Goal: Task Accomplishment & Management: Use online tool/utility

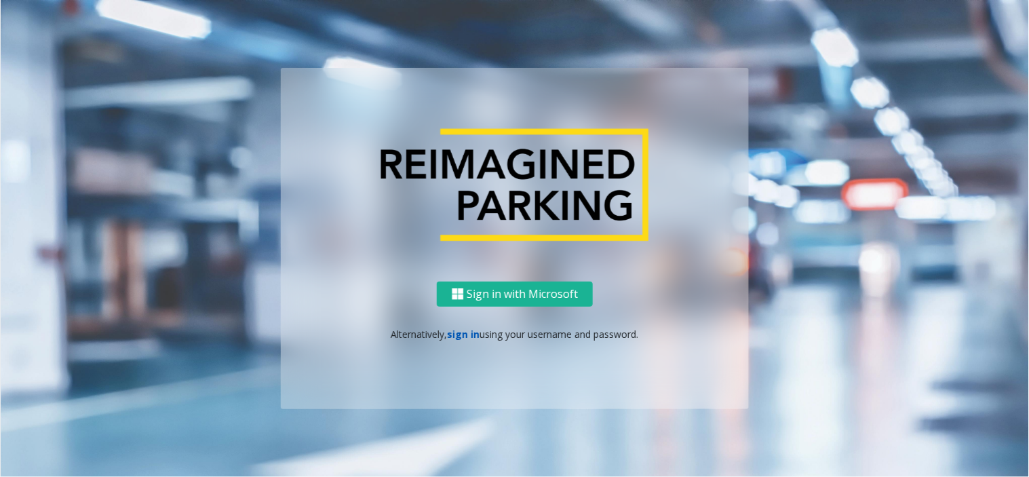
click at [453, 333] on link "sign in" at bounding box center [464, 334] width 33 height 13
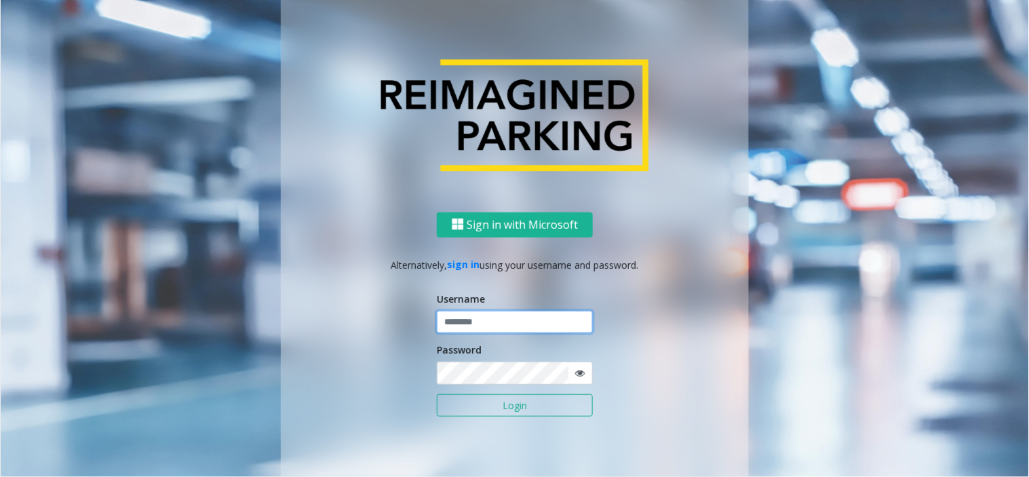
click at [456, 331] on input "text" at bounding box center [515, 322] width 156 height 23
paste input "**********"
type input "**********"
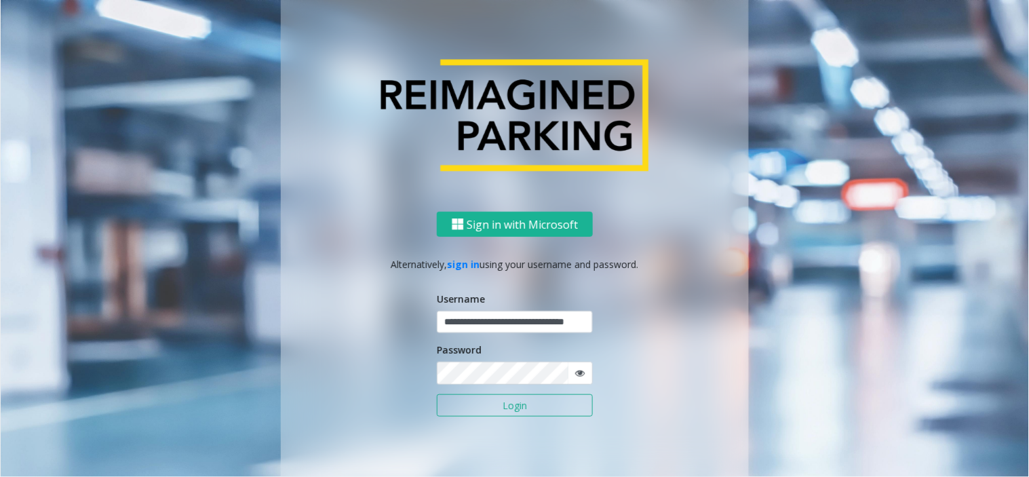
click at [472, 360] on div "Password" at bounding box center [515, 363] width 156 height 41
click at [510, 402] on button "Login" at bounding box center [515, 405] width 156 height 23
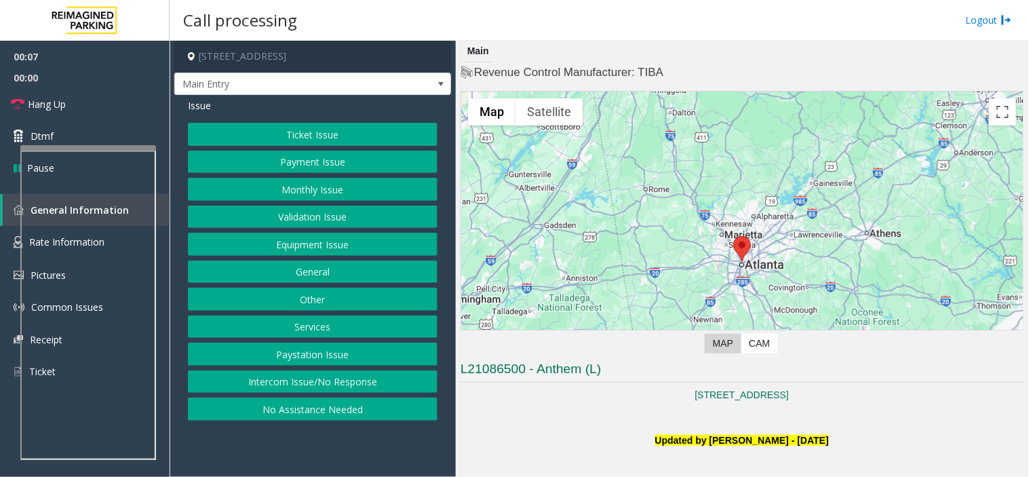
click at [321, 188] on button "Monthly Issue" at bounding box center [313, 189] width 250 height 23
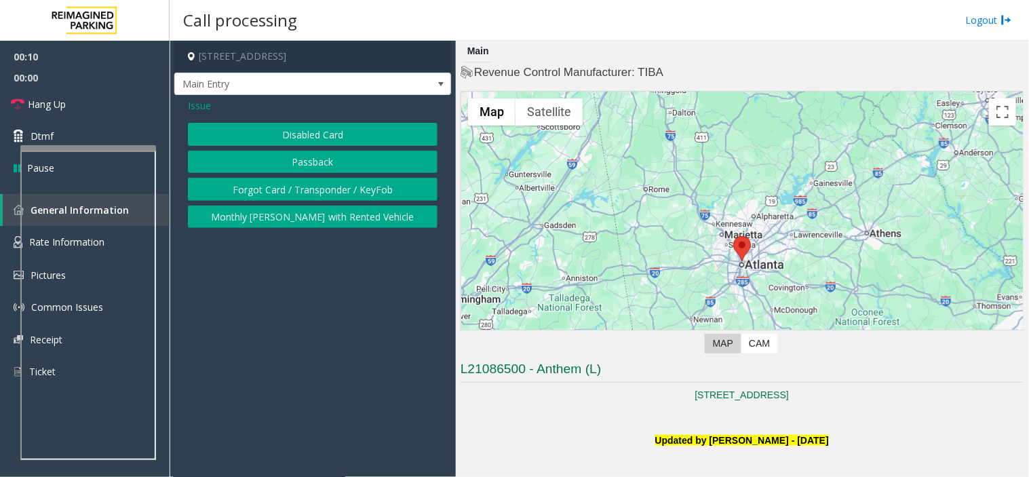
click at [308, 129] on button "Disabled Card" at bounding box center [313, 134] width 250 height 23
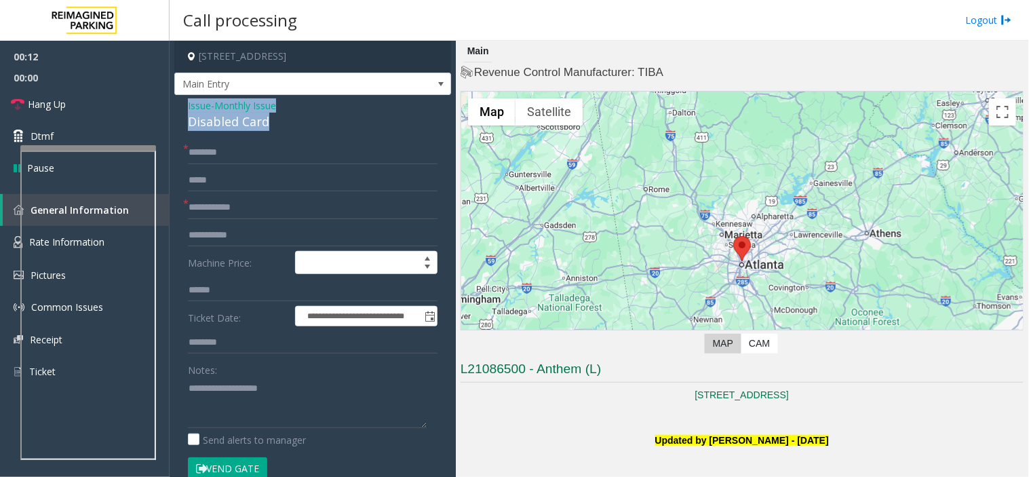
drag, startPoint x: 265, startPoint y: 126, endPoint x: 187, endPoint y: 111, distance: 80.2
click at [187, 111] on div "**********" at bounding box center [312, 482] width 277 height 775
copy div "Issue - Monthly Issue Disabled Card"
click at [206, 100] on span "Issue" at bounding box center [199, 105] width 23 height 14
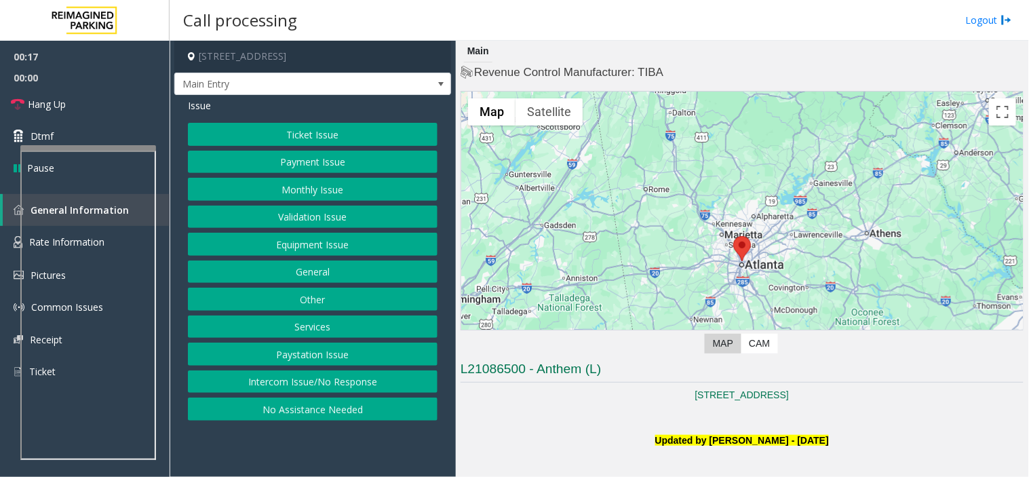
click at [299, 193] on button "Monthly Issue" at bounding box center [313, 189] width 250 height 23
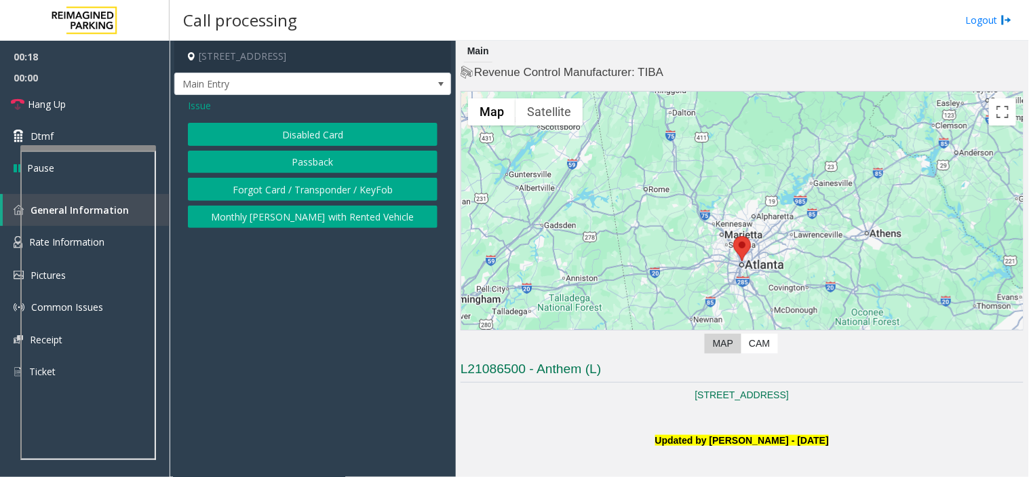
click at [297, 189] on button "Forgot Card / Transponder / KeyFob" at bounding box center [313, 189] width 250 height 23
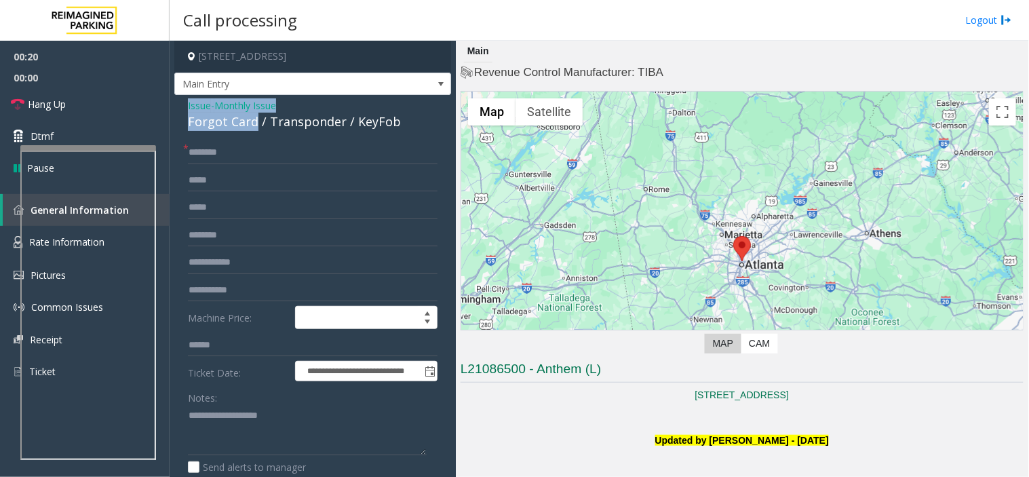
drag, startPoint x: 254, startPoint y: 123, endPoint x: 181, endPoint y: 105, distance: 74.7
click at [181, 105] on div "**********" at bounding box center [312, 418] width 277 height 646
click at [204, 151] on input "text" at bounding box center [313, 152] width 250 height 23
type input "***"
drag, startPoint x: 255, startPoint y: 121, endPoint x: 186, endPoint y: 105, distance: 71.0
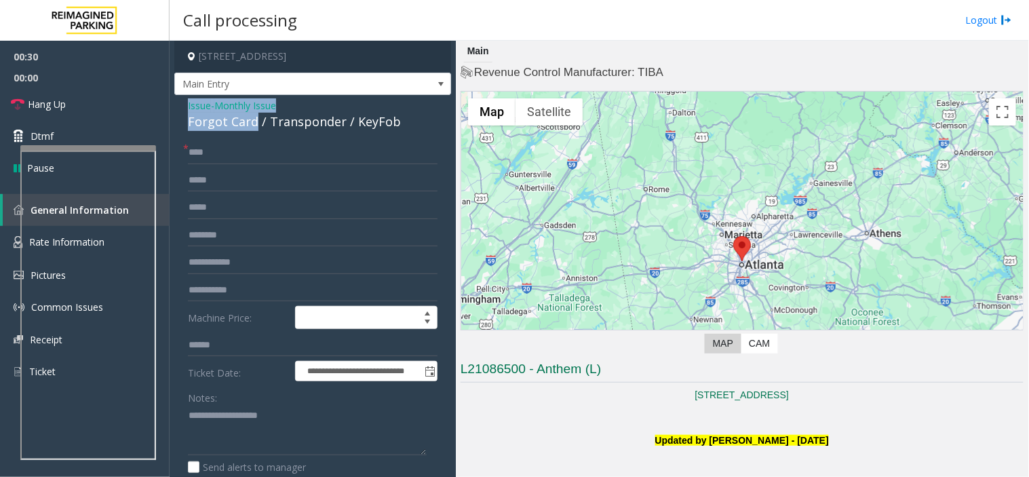
click at [186, 105] on div "**********" at bounding box center [312, 418] width 277 height 646
copy div "Issue - Monthly Issue Forgot Card"
click at [220, 430] on textarea at bounding box center [307, 430] width 239 height 51
paste textarea "**********"
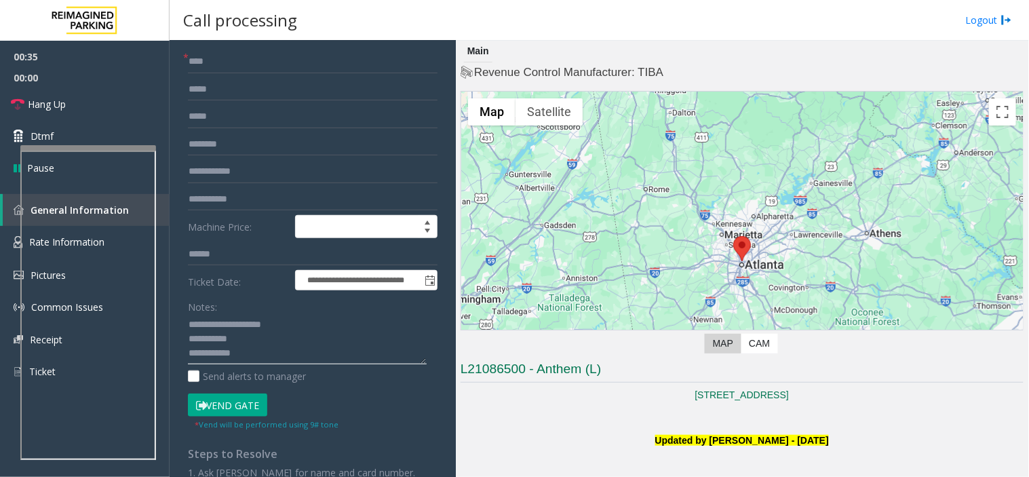
scroll to position [226, 0]
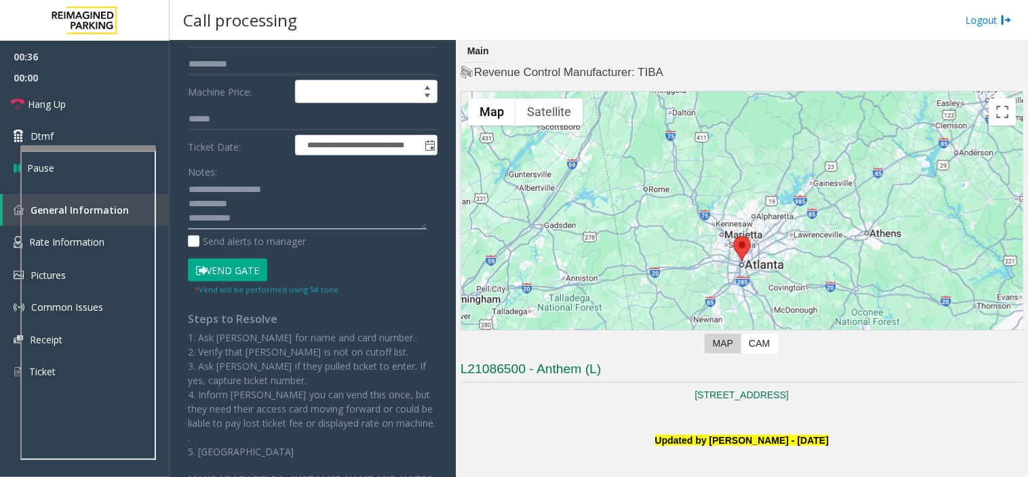
type textarea "**********"
click at [234, 262] on button "Vend Gate" at bounding box center [227, 270] width 79 height 23
click at [234, 263] on button "Vend Gate" at bounding box center [227, 270] width 79 height 23
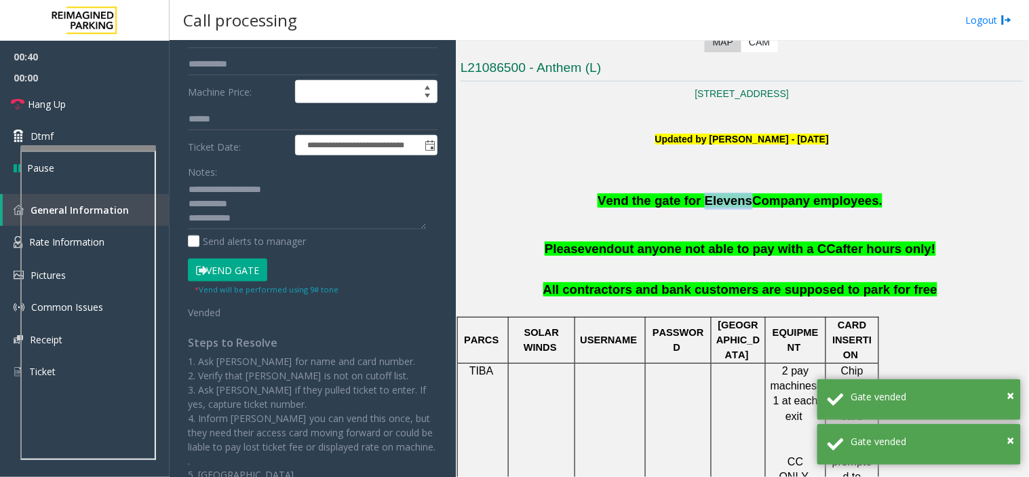
drag, startPoint x: 704, startPoint y: 201, endPoint x: 744, endPoint y: 206, distance: 40.3
click at [744, 206] on span "Vend the gate for Elevens" at bounding box center [675, 200] width 155 height 14
copy span "Elevens"
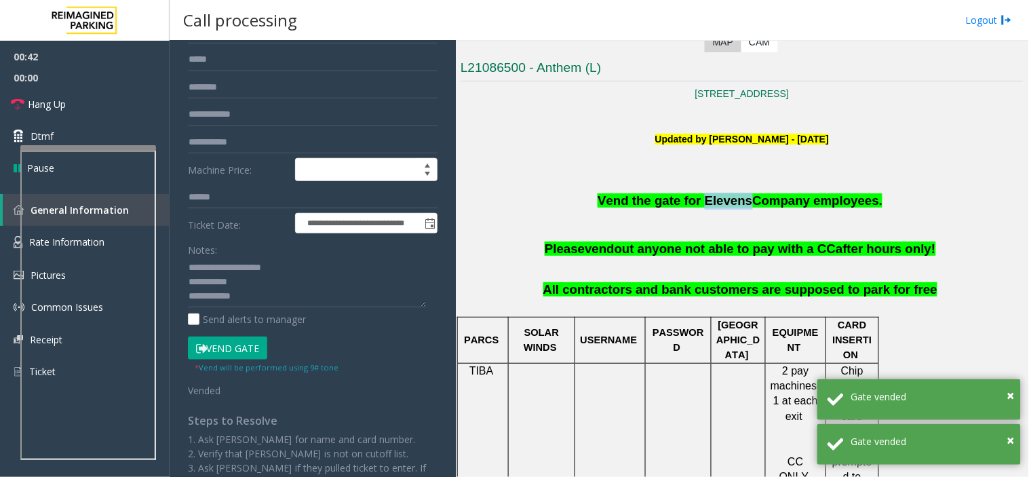
scroll to position [75, 0]
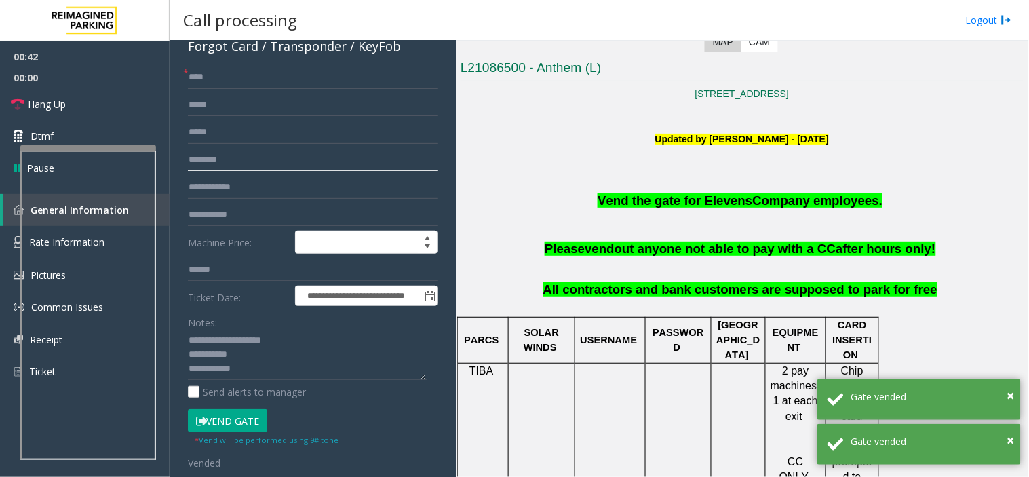
click at [256, 170] on input "text" at bounding box center [313, 160] width 250 height 23
paste input "*******"
type input "*******"
click at [296, 373] on textarea at bounding box center [307, 355] width 239 height 51
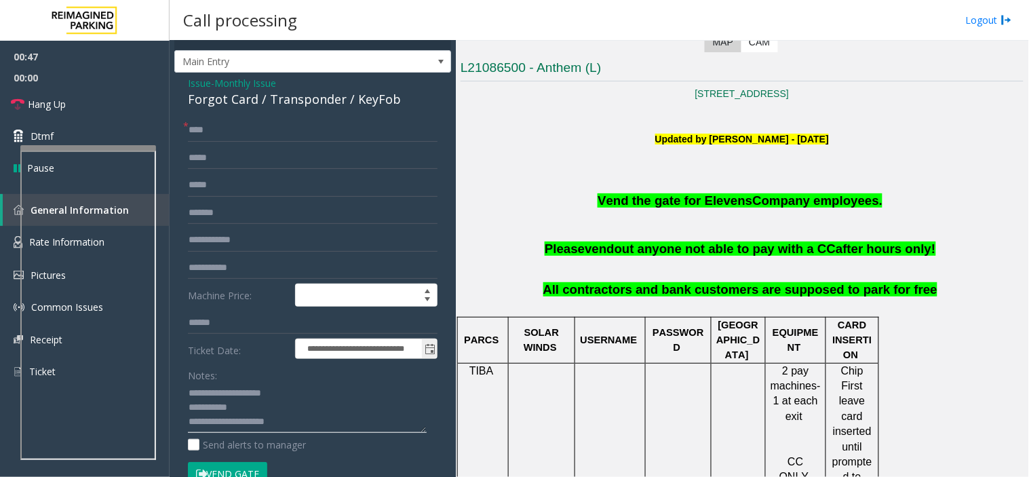
scroll to position [0, 0]
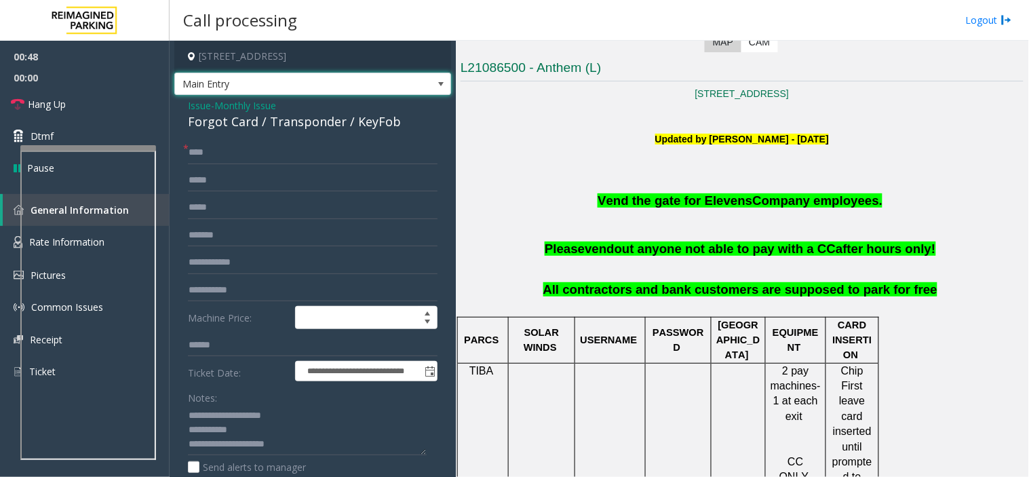
click at [275, 86] on span "Main Entry" at bounding box center [285, 84] width 221 height 22
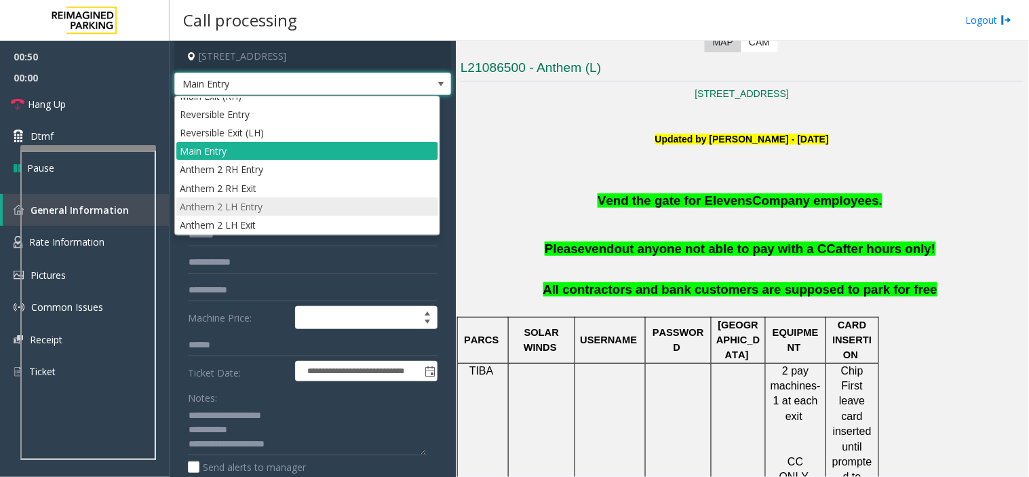
scroll to position [14, 0]
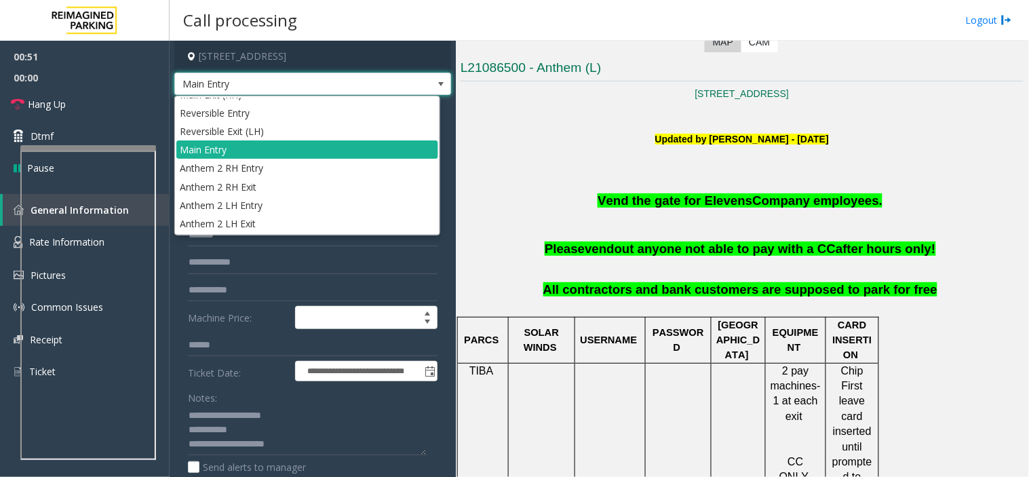
click at [502, 241] on p "Please vend out anyone not able to pay with a CC after hours only!" at bounding box center [742, 258] width 563 height 34
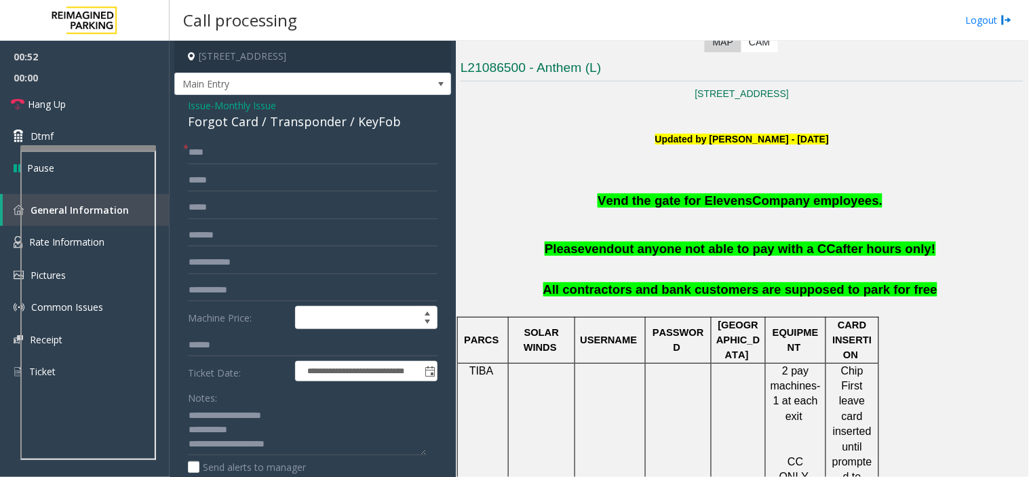
scroll to position [452, 0]
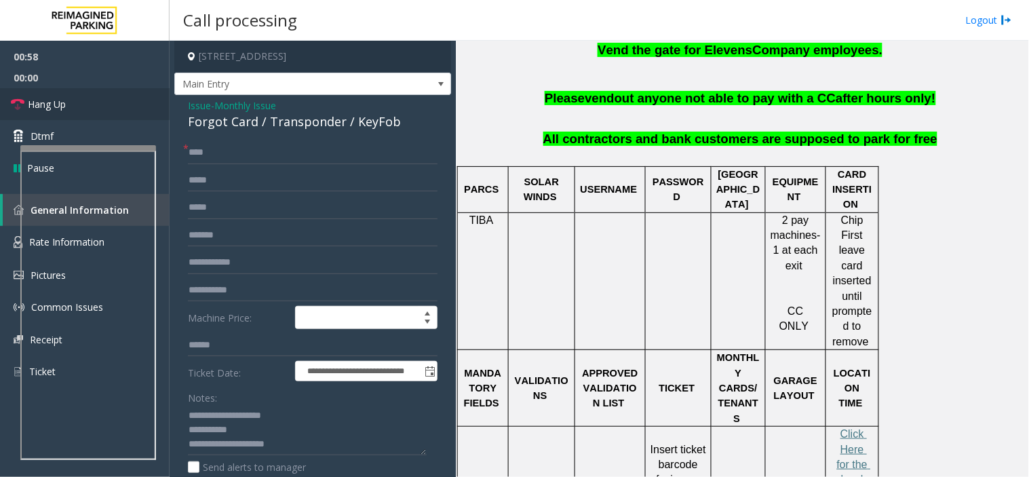
drag, startPoint x: 134, startPoint y: 99, endPoint x: 240, endPoint y: 315, distance: 240.7
click at [134, 99] on link "Hang Up" at bounding box center [85, 104] width 170 height 32
click at [295, 446] on textarea at bounding box center [307, 430] width 239 height 51
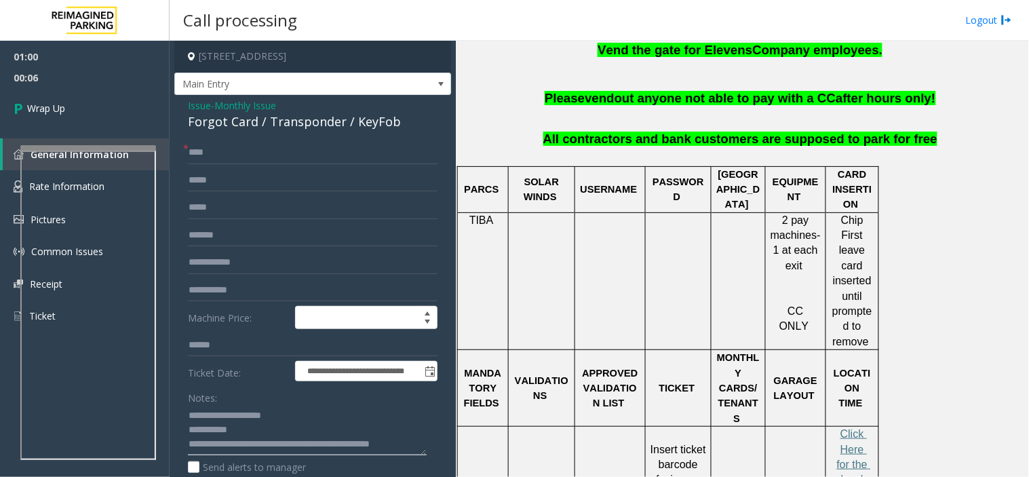
scroll to position [10, 0]
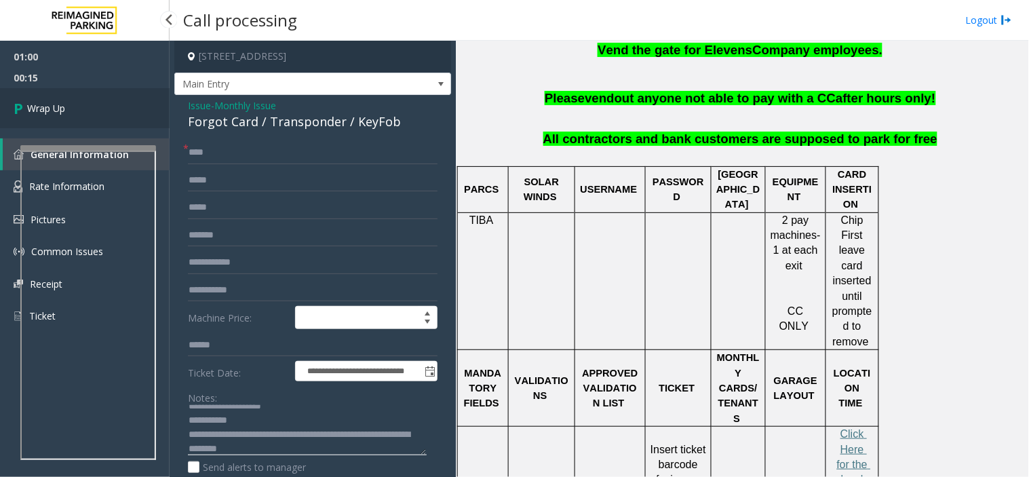
type textarea "**********"
click at [69, 124] on link "Wrap Up" at bounding box center [85, 108] width 170 height 40
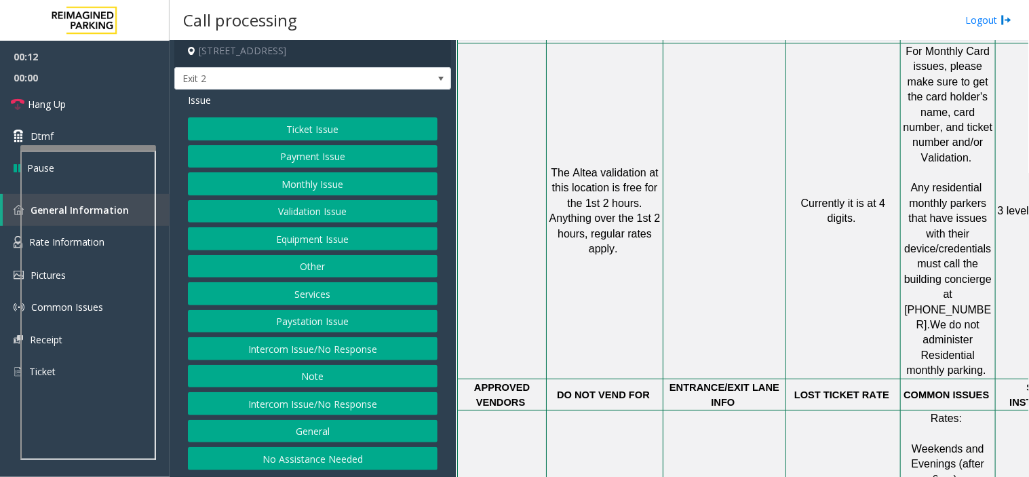
scroll to position [980, 0]
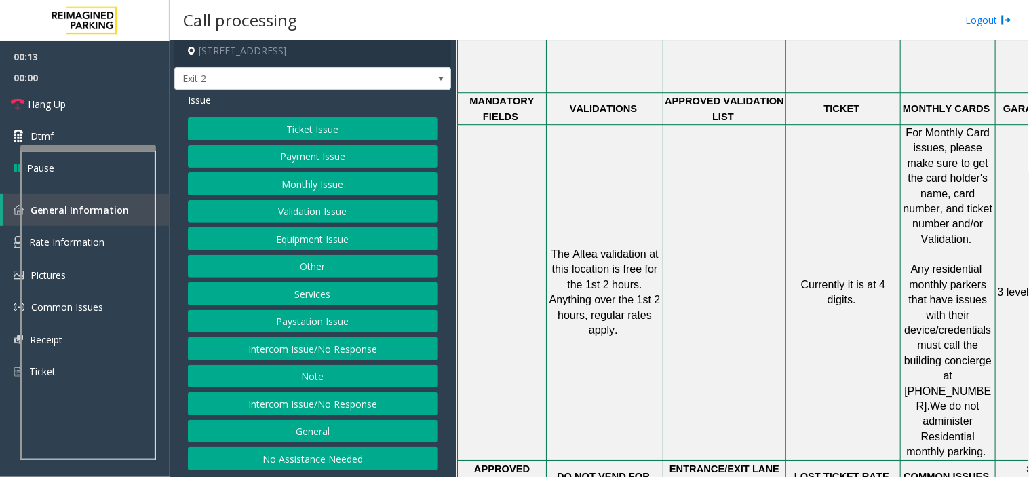
click at [303, 206] on button "Validation Issue" at bounding box center [313, 211] width 250 height 23
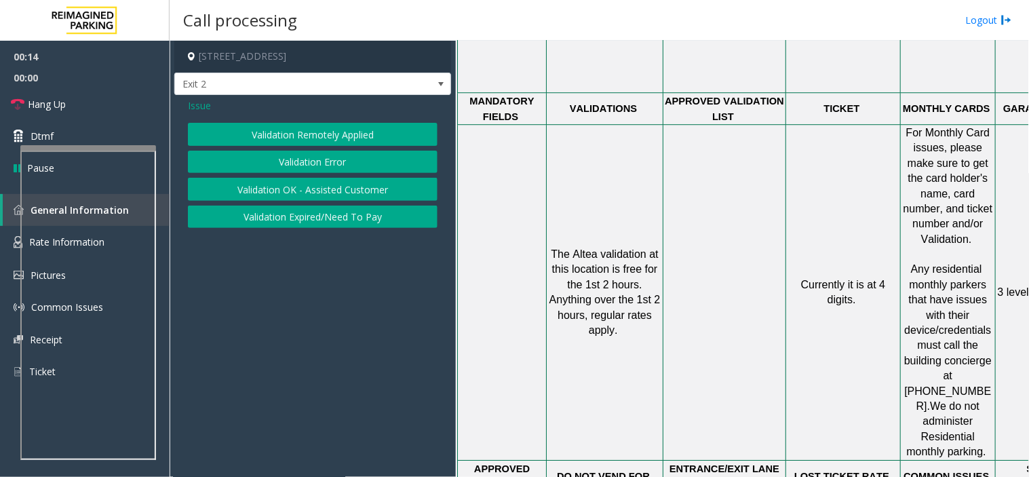
click at [297, 156] on button "Validation Error" at bounding box center [313, 162] width 250 height 23
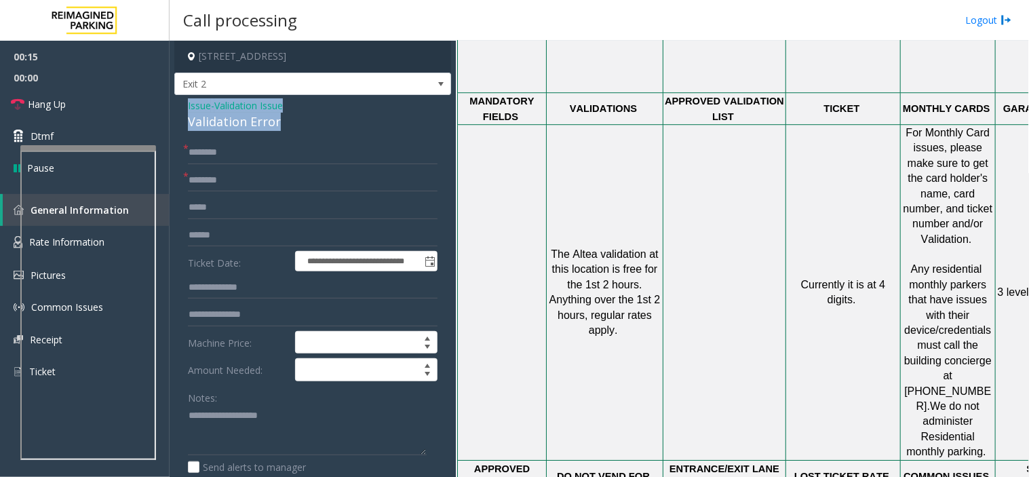
drag, startPoint x: 231, startPoint y: 119, endPoint x: 181, endPoint y: 102, distance: 53.0
copy div "Issue - Validation Issue Validation Error"
click at [238, 407] on textarea at bounding box center [307, 430] width 239 height 51
paste textarea "**********"
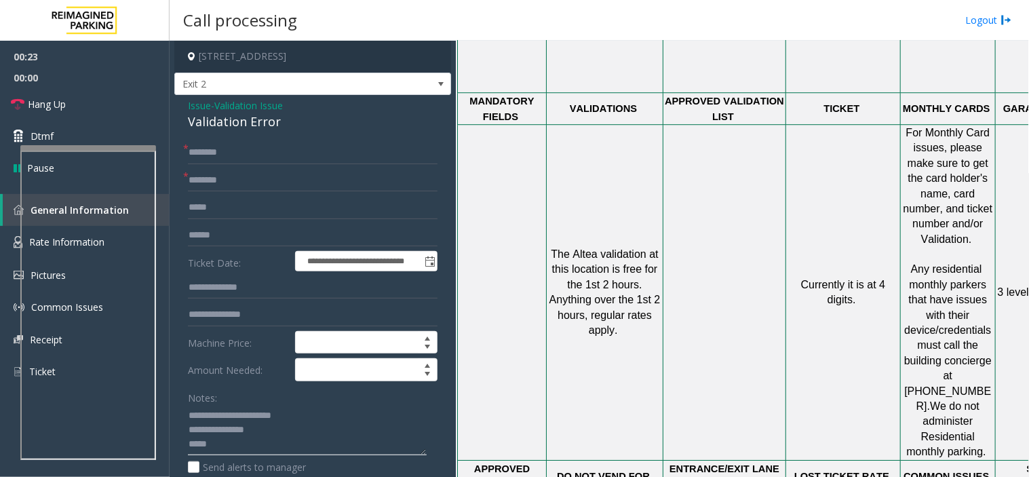
type textarea "**********"
click at [287, 174] on input "text" at bounding box center [313, 180] width 250 height 23
drag, startPoint x: 200, startPoint y: 181, endPoint x: 398, endPoint y: 173, distance: 199.0
click at [398, 173] on input "*********" at bounding box center [313, 180] width 250 height 23
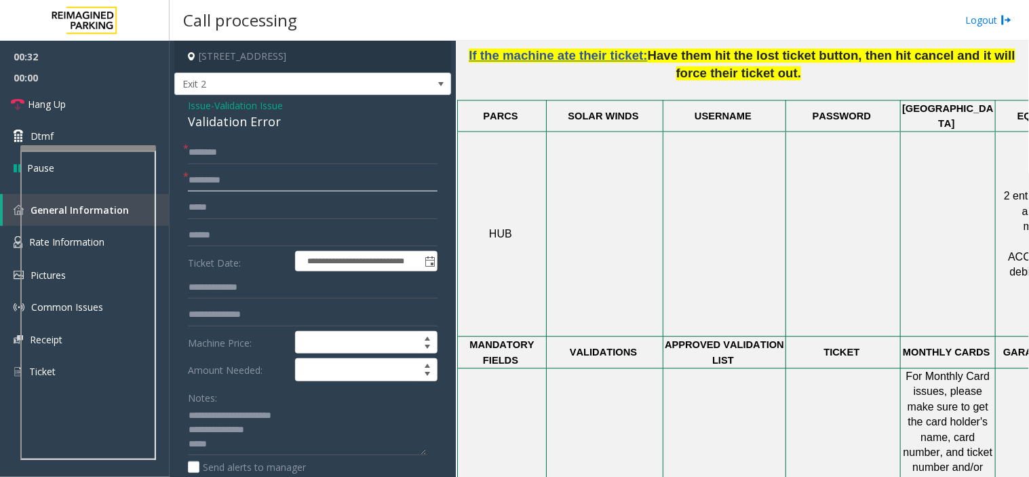
scroll to position [679, 0]
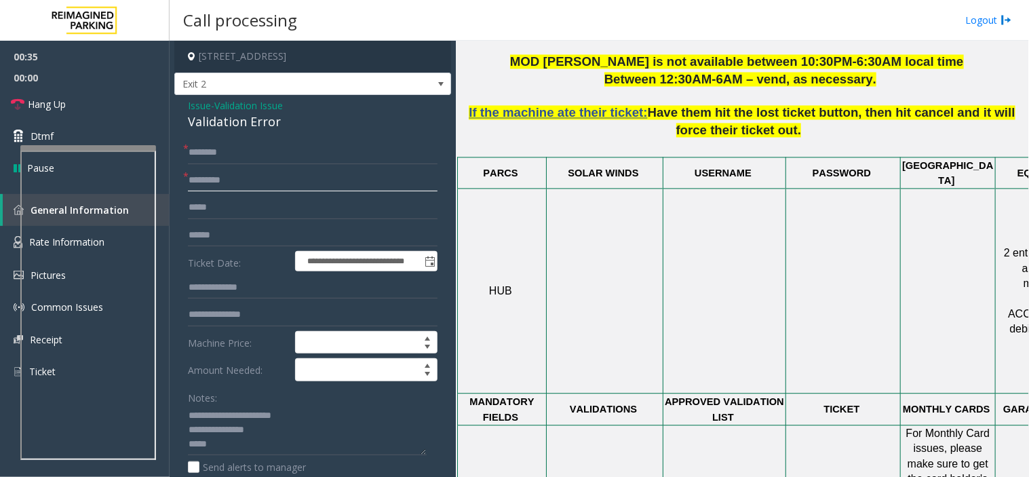
type input "*********"
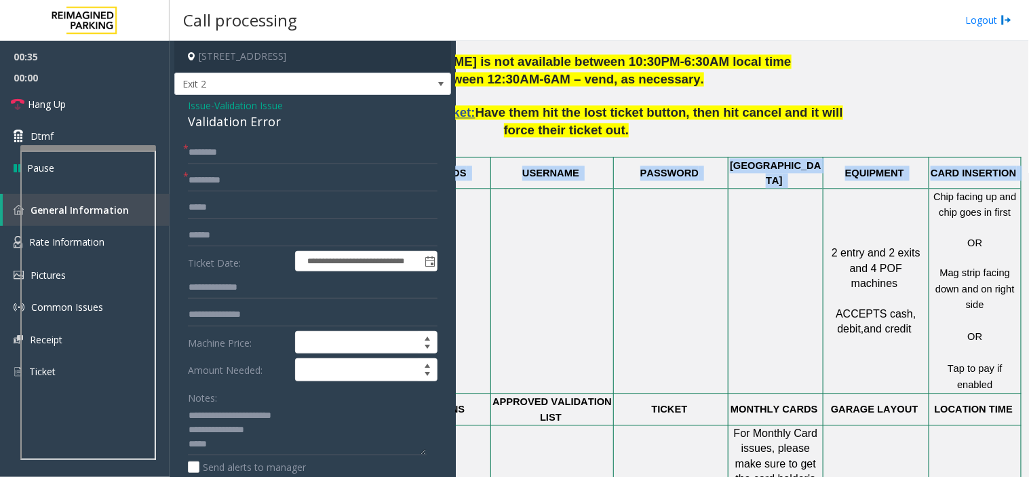
drag, startPoint x: 751, startPoint y: 310, endPoint x: 1029, endPoint y: 348, distance: 280.1
click at [1029, 348] on div "Main Revenue Control Manufacturer: Skidata ← Move left → Move right ↑ Move up ↓…" at bounding box center [742, 259] width 573 height 436
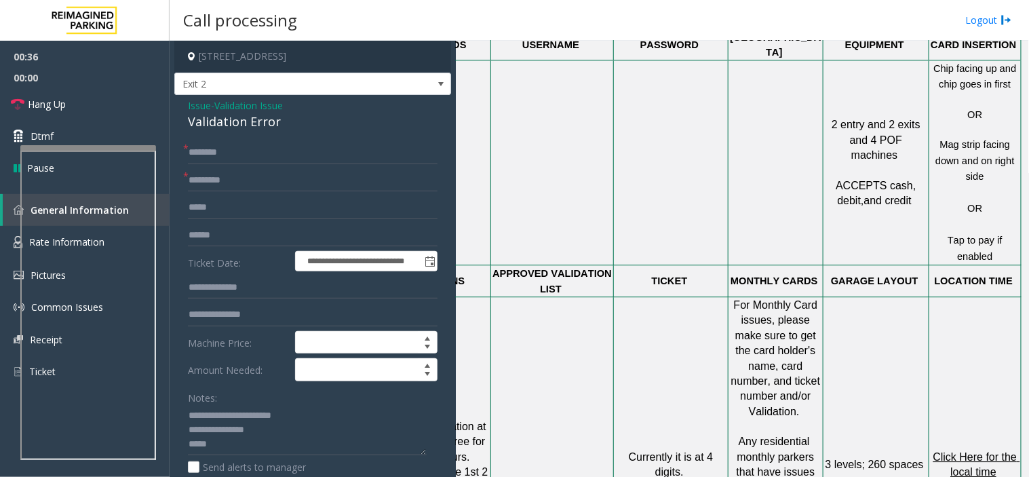
scroll to position [829, 183]
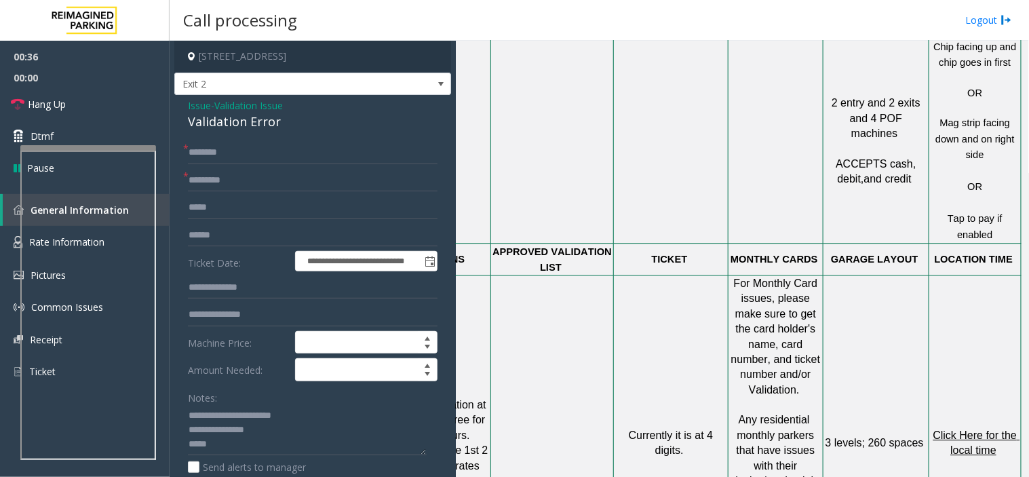
click at [958, 430] on span "Click Here for the local time" at bounding box center [977, 443] width 87 height 26
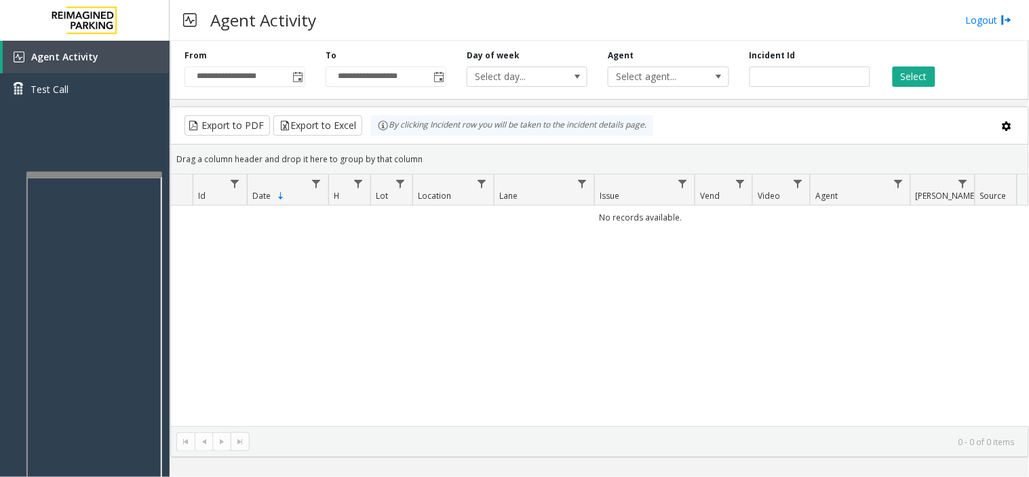
click at [144, 174] on div at bounding box center [94, 174] width 136 height 5
click at [102, 60] on link "Agent Activity" at bounding box center [86, 57] width 167 height 33
click at [83, 65] on link "Agent Activity" at bounding box center [86, 57] width 167 height 33
click at [109, 58] on link "Agent Activity" at bounding box center [86, 57] width 167 height 33
click at [300, 77] on span "Toggle popup" at bounding box center [297, 77] width 11 height 11
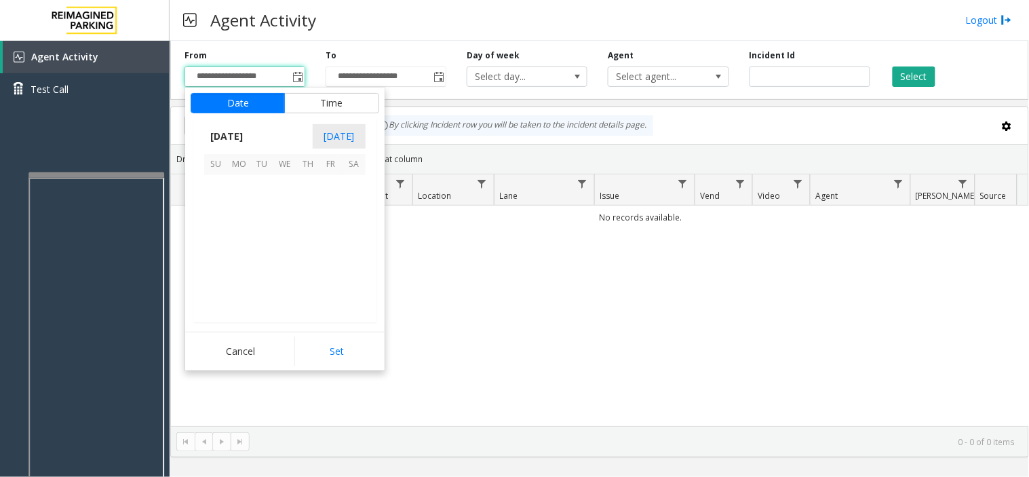
scroll to position [243335, 0]
click at [284, 233] on span "13" at bounding box center [284, 232] width 23 height 23
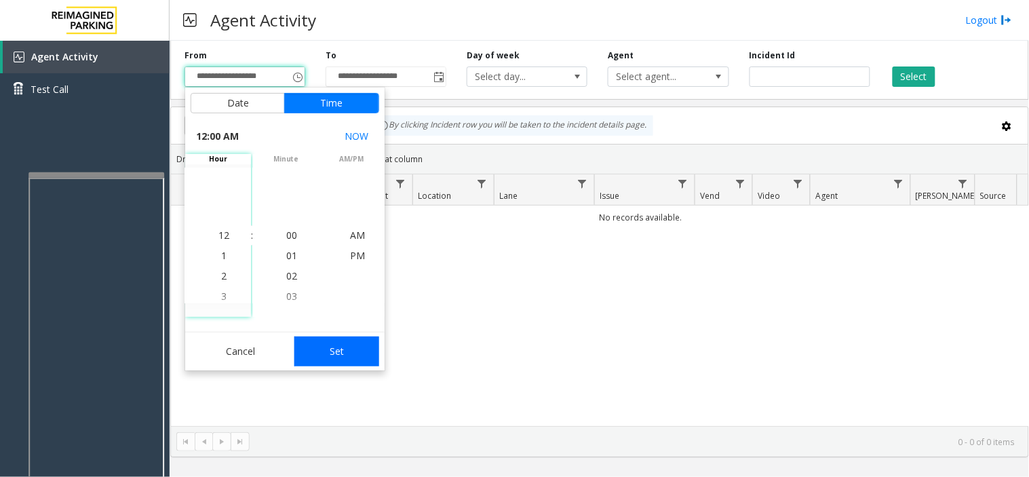
click at [340, 362] on button "Set" at bounding box center [338, 352] width 86 height 30
type input "**********"
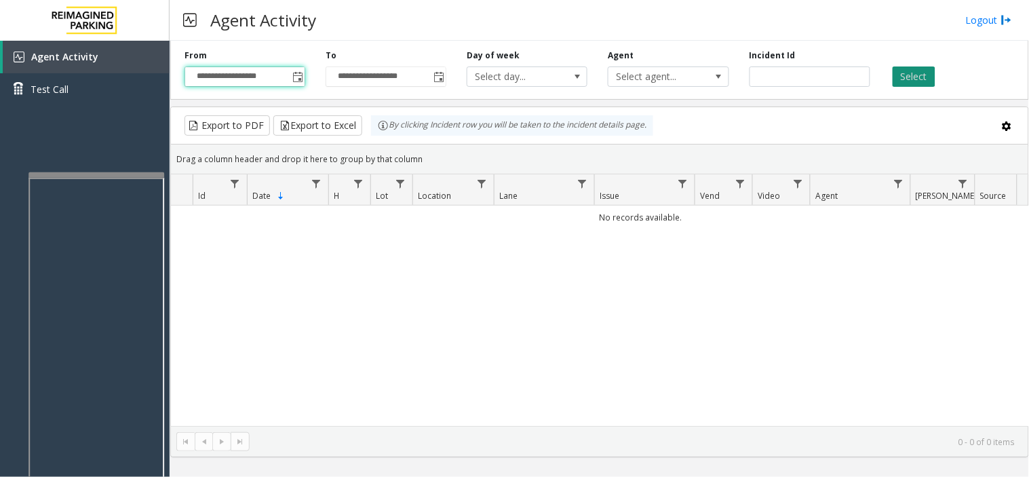
click at [923, 83] on button "Select" at bounding box center [914, 77] width 43 height 20
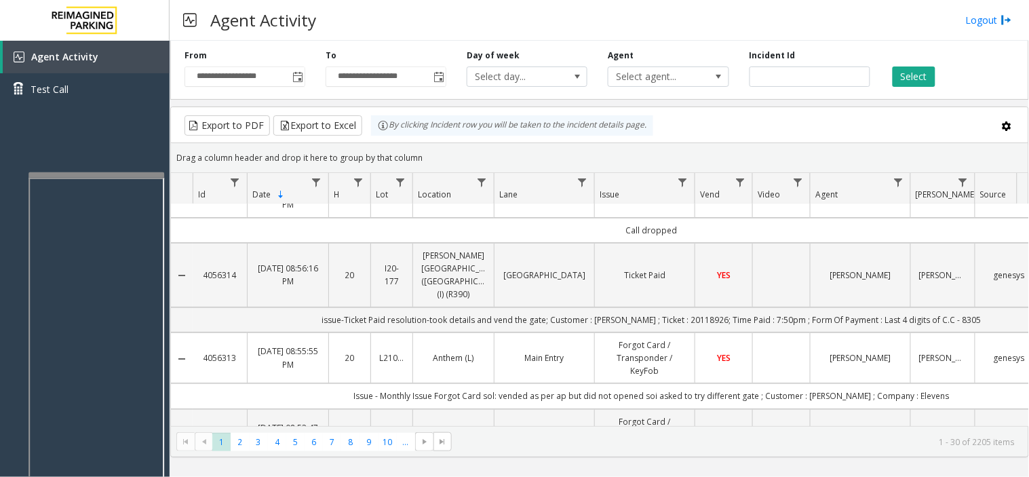
scroll to position [0, 0]
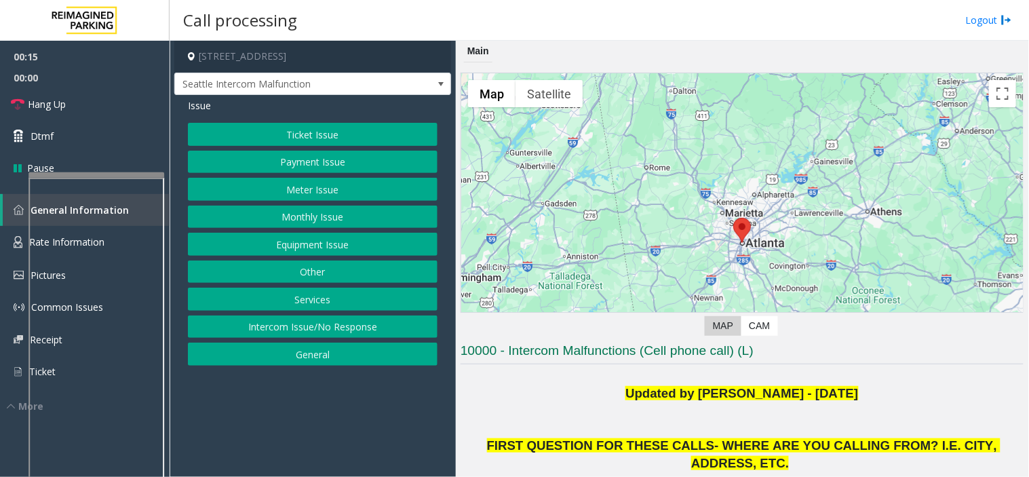
click at [330, 221] on button "Monthly Issue" at bounding box center [313, 217] width 250 height 23
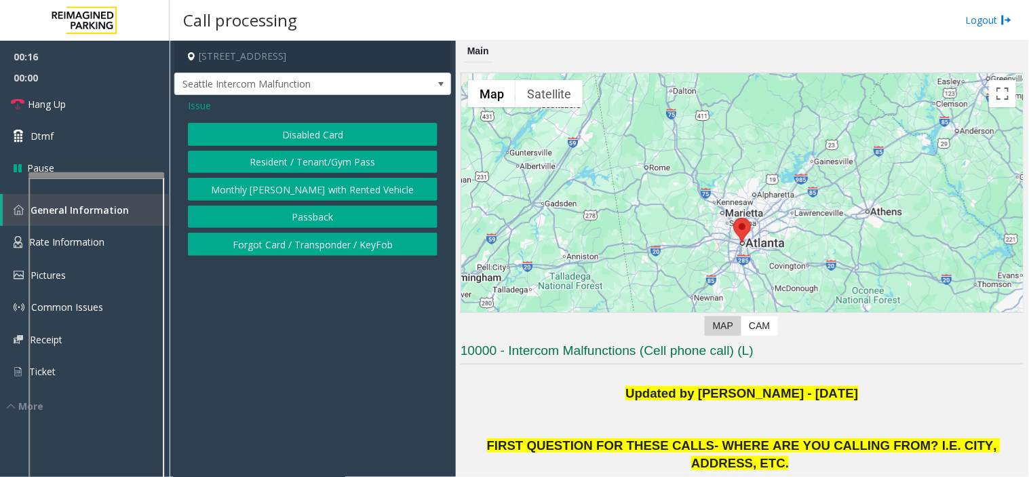
click at [309, 132] on button "Disabled Card" at bounding box center [313, 134] width 250 height 23
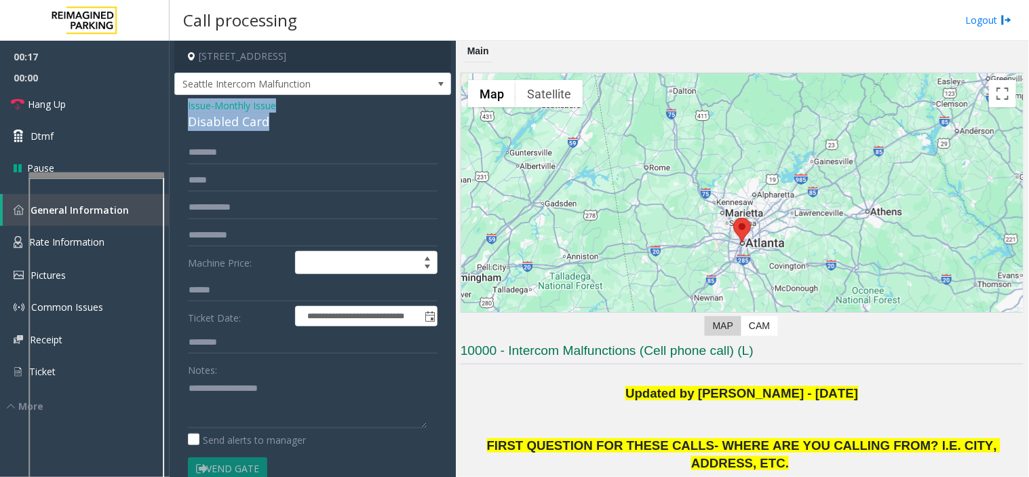
drag, startPoint x: 286, startPoint y: 122, endPoint x: 187, endPoint y: 104, distance: 100.8
click at [188, 104] on div "Issue - Monthly Issue Disabled Card" at bounding box center [313, 114] width 250 height 33
copy div "Issue - Monthly Issue Disabled Card"
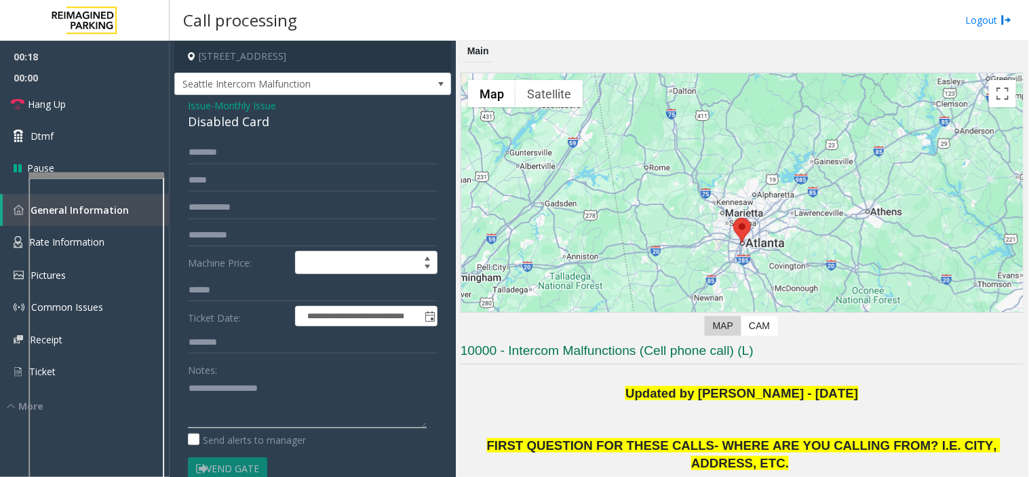
click at [245, 385] on textarea at bounding box center [307, 402] width 239 height 51
paste textarea "**********"
click at [300, 414] on textarea at bounding box center [307, 402] width 239 height 51
drag, startPoint x: 115, startPoint y: 102, endPoint x: 113, endPoint y: 117, distance: 15.1
click at [115, 102] on link "Hang Up" at bounding box center [85, 104] width 170 height 32
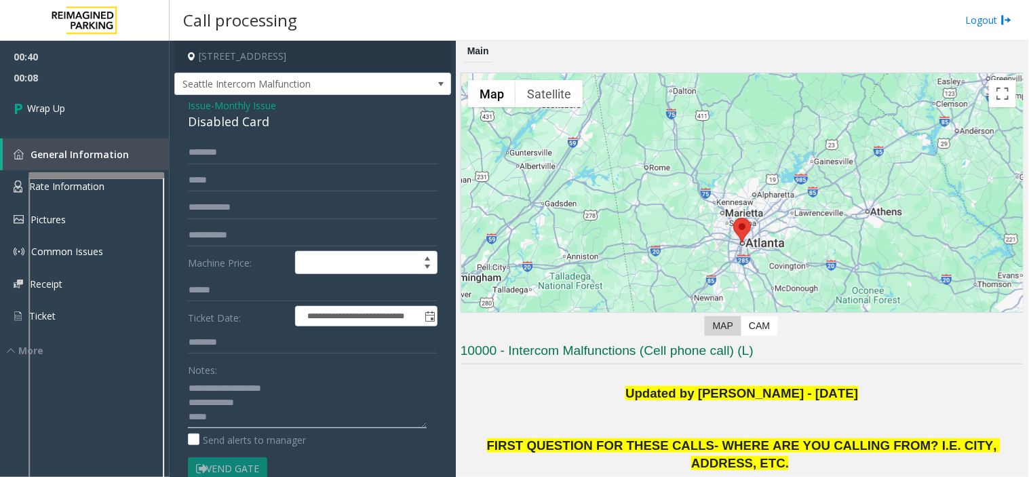
click at [338, 421] on textarea at bounding box center [307, 402] width 239 height 51
paste textarea "**********"
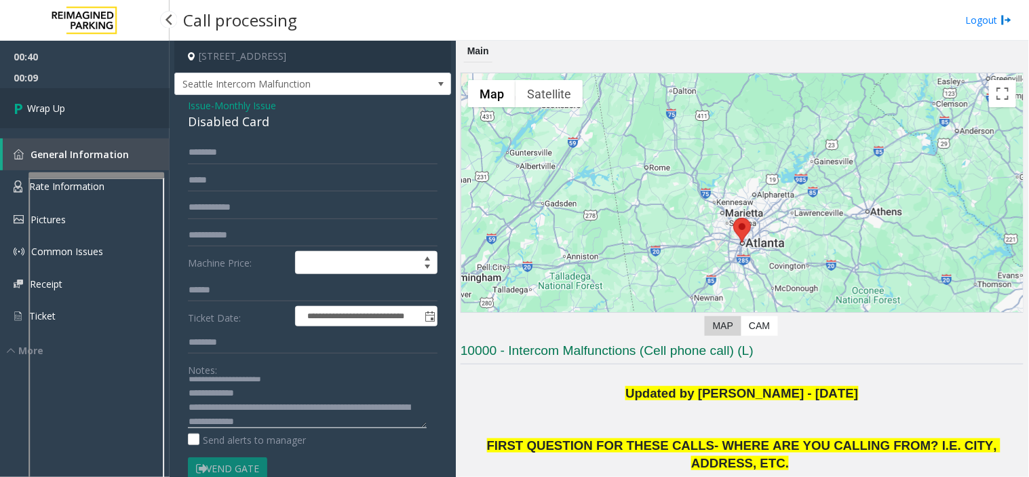
type textarea "**********"
click at [76, 117] on link "Wrap Up" at bounding box center [85, 108] width 170 height 40
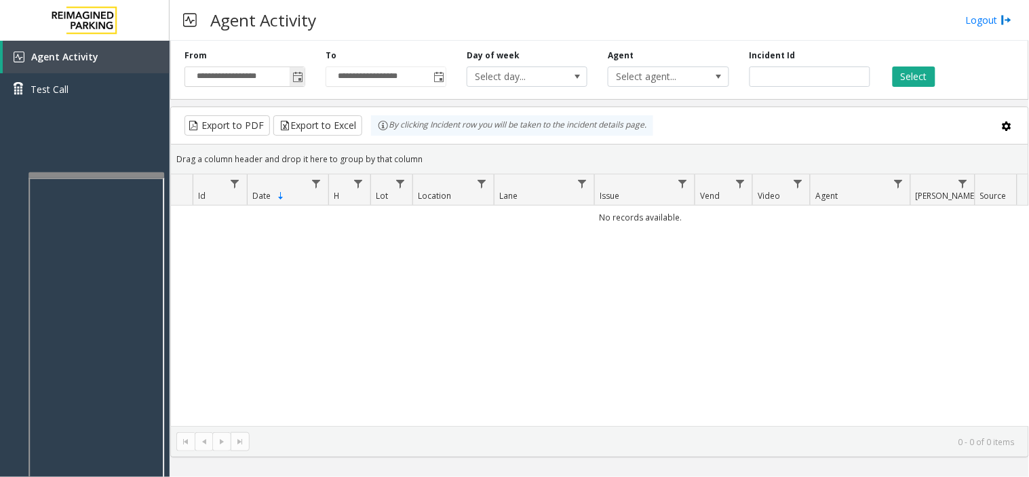
click at [299, 85] on span "Toggle popup" at bounding box center [297, 77] width 15 height 22
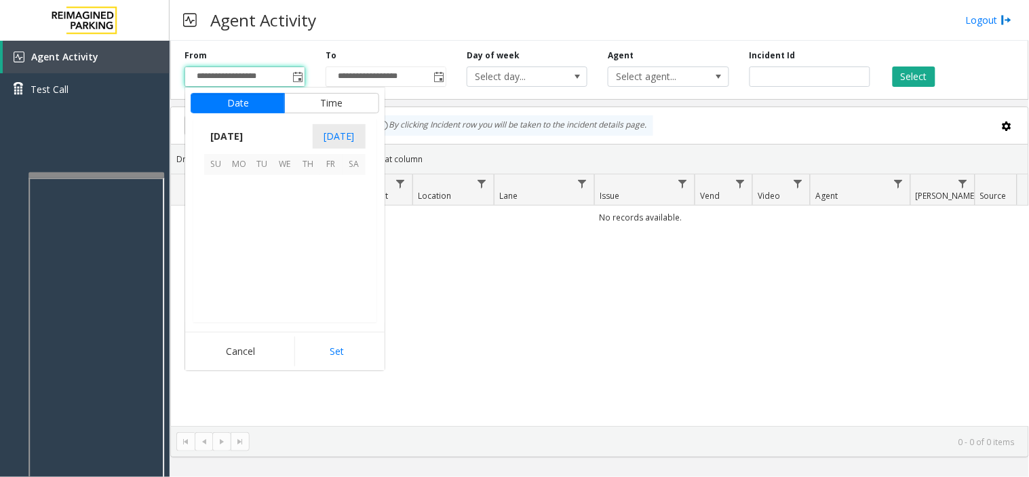
scroll to position [243335, 0]
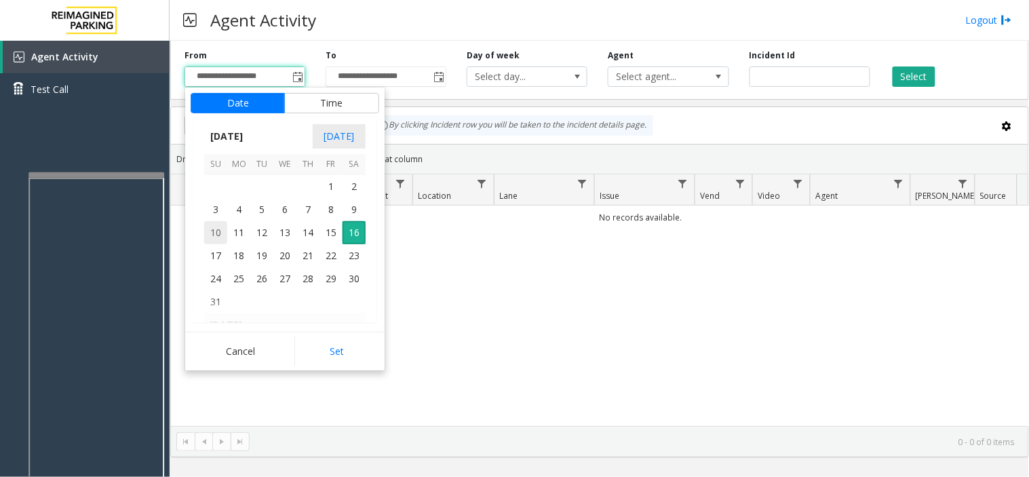
click at [215, 235] on span "10" at bounding box center [215, 232] width 23 height 23
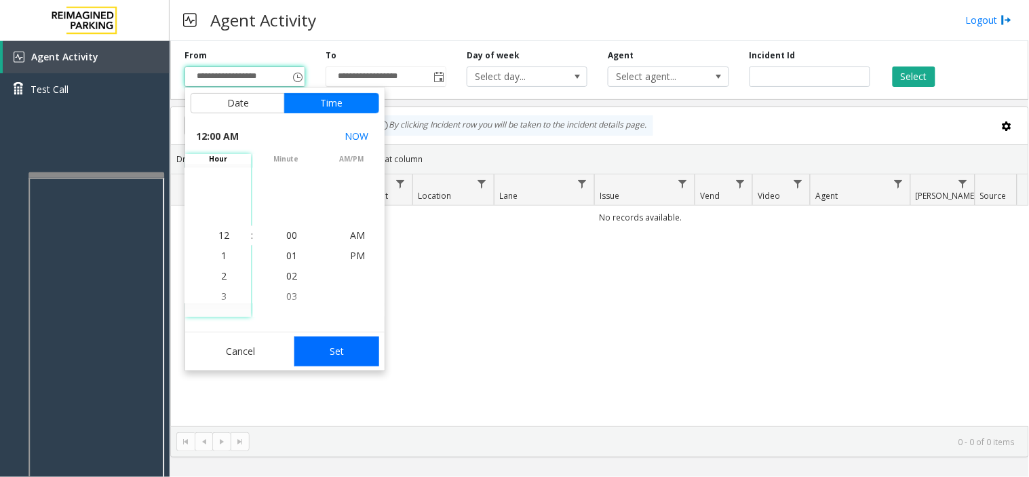
click at [343, 352] on button "Set" at bounding box center [338, 352] width 86 height 30
type input "**********"
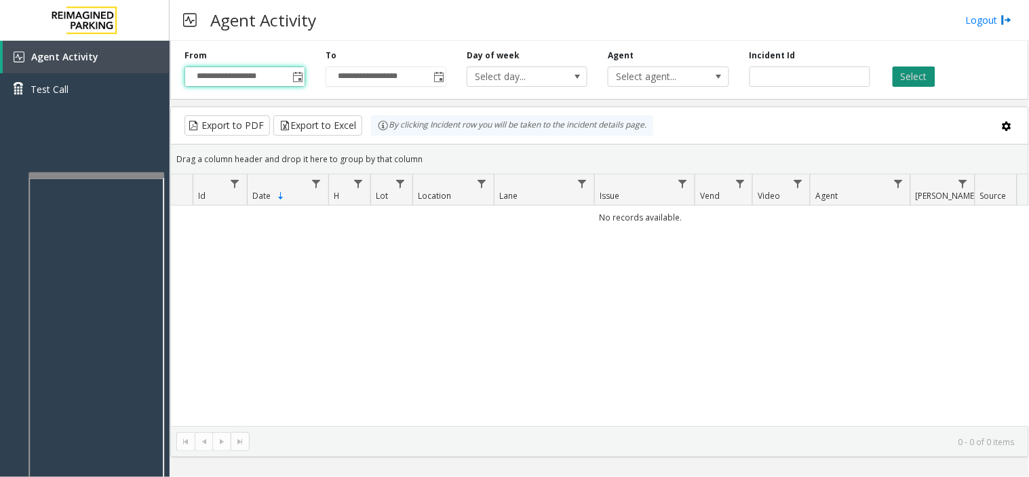
click at [905, 76] on button "Select" at bounding box center [914, 77] width 43 height 20
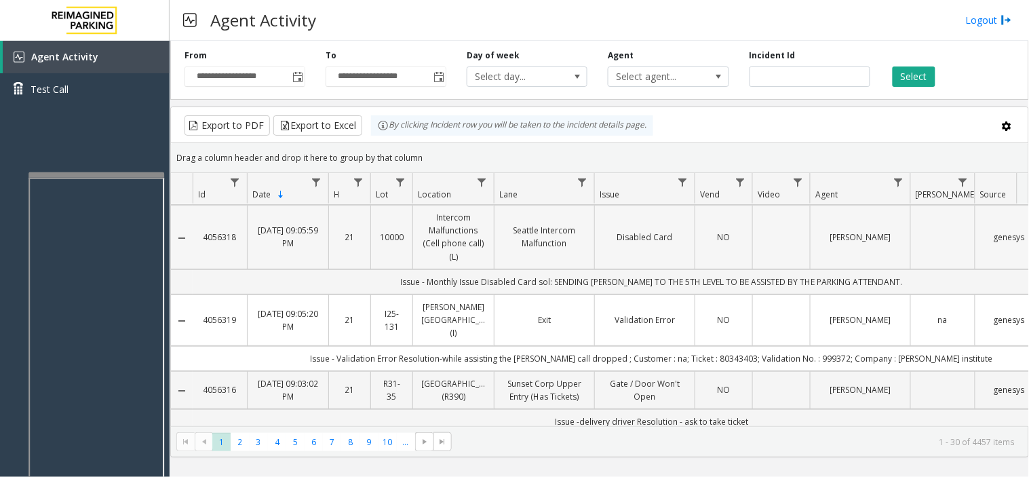
scroll to position [0, 0]
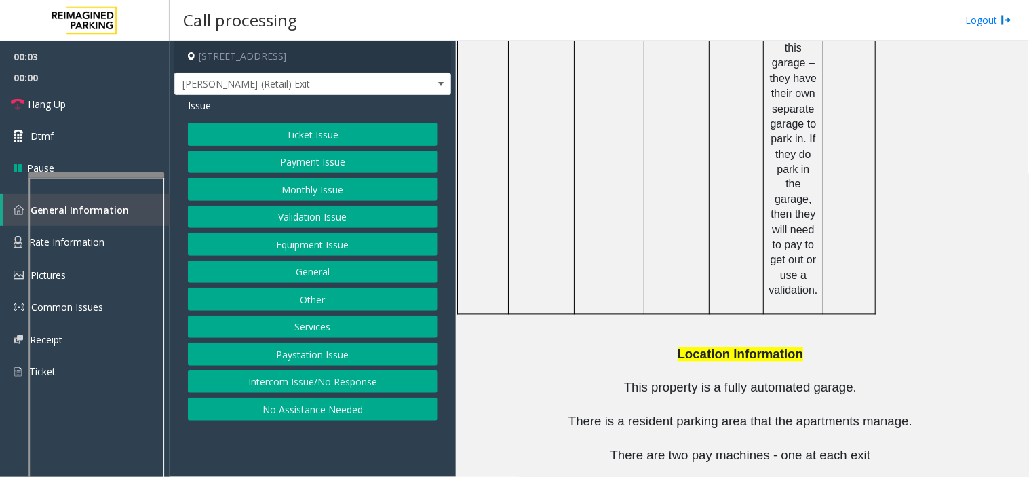
scroll to position [1921, 0]
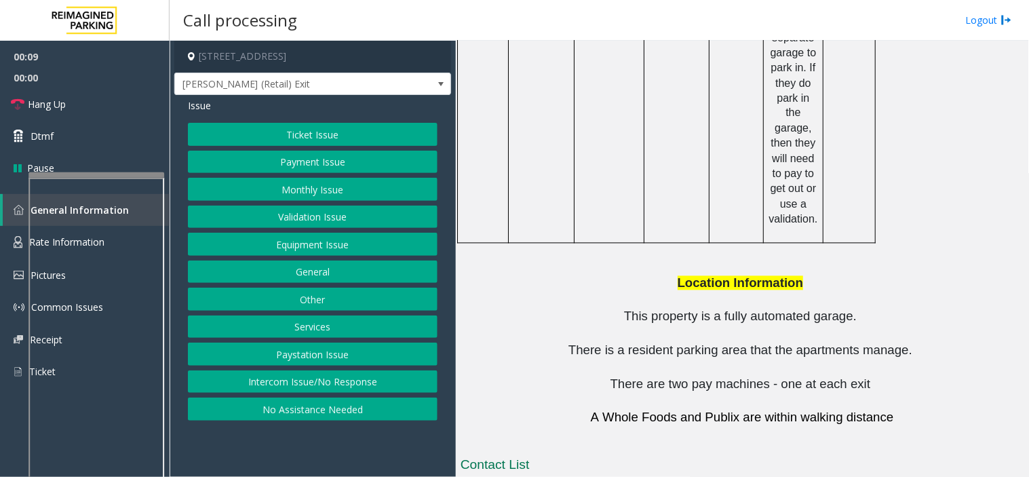
click at [333, 389] on button "Intercom Issue/No Response" at bounding box center [313, 382] width 250 height 23
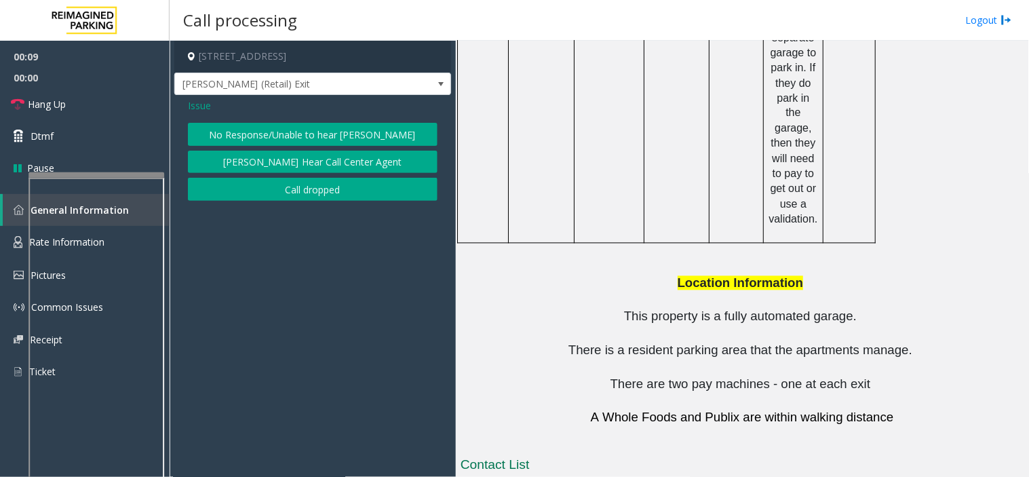
click at [272, 130] on button "No Response/Unable to hear [PERSON_NAME]" at bounding box center [313, 134] width 250 height 23
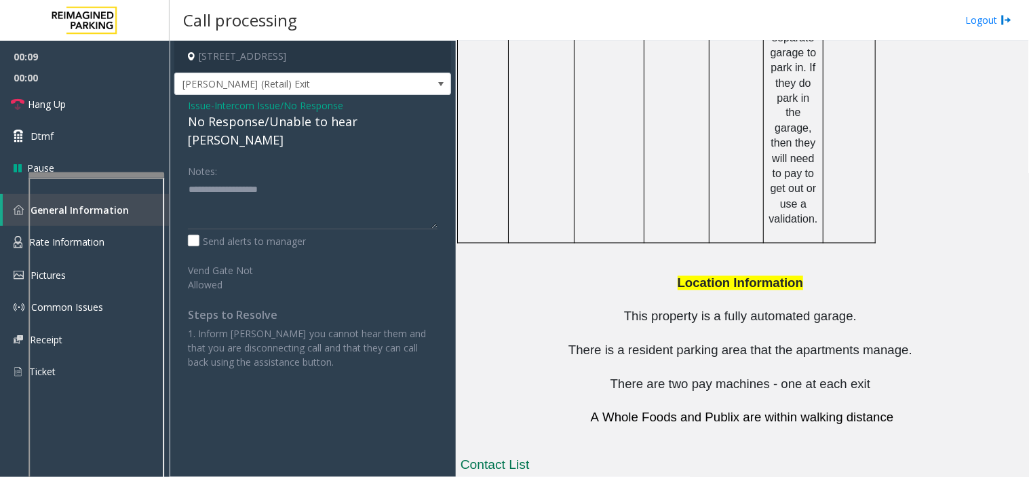
click at [263, 117] on div "No Response/Unable to hear [PERSON_NAME]" at bounding box center [313, 131] width 250 height 37
type textarea "**********"
click at [138, 109] on link "Hang Up" at bounding box center [85, 104] width 170 height 32
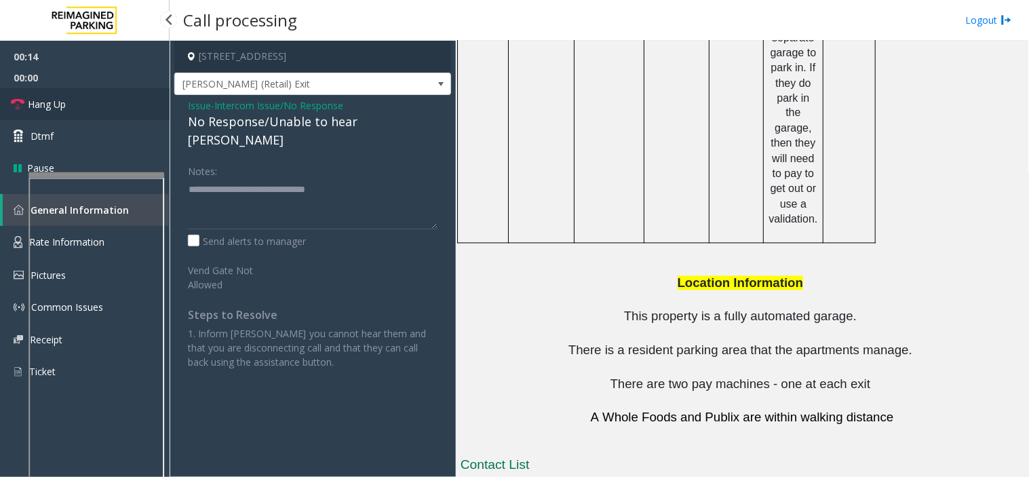
click at [138, 109] on link "Hang Up" at bounding box center [85, 104] width 170 height 32
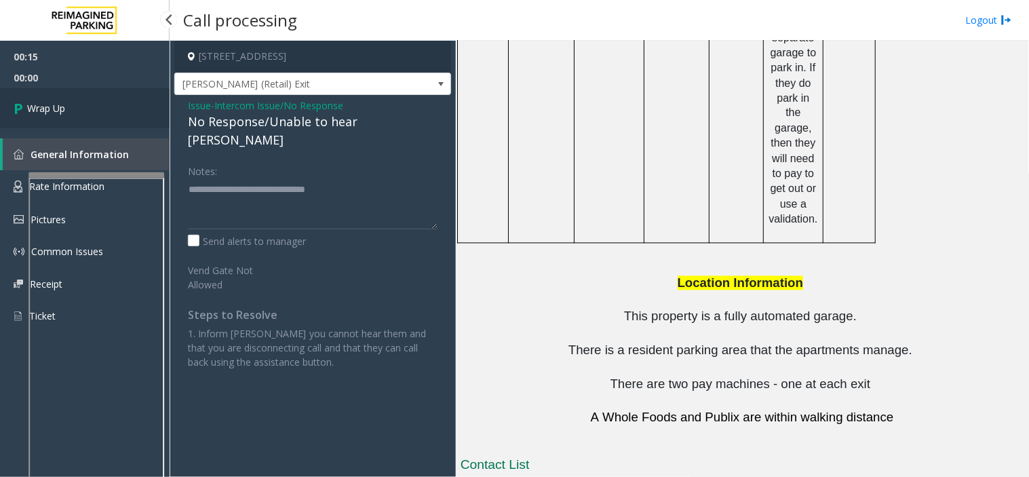
click at [138, 109] on link "Wrap Up" at bounding box center [85, 108] width 170 height 40
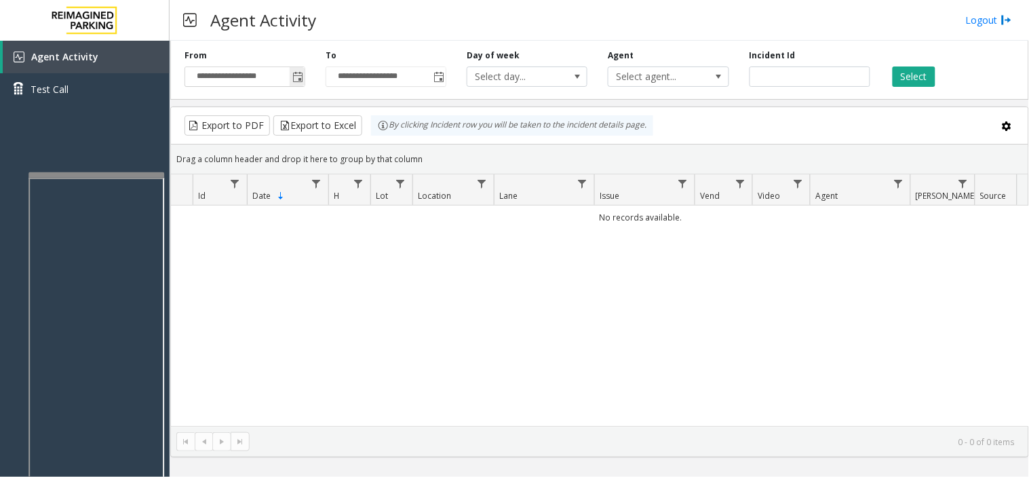
click at [295, 79] on span "Toggle popup" at bounding box center [297, 77] width 11 height 11
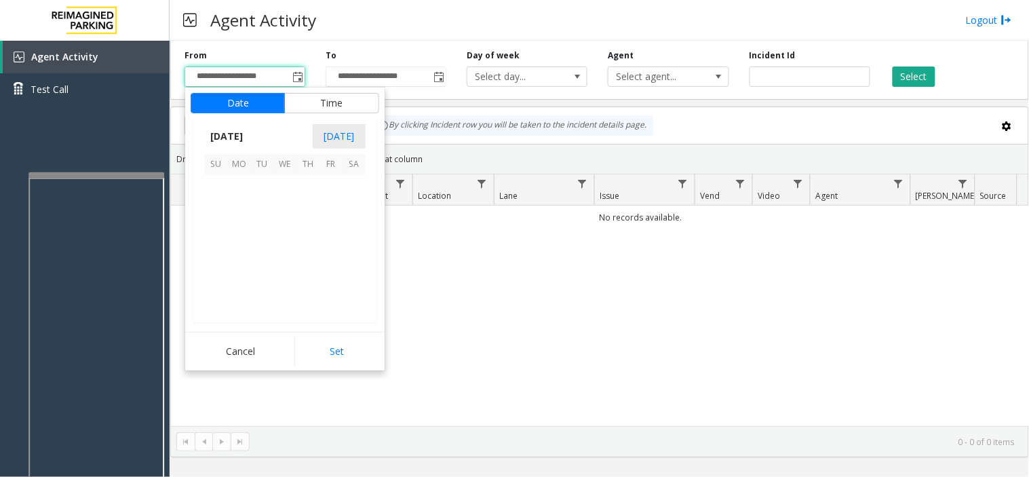
scroll to position [243335, 0]
click at [235, 223] on span "11" at bounding box center [238, 232] width 23 height 23
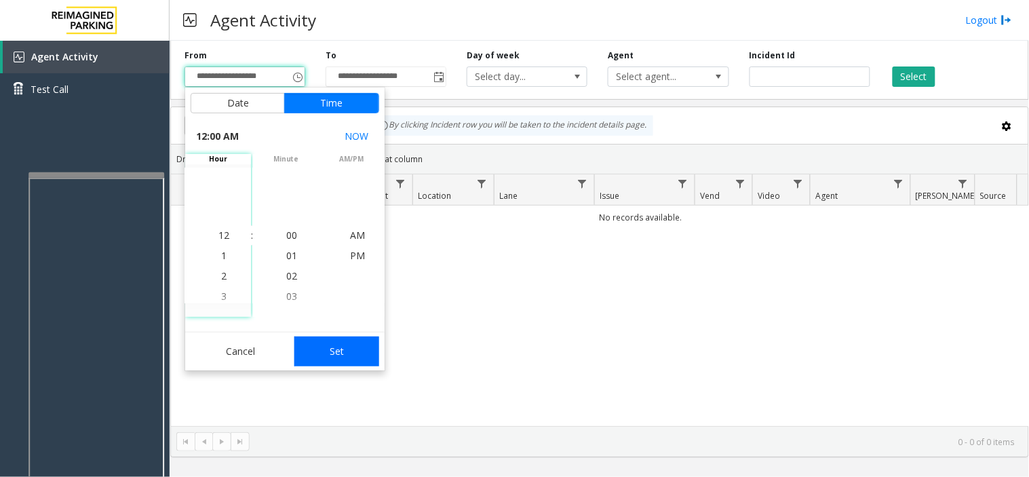
click at [326, 348] on button "Set" at bounding box center [338, 352] width 86 height 30
type input "**********"
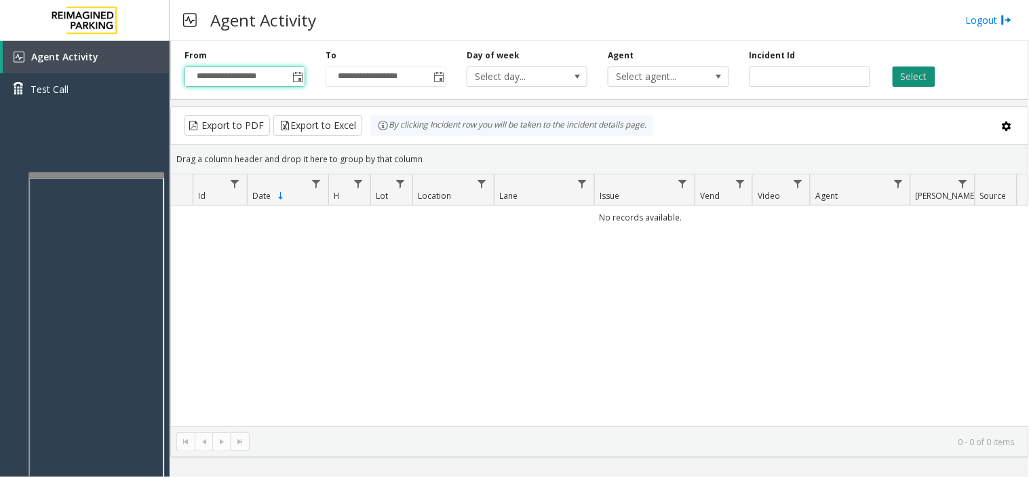
click at [917, 68] on button "Select" at bounding box center [914, 77] width 43 height 20
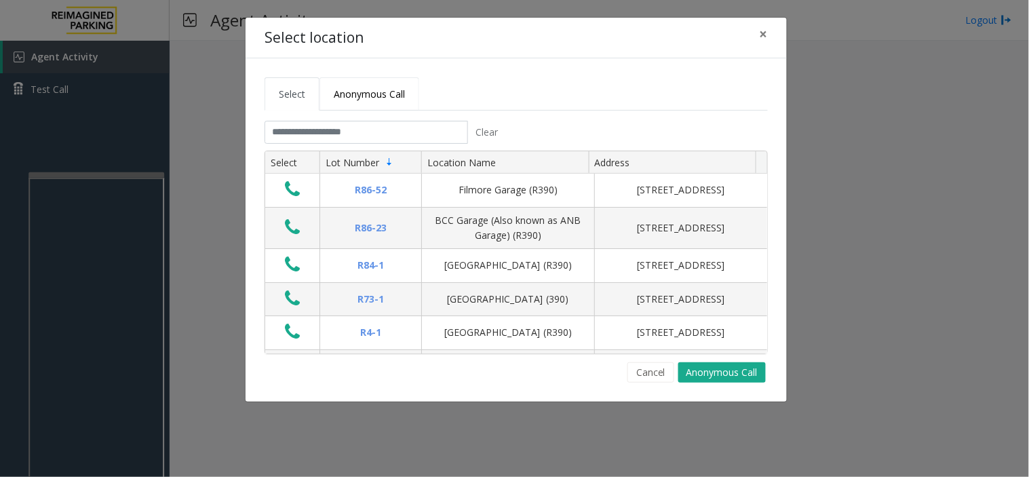
click at [392, 100] on link "Anonymous Call" at bounding box center [370, 93] width 100 height 33
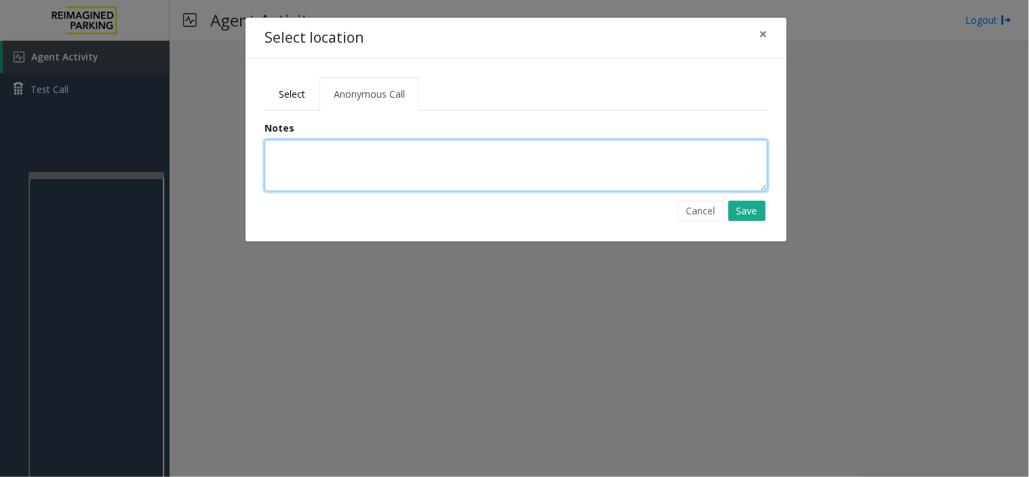
click at [355, 158] on textarea at bounding box center [517, 166] width 504 height 52
type textarea "*"
type textarea "**********"
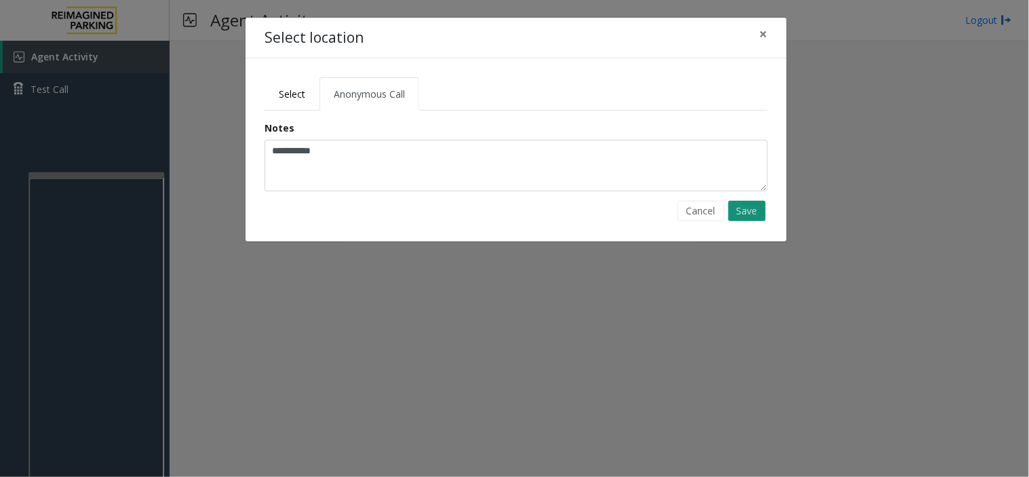
click at [738, 214] on button "Save" at bounding box center [747, 211] width 37 height 20
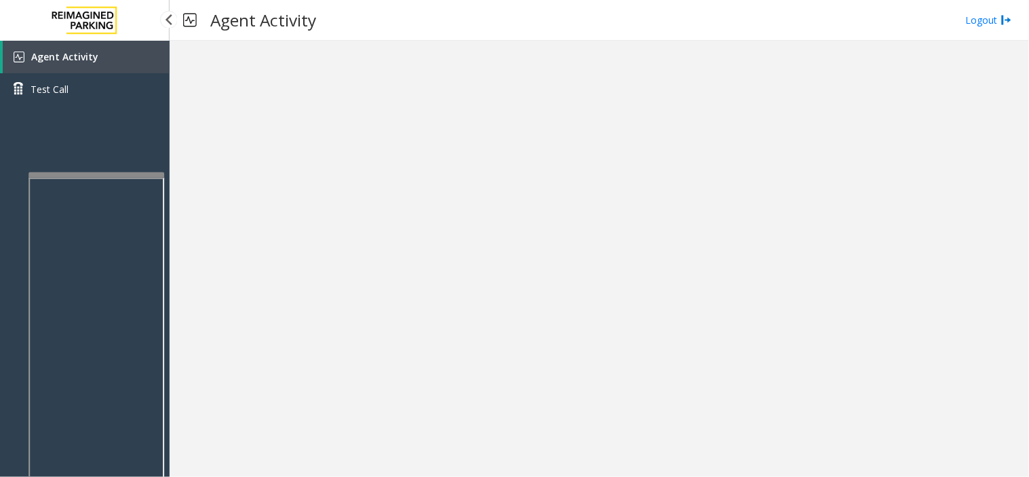
drag, startPoint x: 124, startPoint y: 53, endPoint x: 136, endPoint y: 7, distance: 47.6
click at [124, 53] on link "Agent Activity" at bounding box center [86, 57] width 167 height 33
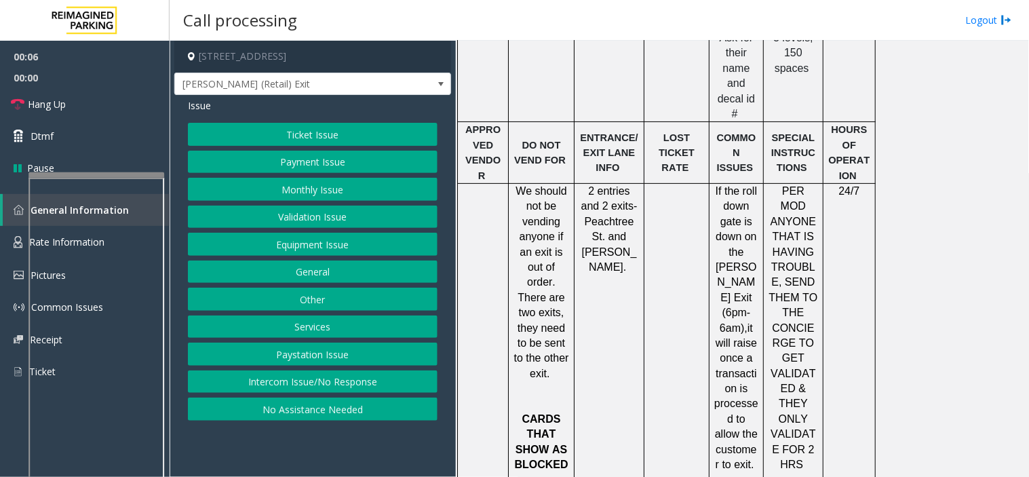
scroll to position [1734, 0]
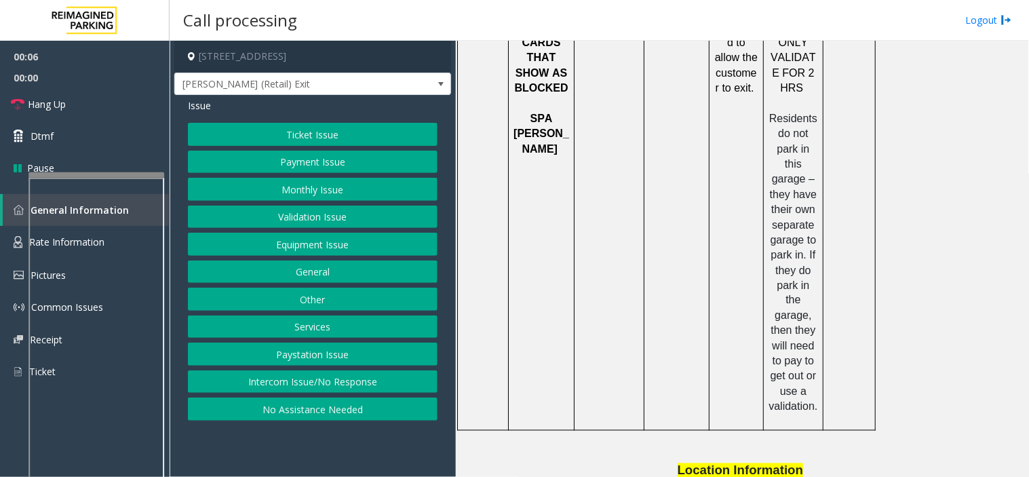
click at [324, 238] on button "Equipment Issue" at bounding box center [313, 244] width 250 height 23
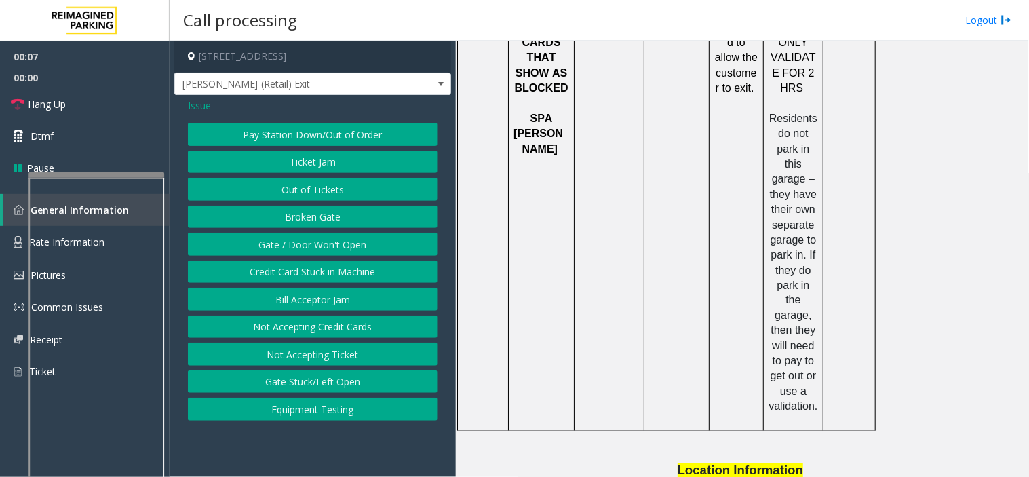
click at [324, 238] on button "Gate / Door Won't Open" at bounding box center [313, 244] width 250 height 23
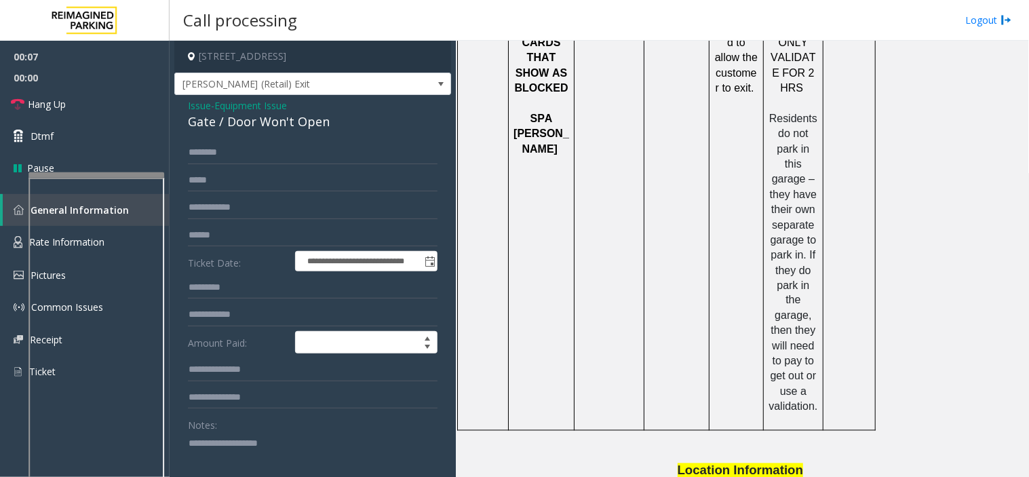
scroll to position [301, 0]
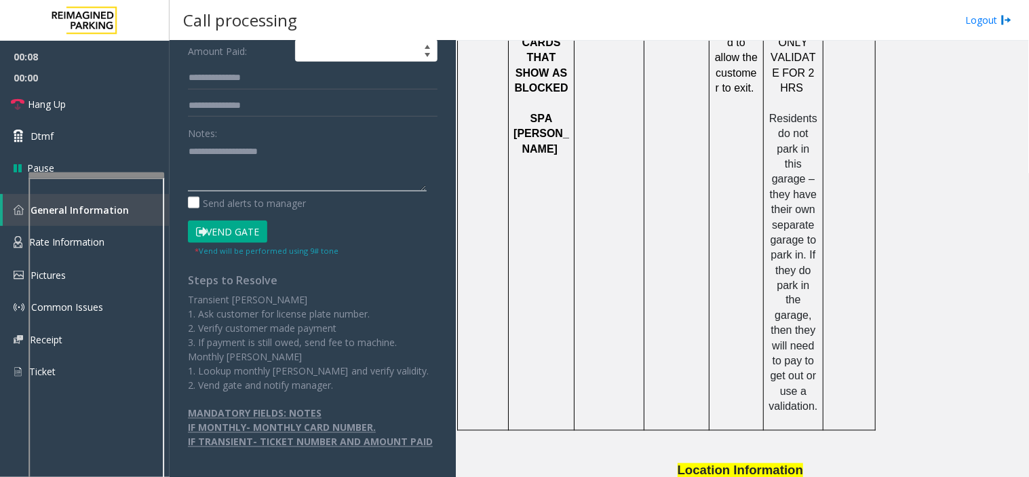
click at [265, 157] on textarea at bounding box center [307, 165] width 239 height 51
click at [255, 140] on textarea at bounding box center [307, 165] width 239 height 51
click at [280, 140] on textarea at bounding box center [307, 165] width 239 height 51
click at [282, 160] on textarea at bounding box center [307, 165] width 239 height 51
click at [1, 220] on li "General Information" at bounding box center [85, 210] width 170 height 32
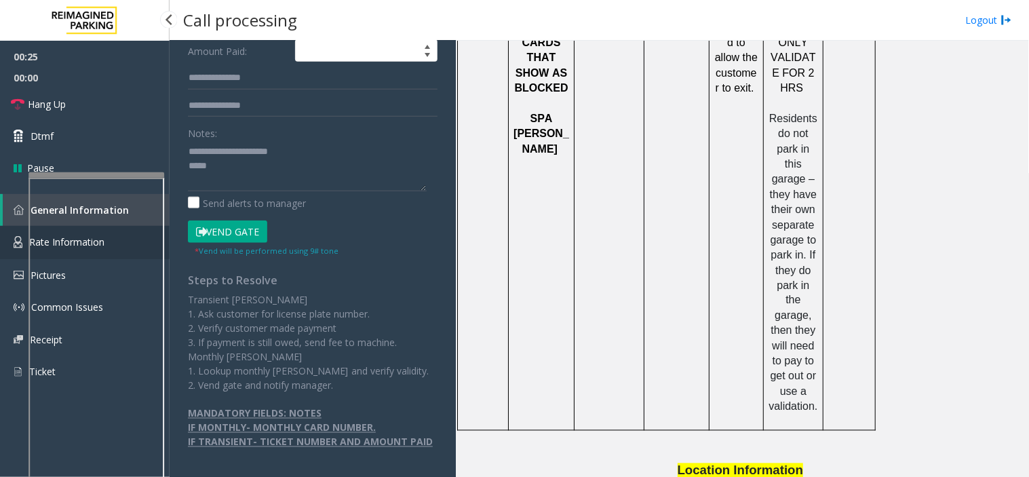
click at [10, 245] on link "Rate Information" at bounding box center [85, 242] width 170 height 33
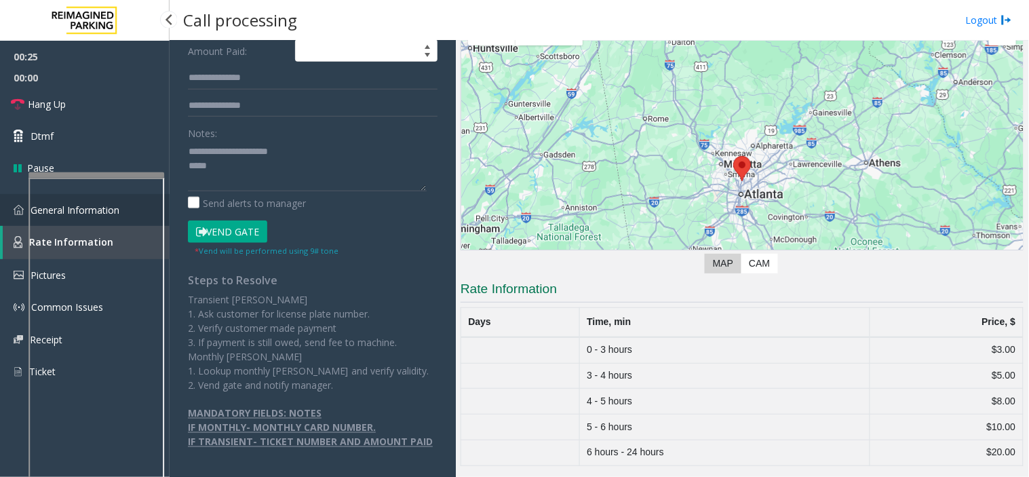
click at [14, 213] on img at bounding box center [19, 210] width 10 height 10
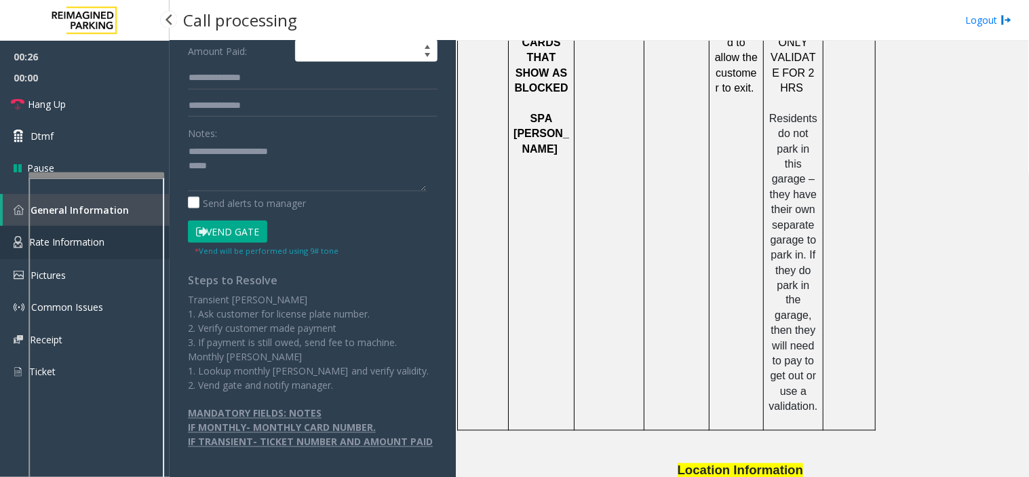
click at [16, 231] on link "Rate Information" at bounding box center [85, 242] width 170 height 33
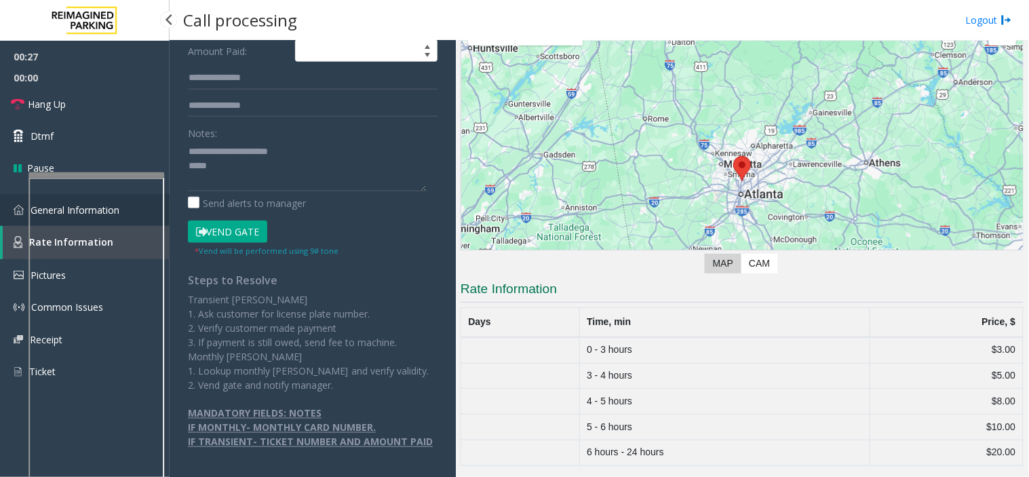
click at [16, 213] on img at bounding box center [19, 210] width 10 height 10
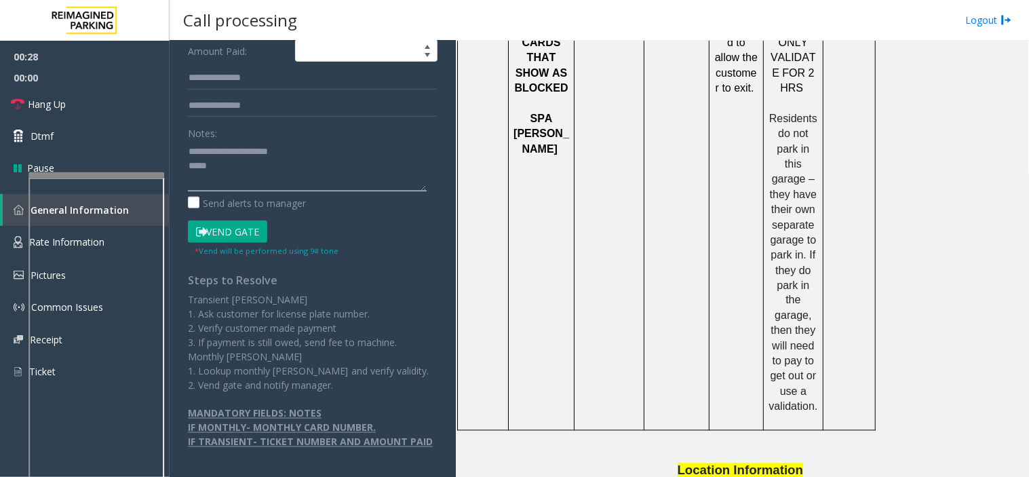
click at [263, 167] on textarea at bounding box center [307, 165] width 239 height 51
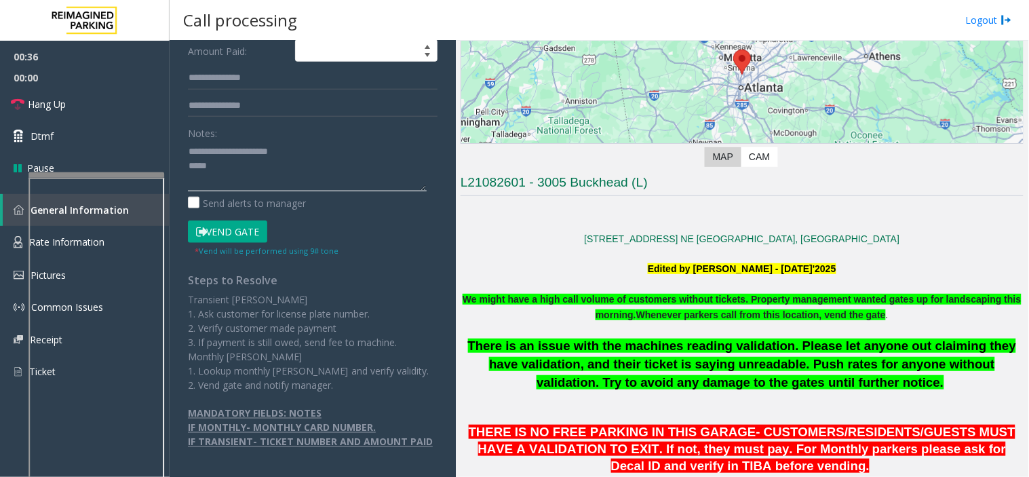
scroll to position [413, 0]
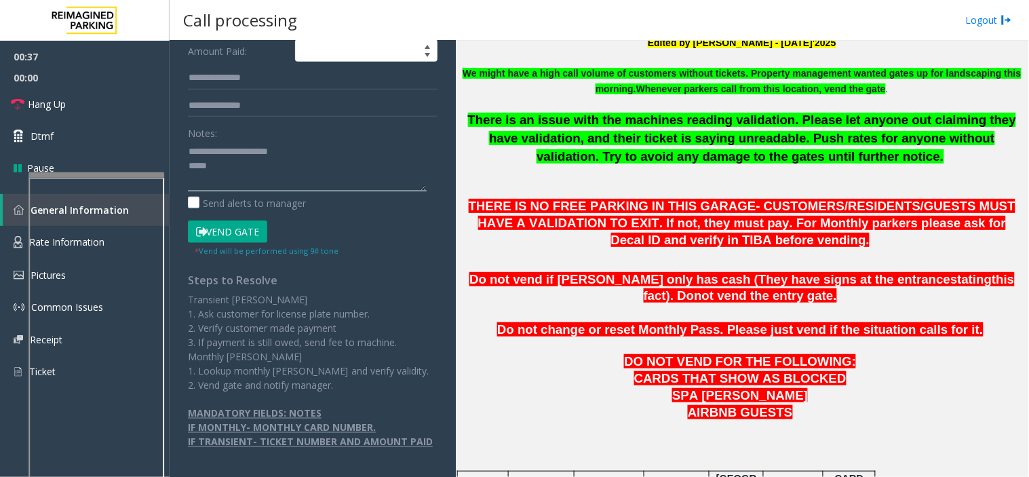
click at [235, 155] on textarea at bounding box center [307, 165] width 239 height 51
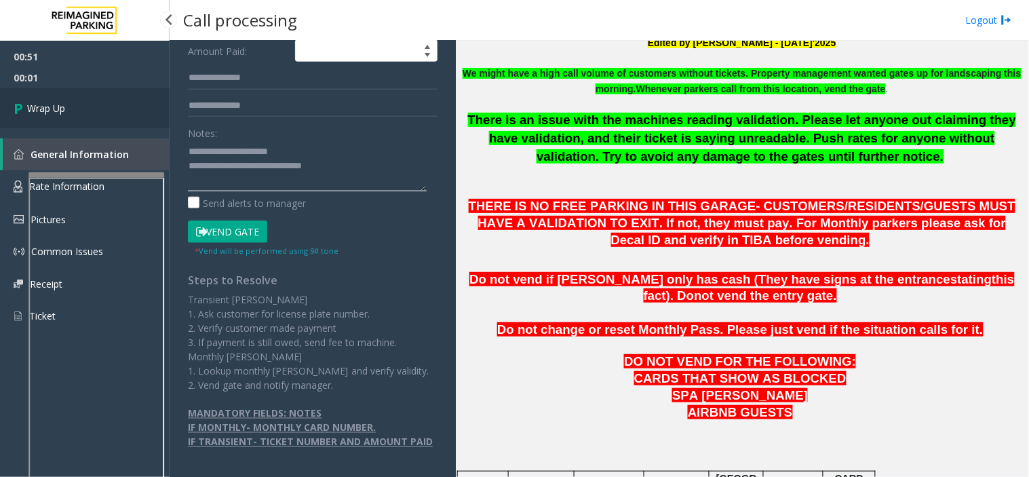
type textarea "**********"
click at [124, 111] on link "Wrap Up" at bounding box center [85, 108] width 170 height 40
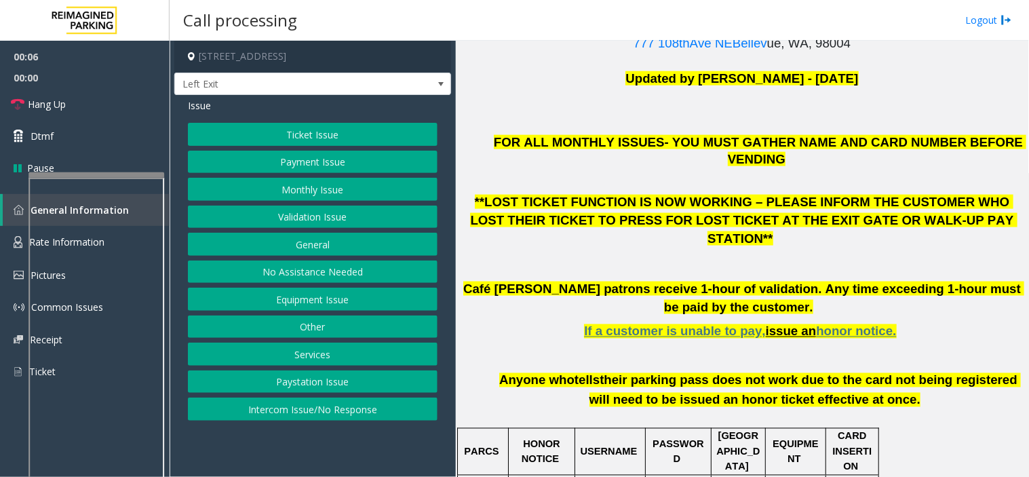
scroll to position [377, 0]
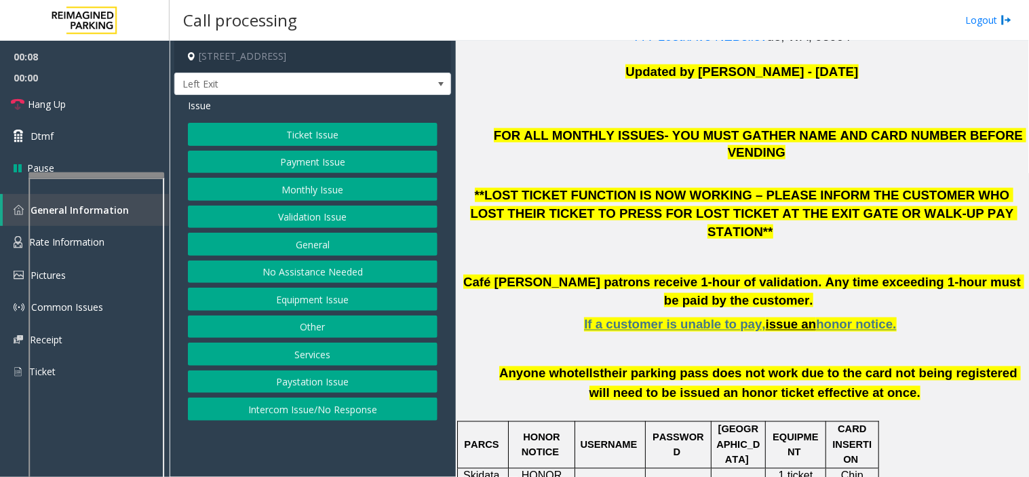
click at [297, 214] on button "Validation Issue" at bounding box center [313, 217] width 250 height 23
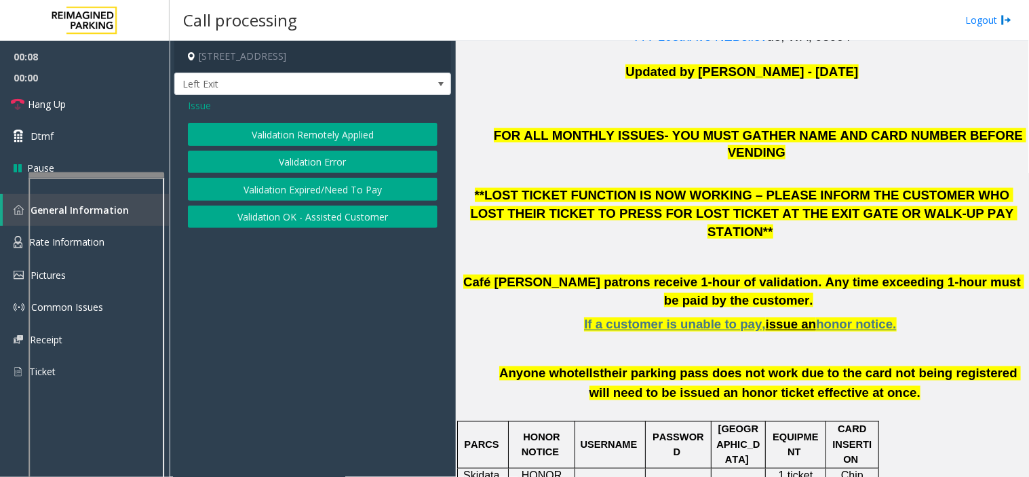
click at [295, 166] on button "Validation Error" at bounding box center [313, 162] width 250 height 23
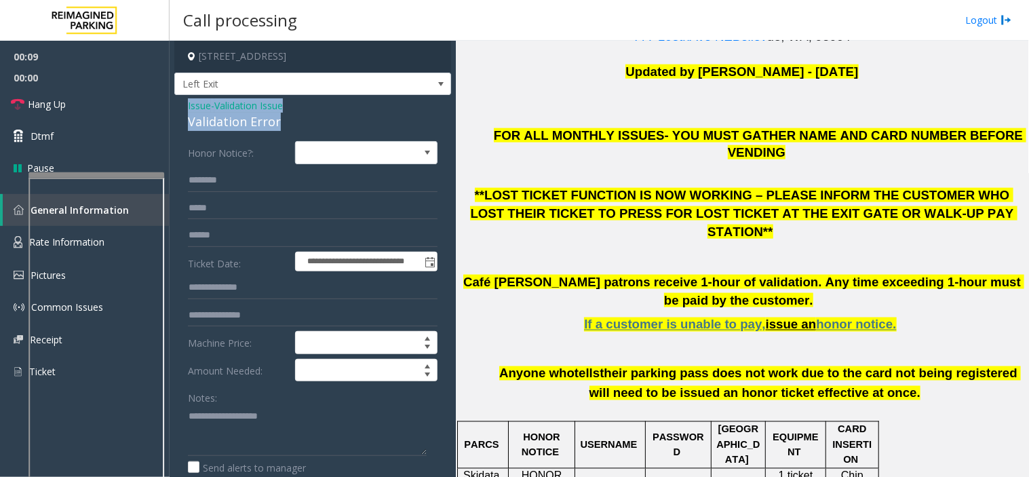
drag, startPoint x: 288, startPoint y: 123, endPoint x: 177, endPoint y: 110, distance: 111.4
copy div "Issue - Validation Issue Validation Error"
click at [214, 422] on textarea at bounding box center [307, 430] width 239 height 51
paste textarea "**********"
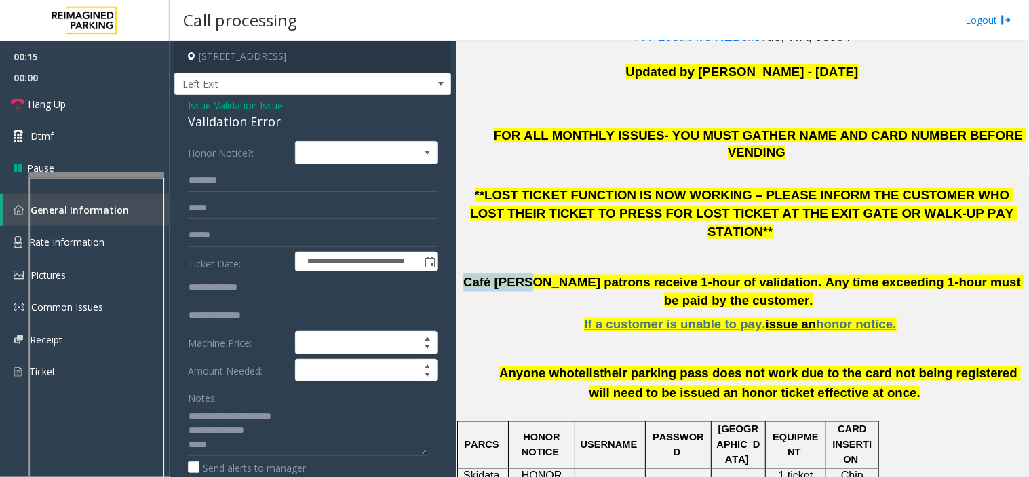
drag, startPoint x: 543, startPoint y: 252, endPoint x: 482, endPoint y: 247, distance: 61.3
click at [482, 273] on p "Café Hagen patrons receive 1-hour of validation. Any time exceeding 1-hour must…" at bounding box center [742, 291] width 563 height 36
copy span "Café Hagen"
click at [269, 451] on textarea at bounding box center [307, 430] width 239 height 51
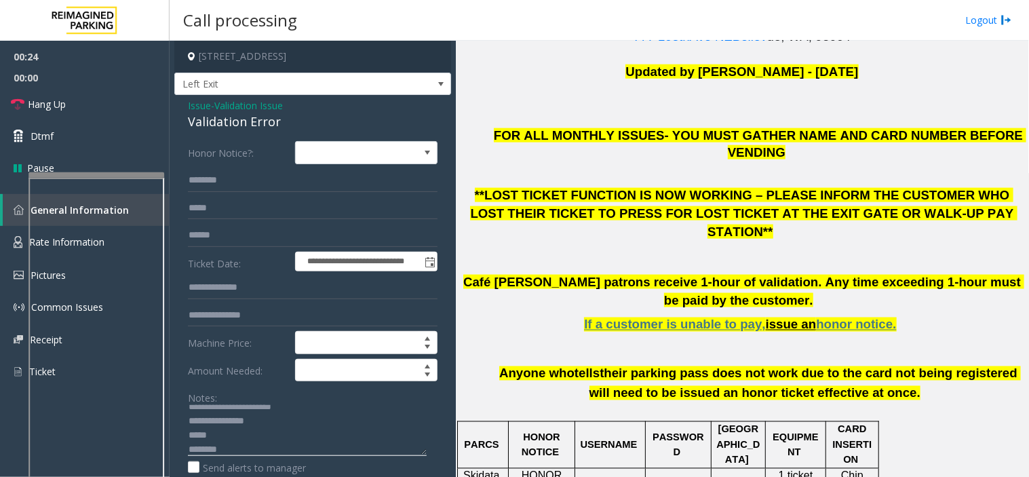
paste textarea "**********"
click at [233, 450] on textarea at bounding box center [307, 430] width 239 height 51
click at [231, 426] on textarea at bounding box center [307, 430] width 239 height 51
drag, startPoint x: 141, startPoint y: 111, endPoint x: 172, endPoint y: 206, distance: 100.0
click at [141, 111] on link "Hang Up" at bounding box center [85, 104] width 170 height 32
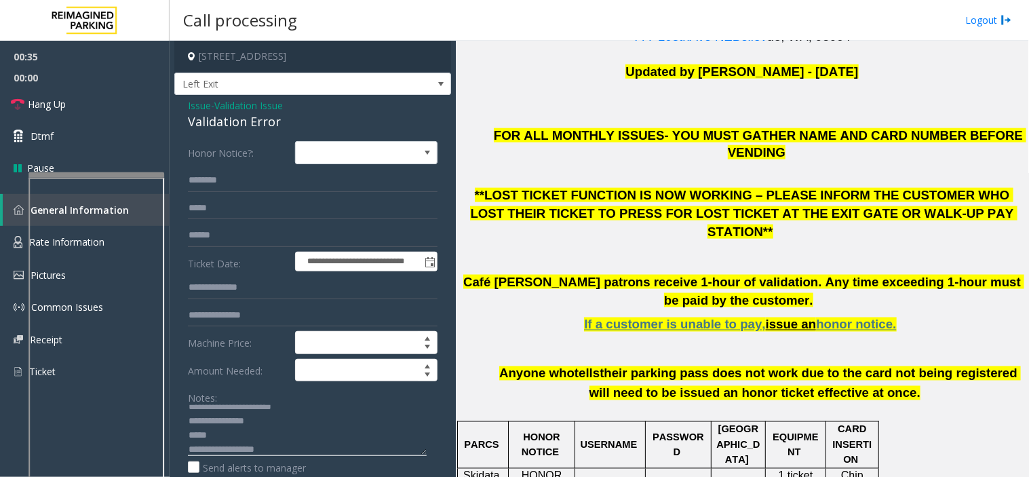
click at [214, 437] on textarea at bounding box center [307, 430] width 239 height 51
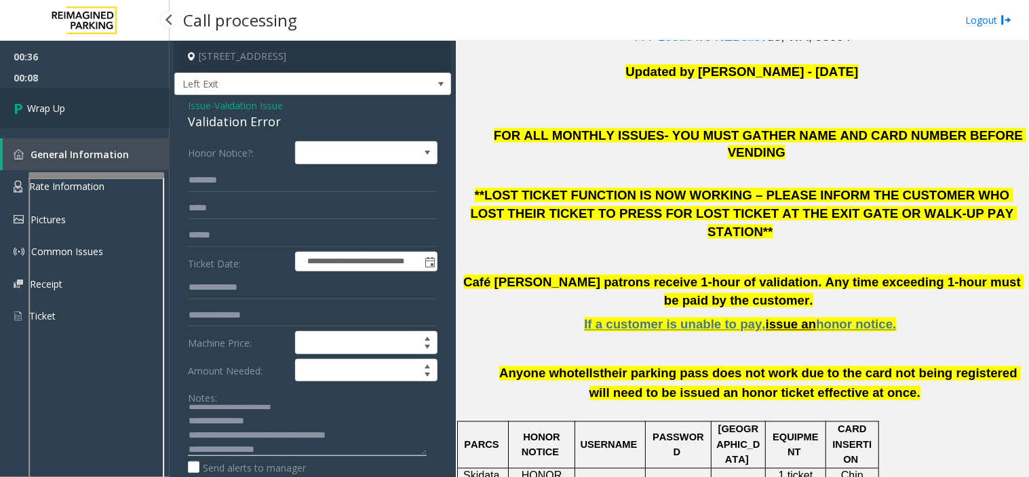
type textarea "**********"
click at [66, 102] on link "Wrap Up" at bounding box center [85, 108] width 170 height 40
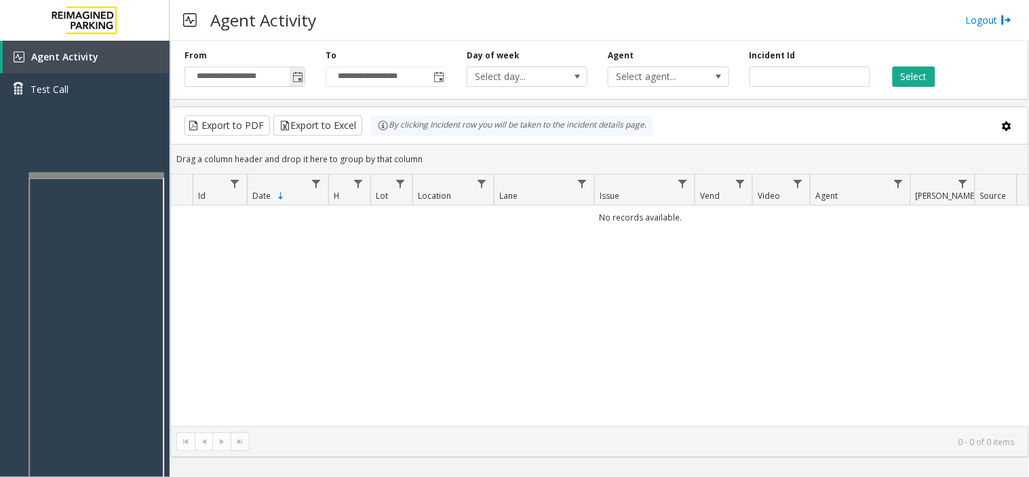
click at [290, 76] on span "Toggle popup" at bounding box center [297, 77] width 15 height 22
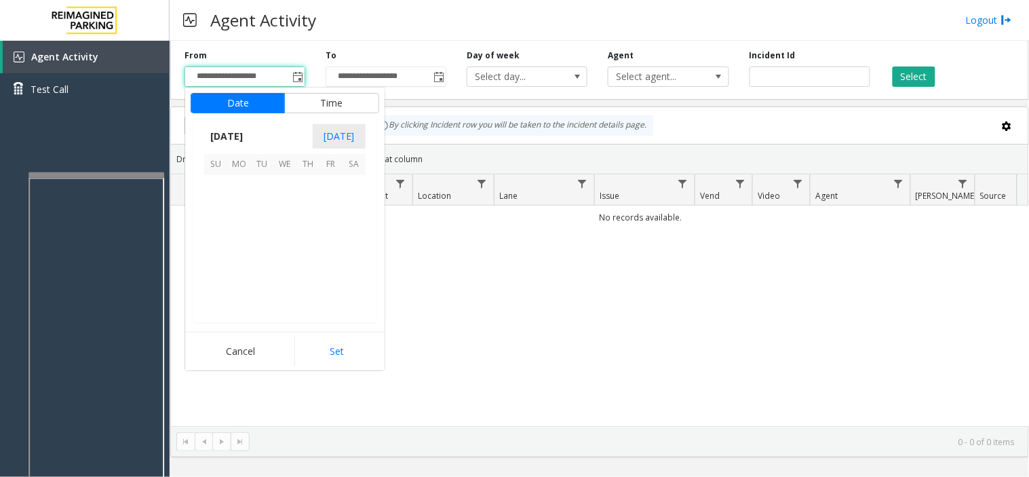
scroll to position [243335, 0]
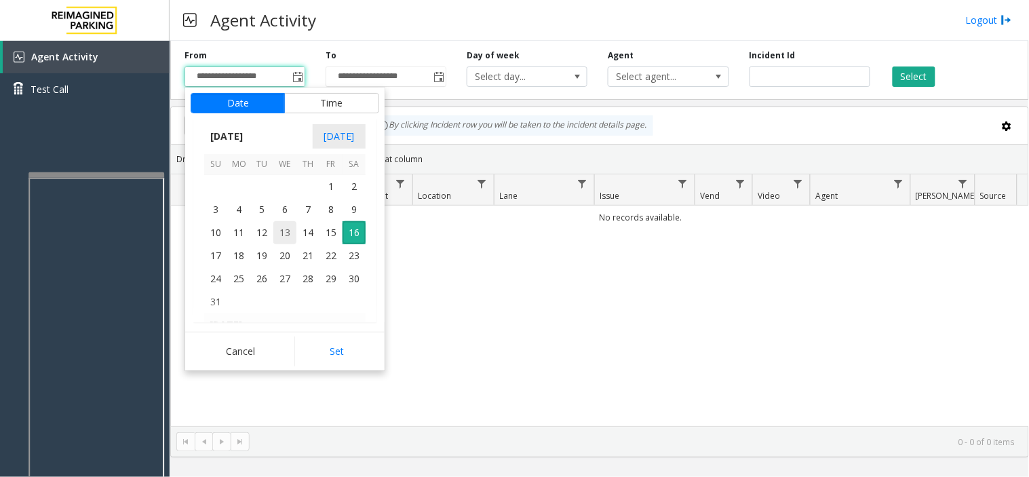
click at [295, 235] on span "13" at bounding box center [284, 232] width 23 height 23
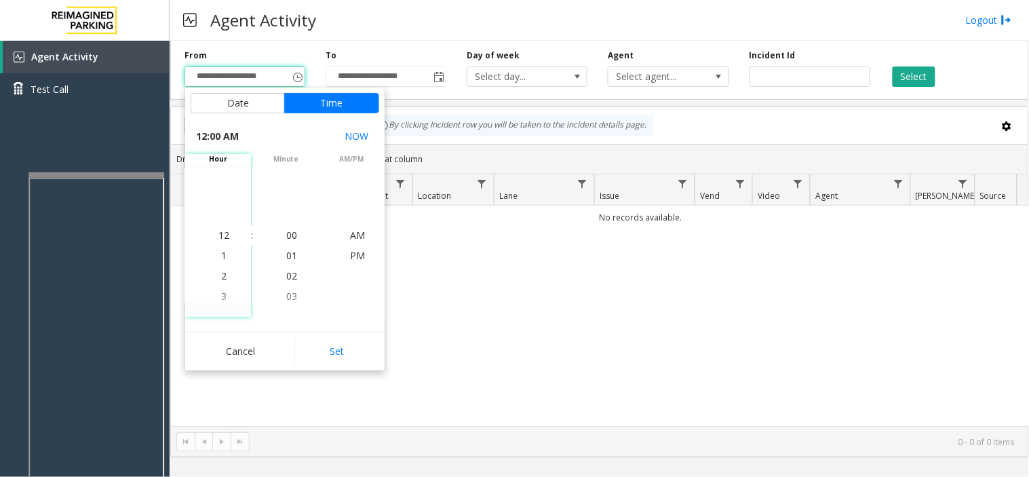
click at [350, 334] on div "Cancel Set" at bounding box center [285, 351] width 200 height 39
click at [387, 354] on div "No records available." at bounding box center [600, 316] width 858 height 221
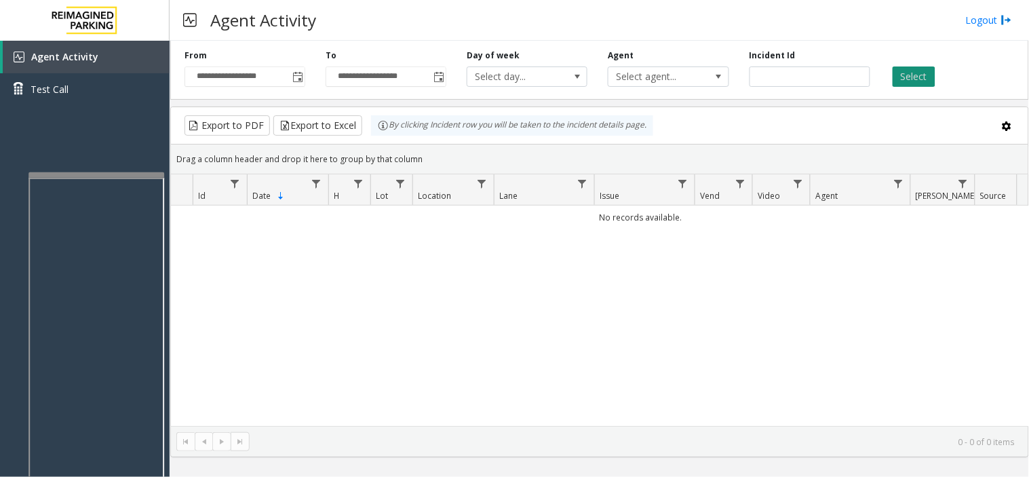
click at [903, 70] on button "Select" at bounding box center [914, 77] width 43 height 20
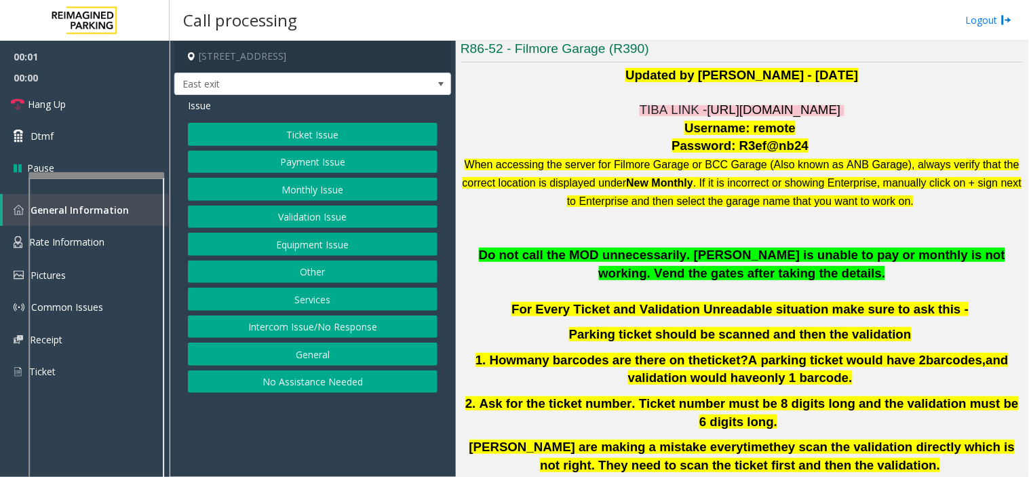
scroll to position [301, 0]
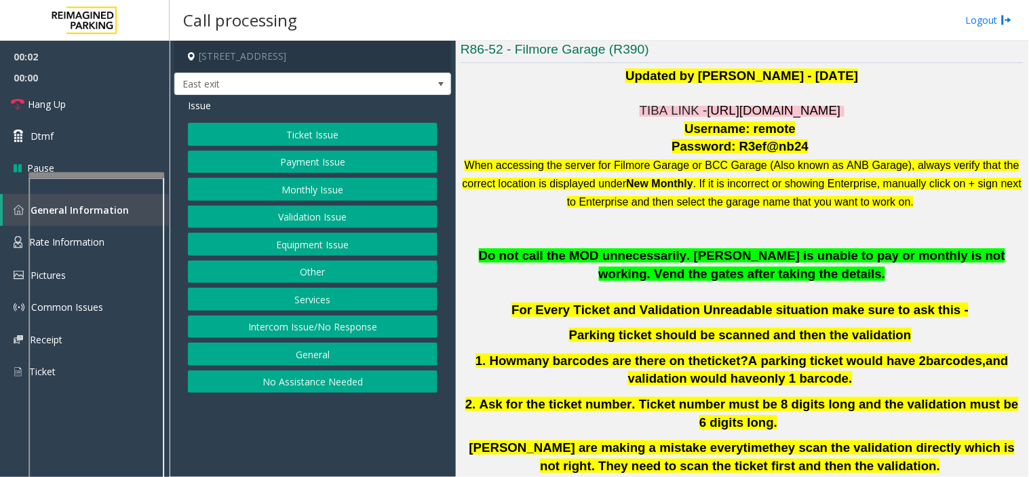
click at [708, 107] on span "https://fillmore-web.sp.tibaparking.net/" at bounding box center [775, 110] width 134 height 14
drag, startPoint x: 744, startPoint y: 128, endPoint x: 789, endPoint y: 126, distance: 44.8
click at [789, 126] on p "Username: remote" at bounding box center [742, 129] width 563 height 18
copy p "remote"
click at [307, 189] on button "Monthly Issue" at bounding box center [313, 189] width 250 height 23
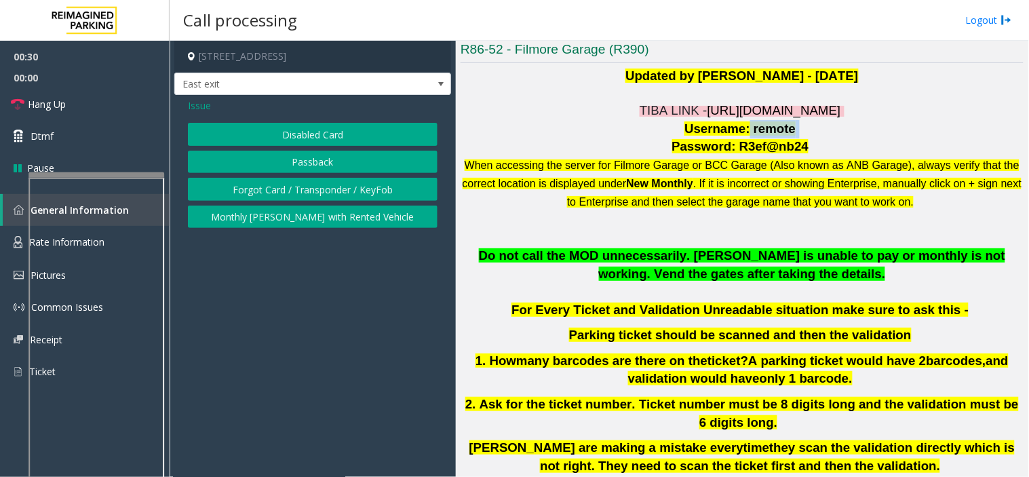
click at [290, 166] on button "Passback" at bounding box center [313, 162] width 250 height 23
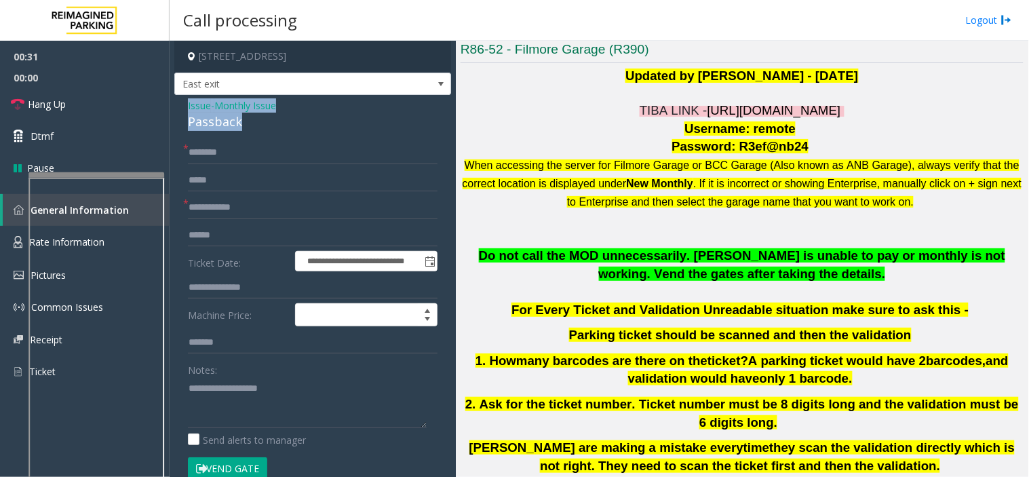
drag, startPoint x: 214, startPoint y: 123, endPoint x: 176, endPoint y: 110, distance: 39.5
click at [176, 110] on div "**********" at bounding box center [312, 418] width 277 height 647
copy div "Issue - Monthly Issue Passback"
click at [235, 389] on textarea at bounding box center [307, 402] width 239 height 51
paste textarea "**********"
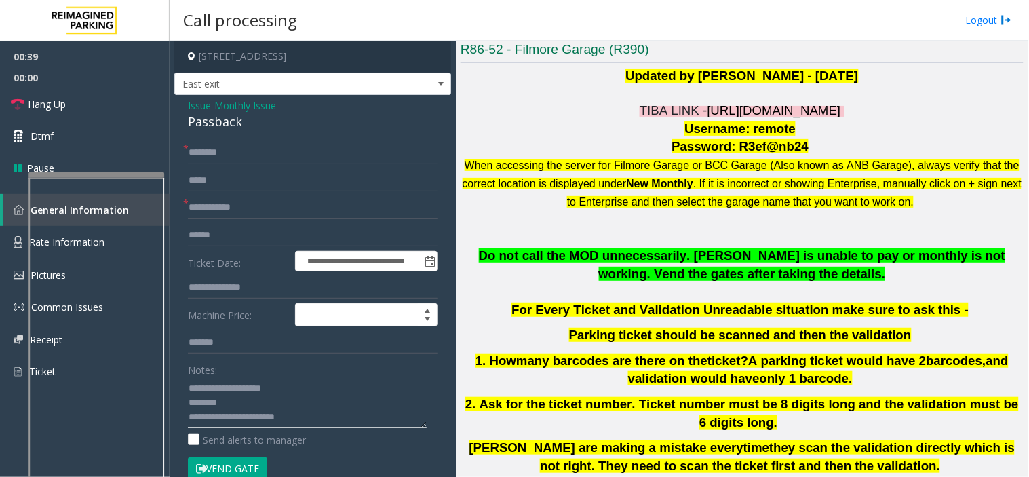
type textarea "**********"
click at [206, 163] on input "text" at bounding box center [313, 152] width 250 height 23
click at [228, 163] on input "******" at bounding box center [313, 152] width 250 height 23
type input "**********"
click at [254, 202] on input "text" at bounding box center [313, 207] width 250 height 23
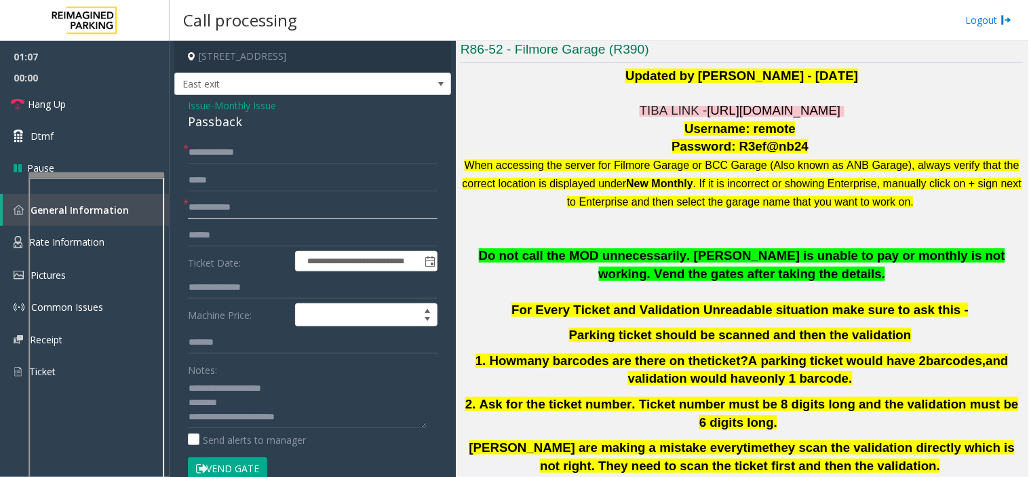
paste input "********"
type input "********"
click at [130, 102] on link "Hang Up" at bounding box center [85, 104] width 170 height 32
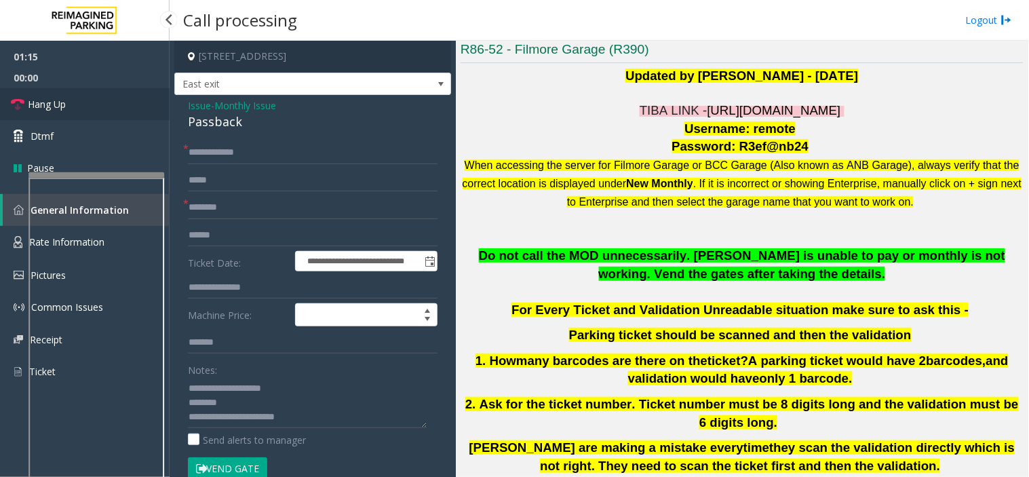
click at [130, 102] on link "Hang Up" at bounding box center [85, 104] width 170 height 32
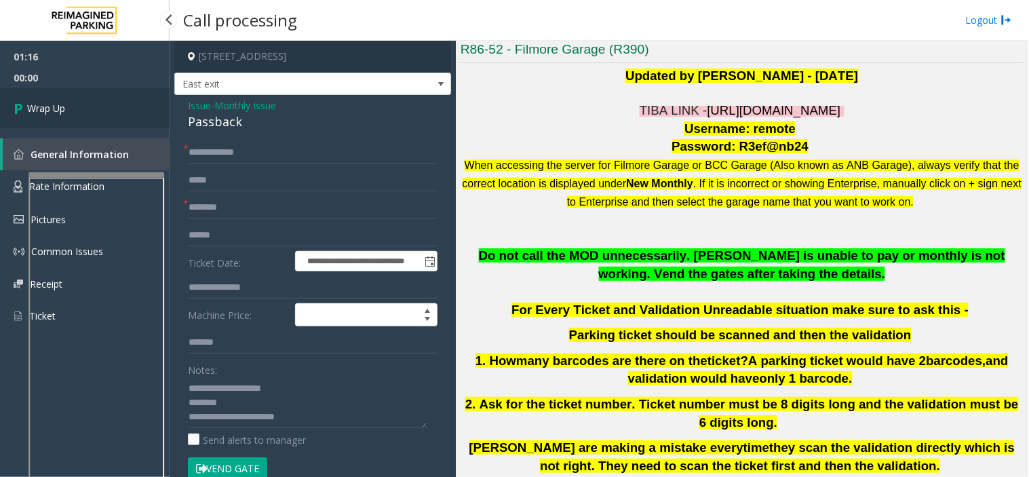
click at [130, 102] on link "Wrap Up" at bounding box center [85, 108] width 170 height 40
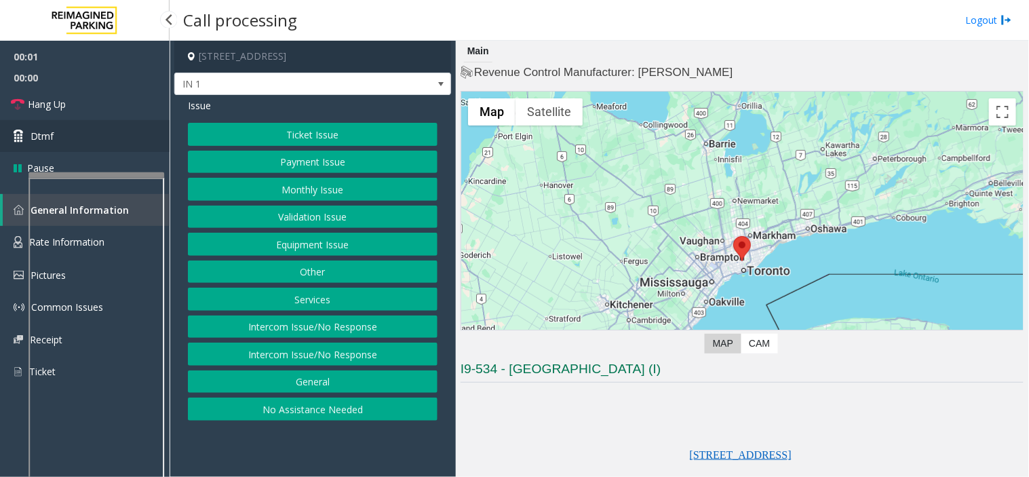
click at [85, 145] on link "Dtmf" at bounding box center [85, 136] width 170 height 32
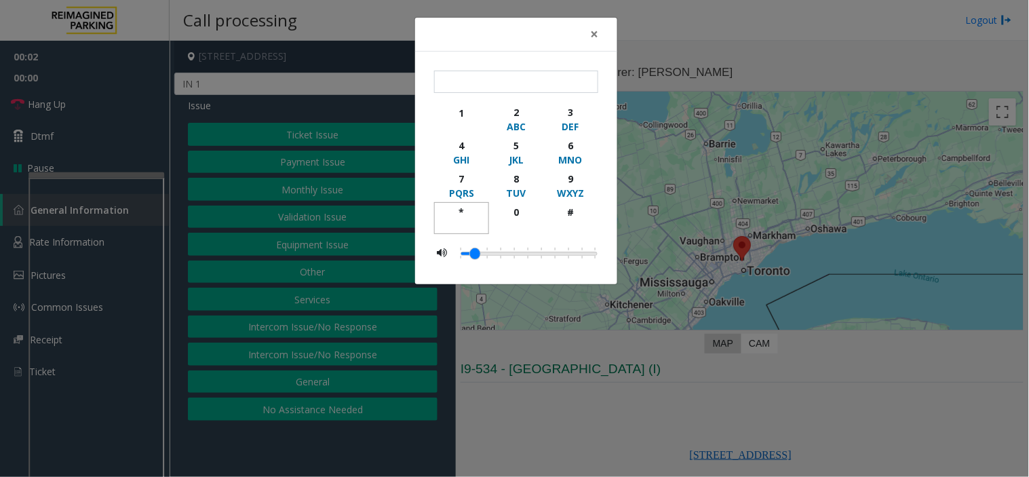
click at [463, 212] on div "*" at bounding box center [461, 212] width 37 height 14
click at [570, 178] on div "9" at bounding box center [570, 179] width 37 height 14
click at [570, 202] on button "#" at bounding box center [571, 218] width 55 height 32
type input "***"
click at [599, 24] on span "×" at bounding box center [594, 33] width 8 height 19
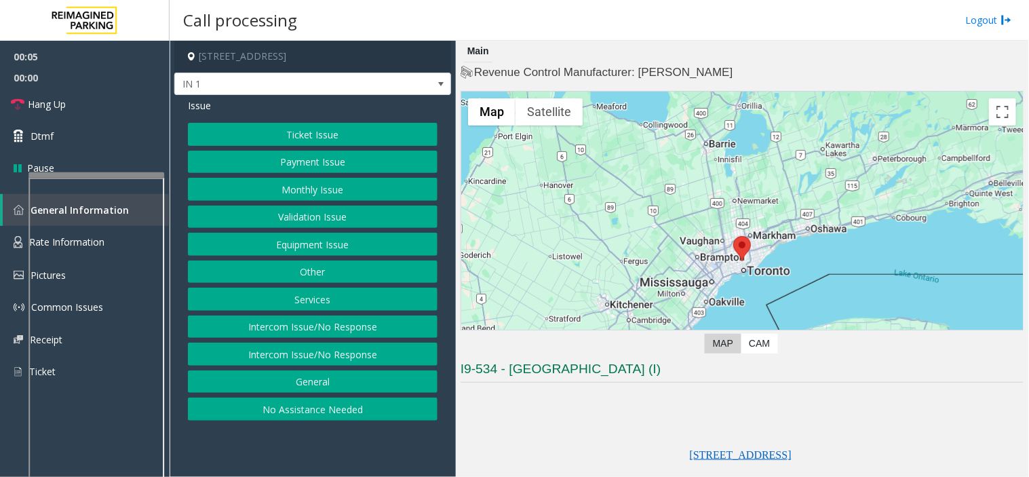
click at [343, 233] on button "Equipment Issue" at bounding box center [313, 244] width 250 height 23
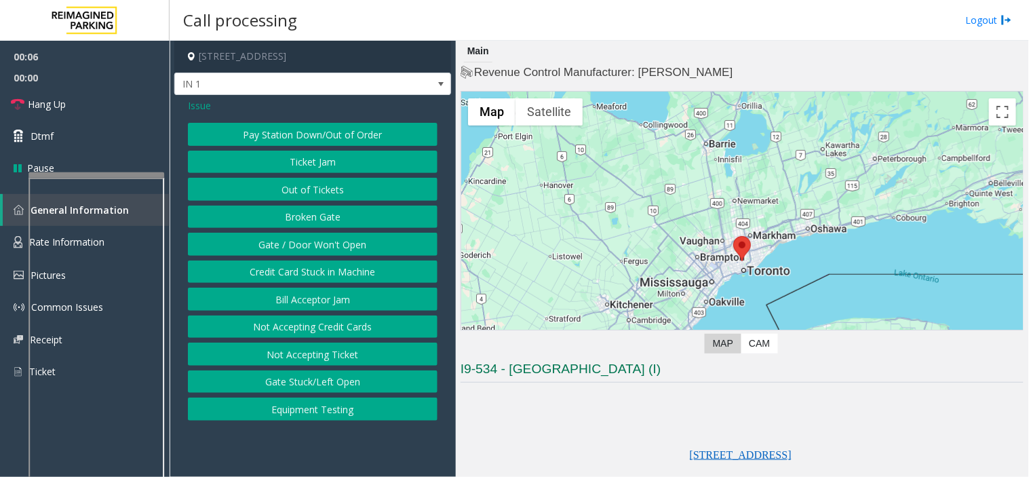
click at [339, 241] on button "Gate / Door Won't Open" at bounding box center [313, 244] width 250 height 23
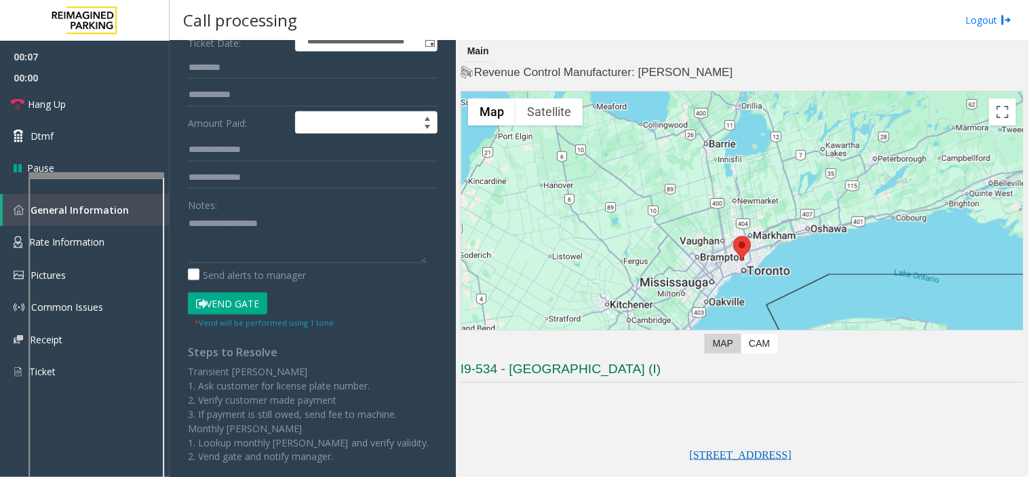
scroll to position [226, 0]
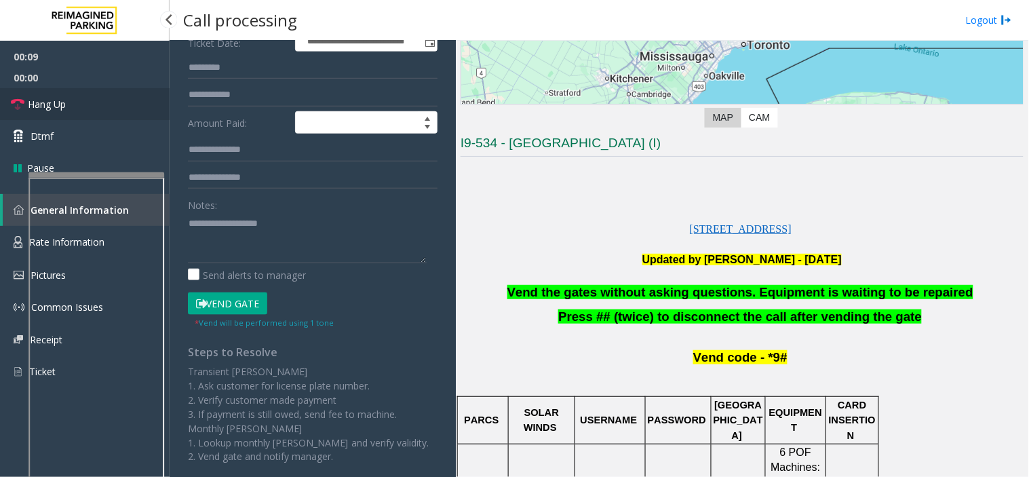
click at [127, 104] on link "Hang Up" at bounding box center [85, 104] width 170 height 32
click at [564, 288] on span "Vend the gates without asking questions. Equipment is waiting to be repaired" at bounding box center [741, 292] width 466 height 14
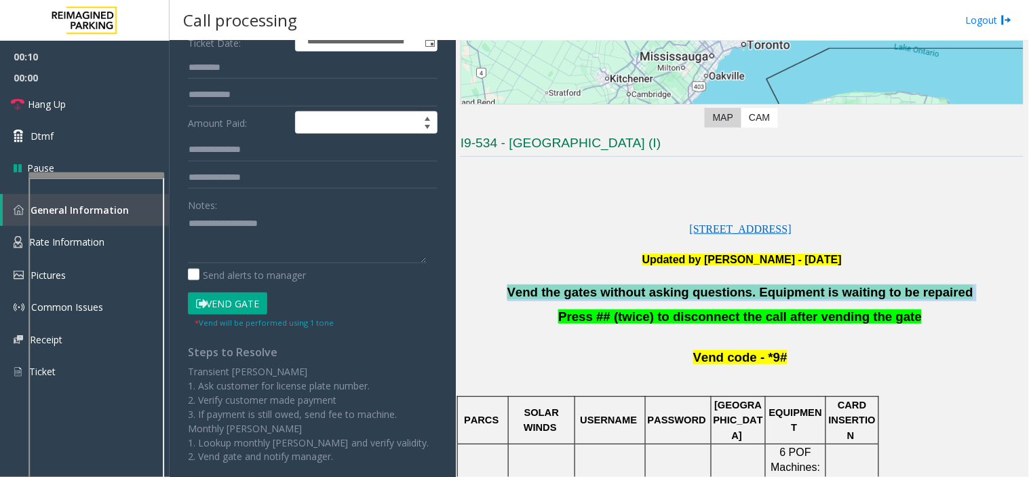
click at [564, 288] on span "Vend the gates without asking questions. Equipment is waiting to be repaired" at bounding box center [741, 292] width 466 height 14
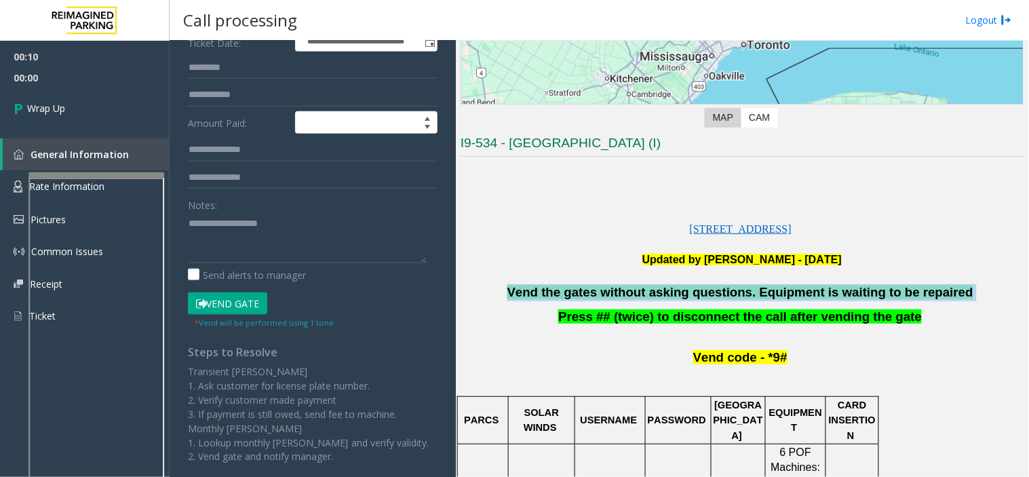
click at [564, 288] on span "Vend the gates without asking questions. Equipment is waiting to be repaired" at bounding box center [741, 292] width 466 height 14
copy p "Vend the gates without asking questions. Equipment is waiting to be repaired"
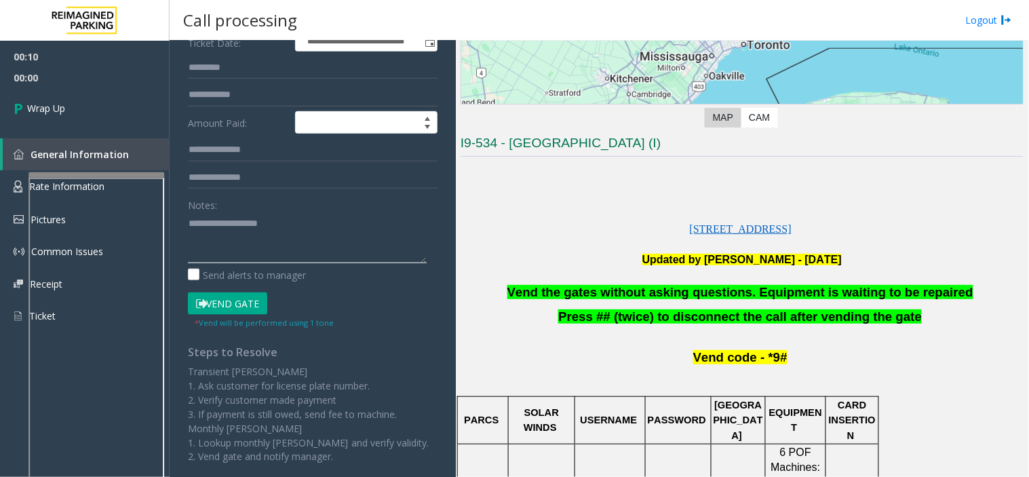
click at [277, 220] on textarea at bounding box center [307, 237] width 239 height 51
paste textarea "**********"
type textarea "**********"
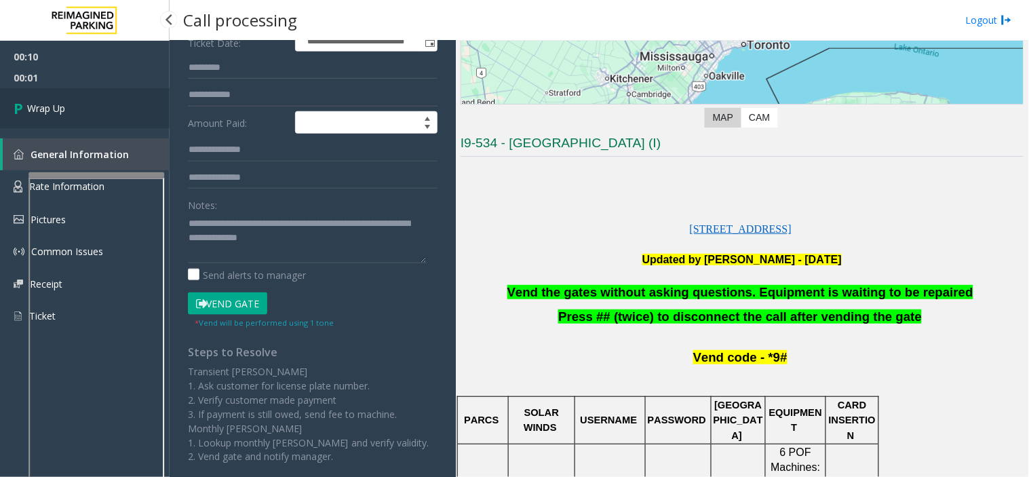
click at [117, 119] on link "Wrap Up" at bounding box center [85, 108] width 170 height 40
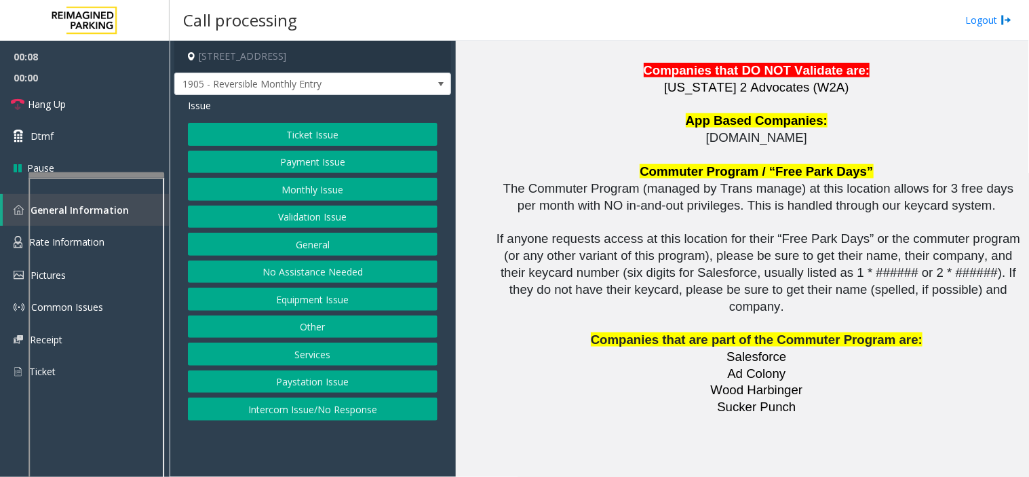
scroll to position [2984, 0]
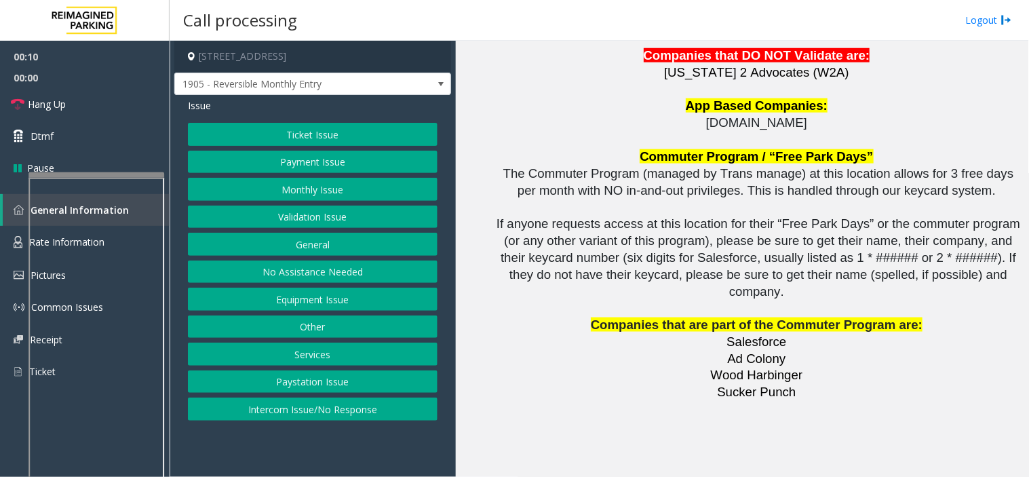
click at [348, 416] on button "Intercom Issue/No Response" at bounding box center [313, 409] width 250 height 23
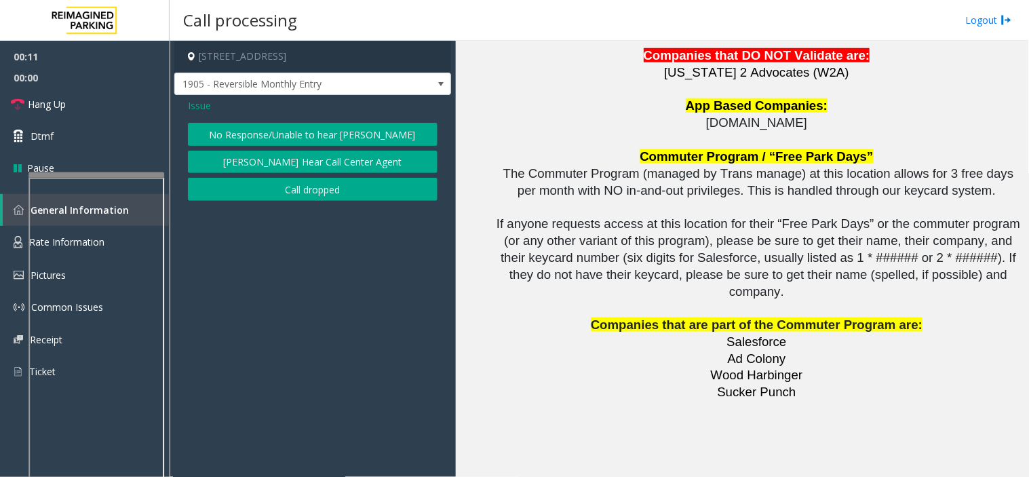
click at [285, 128] on button "No Response/Unable to hear [PERSON_NAME]" at bounding box center [313, 134] width 250 height 23
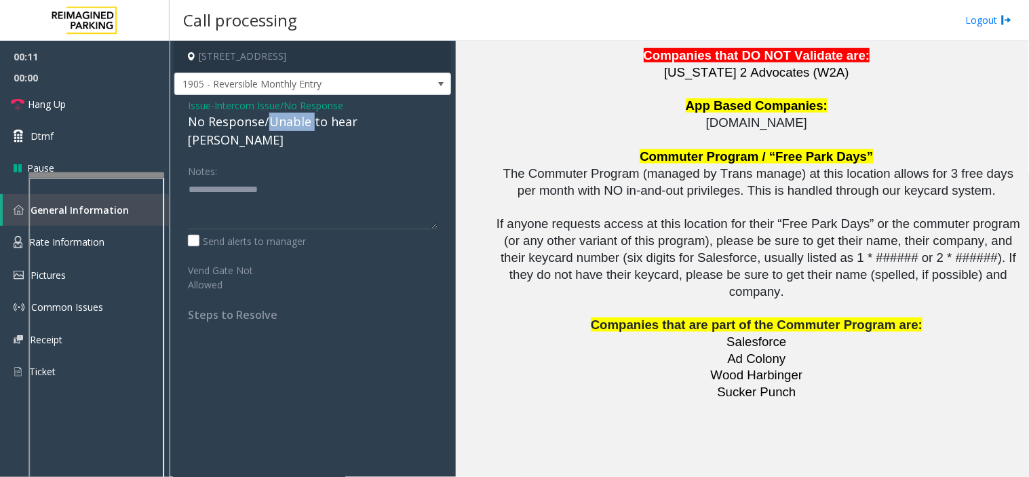
click at [285, 126] on div "No Response/Unable to hear [PERSON_NAME]" at bounding box center [313, 131] width 250 height 37
type textarea "**********"
click at [134, 102] on link "Hang Up" at bounding box center [85, 104] width 170 height 32
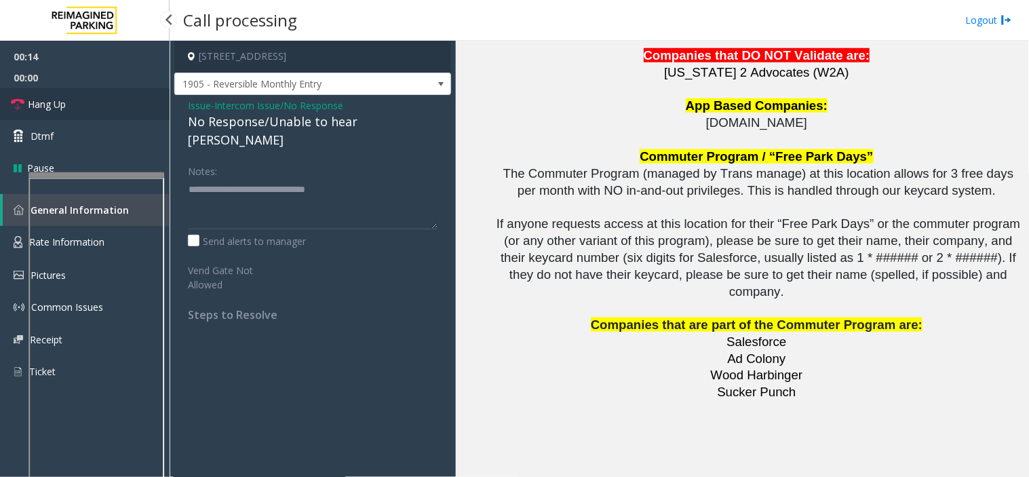
click at [134, 102] on link "Hang Up" at bounding box center [85, 104] width 170 height 32
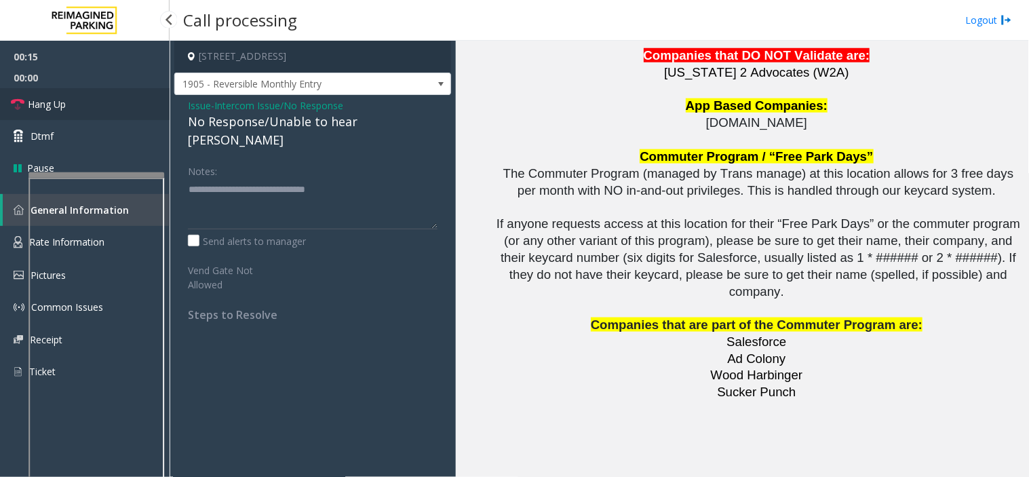
click at [134, 100] on link "Hang Up" at bounding box center [85, 104] width 170 height 32
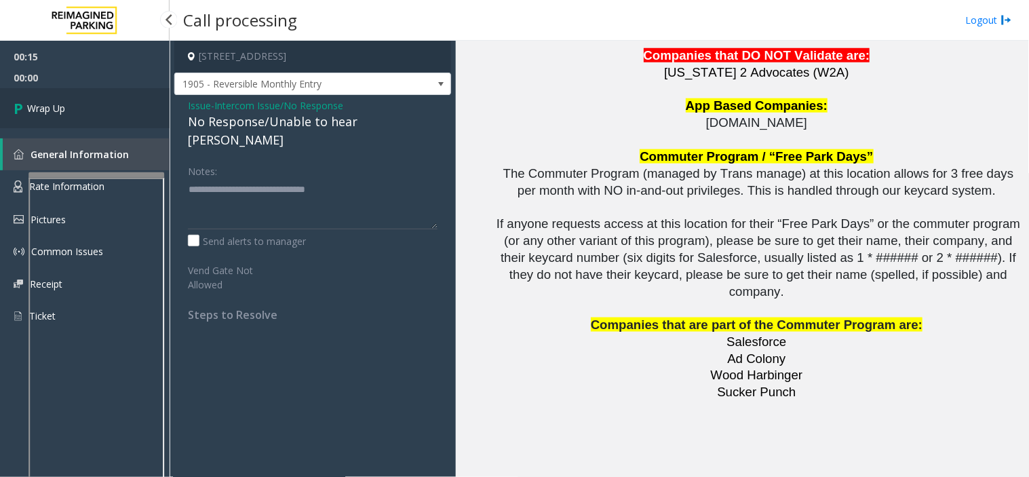
click at [134, 99] on link "Wrap Up" at bounding box center [85, 108] width 170 height 40
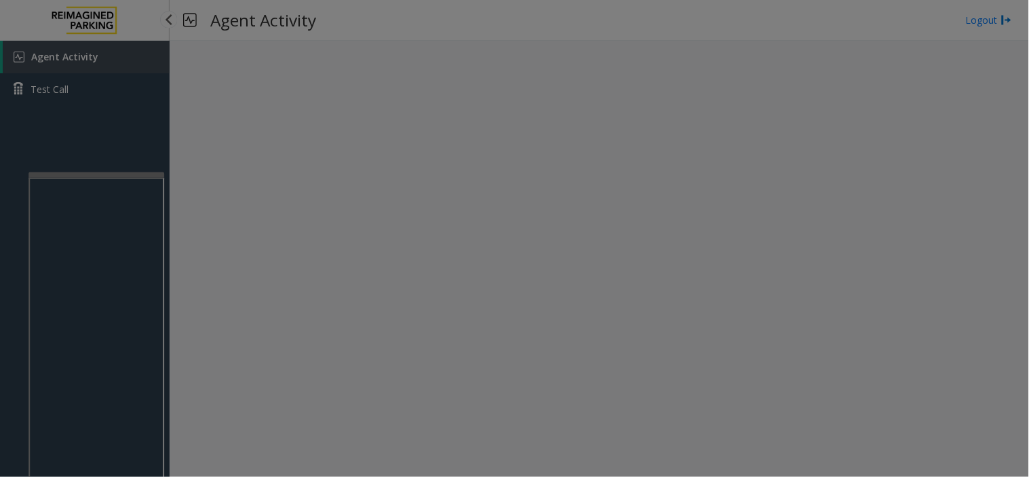
click at [131, 92] on body "Agent Activity Test Call × Close Powered by Umojo © 2025 Agent Activity Logout …" at bounding box center [514, 238] width 1029 height 477
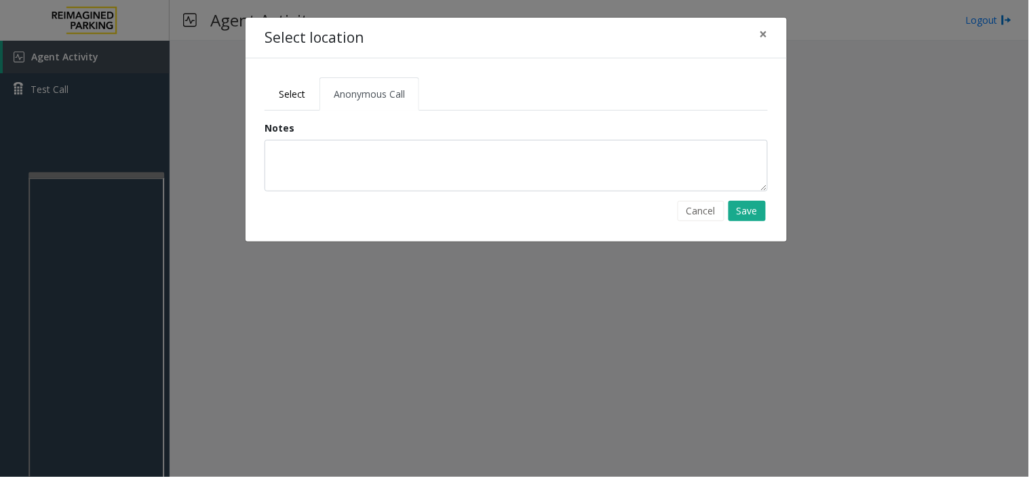
click at [116, 81] on div "Select location × Select Anonymous Call Clear Select Lot Number Location Name A…" at bounding box center [514, 238] width 1029 height 477
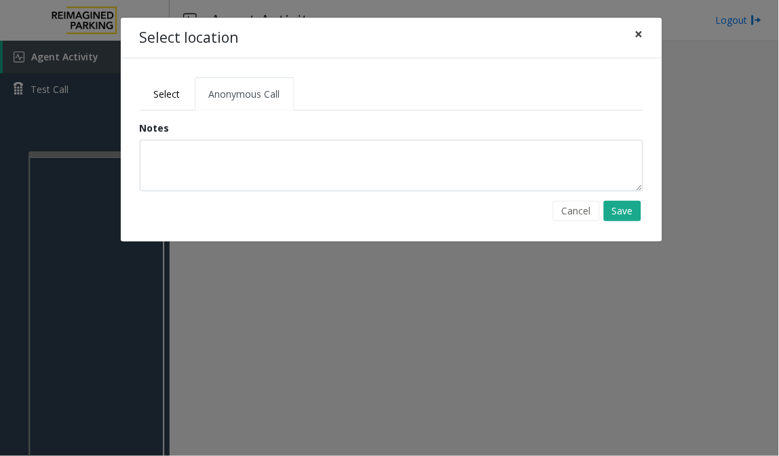
click at [639, 35] on span "×" at bounding box center [639, 33] width 8 height 19
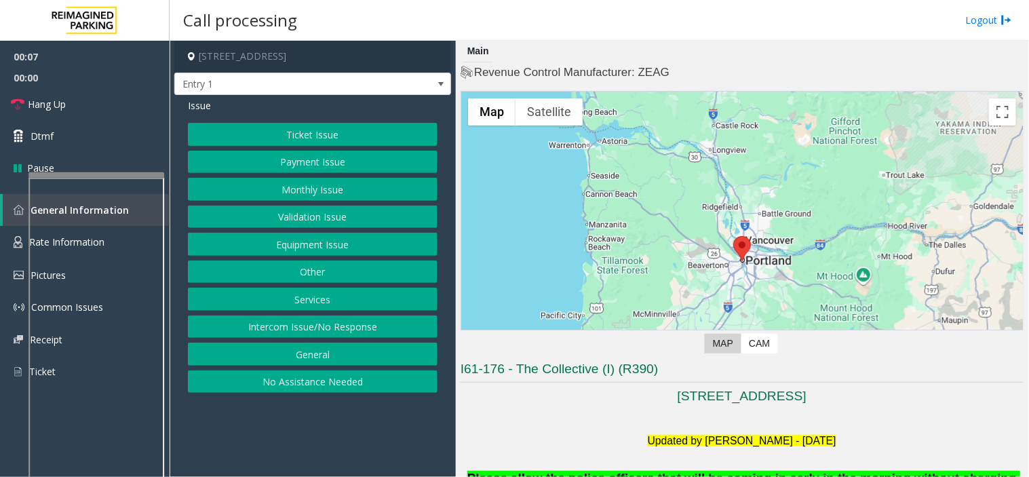
click at [328, 323] on button "Intercom Issue/No Response" at bounding box center [313, 327] width 250 height 23
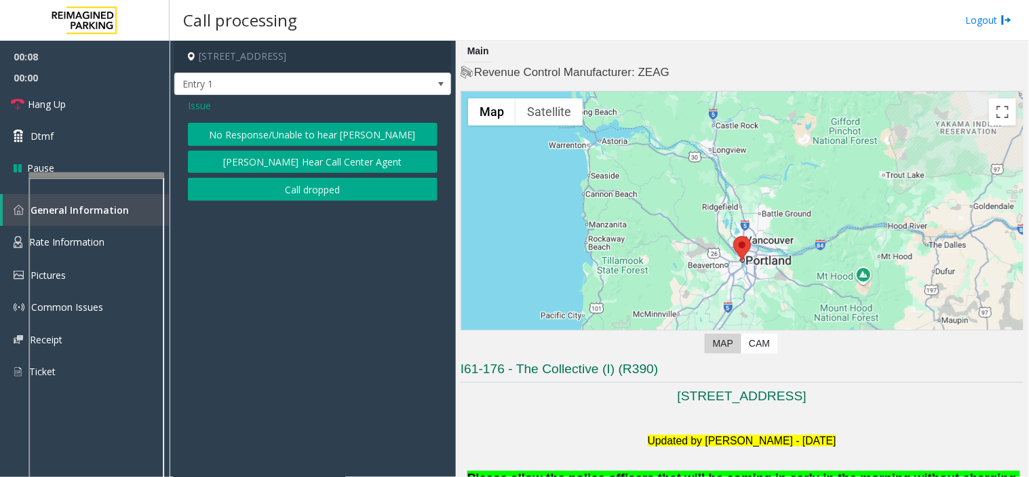
click at [239, 134] on button "No Response/Unable to hear [PERSON_NAME]" at bounding box center [313, 134] width 250 height 23
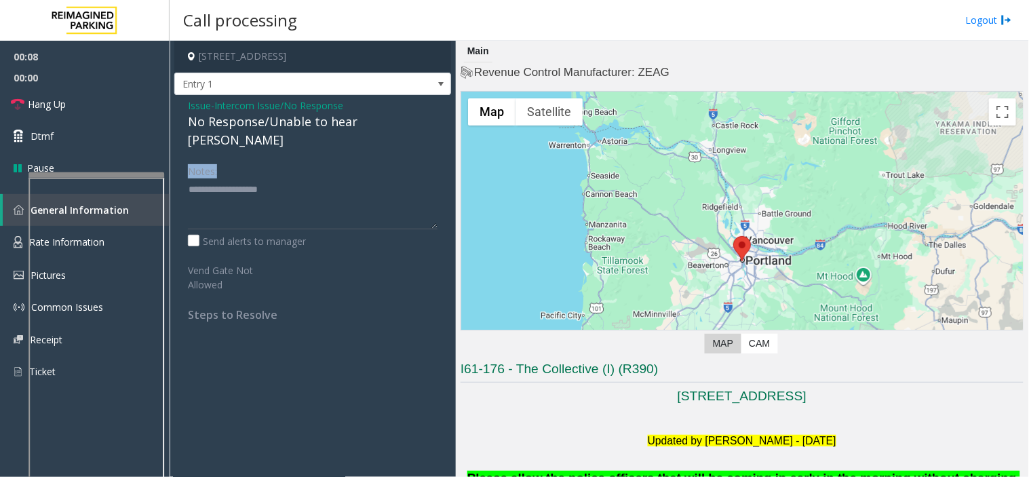
click at [239, 134] on div "Issue - Intercom Issue/No Response No Response/Unable to hear parker Notes: Sen…" at bounding box center [312, 215] width 277 height 240
click at [238, 124] on div "No Response/Unable to hear [PERSON_NAME]" at bounding box center [313, 131] width 250 height 37
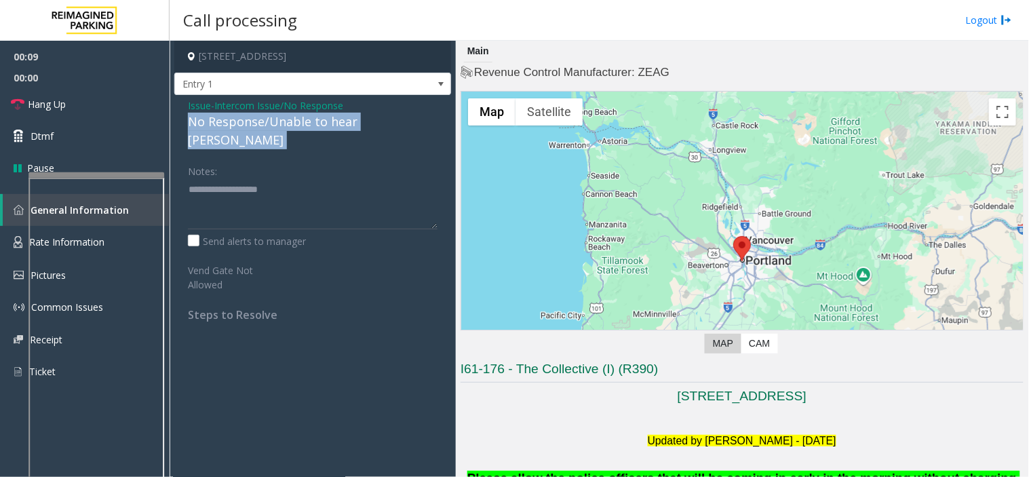
click at [238, 124] on div "No Response/Unable to hear [PERSON_NAME]" at bounding box center [313, 131] width 250 height 37
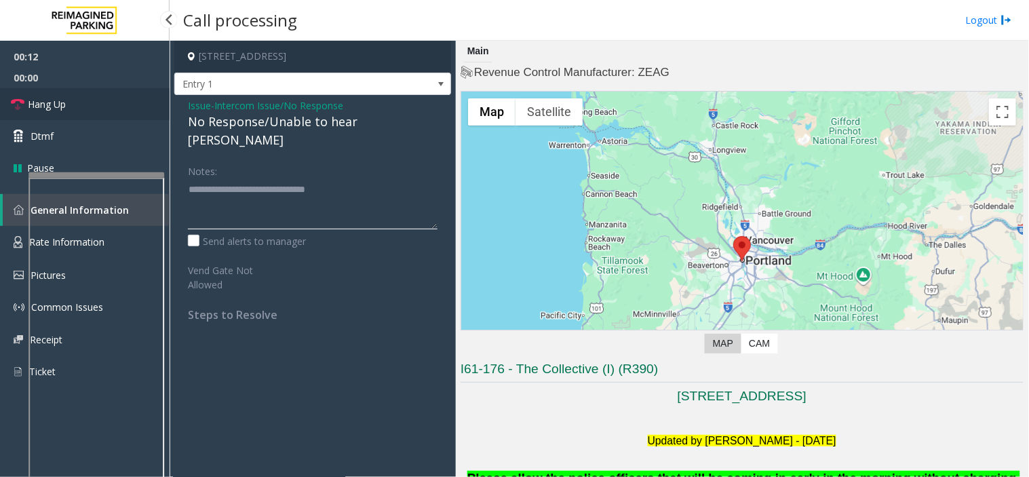
type textarea "**********"
click at [111, 104] on link "Hang Up" at bounding box center [85, 104] width 170 height 32
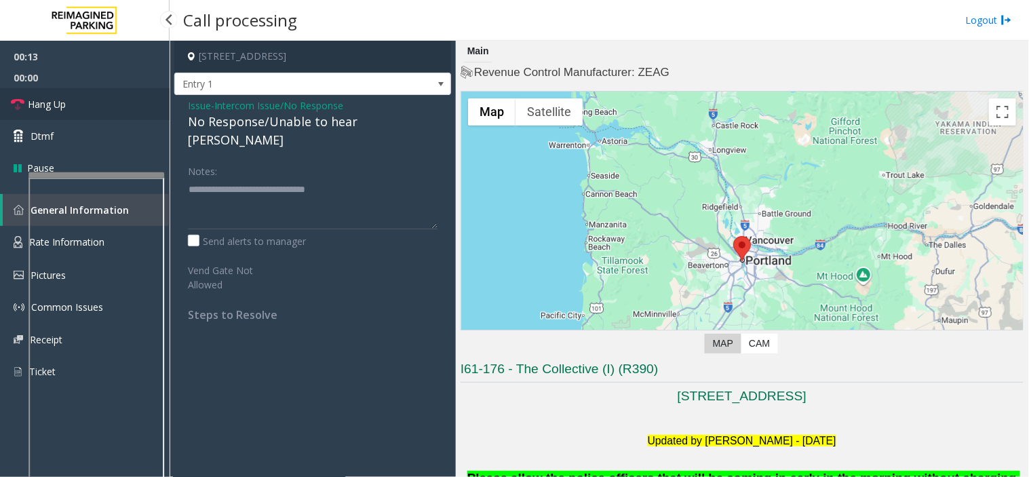
click at [111, 104] on link "Hang Up" at bounding box center [85, 104] width 170 height 32
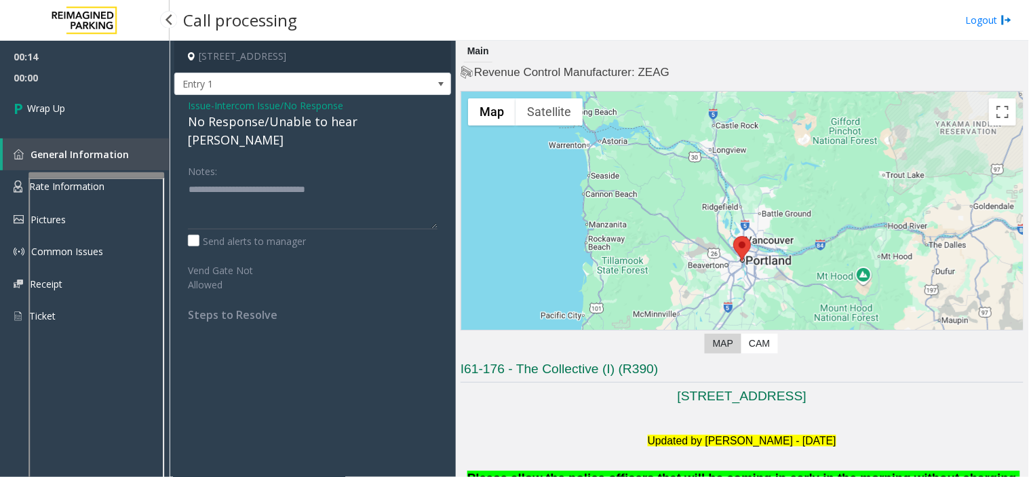
click at [111, 104] on link "Wrap Up" at bounding box center [85, 108] width 170 height 40
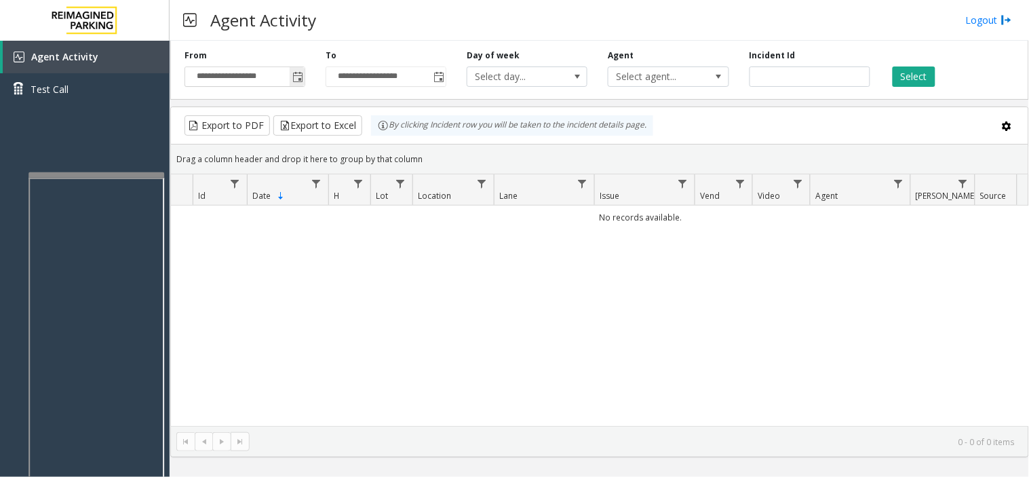
click at [297, 80] on span "Toggle popup" at bounding box center [297, 77] width 11 height 11
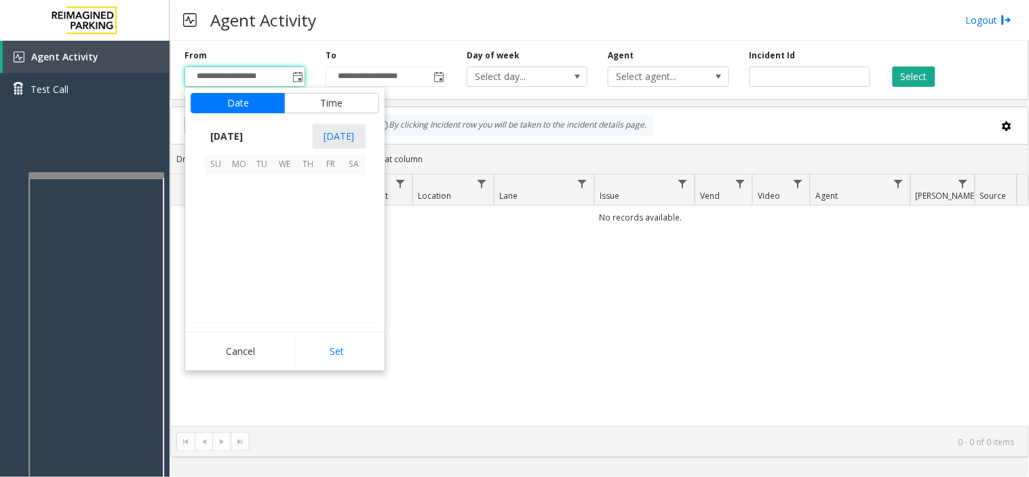
scroll to position [243335, 0]
drag, startPoint x: 269, startPoint y: 233, endPoint x: 277, endPoint y: 267, distance: 34.9
click at [268, 233] on span "12" at bounding box center [261, 232] width 23 height 23
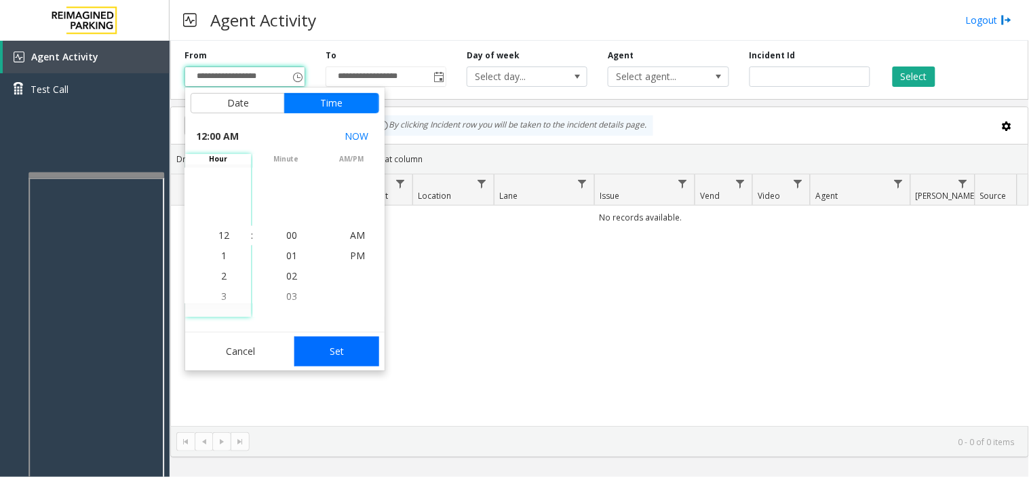
drag, startPoint x: 339, startPoint y: 361, endPoint x: 740, endPoint y: 97, distance: 479.6
click at [341, 360] on button "Set" at bounding box center [338, 352] width 86 height 30
type input "**********"
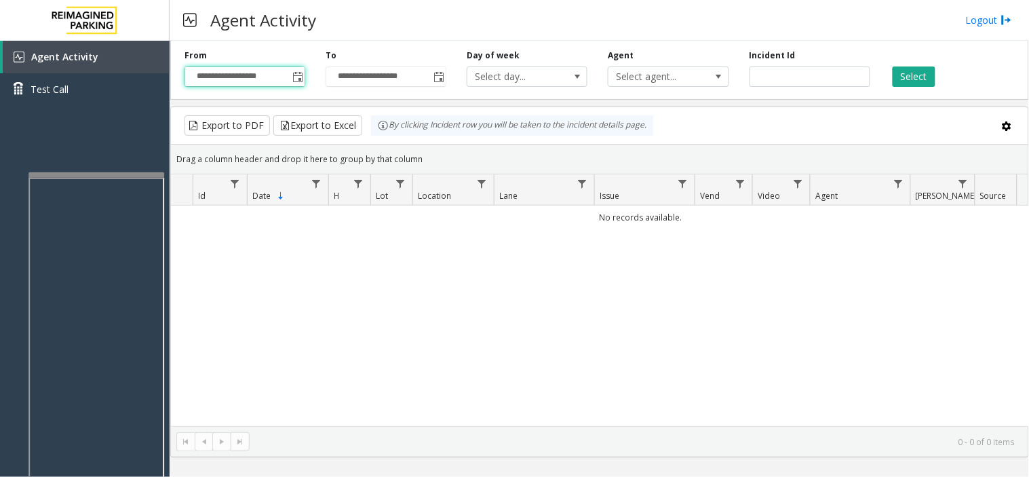
click at [909, 92] on div "**********" at bounding box center [599, 67] width 859 height 64
click at [904, 80] on button "Select" at bounding box center [914, 77] width 43 height 20
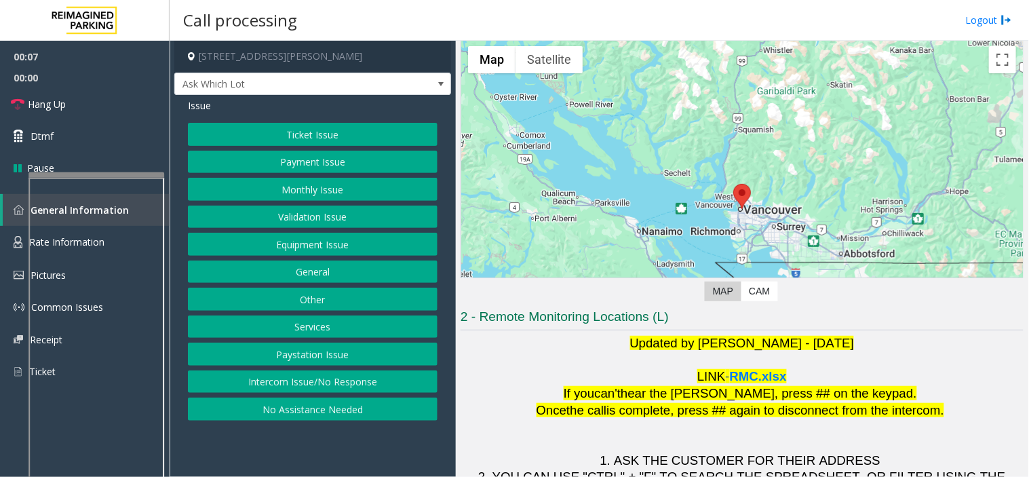
scroll to position [143, 0]
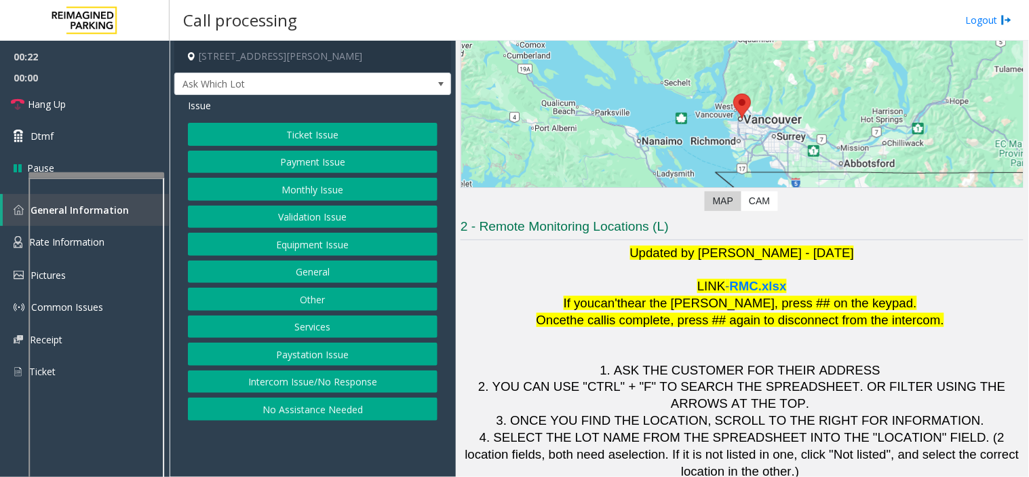
click at [301, 218] on button "Validation Issue" at bounding box center [313, 217] width 250 height 23
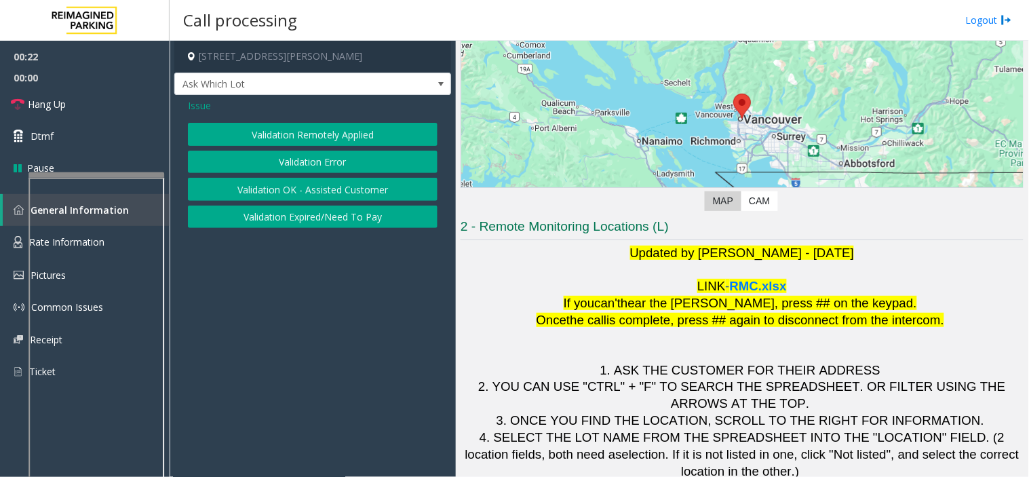
click at [324, 164] on button "Validation Error" at bounding box center [313, 162] width 250 height 23
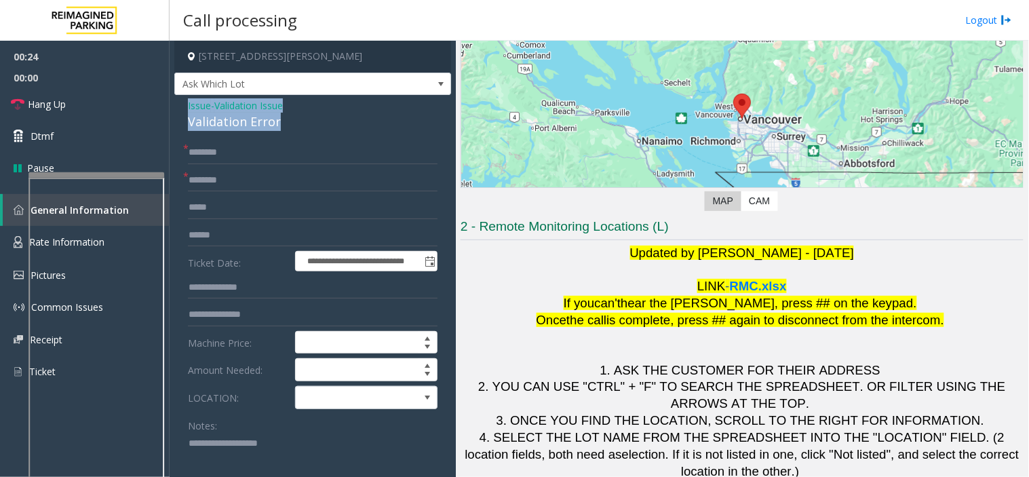
drag, startPoint x: 280, startPoint y: 127, endPoint x: 181, endPoint y: 107, distance: 101.7
click at [181, 107] on div "**********" at bounding box center [312, 482] width 277 height 774
copy div "Issue - Validation Issue Validation Error"
click at [208, 453] on textarea at bounding box center [307, 458] width 239 height 51
paste textarea "**********"
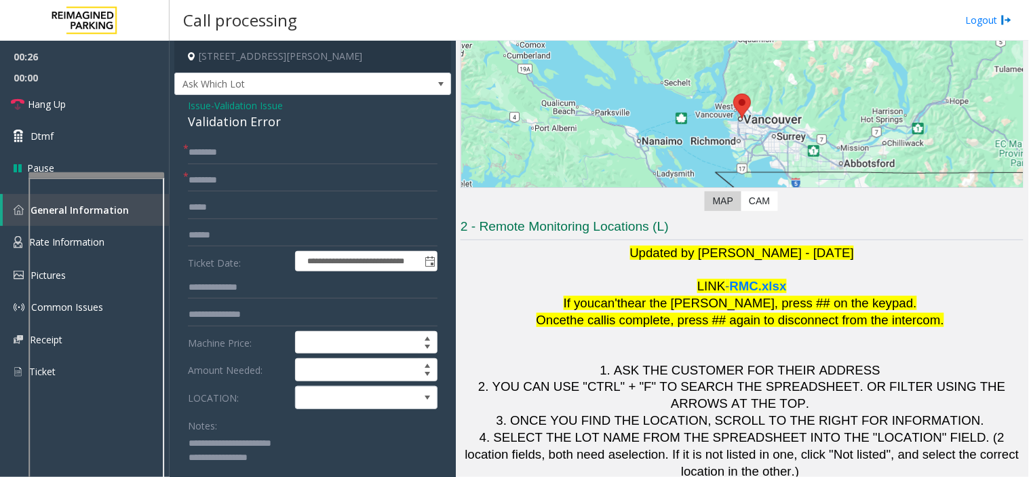
scroll to position [1, 0]
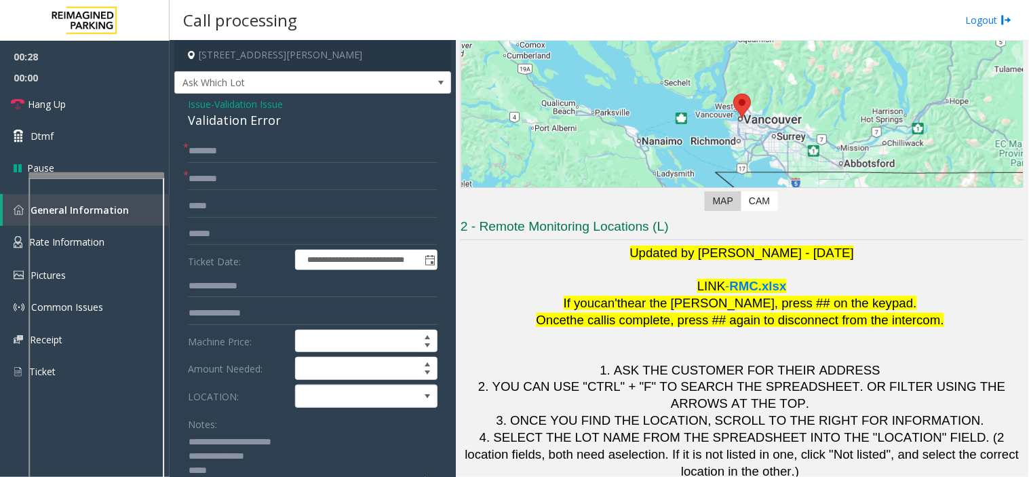
type textarea "**********"
click at [290, 178] on input "text" at bounding box center [313, 179] width 250 height 23
type input "********"
click at [328, 402] on span at bounding box center [352, 396] width 113 height 22
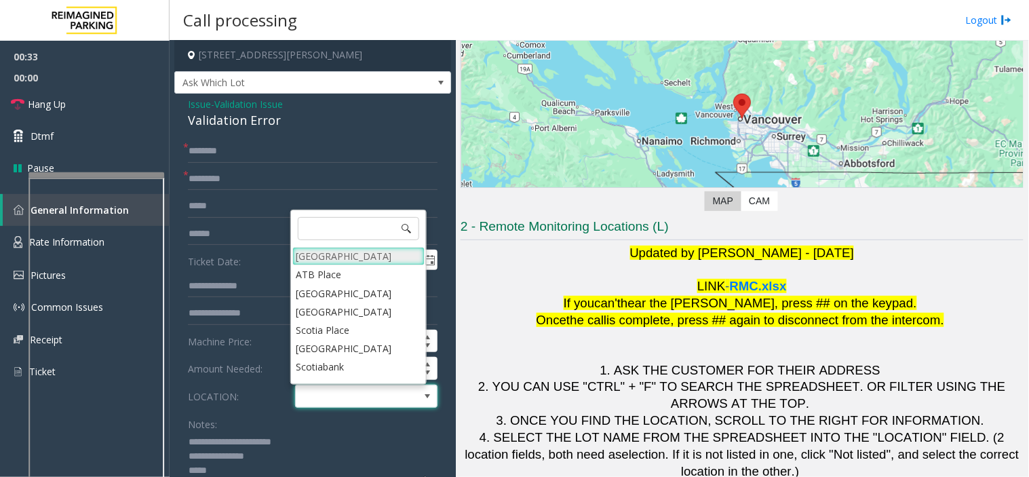
click at [335, 259] on Village "Mount Royal Village" at bounding box center [358, 256] width 132 height 18
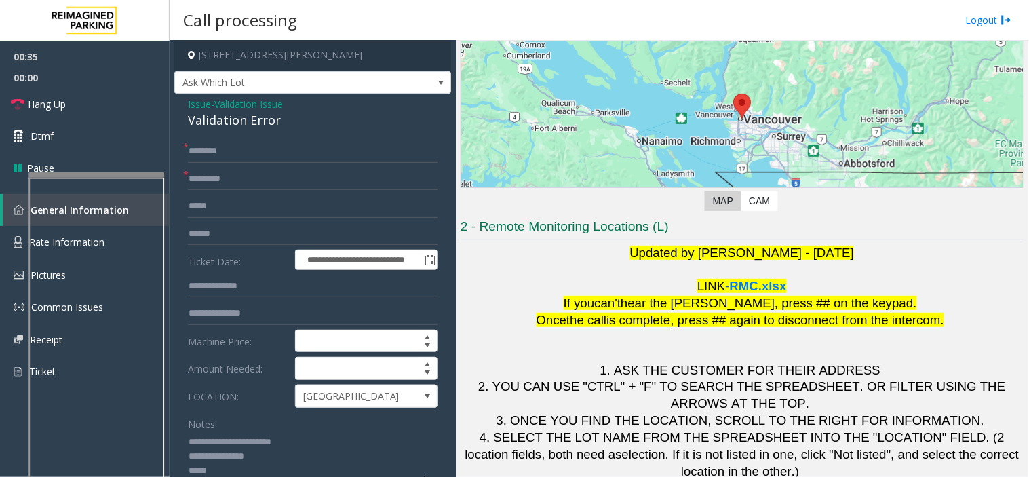
click at [312, 458] on textarea at bounding box center [307, 457] width 239 height 51
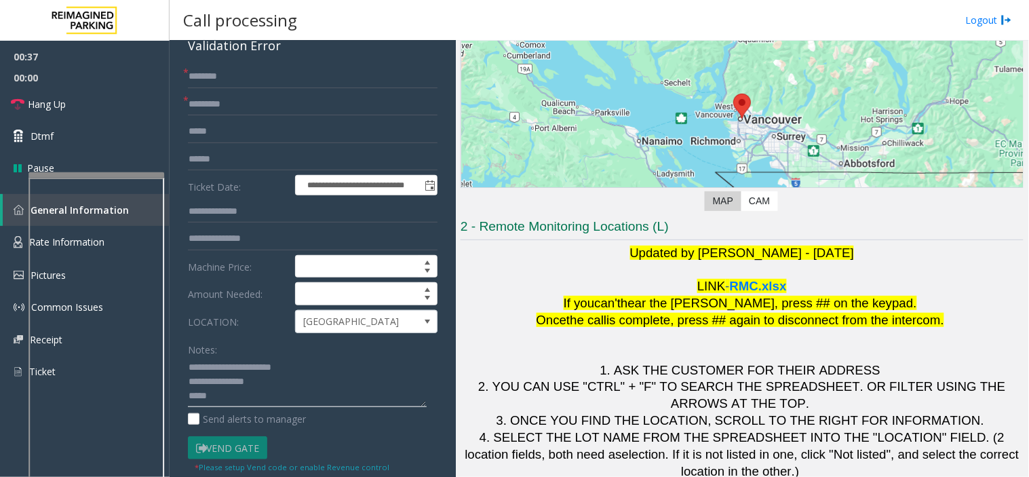
scroll to position [77, 0]
click at [274, 405] on textarea at bounding box center [307, 381] width 239 height 51
click at [214, 77] on input "text" at bounding box center [313, 75] width 250 height 23
click at [232, 78] on input "text" at bounding box center [313, 75] width 250 height 23
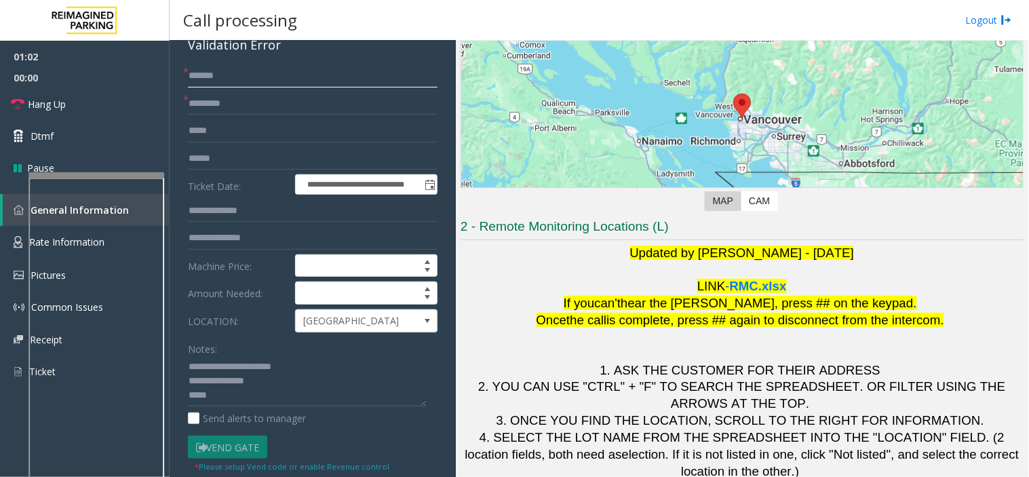
drag, startPoint x: 223, startPoint y: 75, endPoint x: 204, endPoint y: 77, distance: 18.4
type input "******"
click at [228, 159] on input "text" at bounding box center [313, 158] width 250 height 23
click at [258, 391] on textarea at bounding box center [307, 381] width 239 height 51
click at [227, 403] on textarea at bounding box center [307, 381] width 239 height 51
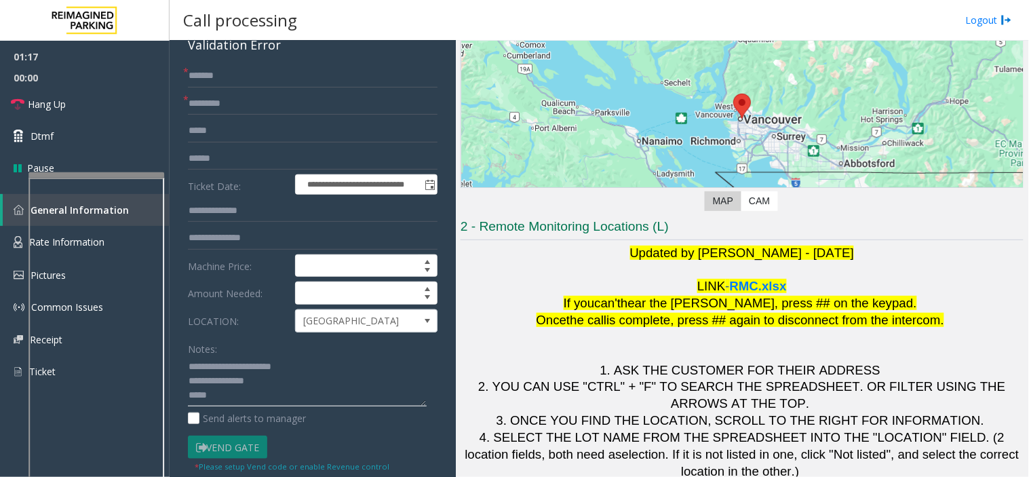
click at [227, 398] on textarea at bounding box center [307, 381] width 239 height 51
click at [221, 158] on input "text" at bounding box center [313, 158] width 250 height 23
click at [229, 404] on textarea at bounding box center [307, 381] width 239 height 51
type textarea "**********"
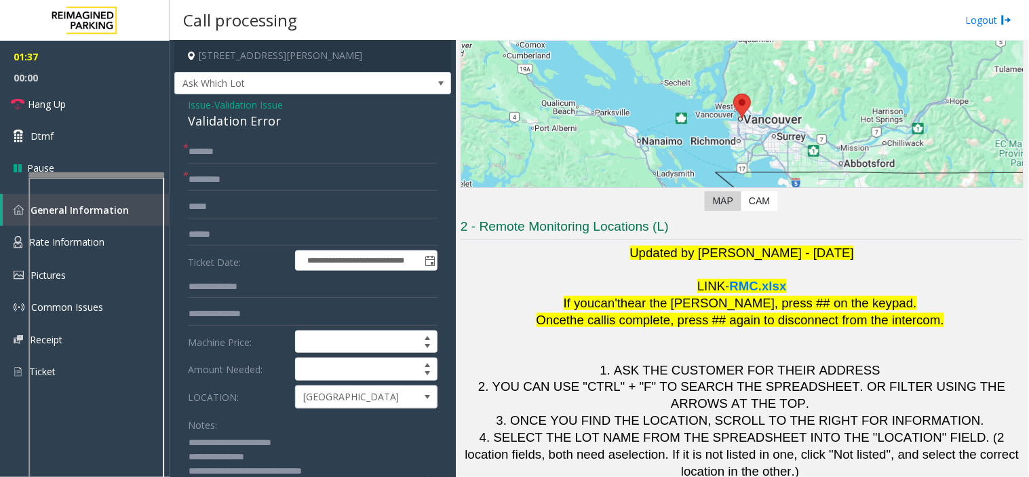
scroll to position [0, 0]
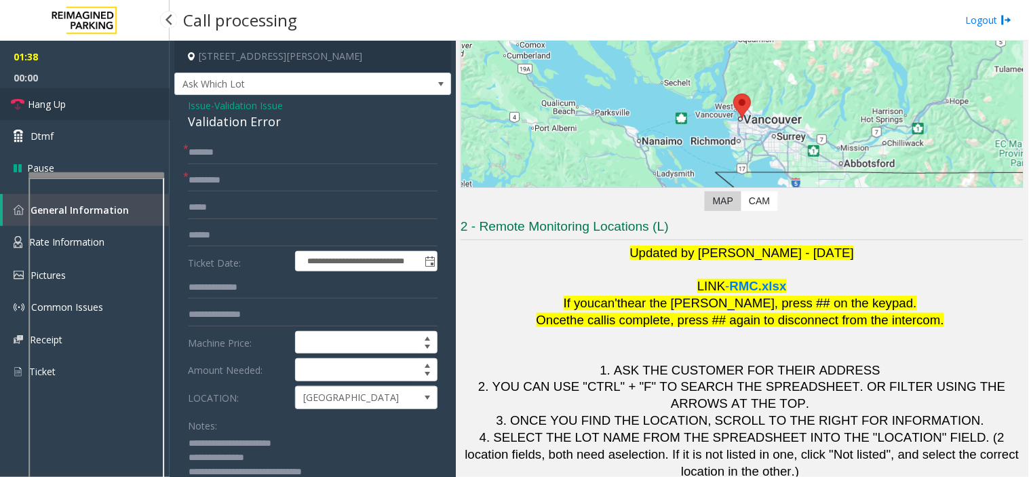
click at [115, 113] on link "Hang Up" at bounding box center [85, 104] width 170 height 32
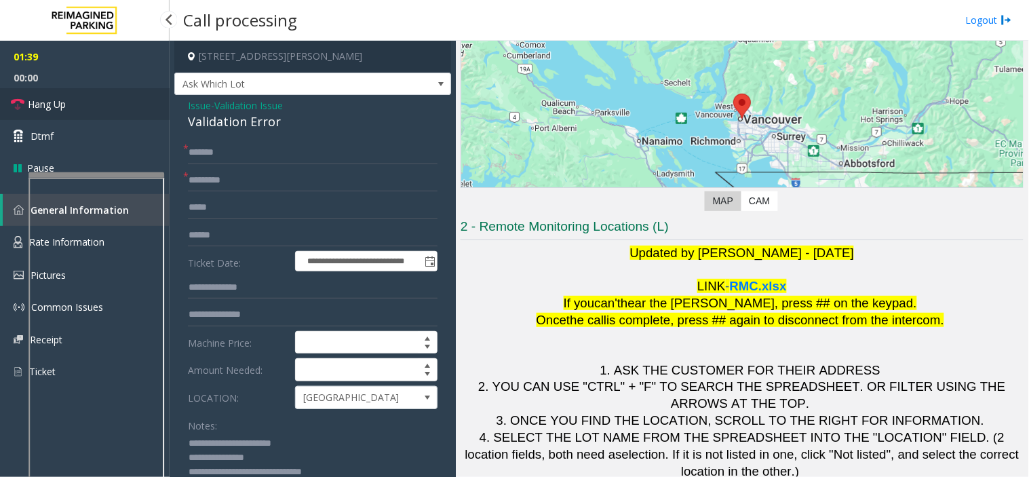
click at [115, 113] on link "Hang Up" at bounding box center [85, 104] width 170 height 32
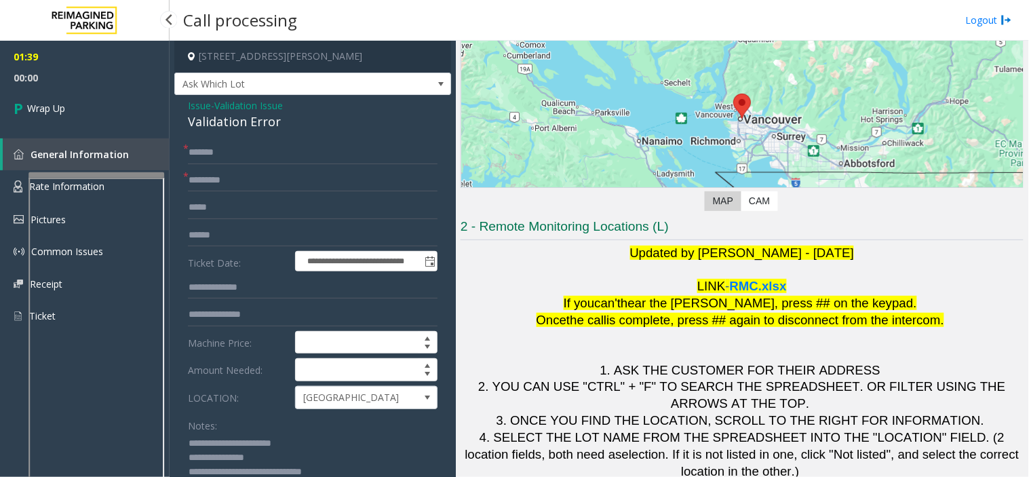
click at [115, 113] on link "Wrap Up" at bounding box center [85, 108] width 170 height 40
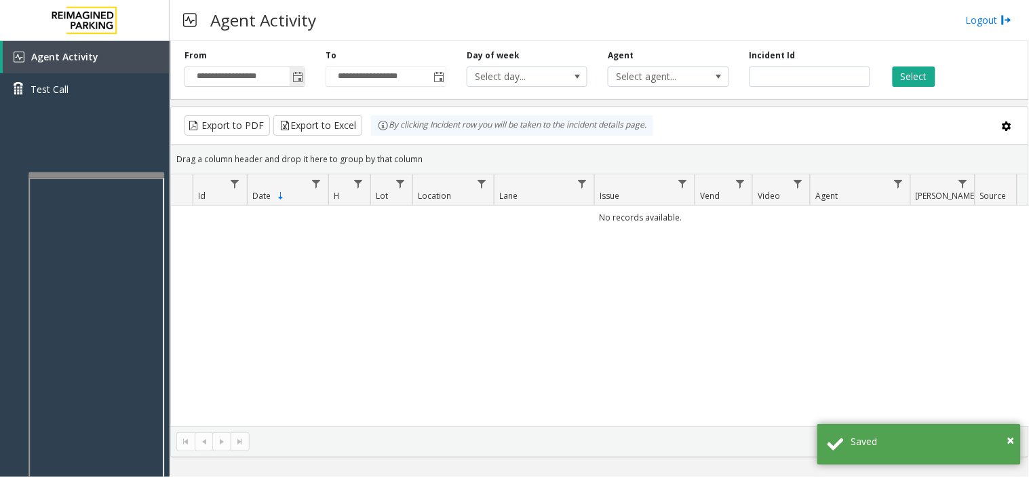
click at [303, 72] on span "Toggle popup" at bounding box center [297, 77] width 11 height 11
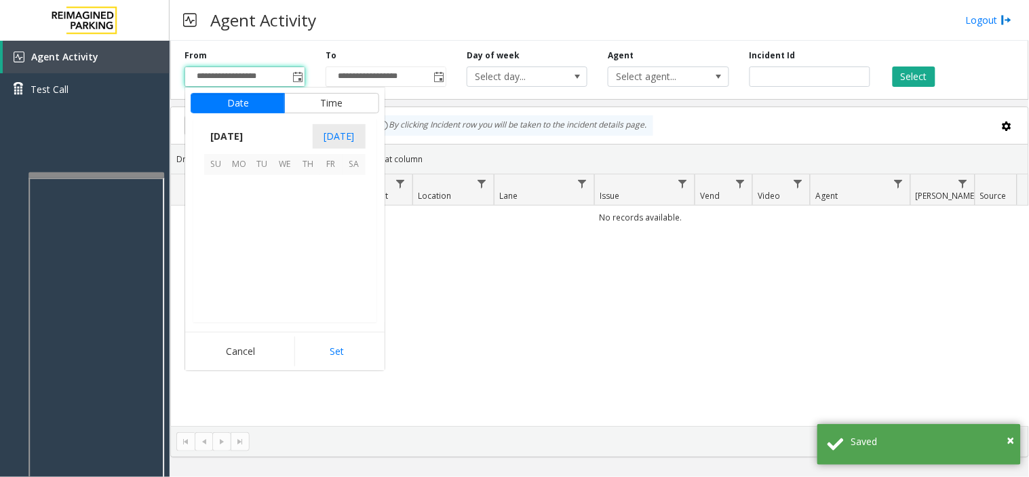
scroll to position [243335, 0]
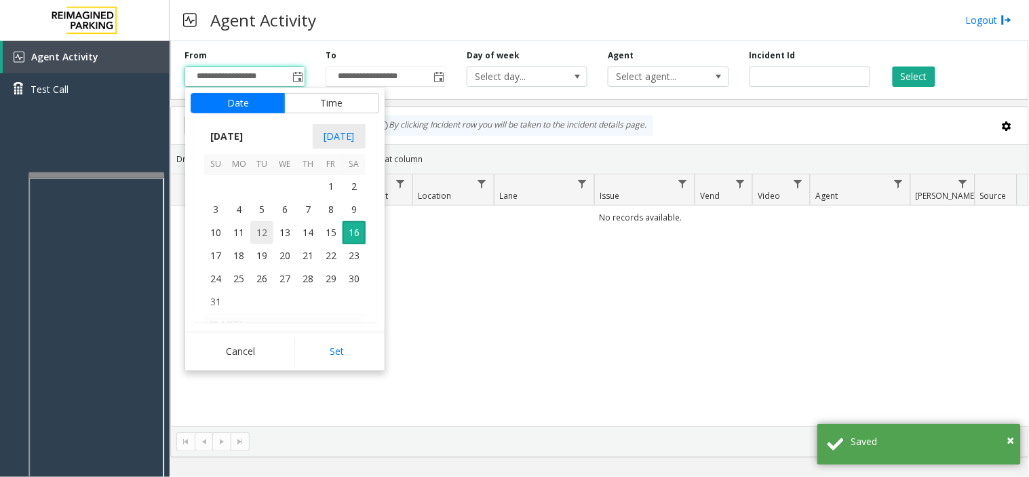
click at [259, 232] on span "12" at bounding box center [261, 232] width 23 height 23
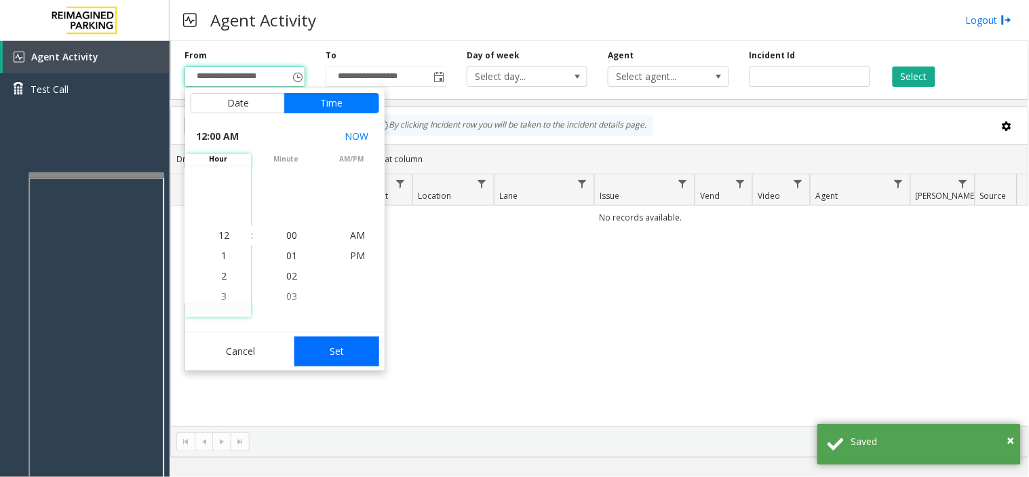
click at [338, 355] on button "Set" at bounding box center [338, 352] width 86 height 30
type input "**********"
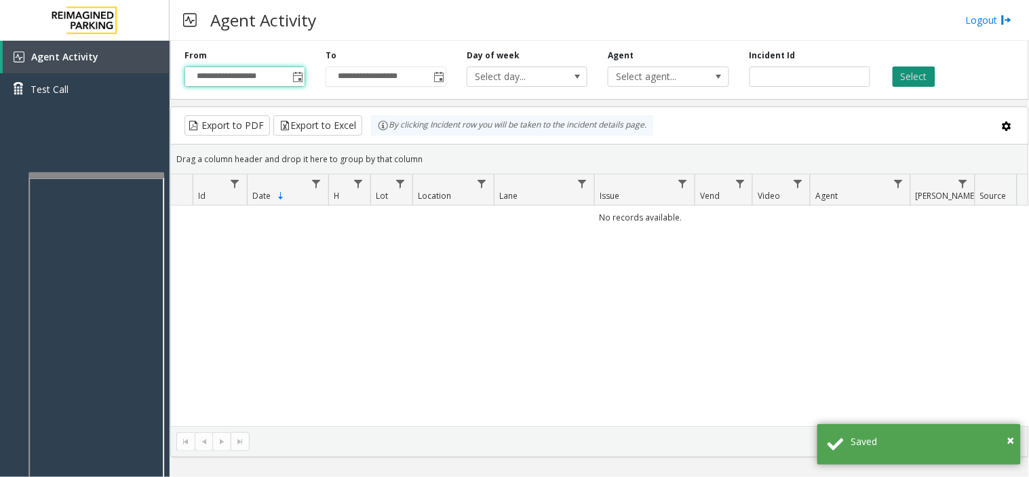
click at [914, 79] on button "Select" at bounding box center [914, 77] width 43 height 20
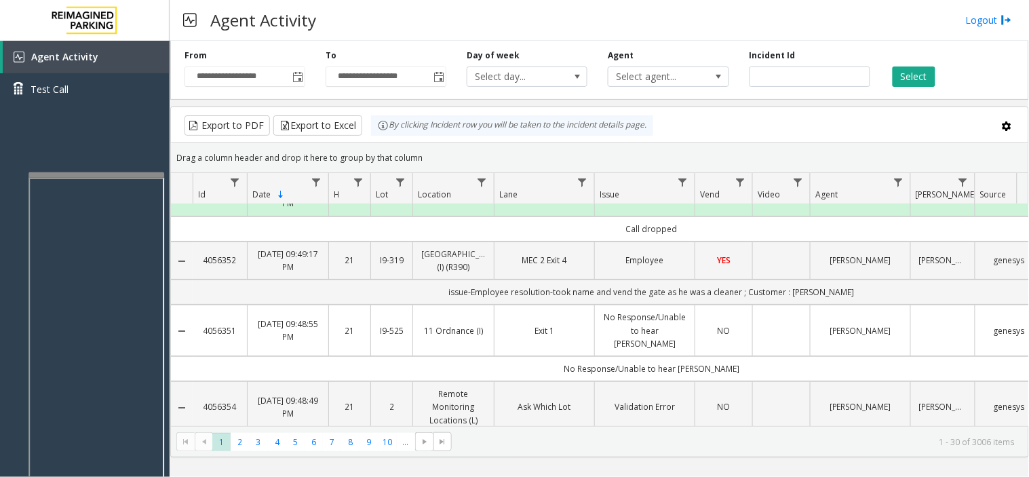
scroll to position [0, 0]
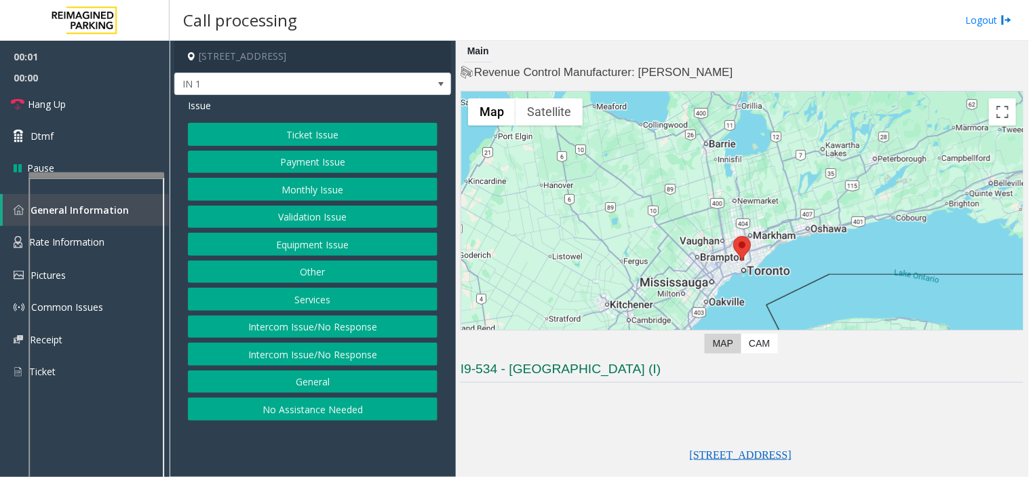
click at [310, 248] on button "Equipment Issue" at bounding box center [313, 244] width 250 height 23
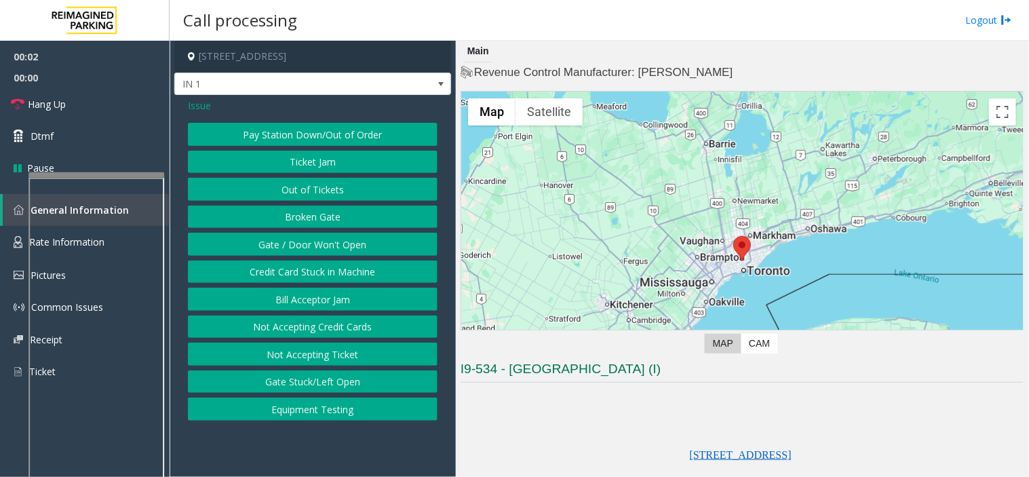
click at [310, 248] on button "Gate / Door Won't Open" at bounding box center [313, 244] width 250 height 23
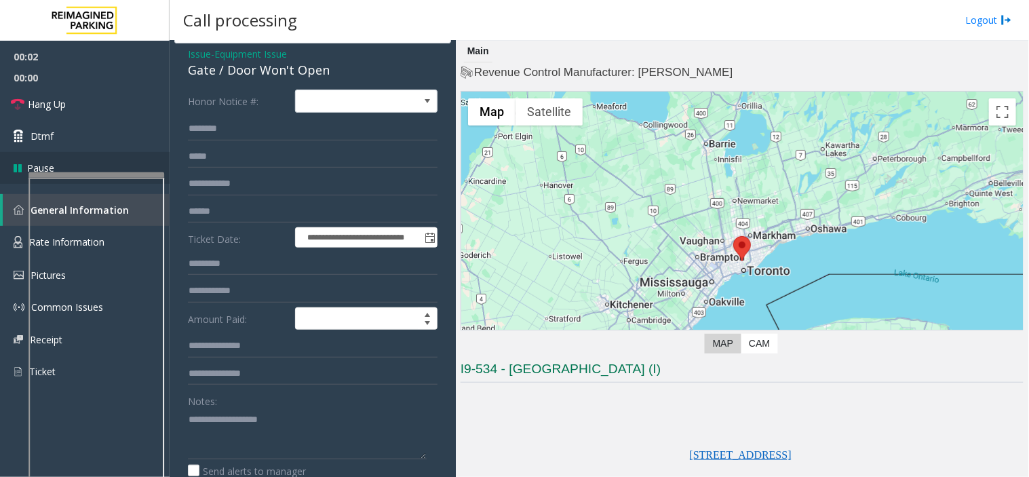
scroll to position [151, 0]
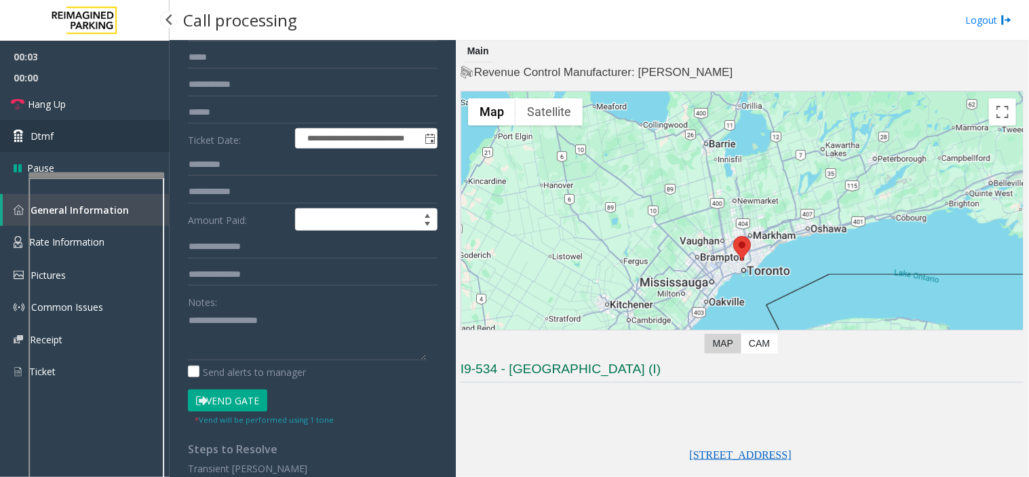
click at [132, 136] on link "Dtmf" at bounding box center [85, 136] width 170 height 32
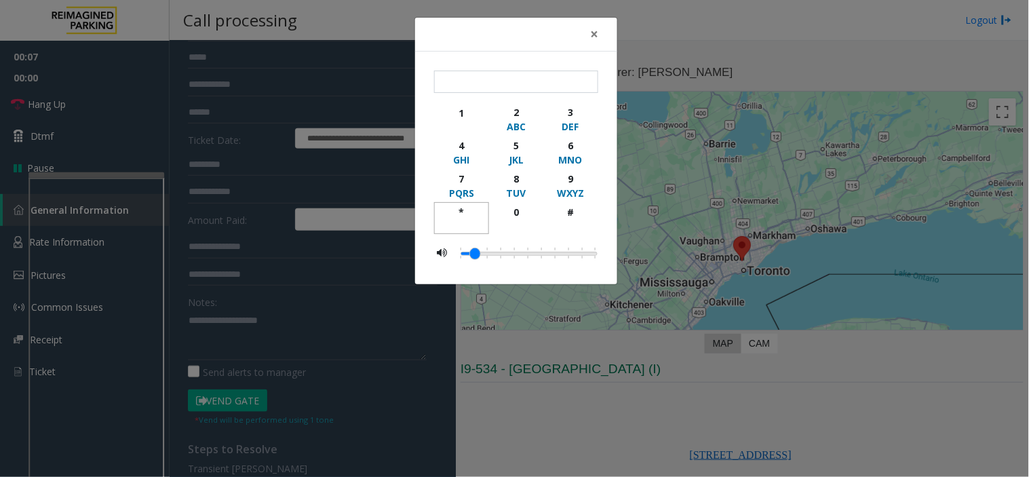
click at [465, 207] on div "*" at bounding box center [461, 212] width 37 height 14
click at [552, 174] on div "9" at bounding box center [570, 179] width 37 height 14
click at [559, 211] on div "#" at bounding box center [570, 212] width 37 height 14
type input "***"
click at [592, 33] on span "×" at bounding box center [594, 33] width 8 height 19
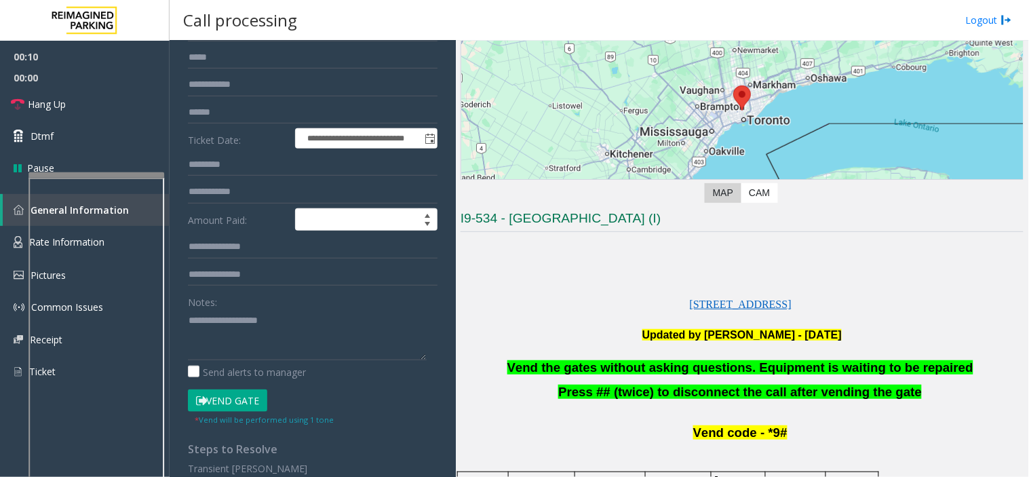
click at [571, 368] on span "Vend the gates without asking questions. Equipment is waiting to be repaired" at bounding box center [741, 367] width 466 height 14
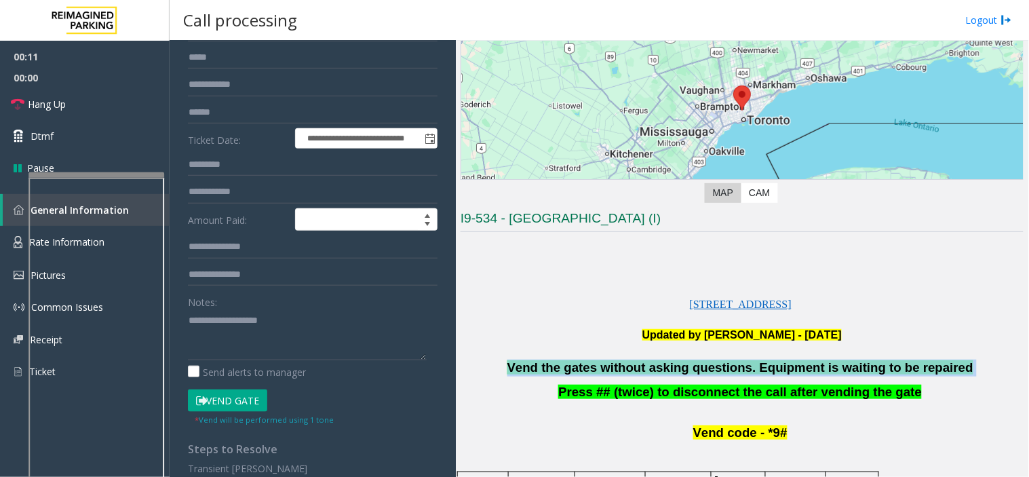
click at [571, 368] on span "Vend the gates without asking questions. Equipment is waiting to be repaired" at bounding box center [741, 367] width 466 height 14
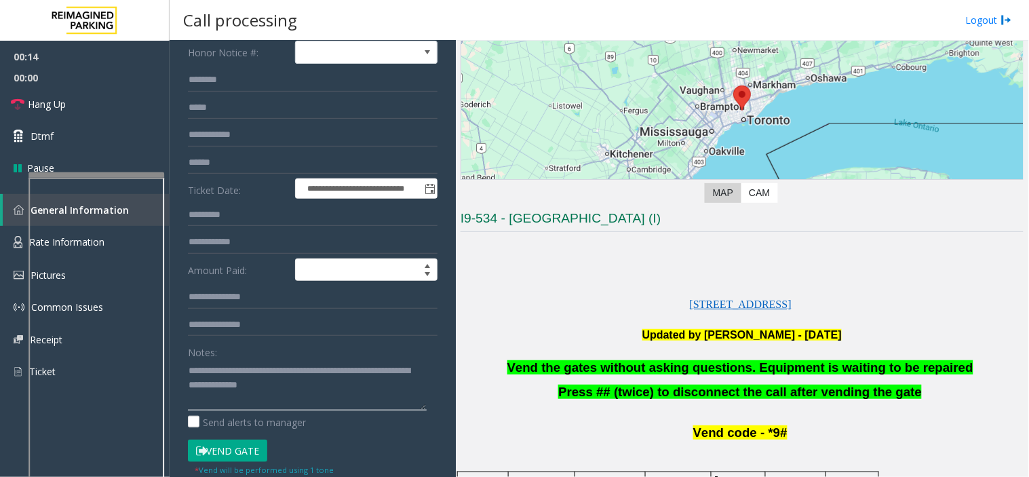
scroll to position [75, 0]
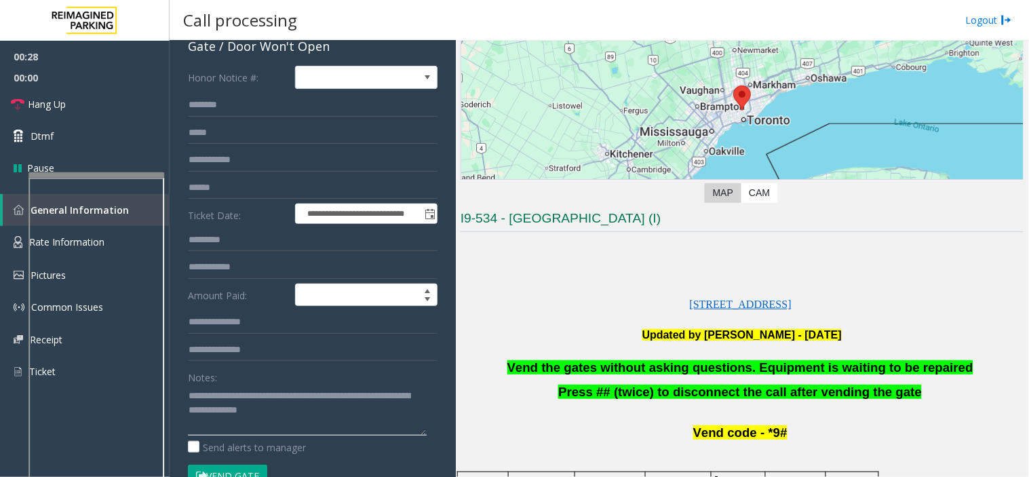
click at [360, 416] on textarea at bounding box center [307, 410] width 239 height 51
type textarea "**********"
click at [88, 105] on link "Hang Up" at bounding box center [85, 104] width 170 height 32
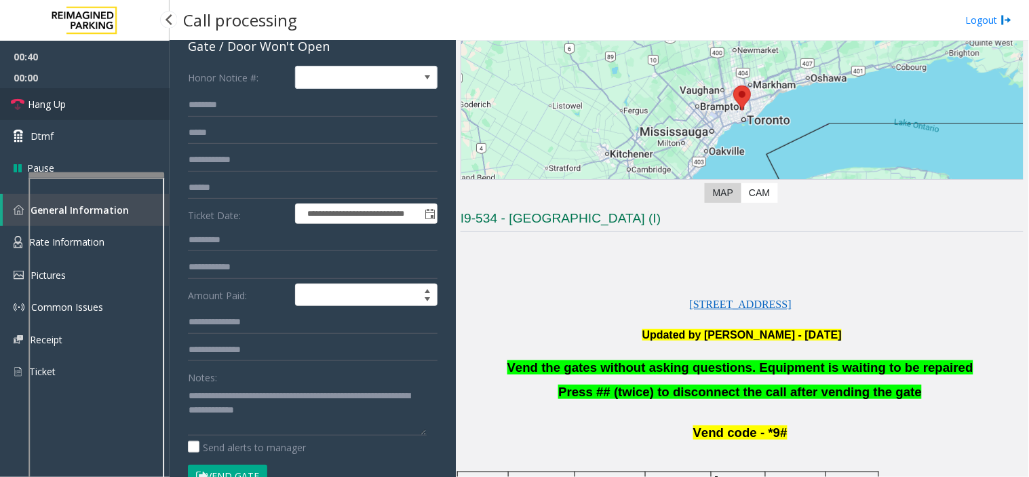
click at [88, 105] on link "Hang Up" at bounding box center [85, 104] width 170 height 32
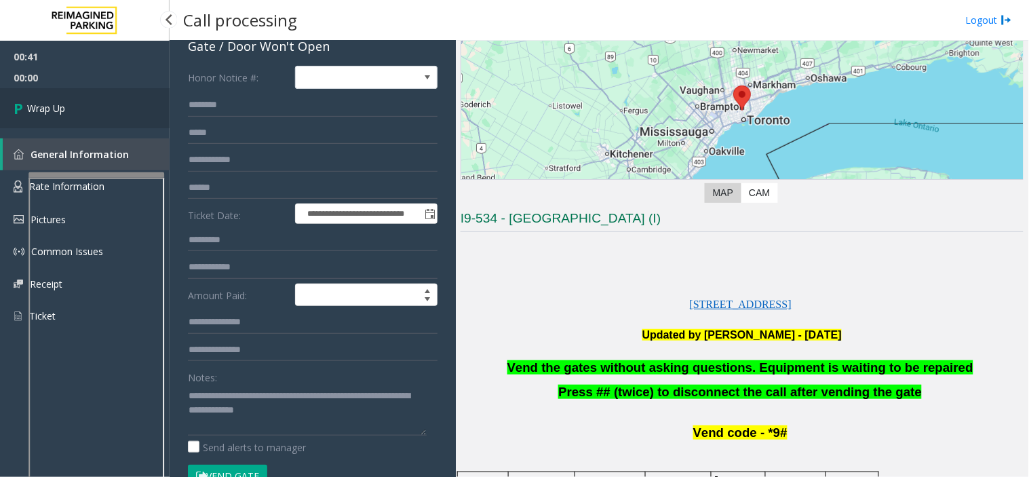
click at [88, 105] on link "Wrap Up" at bounding box center [85, 108] width 170 height 40
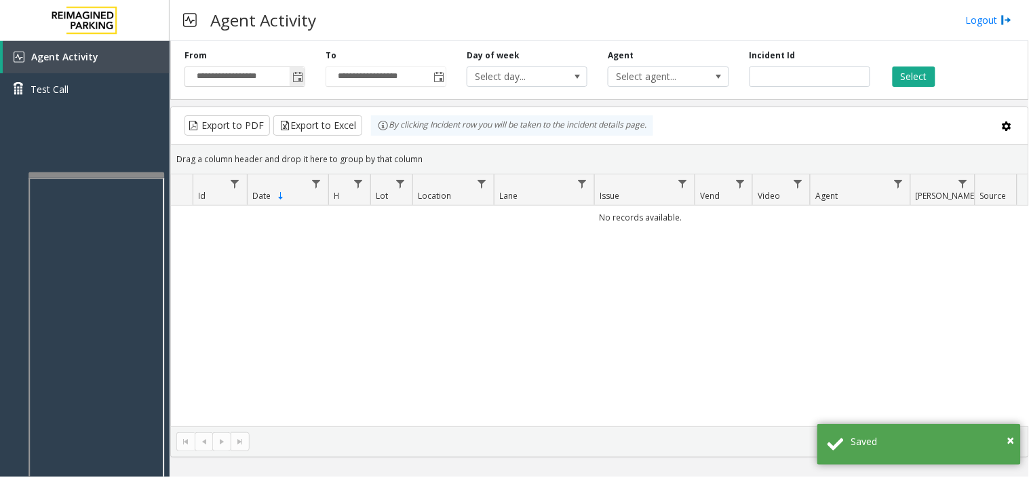
click at [300, 81] on span "Toggle popup" at bounding box center [297, 77] width 11 height 11
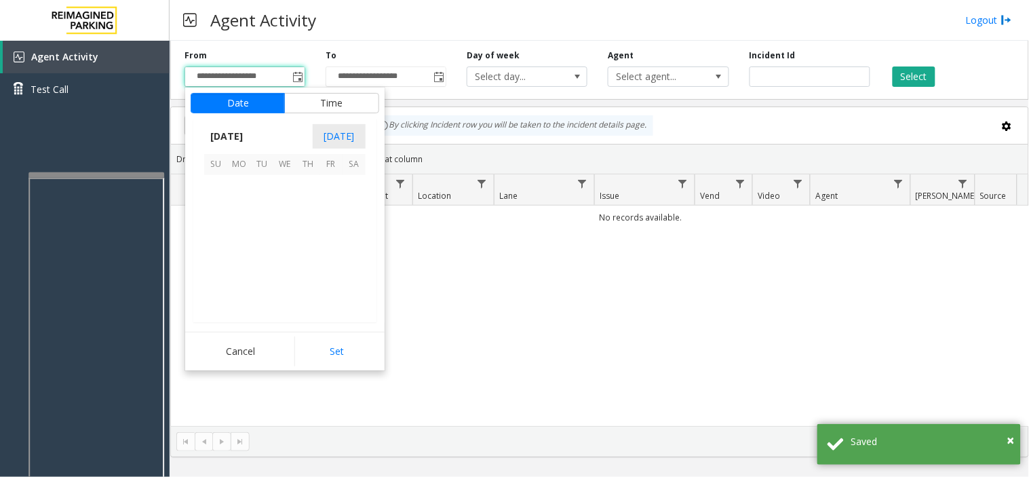
scroll to position [243335, 0]
click at [288, 235] on span "13" at bounding box center [284, 232] width 23 height 23
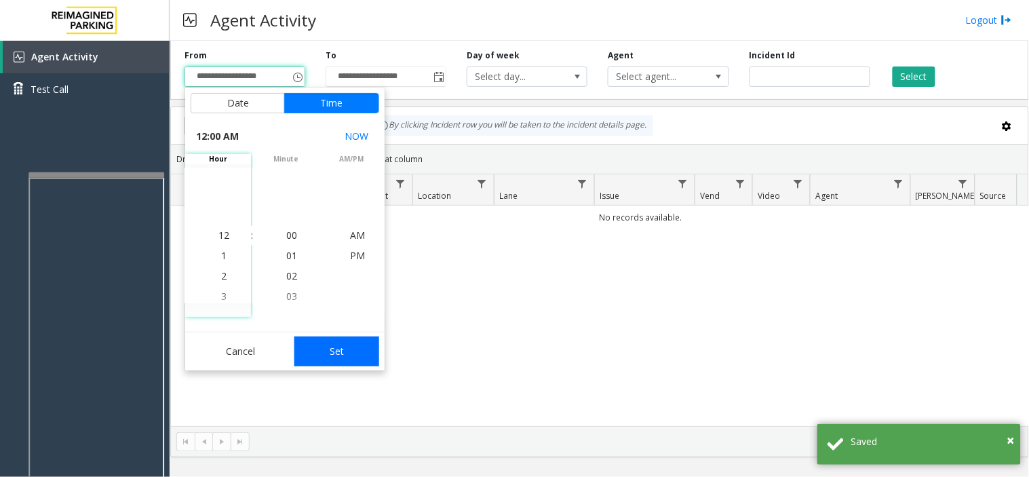
click at [324, 343] on button "Set" at bounding box center [338, 352] width 86 height 30
type input "**********"
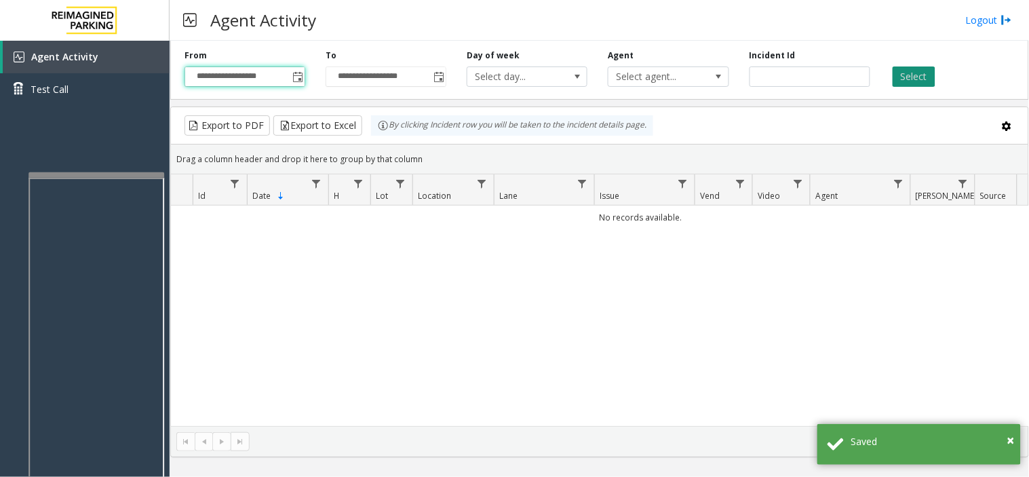
click at [924, 77] on button "Select" at bounding box center [914, 77] width 43 height 20
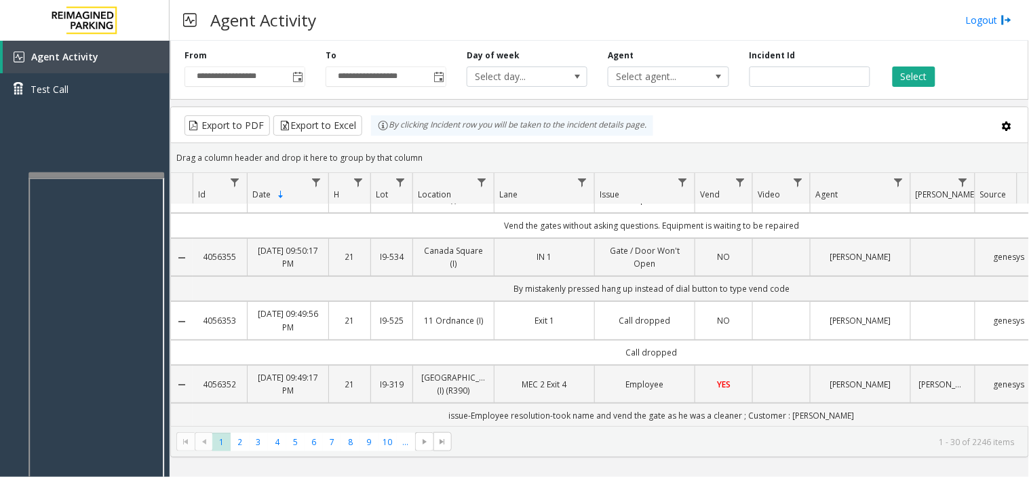
scroll to position [0, 0]
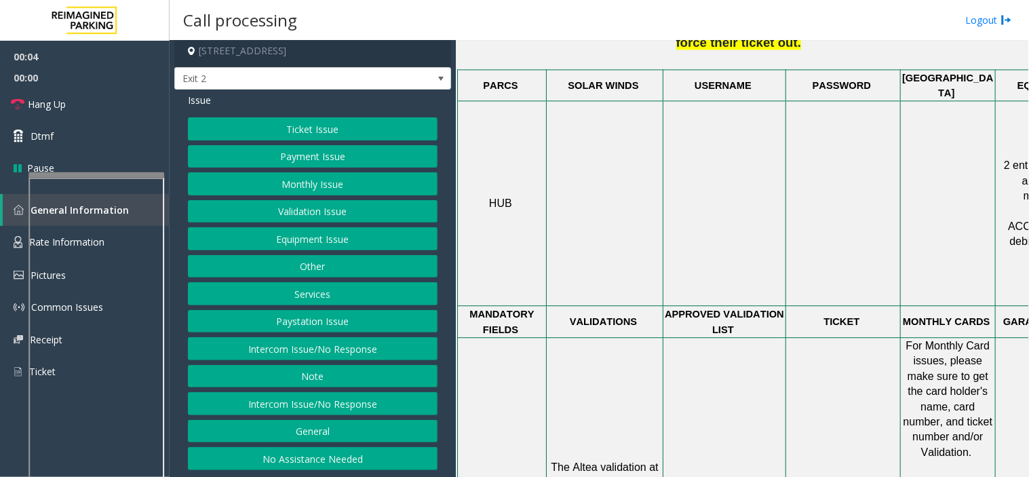
scroll to position [905, 0]
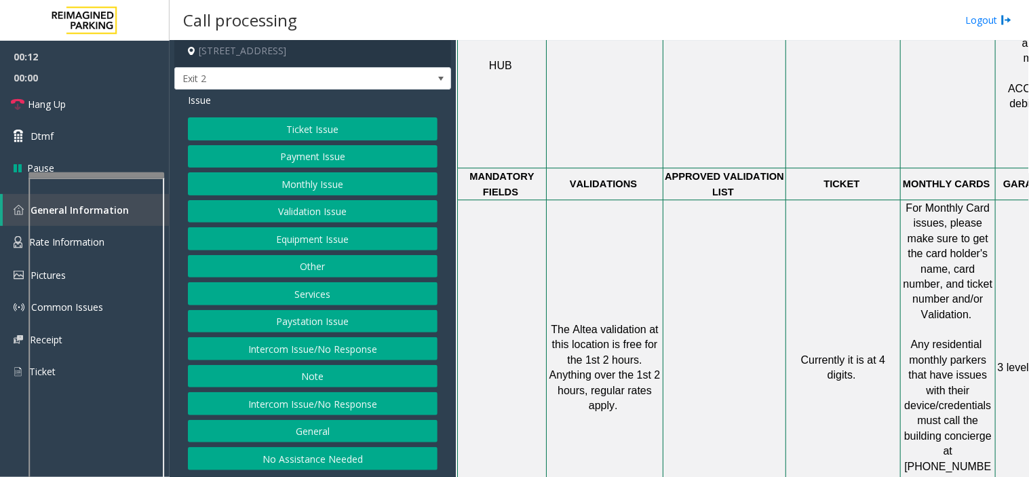
click at [299, 349] on button "Intercom Issue/No Response" at bounding box center [313, 348] width 250 height 23
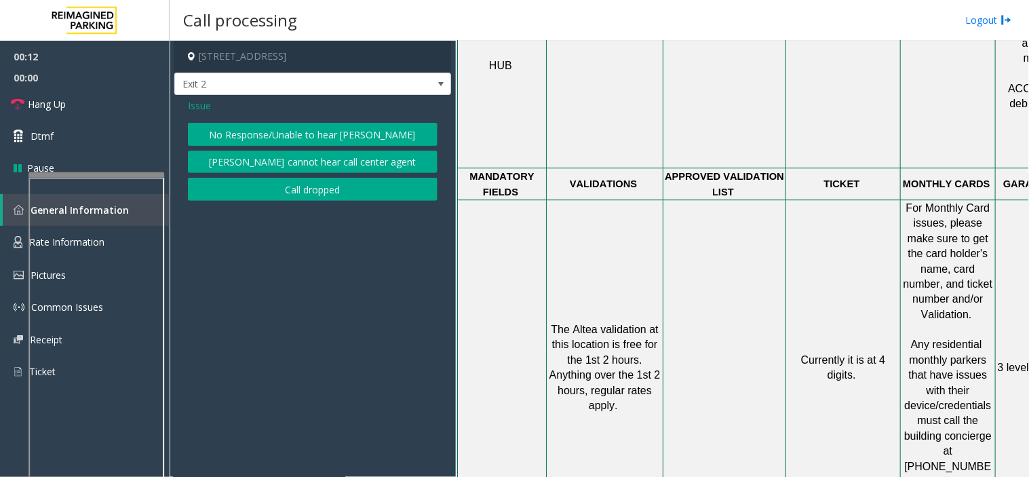
scroll to position [0, 0]
click at [252, 128] on button "No Response/Unable to hear [PERSON_NAME]" at bounding box center [313, 134] width 250 height 23
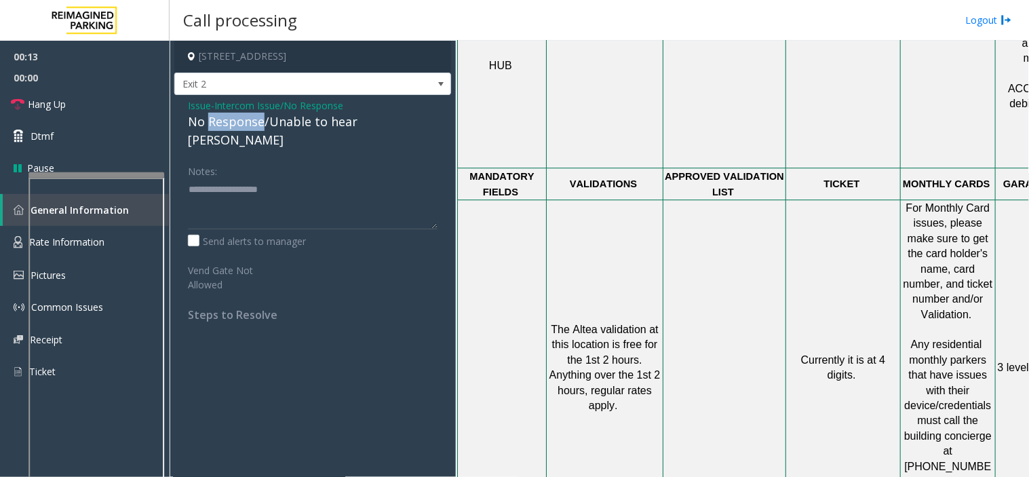
click at [252, 128] on div "No Response/Unable to hear [PERSON_NAME]" at bounding box center [313, 131] width 250 height 37
type textarea "**********"
click at [136, 105] on link "Hang Up" at bounding box center [85, 104] width 170 height 32
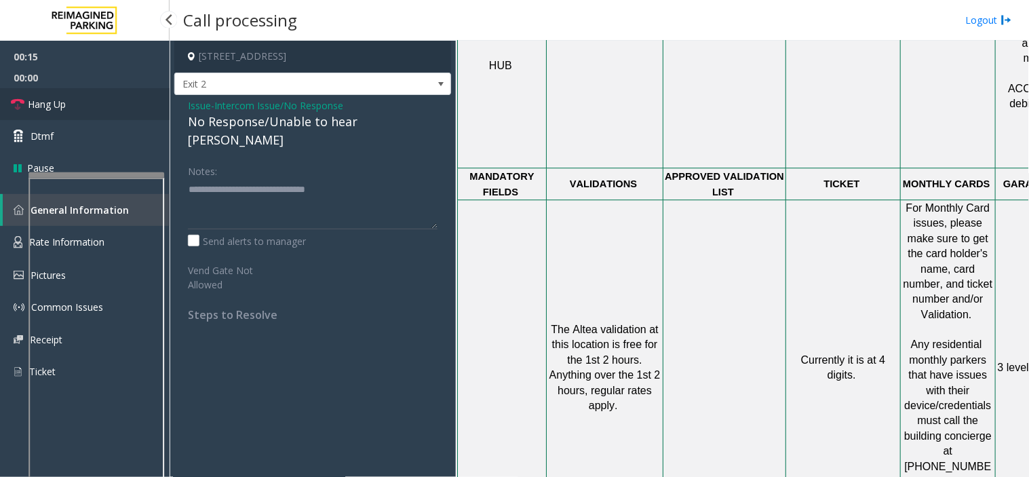
click at [136, 105] on link "Hang Up" at bounding box center [85, 104] width 170 height 32
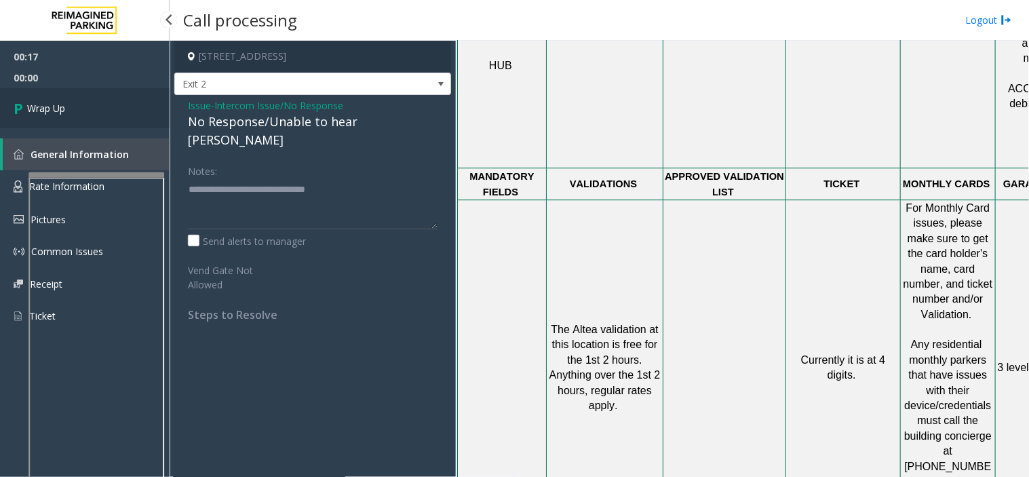
click at [136, 105] on link "Wrap Up" at bounding box center [85, 108] width 170 height 40
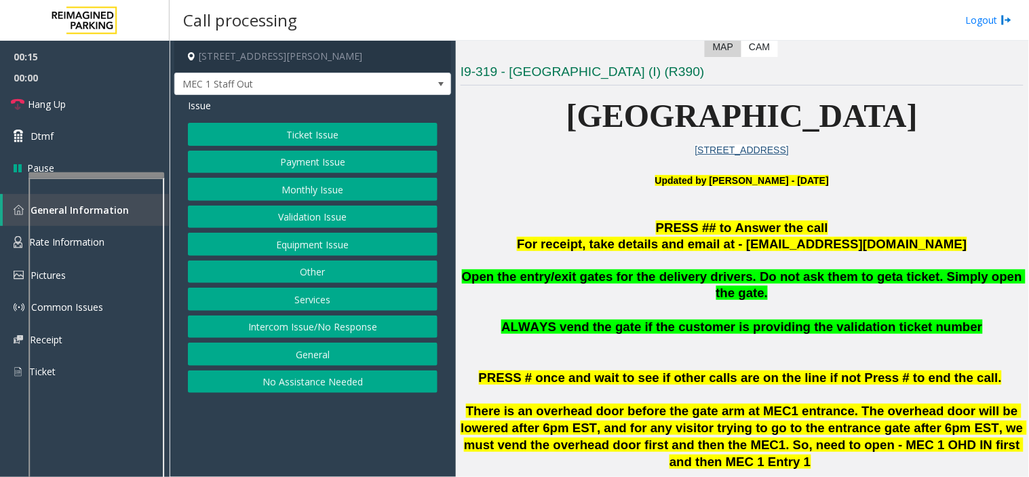
scroll to position [301, 0]
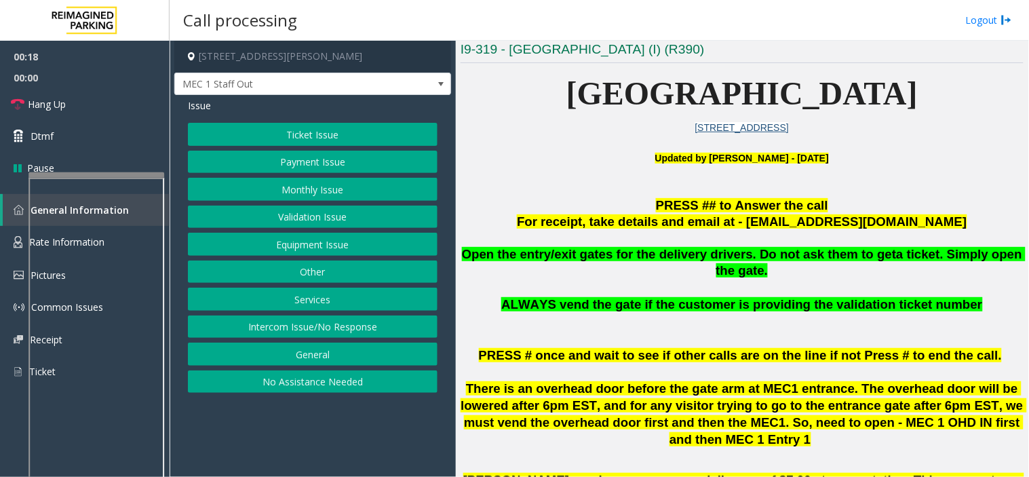
click at [338, 187] on button "Monthly Issue" at bounding box center [313, 189] width 250 height 23
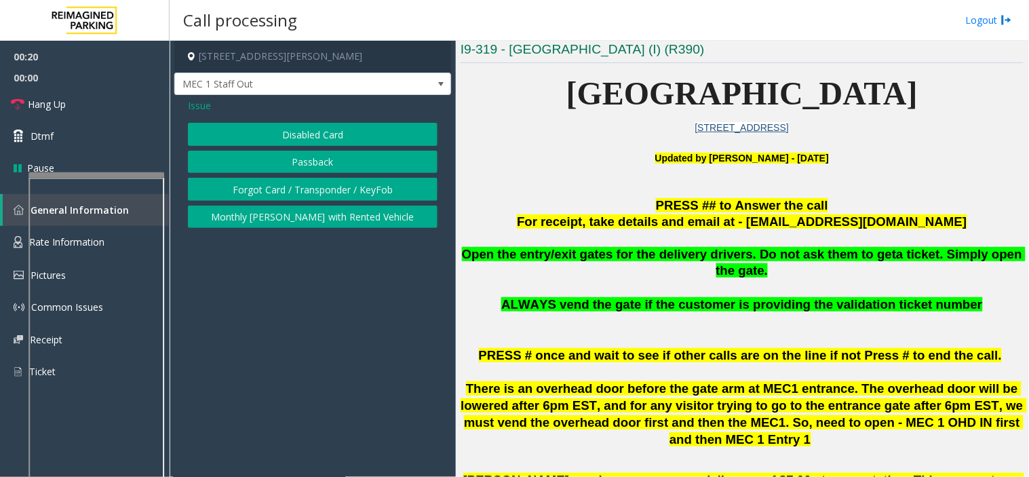
click at [307, 136] on button "Disabled Card" at bounding box center [313, 134] width 250 height 23
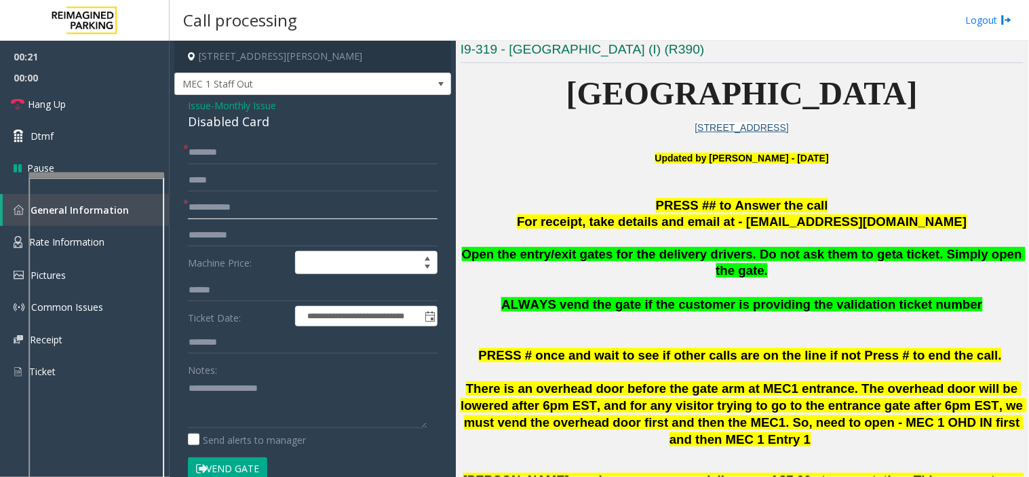
click at [276, 209] on input "text" at bounding box center [313, 207] width 250 height 23
type input "******"
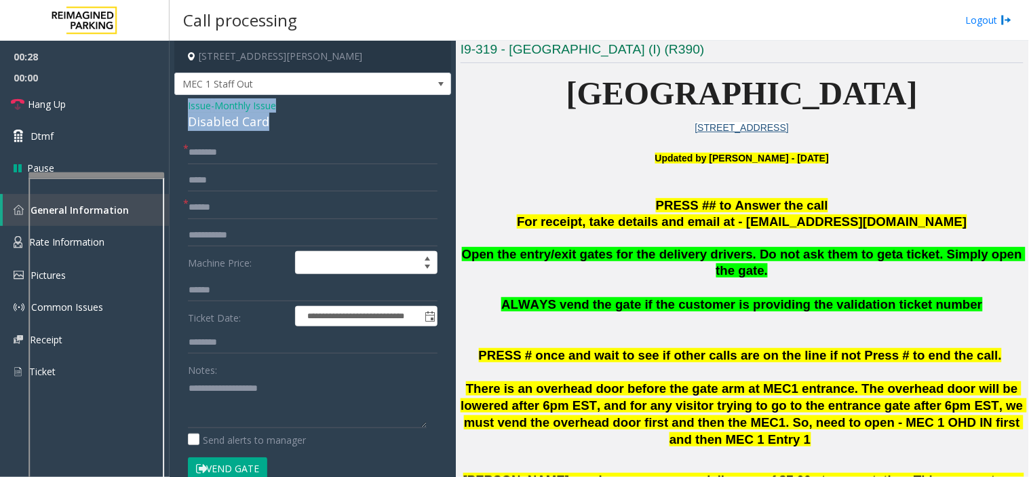
drag, startPoint x: 282, startPoint y: 120, endPoint x: 174, endPoint y: 109, distance: 108.4
click at [174, 109] on div "**********" at bounding box center [312, 482] width 277 height 775
copy div "Issue - Monthly Issue Disabled Card"
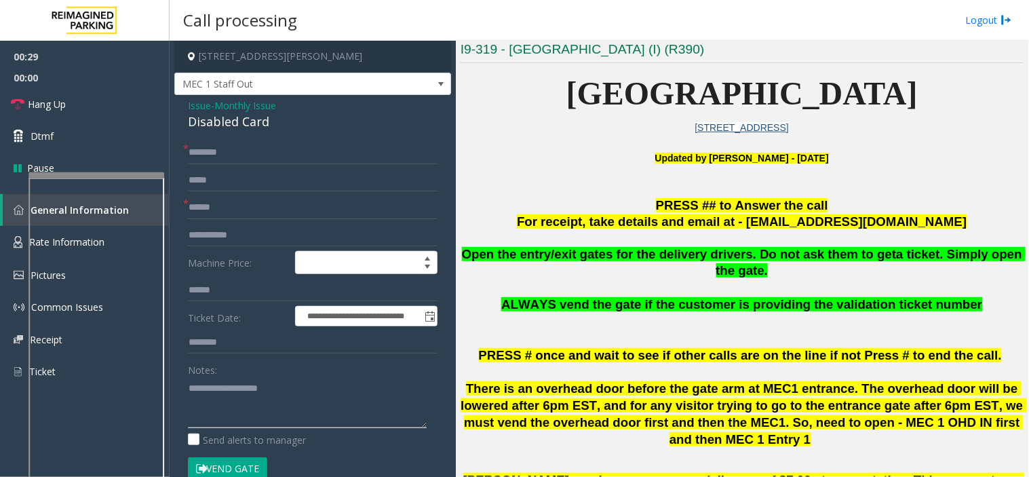
click at [245, 404] on textarea at bounding box center [307, 402] width 239 height 51
paste textarea "**********"
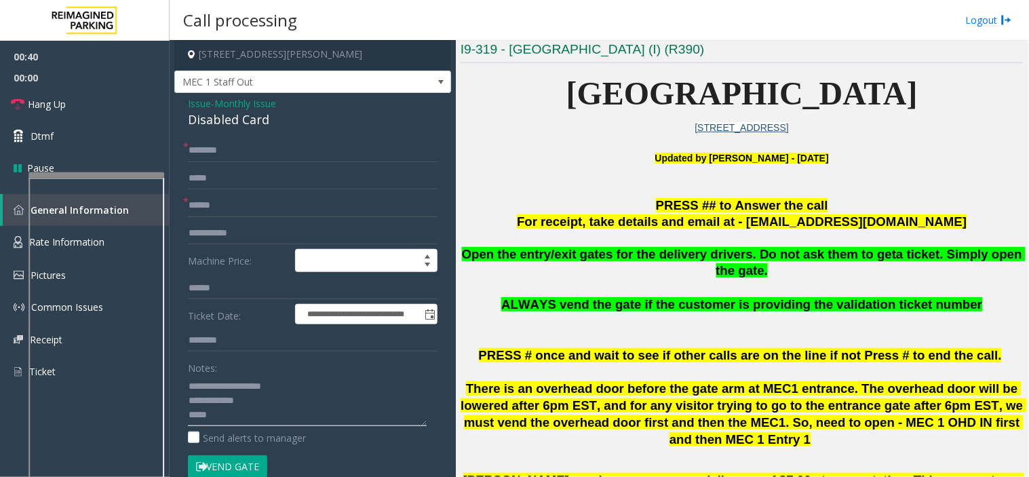
scroll to position [0, 0]
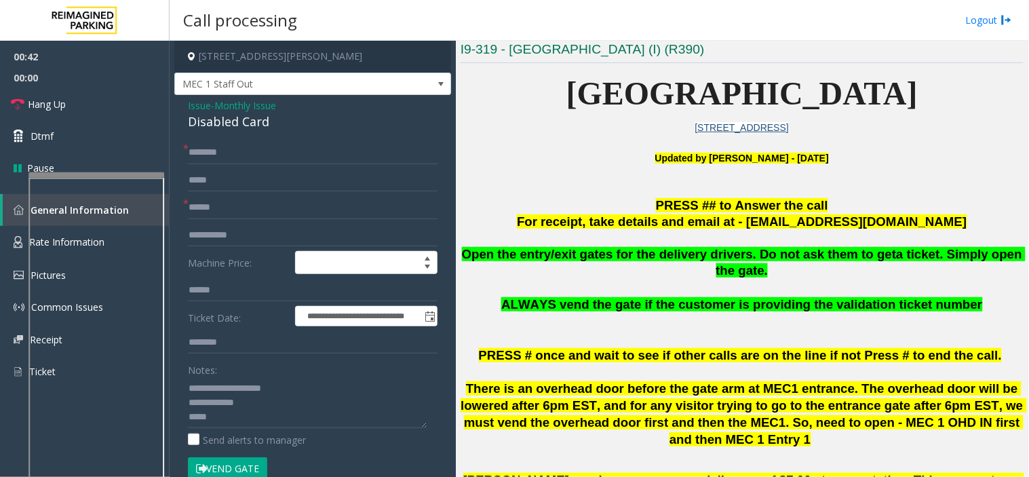
click at [213, 164] on form "**********" at bounding box center [313, 317] width 250 height 353
click at [214, 138] on div "**********" at bounding box center [312, 482] width 277 height 775
click at [214, 152] on input "text" at bounding box center [313, 152] width 250 height 23
click at [213, 152] on input "text" at bounding box center [313, 152] width 250 height 23
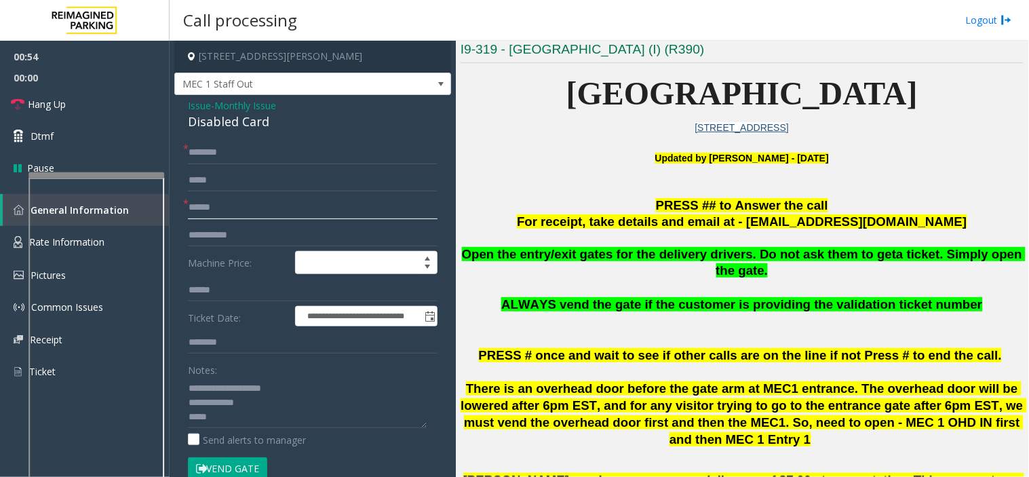
click at [225, 205] on input "******" at bounding box center [313, 207] width 250 height 23
click at [227, 204] on input "******" at bounding box center [313, 207] width 250 height 23
click at [221, 151] on input "text" at bounding box center [313, 152] width 250 height 23
click at [231, 423] on textarea at bounding box center [307, 402] width 239 height 51
type textarea "**********"
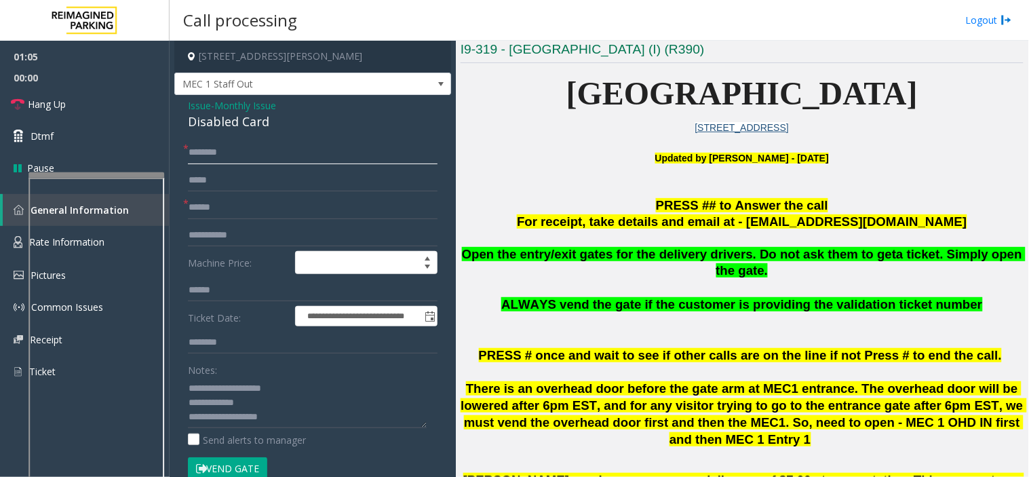
click at [242, 160] on input "text" at bounding box center [313, 152] width 250 height 23
drag, startPoint x: 214, startPoint y: 159, endPoint x: 231, endPoint y: 157, distance: 17.0
click at [231, 157] on input "*********" at bounding box center [313, 152] width 250 height 23
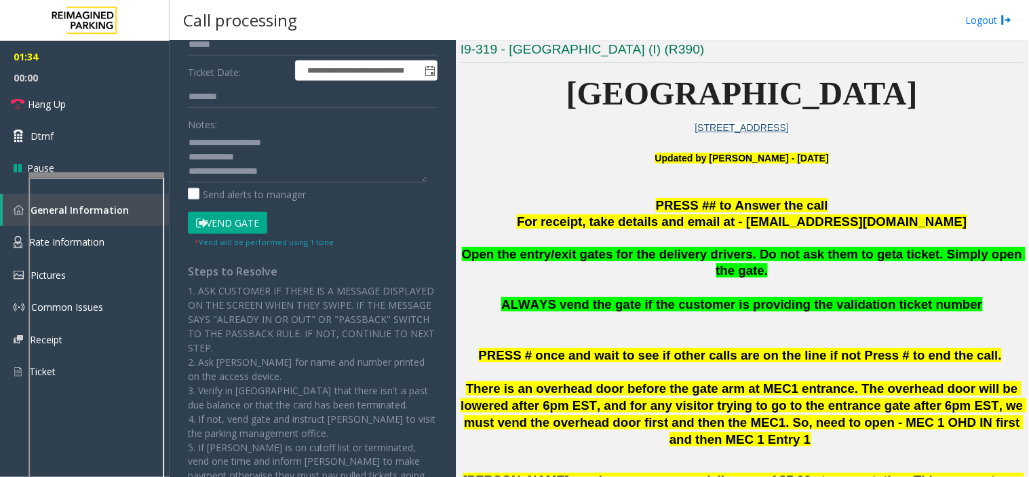
scroll to position [301, 0]
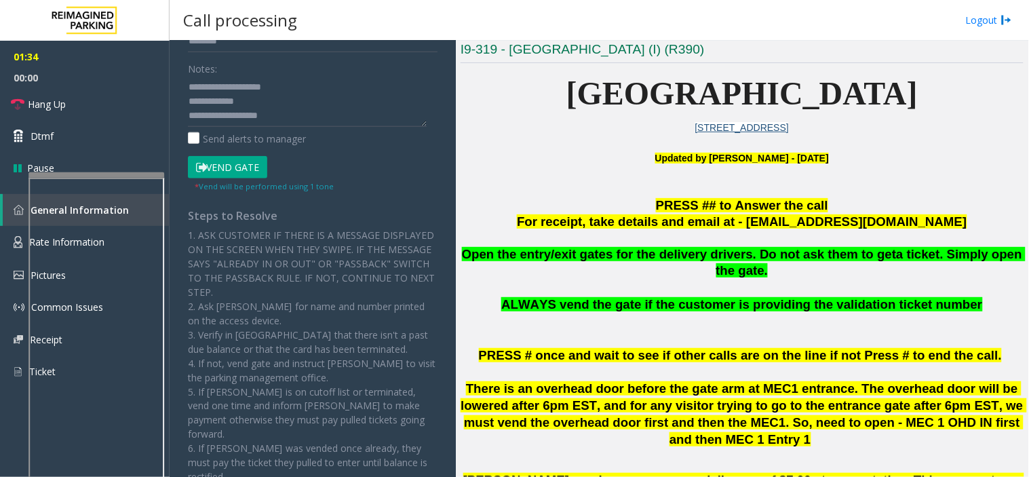
type input "******"
click at [242, 159] on button "Vend Gate" at bounding box center [227, 167] width 79 height 23
click at [280, 119] on textarea at bounding box center [307, 101] width 239 height 51
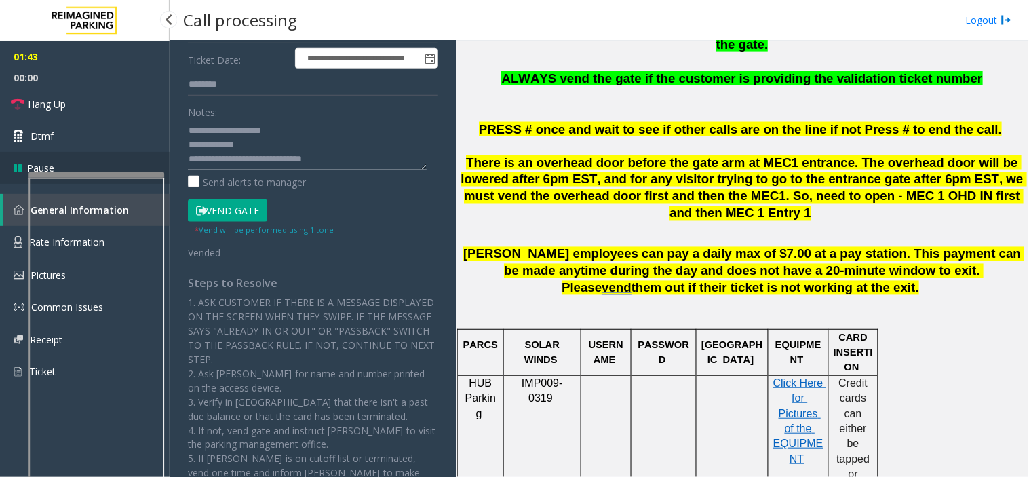
scroll to position [252, 0]
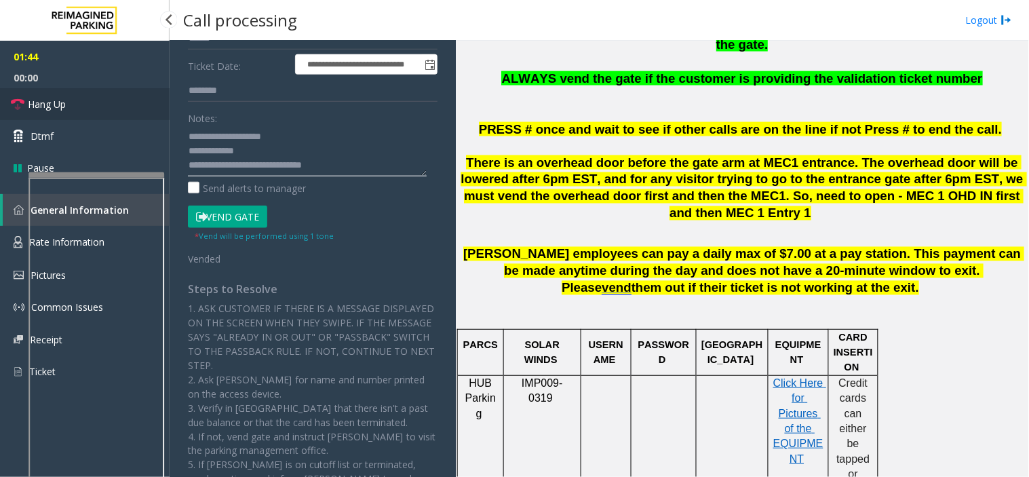
type textarea "**********"
click at [103, 105] on link "Hang Up" at bounding box center [85, 104] width 170 height 32
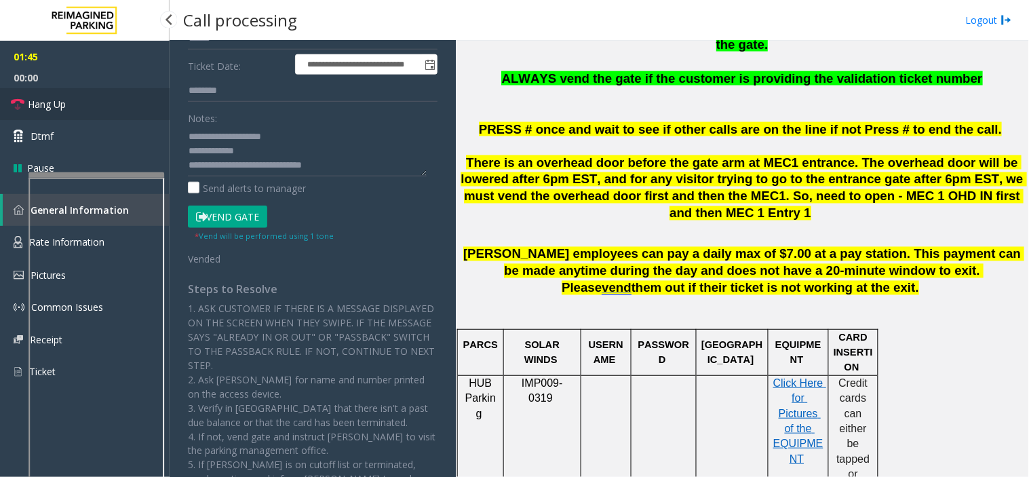
click at [103, 105] on link "Hang Up" at bounding box center [85, 104] width 170 height 32
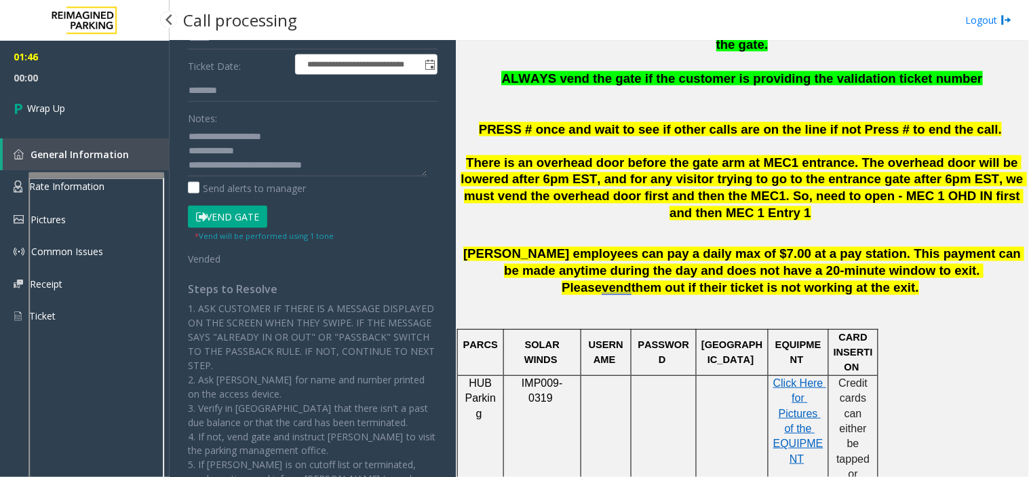
click at [103, 105] on link "Wrap Up" at bounding box center [85, 108] width 170 height 40
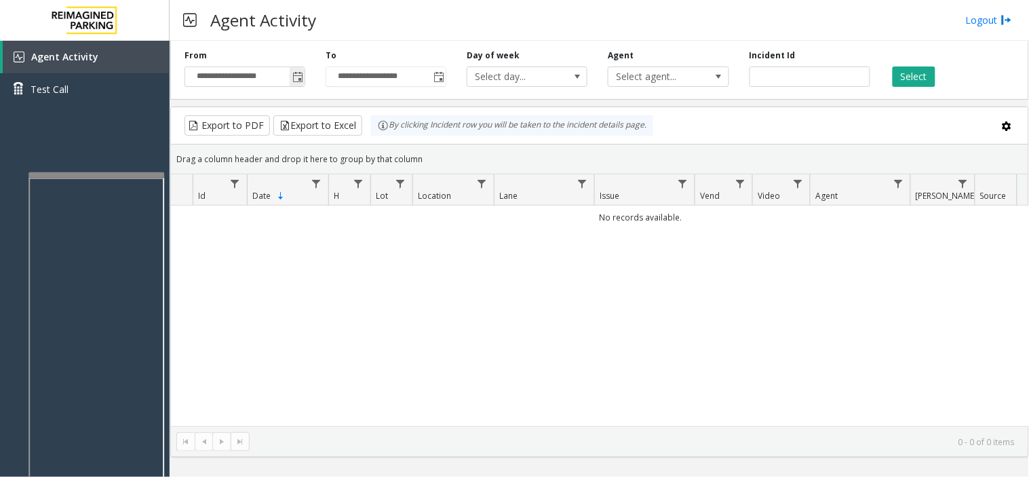
click at [290, 86] on span "Toggle popup" at bounding box center [297, 77] width 15 height 22
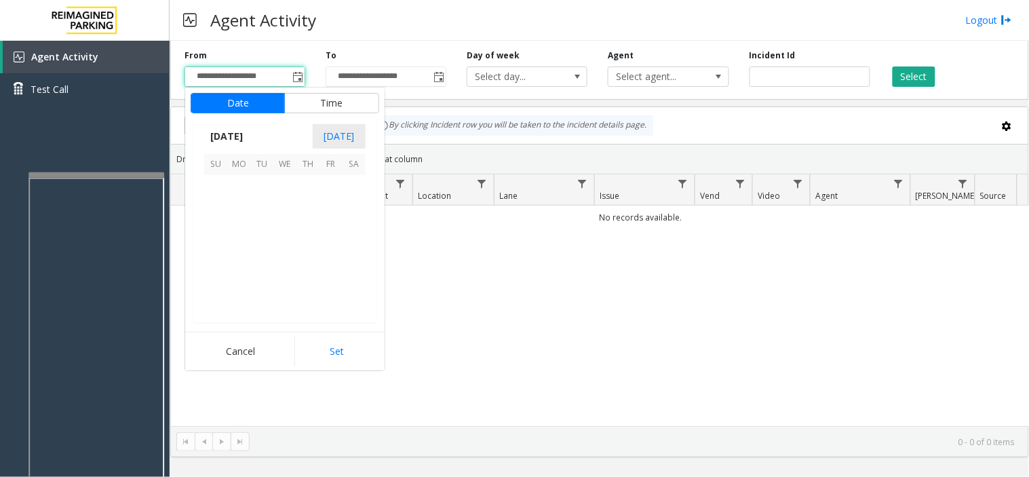
scroll to position [243335, 0]
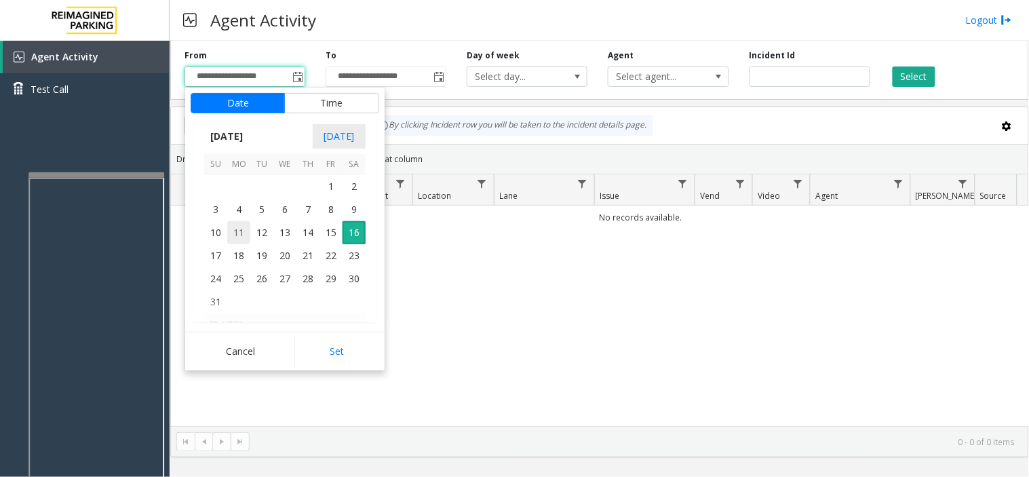
click at [243, 235] on span "11" at bounding box center [238, 232] width 23 height 23
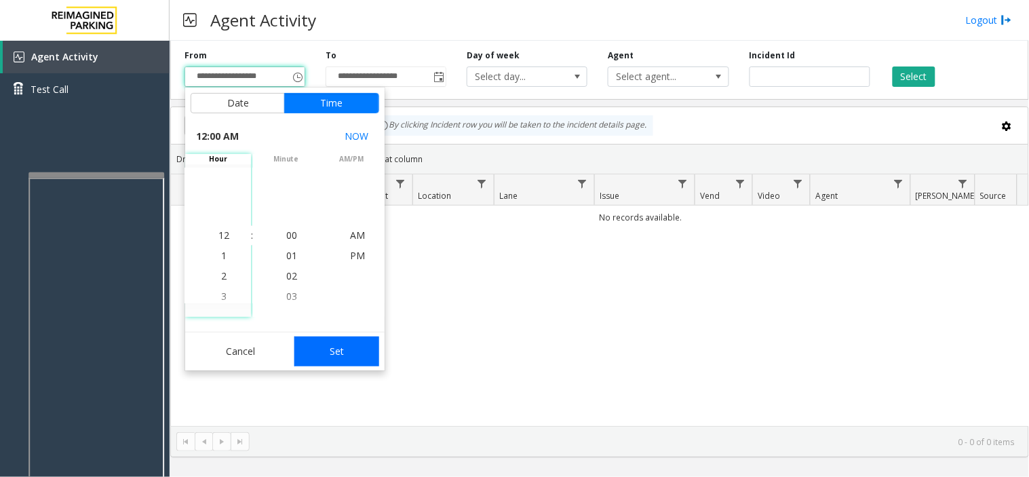
click at [368, 338] on button "Set" at bounding box center [338, 352] width 86 height 30
type input "**********"
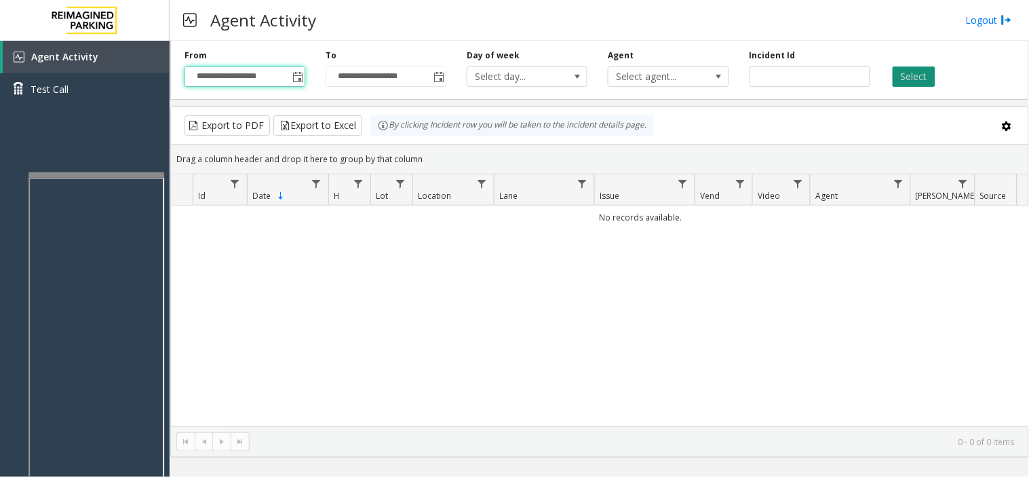
click at [904, 79] on button "Select" at bounding box center [914, 77] width 43 height 20
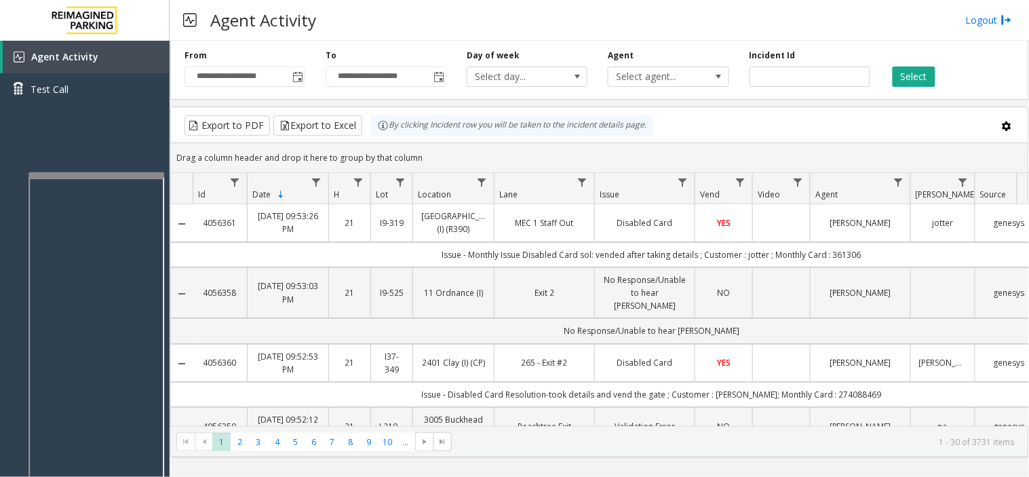
scroll to position [75, 0]
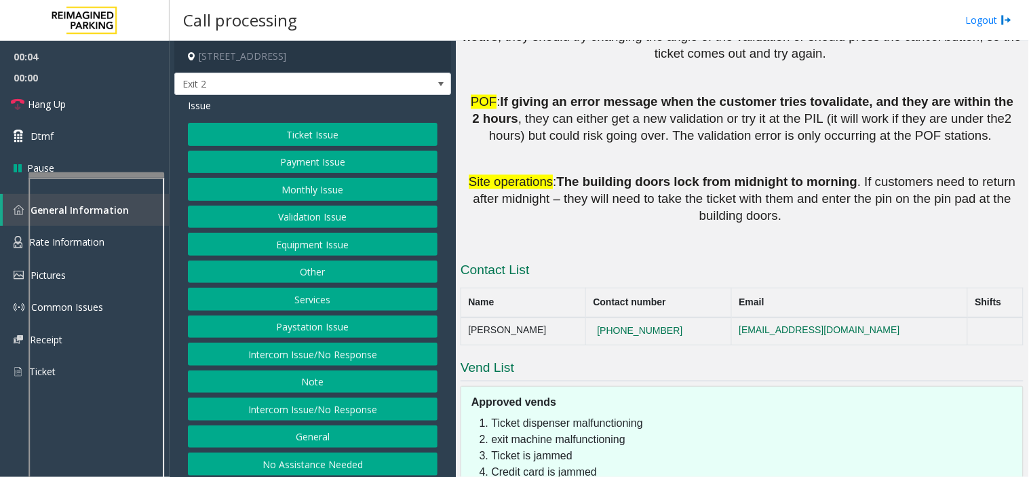
scroll to position [2003, 0]
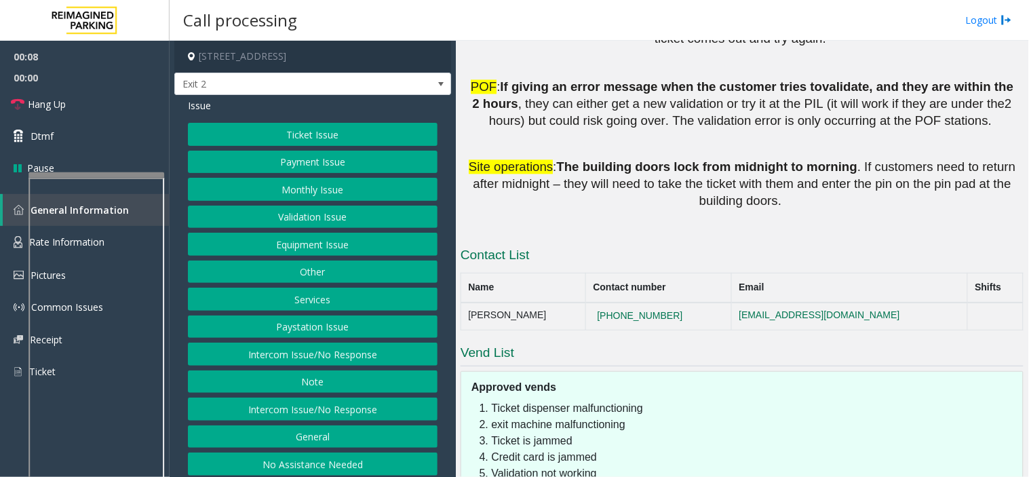
click at [375, 404] on button "Intercom Issue/No Response" at bounding box center [313, 409] width 250 height 23
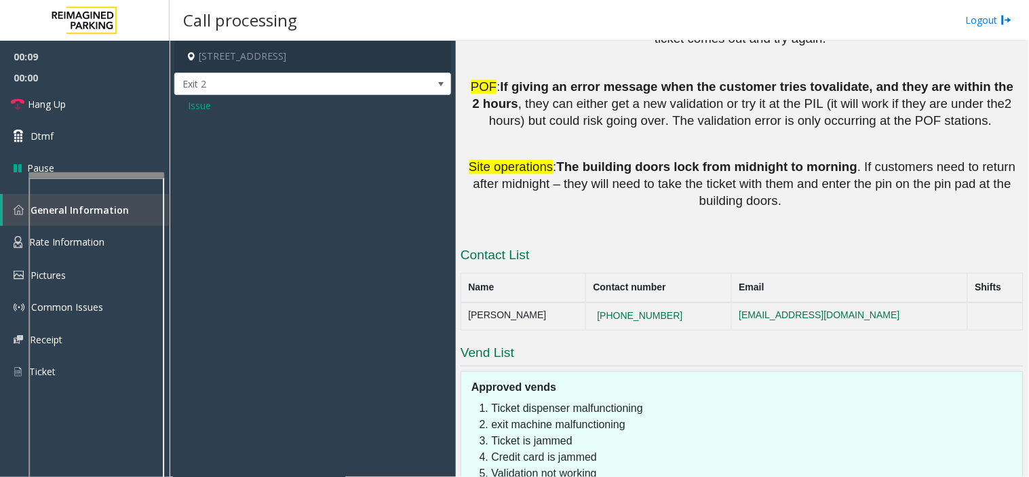
click at [195, 110] on span "Issue" at bounding box center [199, 105] width 23 height 14
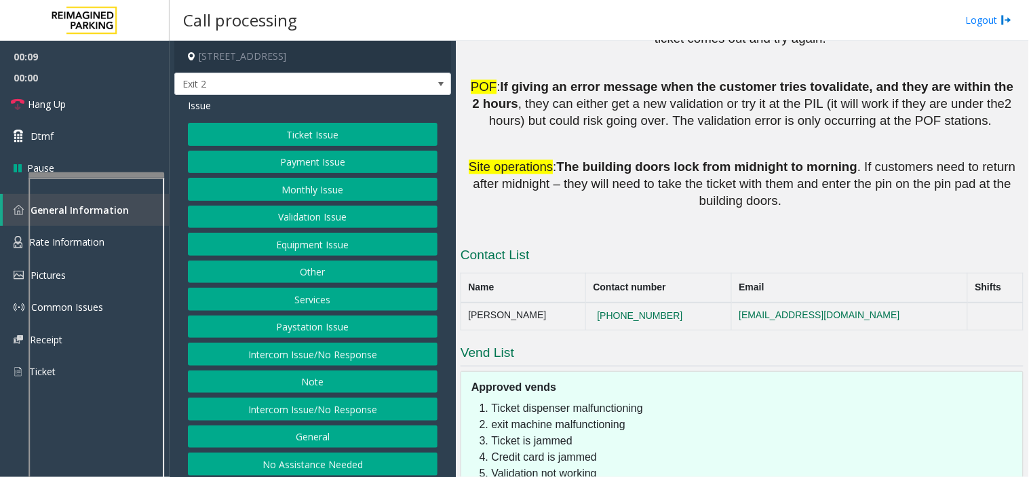
click at [320, 355] on button "Intercom Issue/No Response" at bounding box center [313, 354] width 250 height 23
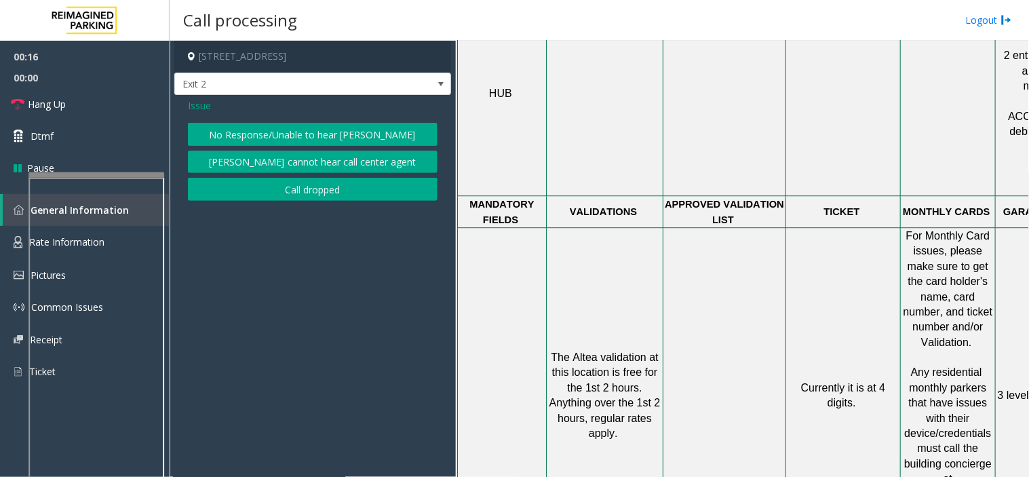
scroll to position [872, 0]
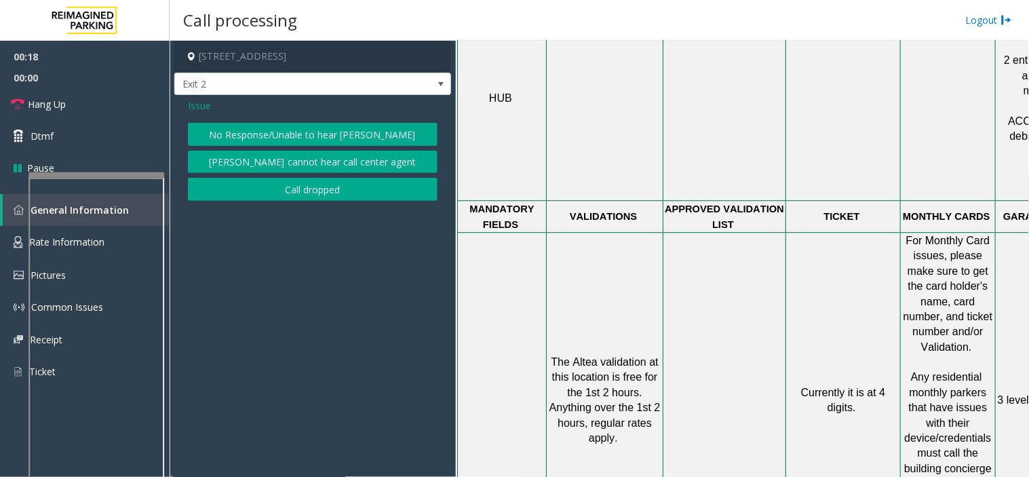
click at [211, 106] on div "Issue" at bounding box center [313, 105] width 250 height 14
click at [206, 105] on span "Issue" at bounding box center [199, 105] width 23 height 14
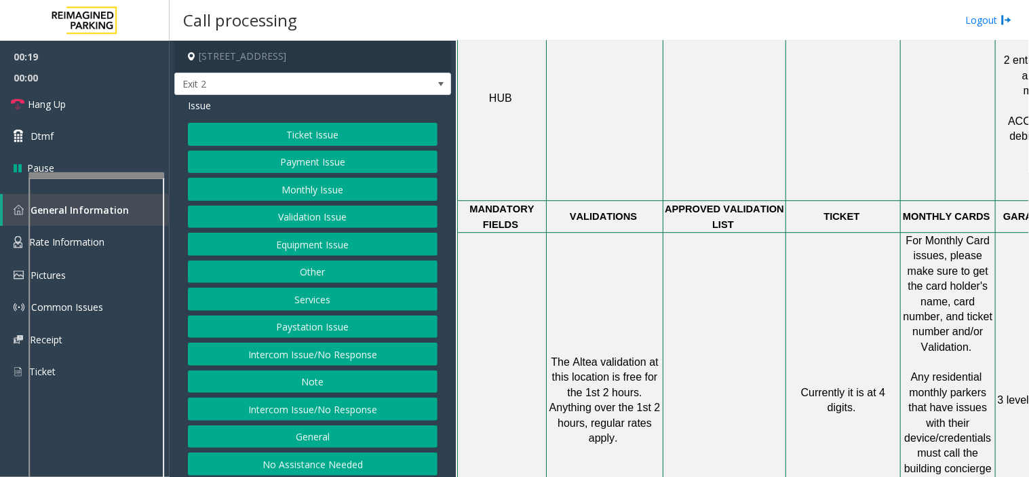
click at [275, 212] on button "Validation Issue" at bounding box center [313, 217] width 250 height 23
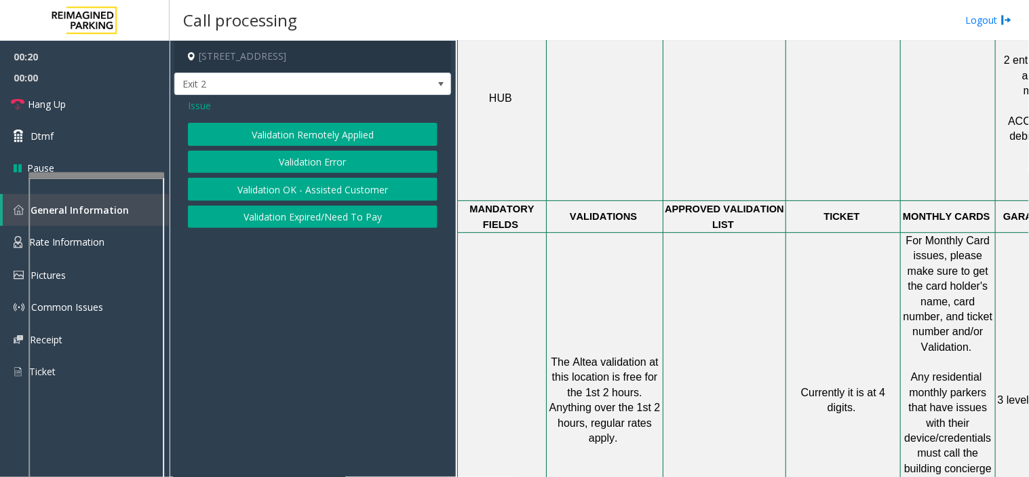
click at [290, 161] on button "Validation Error" at bounding box center [313, 162] width 250 height 23
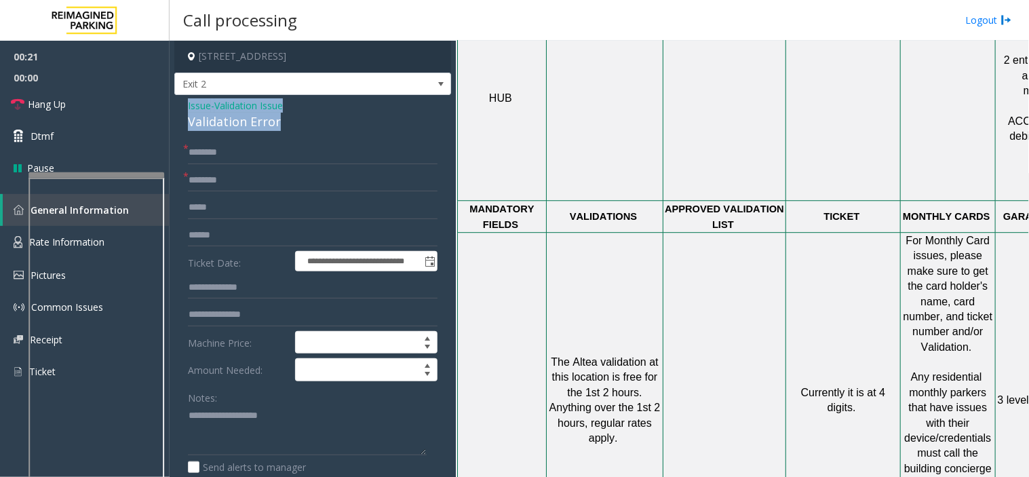
drag, startPoint x: 293, startPoint y: 119, endPoint x: 176, endPoint y: 111, distance: 117.0
copy div "Issue - Validation Issue Validation Error"
click at [233, 421] on textarea at bounding box center [307, 430] width 239 height 51
paste textarea "**********"
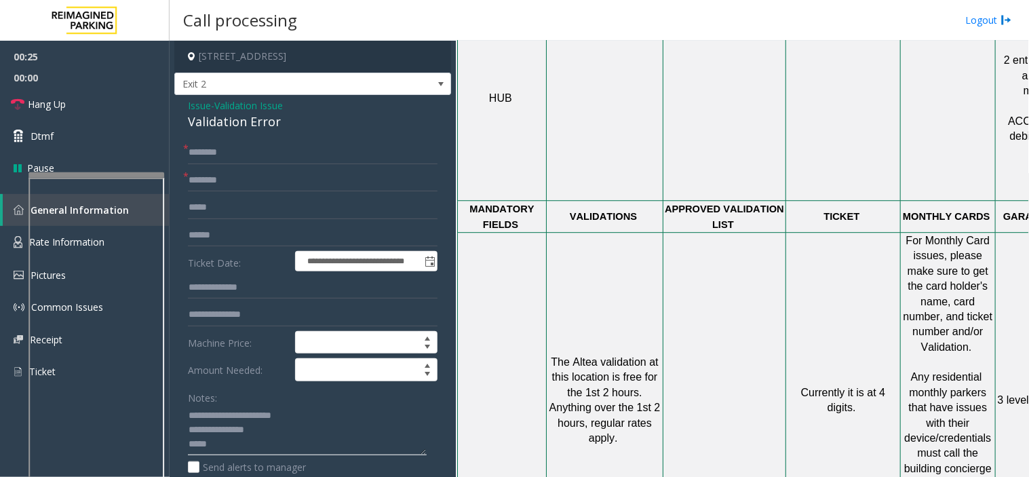
type textarea "**********"
click at [222, 186] on input "text" at bounding box center [313, 180] width 250 height 23
drag, startPoint x: 198, startPoint y: 184, endPoint x: 416, endPoint y: 176, distance: 218.0
click at [416, 176] on input "*****" at bounding box center [313, 180] width 250 height 23
click at [365, 182] on input "*****" at bounding box center [313, 180] width 250 height 23
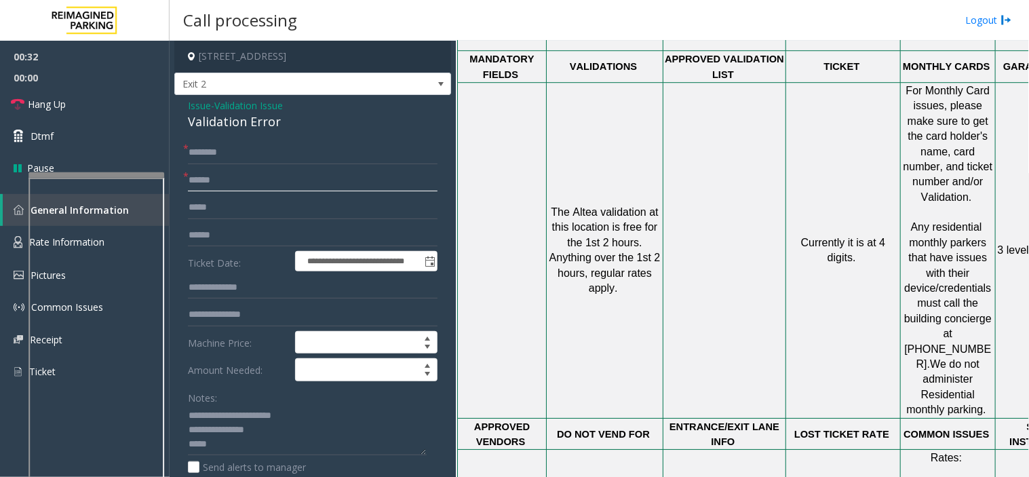
scroll to position [1023, 0]
type input "*****"
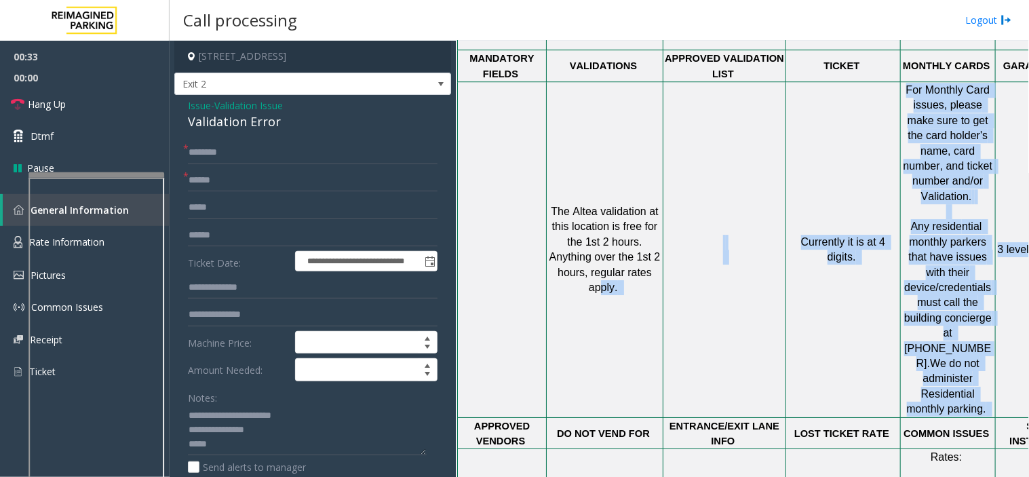
scroll to position [1023, 88]
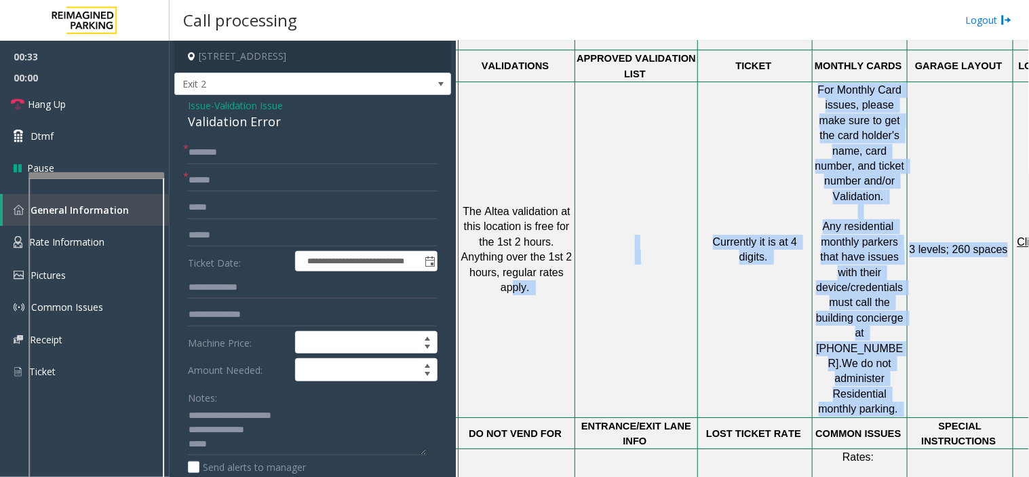
drag, startPoint x: 628, startPoint y: 304, endPoint x: 1016, endPoint y: 254, distance: 391.3
click at [1016, 254] on tr "The Altea validation at this location is free for the 1st 2 hours . Anything ov…" at bounding box center [738, 249] width 736 height 336
click at [651, 259] on td at bounding box center [636, 249] width 123 height 336
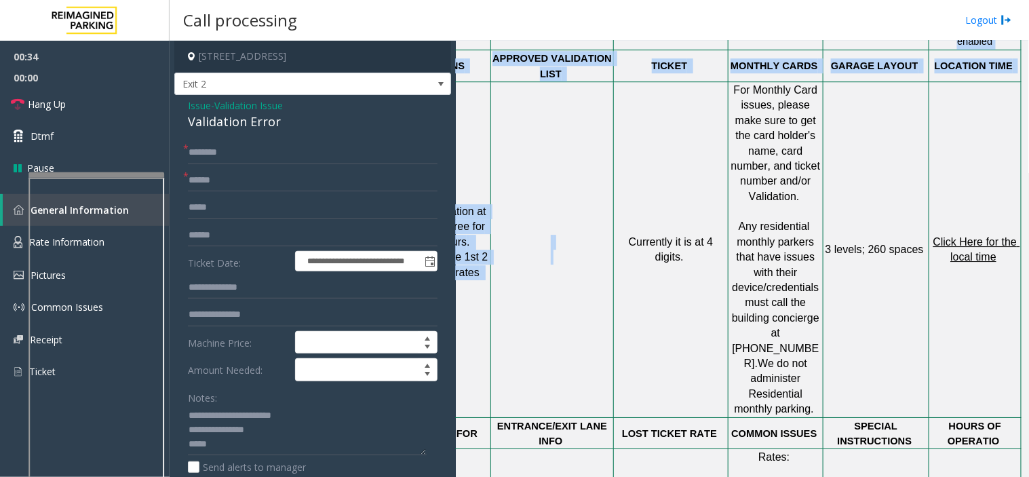
drag, startPoint x: 792, startPoint y: 218, endPoint x: 1029, endPoint y: 189, distance: 238.6
click at [1029, 189] on div "Main Revenue Control Manufacturer: Skidata ← Move left → Move right ↑ Move up ↓…" at bounding box center [742, 259] width 573 height 436
click at [866, 246] on td "3 levels ; 260 spaces" at bounding box center [877, 249] width 106 height 336
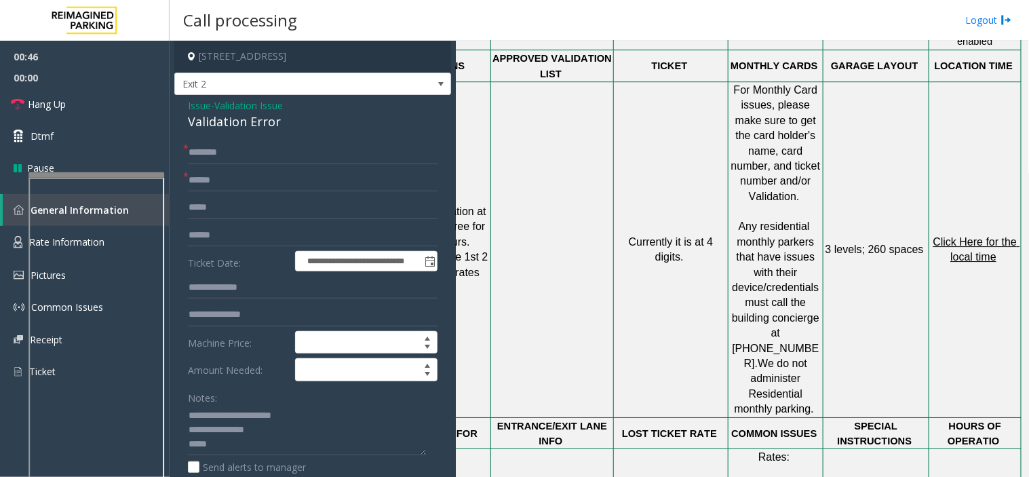
click at [945, 236] on span "Click Here for the local time" at bounding box center [977, 249] width 87 height 26
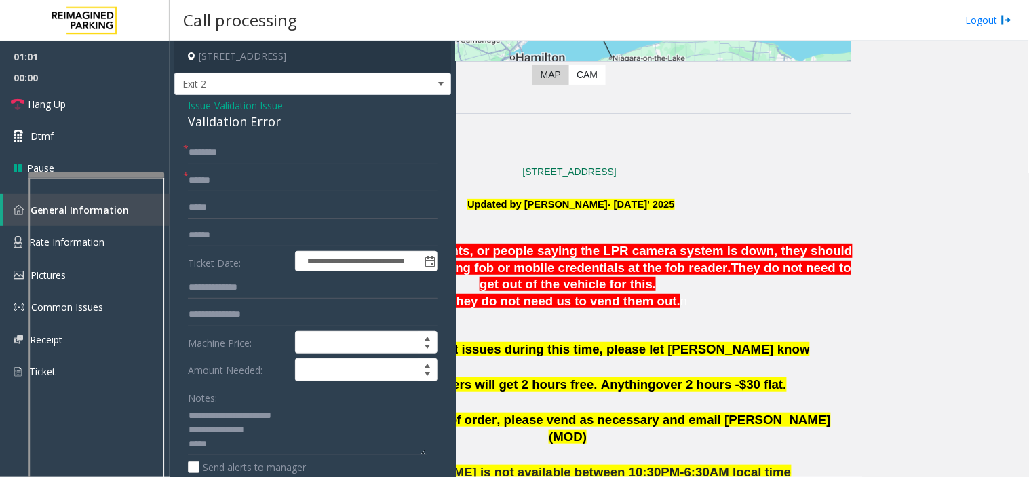
scroll to position [269, 0]
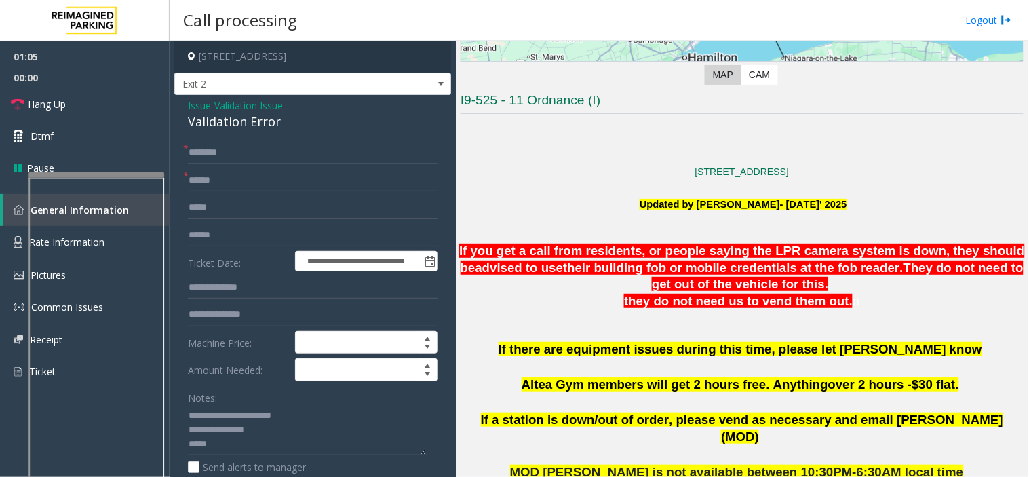
click at [235, 147] on input "text" at bounding box center [313, 152] width 250 height 23
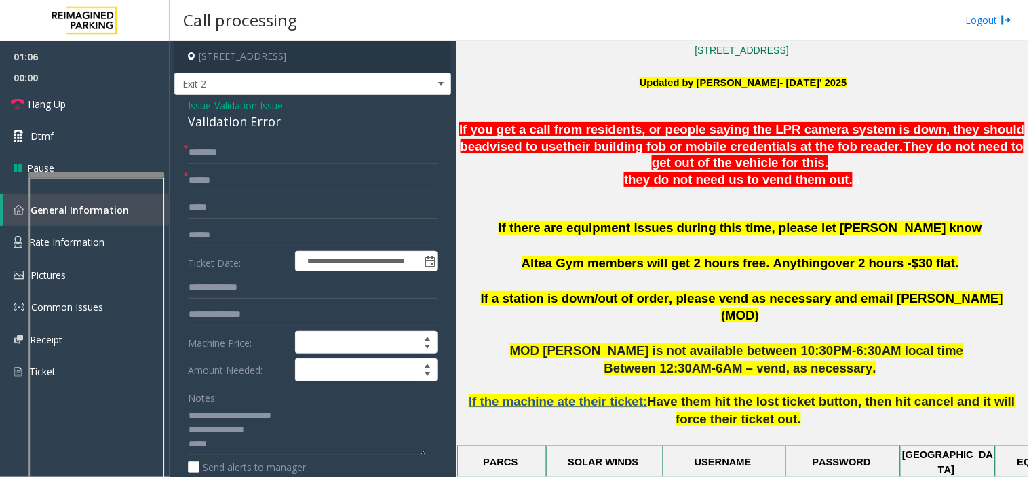
scroll to position [419, 0]
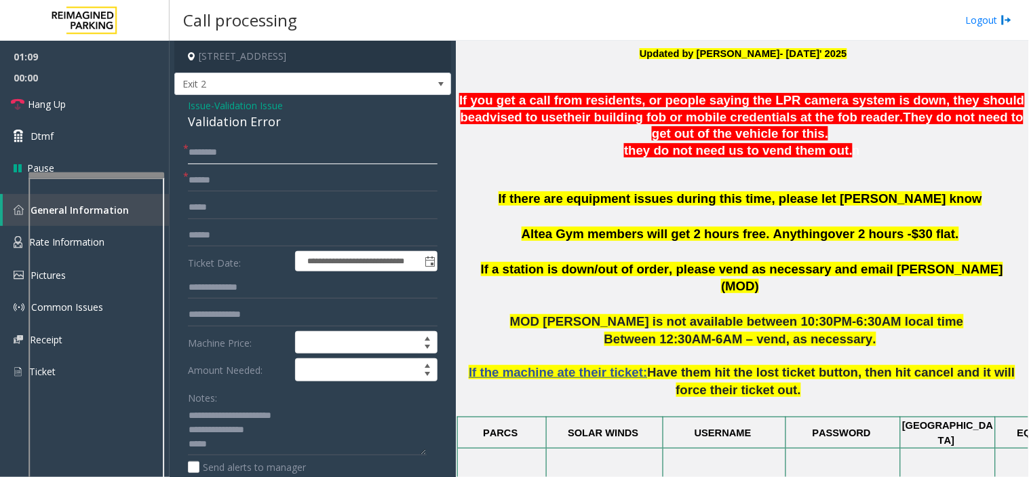
click at [241, 157] on input "text" at bounding box center [313, 152] width 250 height 23
type input "**"
click at [214, 446] on textarea at bounding box center [307, 430] width 239 height 51
click at [244, 443] on textarea at bounding box center [307, 430] width 239 height 51
click at [275, 448] on textarea at bounding box center [307, 430] width 239 height 51
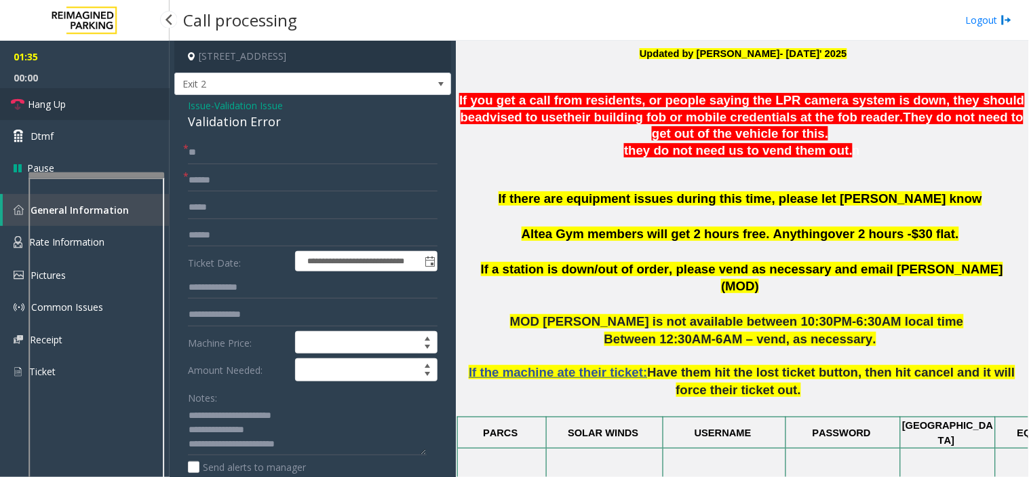
click at [136, 112] on link "Hang Up" at bounding box center [85, 104] width 170 height 32
click at [317, 456] on div "Notes: Send alerts to manager" at bounding box center [313, 430] width 250 height 89
click at [314, 438] on textarea at bounding box center [307, 430] width 239 height 51
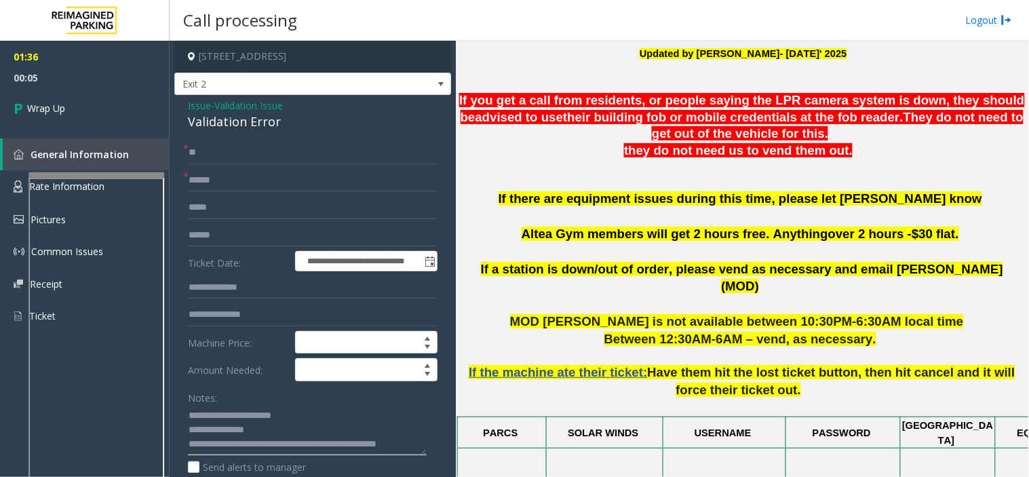
scroll to position [10, 0]
type textarea "**********"
click at [114, 123] on link "Wrap Up" at bounding box center [85, 108] width 170 height 40
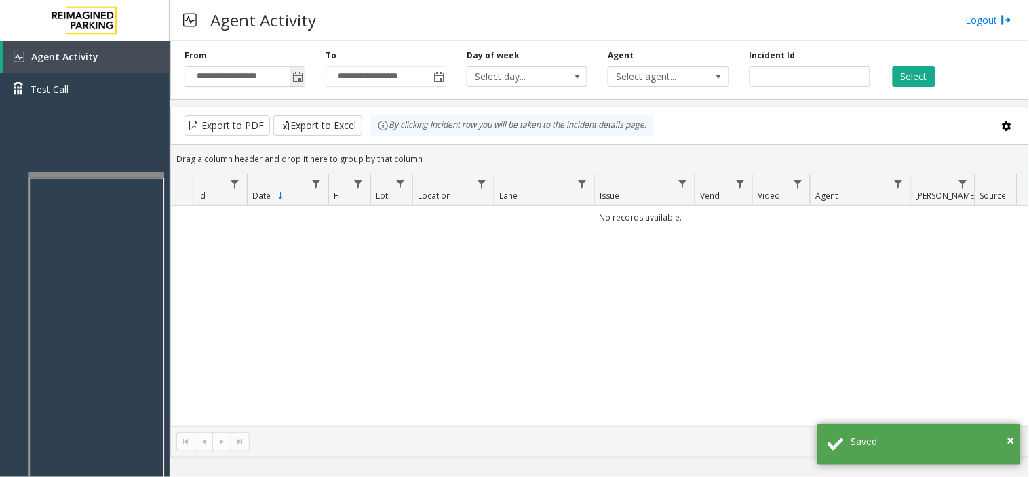
click at [303, 73] on span "Toggle popup" at bounding box center [297, 77] width 11 height 11
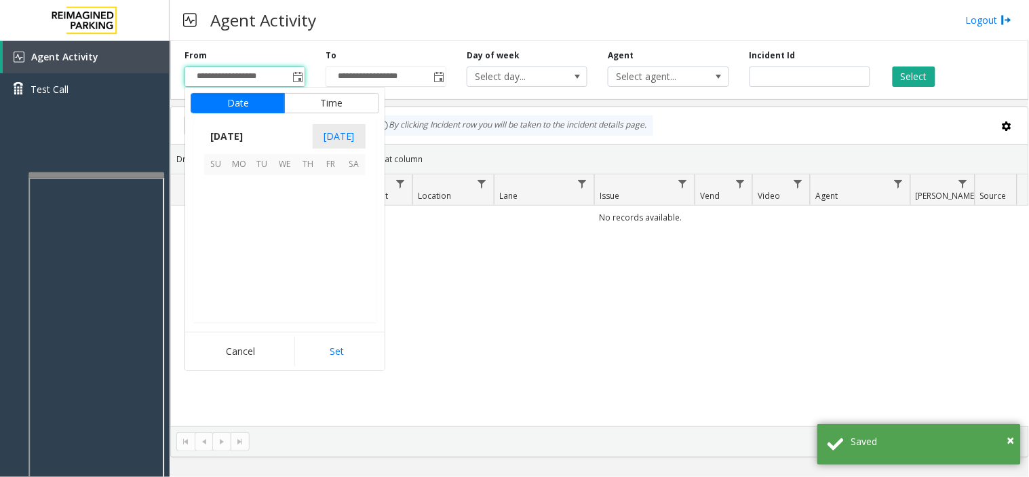
scroll to position [243335, 0]
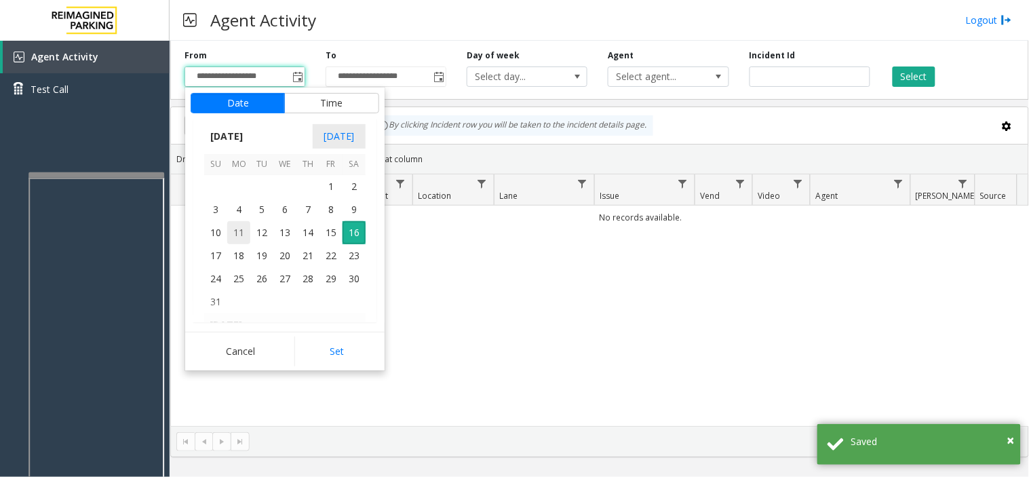
click at [245, 227] on span "11" at bounding box center [238, 232] width 23 height 23
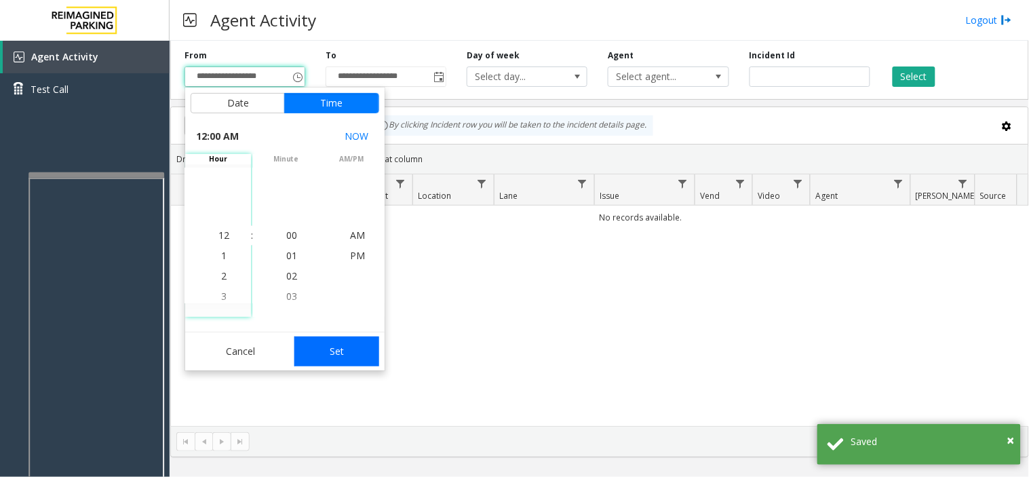
click at [314, 351] on button "Set" at bounding box center [338, 352] width 86 height 30
type input "**********"
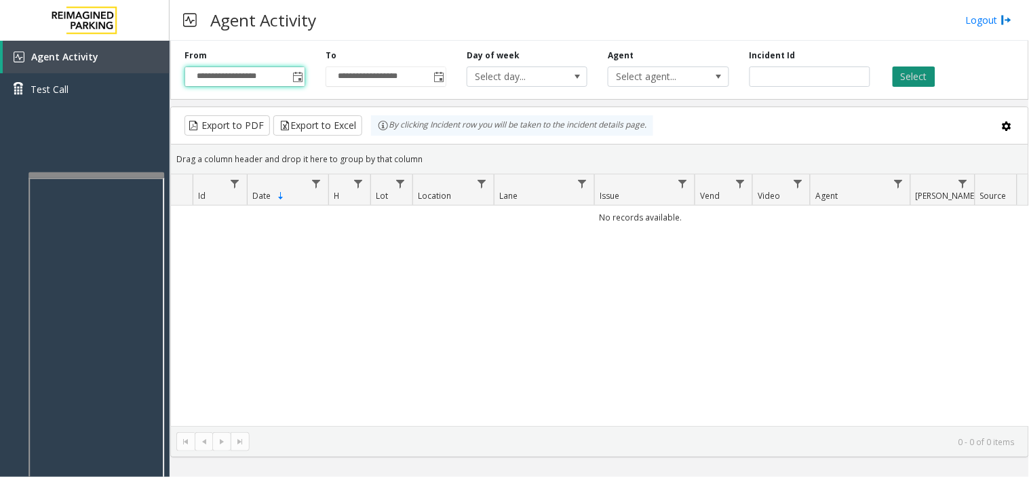
click at [917, 71] on button "Select" at bounding box center [914, 77] width 43 height 20
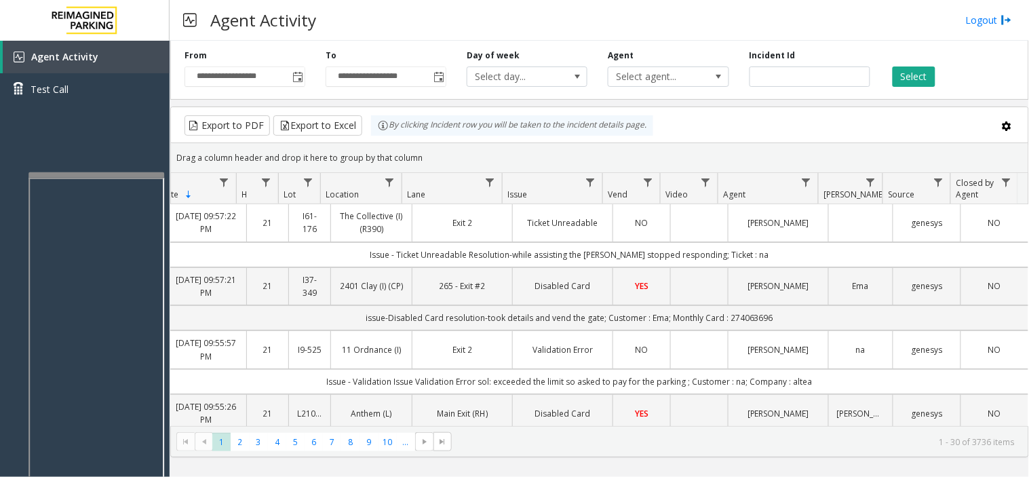
scroll to position [0, 0]
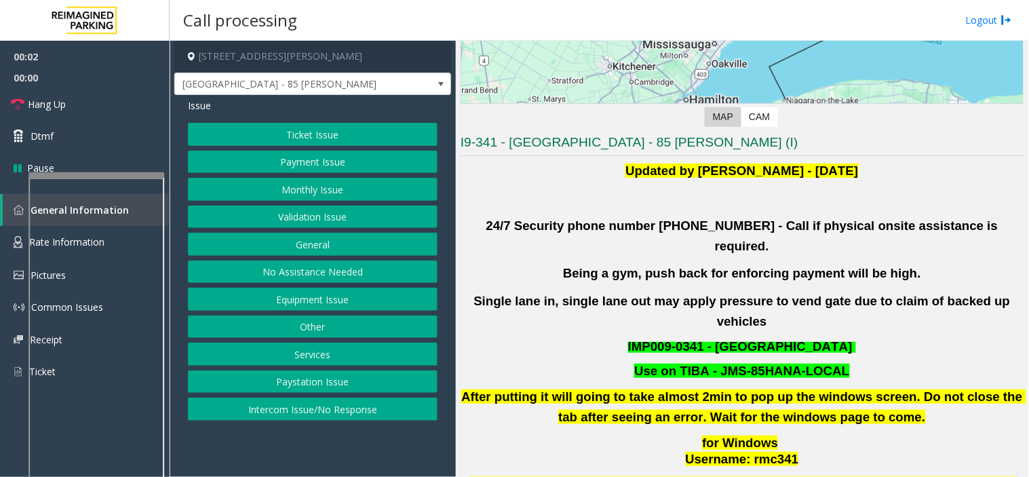
scroll to position [452, 0]
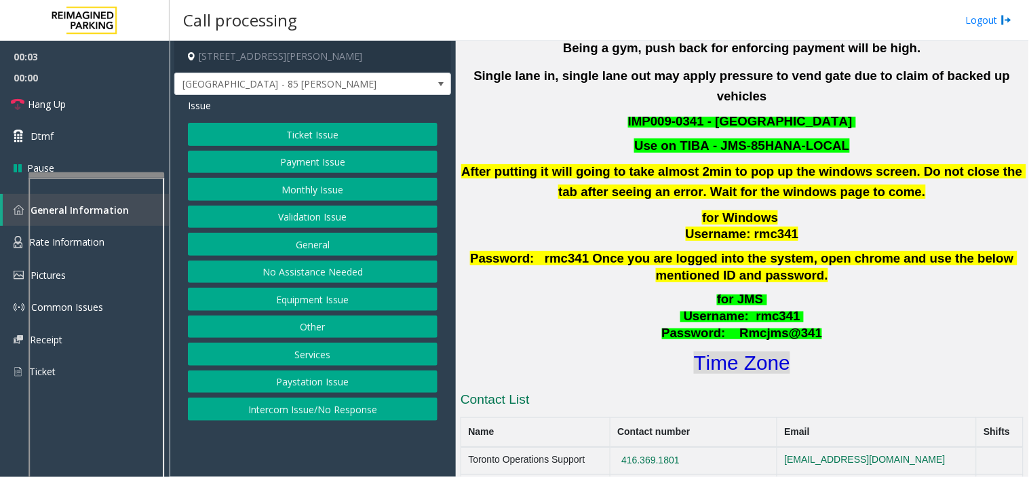
click at [738, 352] on font "Time Zone" at bounding box center [742, 363] width 96 height 22
click at [279, 206] on button "Validation Issue" at bounding box center [313, 217] width 250 height 23
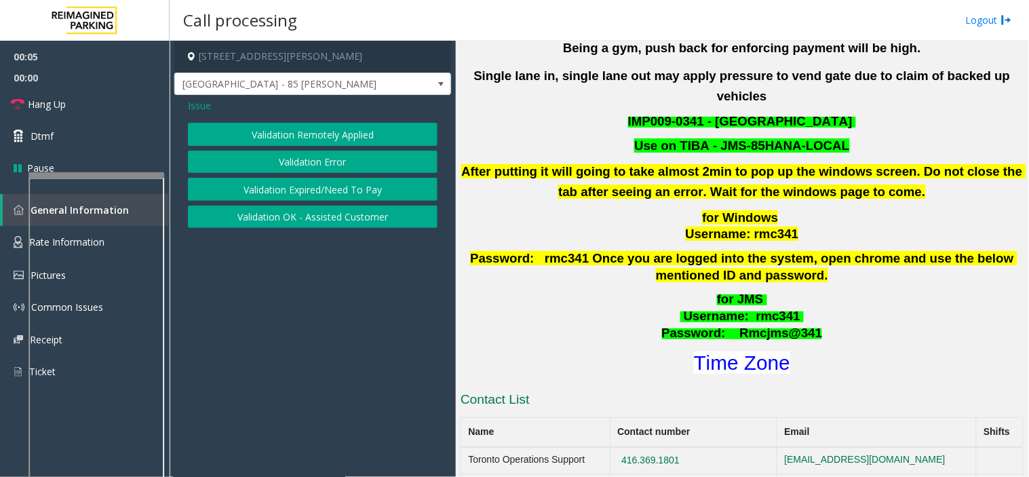
click at [285, 168] on button "Validation Error" at bounding box center [313, 162] width 250 height 23
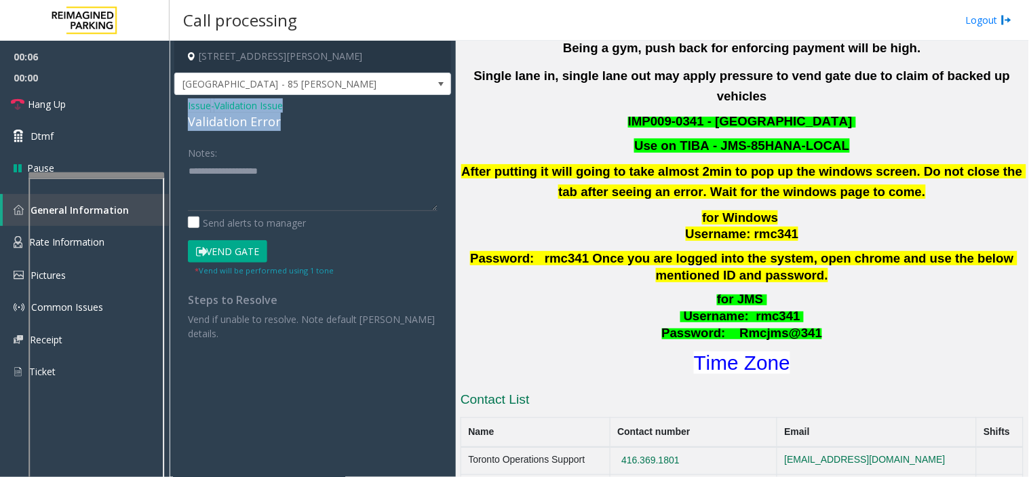
drag, startPoint x: 282, startPoint y: 126, endPoint x: 184, endPoint y: 102, distance: 100.7
click at [184, 102] on div "Issue - Validation Issue Validation Error Notes: Send alerts to manager Vend Ga…" at bounding box center [312, 224] width 277 height 259
copy div "Issue - Validation Issue Validation Error"
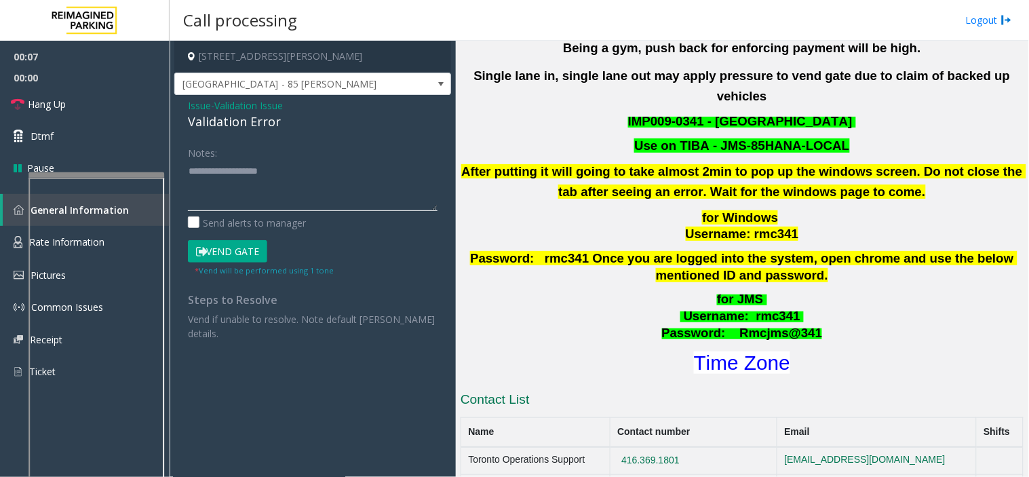
click at [207, 177] on textarea at bounding box center [313, 185] width 250 height 51
paste textarea "**********"
click at [231, 259] on button "Vend Gate" at bounding box center [227, 251] width 79 height 23
click at [214, 201] on textarea at bounding box center [313, 185] width 250 height 51
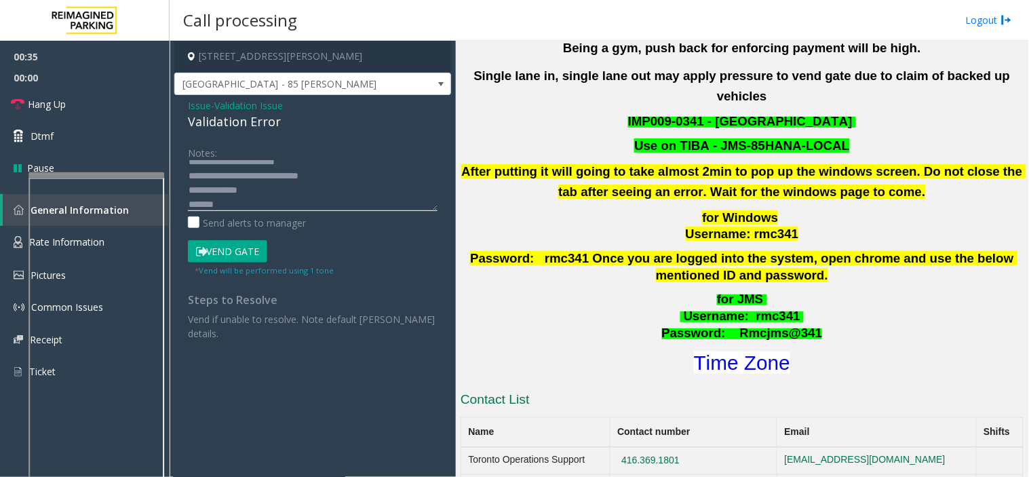
click at [214, 201] on textarea at bounding box center [313, 185] width 250 height 51
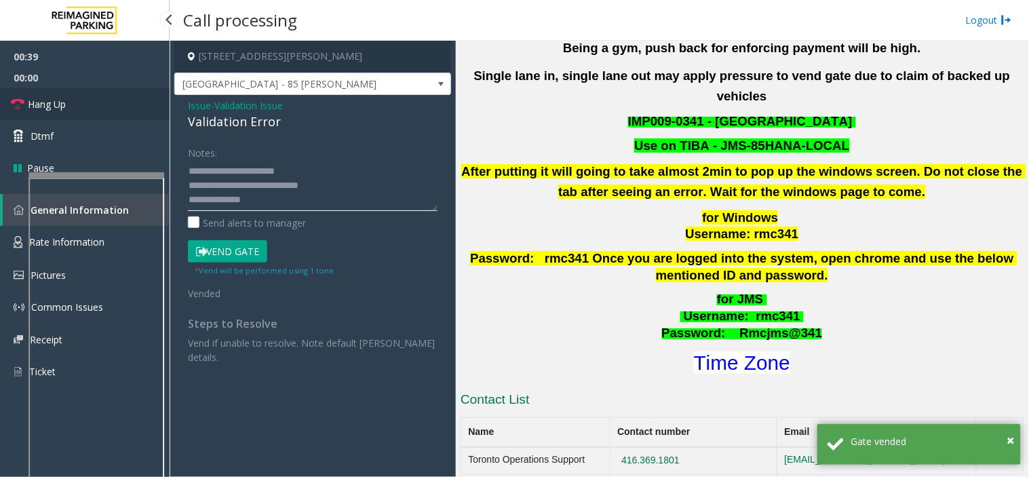
type textarea "**********"
click at [144, 92] on link "Hang Up" at bounding box center [85, 104] width 170 height 32
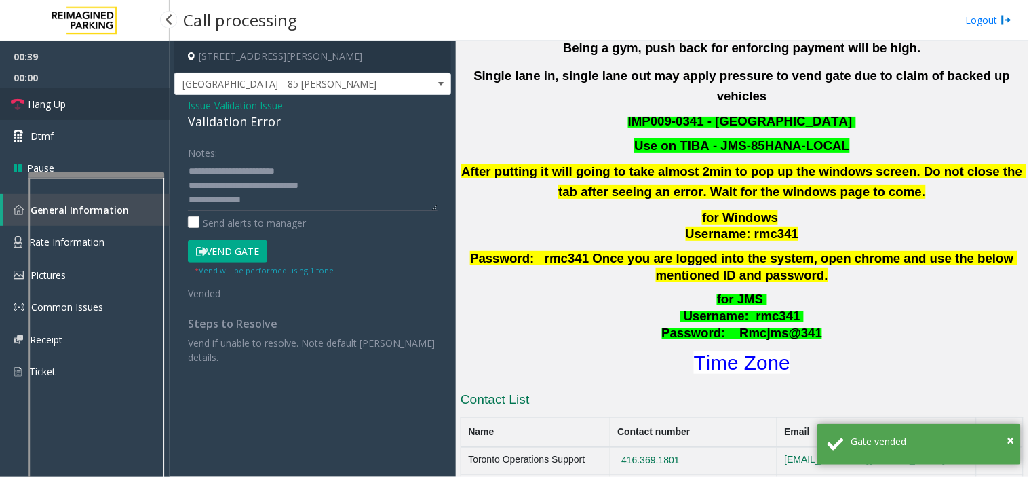
click at [144, 92] on link "Hang Up" at bounding box center [85, 104] width 170 height 32
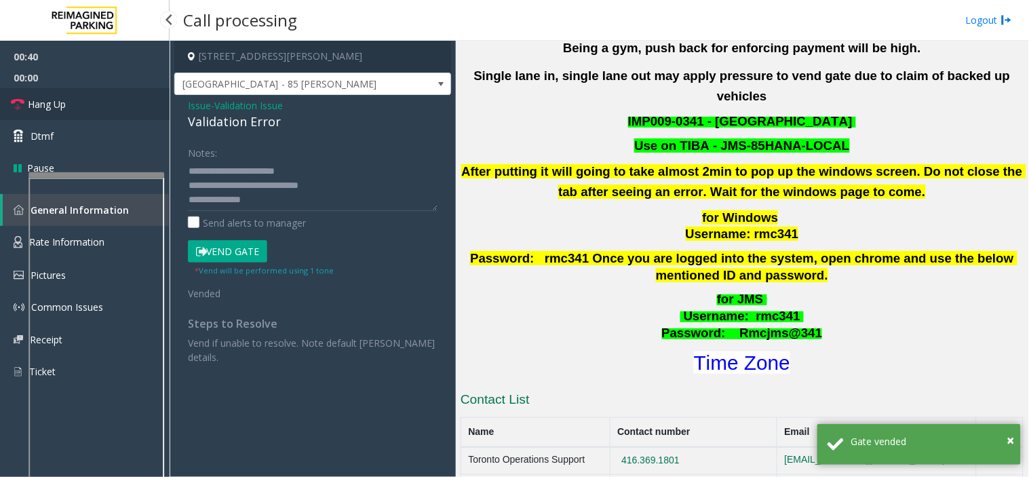
click at [144, 92] on link "Hang Up" at bounding box center [85, 104] width 170 height 32
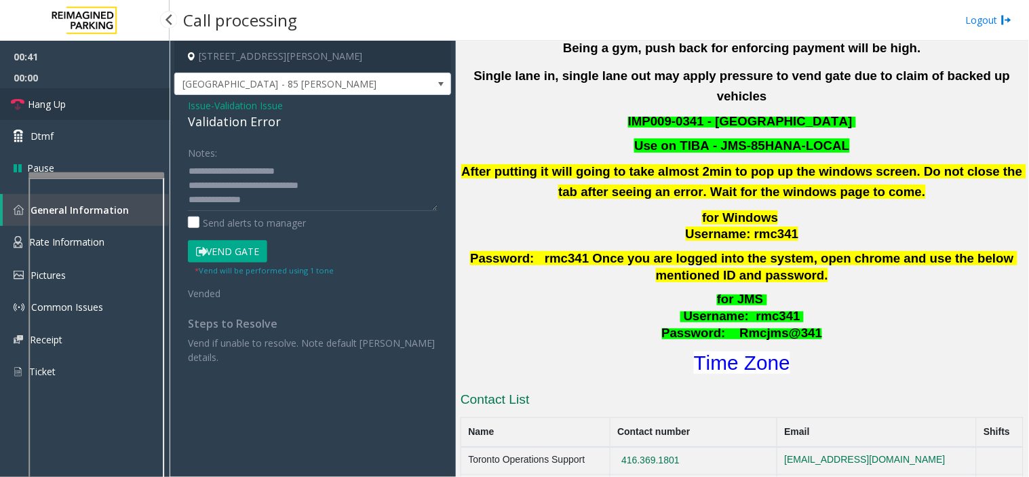
click at [144, 92] on link "Hang Up" at bounding box center [85, 104] width 170 height 32
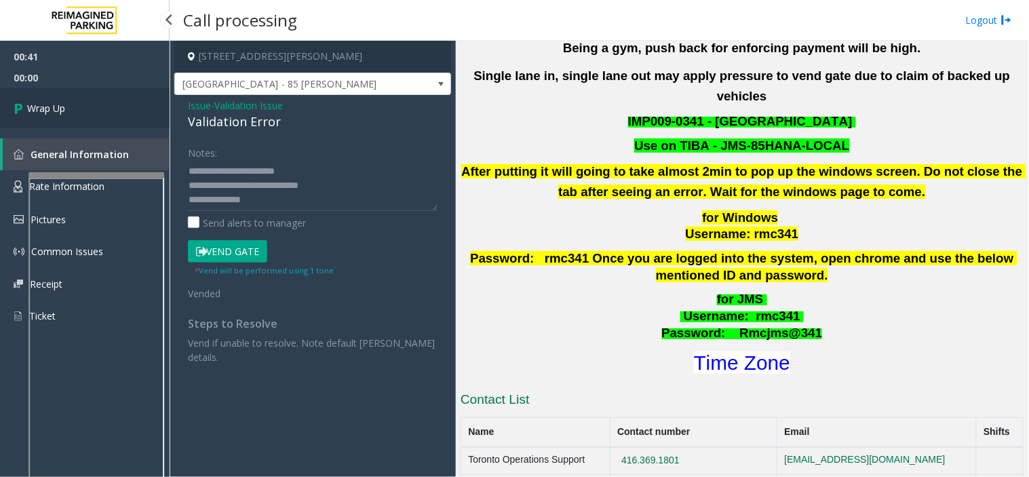
click at [145, 96] on link "Wrap Up" at bounding box center [85, 108] width 170 height 40
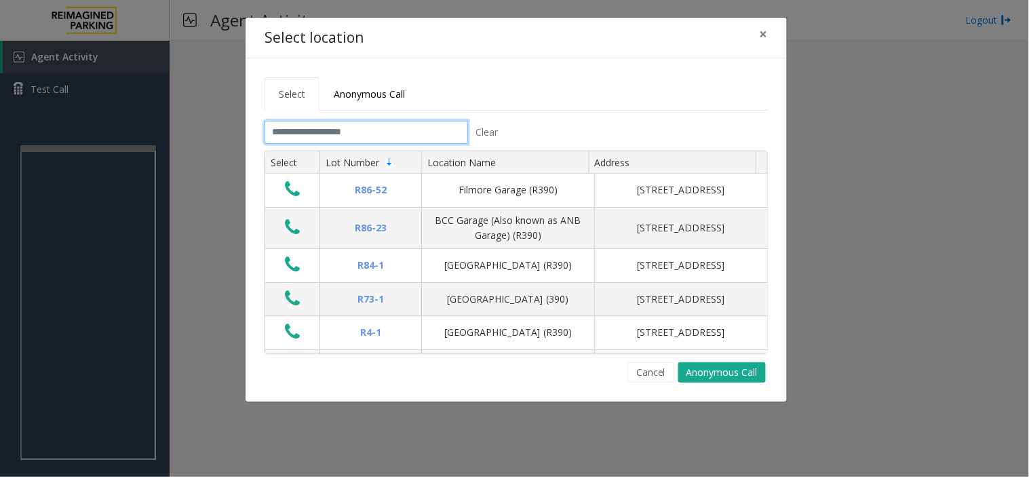
click at [318, 129] on input "text" at bounding box center [367, 132] width 204 height 23
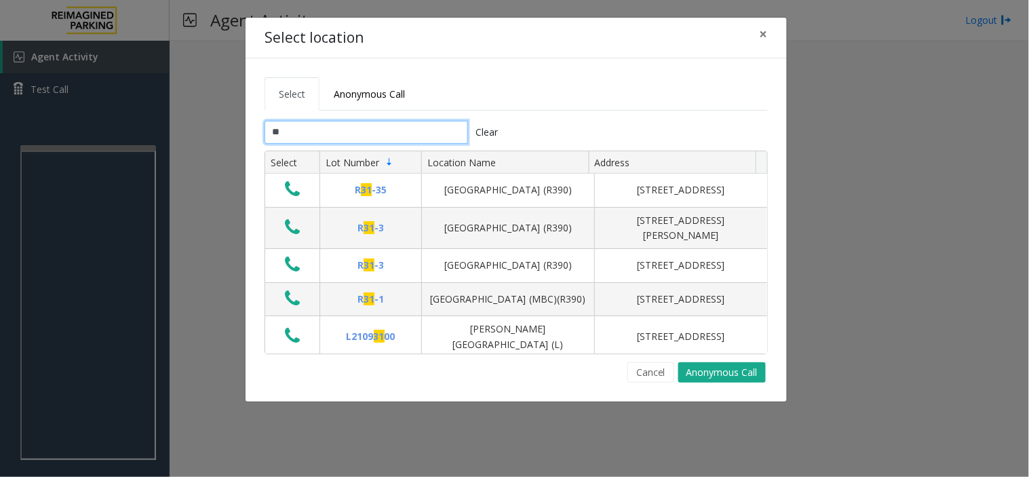
type input "*"
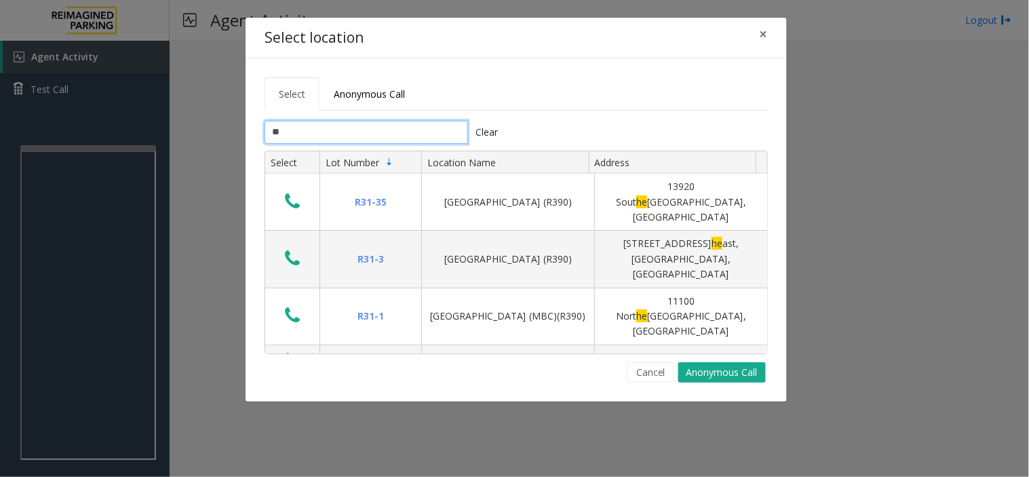
type input "*"
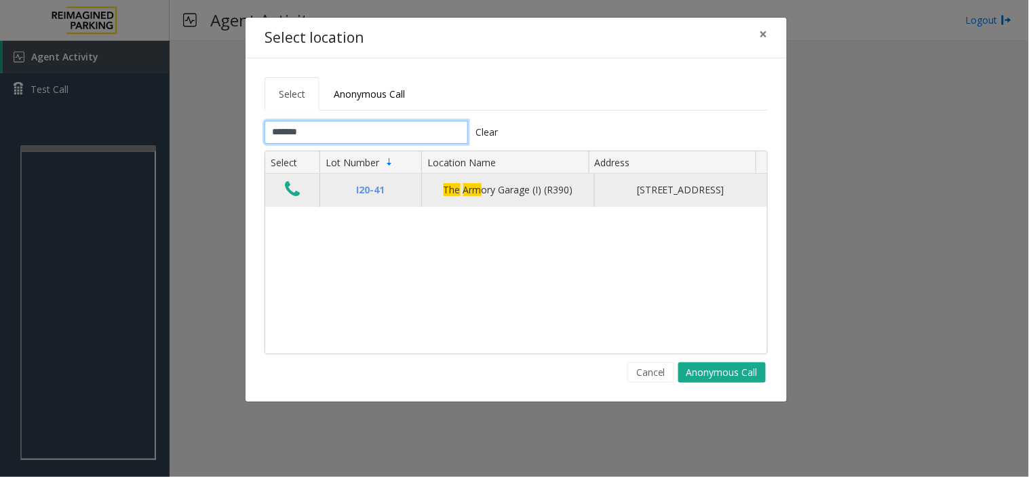
type input "*******"
click at [292, 197] on icon "Data table" at bounding box center [292, 189] width 15 height 19
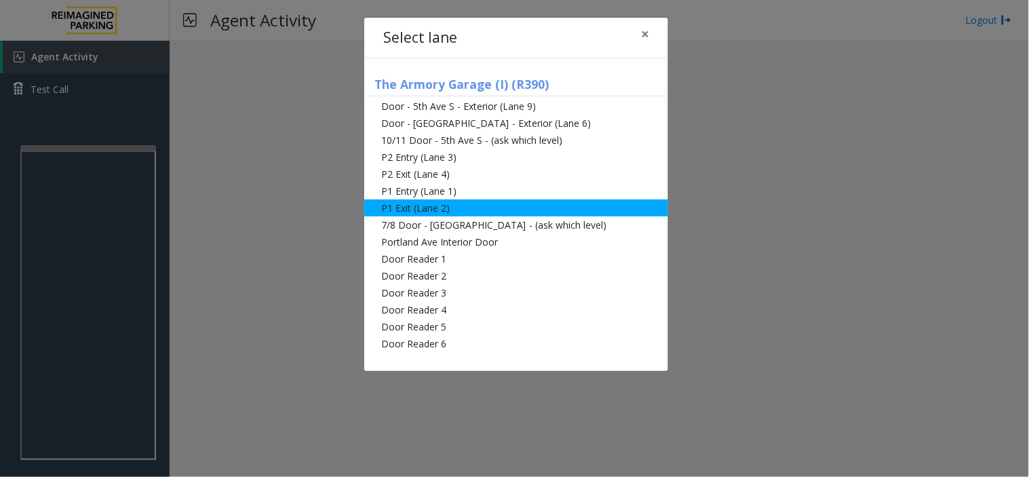
click at [417, 213] on li "P1 Exit (Lane 2)" at bounding box center [516, 208] width 304 height 17
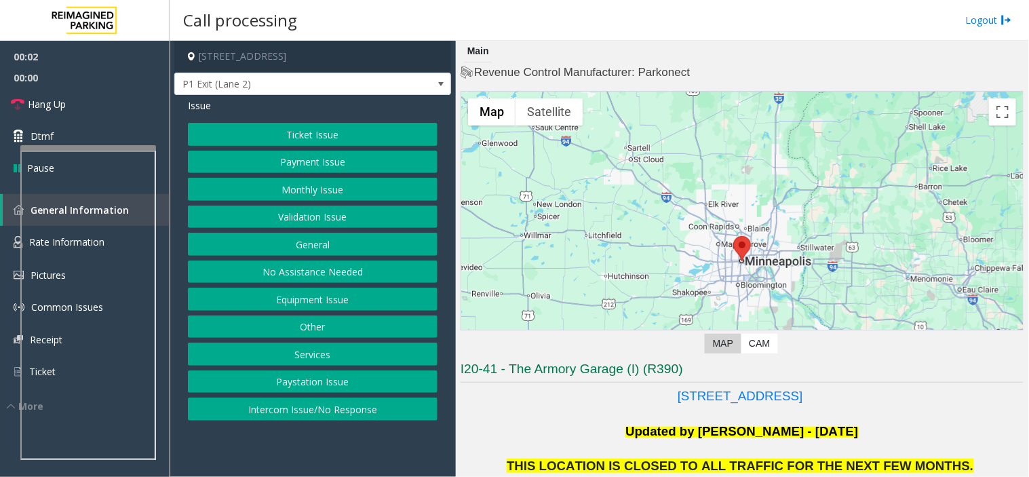
click at [314, 357] on button "Services" at bounding box center [313, 354] width 250 height 23
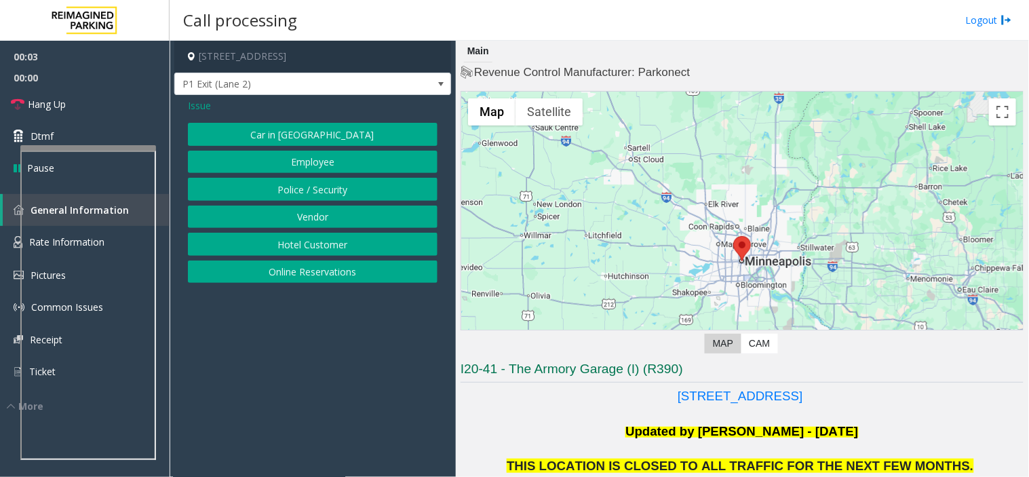
click at [295, 274] on button "Online Reservations" at bounding box center [313, 272] width 250 height 23
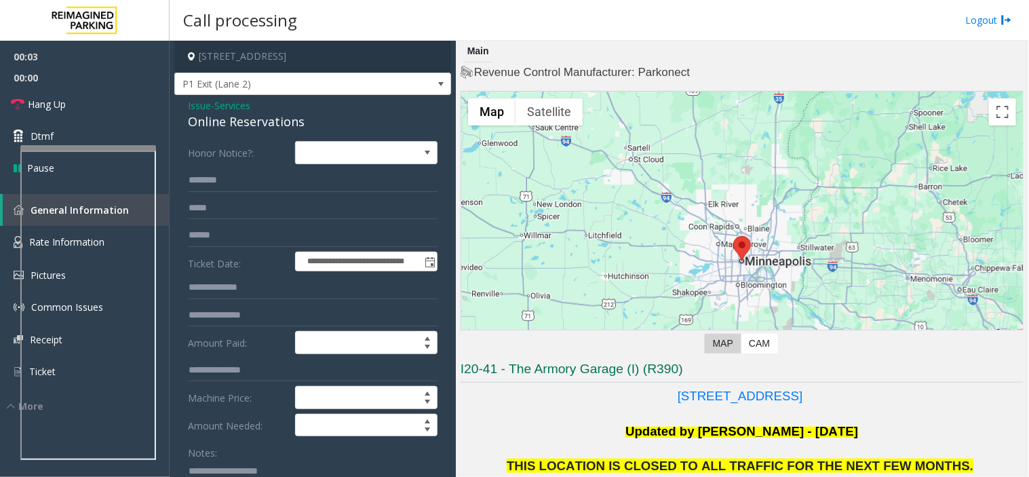
scroll to position [151, 0]
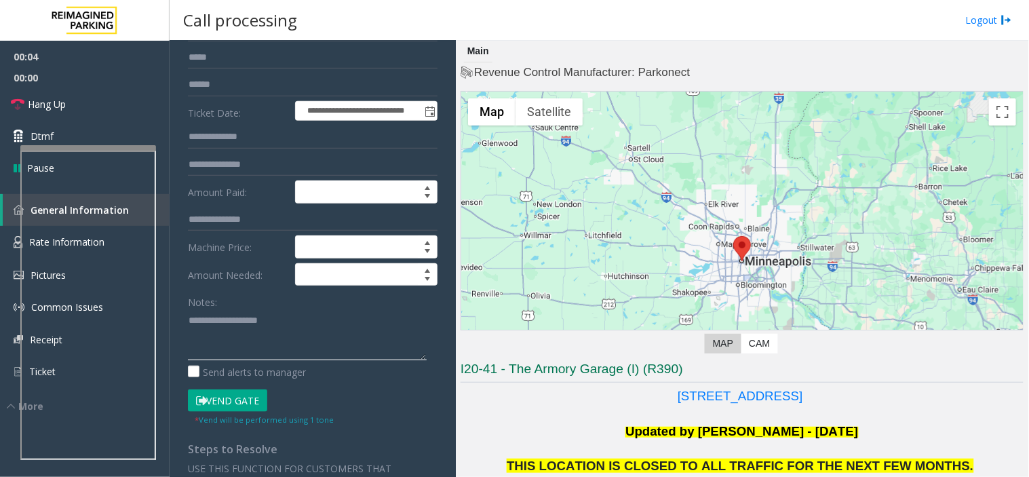
click at [227, 337] on textarea at bounding box center [307, 334] width 239 height 51
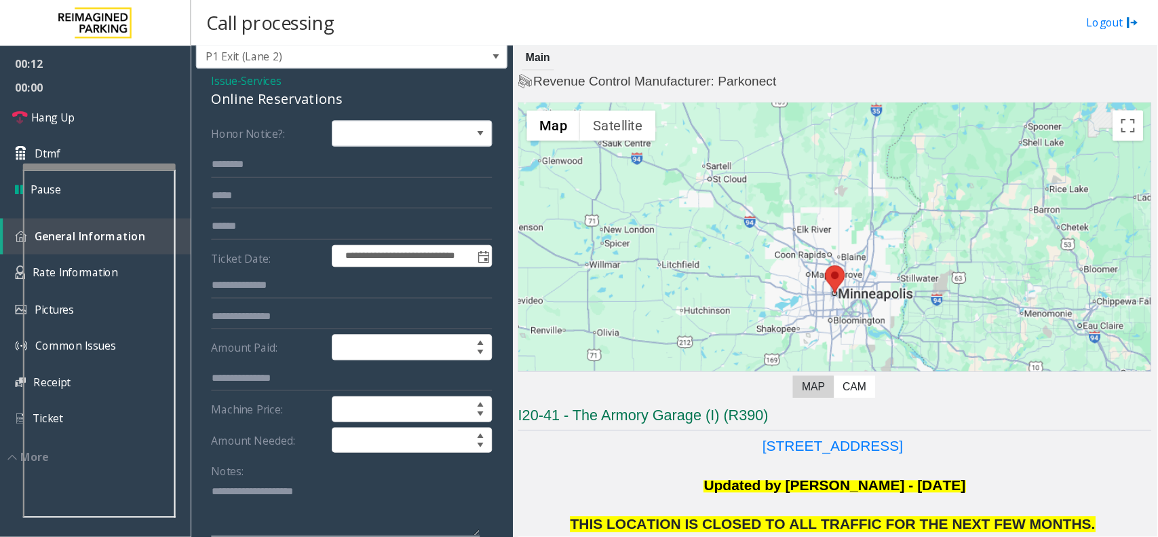
scroll to position [0, 0]
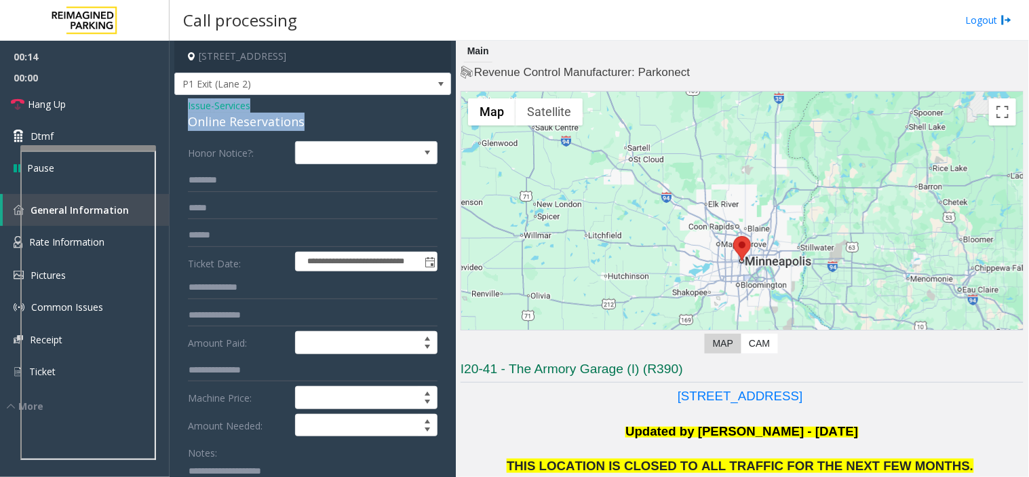
drag, startPoint x: 314, startPoint y: 121, endPoint x: 185, endPoint y: 112, distance: 129.9
copy div "Issue - Services Online Reservations"
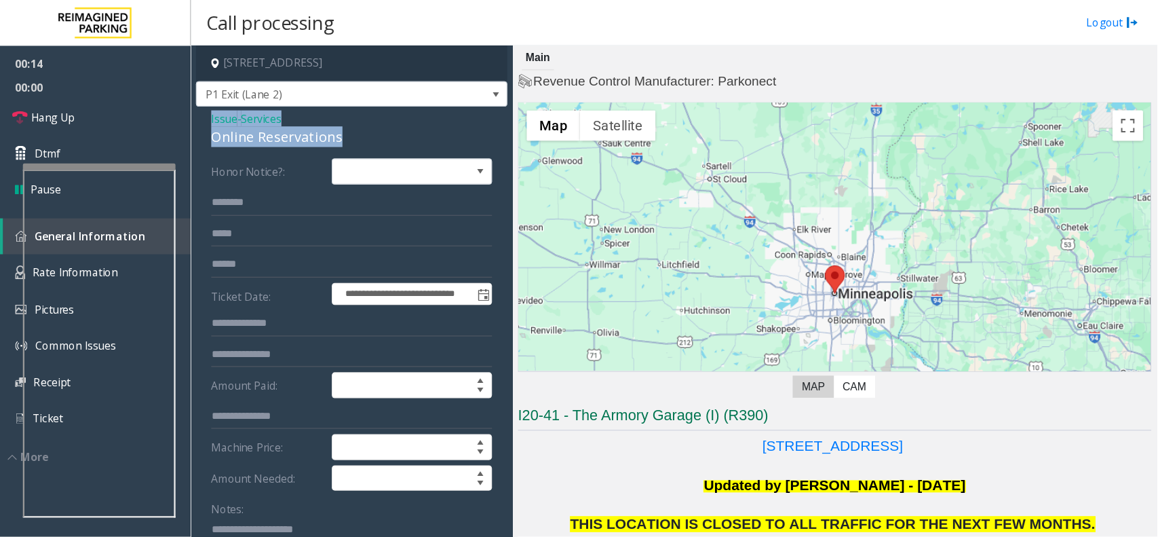
scroll to position [170, 0]
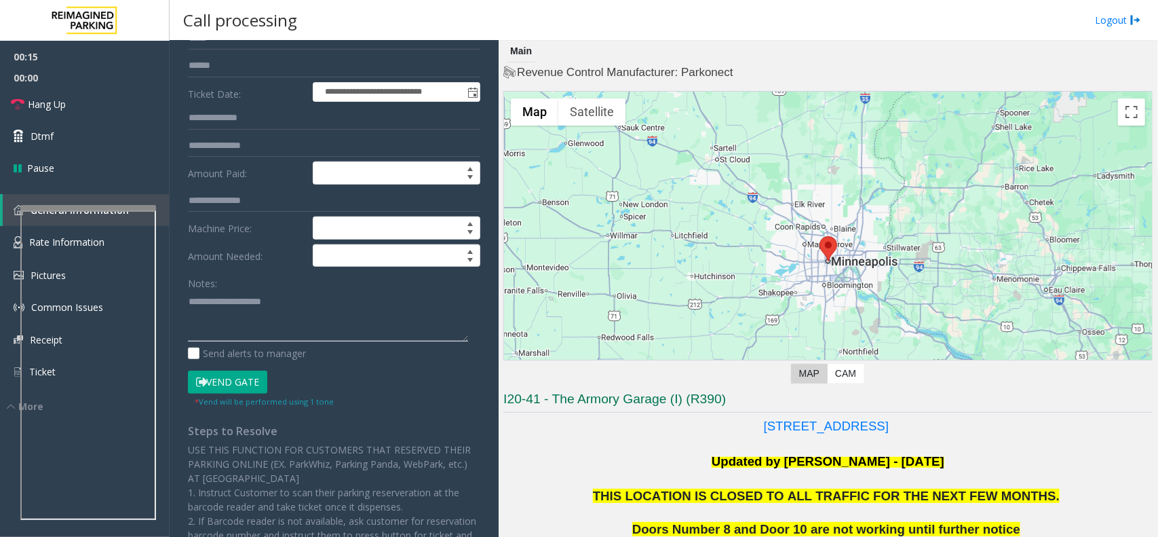
click at [303, 307] on textarea at bounding box center [328, 315] width 280 height 51
paste textarea "**********"
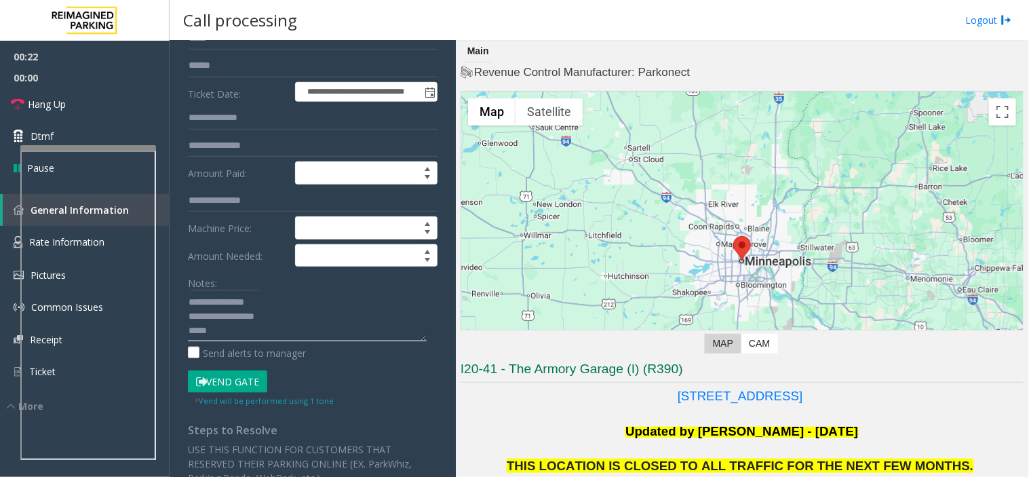
scroll to position [0, 0]
click at [293, 309] on textarea at bounding box center [307, 315] width 239 height 51
click at [290, 295] on textarea at bounding box center [307, 315] width 239 height 51
click at [288, 307] on textarea at bounding box center [307, 315] width 239 height 51
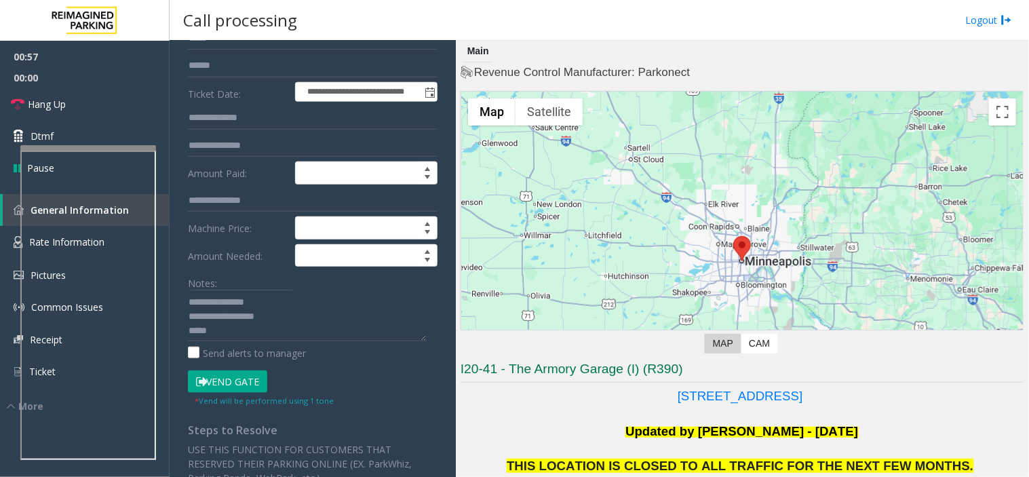
click at [229, 392] on button "Vend Gate" at bounding box center [227, 382] width 79 height 23
click at [229, 381] on button "Vend Gate" at bounding box center [227, 382] width 79 height 23
click at [244, 335] on textarea at bounding box center [307, 315] width 239 height 51
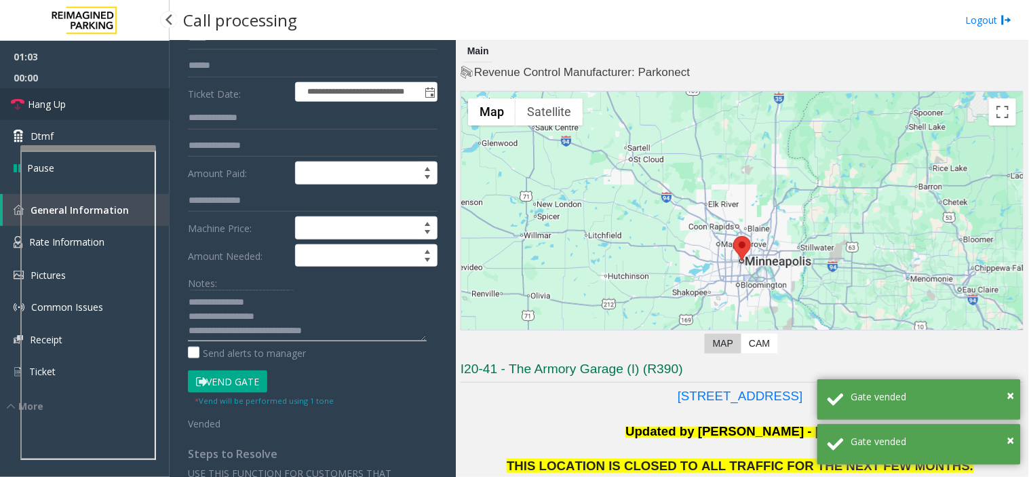
type textarea "**********"
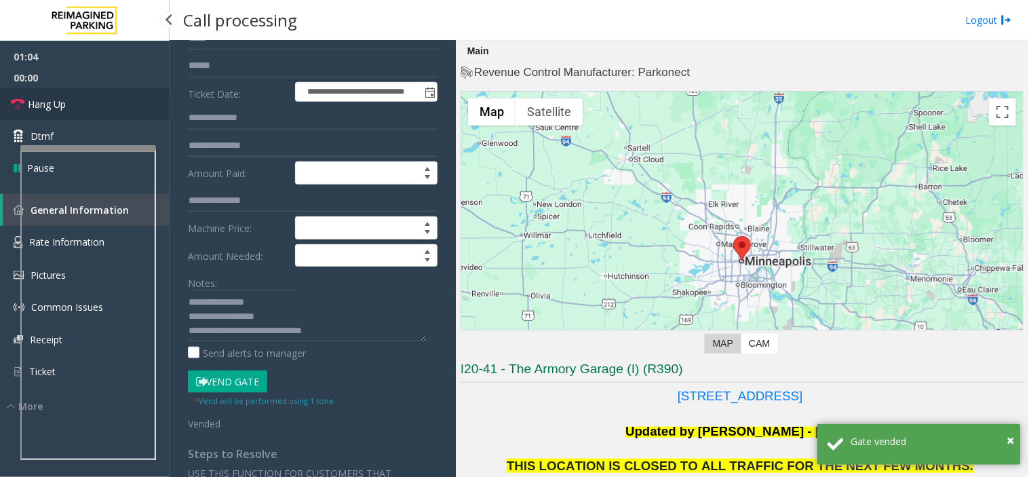
click at [119, 104] on link "Hang Up" at bounding box center [85, 104] width 170 height 32
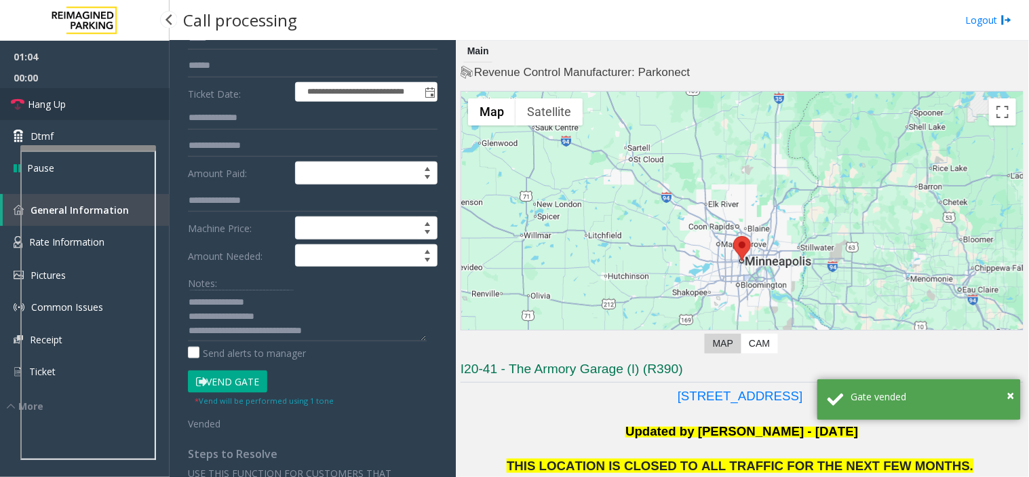
click at [119, 104] on link "Hang Up" at bounding box center [85, 104] width 170 height 32
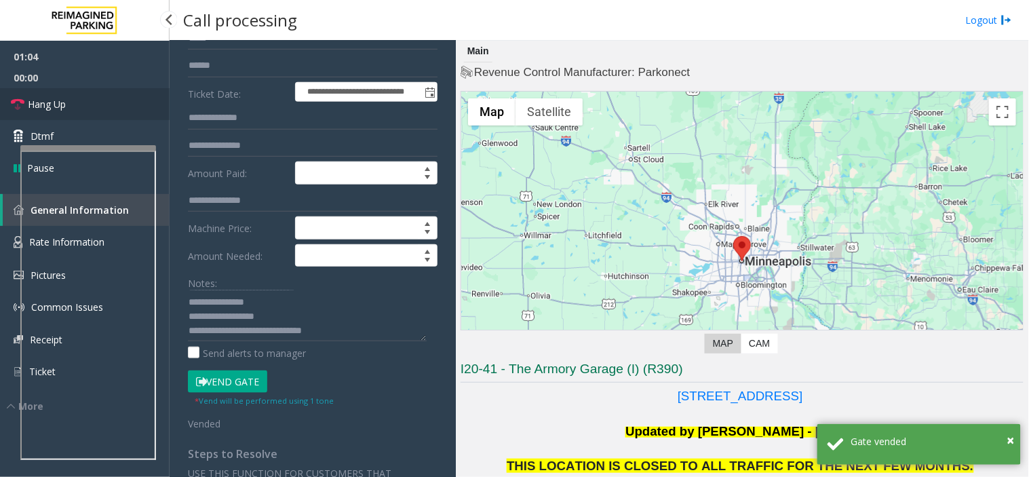
click at [119, 104] on link "Hang Up" at bounding box center [85, 104] width 170 height 32
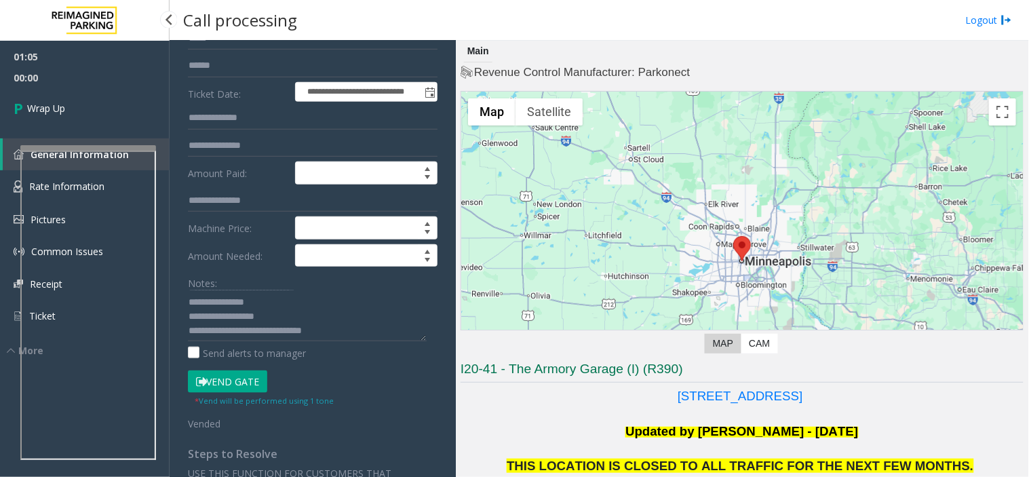
click at [119, 104] on link "Wrap Up" at bounding box center [85, 108] width 170 height 40
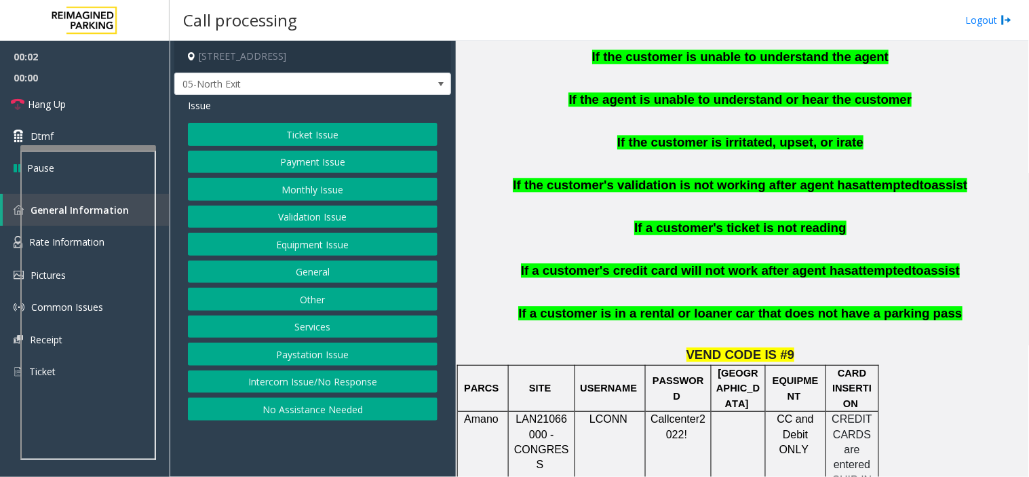
scroll to position [980, 0]
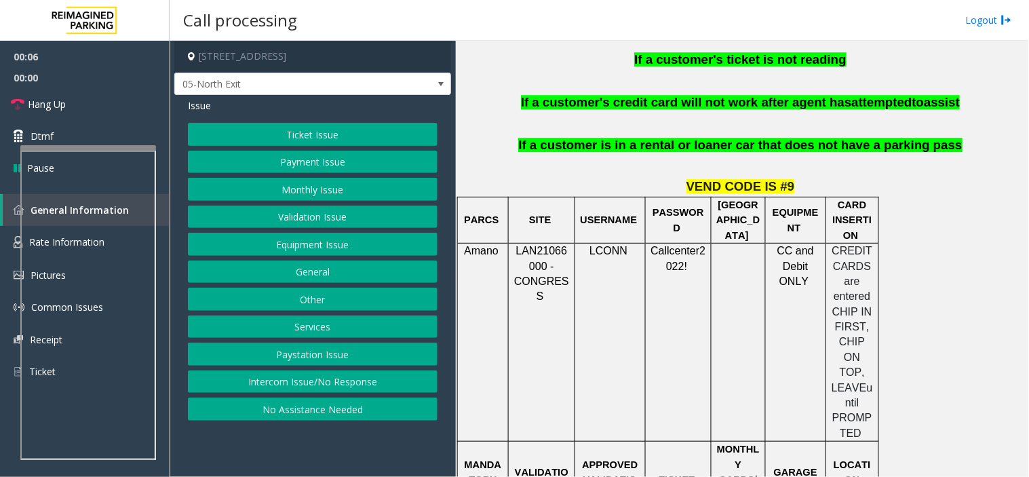
click at [355, 377] on button "Intercom Issue/No Response" at bounding box center [313, 382] width 250 height 23
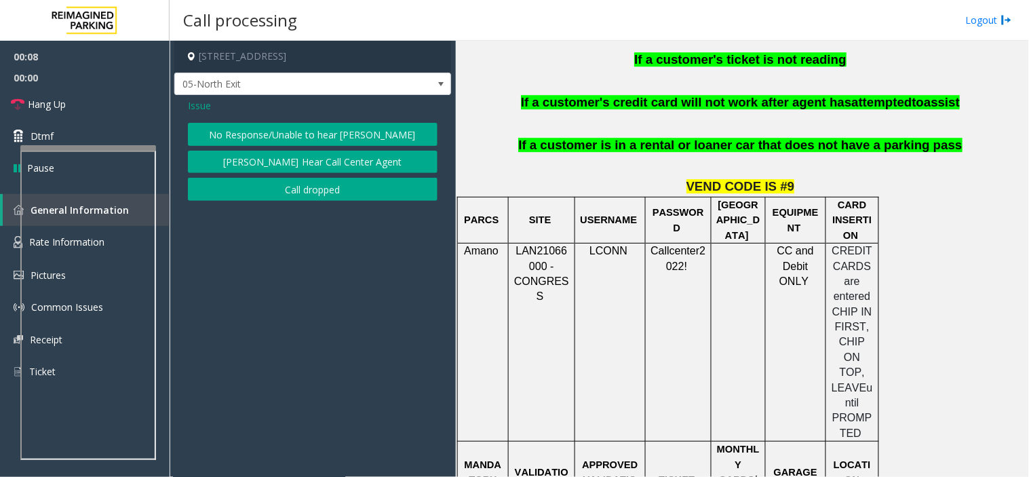
click at [288, 125] on button "No Response/Unable to hear [PERSON_NAME]" at bounding box center [313, 134] width 250 height 23
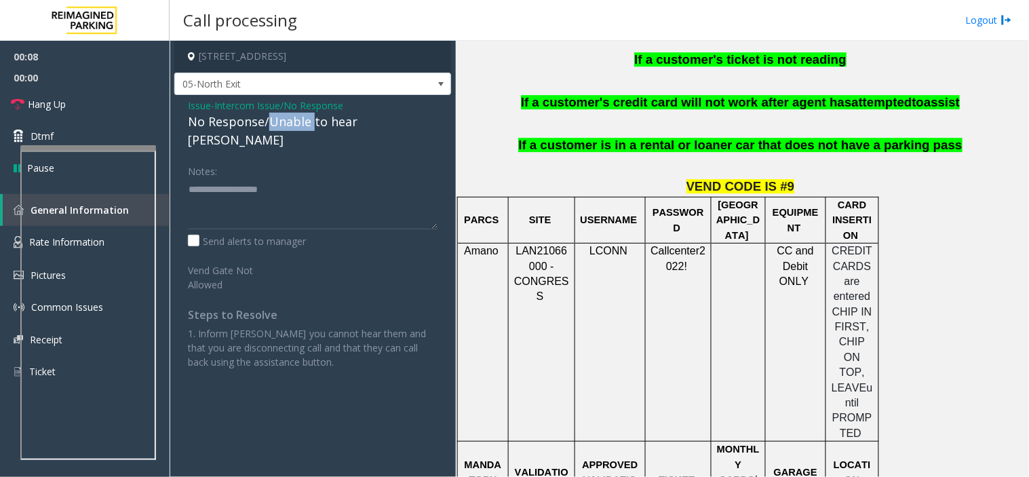
click at [288, 125] on div "No Response/Unable to hear [PERSON_NAME]" at bounding box center [313, 131] width 250 height 37
type textarea "**********"
click at [138, 110] on link "Hang Up" at bounding box center [85, 104] width 170 height 32
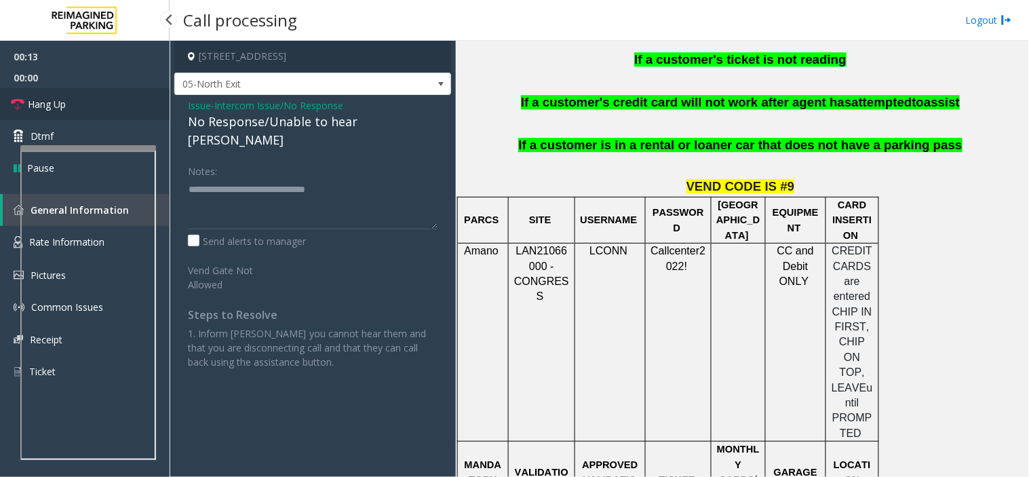
click at [138, 110] on link "Hang Up" at bounding box center [85, 104] width 170 height 32
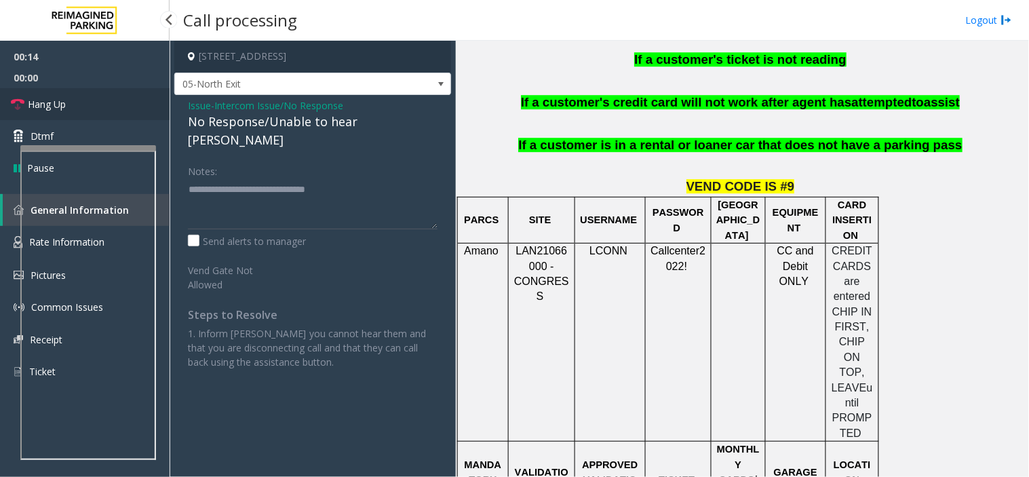
click at [138, 110] on link "Hang Up" at bounding box center [85, 104] width 170 height 32
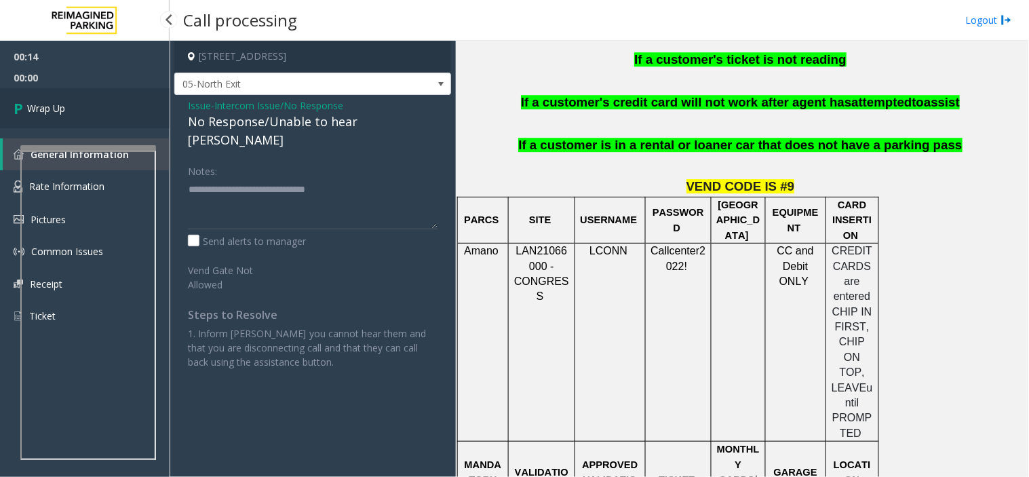
click at [138, 110] on link "Wrap Up" at bounding box center [85, 108] width 170 height 40
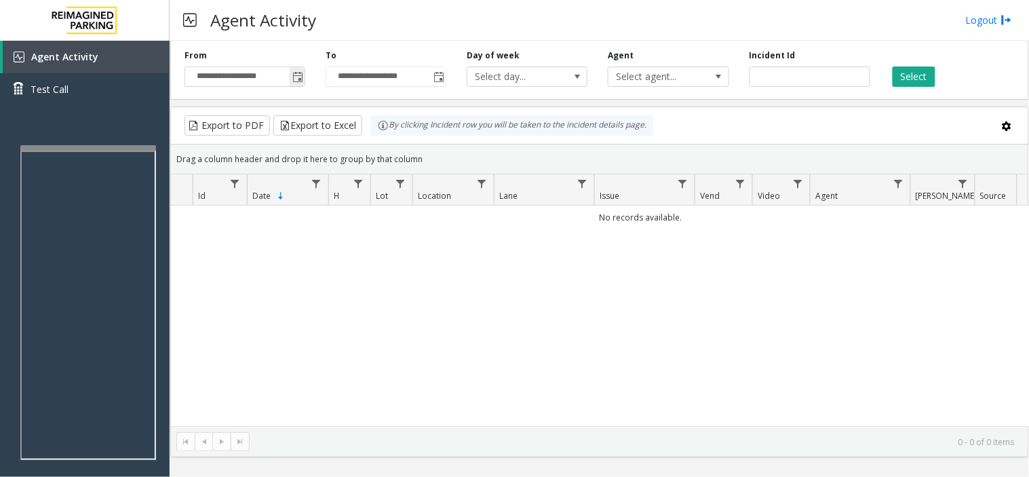
click at [297, 83] on span "Toggle popup" at bounding box center [297, 77] width 15 height 22
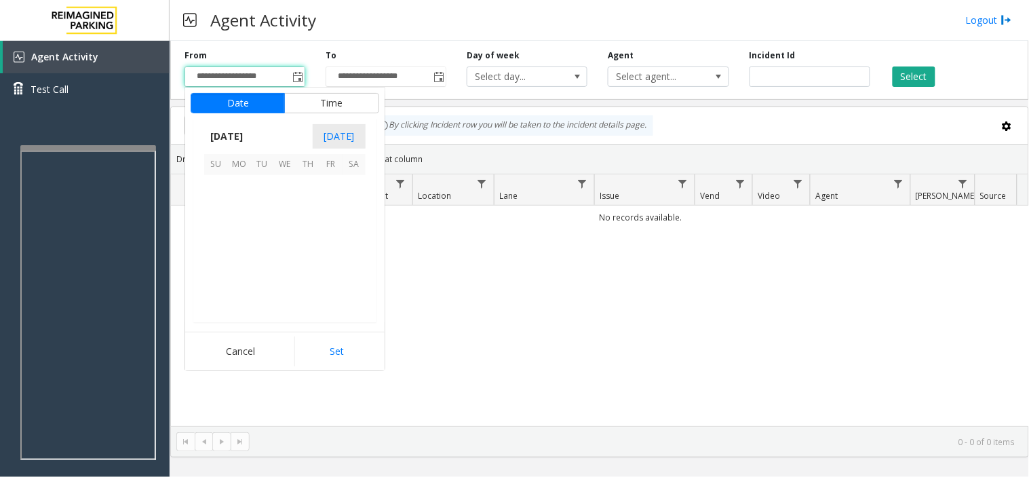
scroll to position [243335, 0]
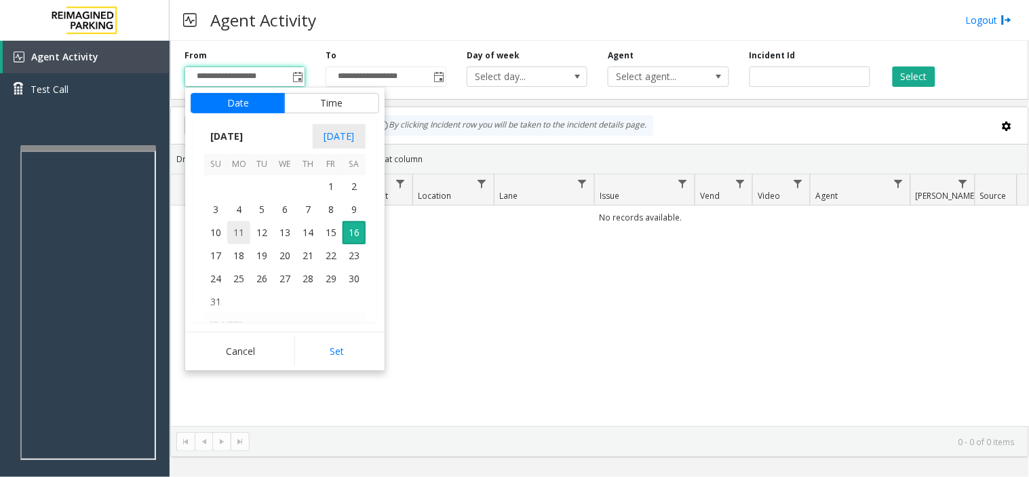
click at [241, 242] on span "11" at bounding box center [238, 232] width 23 height 23
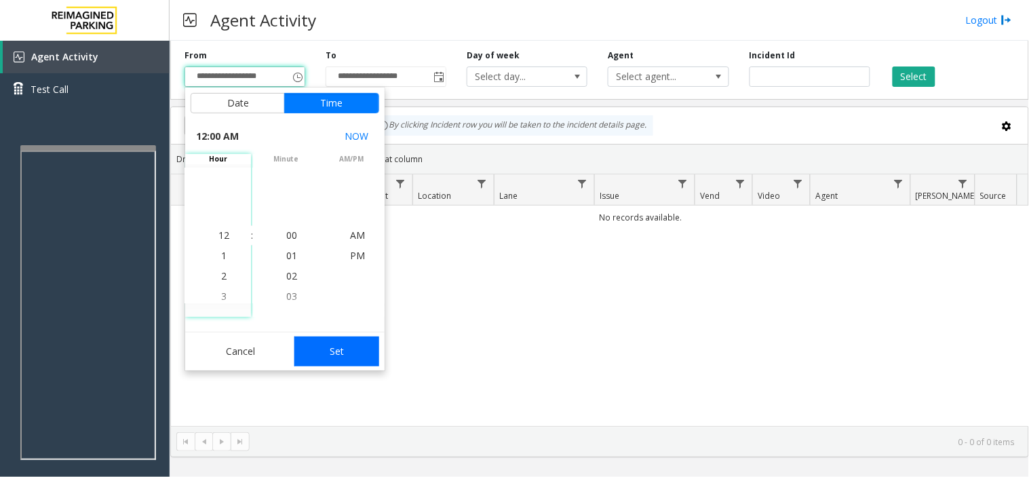
click at [360, 357] on button "Set" at bounding box center [338, 352] width 86 height 30
type input "**********"
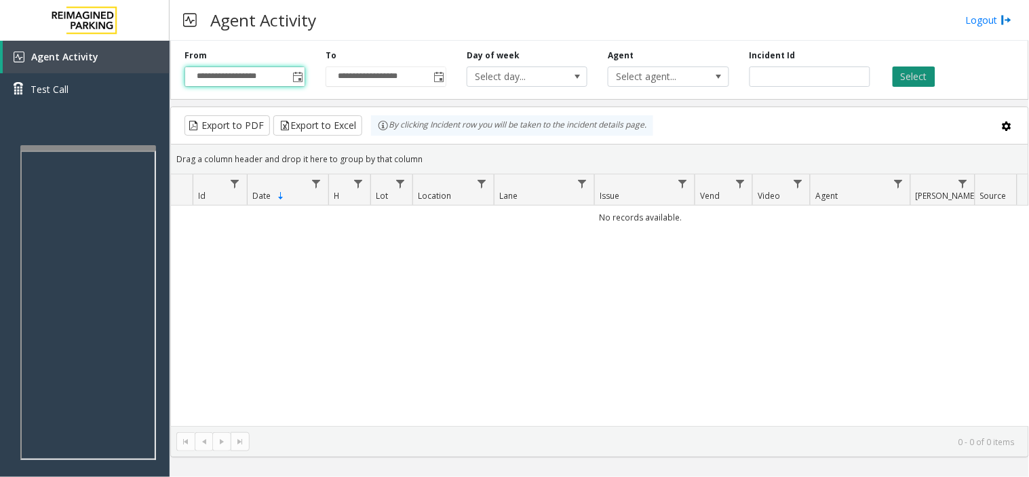
click at [920, 71] on button "Select" at bounding box center [914, 77] width 43 height 20
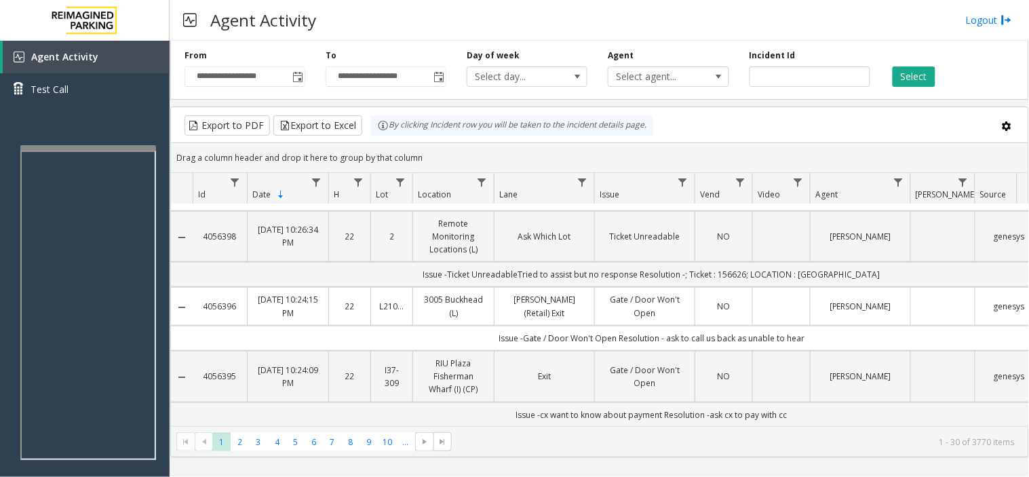
scroll to position [226, 0]
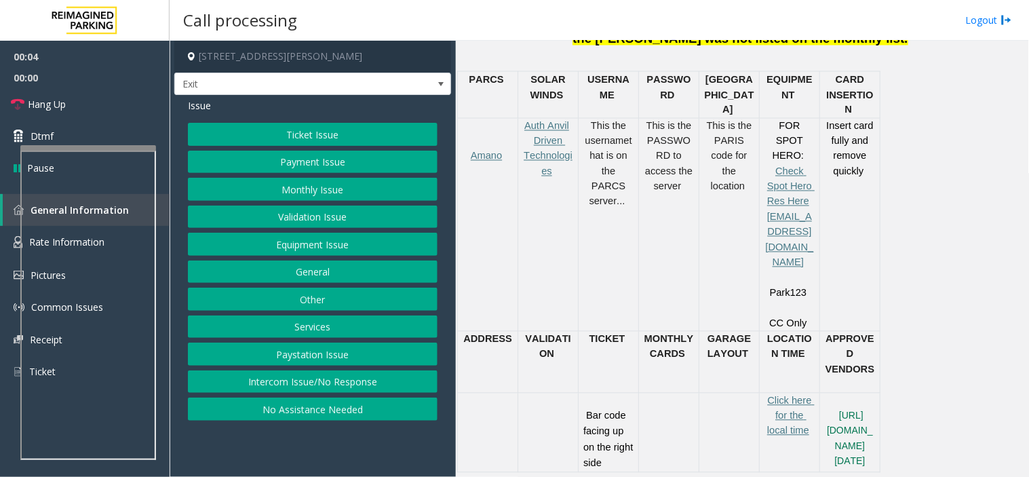
scroll to position [603, 0]
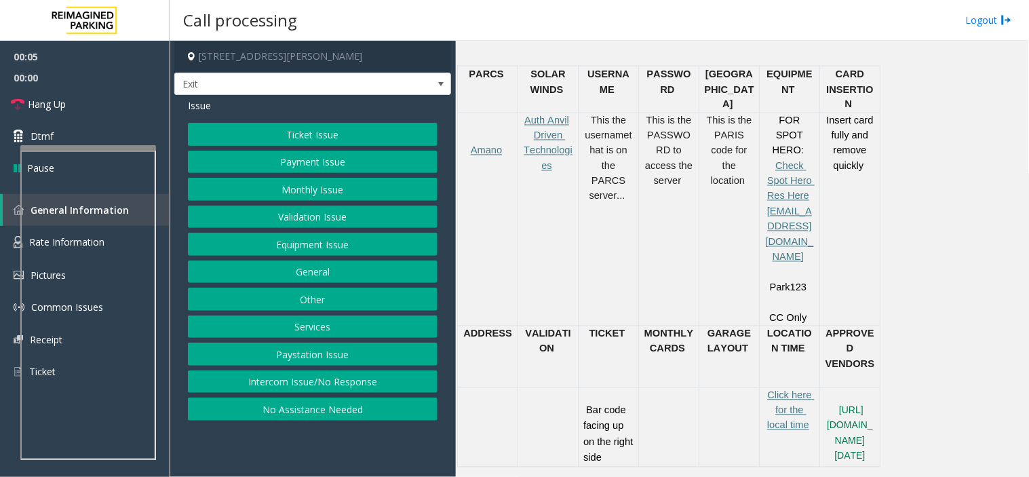
click at [315, 140] on button "Ticket Issue" at bounding box center [313, 134] width 250 height 23
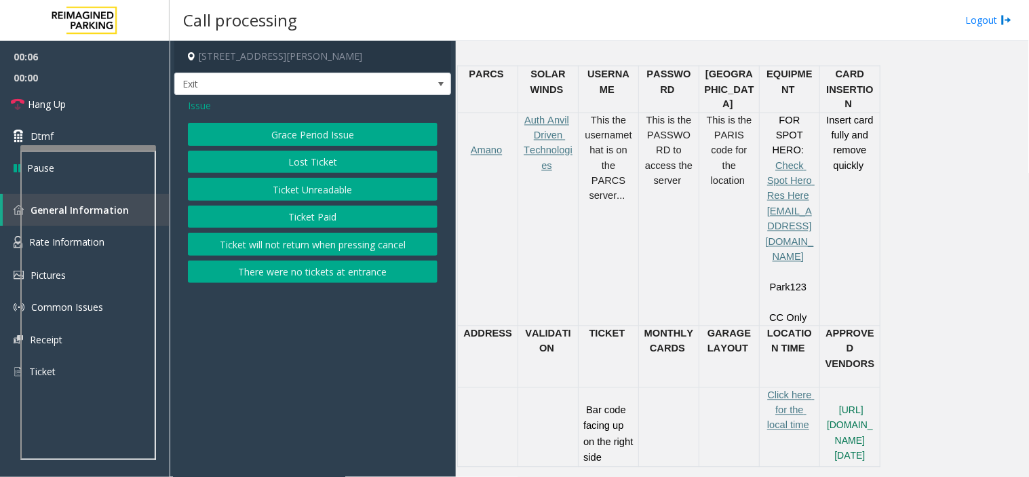
click at [307, 181] on button "Ticket Unreadable" at bounding box center [313, 189] width 250 height 23
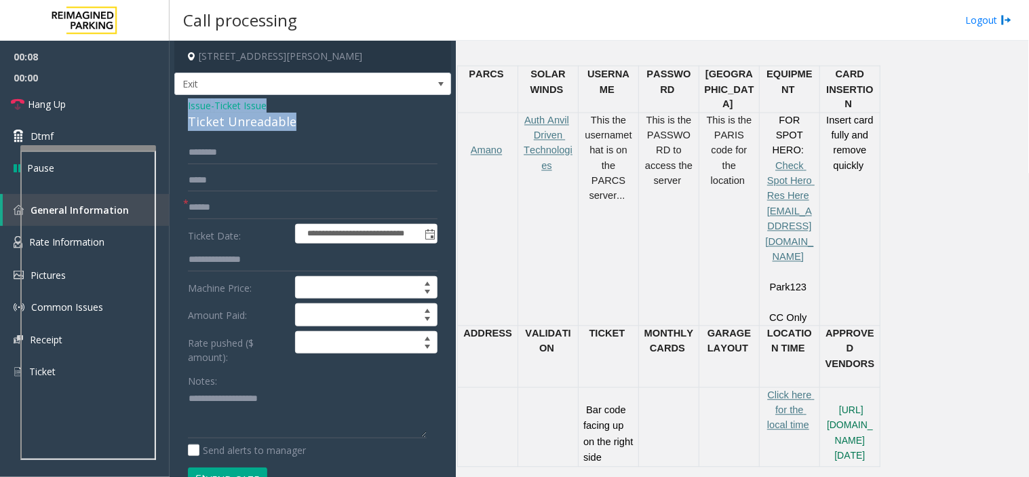
drag, startPoint x: 302, startPoint y: 124, endPoint x: 183, endPoint y: 105, distance: 120.4
click at [183, 105] on div "**********" at bounding box center [312, 459] width 277 height 729
copy div "Issue - Ticket Issue Ticket Unreadable"
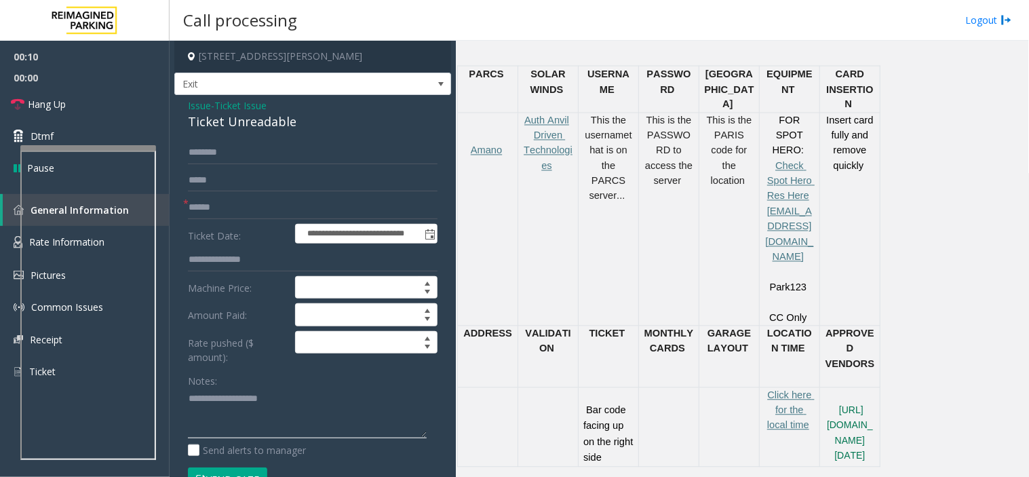
click at [224, 389] on textarea at bounding box center [307, 413] width 239 height 51
paste textarea "**********"
type textarea "**********"
click at [416, 211] on input "text" at bounding box center [313, 207] width 250 height 23
click at [328, 206] on input "text" at bounding box center [313, 207] width 250 height 23
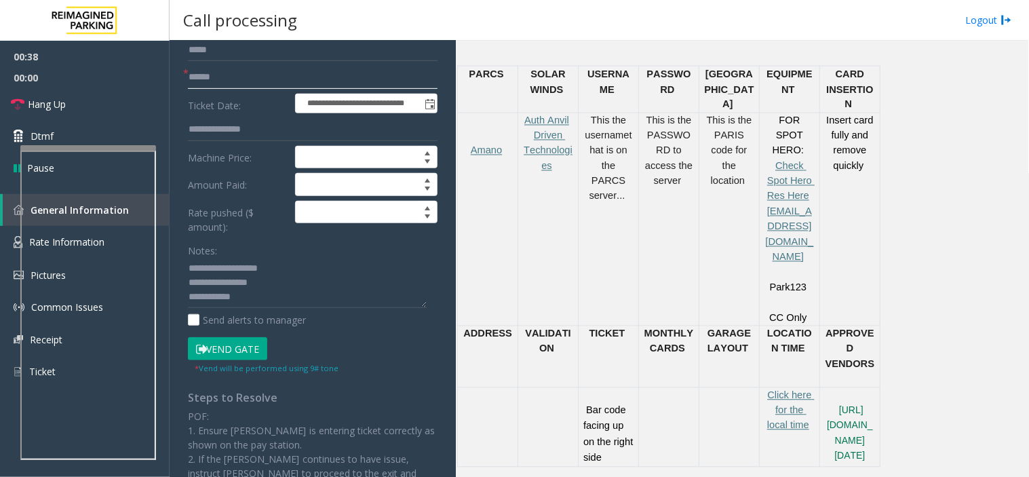
scroll to position [226, 0]
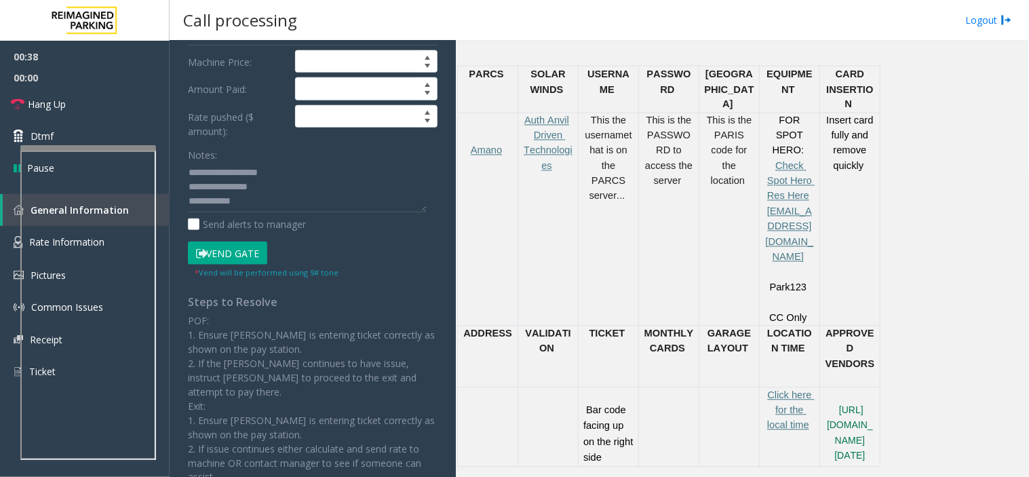
type input "******"
click at [240, 252] on button "Vend Gate" at bounding box center [227, 253] width 79 height 23
click at [241, 200] on textarea at bounding box center [307, 187] width 239 height 51
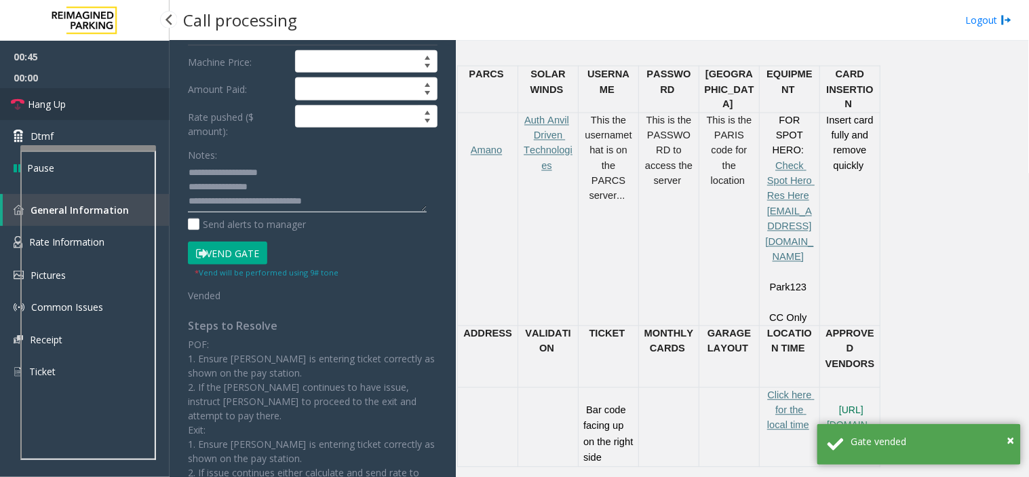
type textarea "**********"
click at [145, 95] on link "Hang Up" at bounding box center [85, 104] width 170 height 32
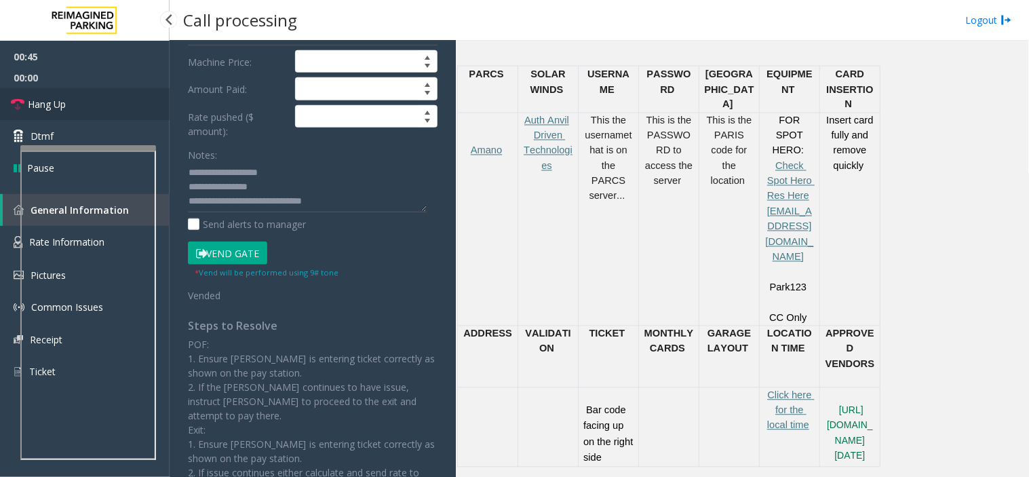
click at [145, 95] on link "Hang Up" at bounding box center [85, 104] width 170 height 32
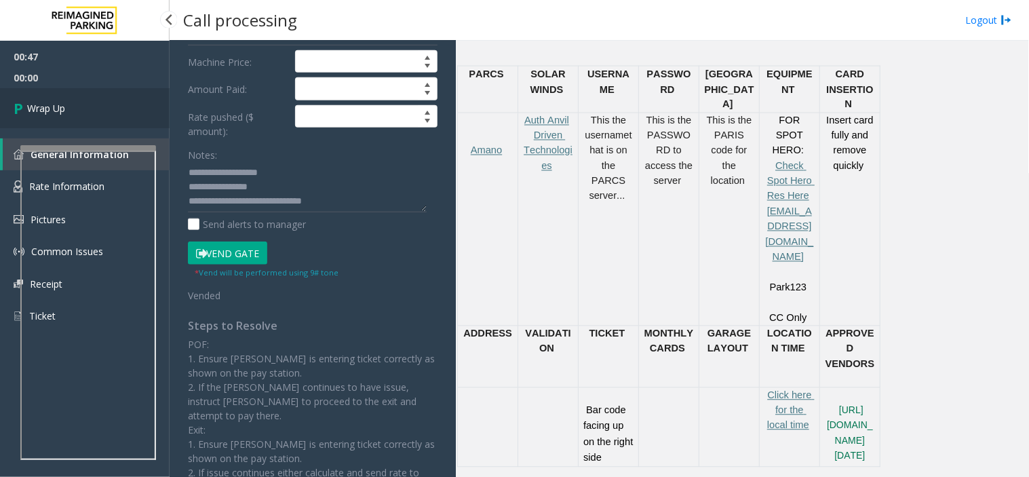
click at [145, 95] on link "Wrap Up" at bounding box center [85, 108] width 170 height 40
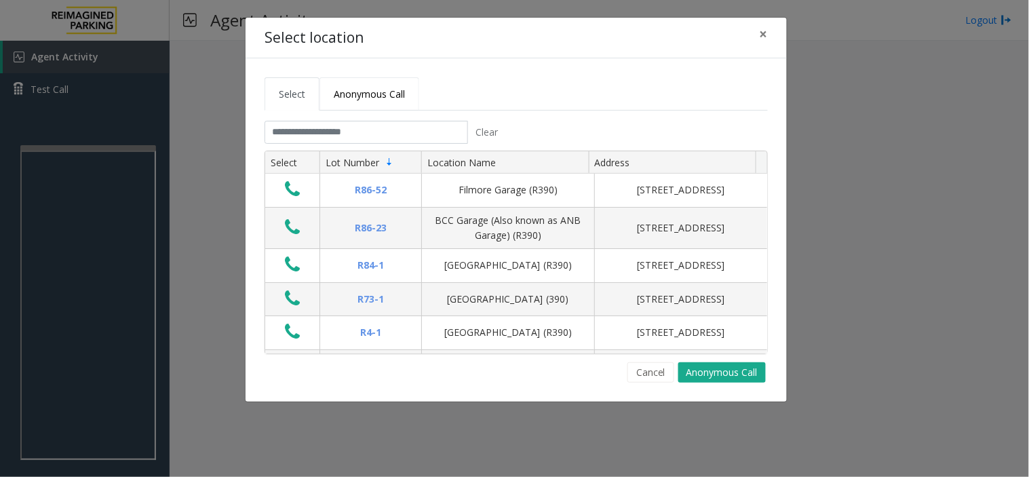
click at [349, 93] on span "Anonymous Call" at bounding box center [369, 94] width 71 height 13
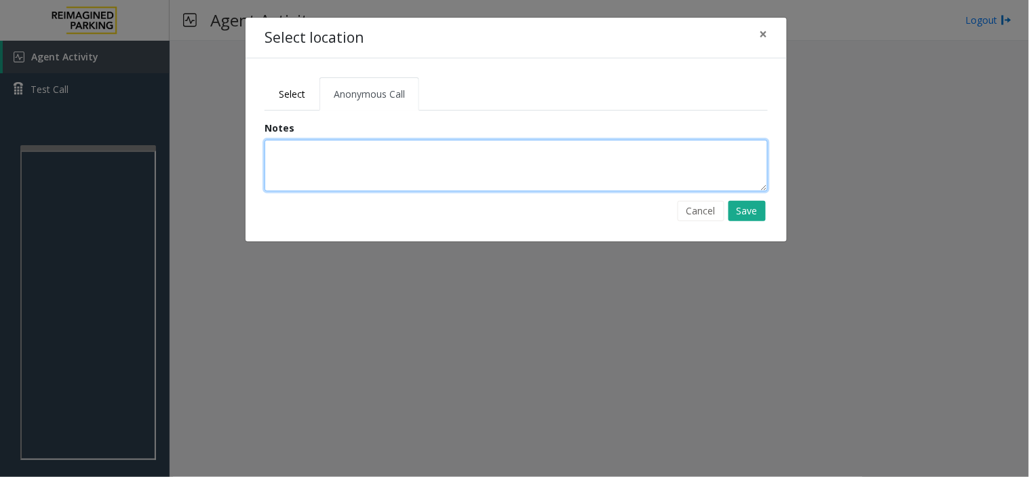
click at [328, 168] on textarea at bounding box center [517, 166] width 504 height 52
type textarea "**********"
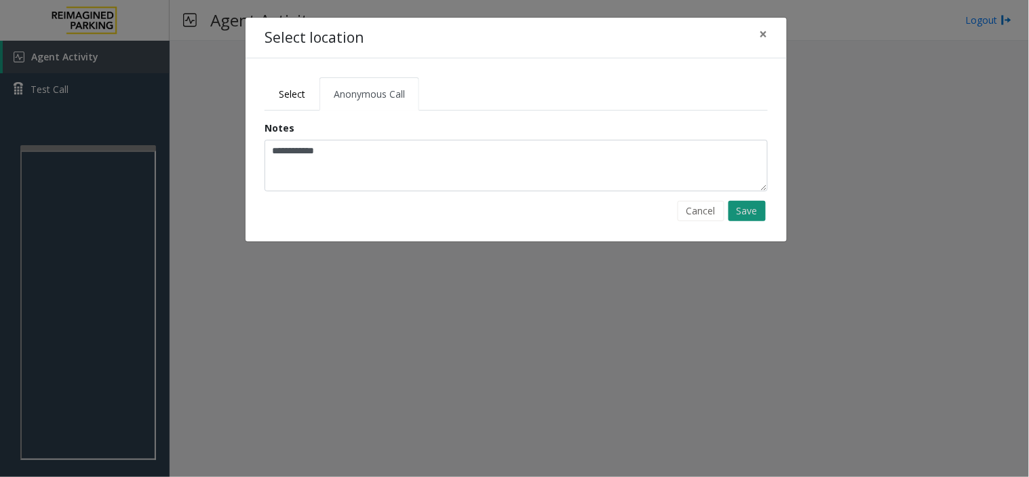
click at [743, 212] on button "Save" at bounding box center [747, 211] width 37 height 20
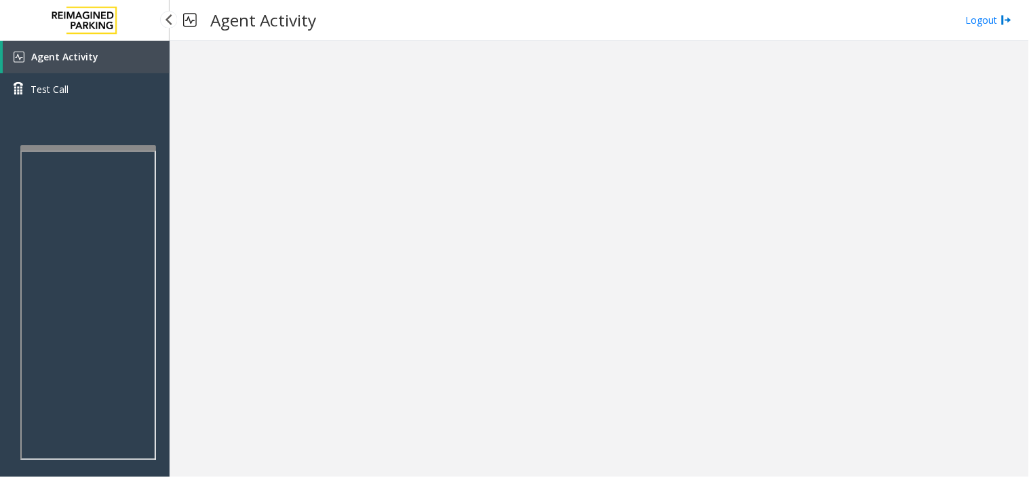
click at [98, 51] on link "Agent Activity" at bounding box center [86, 57] width 167 height 33
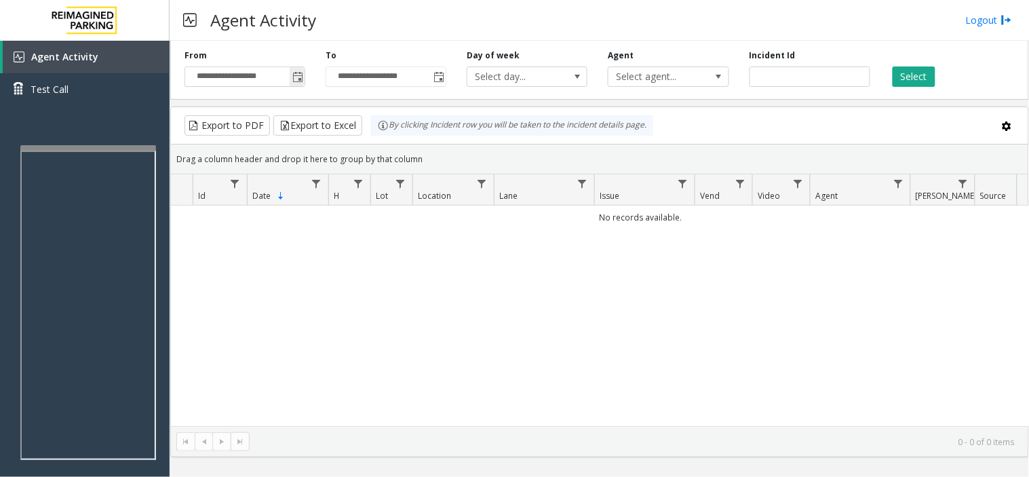
click at [290, 86] on span "Toggle popup" at bounding box center [297, 77] width 15 height 22
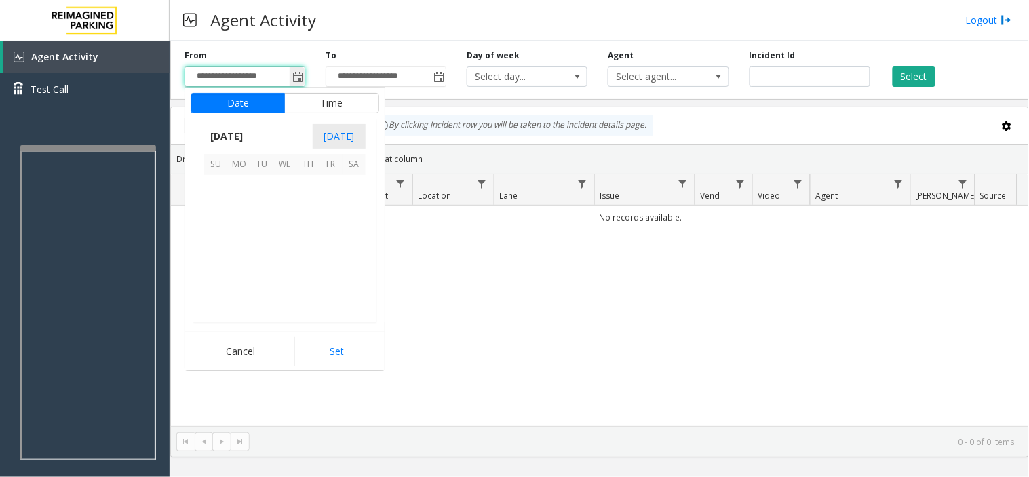
scroll to position [243335, 0]
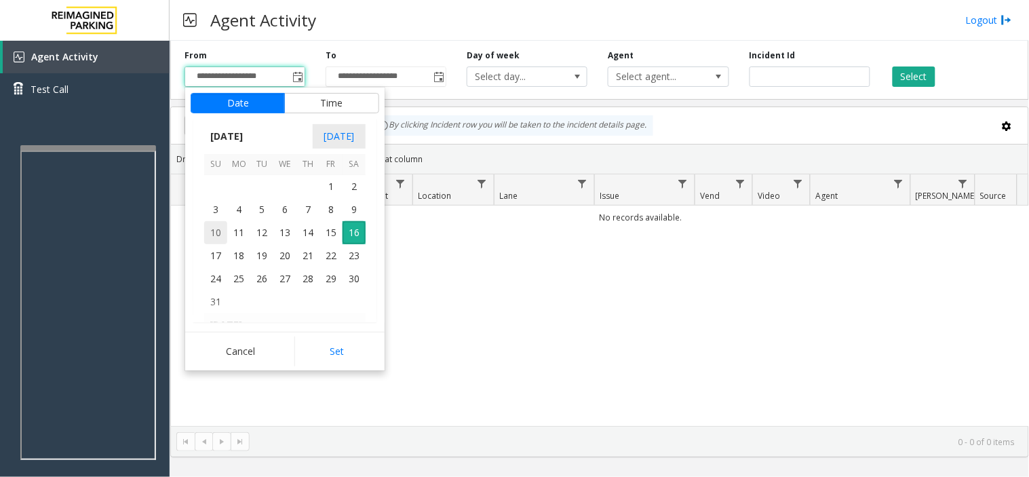
click at [210, 227] on span "10" at bounding box center [215, 232] width 23 height 23
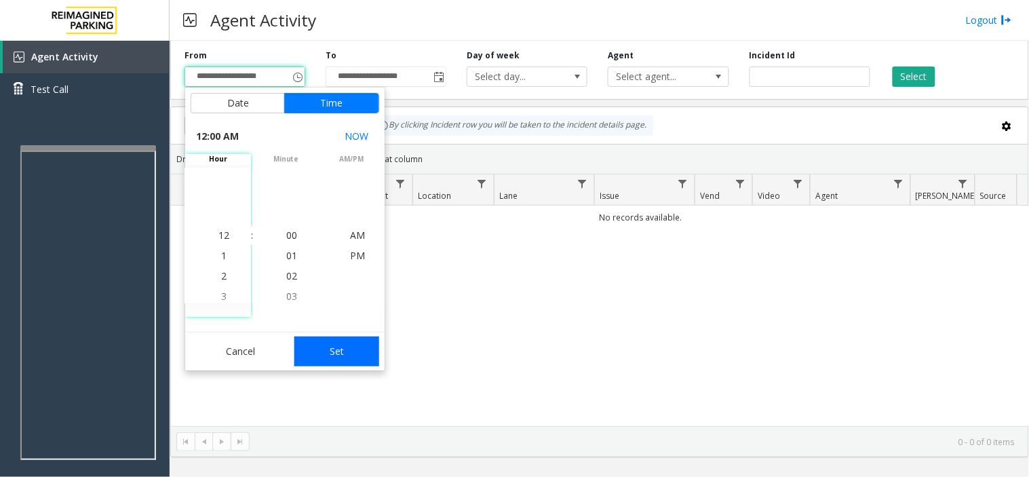
click at [348, 345] on button "Set" at bounding box center [338, 352] width 86 height 30
type input "**********"
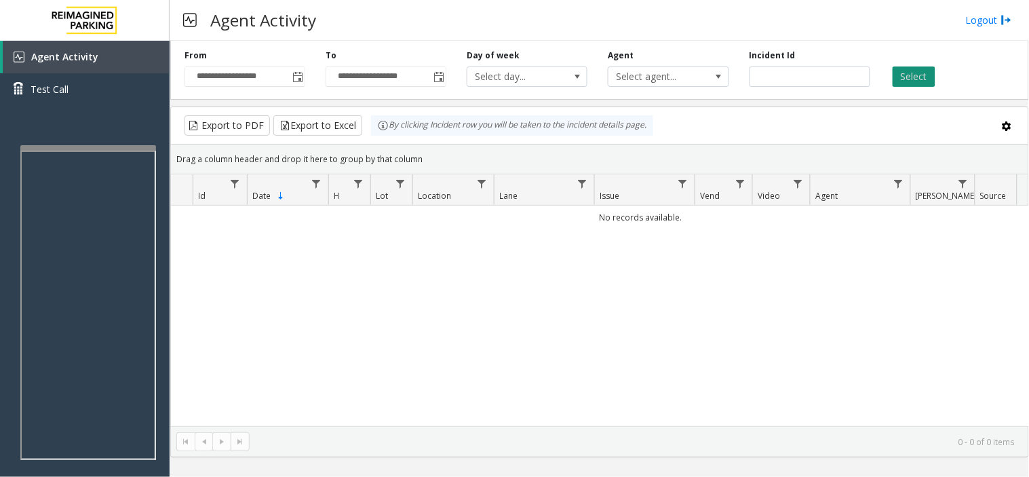
click at [907, 82] on button "Select" at bounding box center [914, 77] width 43 height 20
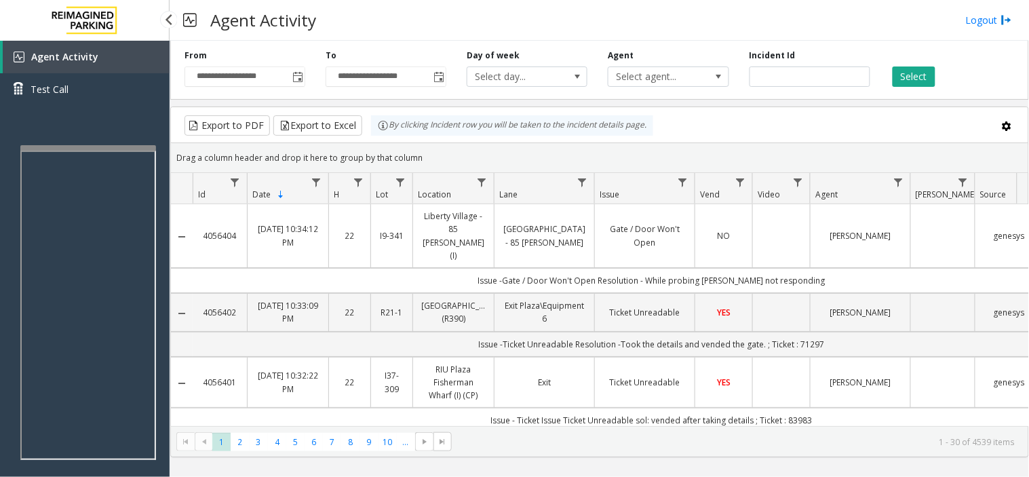
click at [120, 141] on div "Agent Activity Test Call" at bounding box center [85, 279] width 170 height 477
click at [117, 141] on div "Agent Activity Test Call" at bounding box center [85, 279] width 170 height 477
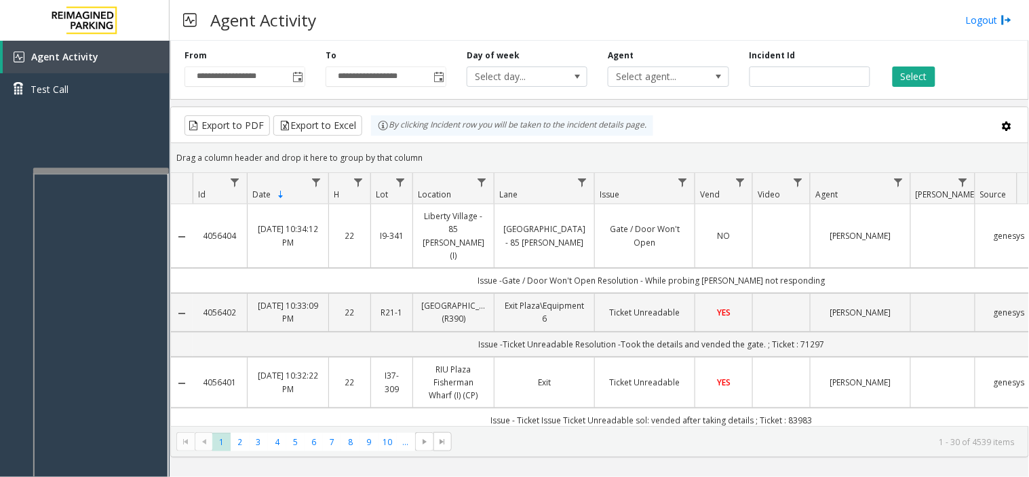
click at [127, 171] on div at bounding box center [101, 170] width 136 height 5
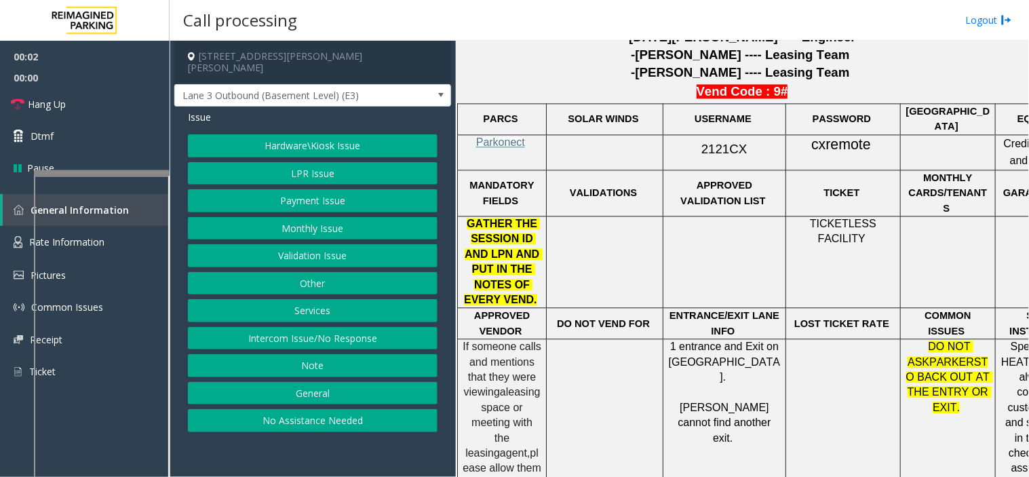
scroll to position [679, 0]
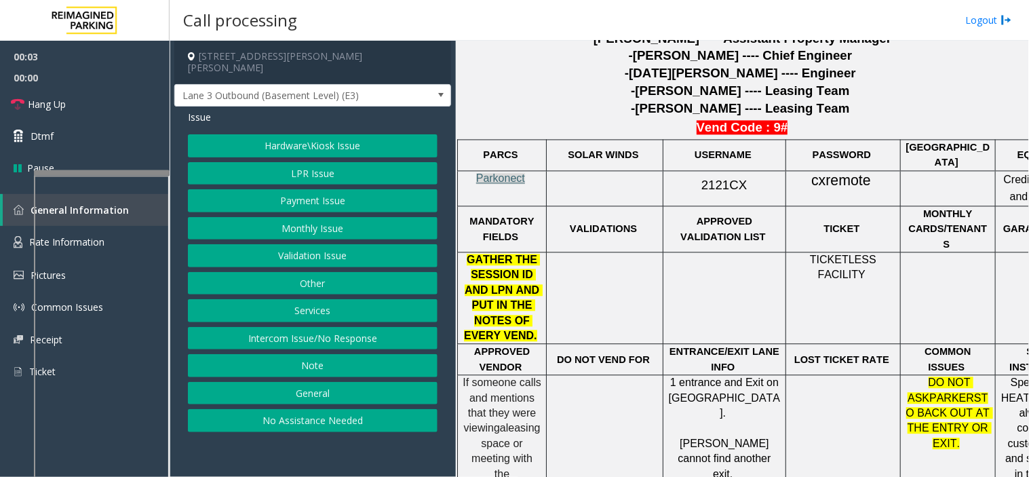
click at [508, 178] on span "Parkonect" at bounding box center [500, 179] width 49 height 12
click at [704, 179] on span "2121CX" at bounding box center [724, 185] width 45 height 14
copy p "2121CX"
click at [839, 186] on span "cxremote" at bounding box center [842, 181] width 60 height 17
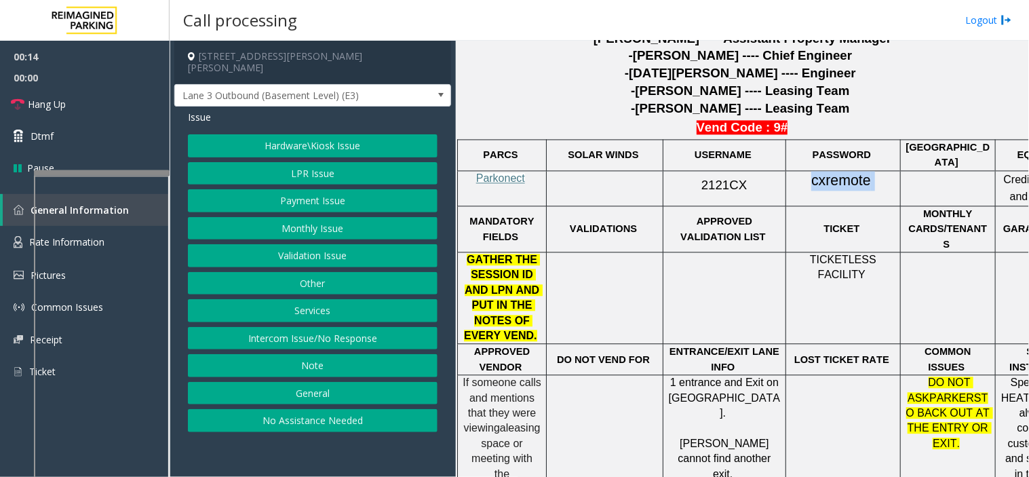
click at [839, 186] on span "cxremote" at bounding box center [842, 181] width 60 height 17
copy p "cxremote"
click at [292, 162] on button "LPR Issue" at bounding box center [313, 173] width 250 height 23
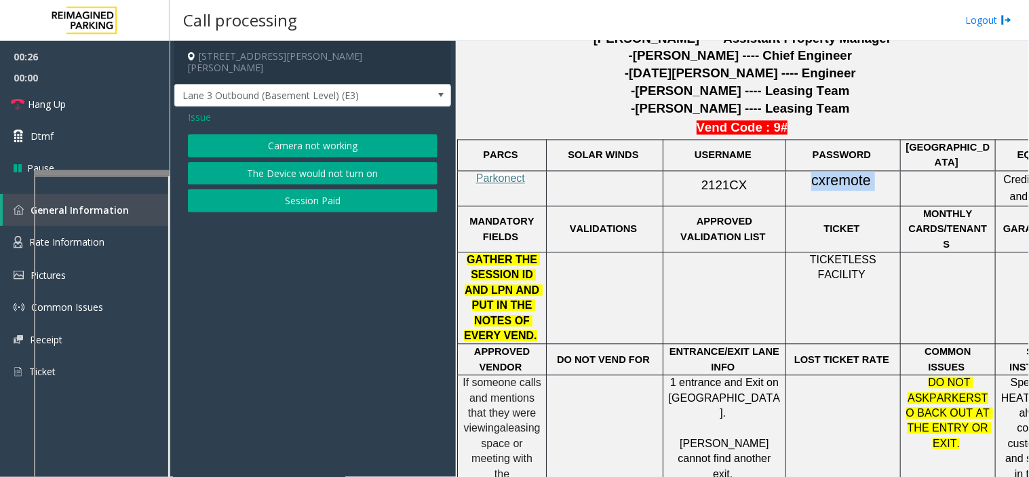
click at [268, 134] on button "Camera not working" at bounding box center [313, 145] width 250 height 23
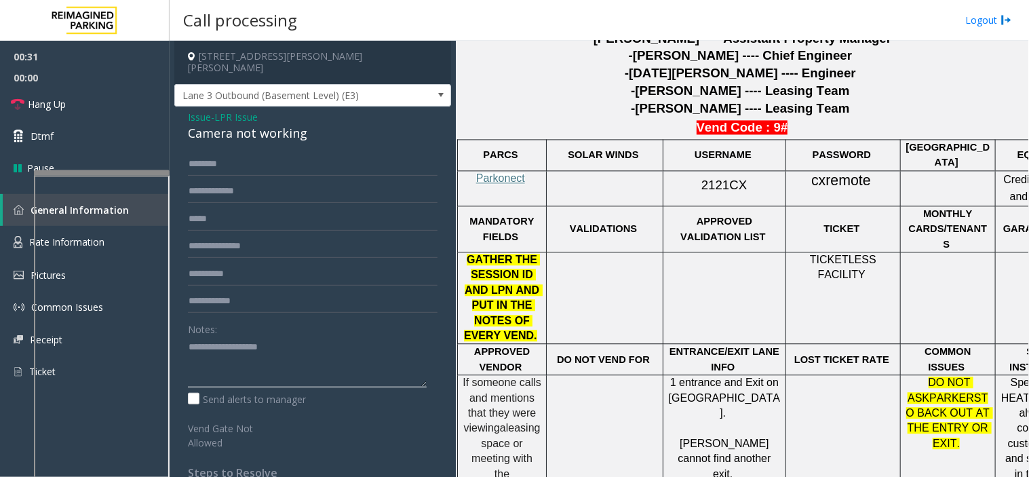
click at [270, 339] on textarea at bounding box center [307, 362] width 239 height 51
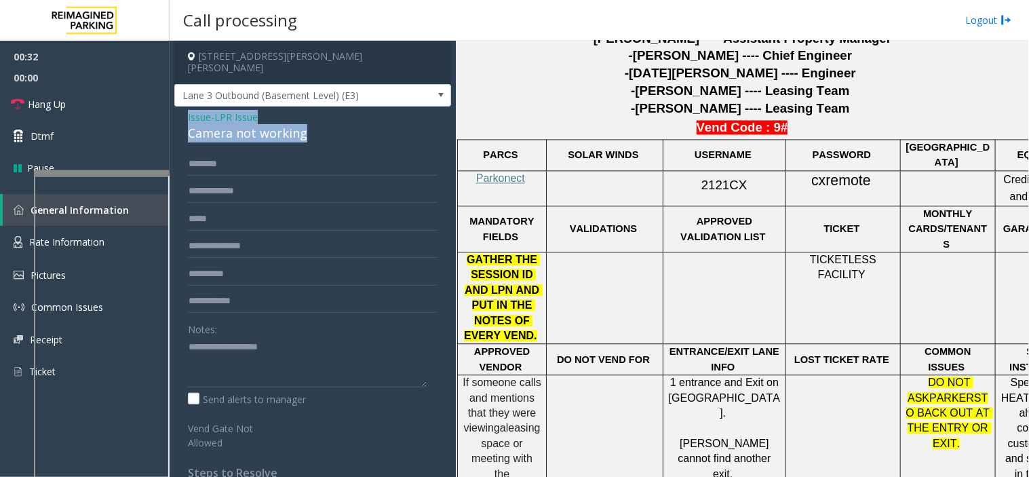
drag, startPoint x: 321, startPoint y: 120, endPoint x: 179, endPoint y: 103, distance: 142.8
click at [179, 107] on div "Issue - LPR Issue Camera not working Notes: Send alerts to manager Vend Gate No…" at bounding box center [312, 345] width 277 height 477
copy div "Issue - LPR Issue Camera not working"
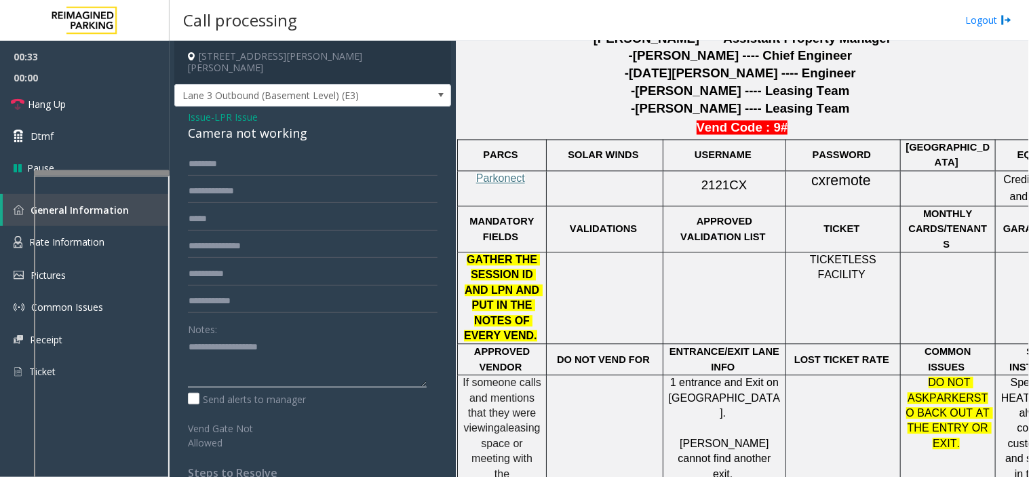
click at [228, 347] on textarea at bounding box center [307, 362] width 239 height 51
paste textarea "**********"
click at [261, 375] on textarea at bounding box center [307, 362] width 239 height 51
click at [9, 247] on link "Rate Information" at bounding box center [85, 242] width 170 height 33
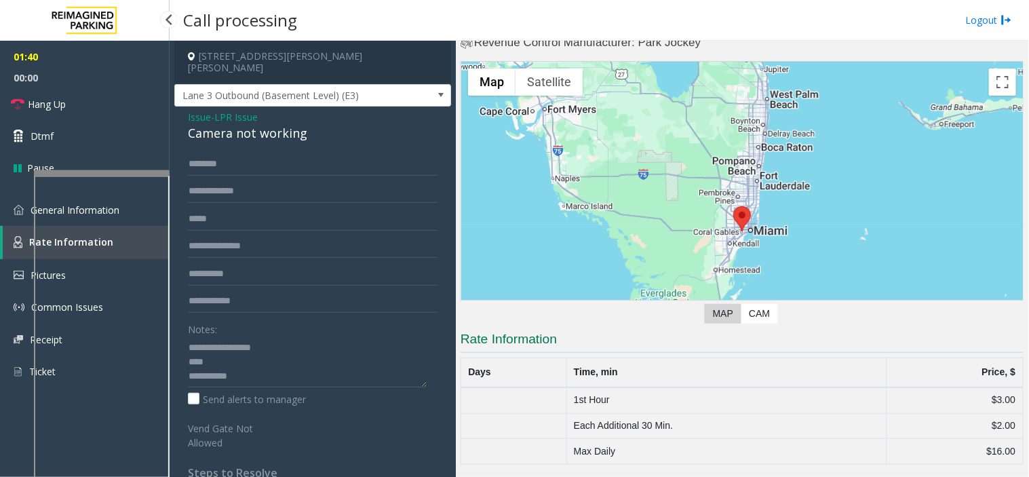
scroll to position [29, 0]
click at [249, 363] on textarea at bounding box center [307, 362] width 239 height 51
drag, startPoint x: 255, startPoint y: 364, endPoint x: 208, endPoint y: 368, distance: 47.0
click at [208, 368] on textarea at bounding box center [307, 362] width 239 height 51
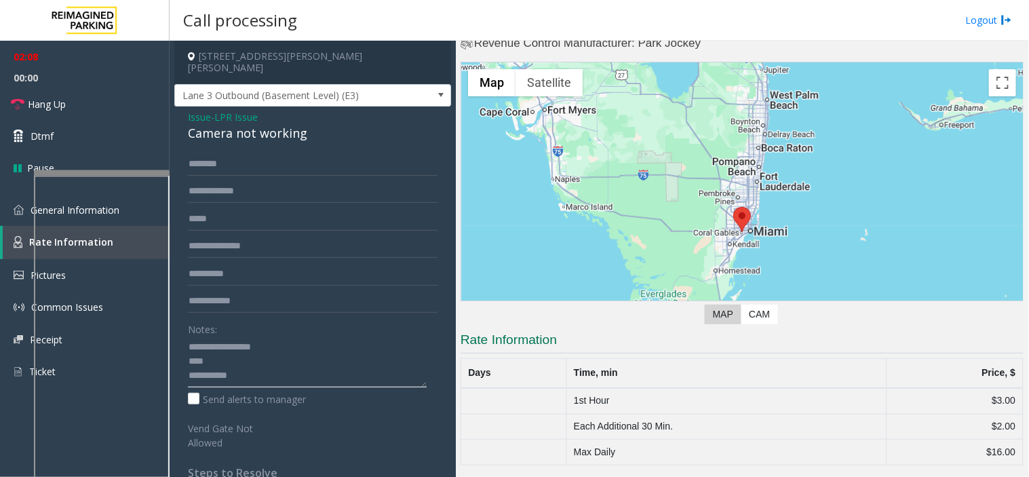
scroll to position [0, 0]
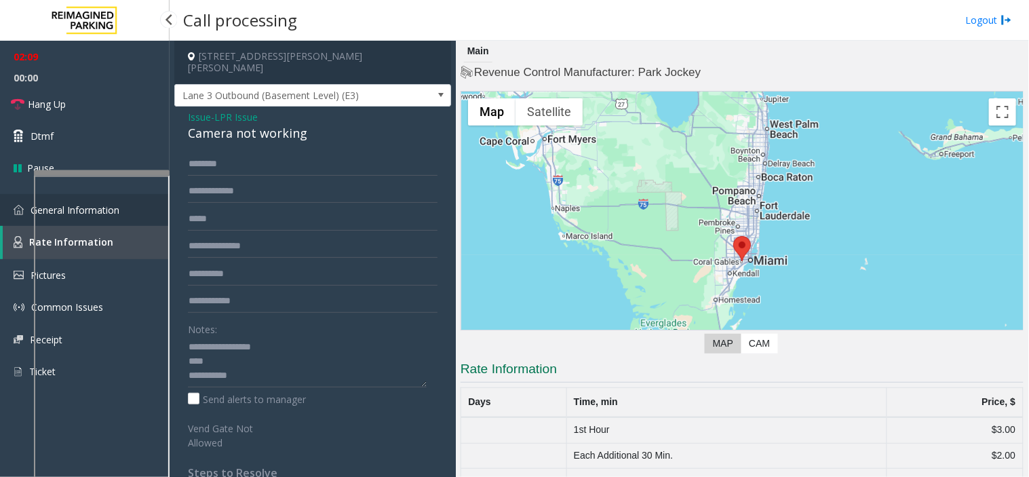
click at [14, 206] on img at bounding box center [19, 210] width 10 height 10
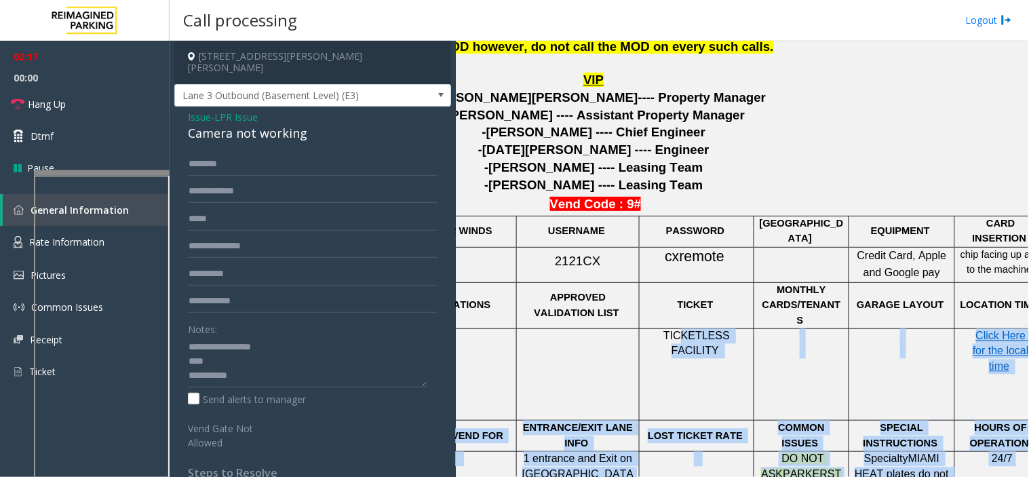
scroll to position [603, 183]
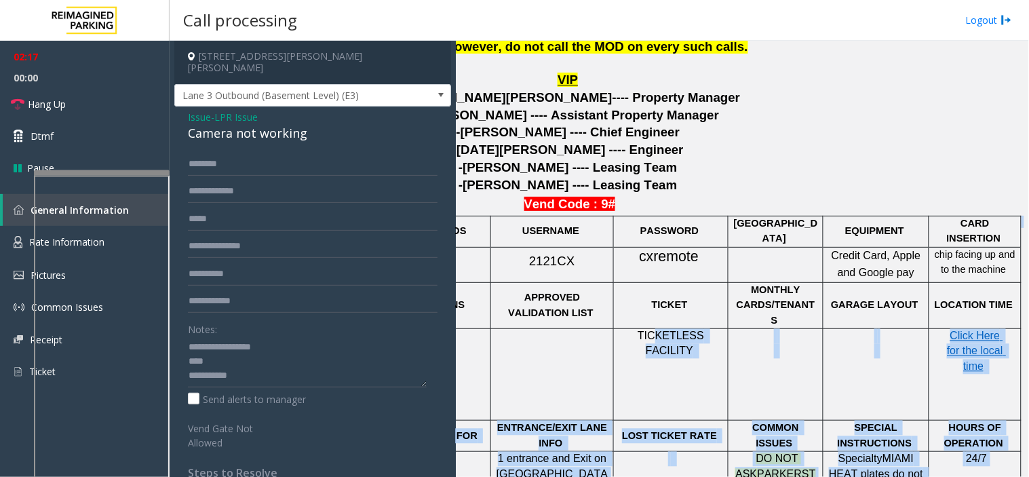
drag, startPoint x: 836, startPoint y: 312, endPoint x: 1029, endPoint y: 282, distance: 195.0
click at [1029, 282] on div "Main Revenue Control Manufacturer: Park Jockey ← Move left → Move right ↑ Move …" at bounding box center [742, 259] width 573 height 436
click at [867, 329] on p at bounding box center [877, 344] width 96 height 31
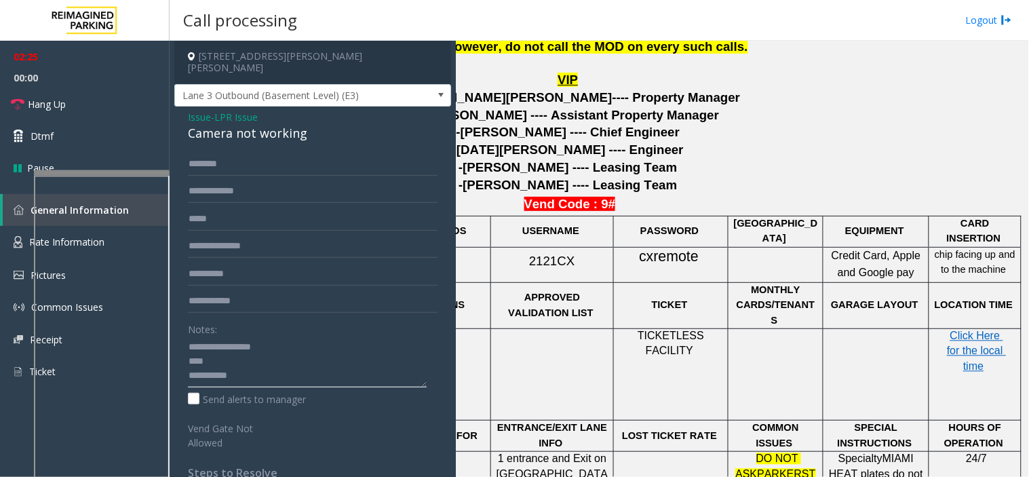
drag, startPoint x: 191, startPoint y: 363, endPoint x: 248, endPoint y: 357, distance: 58.0
click at [248, 357] on textarea at bounding box center [307, 362] width 239 height 51
click at [248, 353] on textarea at bounding box center [307, 362] width 239 height 51
click at [229, 368] on textarea at bounding box center [307, 362] width 239 height 51
click at [136, 116] on link "Hang Up" at bounding box center [85, 104] width 170 height 32
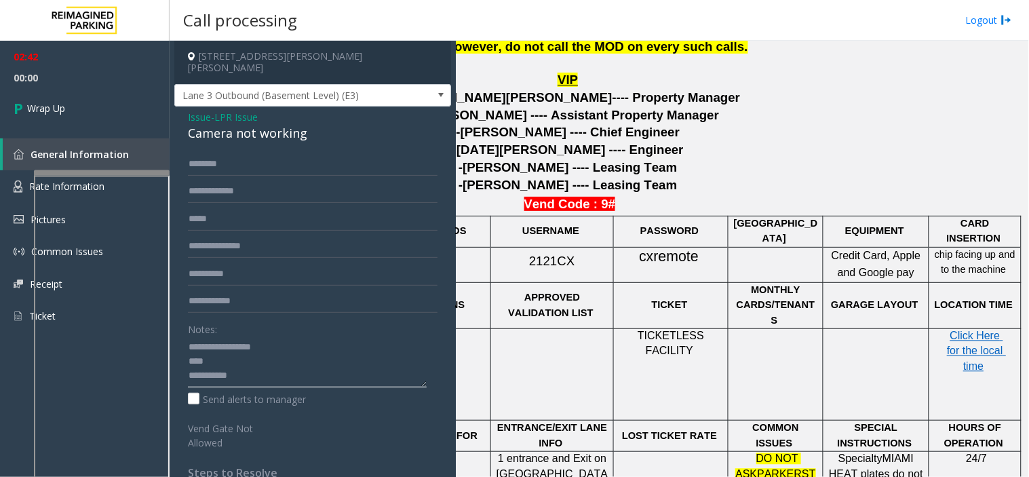
click at [276, 354] on textarea at bounding box center [307, 362] width 239 height 51
type textarea "**********"
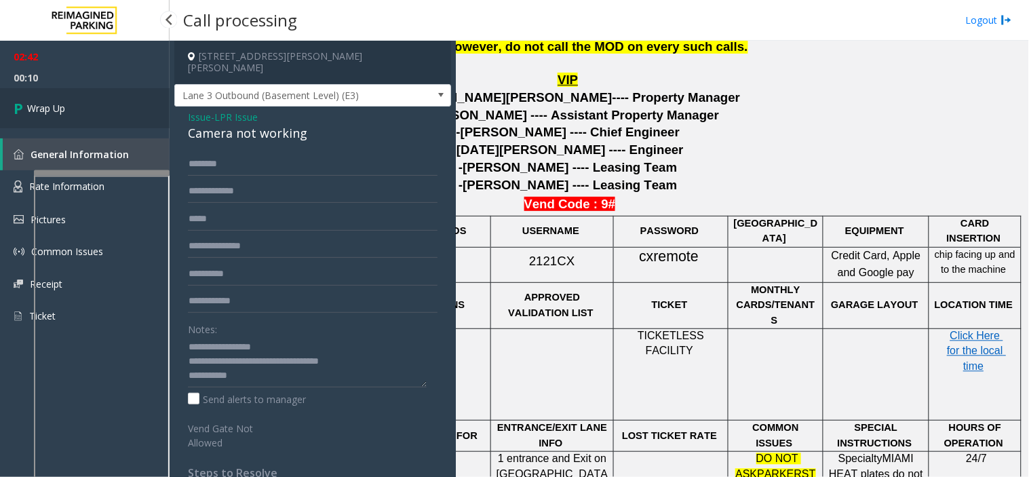
click at [51, 109] on span "Wrap Up" at bounding box center [46, 108] width 38 height 14
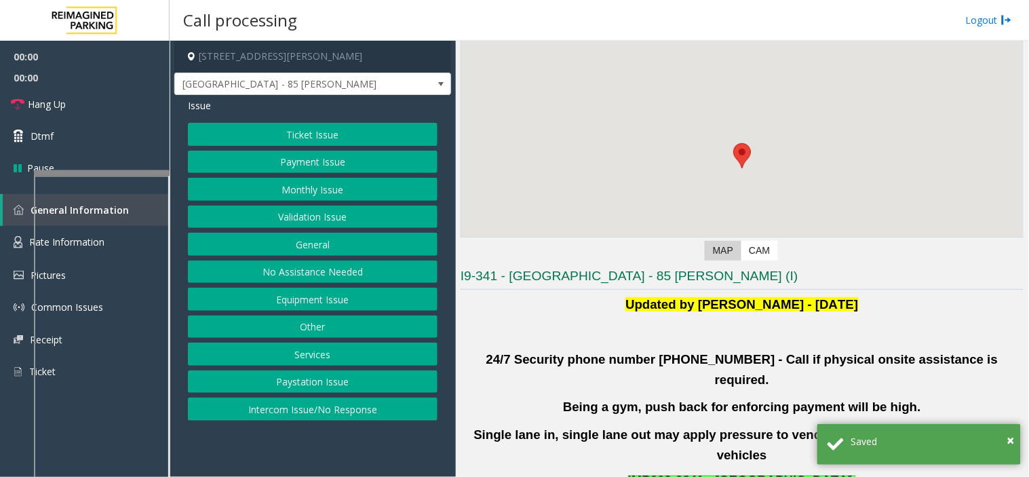
scroll to position [226, 0]
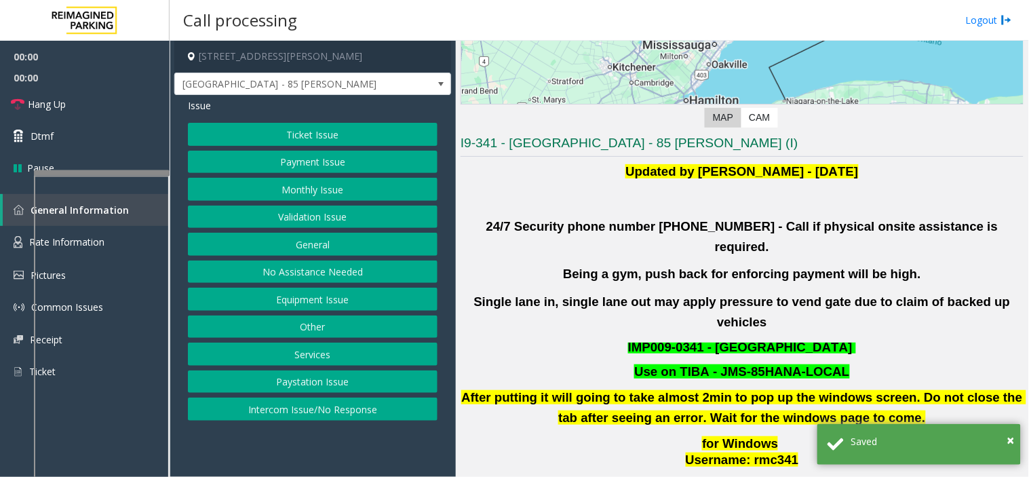
click at [292, 224] on button "Validation Issue" at bounding box center [313, 217] width 250 height 23
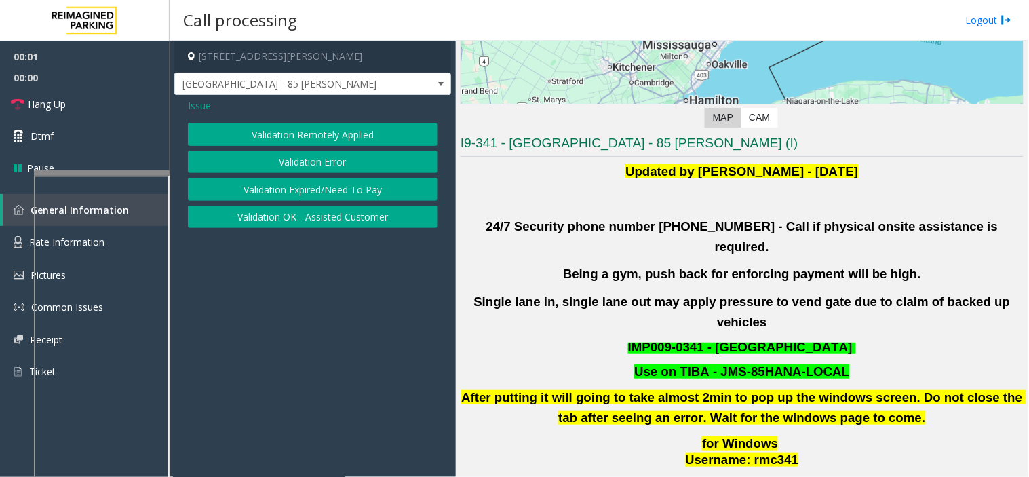
click at [290, 159] on button "Validation Error" at bounding box center [313, 162] width 250 height 23
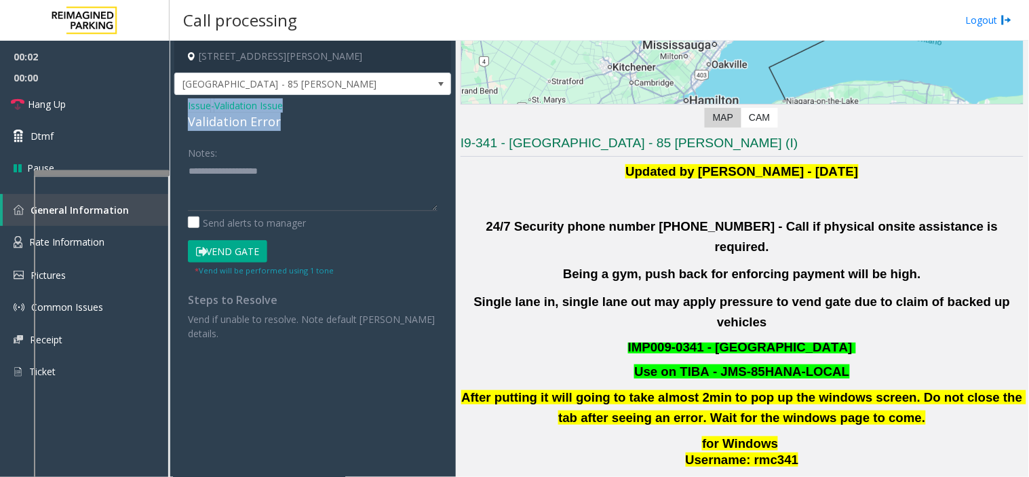
drag, startPoint x: 286, startPoint y: 119, endPoint x: 174, endPoint y: 103, distance: 112.5
click at [174, 103] on div "Issue - Validation Issue Validation Error Notes: Send alerts to manager Vend Ga…" at bounding box center [312, 224] width 277 height 259
copy div "Issue - Validation Issue Validation Error"
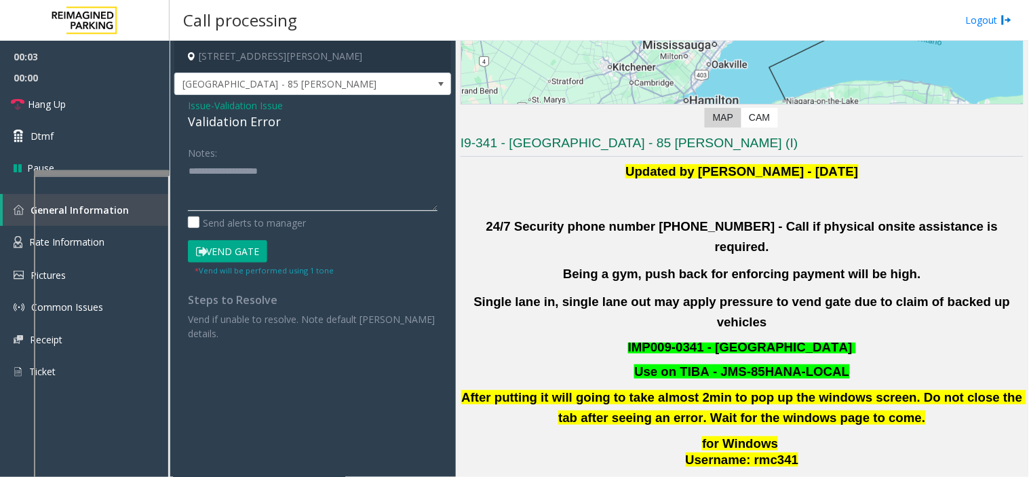
click at [235, 190] on textarea at bounding box center [313, 185] width 250 height 51
paste textarea "**********"
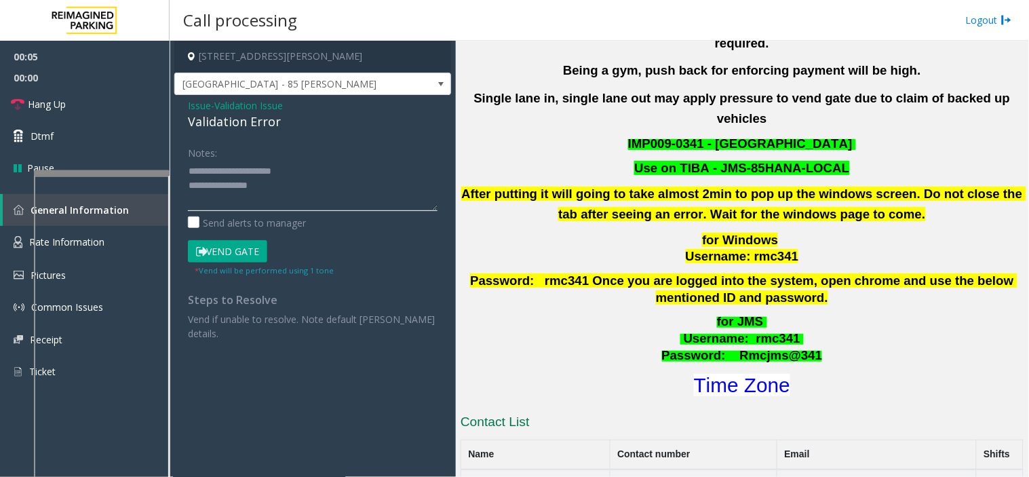
scroll to position [452, 0]
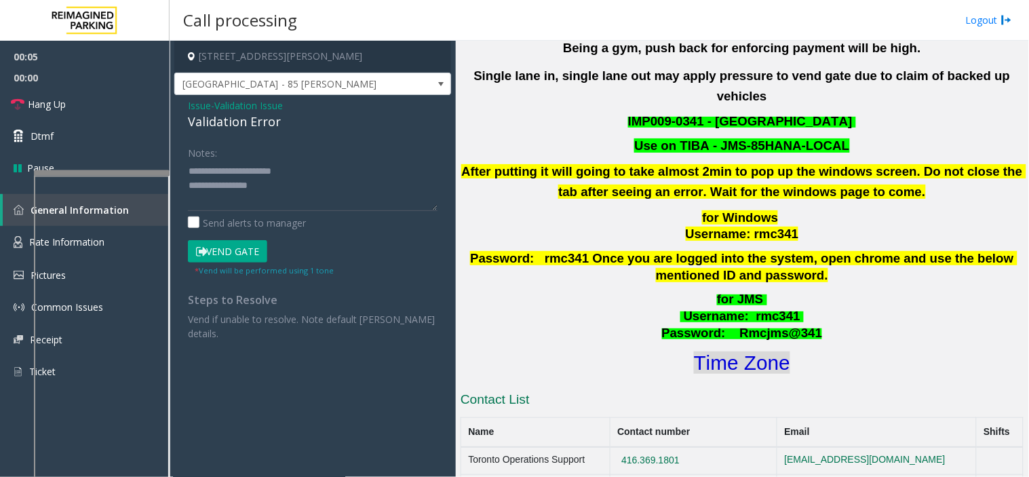
click at [727, 352] on font "Time Zone" at bounding box center [742, 363] width 96 height 22
click at [271, 182] on textarea at bounding box center [313, 185] width 250 height 51
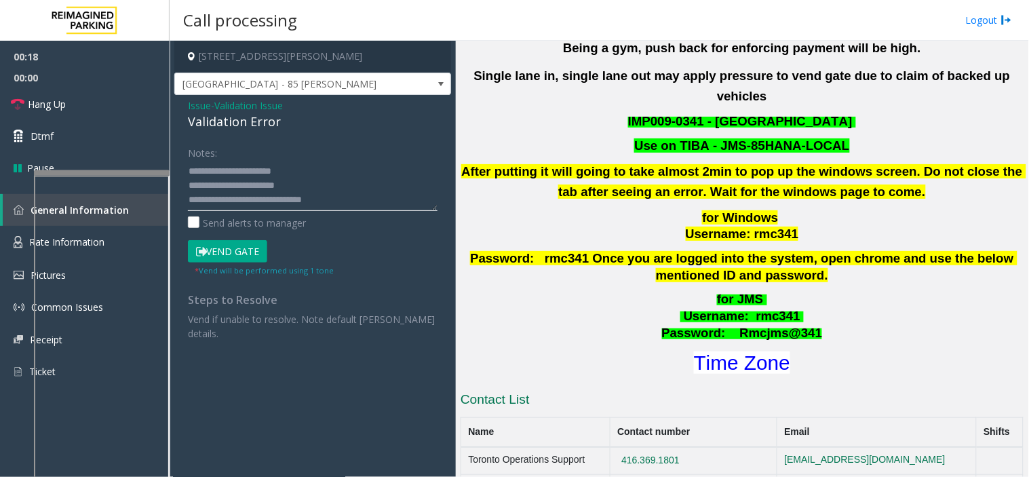
scroll to position [10, 0]
click at [293, 195] on textarea at bounding box center [313, 185] width 250 height 51
click at [276, 209] on textarea at bounding box center [313, 185] width 250 height 51
click at [270, 206] on textarea at bounding box center [313, 185] width 250 height 51
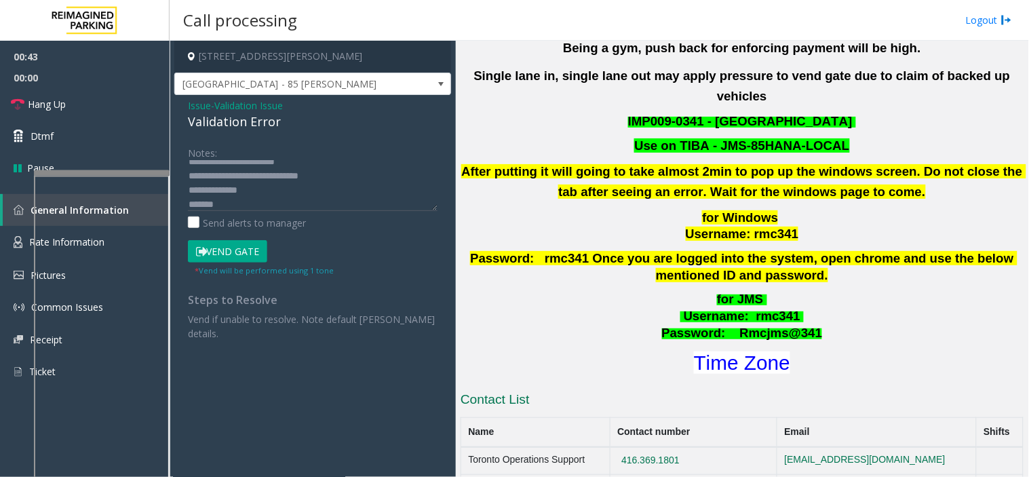
click at [253, 259] on button "Vend Gate" at bounding box center [227, 251] width 79 height 23
click at [232, 200] on textarea at bounding box center [313, 185] width 250 height 51
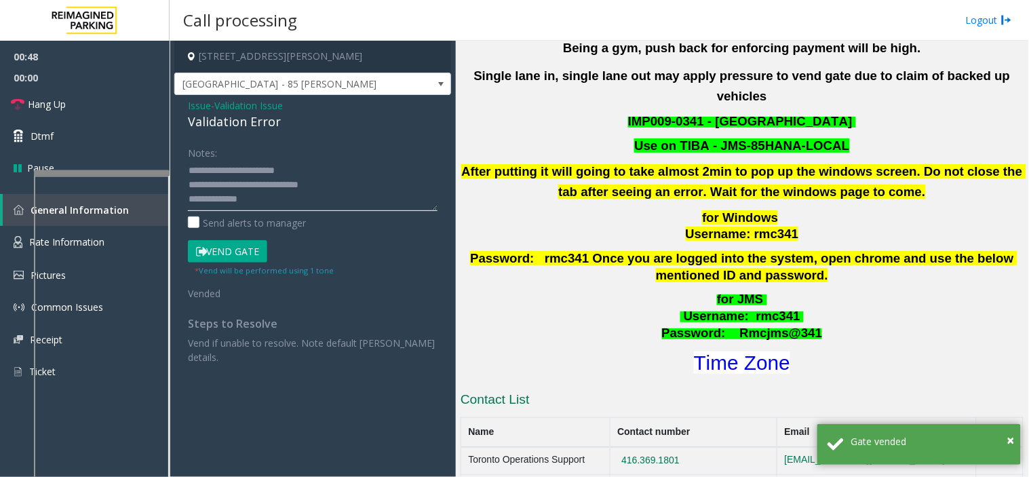
scroll to position [29, 0]
type textarea "**********"
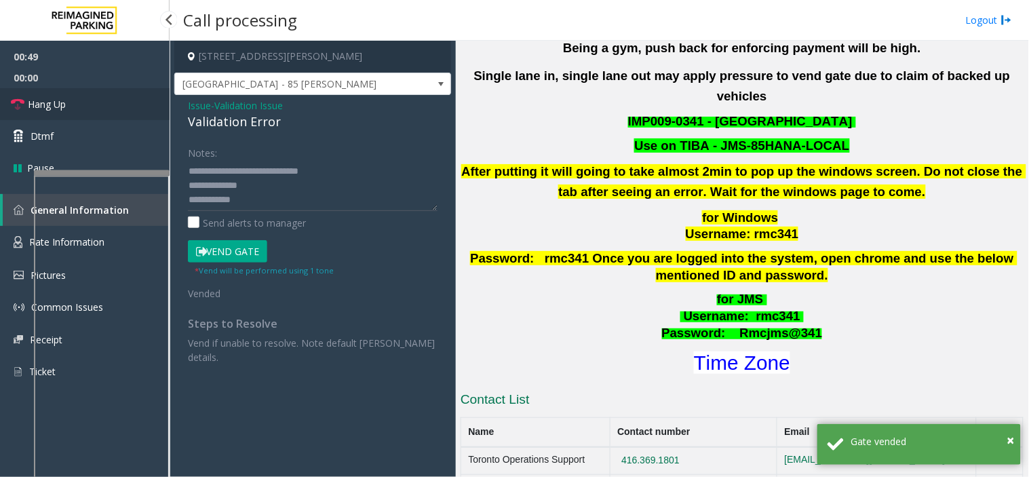
click at [76, 100] on link "Hang Up" at bounding box center [85, 104] width 170 height 32
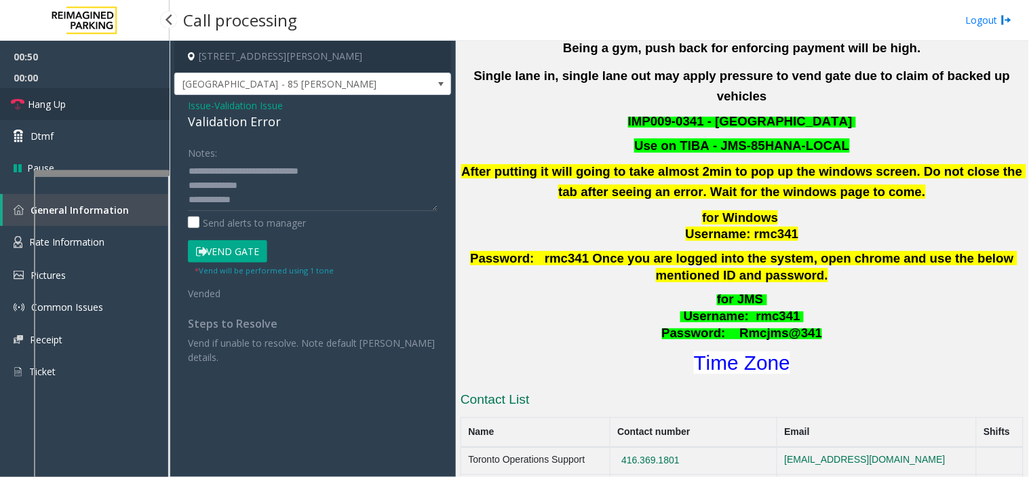
click at [76, 100] on link "Hang Up" at bounding box center [85, 104] width 170 height 32
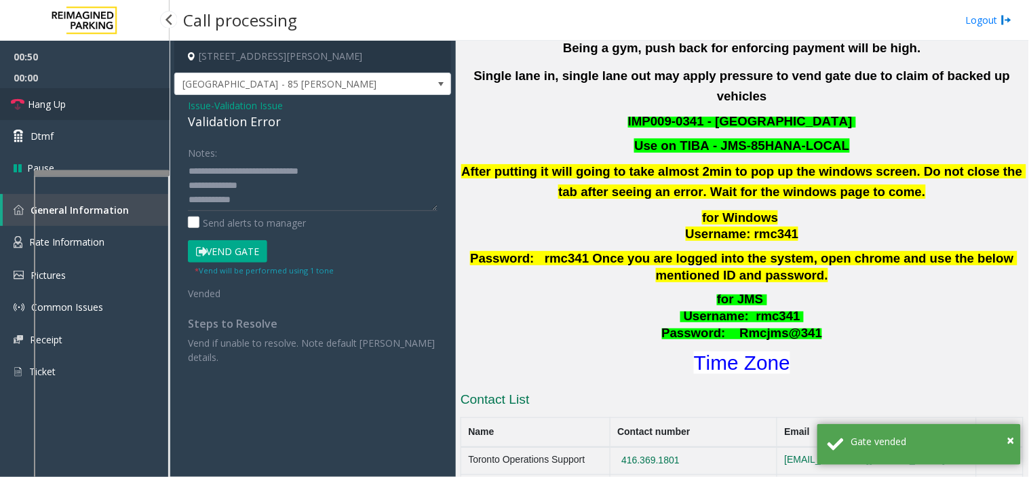
click at [76, 100] on link "Hang Up" at bounding box center [85, 104] width 170 height 32
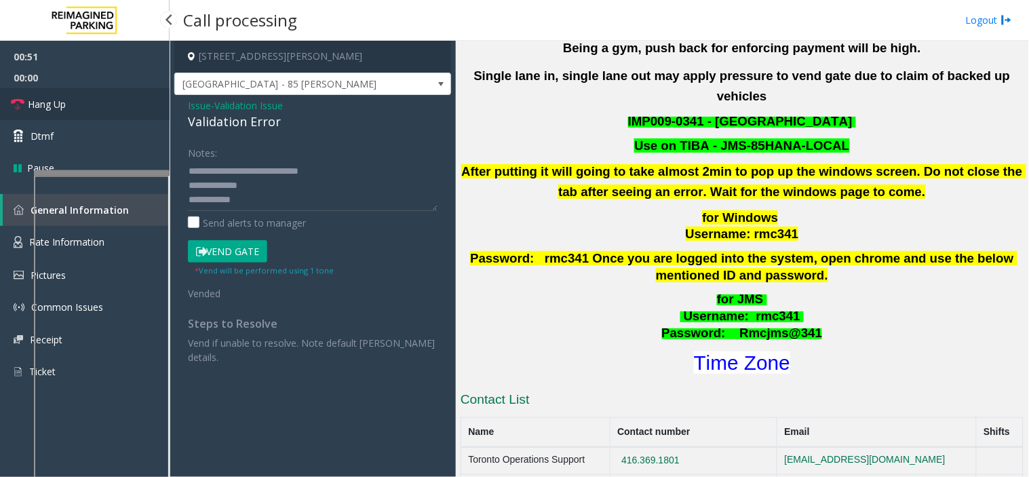
click at [76, 100] on link "Hang Up" at bounding box center [85, 104] width 170 height 32
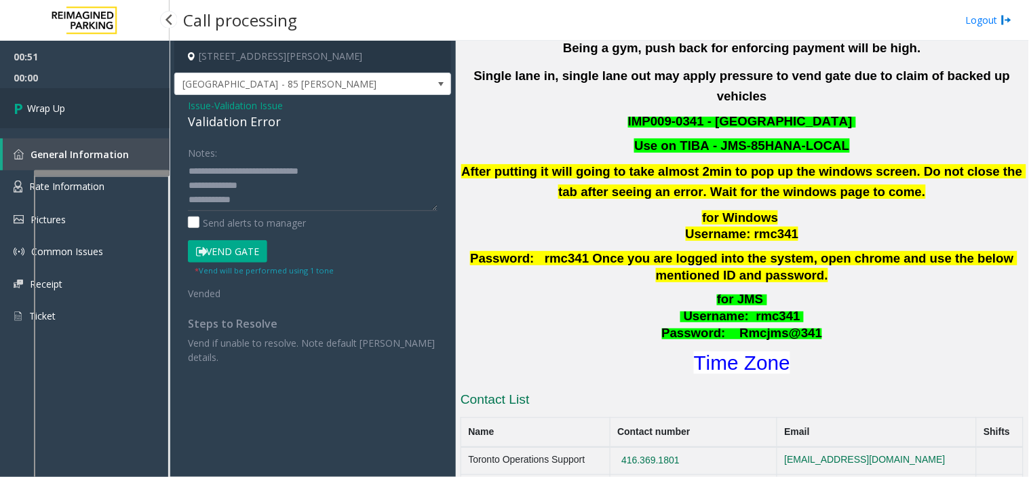
click at [80, 118] on link "Wrap Up" at bounding box center [85, 108] width 170 height 40
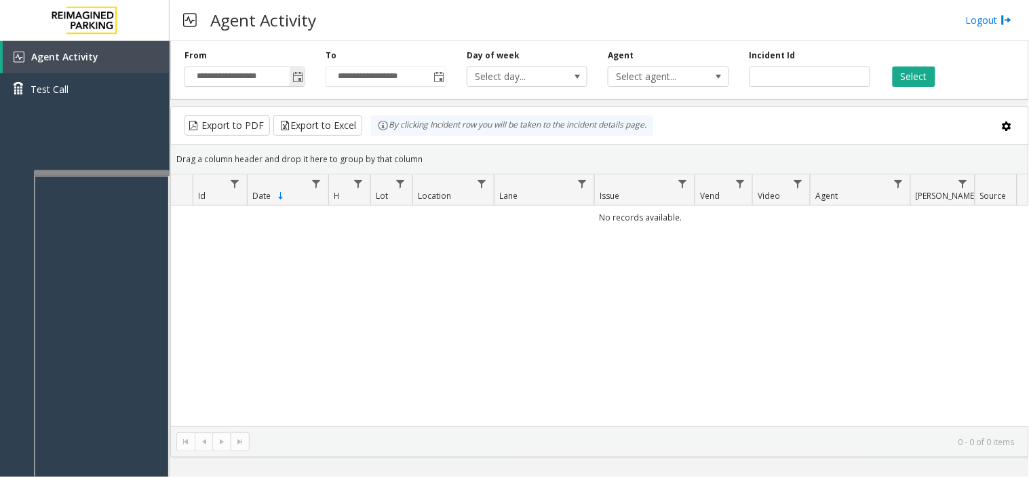
click at [300, 81] on span "Toggle popup" at bounding box center [297, 77] width 11 height 11
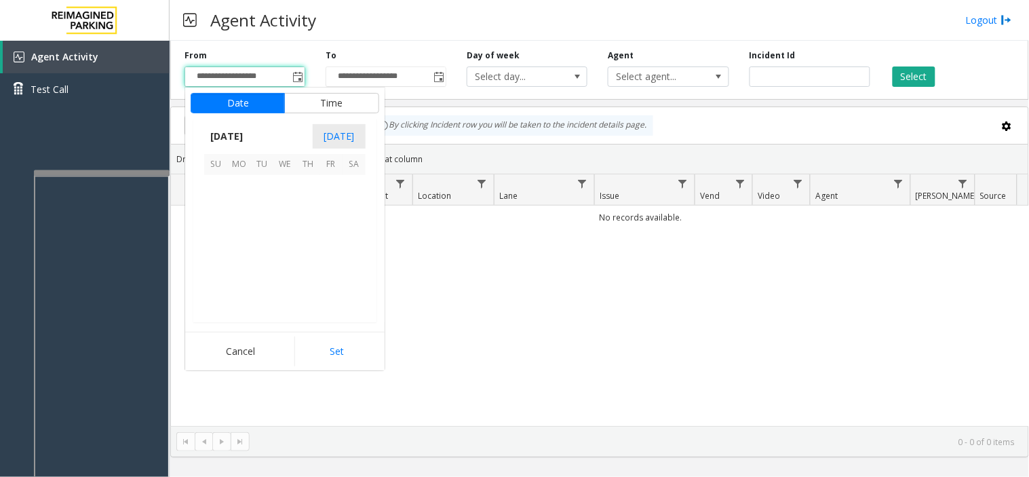
scroll to position [243335, 0]
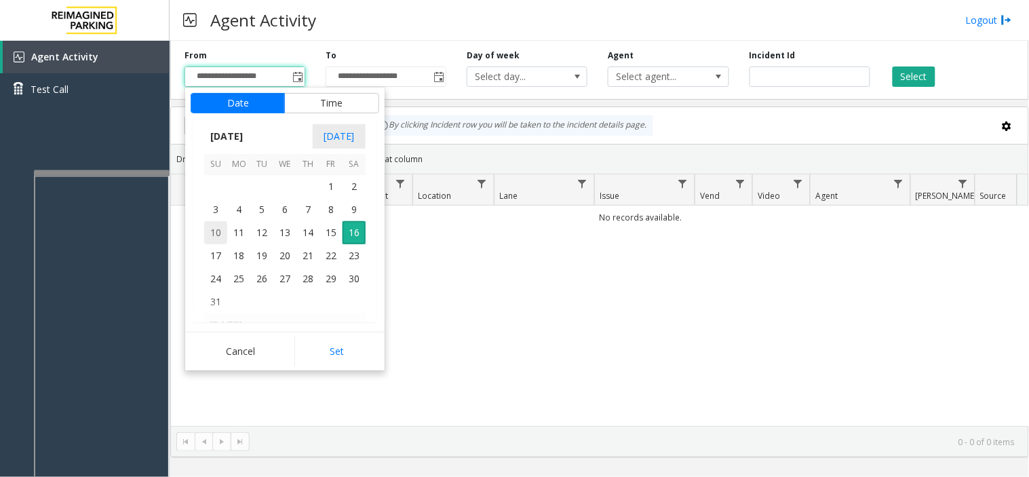
click at [208, 227] on span "10" at bounding box center [215, 232] width 23 height 23
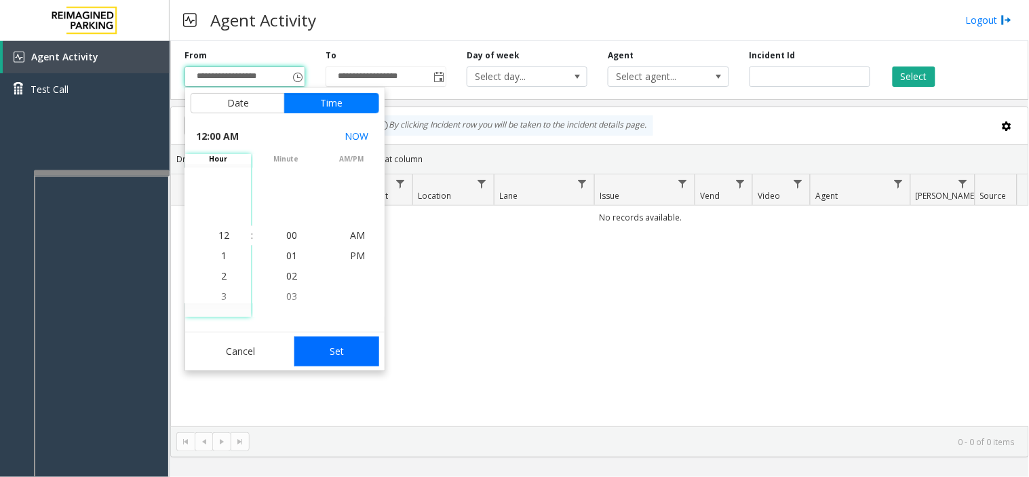
click at [356, 348] on button "Set" at bounding box center [338, 352] width 86 height 30
type input "**********"
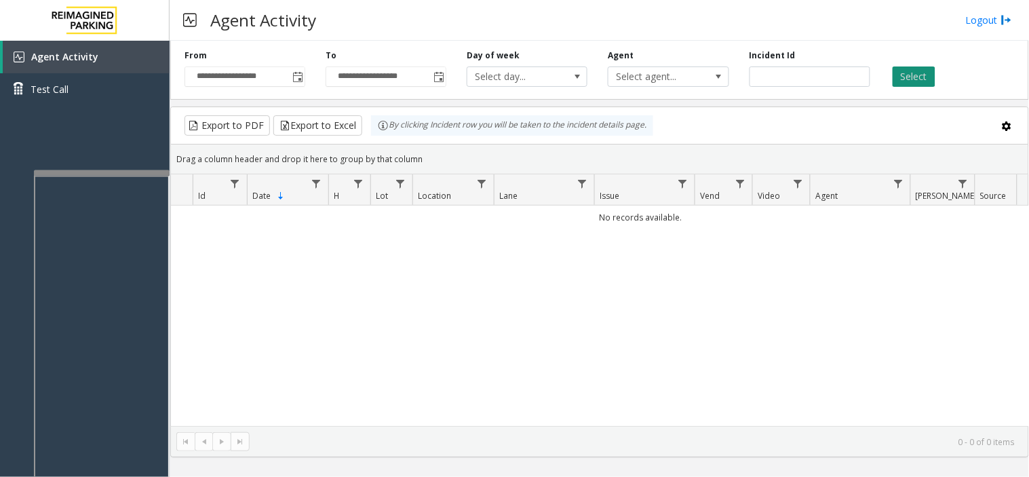
drag, startPoint x: 890, startPoint y: 83, endPoint x: 905, endPoint y: 76, distance: 15.8
click at [898, 78] on div "Select" at bounding box center [951, 68] width 141 height 37
click at [905, 76] on button "Select" at bounding box center [914, 77] width 43 height 20
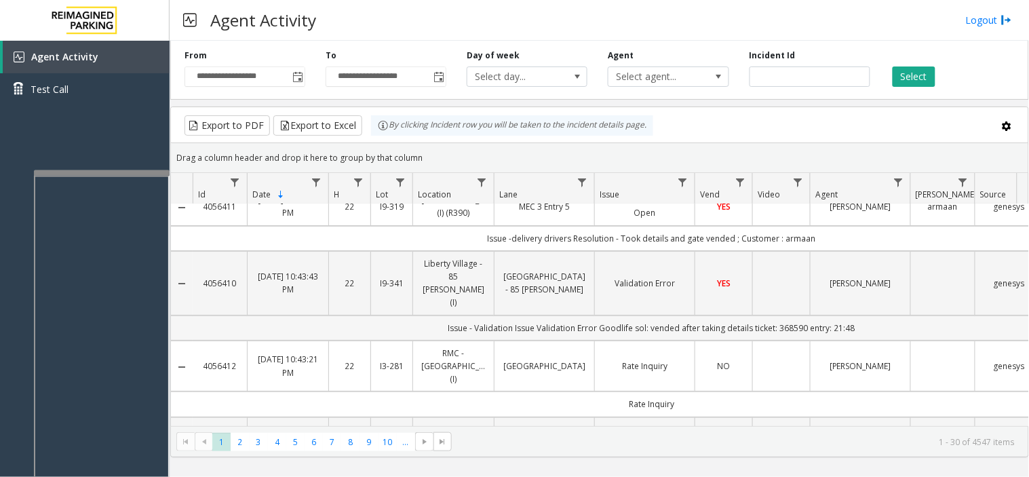
scroll to position [0, 0]
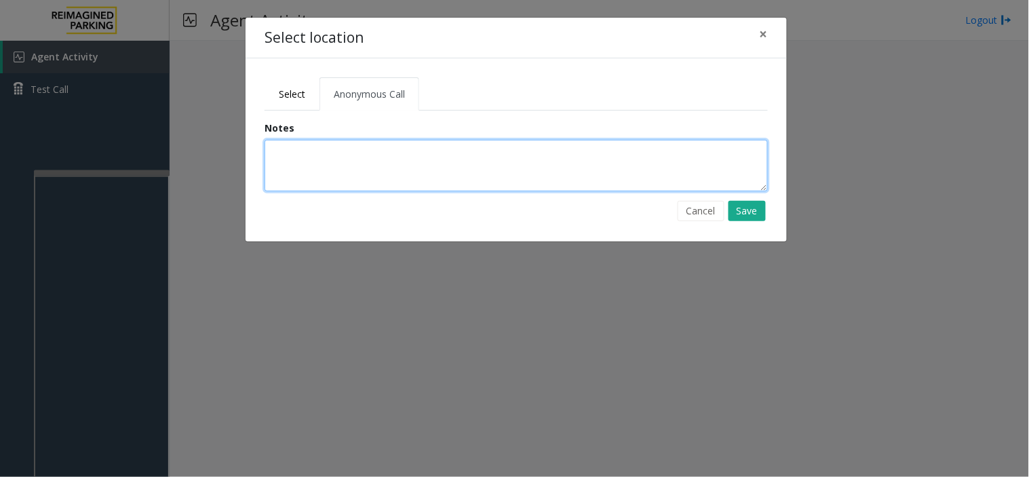
click at [328, 167] on textarea at bounding box center [517, 166] width 504 height 52
type textarea "**********"
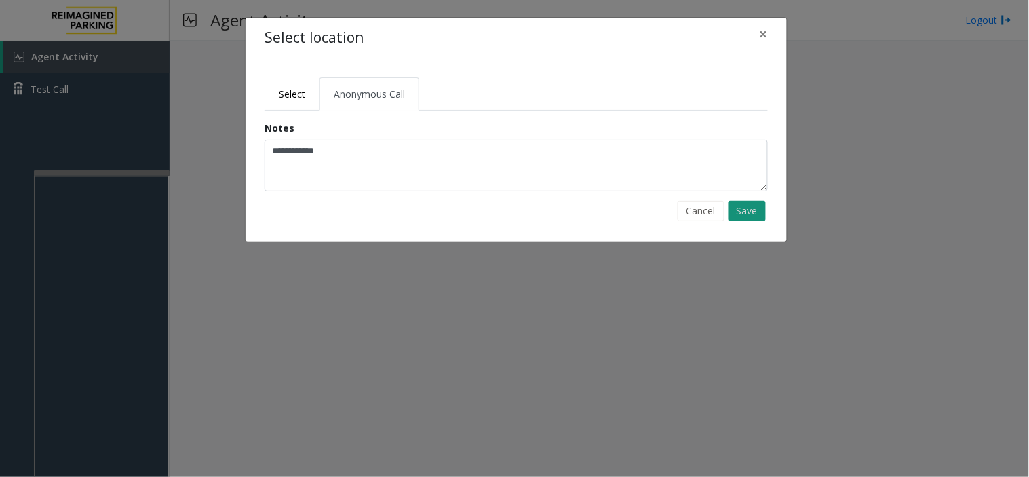
click at [743, 214] on button "Save" at bounding box center [747, 211] width 37 height 20
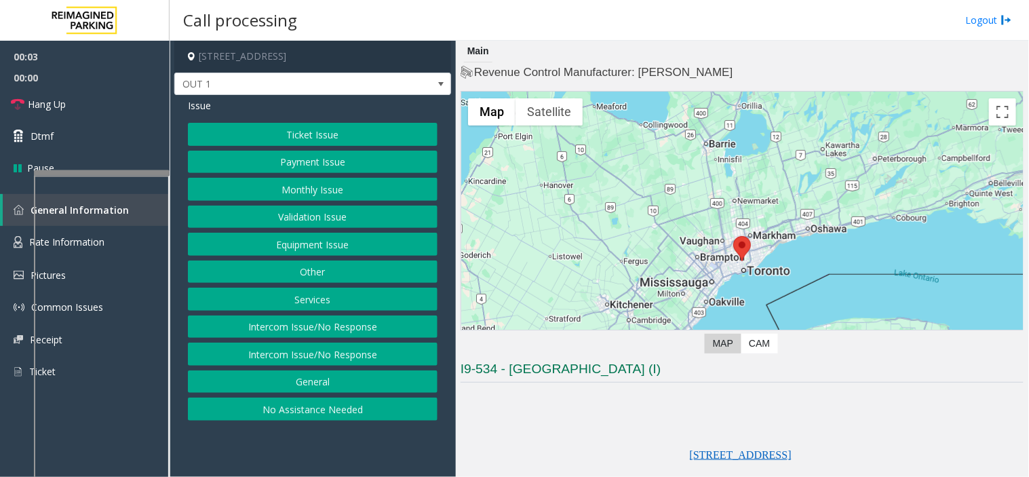
click at [247, 251] on button "Equipment Issue" at bounding box center [313, 244] width 250 height 23
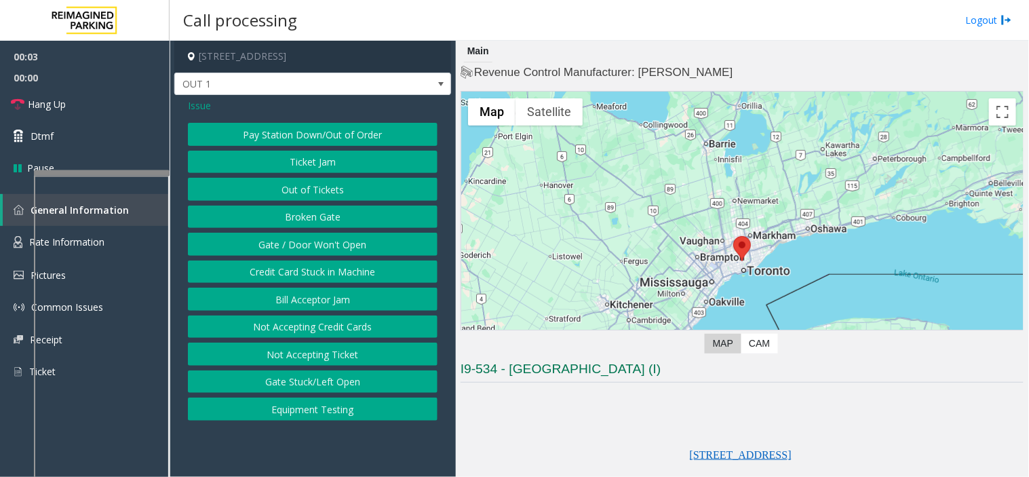
click at [247, 251] on button "Gate / Door Won't Open" at bounding box center [313, 244] width 250 height 23
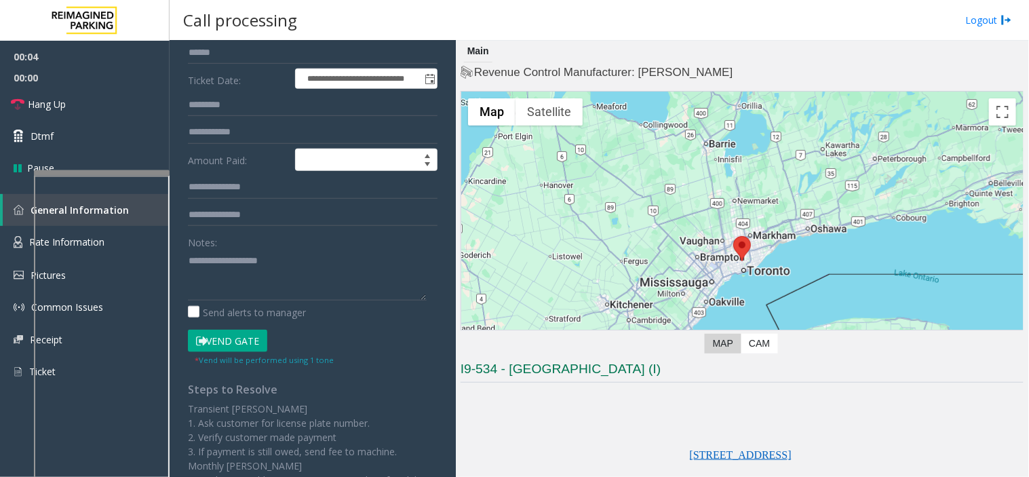
scroll to position [226, 0]
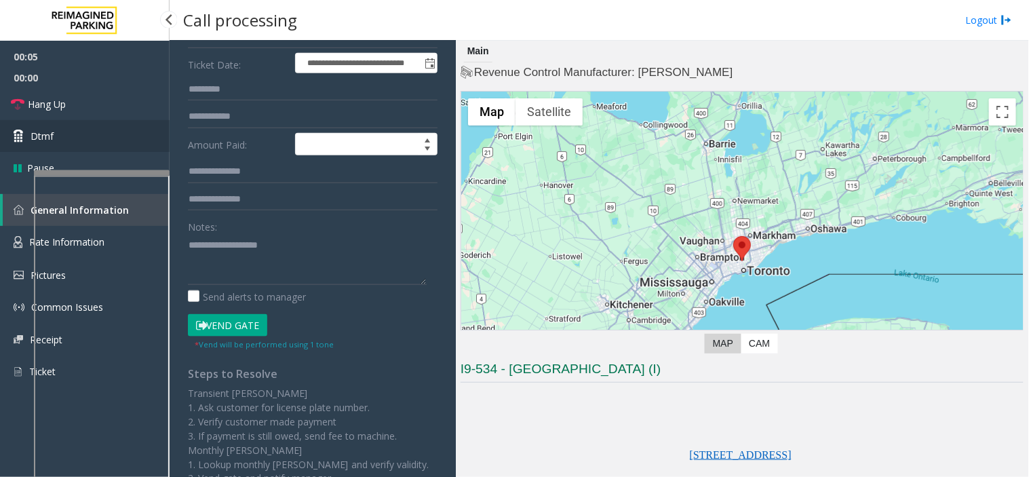
click at [103, 147] on link "Dtmf" at bounding box center [85, 136] width 170 height 32
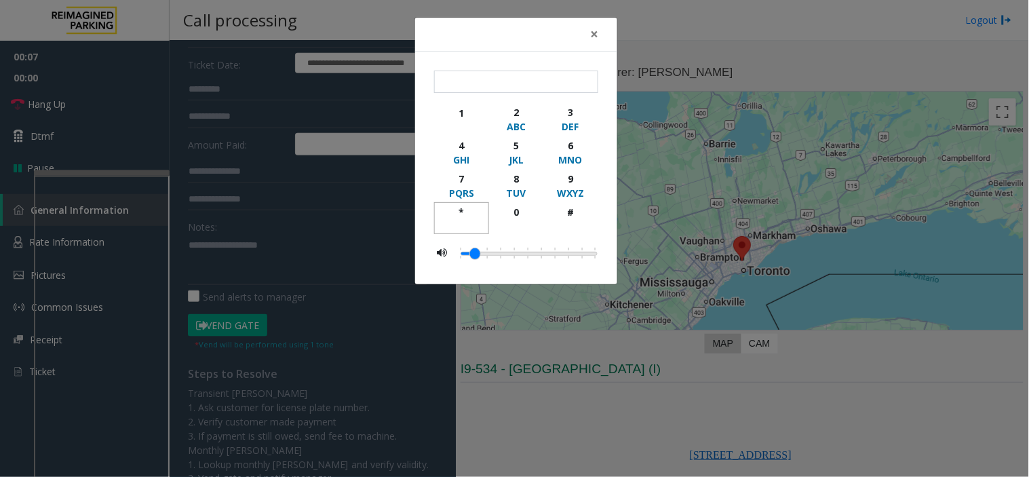
click at [459, 212] on div "*" at bounding box center [461, 212] width 37 height 14
click at [567, 179] on div "9" at bounding box center [570, 179] width 37 height 14
click at [567, 200] on div "WXYZ" at bounding box center [570, 193] width 37 height 14
click at [466, 209] on div "*" at bounding box center [461, 212] width 37 height 14
click at [572, 181] on div "9" at bounding box center [570, 179] width 37 height 14
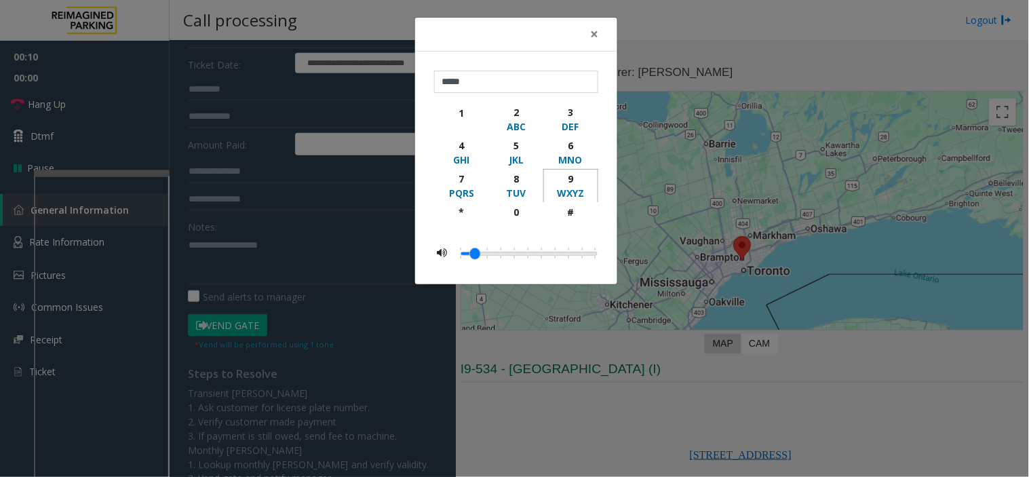
click at [571, 202] on button "9 WXYZ" at bounding box center [571, 185] width 55 height 33
click at [463, 208] on div "*" at bounding box center [461, 212] width 37 height 14
click at [569, 182] on div "9" at bounding box center [570, 179] width 37 height 14
click at [573, 214] on div "#" at bounding box center [570, 212] width 37 height 14
type input "*********"
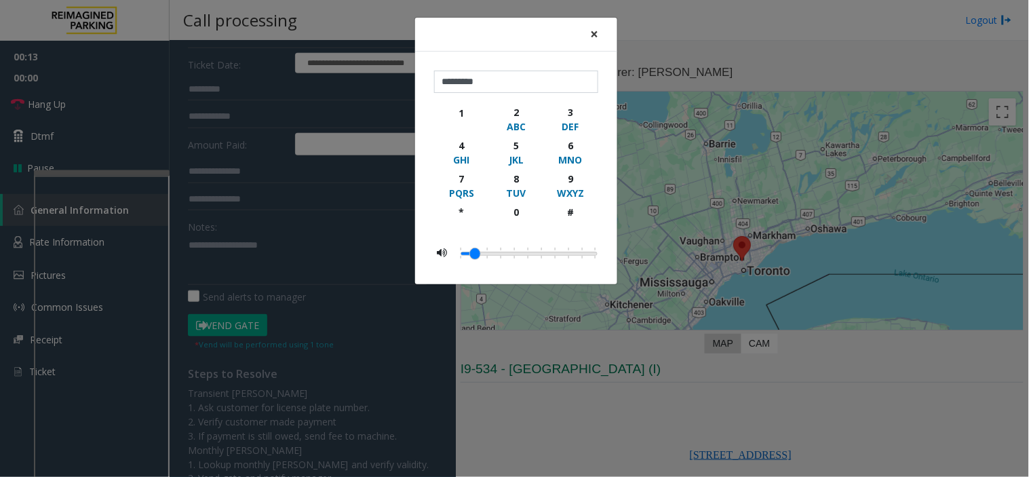
click at [590, 35] on span "×" at bounding box center [594, 33] width 8 height 19
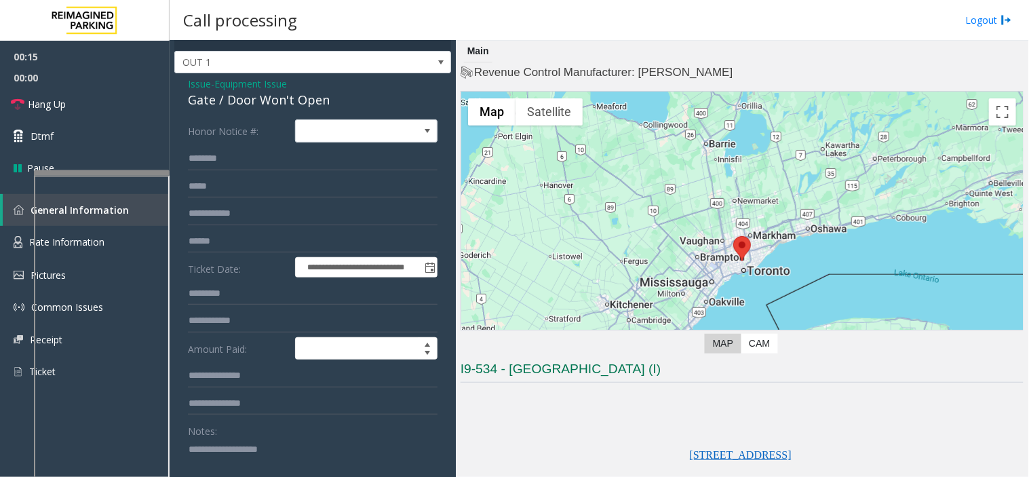
scroll to position [0, 0]
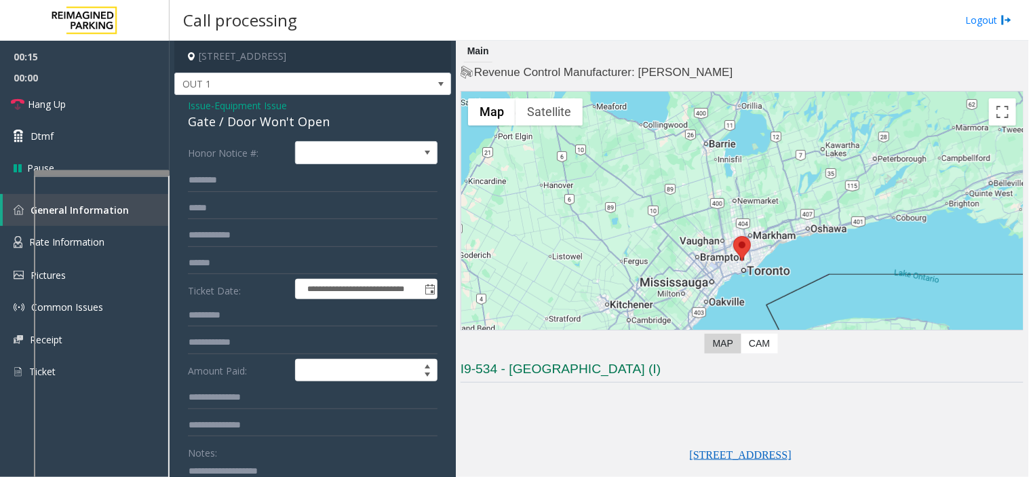
click at [198, 104] on span "Issue" at bounding box center [199, 105] width 23 height 14
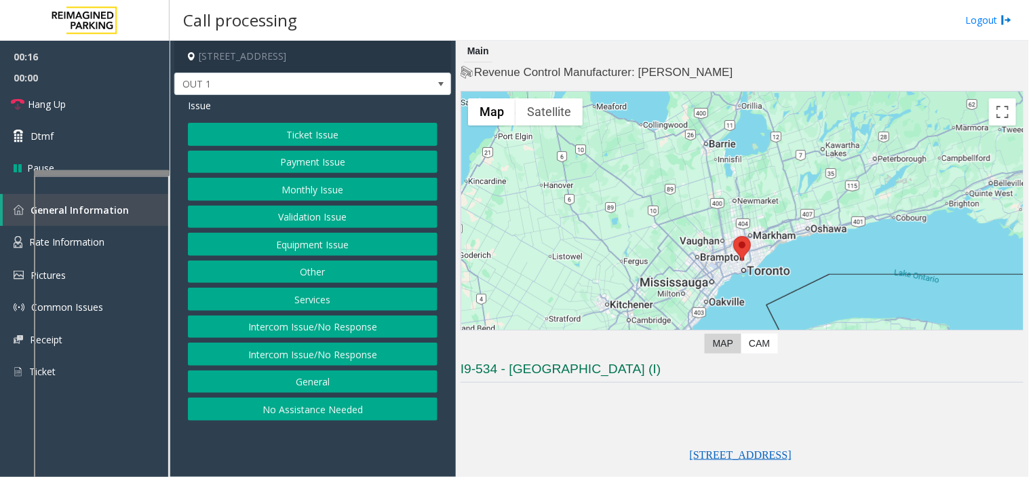
click at [280, 211] on button "Validation Issue" at bounding box center [313, 217] width 250 height 23
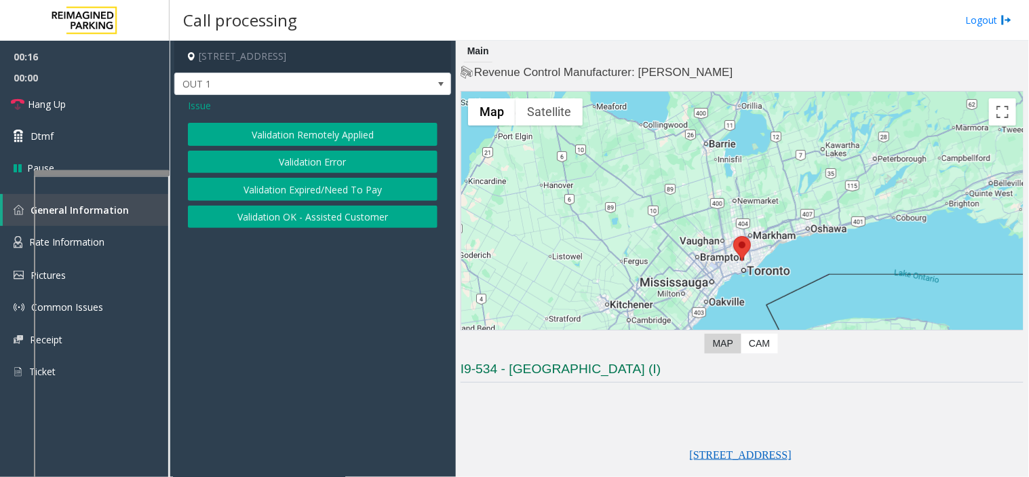
click at [287, 162] on button "Validation Error" at bounding box center [313, 162] width 250 height 23
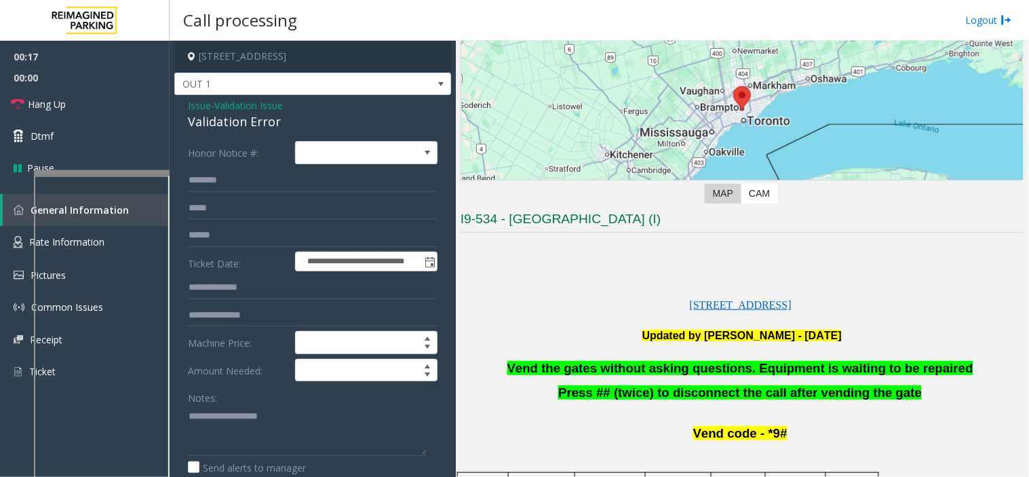
scroll to position [151, 0]
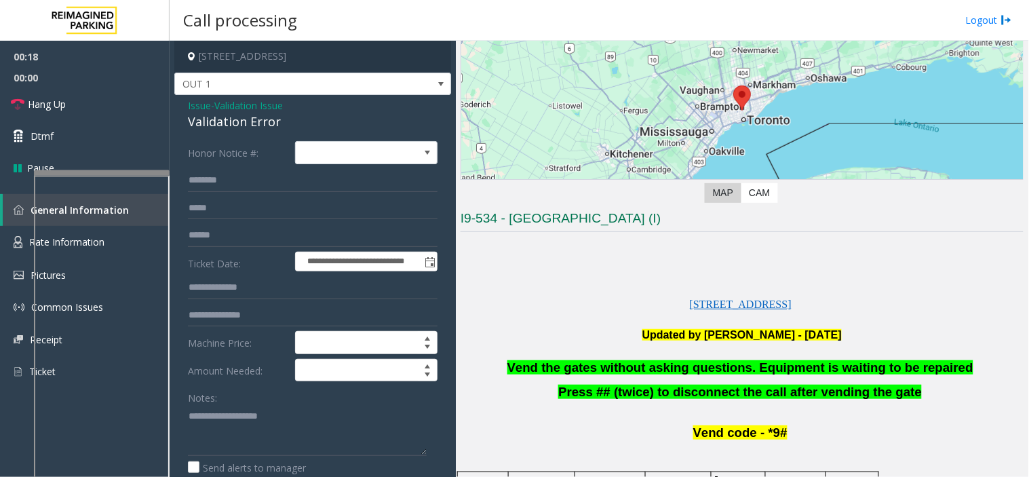
click at [550, 373] on span "Vend the gates without asking questions. Equipment is waiting to be repaired" at bounding box center [741, 367] width 466 height 14
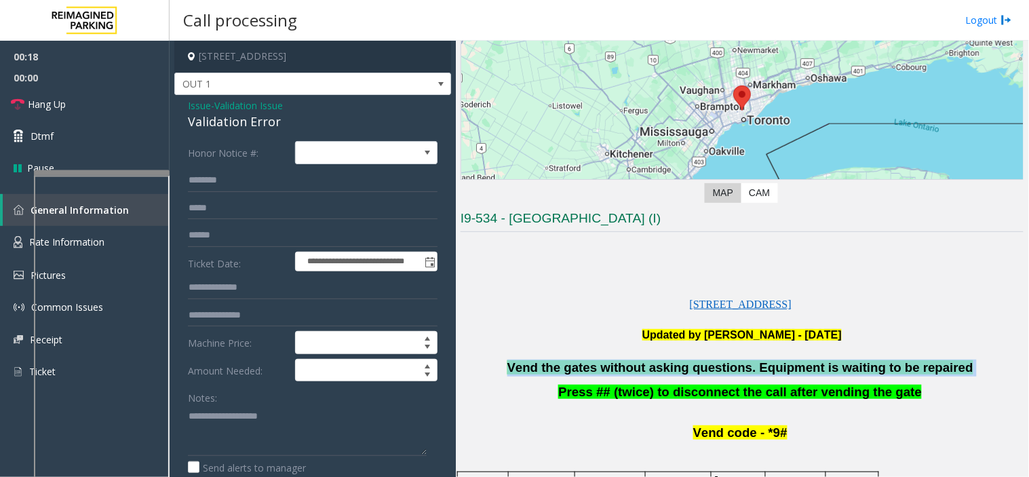
click at [550, 373] on span "Vend the gates without asking questions. Equipment is waiting to be repaired" at bounding box center [741, 367] width 466 height 14
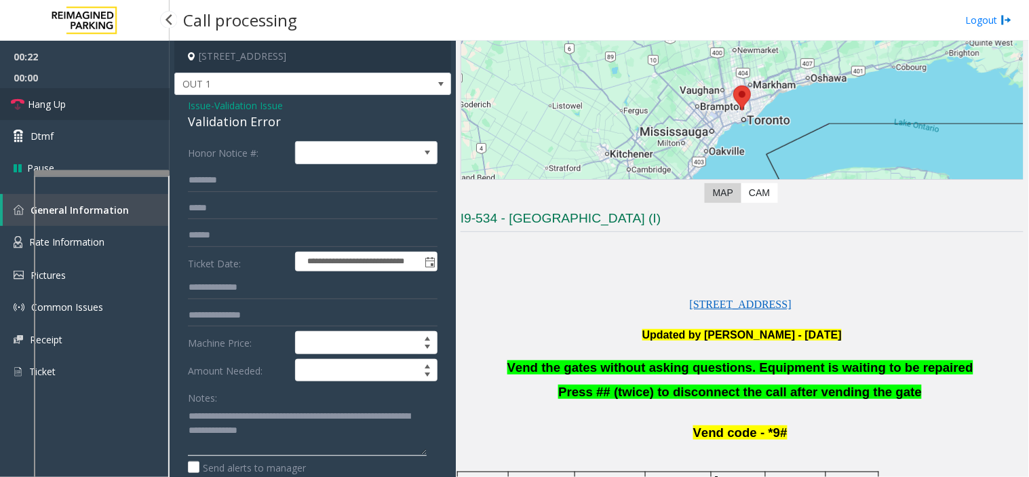
type textarea "**********"
click at [120, 96] on link "Hang Up" at bounding box center [85, 104] width 170 height 32
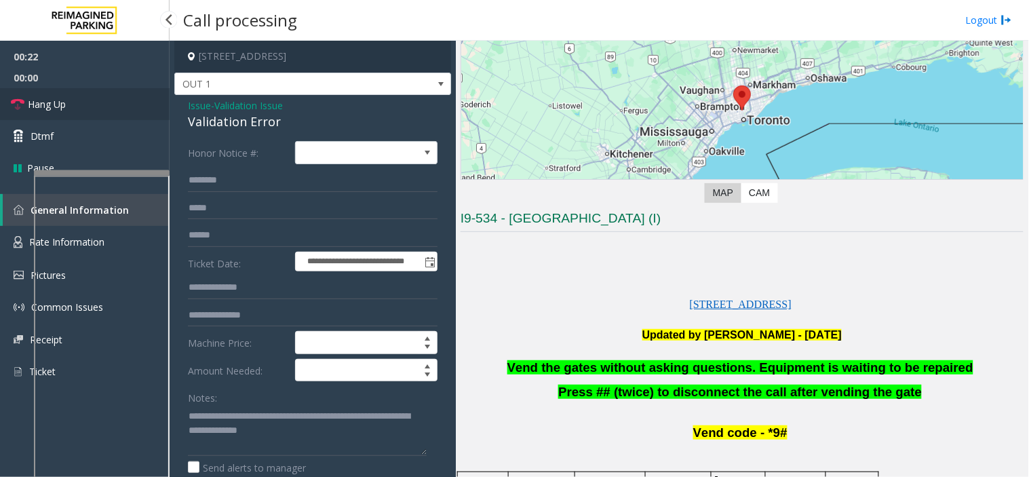
click at [120, 96] on link "Hang Up" at bounding box center [85, 104] width 170 height 32
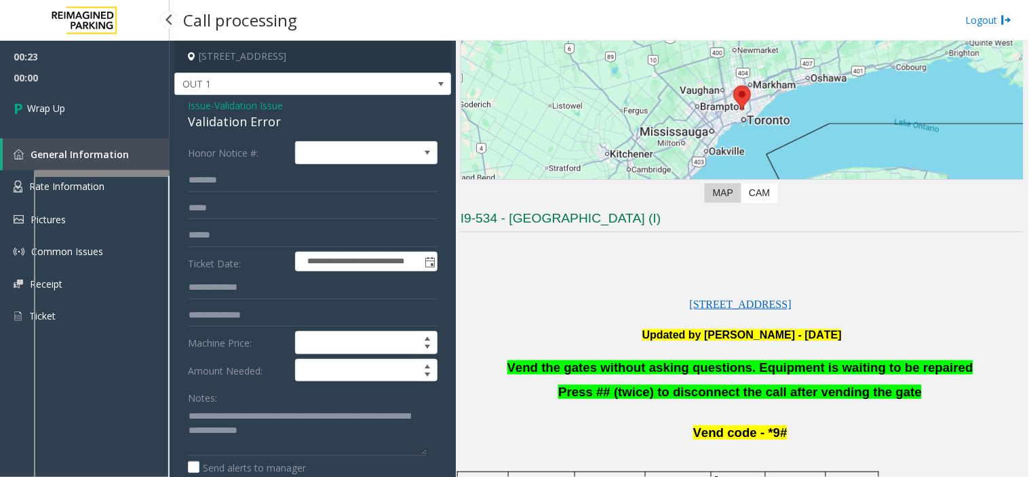
click at [120, 96] on link "Wrap Up" at bounding box center [85, 108] width 170 height 40
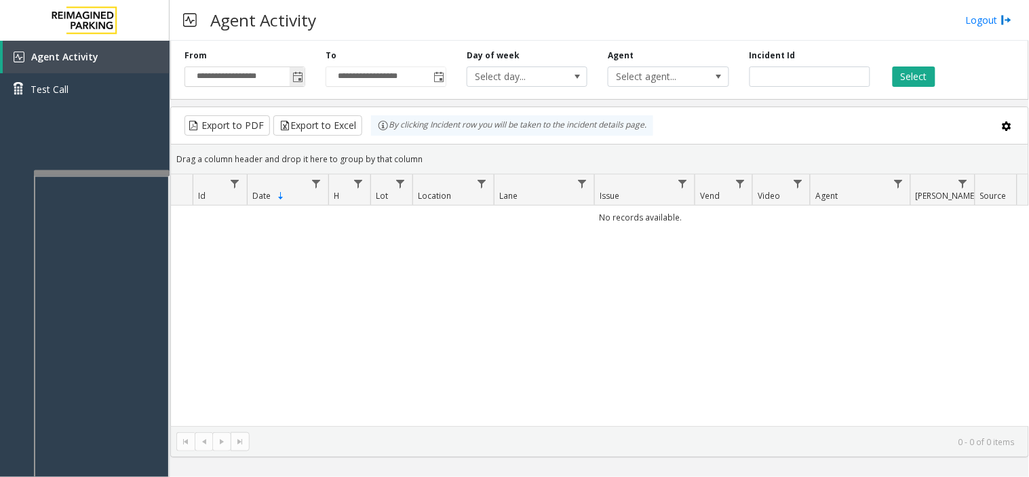
click at [295, 79] on span "Toggle popup" at bounding box center [297, 77] width 11 height 11
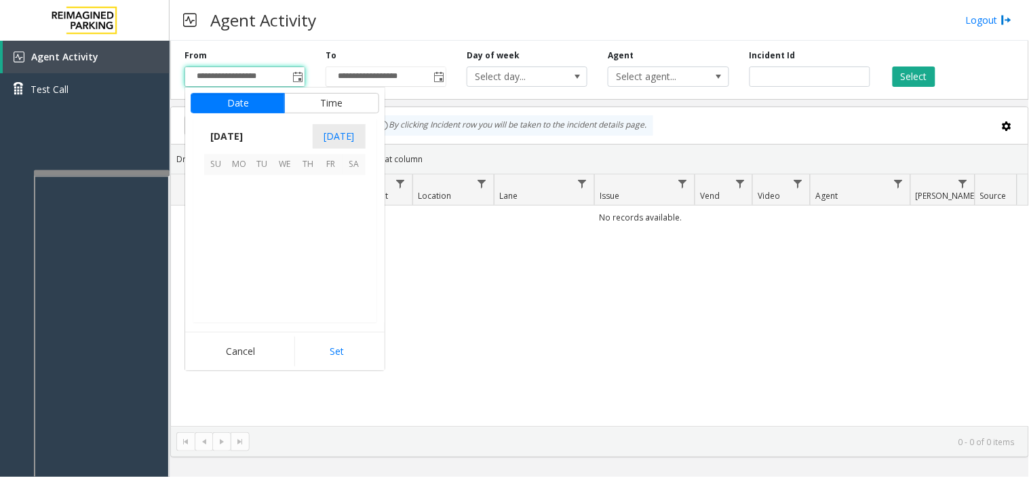
scroll to position [243335, 0]
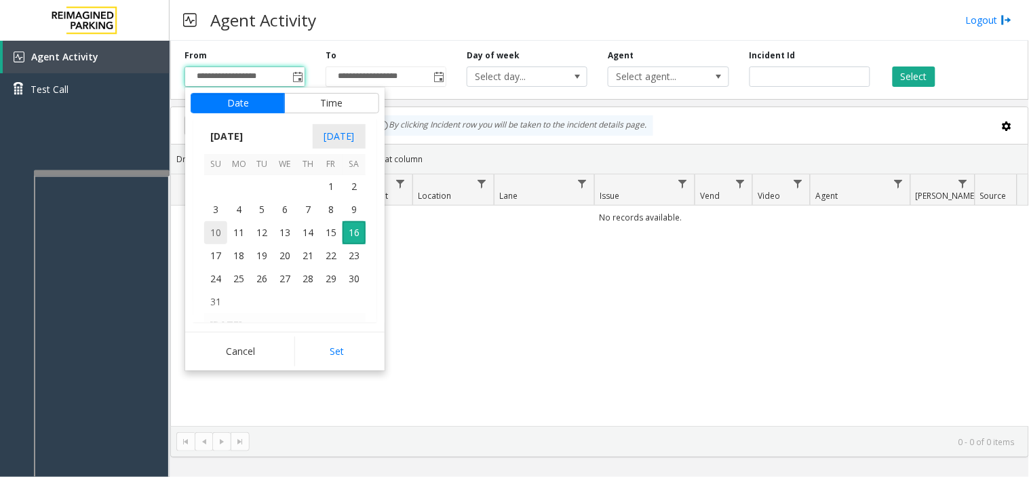
click at [212, 227] on span "10" at bounding box center [215, 232] width 23 height 23
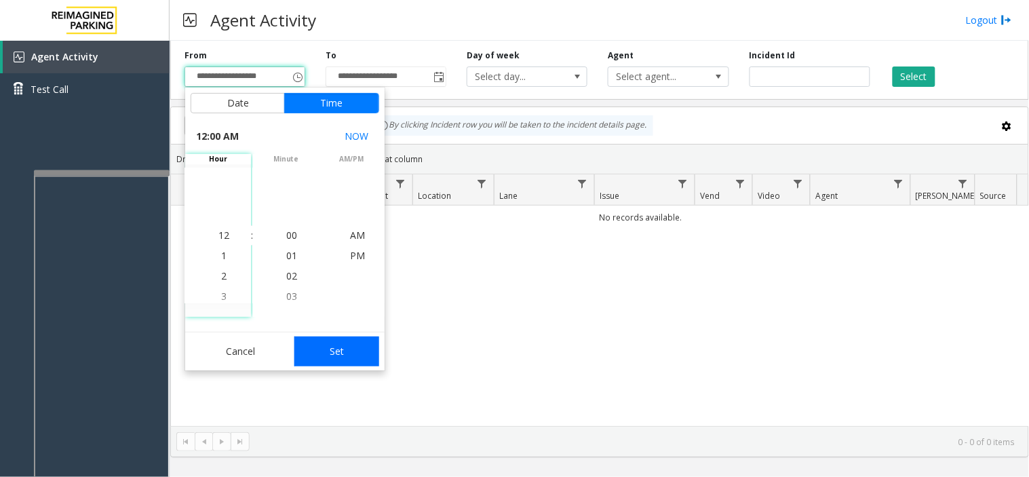
click at [364, 347] on button "Set" at bounding box center [338, 352] width 86 height 30
type input "**********"
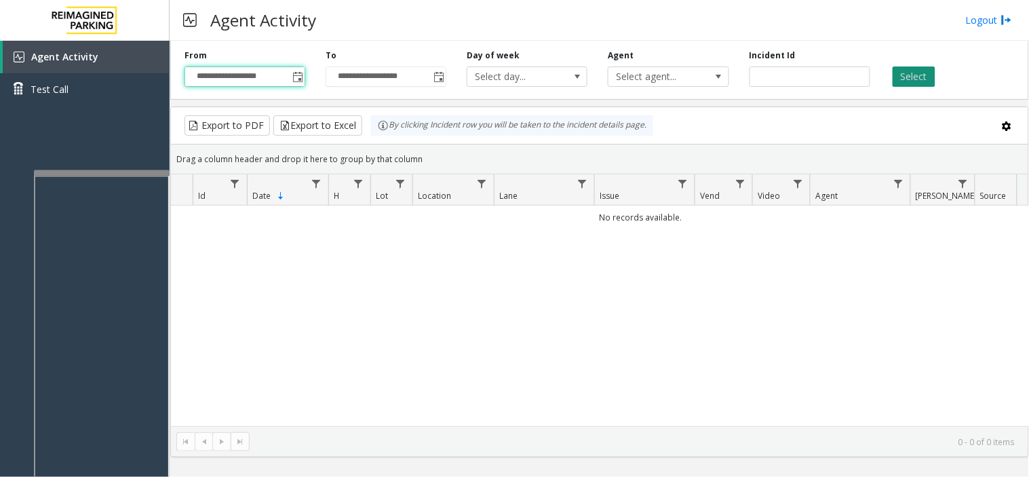
click at [899, 83] on button "Select" at bounding box center [914, 77] width 43 height 20
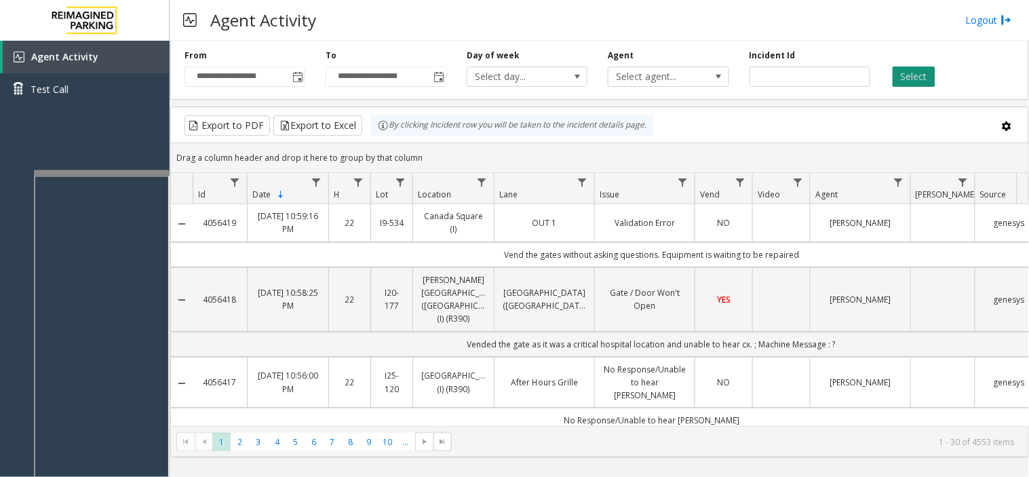
click at [926, 75] on button "Select" at bounding box center [914, 77] width 43 height 20
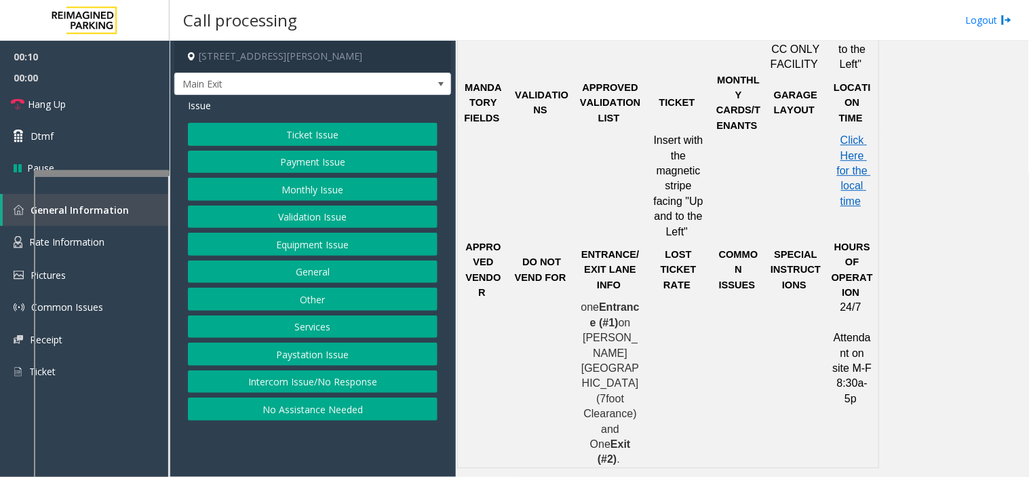
scroll to position [813, 0]
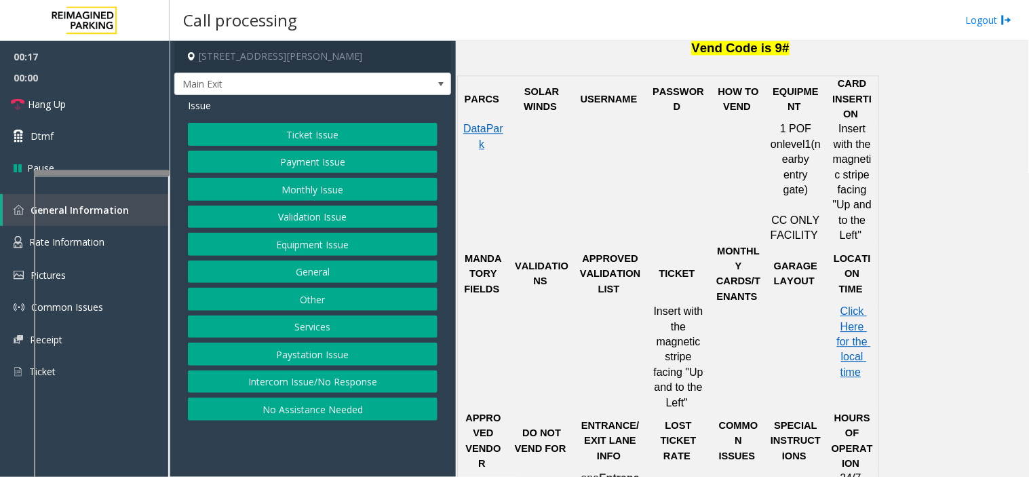
click at [290, 128] on button "Ticket Issue" at bounding box center [313, 134] width 250 height 23
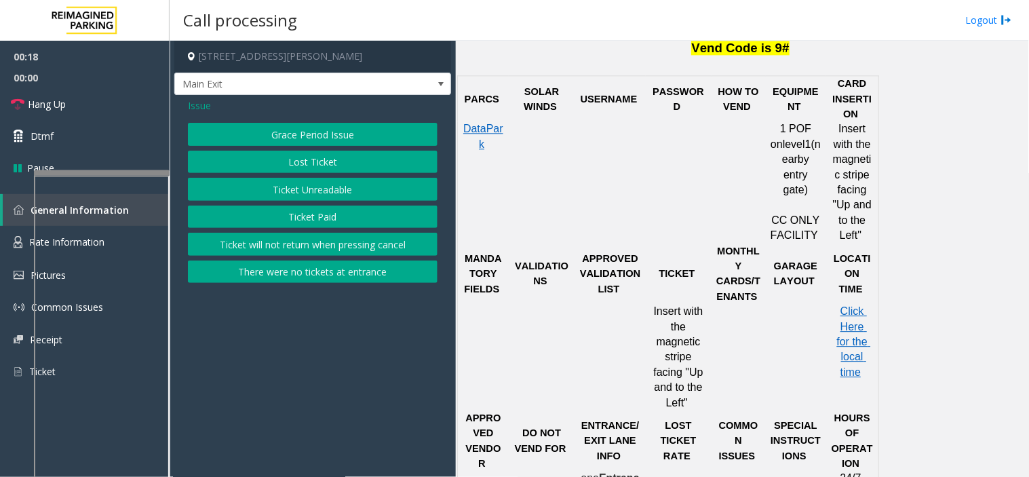
click at [299, 192] on button "Ticket Unreadable" at bounding box center [313, 189] width 250 height 23
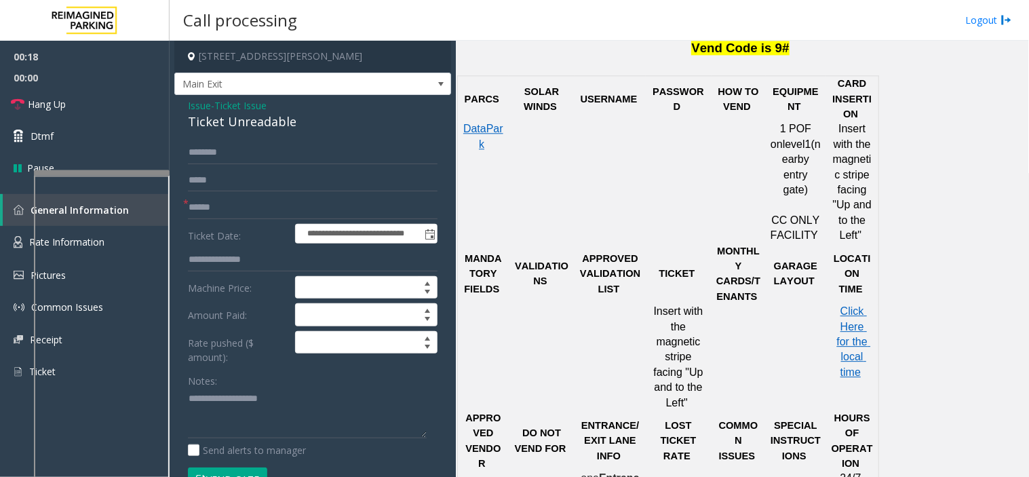
click at [205, 105] on span "Issue" at bounding box center [199, 105] width 23 height 14
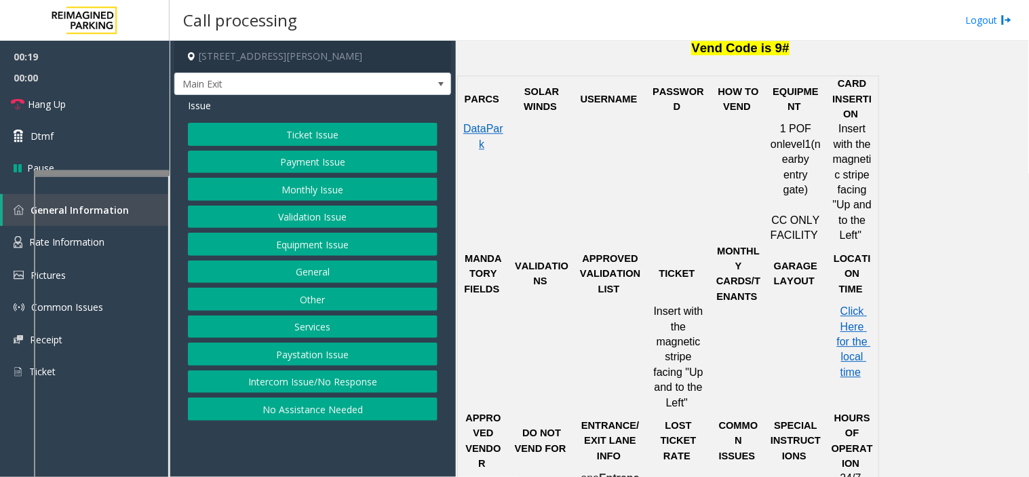
click at [293, 131] on button "Ticket Issue" at bounding box center [313, 134] width 250 height 23
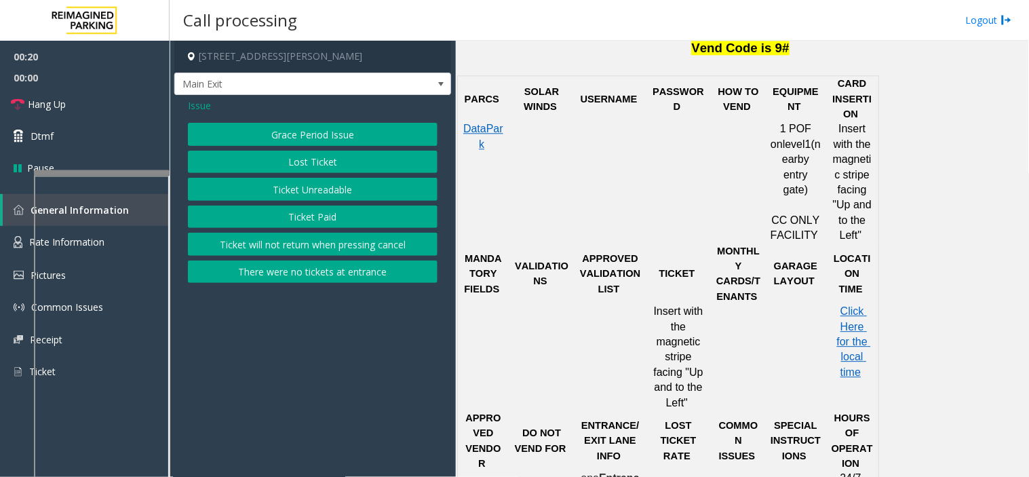
click at [285, 207] on button "Ticket Paid" at bounding box center [313, 217] width 250 height 23
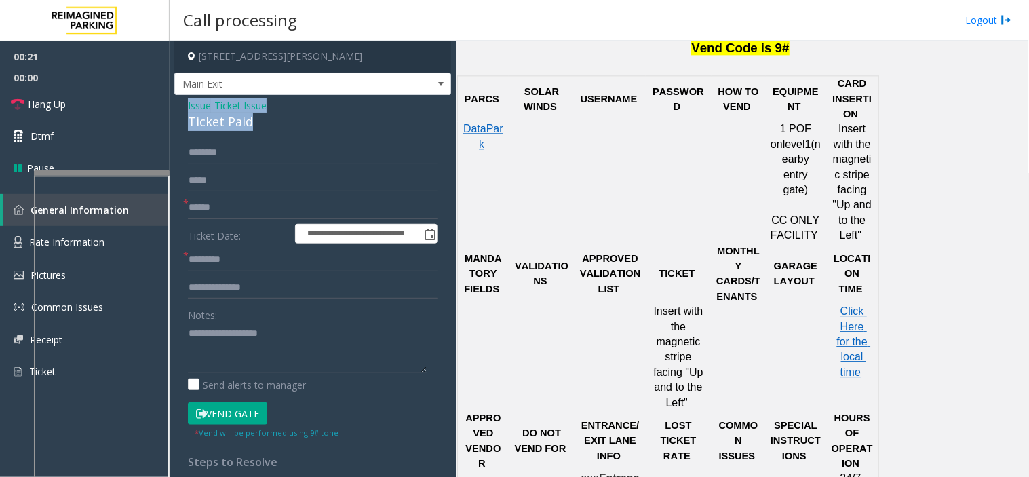
drag, startPoint x: 202, startPoint y: 129, endPoint x: 177, endPoint y: 111, distance: 30.5
click at [177, 111] on div "**********" at bounding box center [312, 412] width 277 height 634
copy div "Issue - Ticket Issue Ticket Paid"
click at [228, 335] on textarea at bounding box center [307, 347] width 239 height 51
paste textarea "**********"
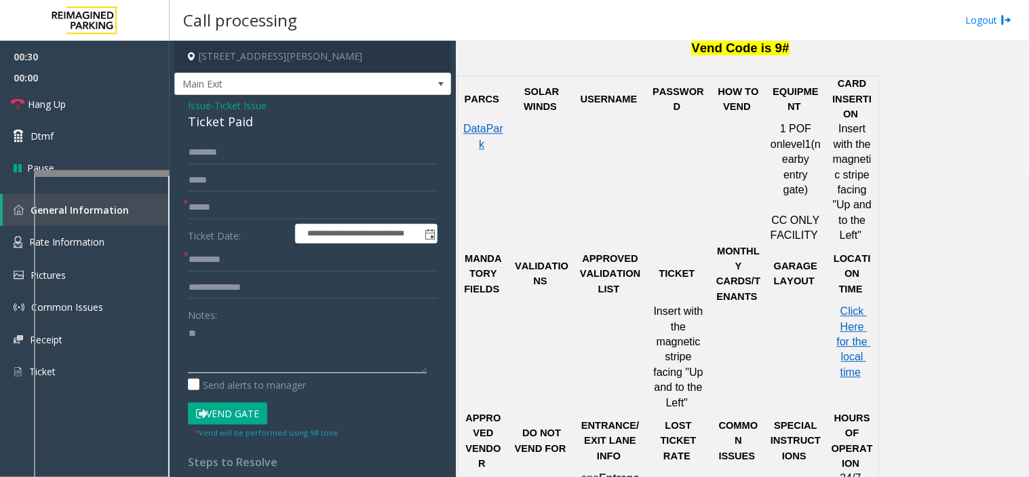
type textarea "*"
click at [197, 100] on span "Issue" at bounding box center [199, 105] width 23 height 14
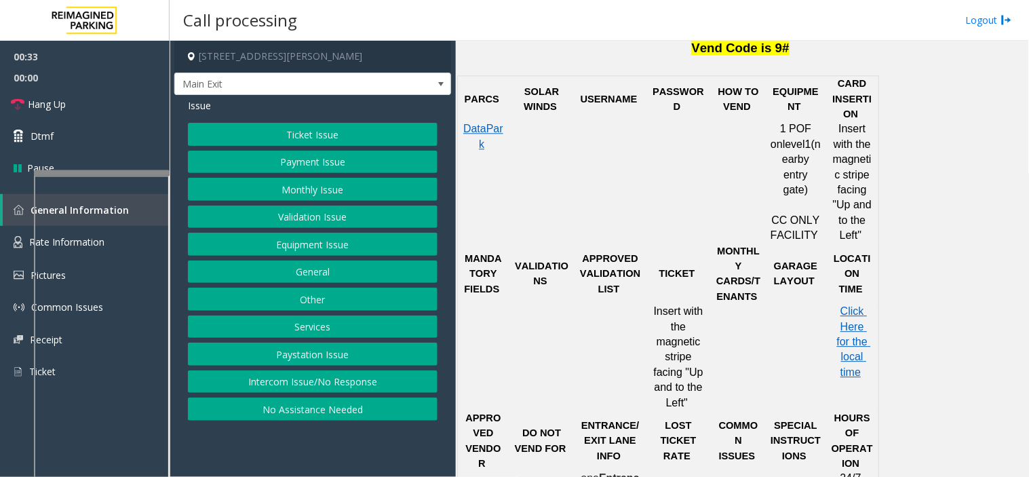
click at [288, 208] on button "Validation Issue" at bounding box center [313, 217] width 250 height 23
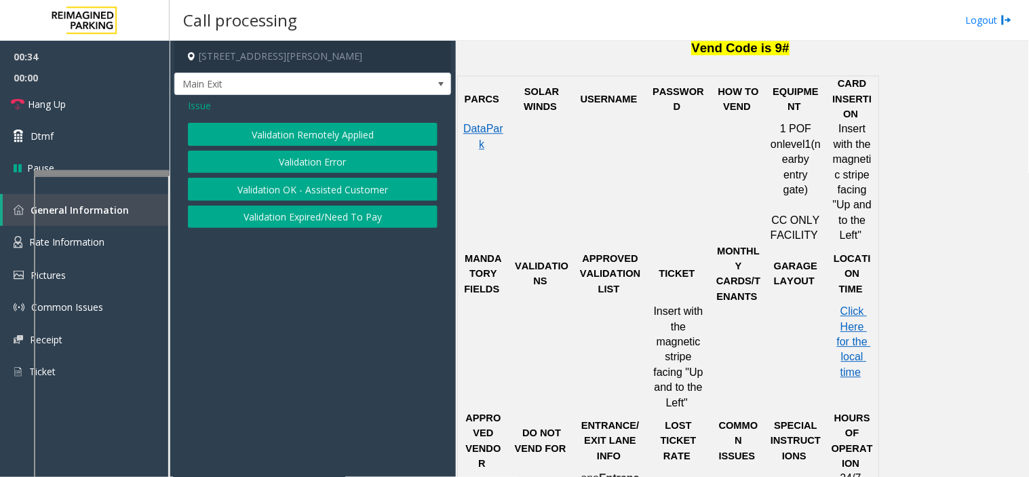
click at [293, 151] on button "Validation Error" at bounding box center [313, 162] width 250 height 23
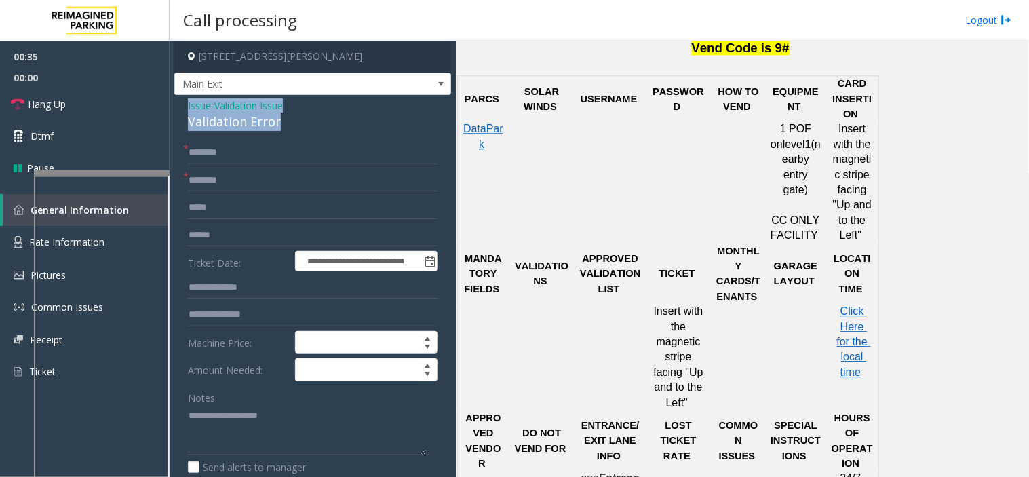
drag, startPoint x: 284, startPoint y: 122, endPoint x: 180, endPoint y: 109, distance: 104.6
copy div "Issue - Validation Issue Validation Error"
click at [204, 435] on textarea at bounding box center [307, 430] width 239 height 51
paste textarea "**********"
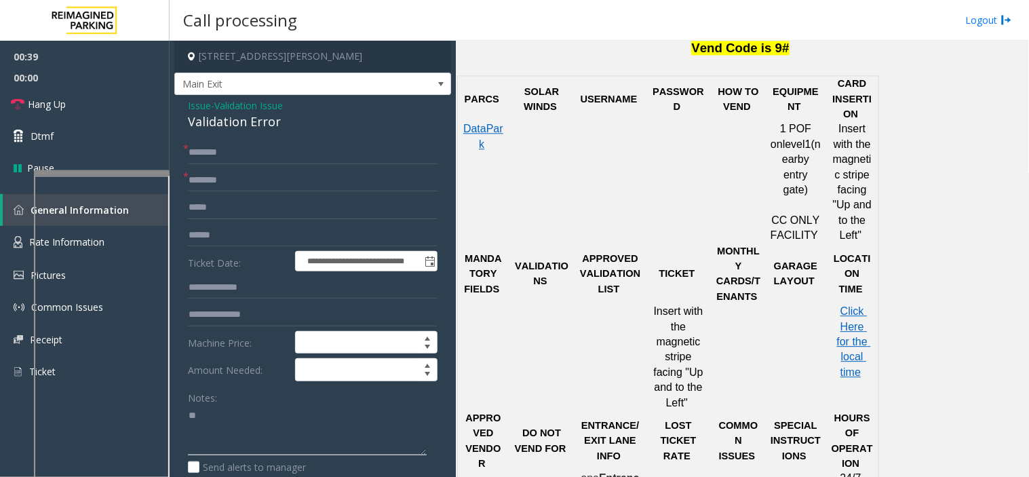
type textarea "*"
click at [204, 111] on span "Issue" at bounding box center [199, 105] width 23 height 14
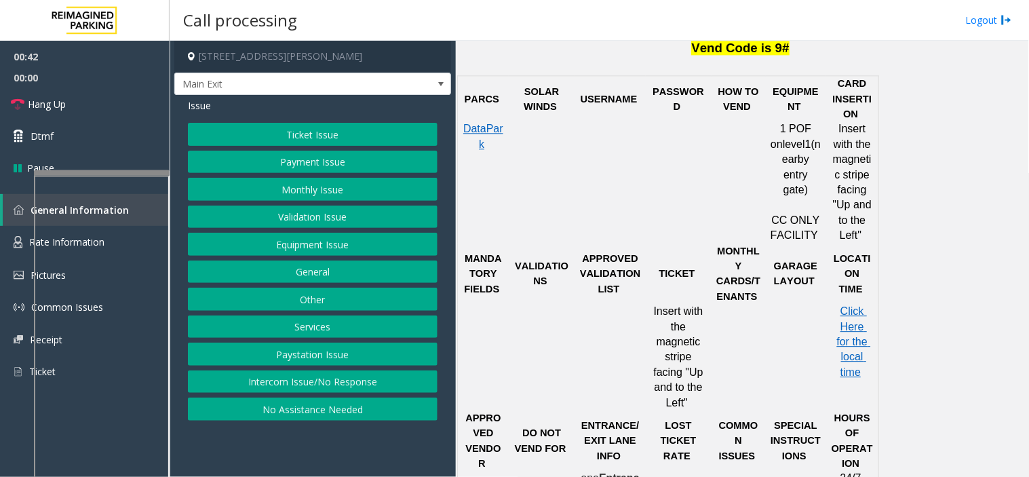
click at [256, 136] on button "Ticket Issue" at bounding box center [313, 134] width 250 height 23
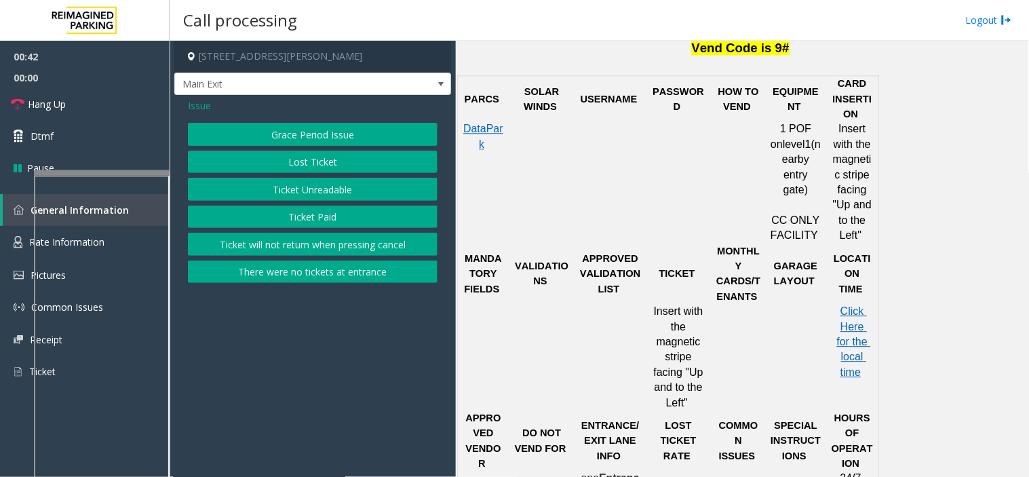
click at [269, 188] on button "Ticket Unreadable" at bounding box center [313, 189] width 250 height 23
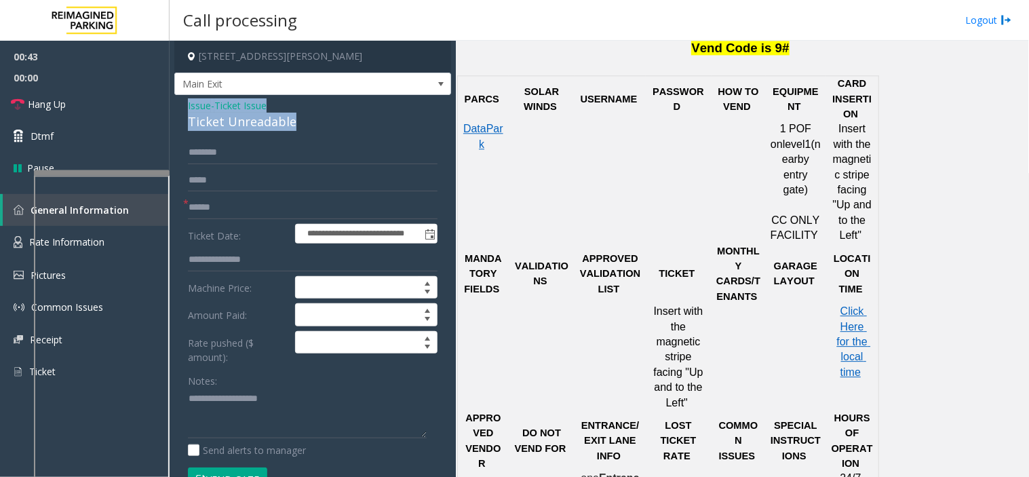
drag, startPoint x: 303, startPoint y: 124, endPoint x: 178, endPoint y: 104, distance: 127.2
click at [178, 104] on div "**********" at bounding box center [312, 409] width 277 height 629
copy div "Issue - Ticket Issue Ticket Unreadable"
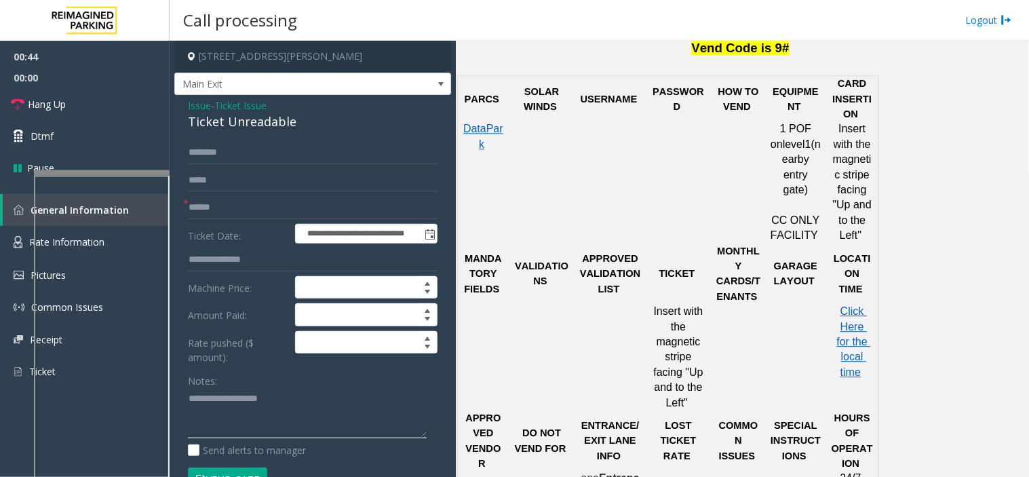
click at [258, 404] on textarea at bounding box center [307, 413] width 239 height 51
paste textarea "**********"
type textarea "**********"
click at [266, 214] on input "text" at bounding box center [313, 207] width 250 height 23
click at [253, 199] on input "text" at bounding box center [313, 207] width 250 height 23
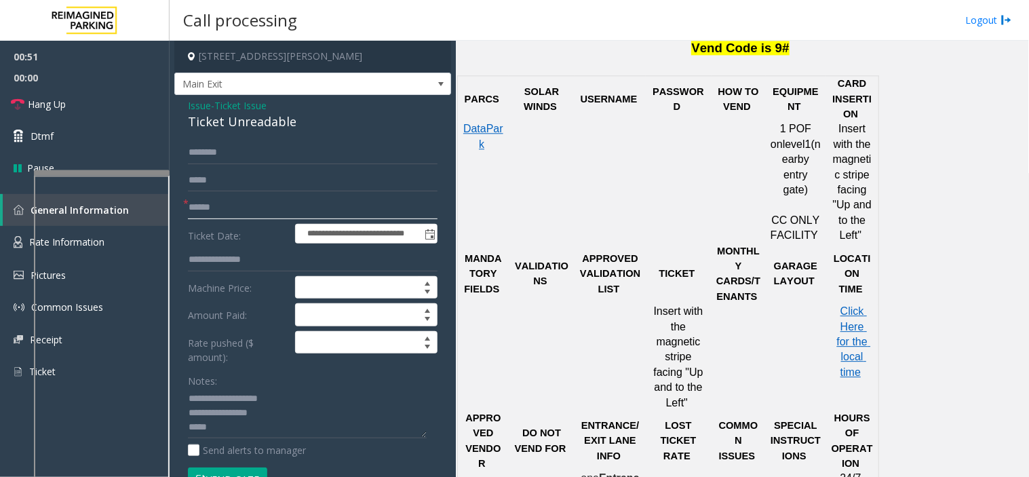
click at [206, 198] on input "text" at bounding box center [313, 207] width 250 height 23
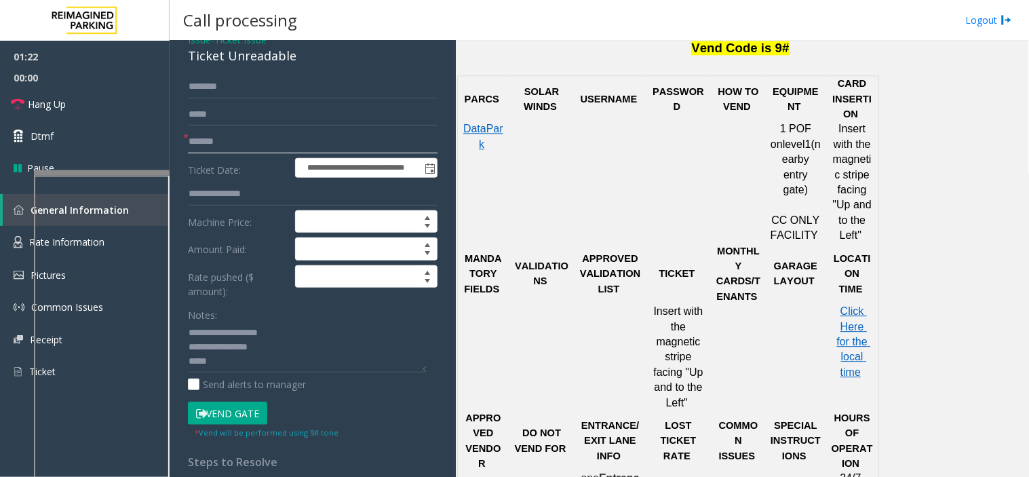
scroll to position [226, 0]
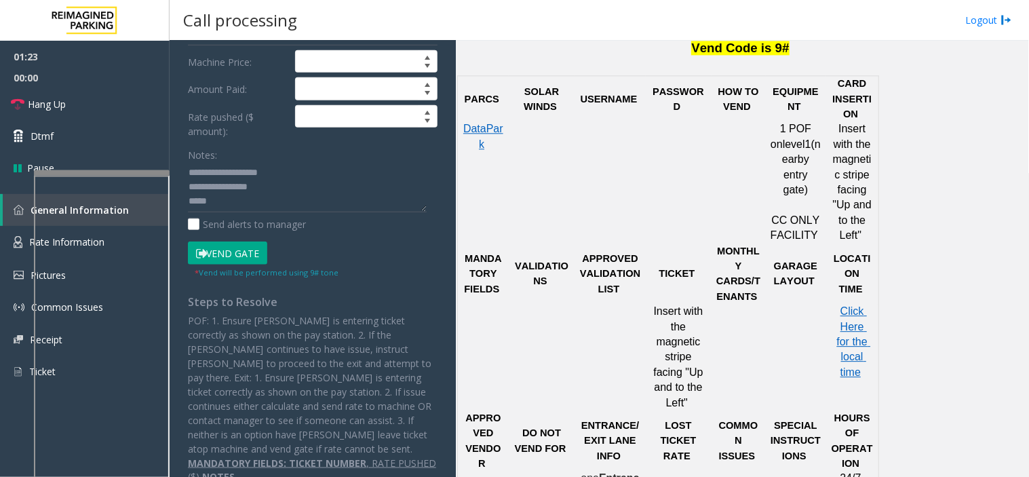
type input "*******"
click at [231, 253] on button "Vend Gate" at bounding box center [227, 253] width 79 height 23
click at [228, 198] on textarea at bounding box center [307, 187] width 239 height 51
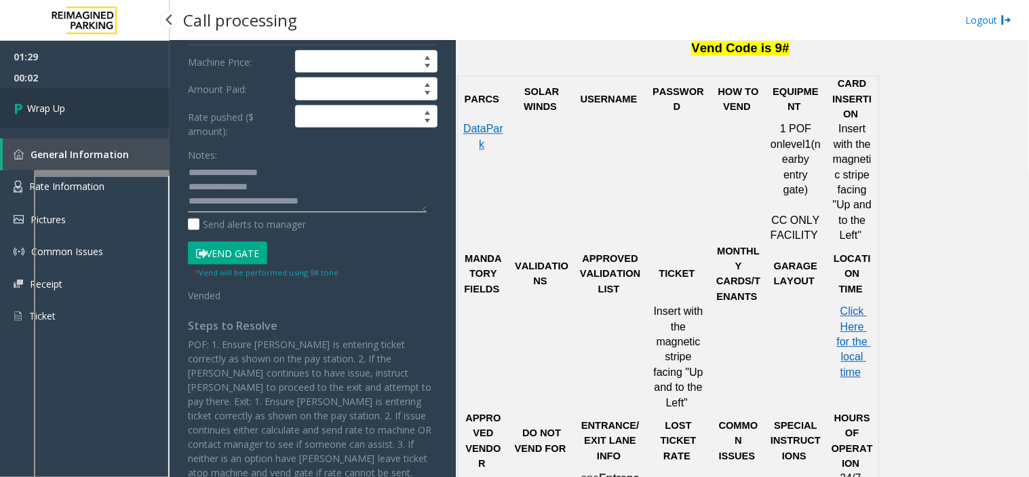
type textarea "**********"
click at [52, 101] on span "Wrap Up" at bounding box center [46, 108] width 38 height 14
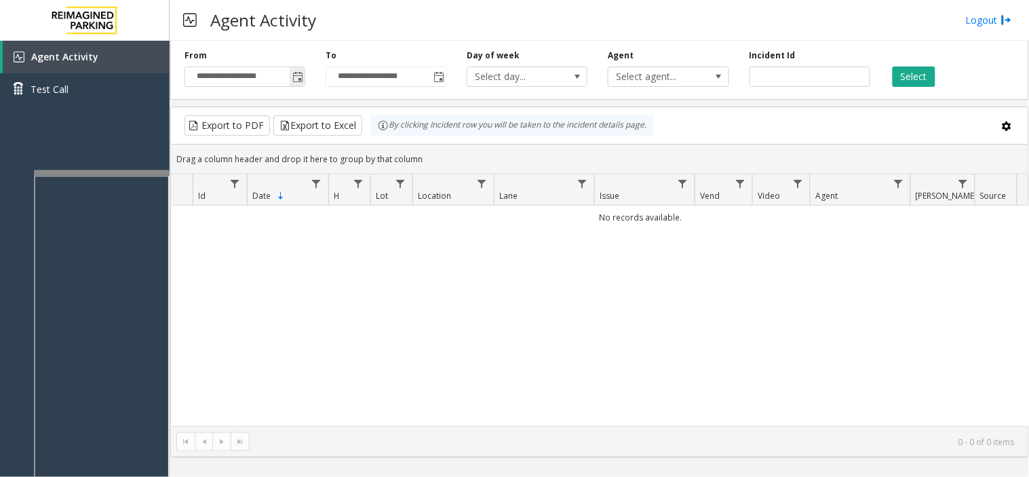
click at [304, 83] on span "Toggle popup" at bounding box center [297, 77] width 15 height 22
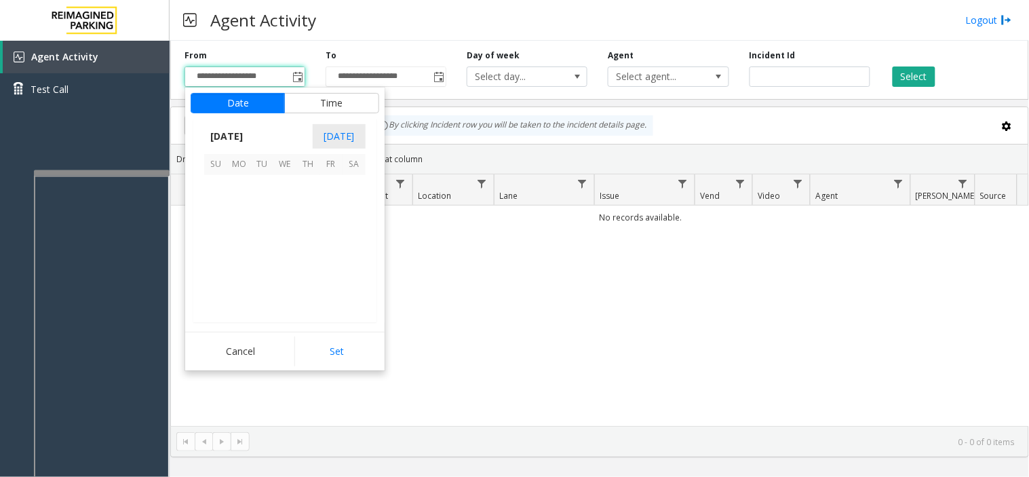
scroll to position [243335, 0]
click at [201, 212] on kendo-virtualization "August 2025 1 2 3 4 5 6 7 8 9 10 11 12 13 14 15 16 17 18 19 20 21 22 23 24 25 2…" at bounding box center [284, 248] width 297 height 147
click at [213, 234] on span "10" at bounding box center [215, 232] width 23 height 23
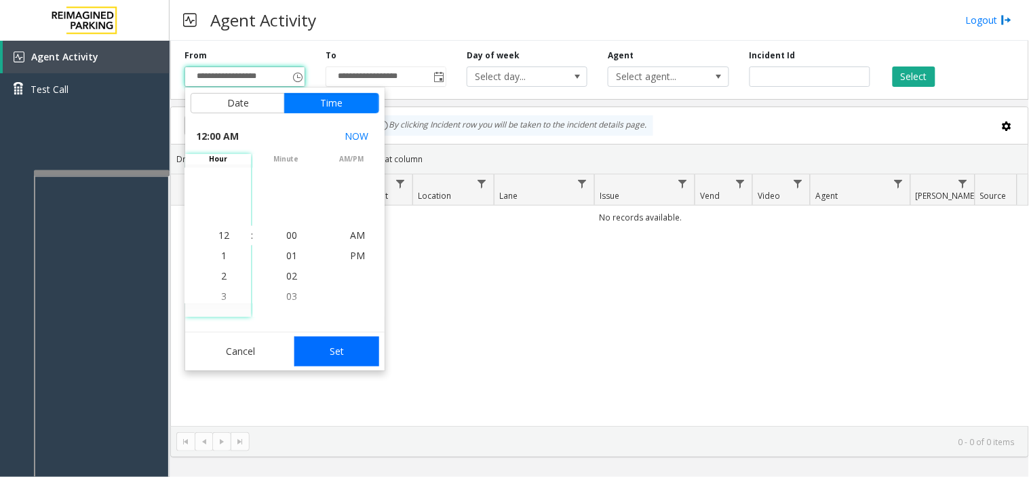
click at [323, 357] on button "Set" at bounding box center [338, 352] width 86 height 30
type input "**********"
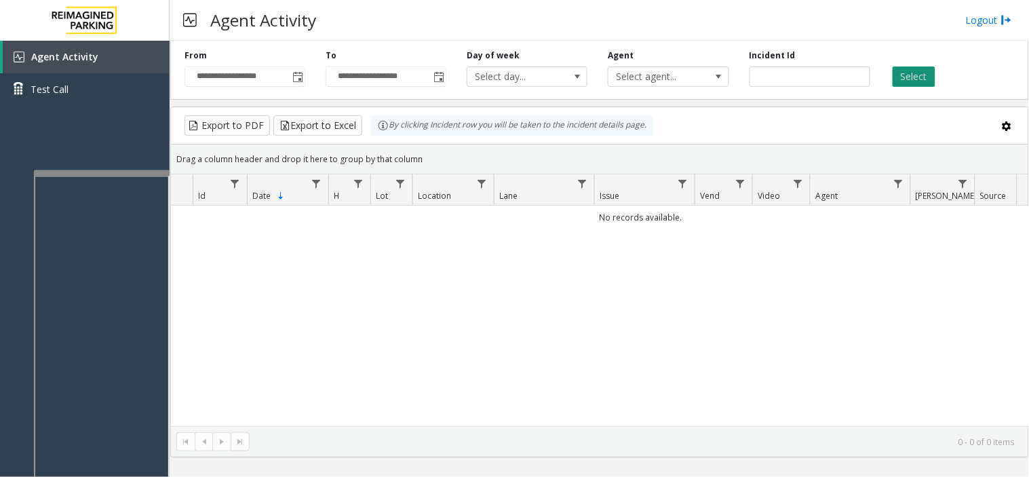
click at [908, 72] on button "Select" at bounding box center [914, 77] width 43 height 20
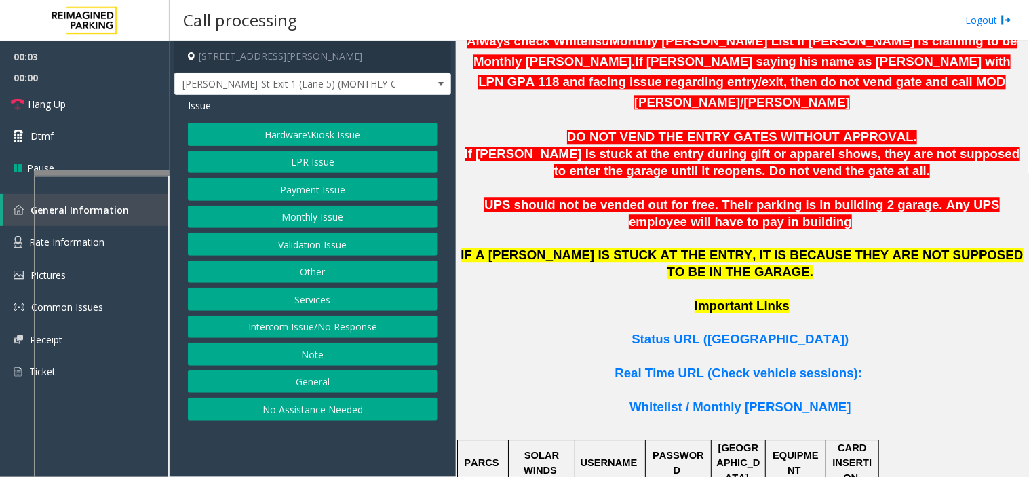
scroll to position [829, 0]
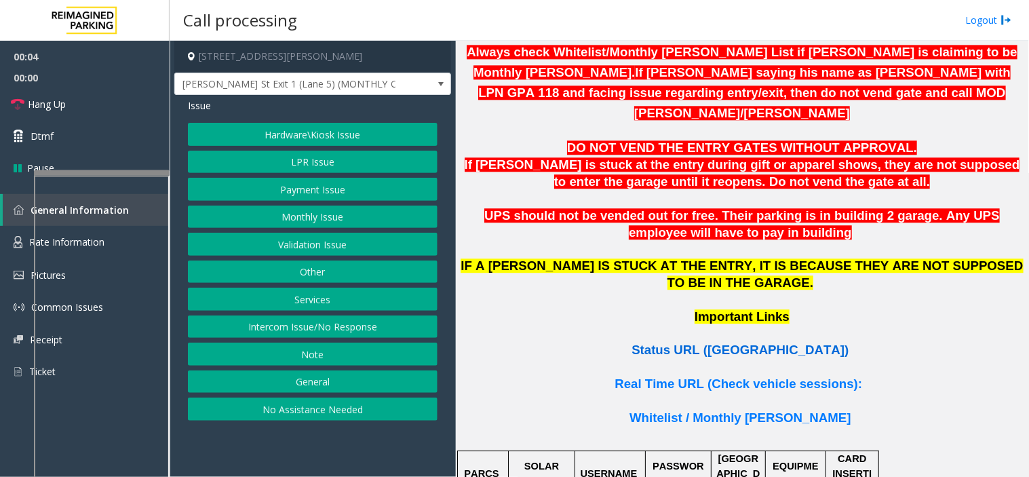
click at [696, 343] on span "Status URL (Vend Gate)" at bounding box center [740, 350] width 217 height 14
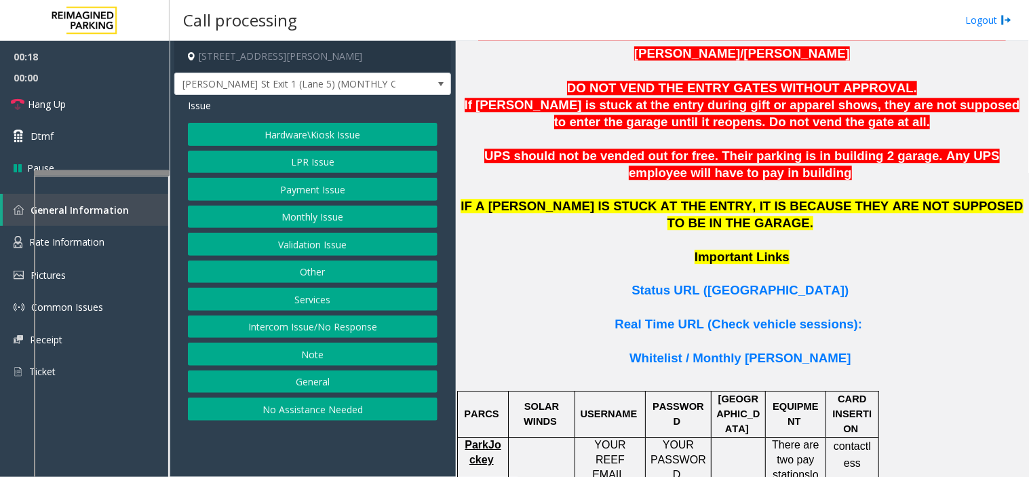
scroll to position [1055, 0]
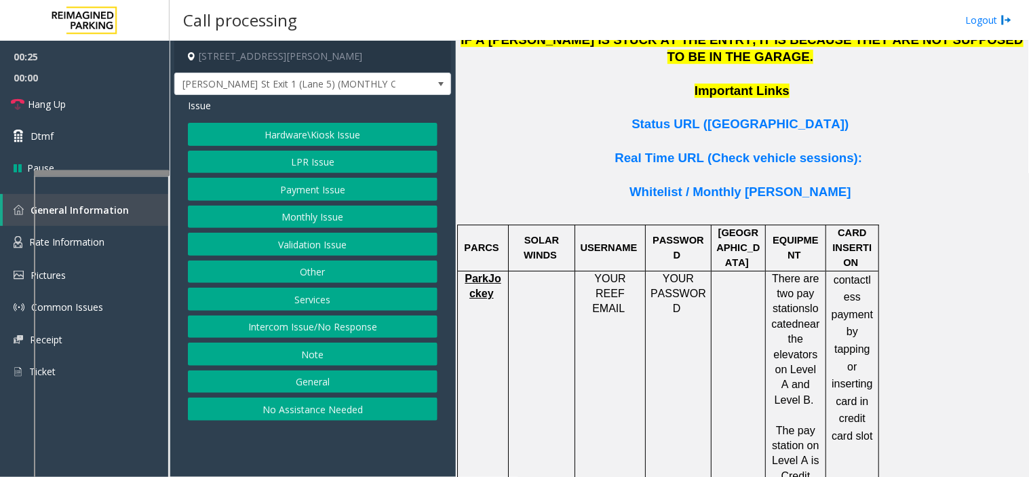
click at [301, 165] on button "LPR Issue" at bounding box center [313, 162] width 250 height 23
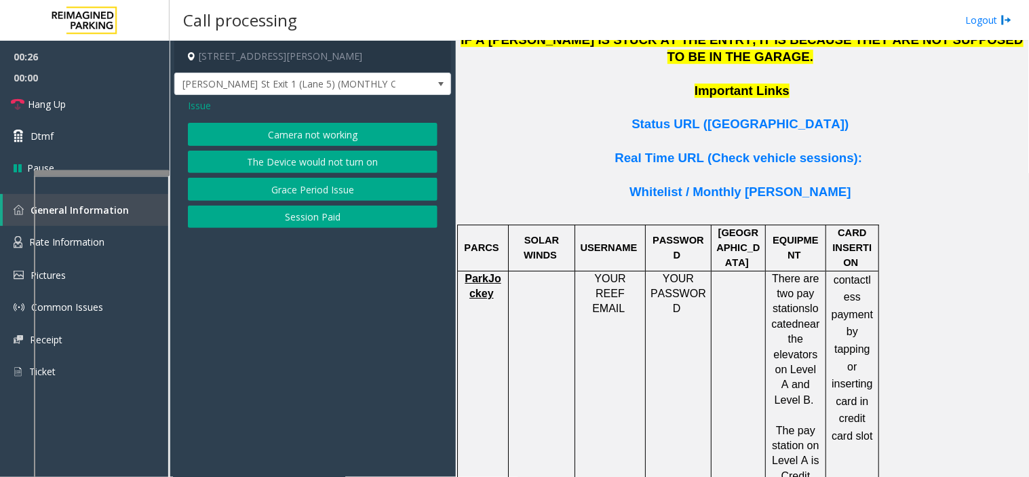
click at [292, 220] on button "Session Paid" at bounding box center [313, 217] width 250 height 23
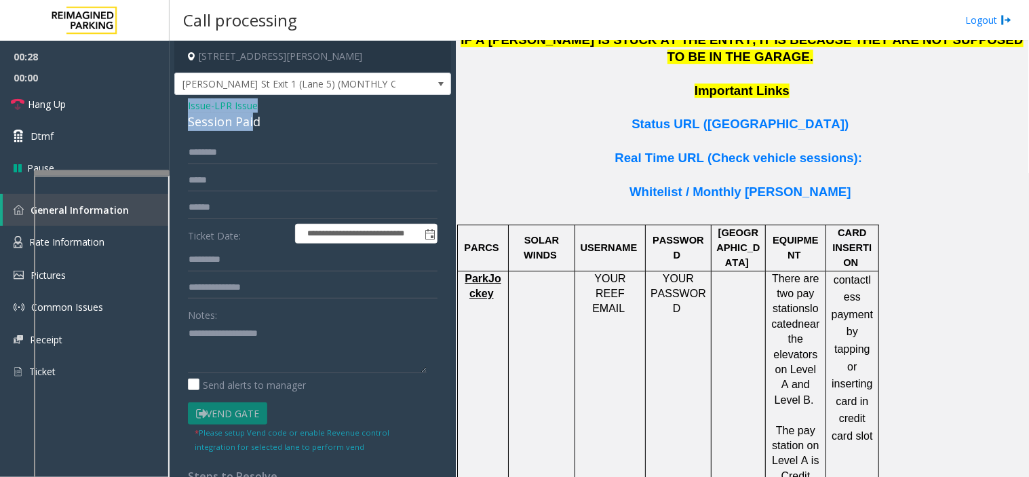
drag, startPoint x: 254, startPoint y: 124, endPoint x: 181, endPoint y: 110, distance: 74.0
click at [181, 110] on div "**********" at bounding box center [312, 405] width 277 height 620
click at [287, 113] on div "Session Paid" at bounding box center [313, 122] width 250 height 18
drag, startPoint x: 287, startPoint y: 113, endPoint x: 181, endPoint y: 105, distance: 106.9
click at [181, 105] on div "**********" at bounding box center [312, 405] width 277 height 620
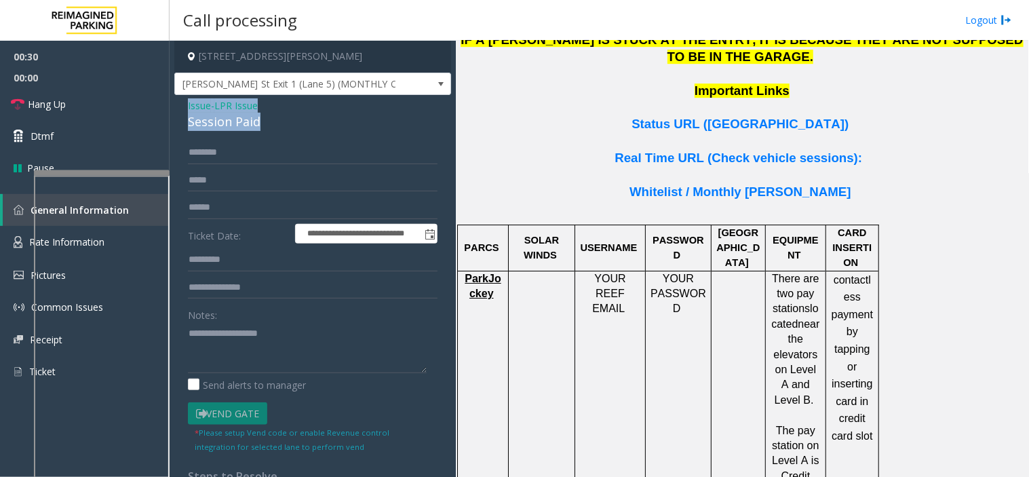
copy div "Issue - LPR Issue Session Paid"
click at [233, 328] on textarea at bounding box center [307, 347] width 239 height 51
paste textarea "**********"
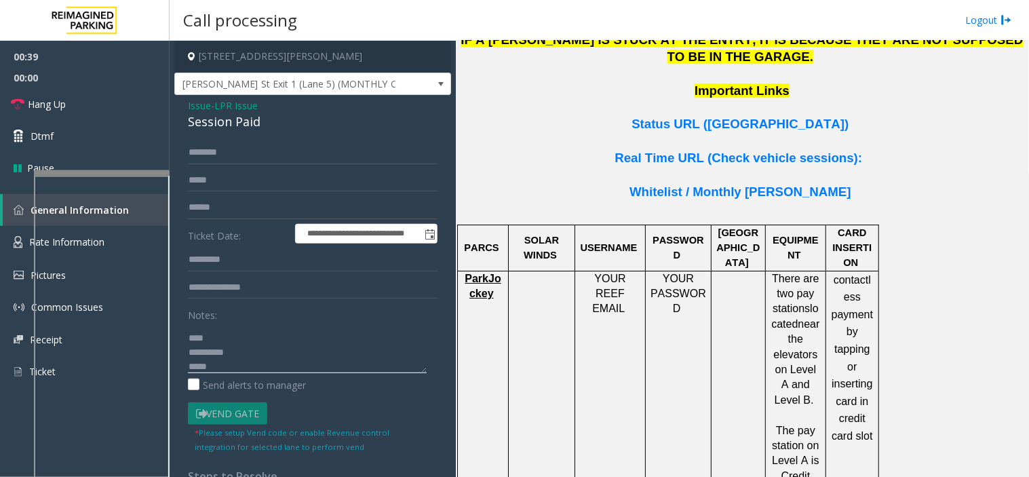
scroll to position [52, 0]
click at [214, 360] on textarea at bounding box center [307, 347] width 239 height 51
click at [235, 316] on div "Notes:" at bounding box center [313, 338] width 250 height 70
click at [221, 343] on textarea at bounding box center [307, 347] width 239 height 51
click at [212, 356] on textarea at bounding box center [307, 347] width 239 height 51
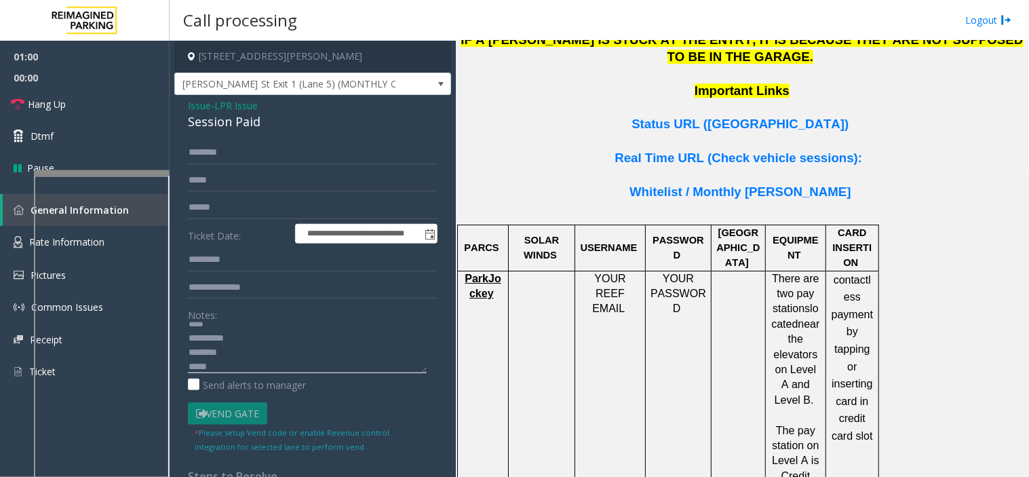
click at [212, 350] on textarea at bounding box center [307, 347] width 239 height 51
click at [214, 368] on textarea at bounding box center [307, 347] width 239 height 51
click at [218, 366] on textarea at bounding box center [307, 347] width 239 height 51
click at [219, 370] on textarea at bounding box center [307, 347] width 239 height 51
click at [245, 327] on textarea at bounding box center [307, 347] width 239 height 51
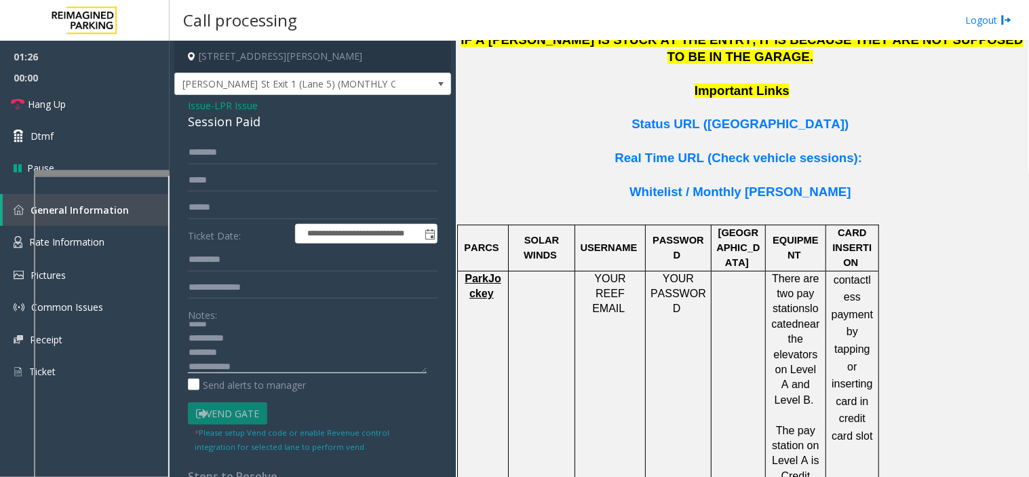
scroll to position [45, 0]
click at [261, 324] on textarea at bounding box center [307, 347] width 239 height 51
click at [202, 335] on textarea at bounding box center [307, 347] width 239 height 51
click at [253, 322] on div "Notes:" at bounding box center [313, 338] width 250 height 70
click at [254, 330] on textarea at bounding box center [307, 347] width 239 height 51
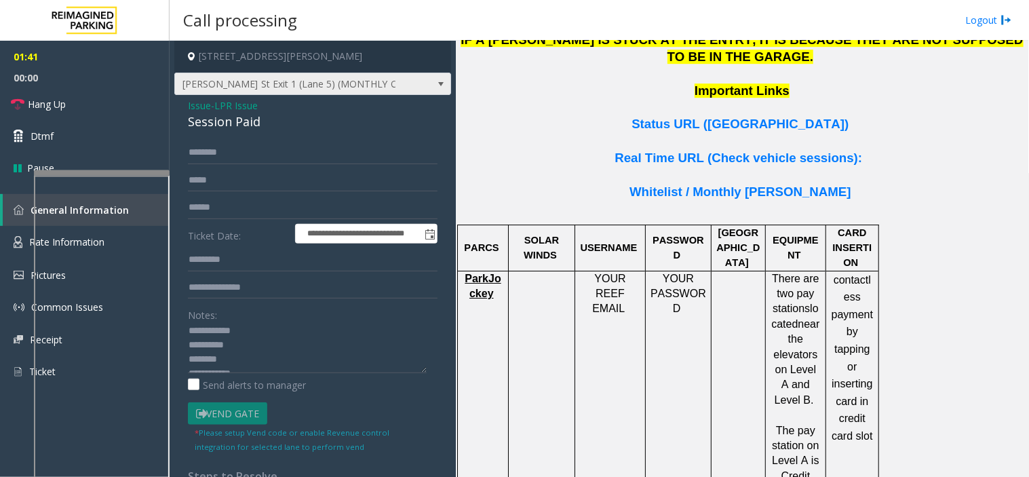
click at [299, 92] on span "Baker St Exit 1 (Lane 5) (MONTHLY ONLY)" at bounding box center [285, 84] width 221 height 22
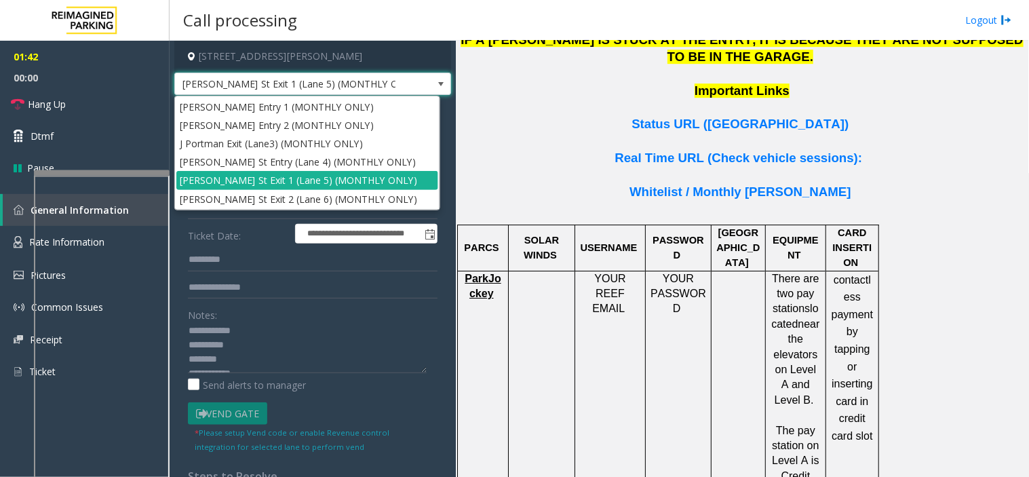
click at [480, 282] on td "ParkJockey" at bounding box center [483, 438] width 51 height 335
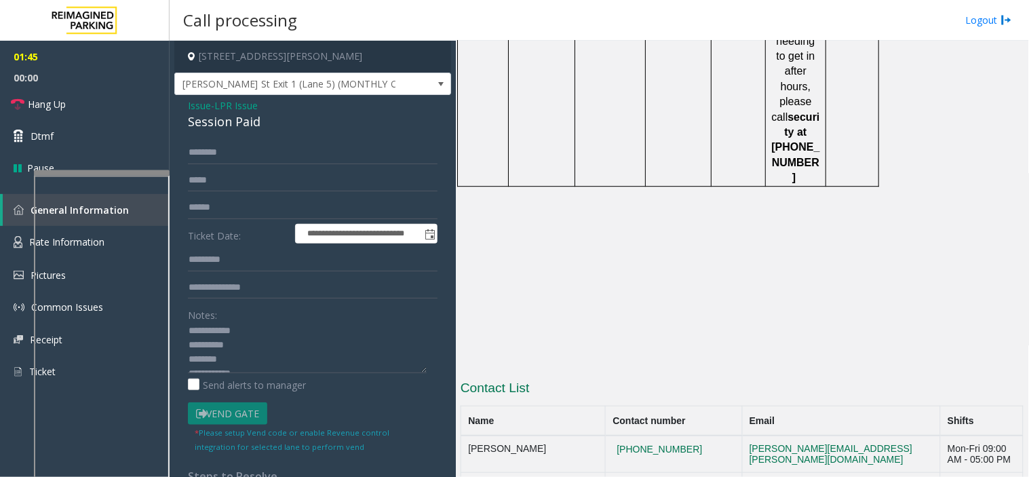
scroll to position [2277, 0]
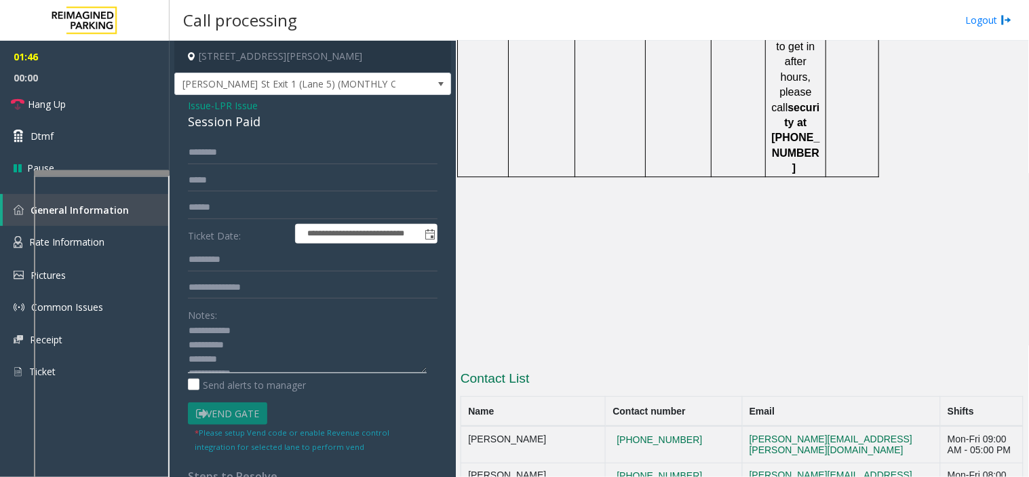
click at [275, 336] on textarea at bounding box center [307, 347] width 239 height 51
click at [286, 320] on div "Notes:" at bounding box center [313, 338] width 250 height 70
click at [268, 330] on textarea at bounding box center [307, 347] width 239 height 51
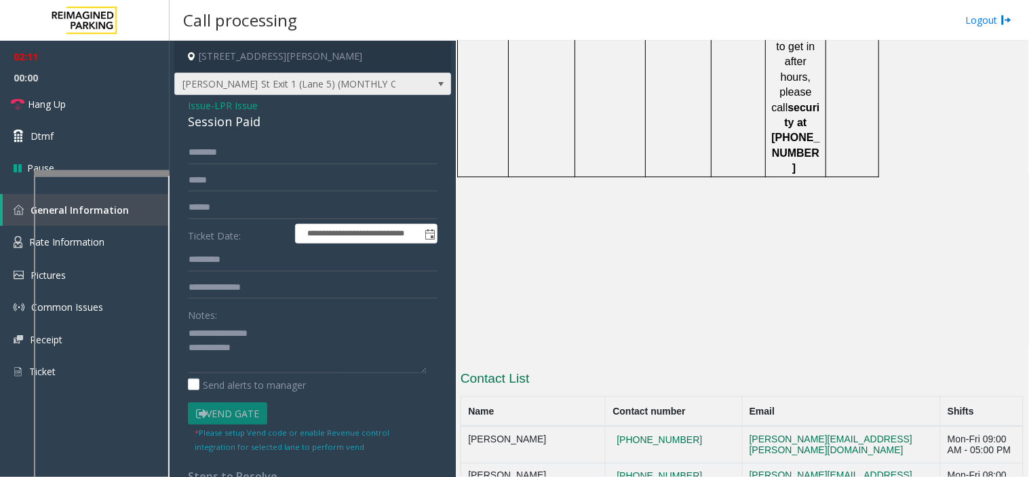
click at [409, 77] on span "Baker St Exit 1 (Lane 5) (MONTHLY ONLY)" at bounding box center [312, 84] width 277 height 23
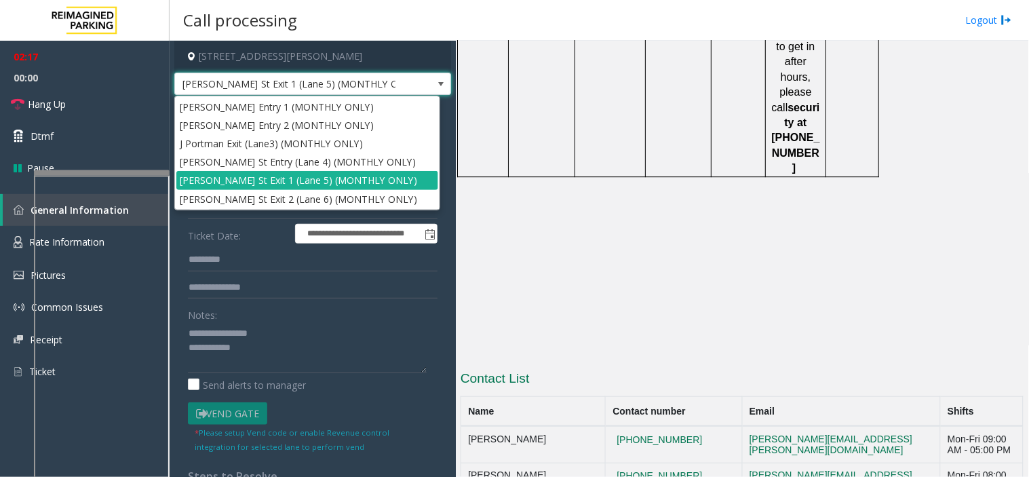
click at [436, 83] on span at bounding box center [441, 84] width 11 height 11
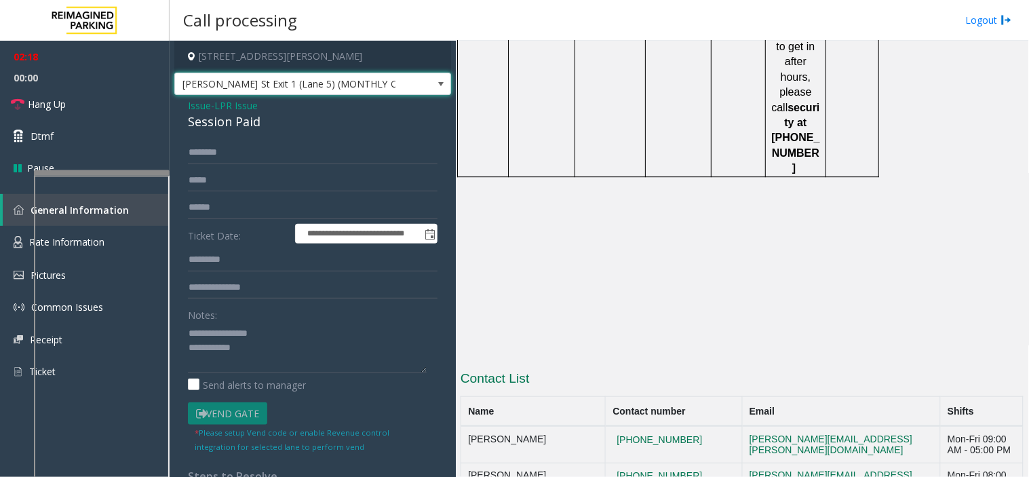
scroll to position [57, 0]
drag, startPoint x: 131, startPoint y: 109, endPoint x: 167, endPoint y: 174, distance: 73.8
click at [131, 109] on link "Hang Up" at bounding box center [85, 104] width 170 height 32
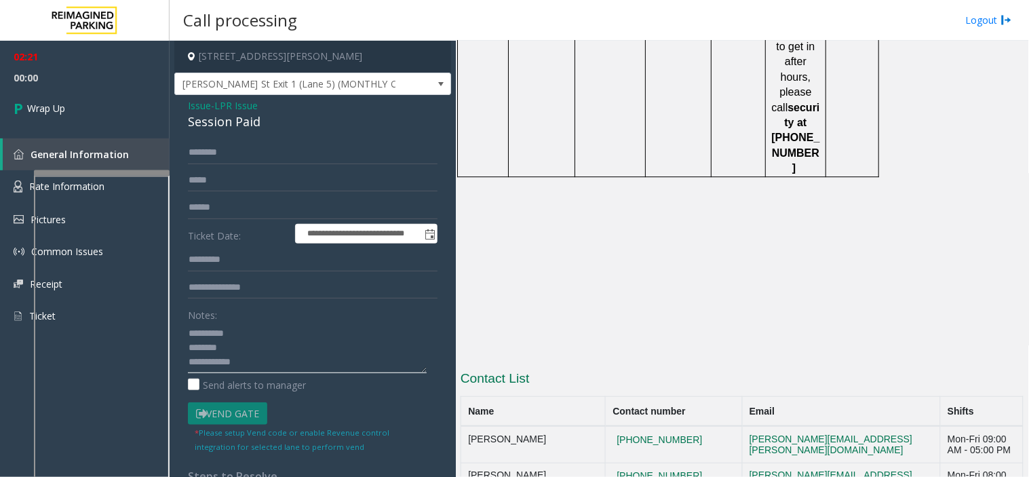
click at [314, 331] on textarea at bounding box center [307, 347] width 239 height 51
type textarea "**********"
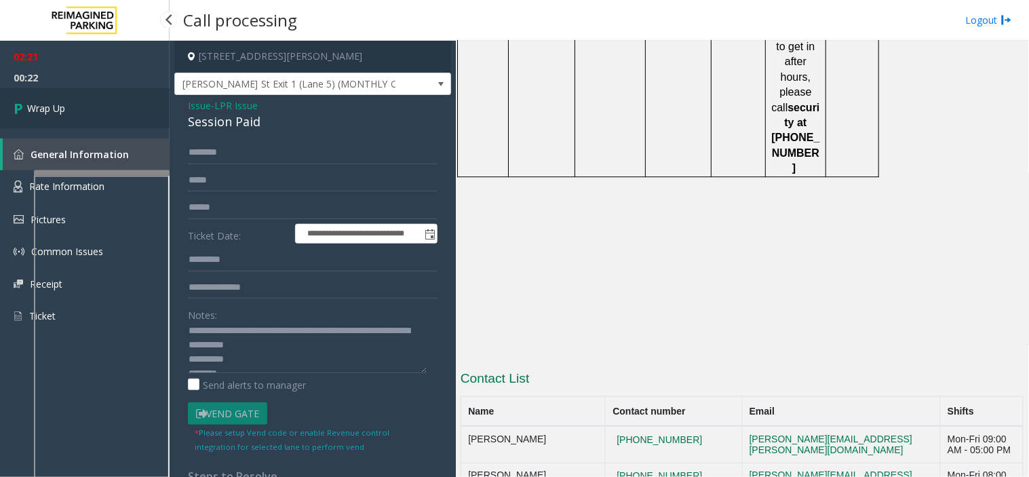
click at [86, 111] on link "Wrap Up" at bounding box center [85, 108] width 170 height 40
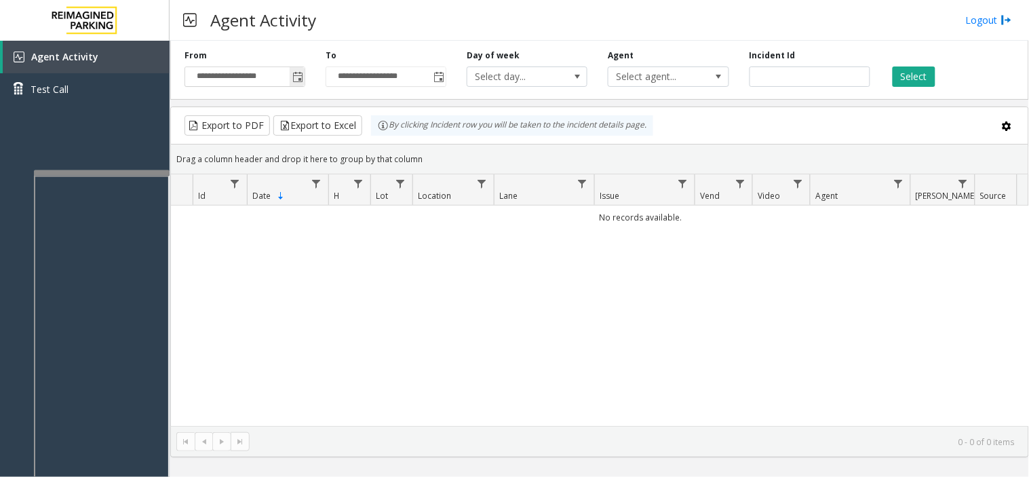
click at [295, 70] on span "Toggle popup" at bounding box center [297, 77] width 15 height 22
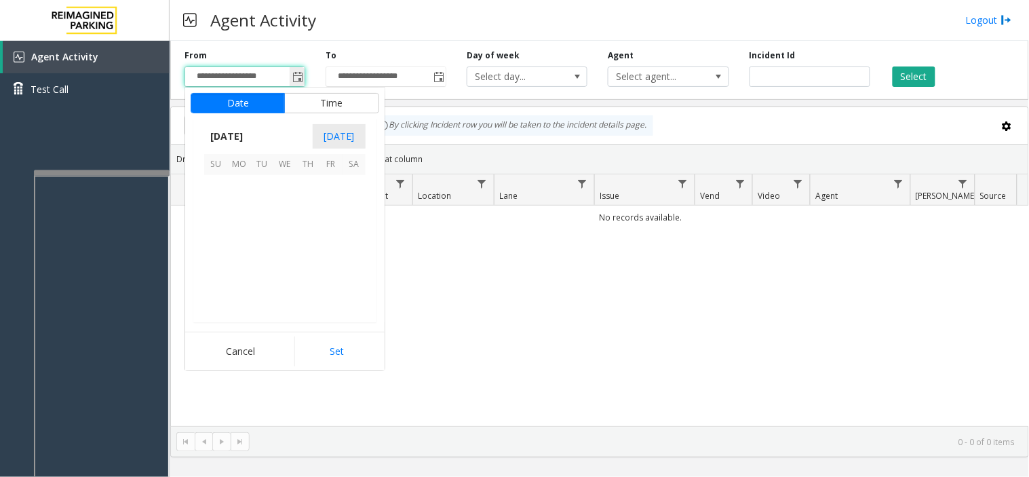
scroll to position [243335, 0]
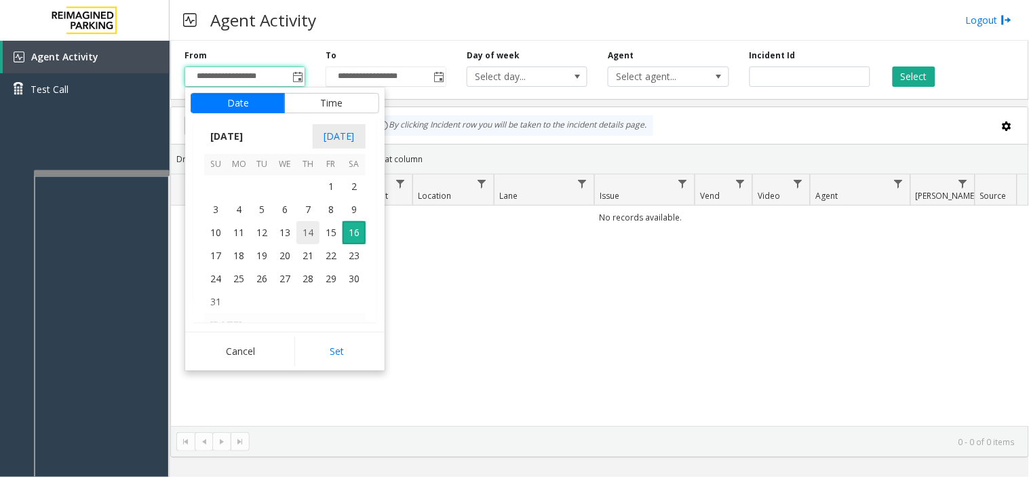
click at [312, 232] on span "14" at bounding box center [308, 232] width 23 height 23
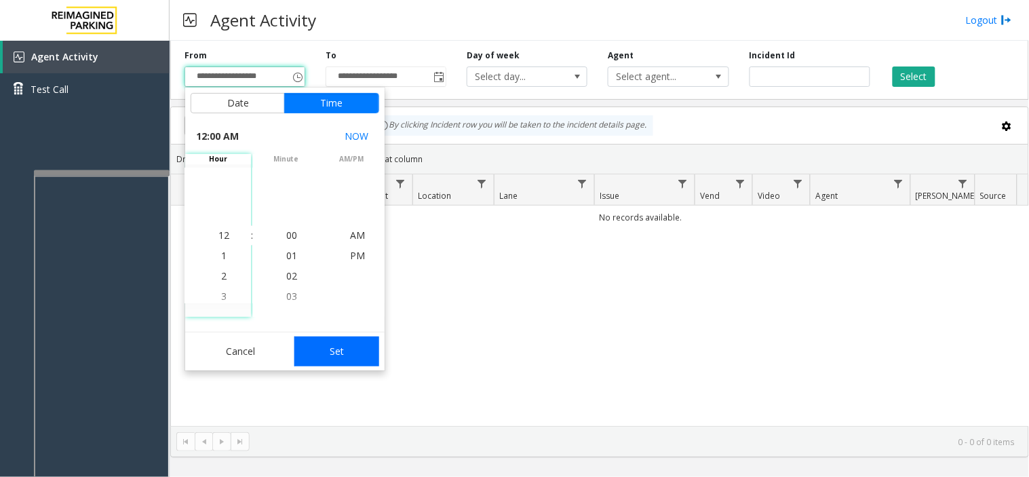
click at [333, 345] on button "Set" at bounding box center [338, 352] width 86 height 30
type input "**********"
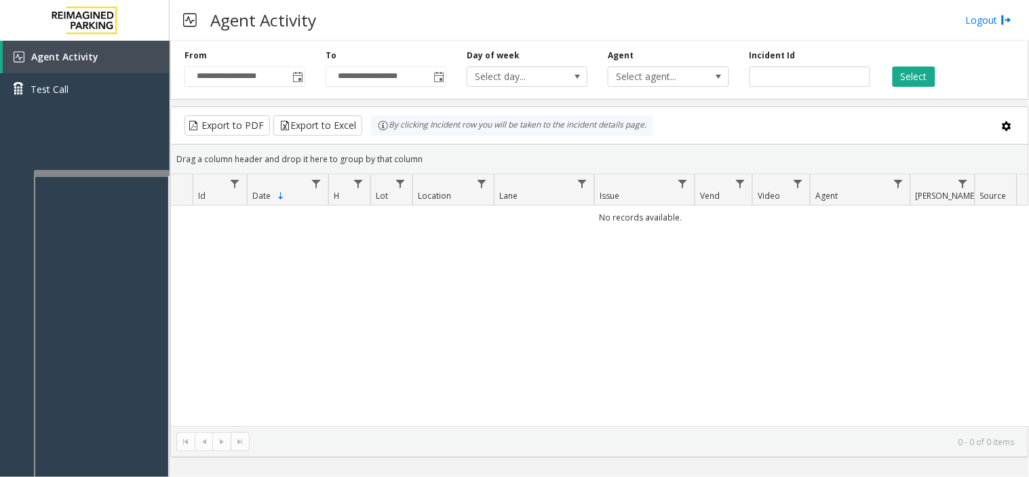
click at [894, 65] on div "Select" at bounding box center [951, 68] width 141 height 37
click at [901, 71] on button "Select" at bounding box center [914, 77] width 43 height 20
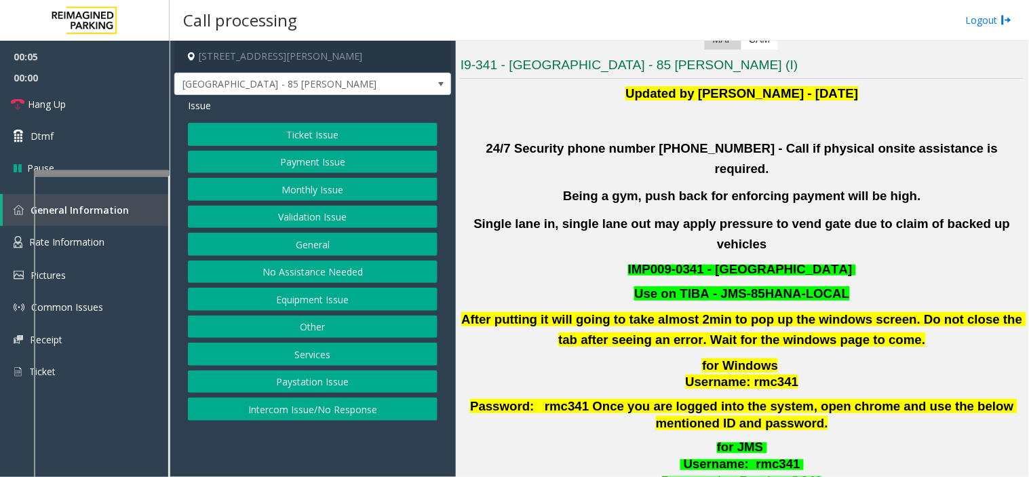
scroll to position [377, 0]
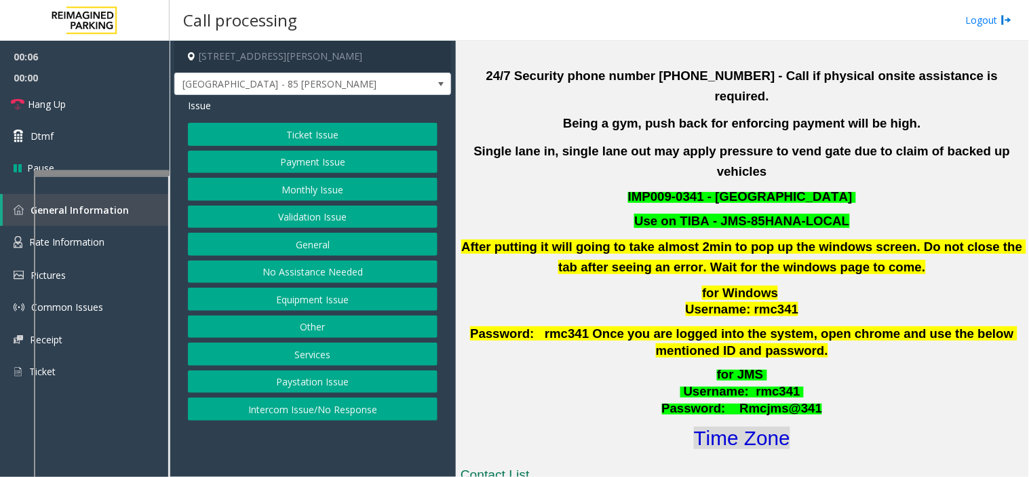
click at [734, 427] on font "Time Zone" at bounding box center [742, 438] width 96 height 22
click at [300, 219] on button "Validation Issue" at bounding box center [313, 217] width 250 height 23
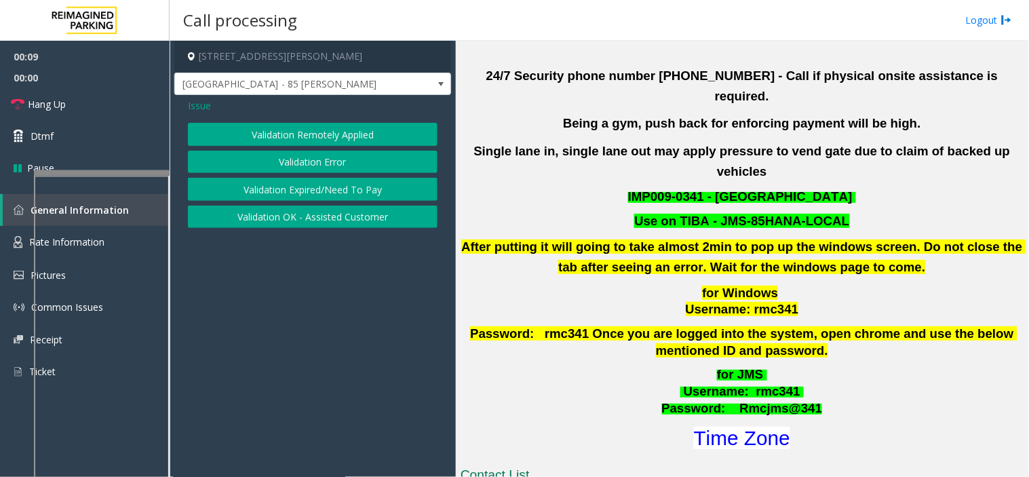
click at [299, 166] on button "Validation Error" at bounding box center [313, 162] width 250 height 23
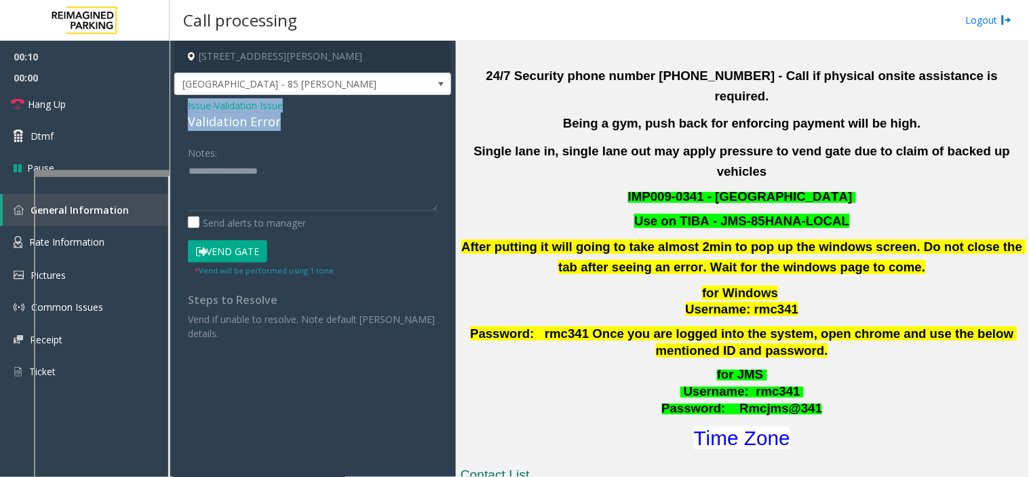
drag, startPoint x: 288, startPoint y: 124, endPoint x: 181, endPoint y: 102, distance: 108.7
click at [181, 102] on div "Issue - Validation Issue Validation Error Notes: Send alerts to manager Vend Ga…" at bounding box center [312, 224] width 277 height 259
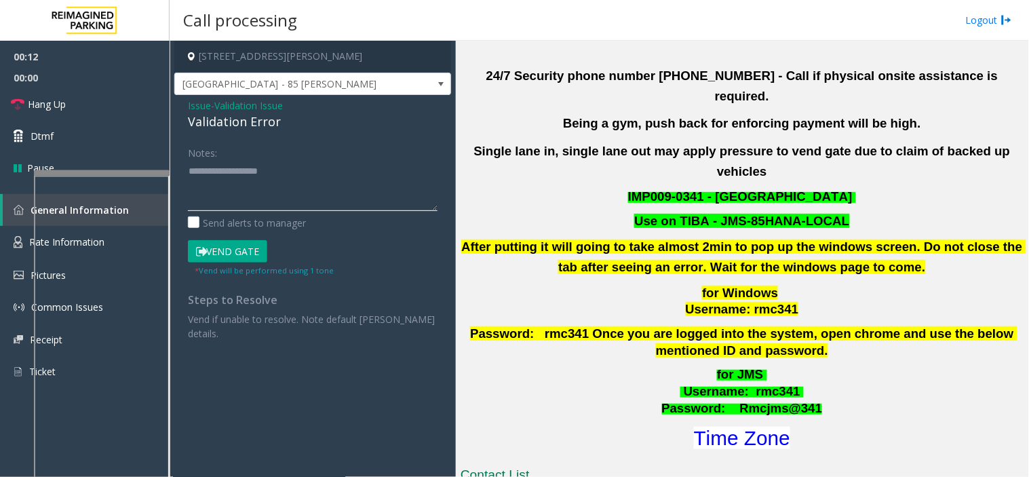
click at [208, 197] on textarea at bounding box center [313, 185] width 250 height 51
paste textarea "**********"
click at [188, 202] on textarea at bounding box center [313, 185] width 250 height 51
click at [236, 192] on textarea at bounding box center [313, 185] width 250 height 51
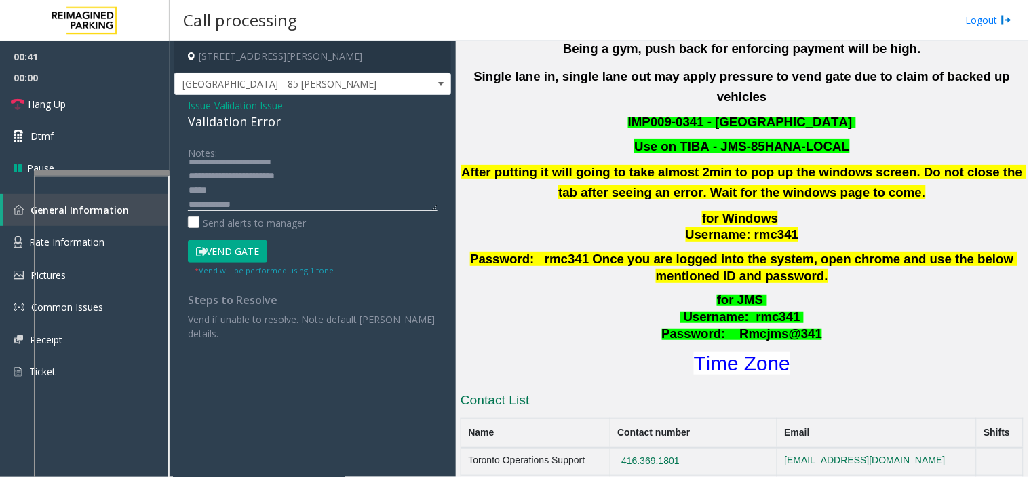
scroll to position [452, 0]
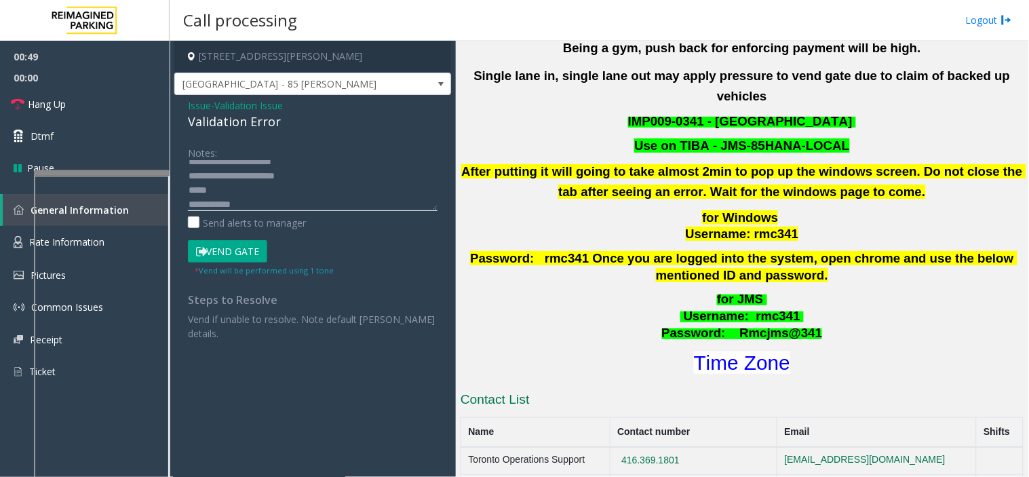
click at [211, 204] on textarea at bounding box center [313, 185] width 250 height 51
click at [213, 191] on textarea at bounding box center [313, 185] width 250 height 51
click at [213, 252] on button "Vend Gate" at bounding box center [227, 251] width 79 height 23
click at [212, 191] on textarea at bounding box center [313, 185] width 250 height 51
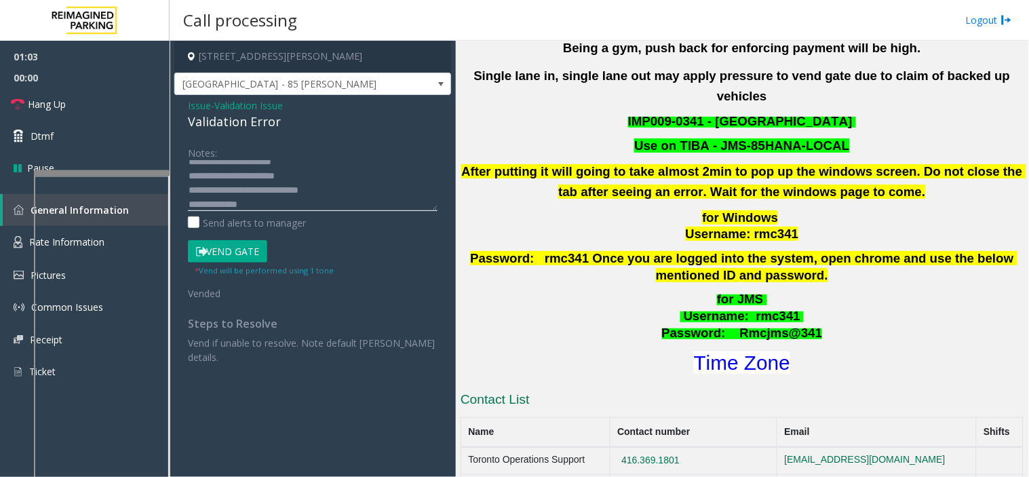
drag, startPoint x: 307, startPoint y: 202, endPoint x: 305, endPoint y: 194, distance: 8.3
click at [305, 194] on textarea at bounding box center [313, 185] width 250 height 51
type textarea "**********"
drag, startPoint x: 63, startPoint y: 73, endPoint x: 64, endPoint y: 91, distance: 17.7
click at [63, 73] on span "00:00" at bounding box center [85, 77] width 170 height 21
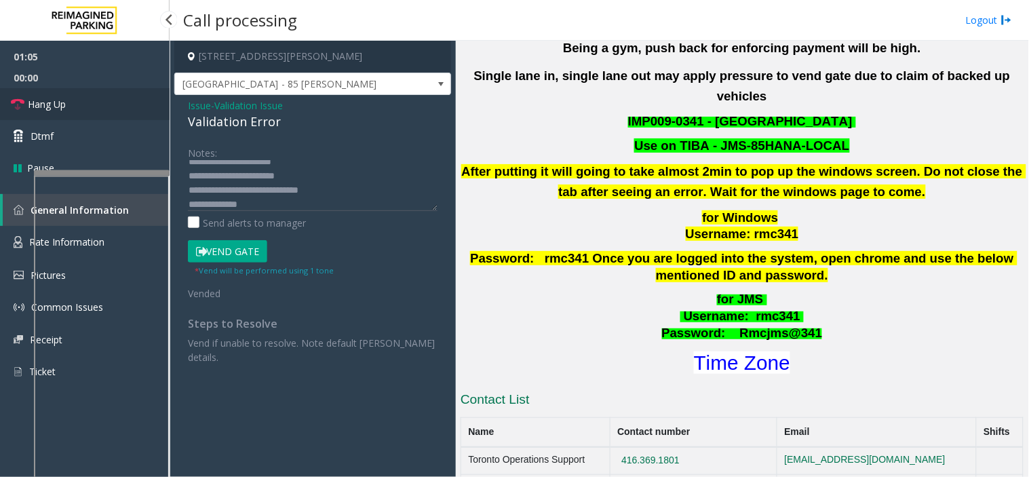
click at [64, 94] on link "Hang Up" at bounding box center [85, 104] width 170 height 32
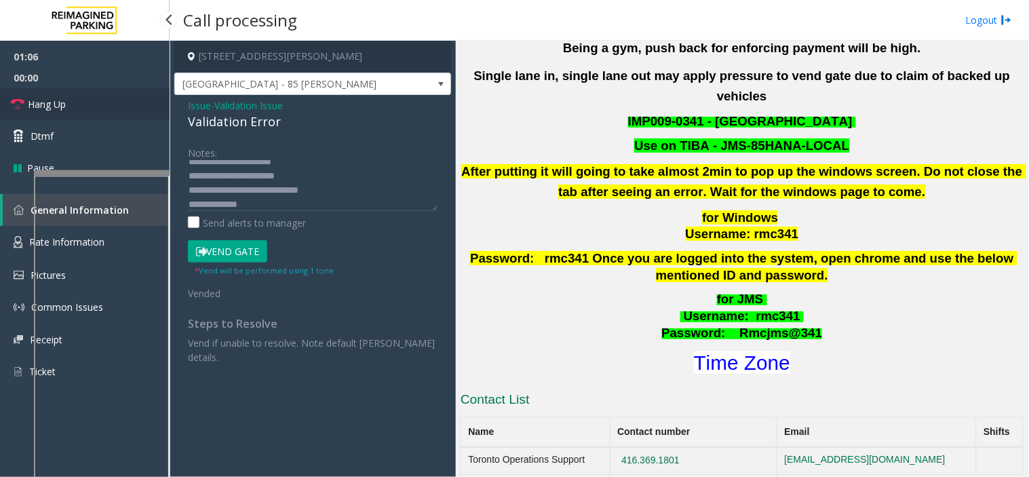
click at [64, 95] on link "Hang Up" at bounding box center [85, 104] width 170 height 32
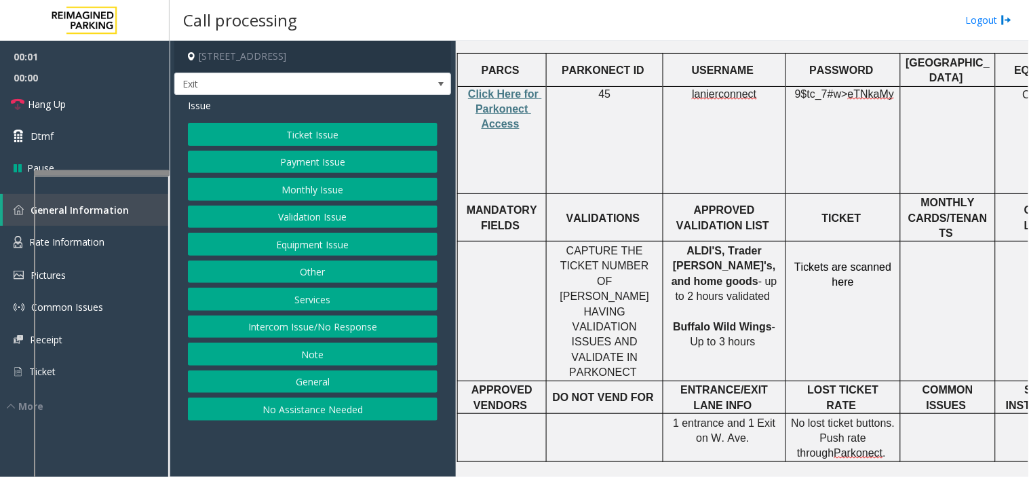
scroll to position [527, 0]
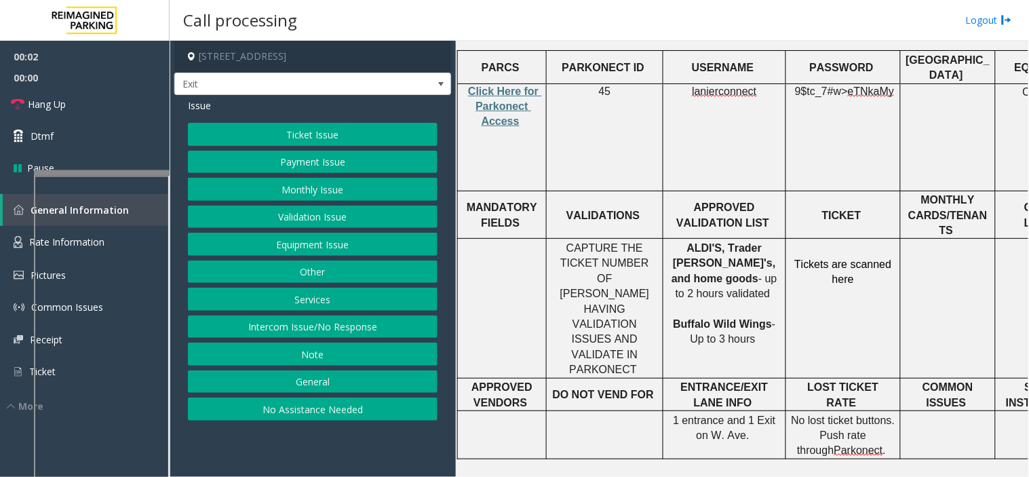
click at [486, 84] on p "Click Here for Parkonect Access" at bounding box center [502, 106] width 79 height 45
click at [501, 86] on span "Click Here for Parkonect Access" at bounding box center [505, 107] width 74 height 42
click at [295, 299] on button "Services" at bounding box center [313, 299] width 250 height 23
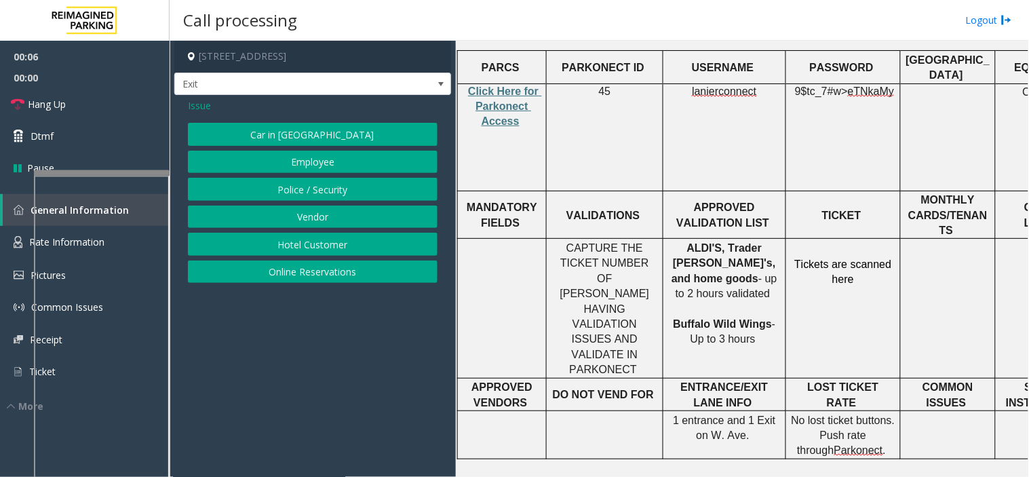
click at [297, 268] on button "Online Reservations" at bounding box center [313, 272] width 250 height 23
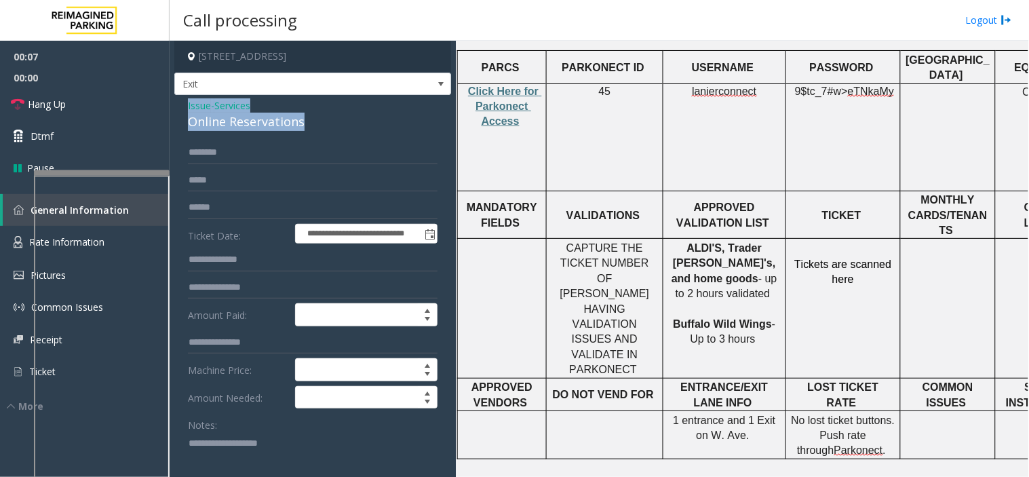
drag, startPoint x: 307, startPoint y: 124, endPoint x: 184, endPoint y: 100, distance: 125.6
click at [216, 453] on textarea at bounding box center [307, 457] width 239 height 51
paste textarea "**********"
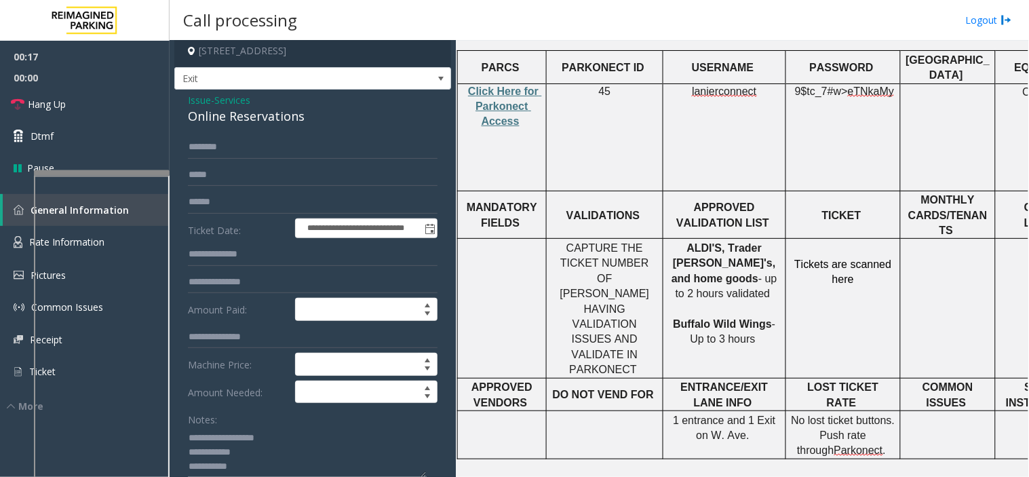
scroll to position [81, 0]
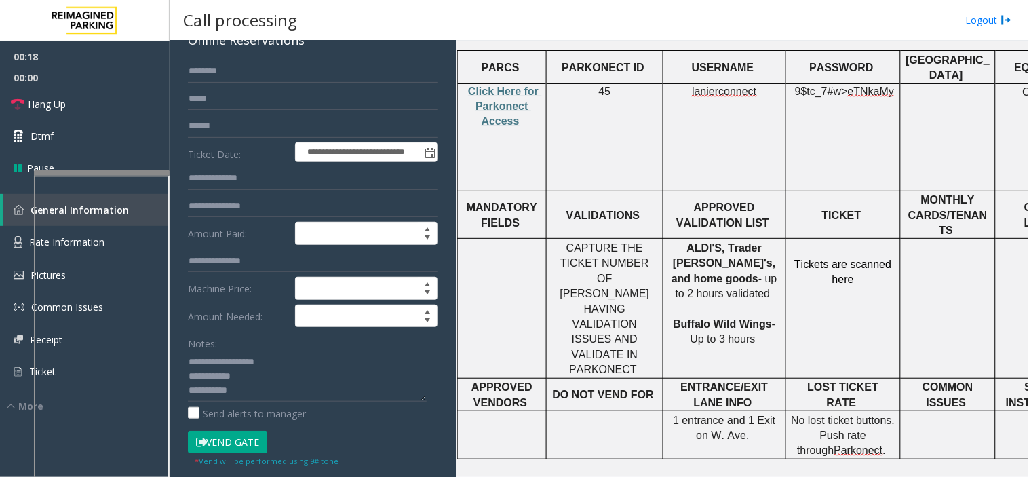
click at [224, 442] on button "Vend Gate" at bounding box center [227, 442] width 79 height 23
click at [197, 394] on textarea at bounding box center [307, 376] width 239 height 51
click at [250, 378] on textarea at bounding box center [307, 376] width 239 height 51
type textarea "**********"
click at [125, 117] on link "Hang Up" at bounding box center [85, 104] width 170 height 32
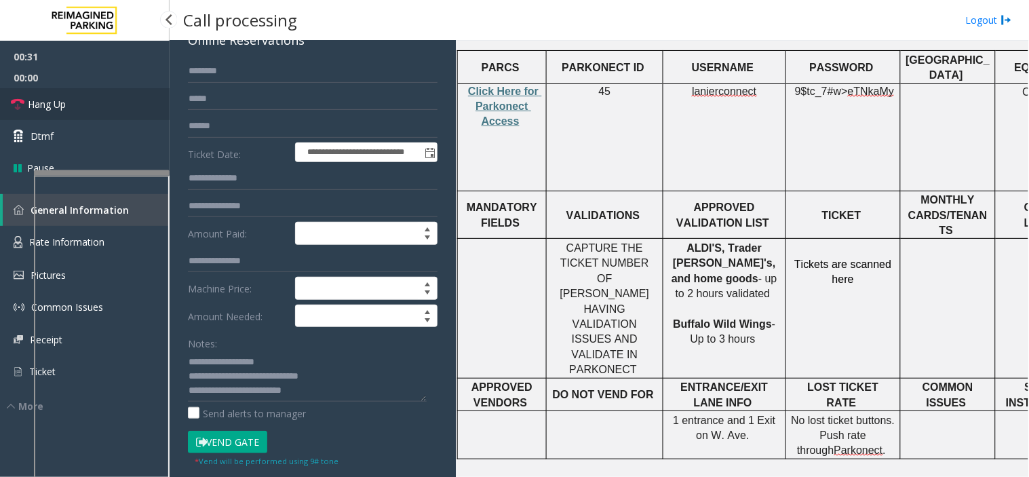
click at [125, 117] on link "Hang Up" at bounding box center [85, 104] width 170 height 32
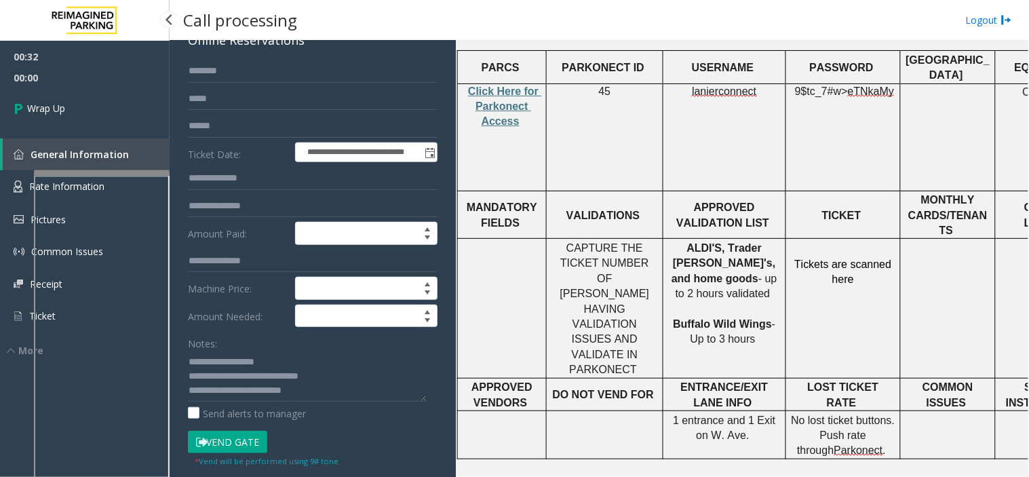
click at [125, 117] on link "Wrap Up" at bounding box center [85, 108] width 170 height 40
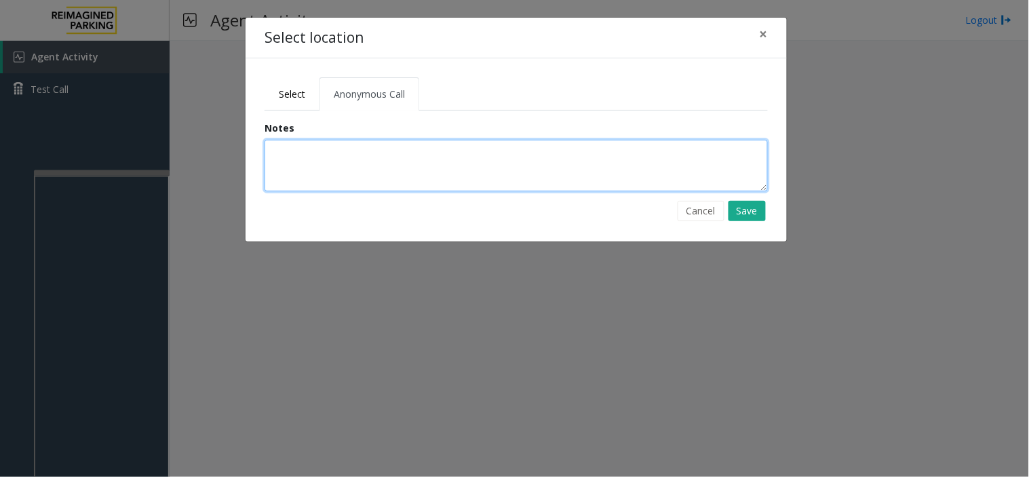
click at [320, 166] on textarea at bounding box center [517, 166] width 504 height 52
type textarea "**********"
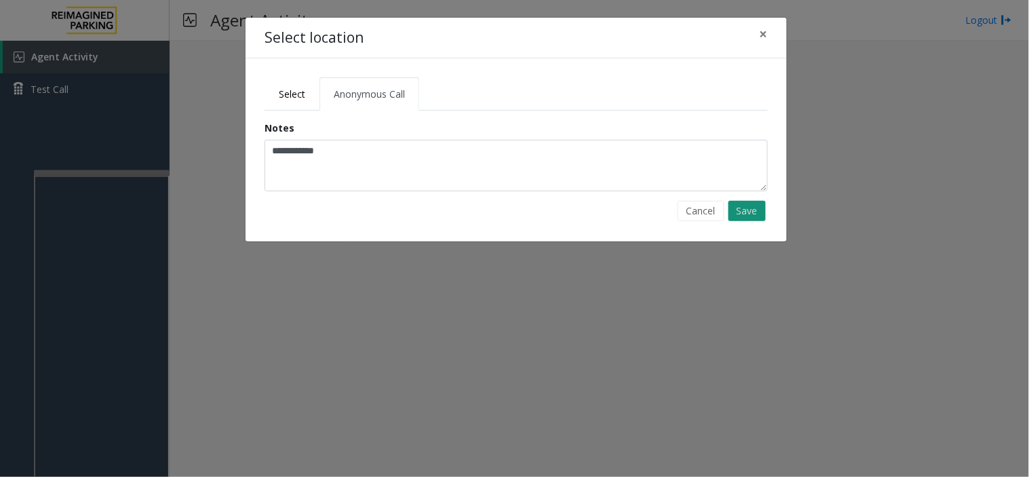
click at [742, 214] on button "Save" at bounding box center [747, 211] width 37 height 20
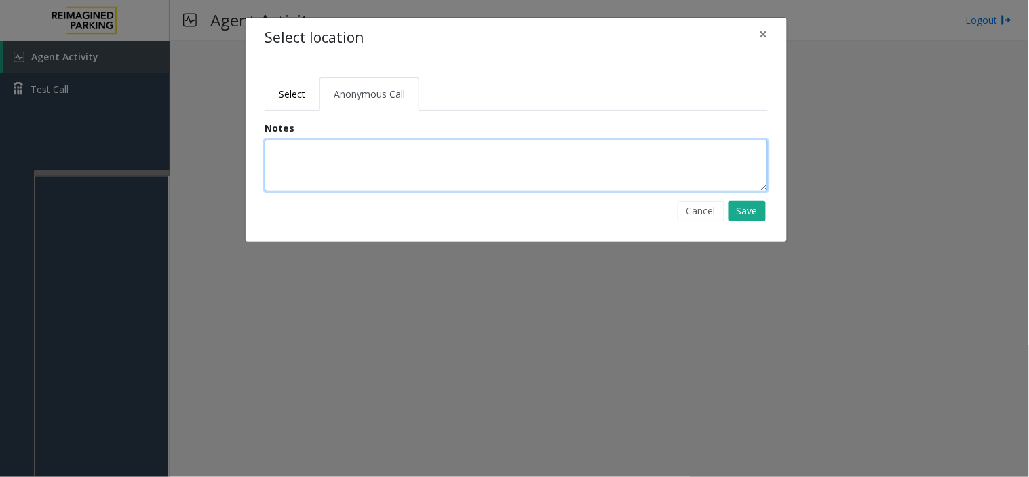
click at [352, 179] on textarea at bounding box center [517, 166] width 504 height 52
type textarea "**********"
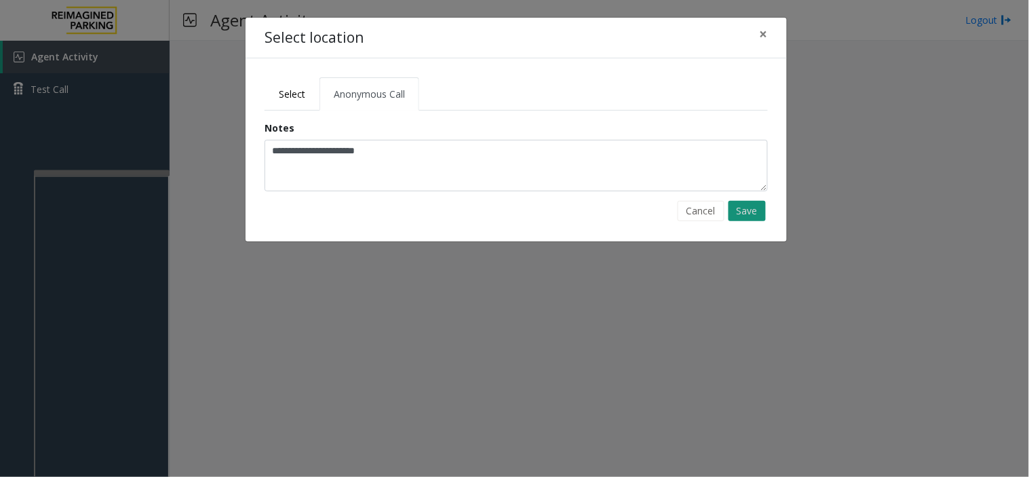
click at [733, 214] on button "Save" at bounding box center [747, 211] width 37 height 20
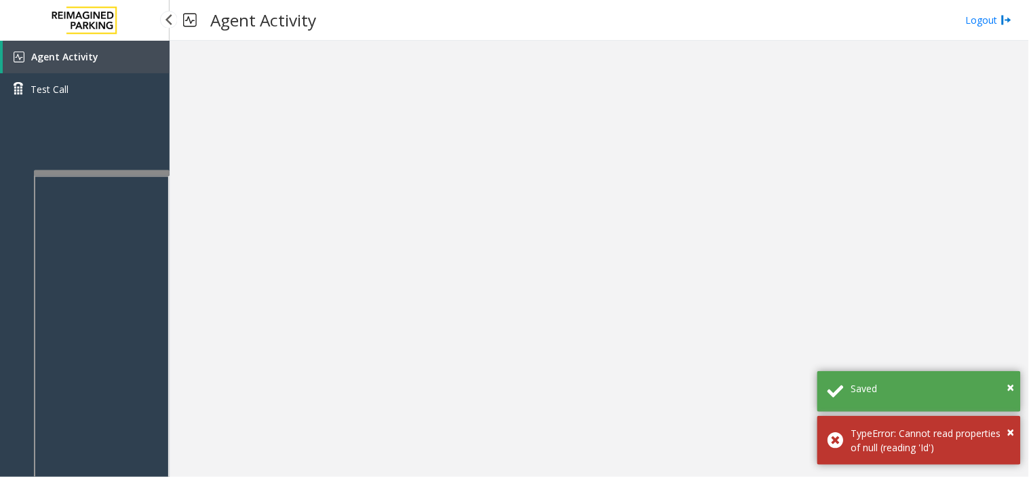
click at [123, 58] on link "Agent Activity" at bounding box center [86, 57] width 167 height 33
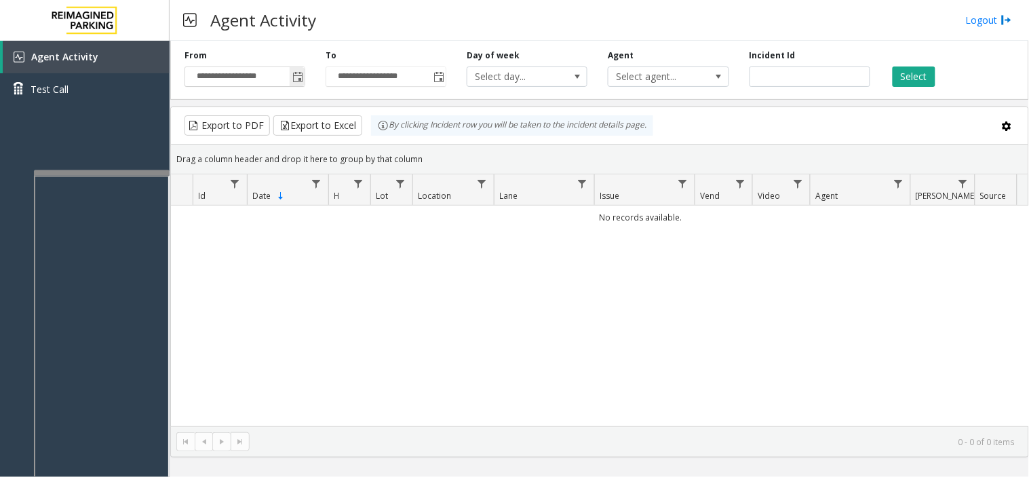
click at [299, 79] on span "Toggle popup" at bounding box center [297, 77] width 11 height 11
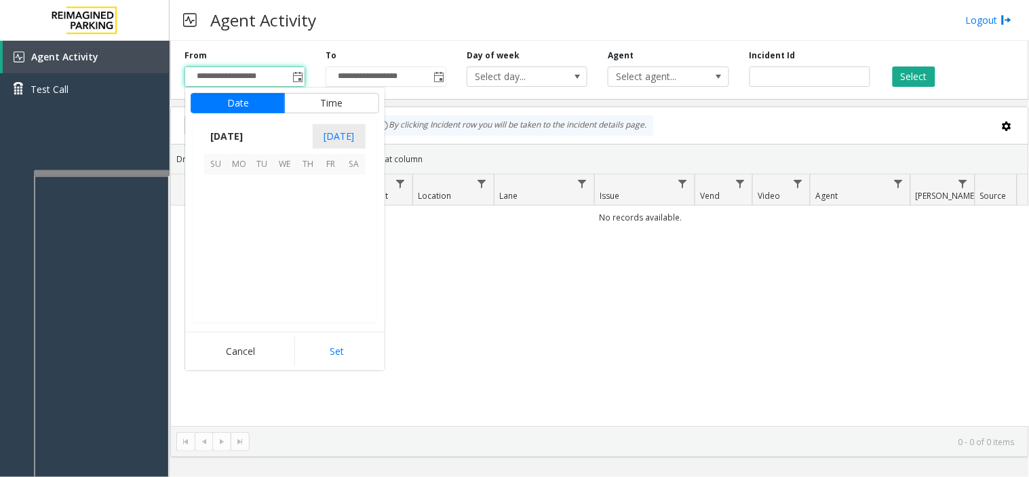
scroll to position [243335, 0]
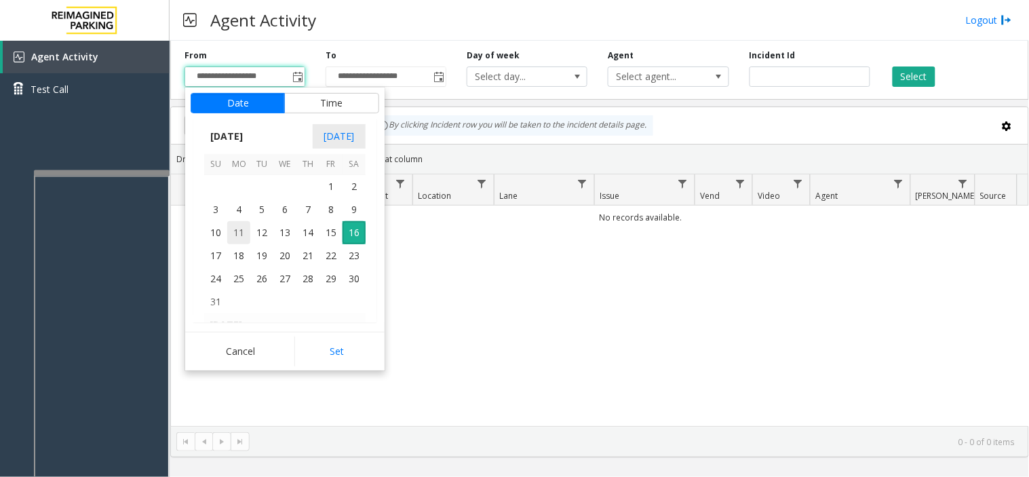
click at [233, 224] on span "11" at bounding box center [238, 232] width 23 height 23
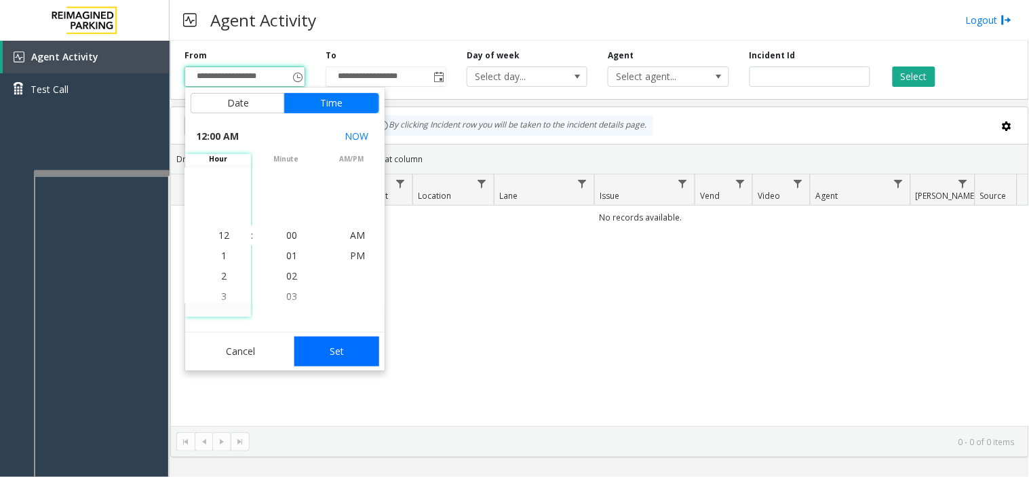
click at [353, 342] on button "Set" at bounding box center [338, 352] width 86 height 30
type input "**********"
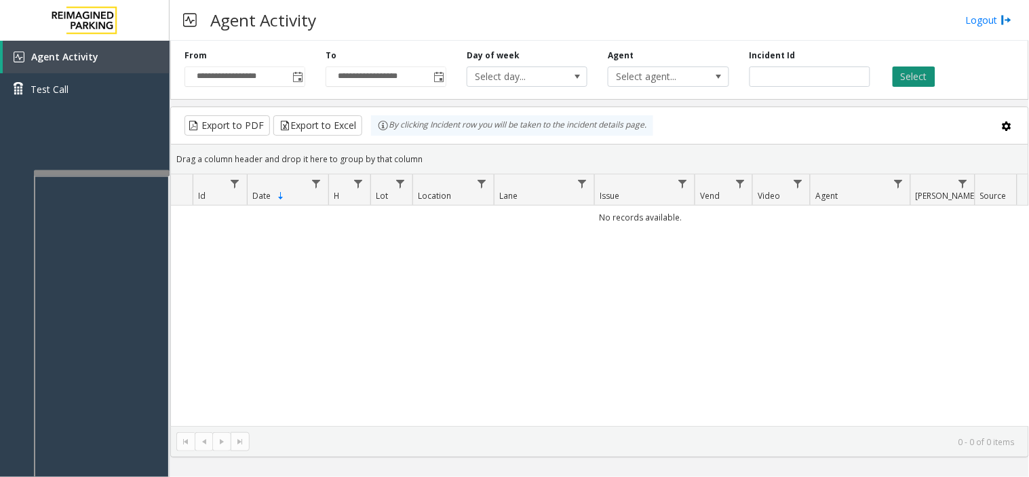
click at [900, 81] on button "Select" at bounding box center [914, 77] width 43 height 20
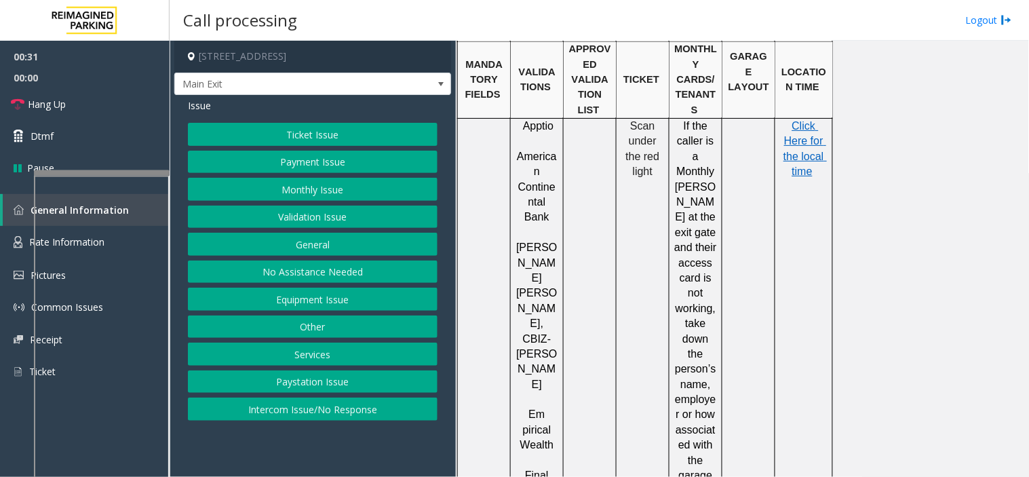
scroll to position [2041, 0]
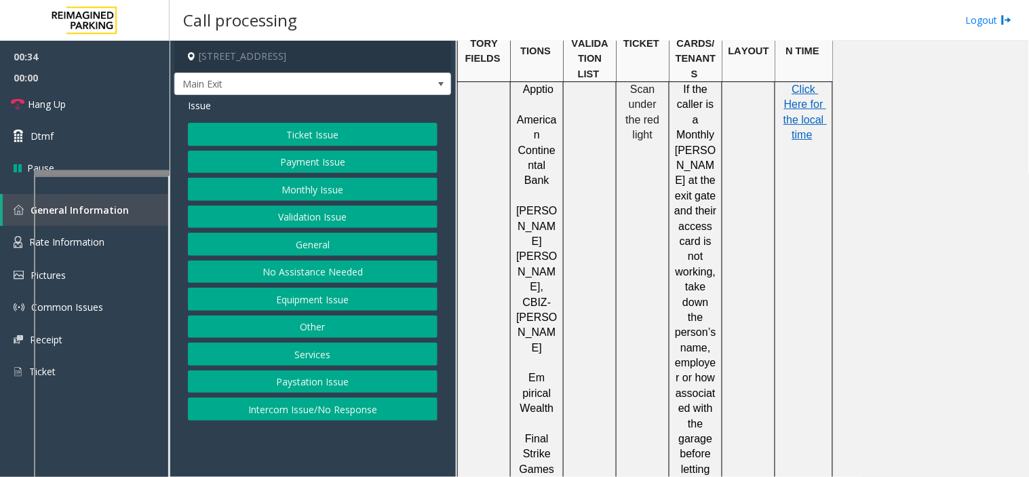
click at [293, 212] on button "Validation Issue" at bounding box center [313, 217] width 250 height 23
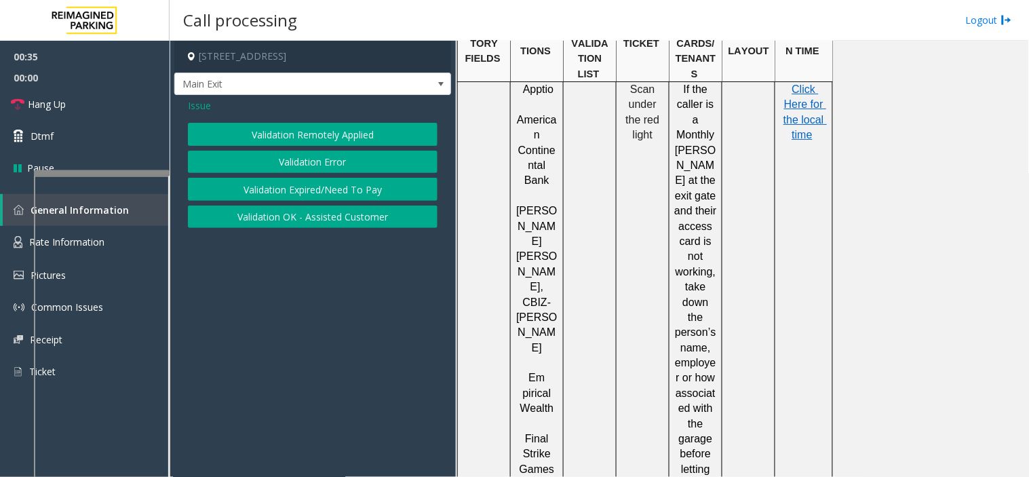
click at [286, 162] on button "Validation Error" at bounding box center [313, 162] width 250 height 23
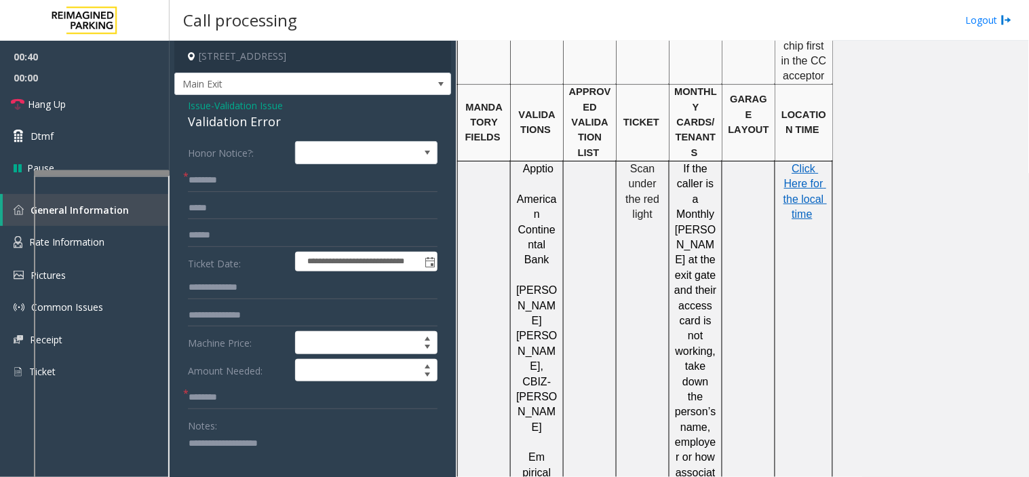
scroll to position [1890, 0]
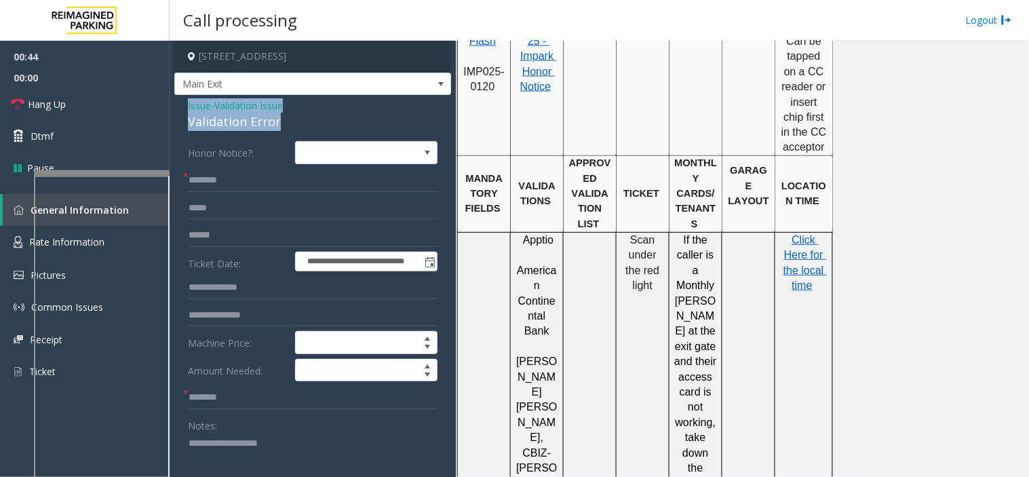
drag, startPoint x: 290, startPoint y: 127, endPoint x: 181, endPoint y: 105, distance: 111.4
click at [181, 105] on div "**********" at bounding box center [312, 482] width 277 height 774
click at [289, 466] on textarea at bounding box center [307, 458] width 239 height 51
type textarea "**********"
click at [236, 401] on input "text" at bounding box center [313, 397] width 250 height 23
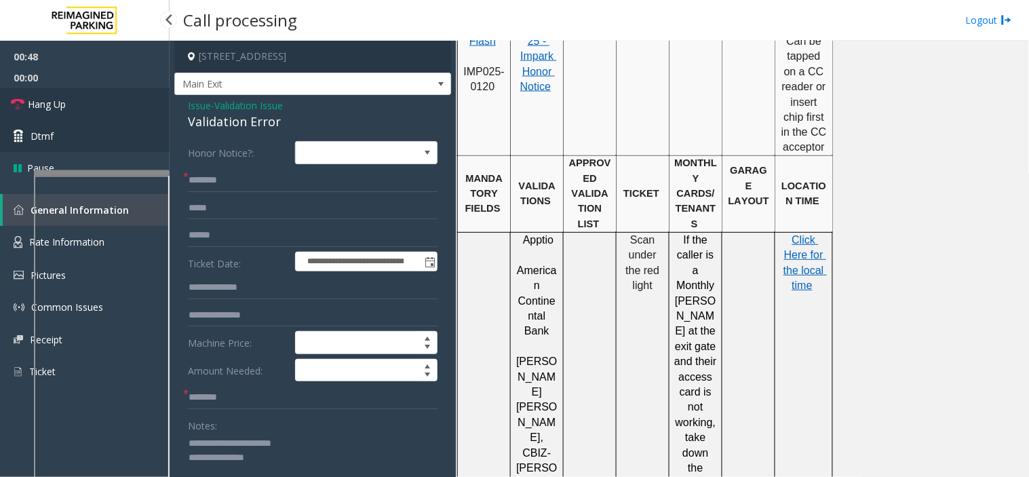
drag, startPoint x: 111, startPoint y: 99, endPoint x: 147, endPoint y: 126, distance: 44.7
click at [111, 99] on link "Hang Up" at bounding box center [85, 104] width 170 height 32
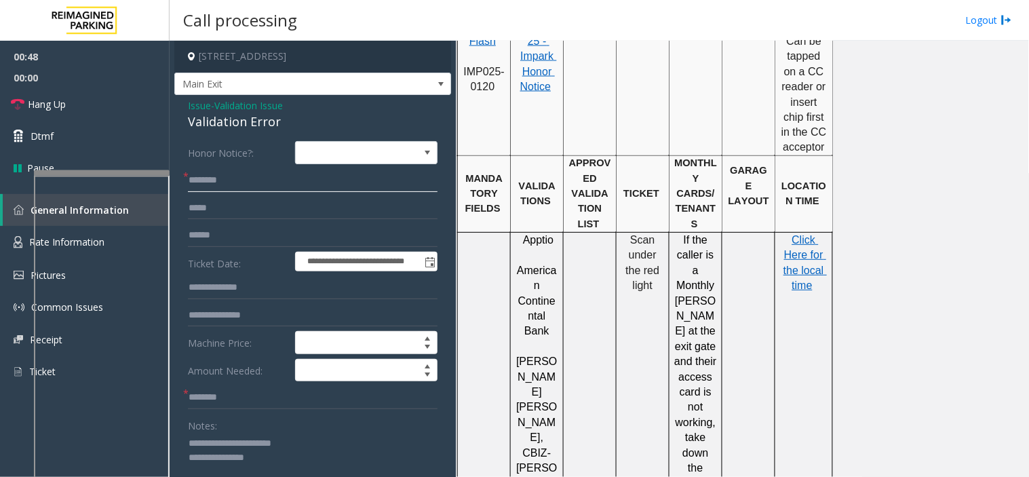
click at [218, 172] on input "text" at bounding box center [313, 180] width 250 height 23
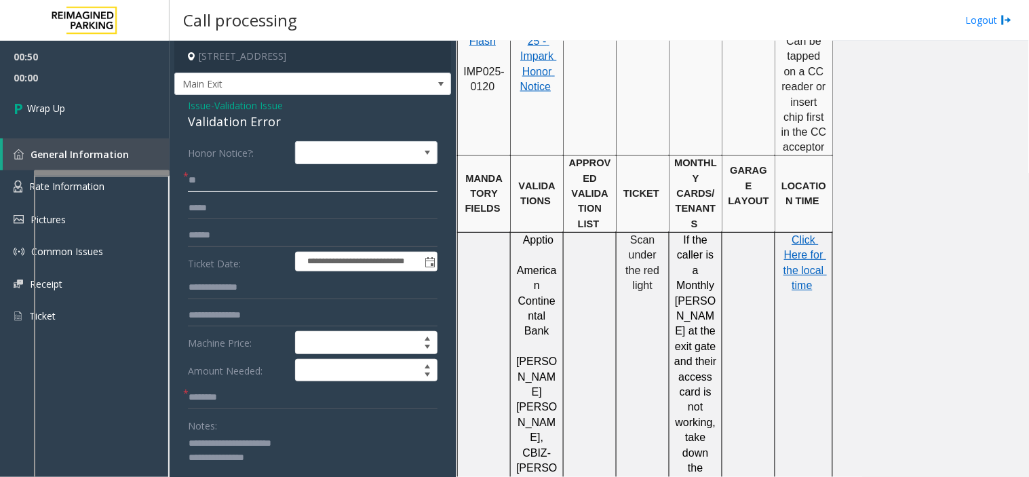
type input "**"
click at [218, 405] on input "text" at bounding box center [313, 397] width 250 height 23
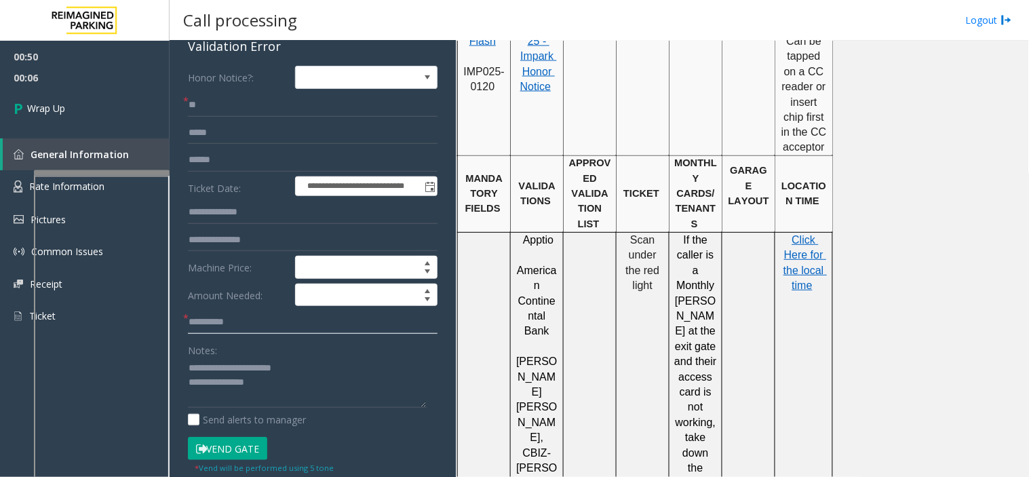
type input "**********"
click at [296, 383] on textarea at bounding box center [307, 383] width 239 height 51
type textarea "**********"
click at [98, 106] on link "Wrap Up" at bounding box center [85, 108] width 170 height 40
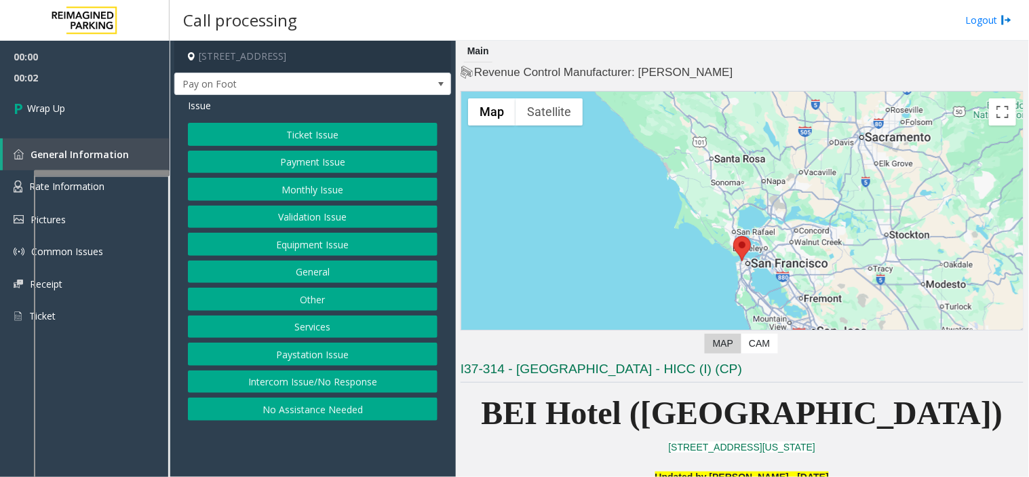
click at [350, 375] on button "Intercom Issue/No Response" at bounding box center [313, 382] width 250 height 23
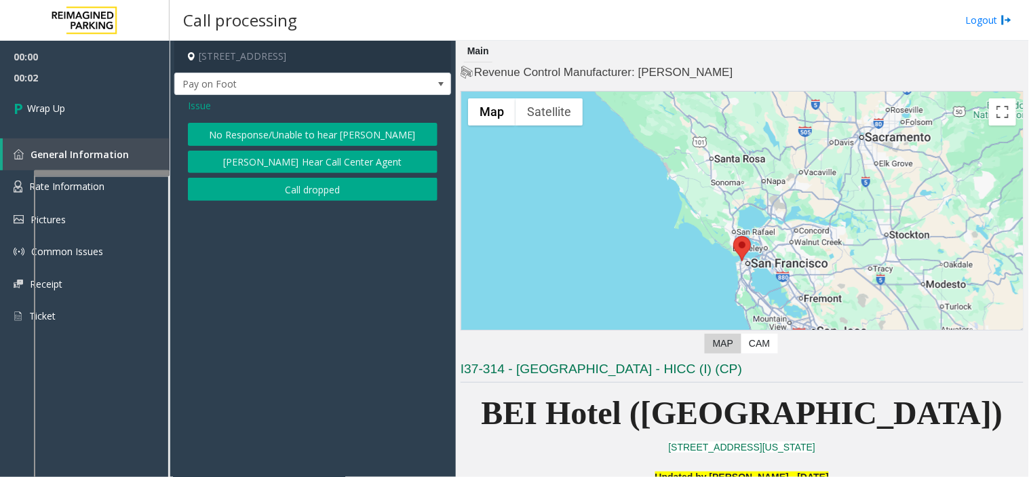
click at [271, 193] on button "Call dropped" at bounding box center [313, 189] width 250 height 23
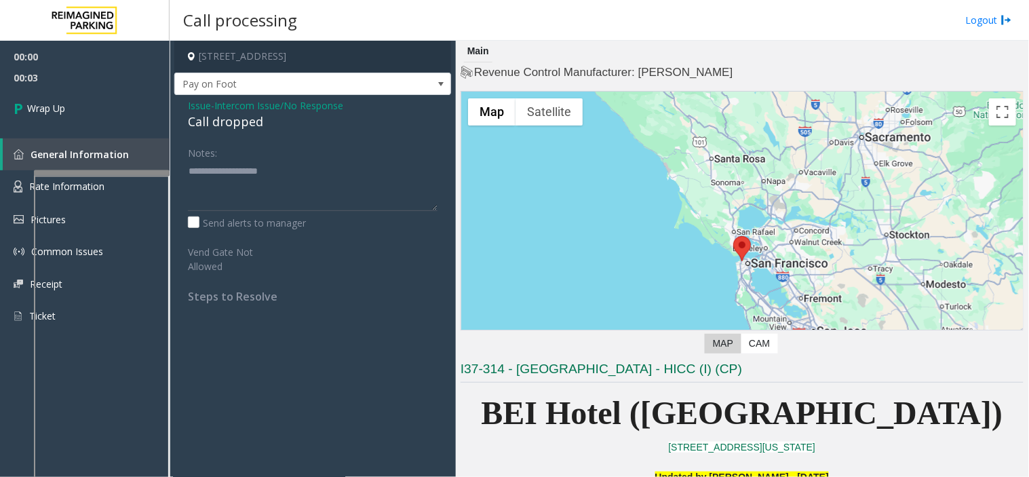
click at [229, 130] on div "Call dropped" at bounding box center [313, 122] width 250 height 18
drag, startPoint x: 229, startPoint y: 130, endPoint x: 216, endPoint y: 125, distance: 14.4
click at [229, 130] on div "Call dropped" at bounding box center [313, 122] width 250 height 18
type textarea "**********"
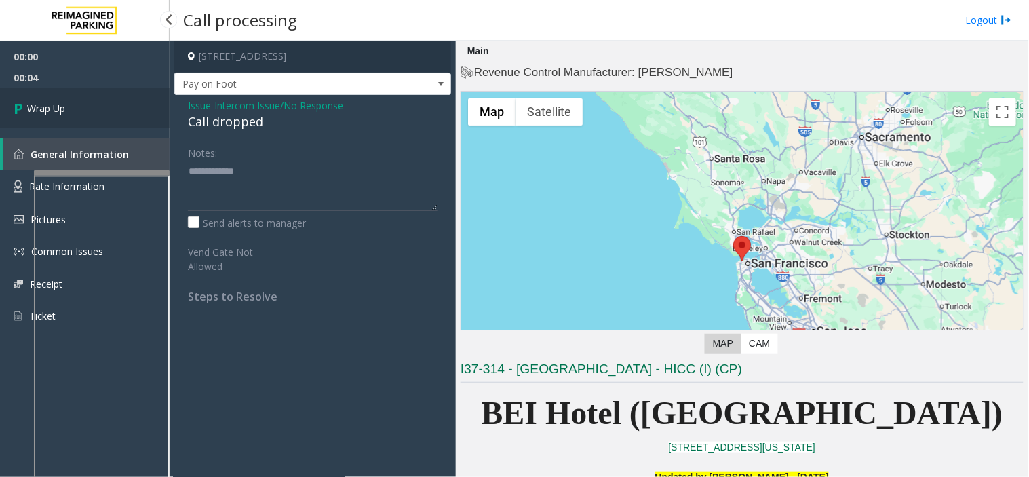
click at [86, 104] on link "Wrap Up" at bounding box center [85, 108] width 170 height 40
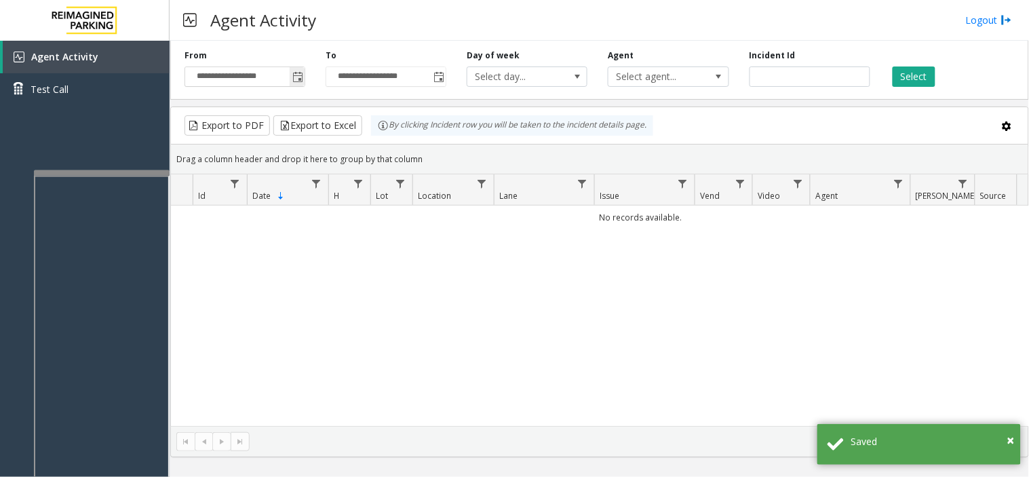
click at [286, 80] on input "**********" at bounding box center [244, 76] width 119 height 19
click at [297, 79] on span "Toggle popup" at bounding box center [297, 77] width 11 height 11
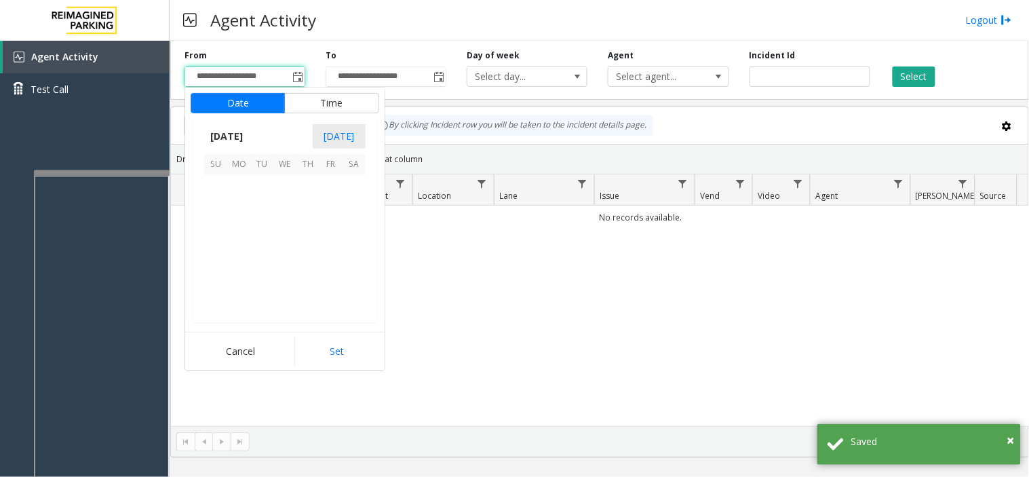
scroll to position [243335, 0]
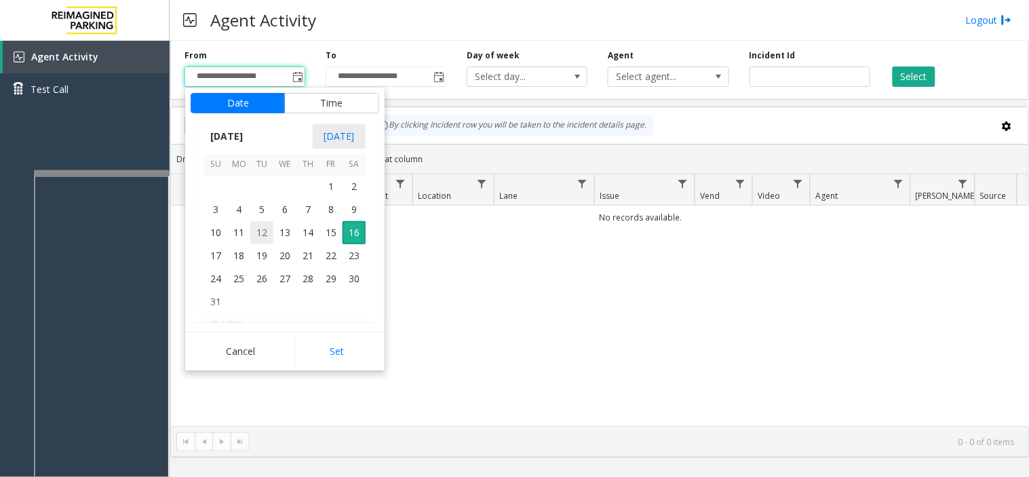
click at [258, 229] on span "12" at bounding box center [261, 232] width 23 height 23
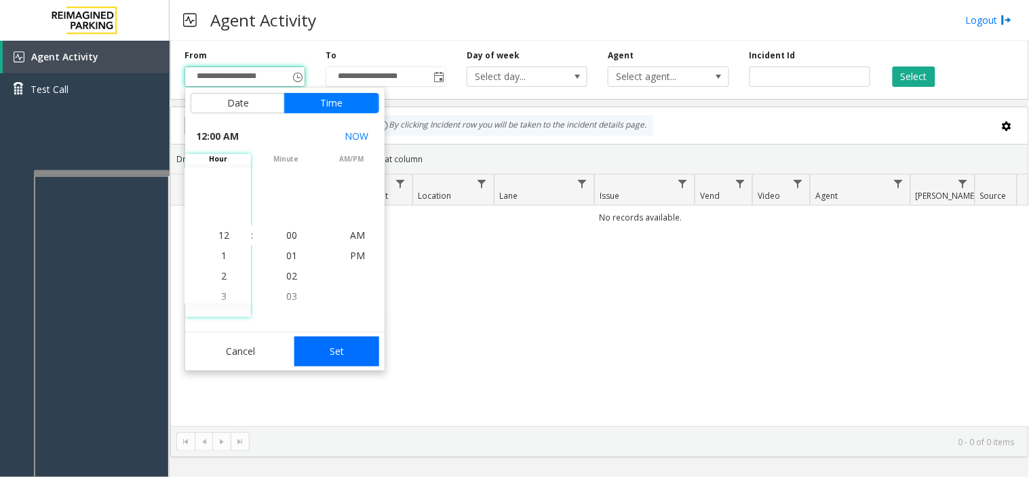
click at [348, 352] on button "Set" at bounding box center [338, 352] width 86 height 30
type input "**********"
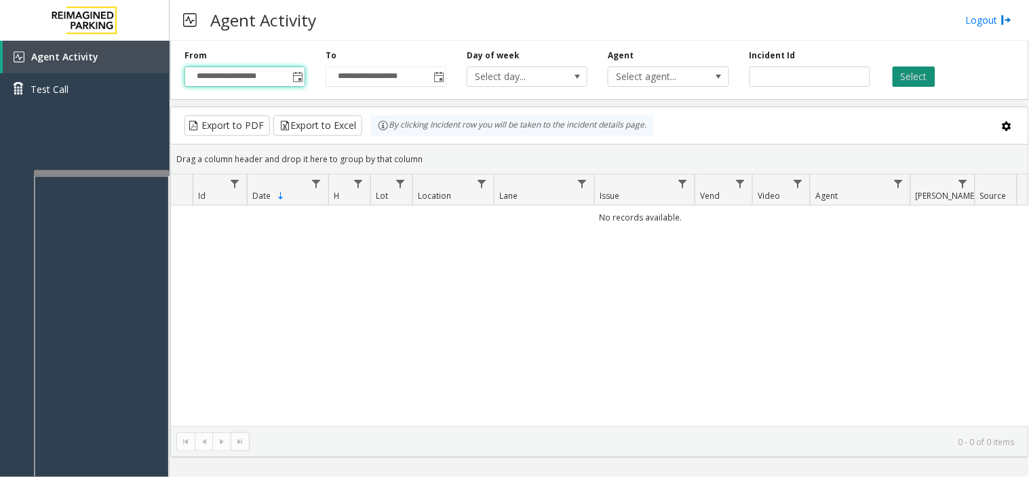
click at [924, 78] on button "Select" at bounding box center [914, 77] width 43 height 20
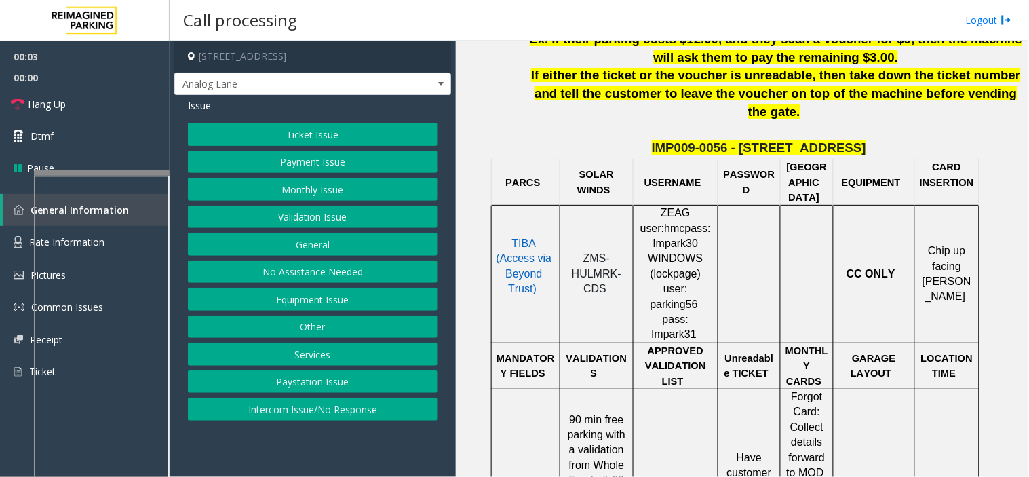
scroll to position [754, 0]
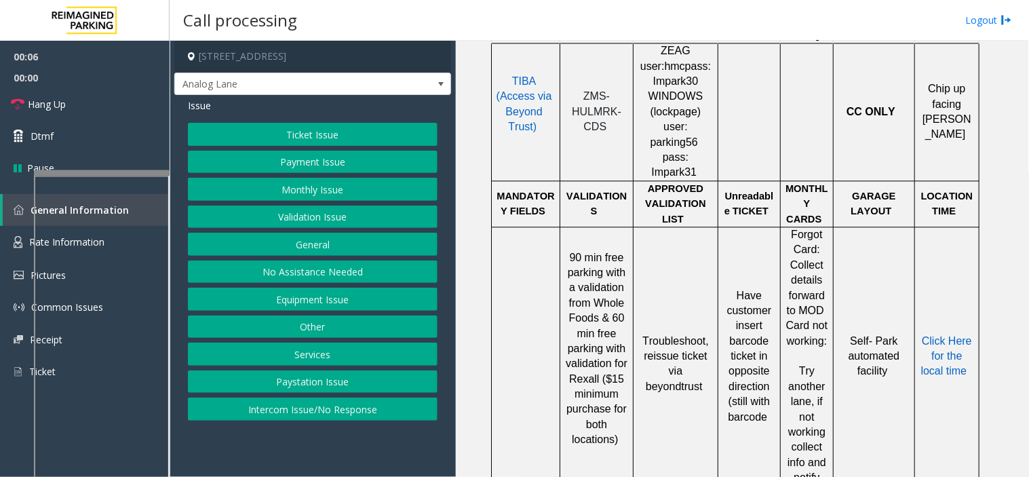
click at [593, 90] on span "ZMS-HULMRK-CDS" at bounding box center [597, 111] width 50 height 42
drag, startPoint x: 352, startPoint y: 404, endPoint x: 313, endPoint y: 202, distance: 205.9
click at [352, 404] on button "Intercom Issue/No Response" at bounding box center [313, 409] width 250 height 23
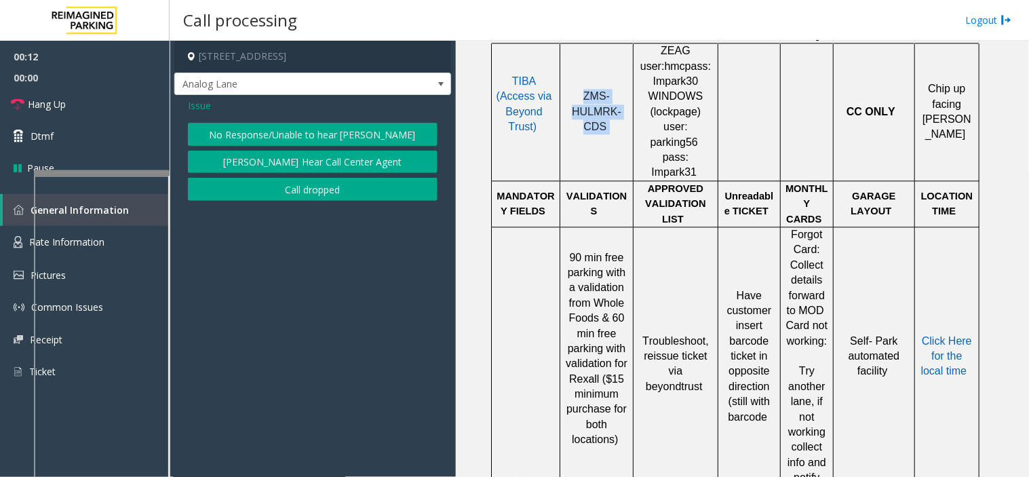
click at [290, 127] on button "No Response/Unable to hear [PERSON_NAME]" at bounding box center [313, 134] width 250 height 23
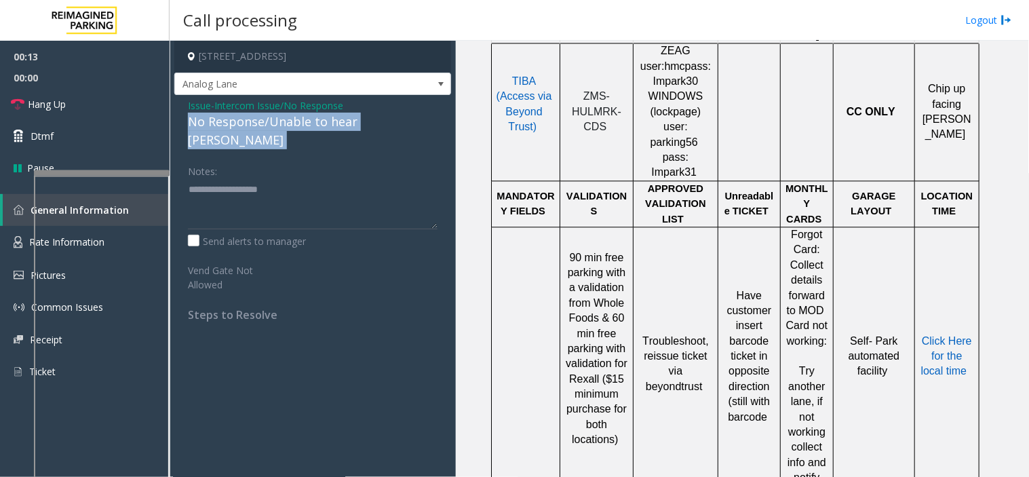
click at [290, 127] on div "No Response/Unable to hear [PERSON_NAME]" at bounding box center [313, 131] width 250 height 37
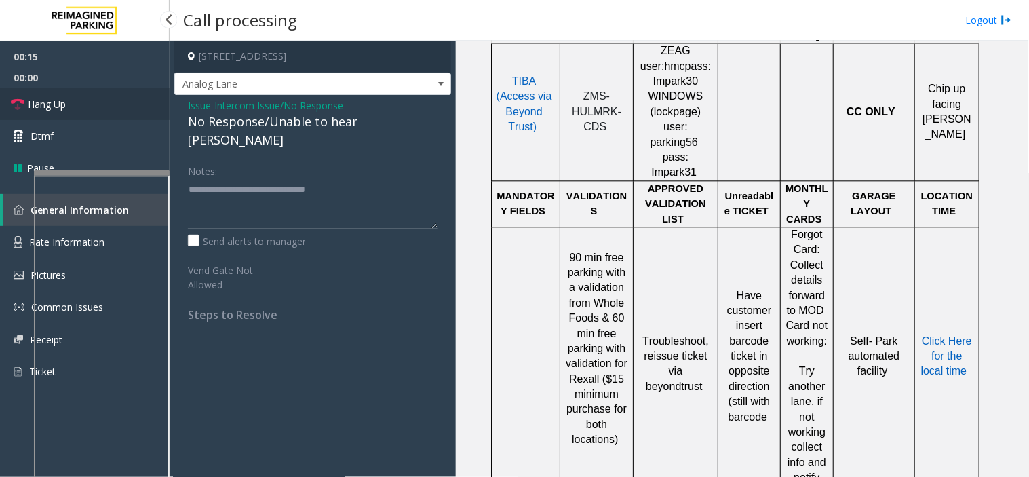
type textarea "**********"
click at [124, 103] on link "Hang Up" at bounding box center [85, 104] width 170 height 32
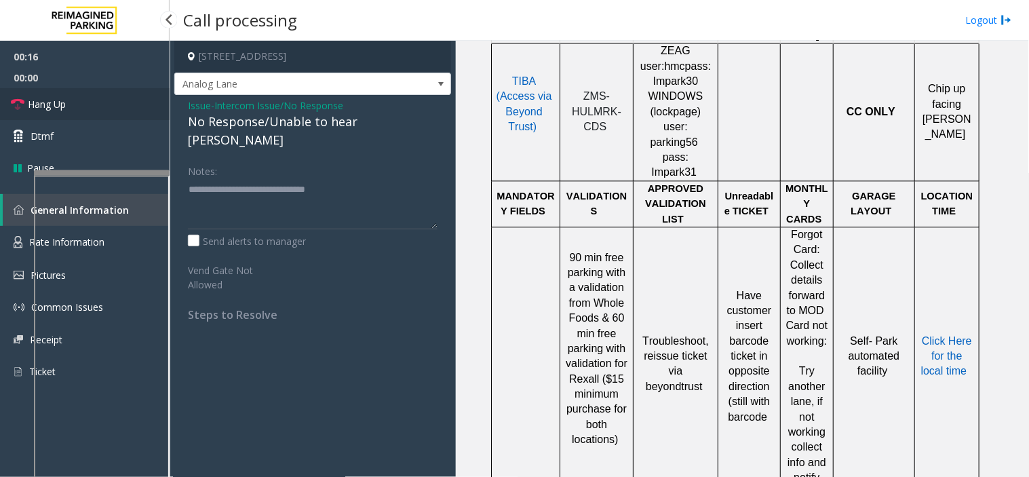
click at [124, 103] on link "Hang Up" at bounding box center [85, 104] width 170 height 32
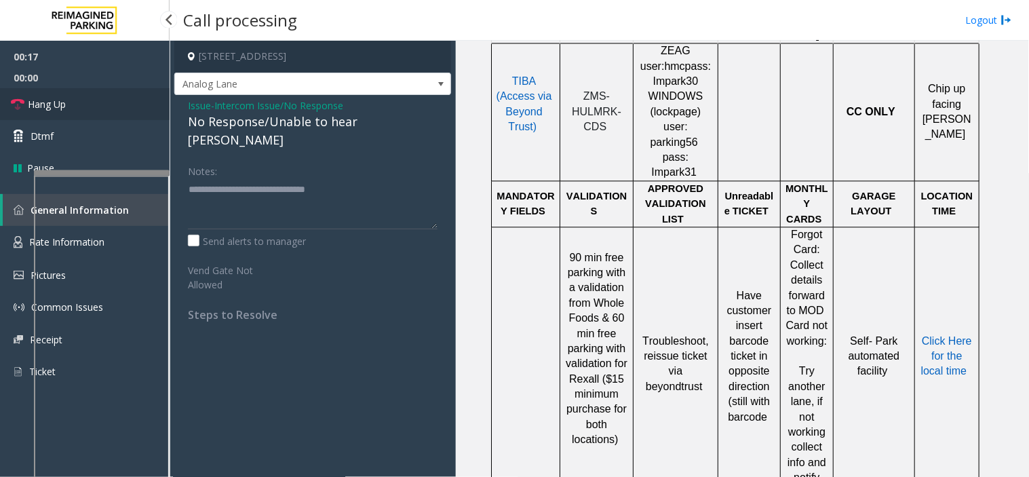
click at [124, 103] on link "Hang Up" at bounding box center [85, 104] width 170 height 32
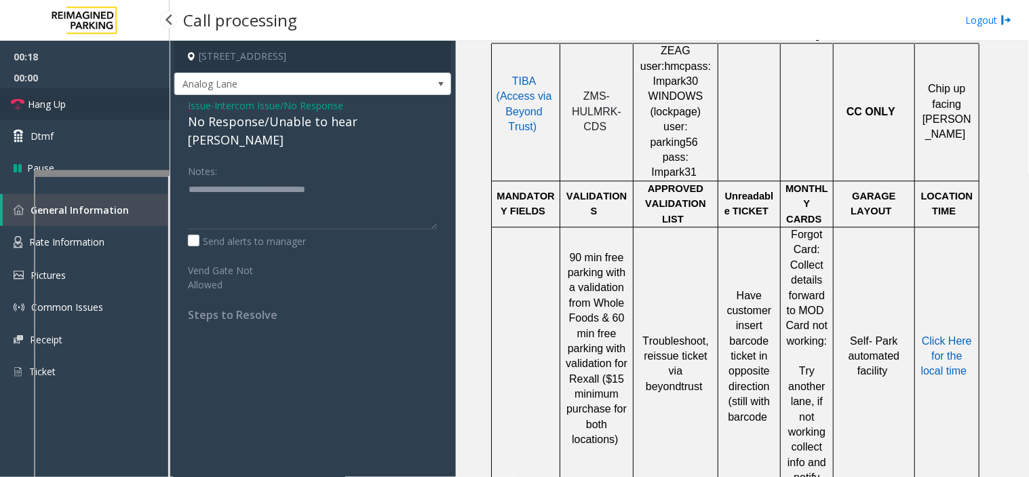
click at [124, 103] on link "Hang Up" at bounding box center [85, 104] width 170 height 32
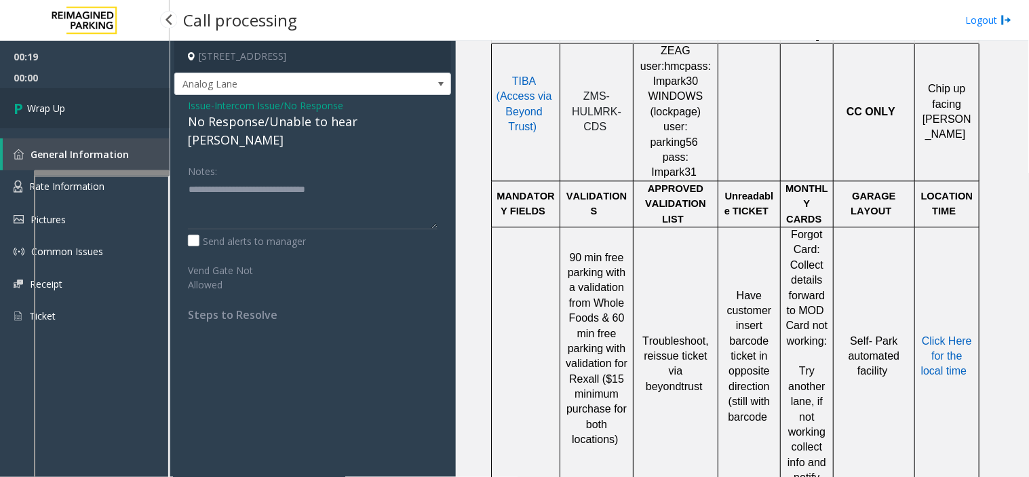
click at [113, 109] on link "Wrap Up" at bounding box center [85, 108] width 170 height 40
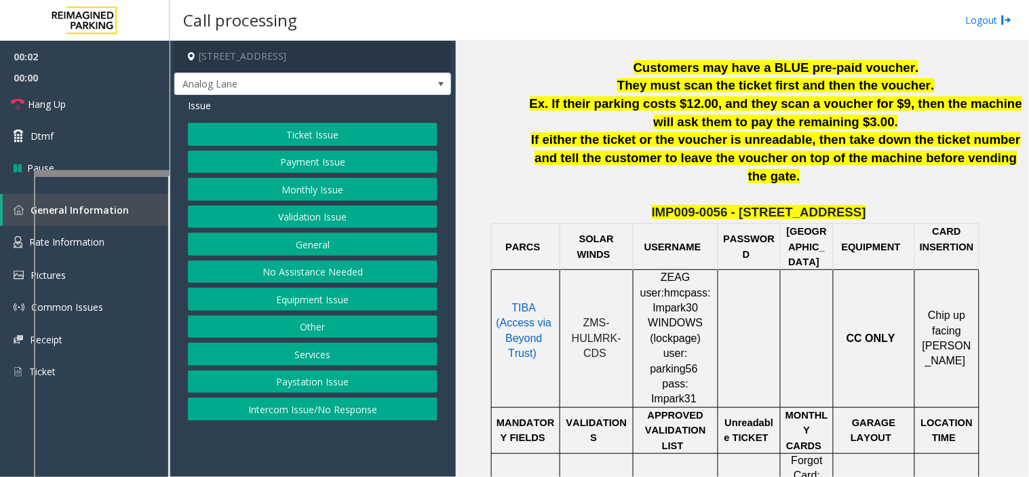
scroll to position [679, 0]
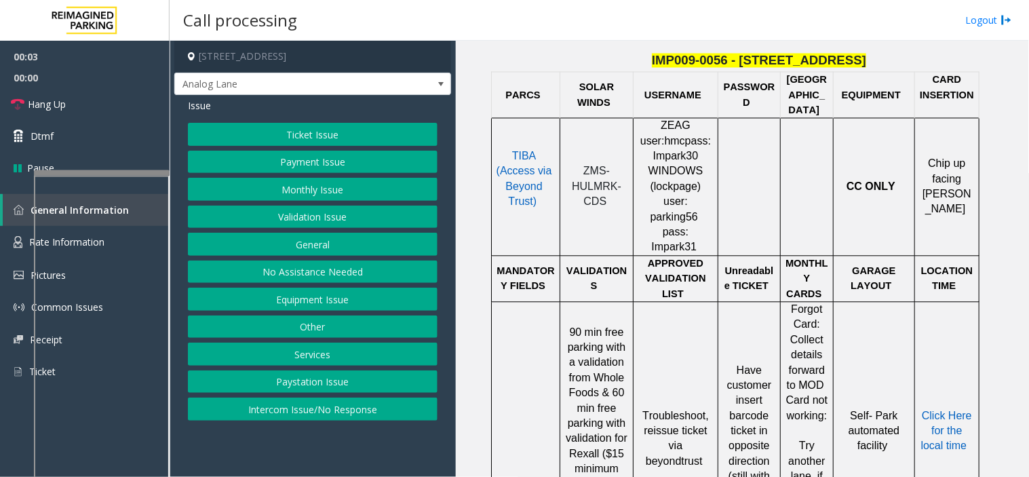
click at [599, 164] on p "ZMS-HULMRK-CDS" at bounding box center [596, 186] width 63 height 45
drag, startPoint x: 336, startPoint y: 414, endPoint x: 336, endPoint y: 227, distance: 187.3
click at [336, 414] on button "Intercom Issue/No Response" at bounding box center [313, 409] width 250 height 23
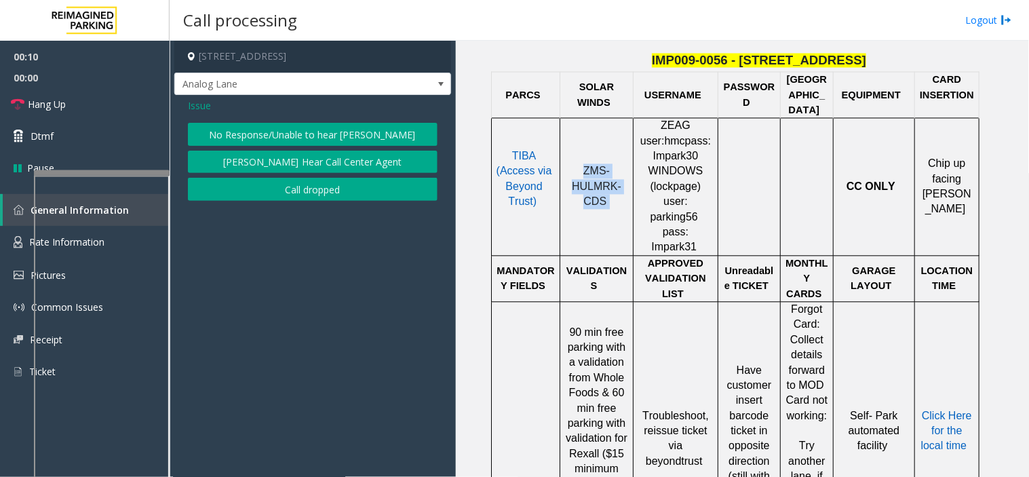
click at [295, 127] on button "No Response/Unable to hear [PERSON_NAME]" at bounding box center [313, 134] width 250 height 23
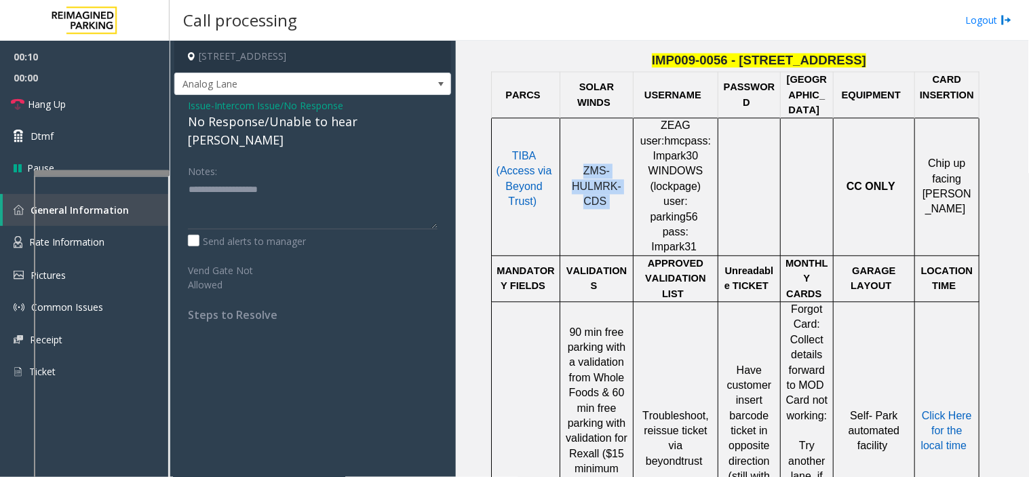
click at [295, 127] on div "No Response/Unable to hear [PERSON_NAME]" at bounding box center [313, 131] width 250 height 37
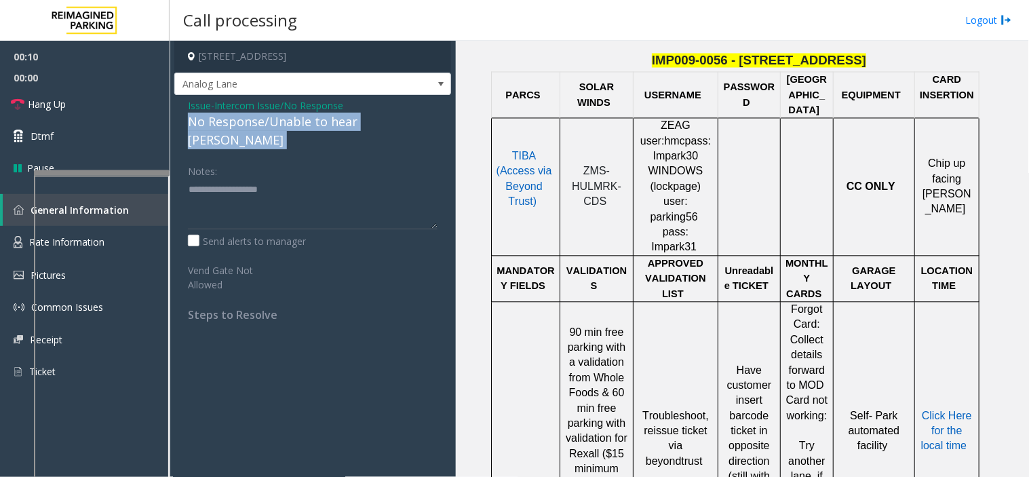
click at [295, 127] on div "No Response/Unable to hear [PERSON_NAME]" at bounding box center [313, 131] width 250 height 37
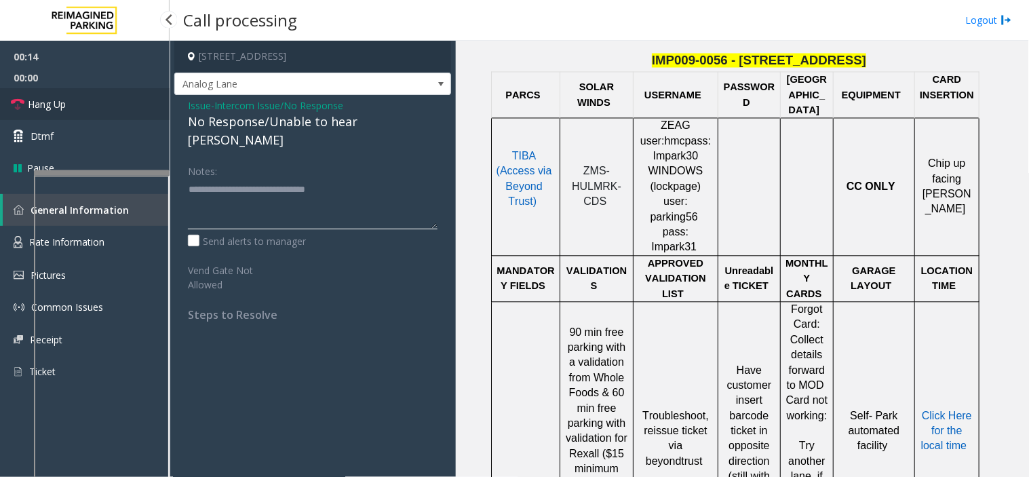
type textarea "**********"
click at [98, 106] on link "Hang Up" at bounding box center [85, 104] width 170 height 32
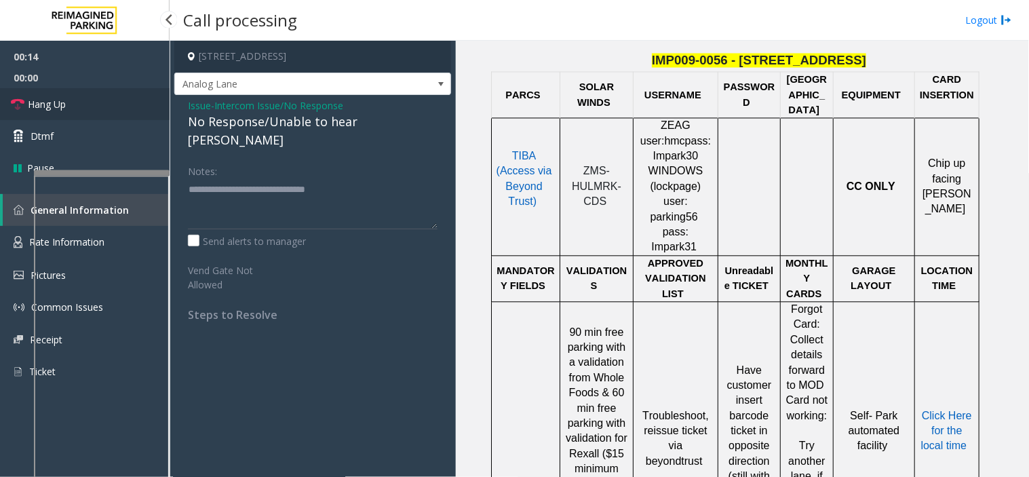
click at [98, 106] on link "Hang Up" at bounding box center [85, 104] width 170 height 32
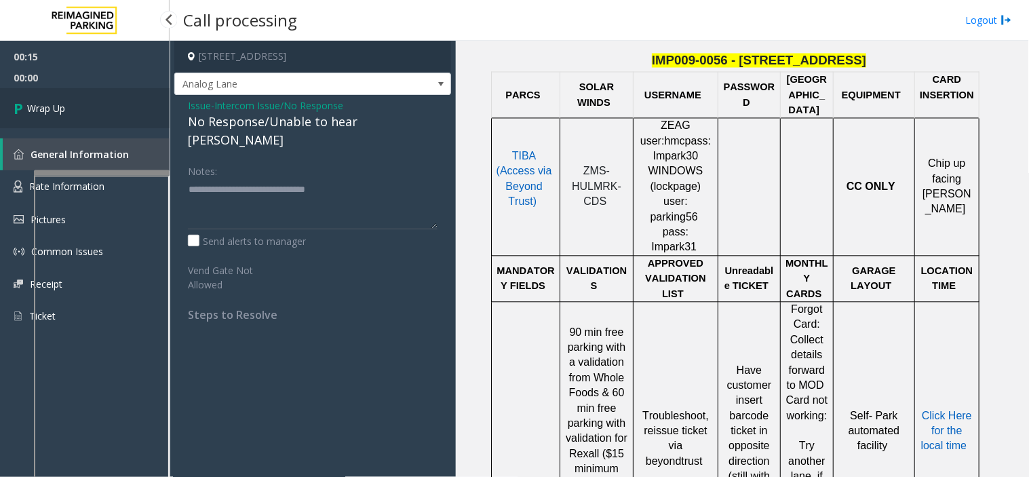
click at [98, 106] on link "Wrap Up" at bounding box center [85, 108] width 170 height 40
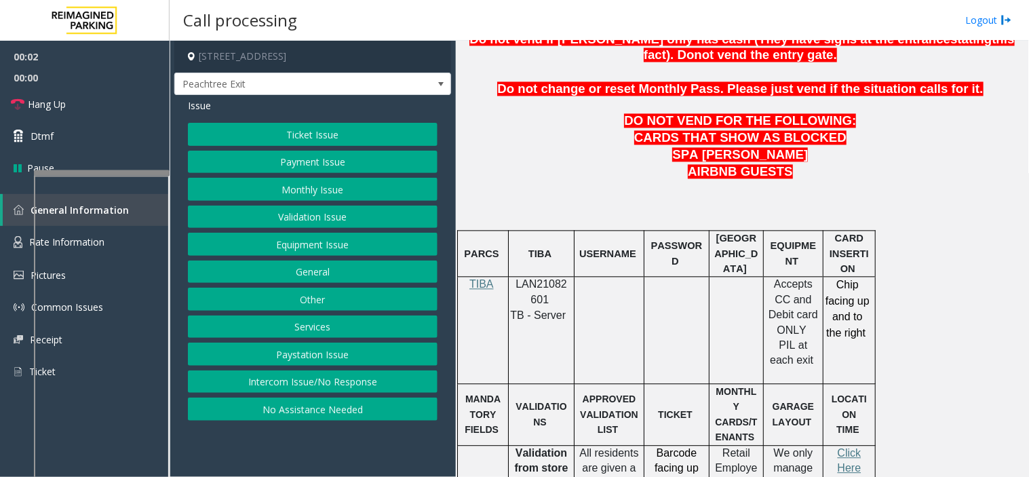
scroll to position [829, 0]
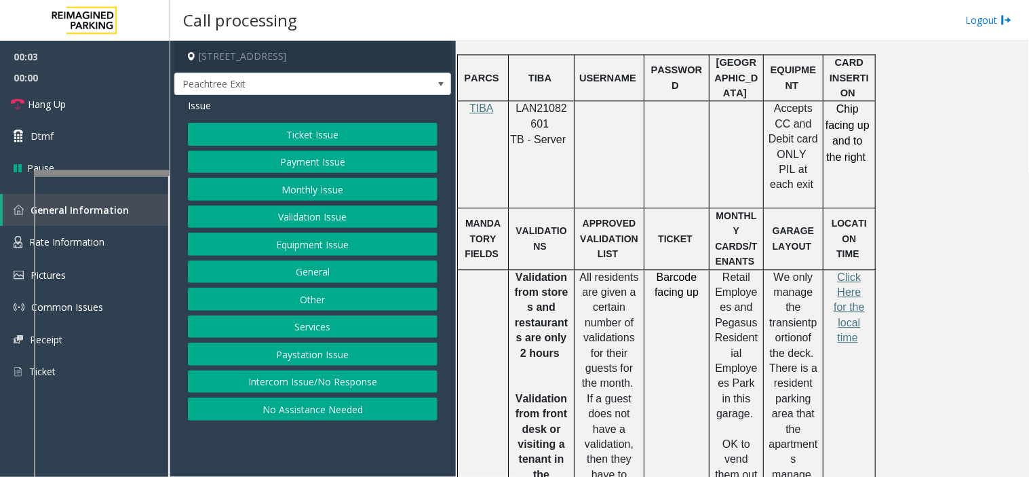
click at [521, 107] on span "LAN21082601" at bounding box center [542, 115] width 52 height 26
click at [282, 165] on button "Payment Issue" at bounding box center [313, 162] width 250 height 23
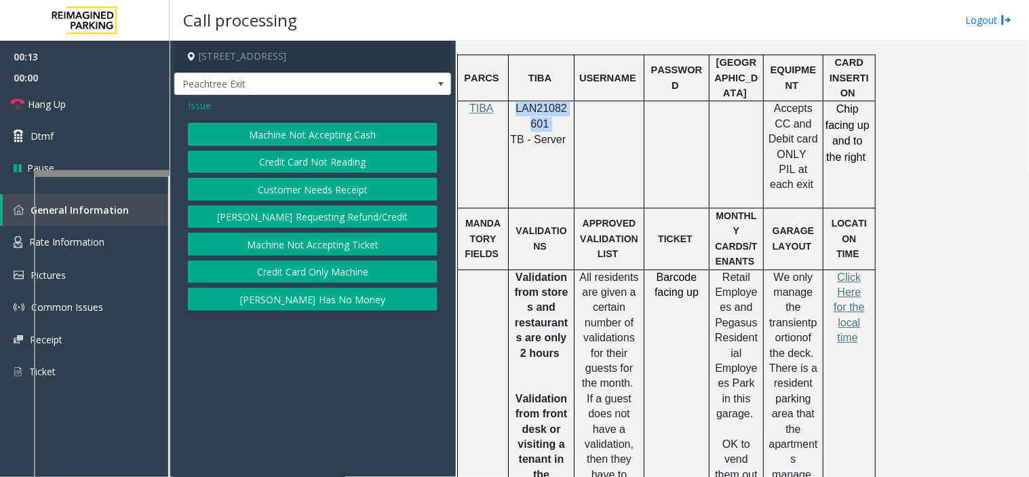
click at [271, 166] on button "Credit Card Not Reading" at bounding box center [313, 162] width 250 height 23
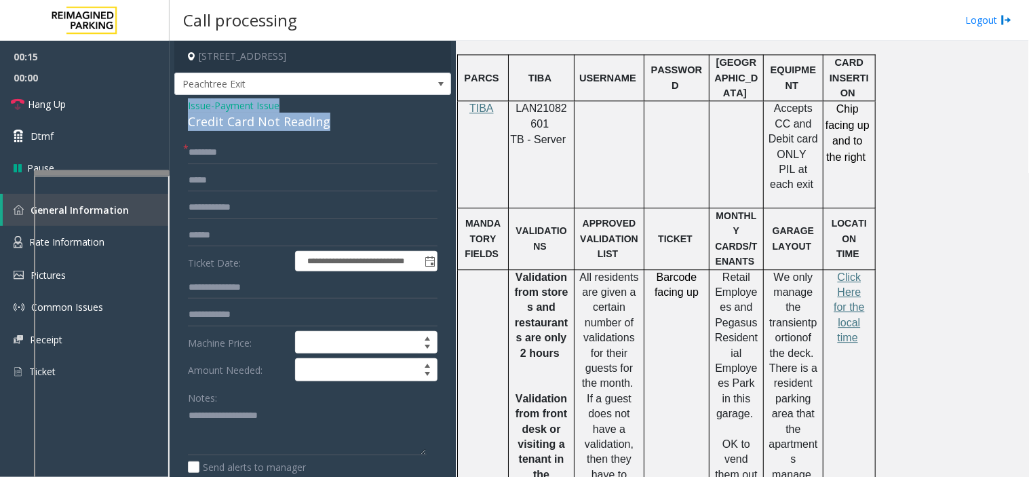
drag, startPoint x: 335, startPoint y: 118, endPoint x: 181, endPoint y: 102, distance: 154.9
click at [181, 102] on div "**********" at bounding box center [312, 389] width 277 height 589
click at [246, 409] on textarea at bounding box center [307, 430] width 239 height 51
paste textarea "**********"
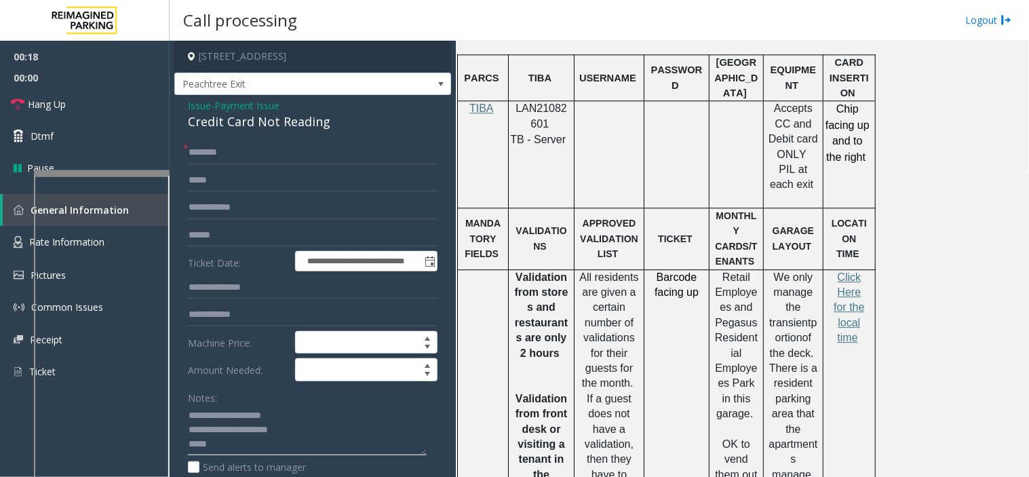
type textarea "**********"
click at [198, 242] on input "text" at bounding box center [313, 235] width 250 height 23
click at [239, 243] on input "text" at bounding box center [313, 235] width 250 height 23
click at [238, 163] on input "text" at bounding box center [313, 152] width 250 height 23
click at [225, 228] on input "text" at bounding box center [313, 235] width 250 height 23
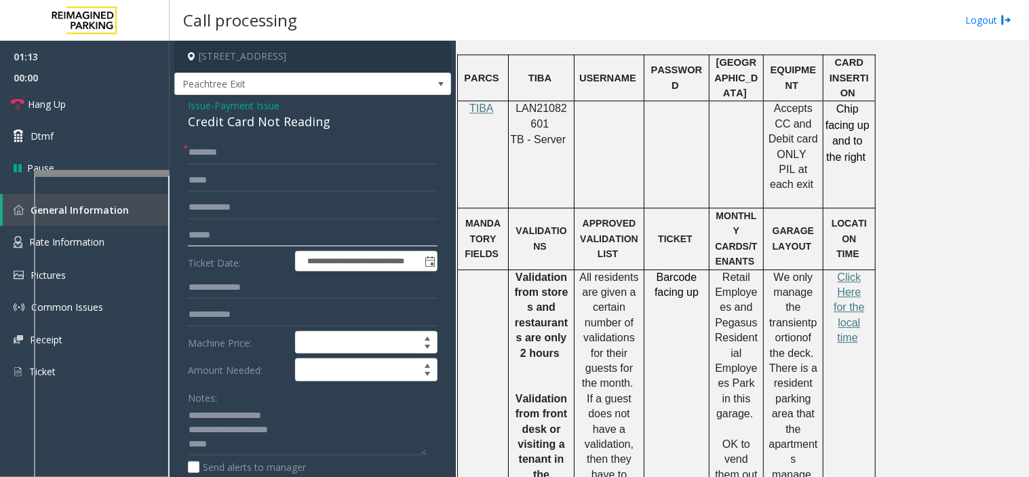
click at [225, 228] on input "text" at bounding box center [313, 235] width 250 height 23
click at [221, 149] on input "text" at bounding box center [313, 152] width 250 height 23
click at [219, 231] on input "text" at bounding box center [313, 235] width 250 height 23
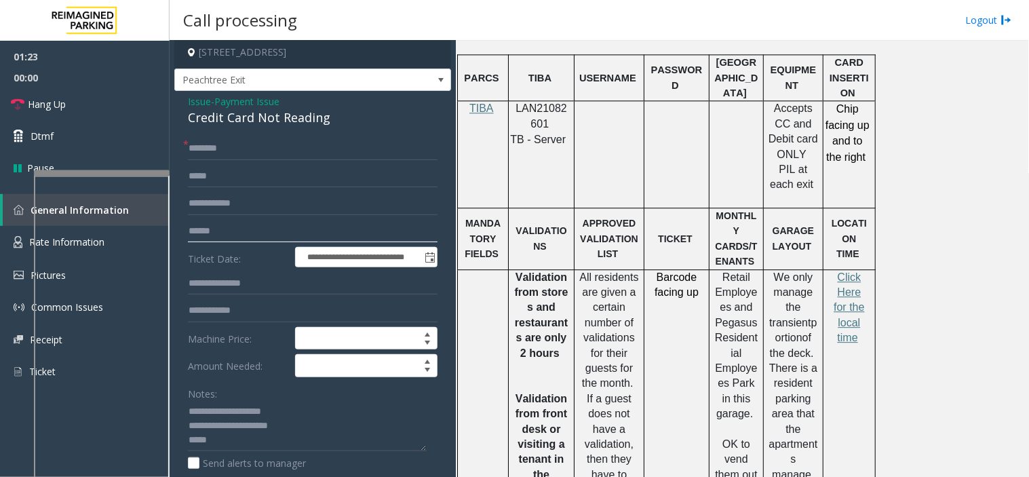
scroll to position [0, 0]
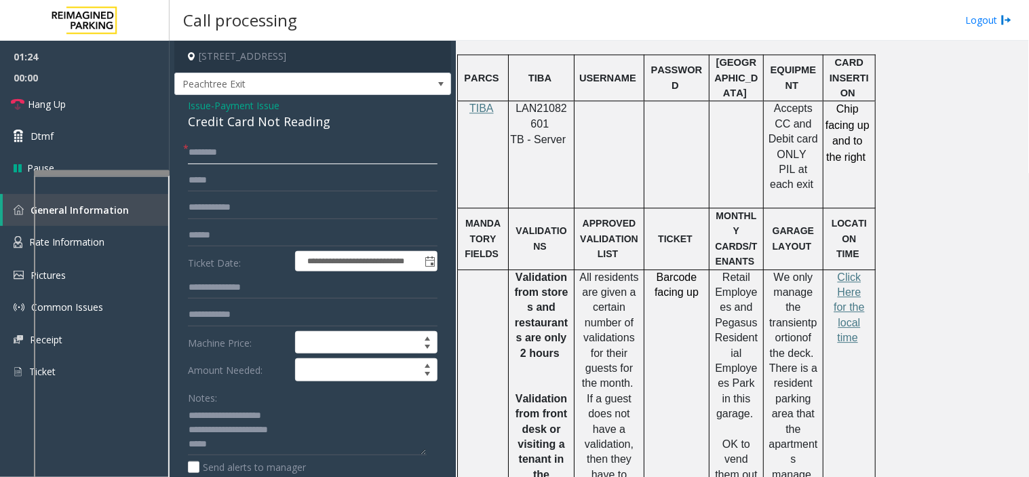
click at [226, 161] on input "text" at bounding box center [313, 152] width 250 height 23
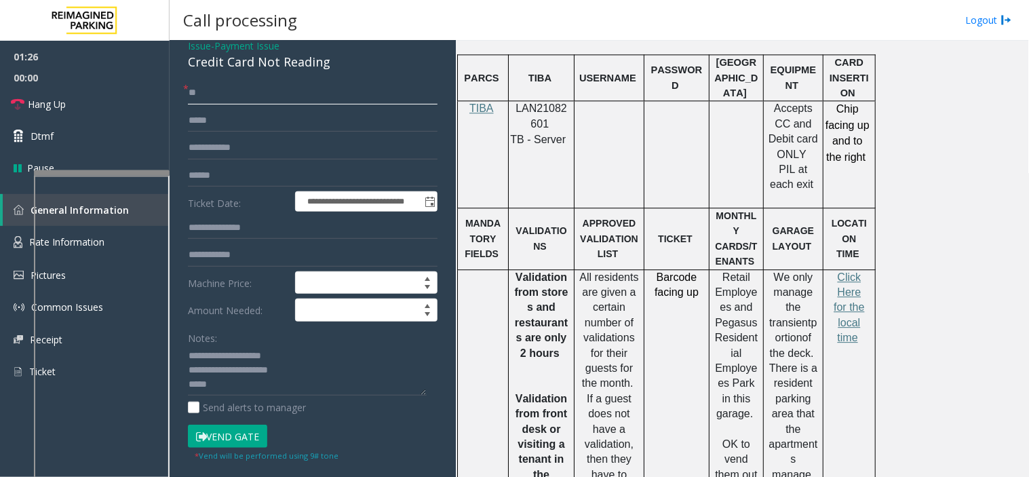
scroll to position [151, 0]
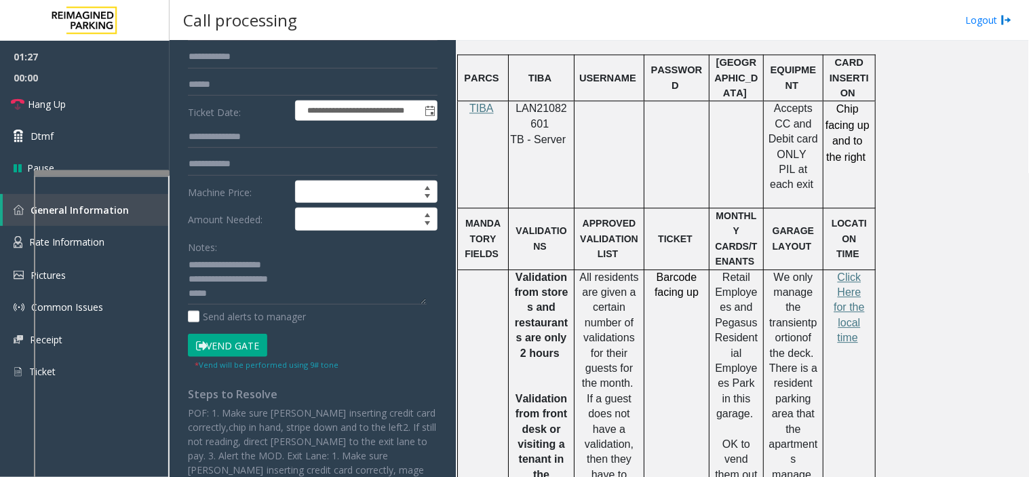
type input "**"
click at [249, 292] on textarea at bounding box center [307, 279] width 239 height 51
click at [122, 100] on link "Hang Up" at bounding box center [85, 104] width 170 height 32
click at [309, 289] on textarea at bounding box center [307, 279] width 239 height 51
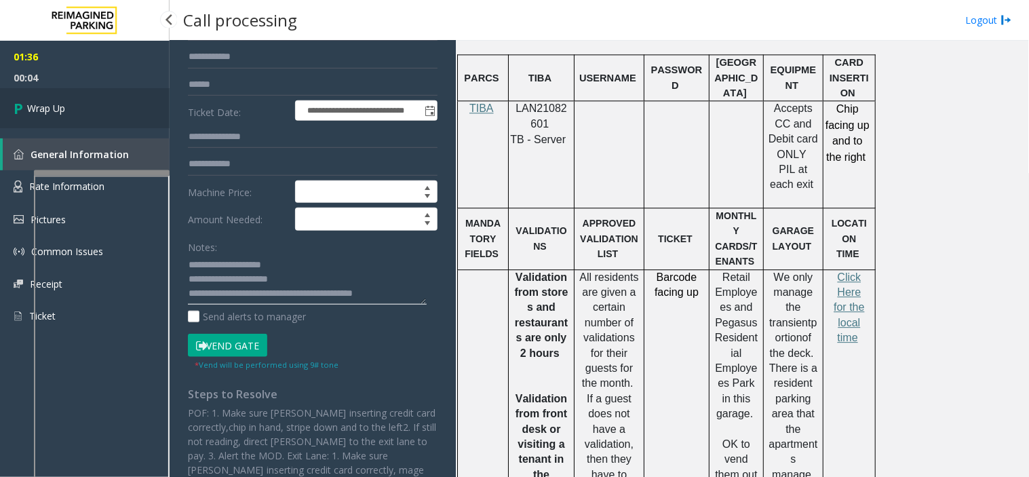
type textarea "**********"
click at [98, 107] on link "Wrap Up" at bounding box center [85, 108] width 170 height 40
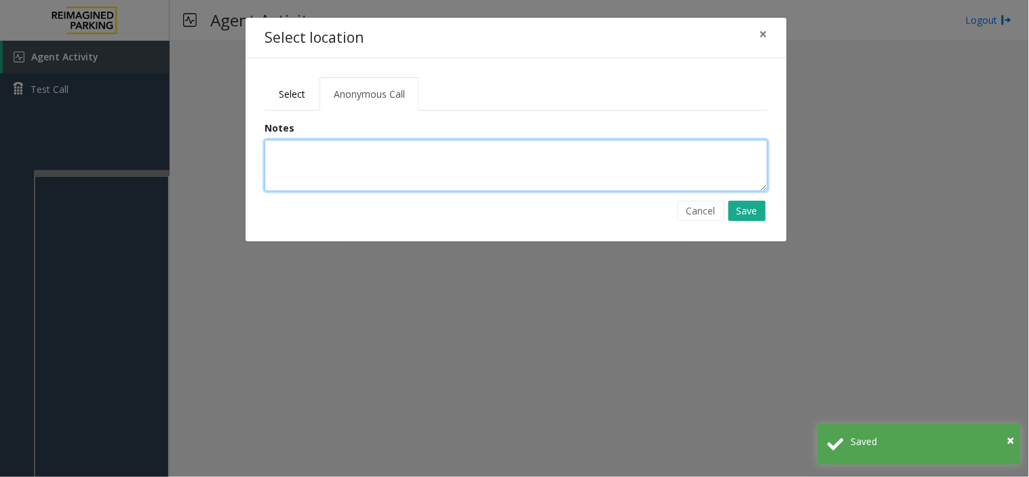
click at [348, 154] on textarea at bounding box center [517, 166] width 504 height 52
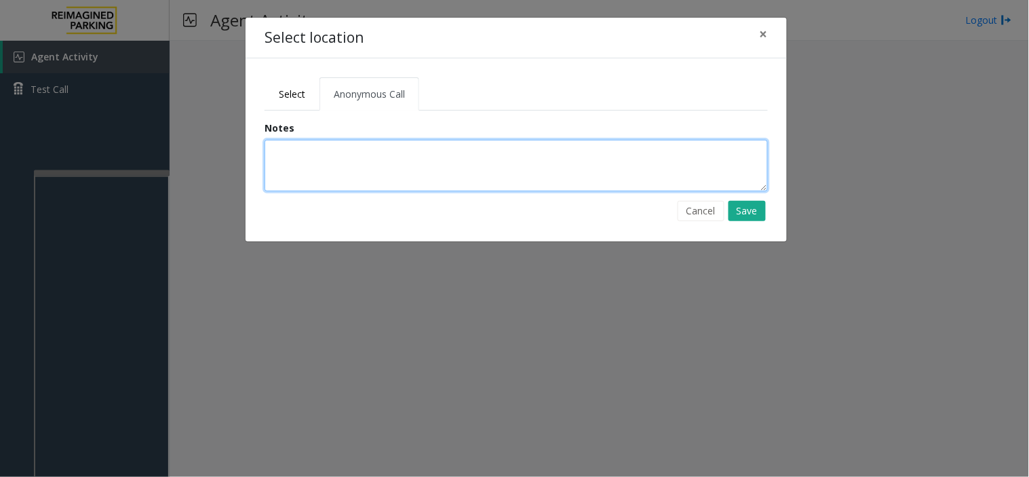
click at [415, 151] on textarea at bounding box center [517, 166] width 504 height 52
type textarea "**********"
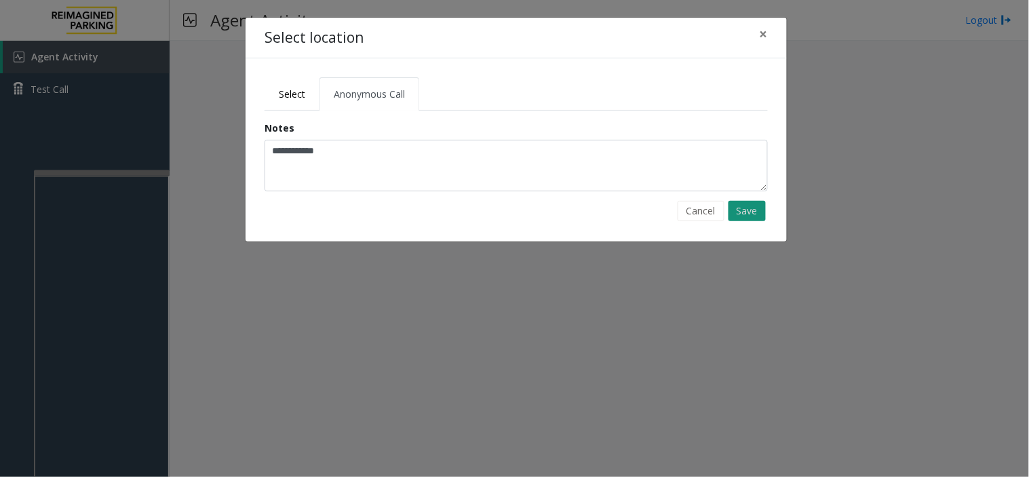
click at [741, 212] on button "Save" at bounding box center [747, 211] width 37 height 20
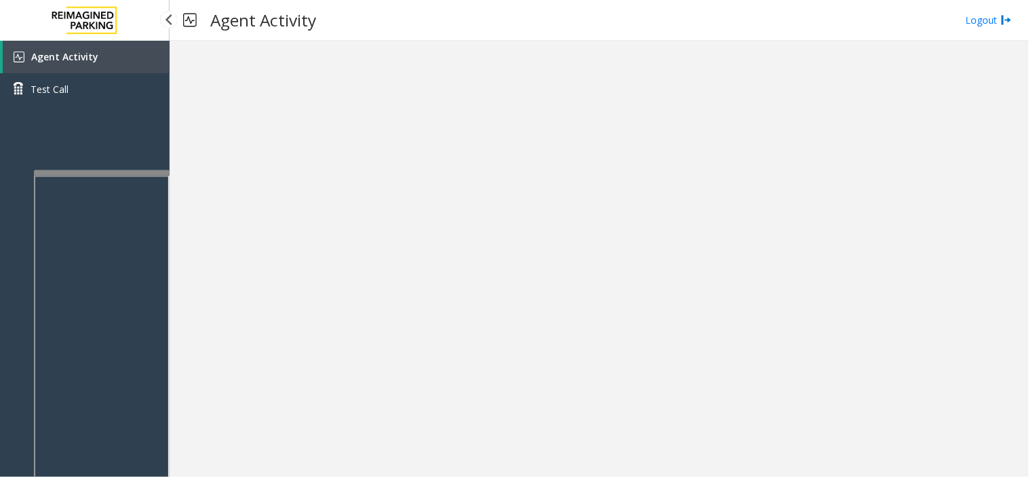
click at [124, 57] on link "Agent Activity" at bounding box center [86, 57] width 167 height 33
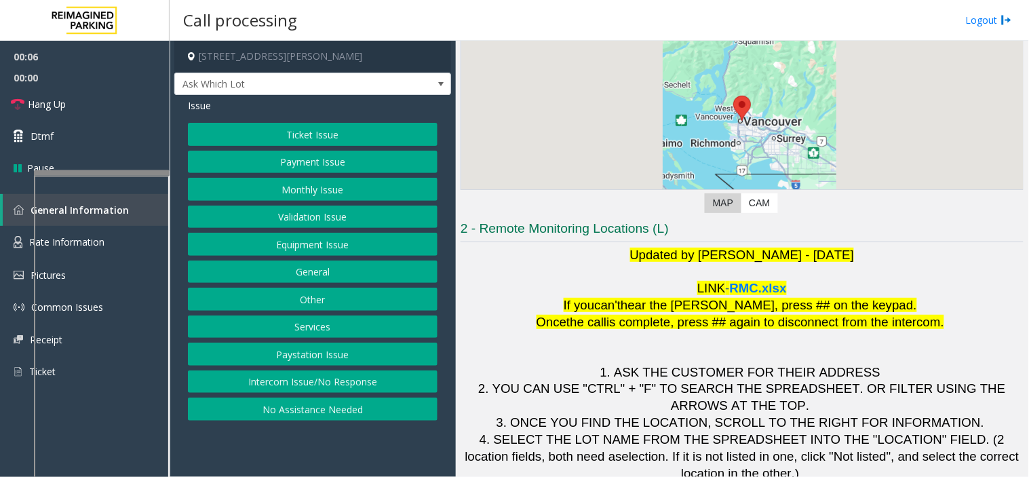
scroll to position [143, 0]
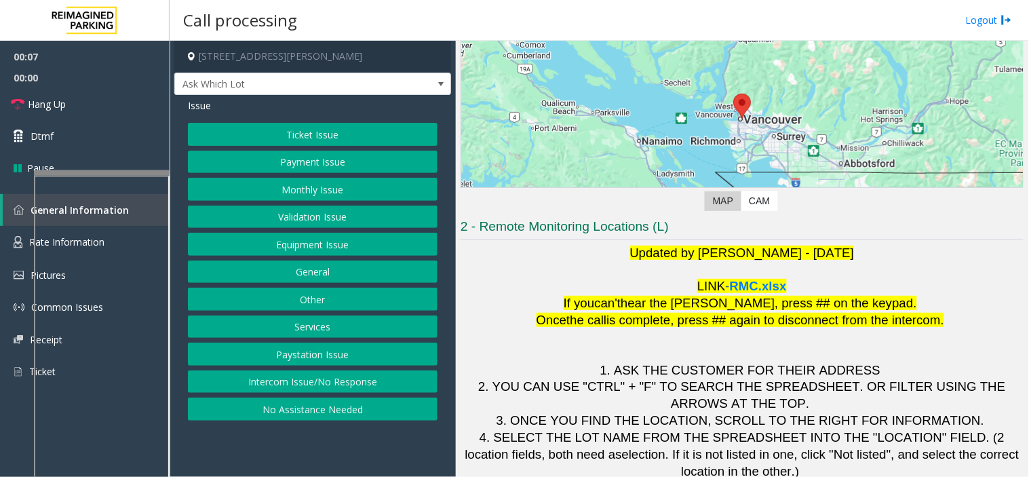
click at [316, 381] on button "Intercom Issue/No Response" at bounding box center [313, 382] width 250 height 23
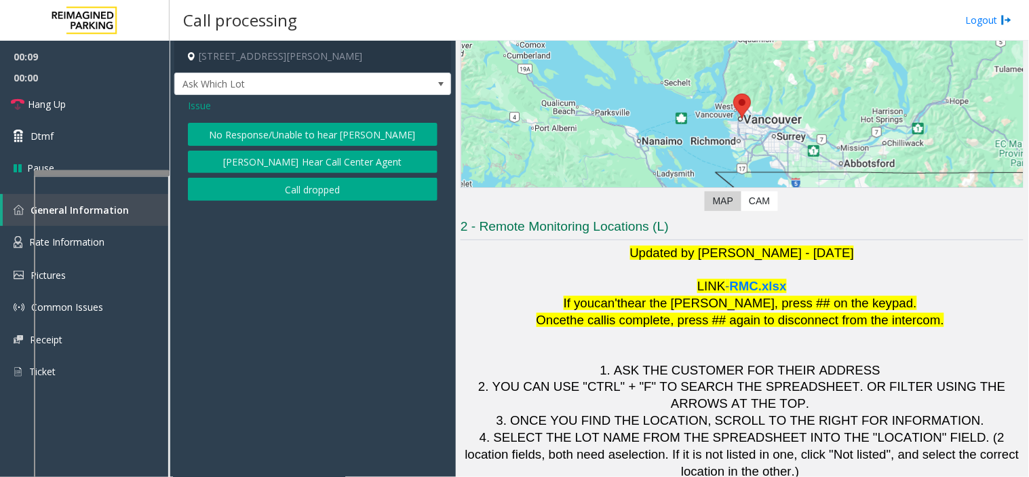
click at [267, 126] on button "No Response/Unable to hear [PERSON_NAME]" at bounding box center [313, 134] width 250 height 23
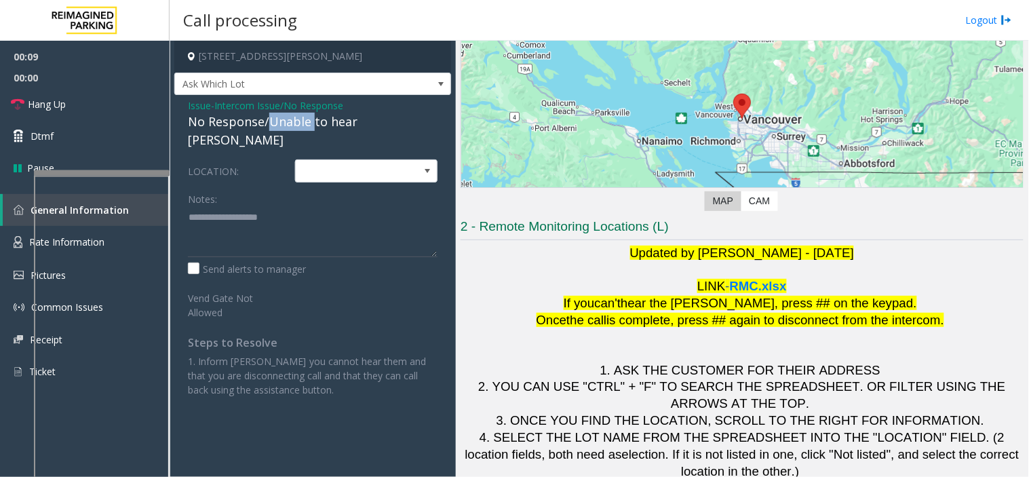
click at [267, 126] on div "No Response/Unable to hear [PERSON_NAME]" at bounding box center [313, 131] width 250 height 37
type textarea "**********"
click at [84, 102] on link "Hang Up" at bounding box center [85, 104] width 170 height 32
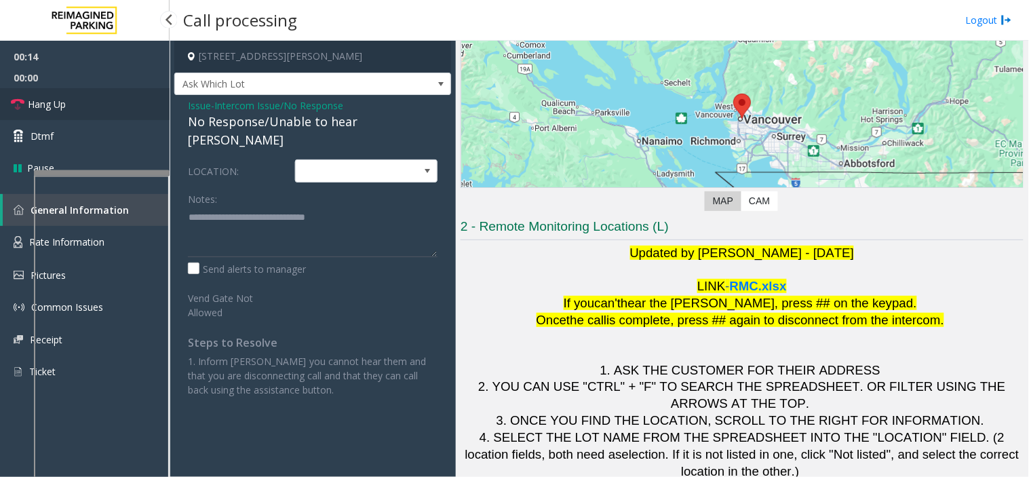
click at [83, 100] on link "Hang Up" at bounding box center [85, 104] width 170 height 32
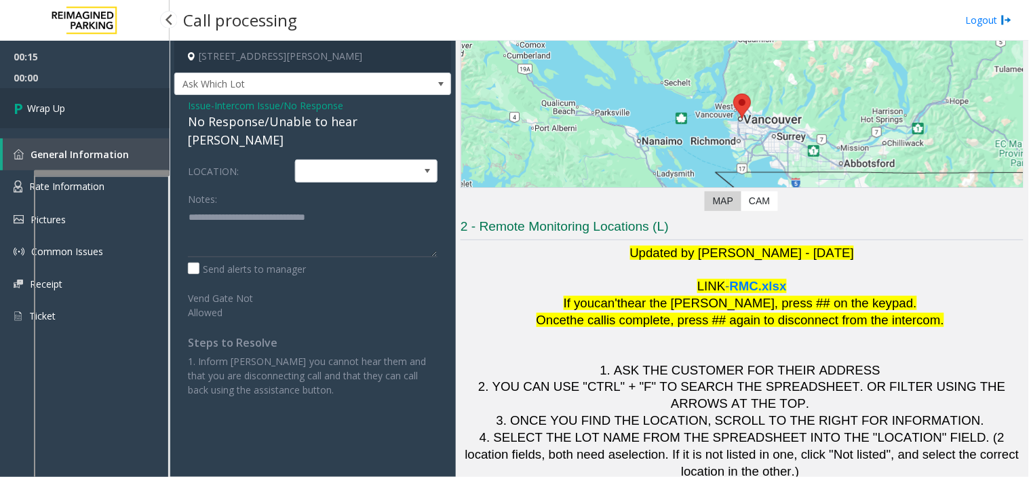
click at [83, 100] on link "Wrap Up" at bounding box center [85, 108] width 170 height 40
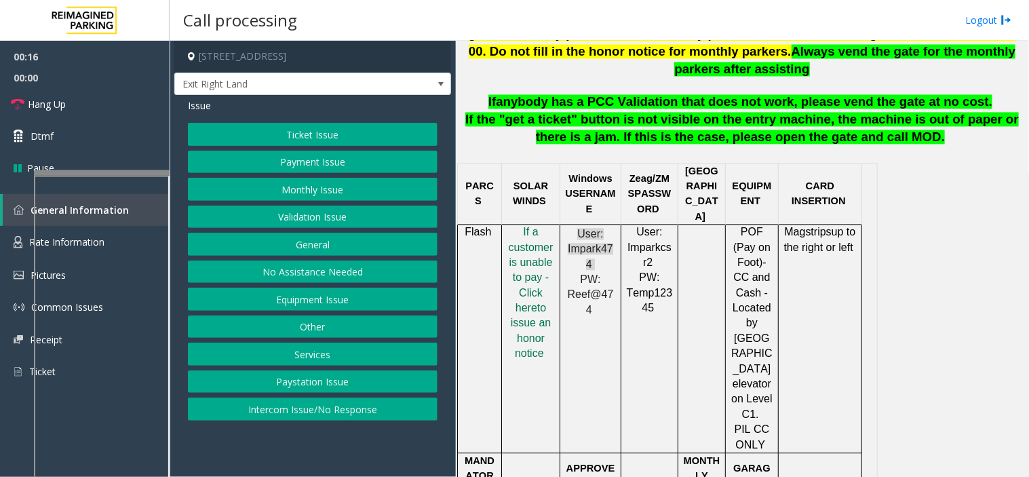
scroll to position [679, 0]
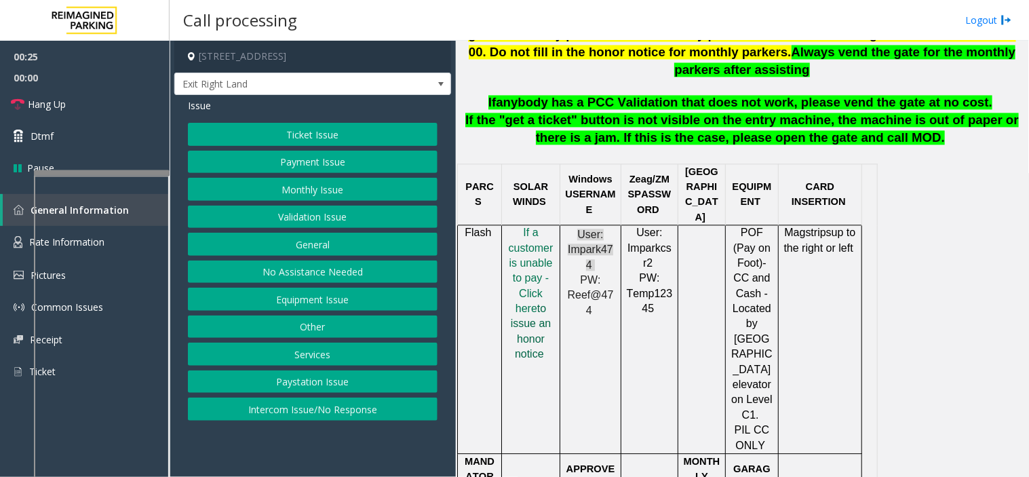
click at [518, 303] on span "to issue an honor notice" at bounding box center [531, 331] width 41 height 57
click at [316, 164] on button "Payment Issue" at bounding box center [313, 162] width 250 height 23
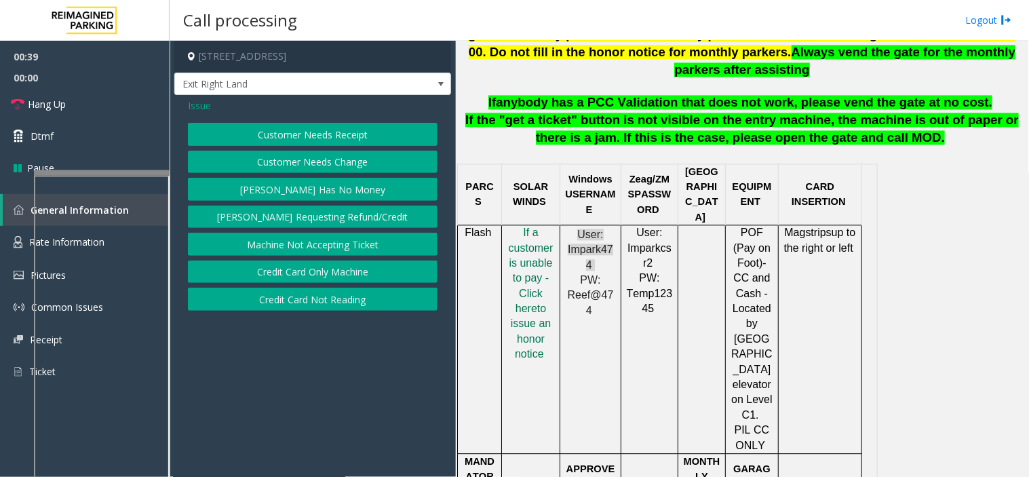
click at [193, 107] on span "Issue" at bounding box center [199, 105] width 23 height 14
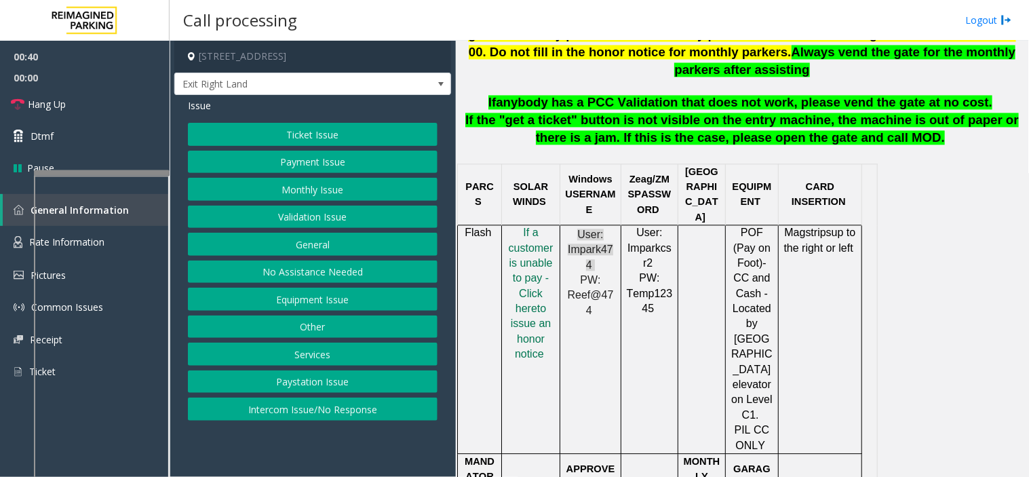
click at [300, 292] on button "Equipment Issue" at bounding box center [313, 299] width 250 height 23
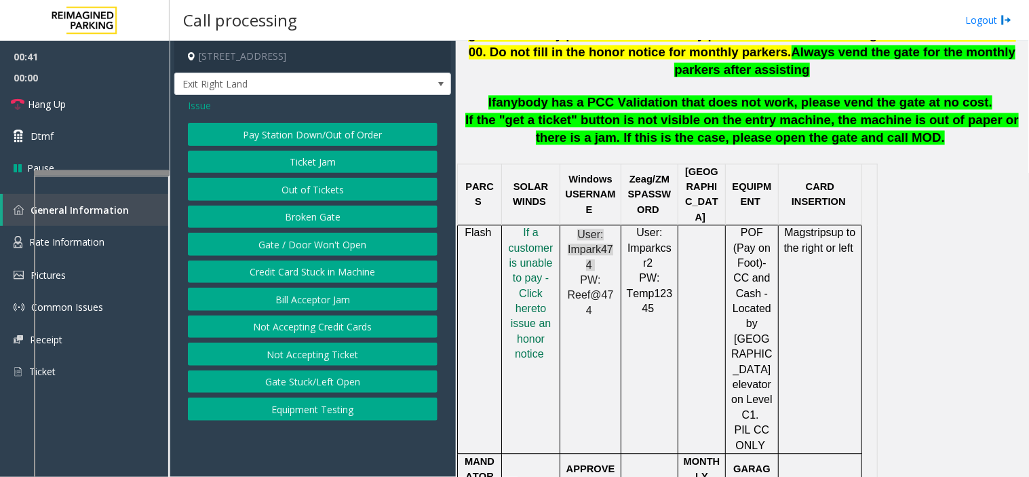
click at [293, 246] on button "Gate / Door Won't Open" at bounding box center [313, 244] width 250 height 23
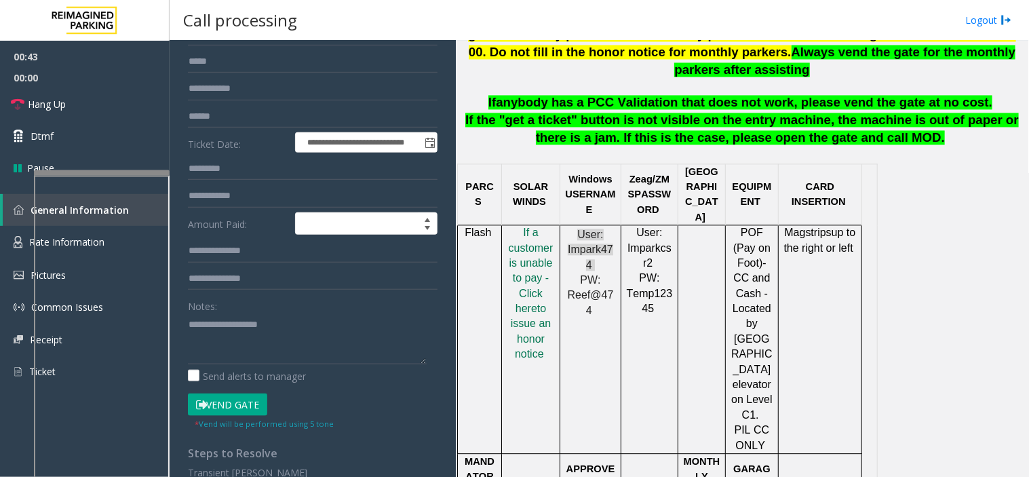
scroll to position [151, 0]
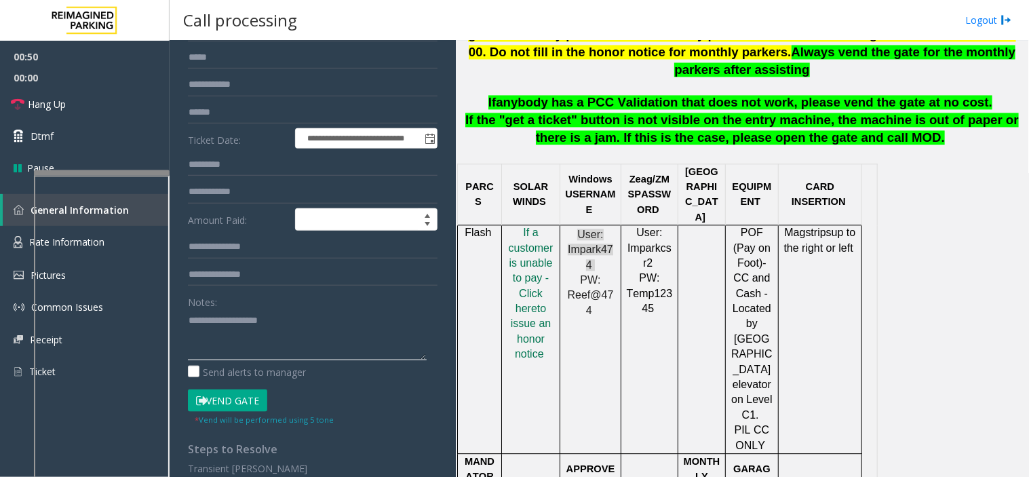
click at [310, 318] on textarea at bounding box center [307, 334] width 239 height 51
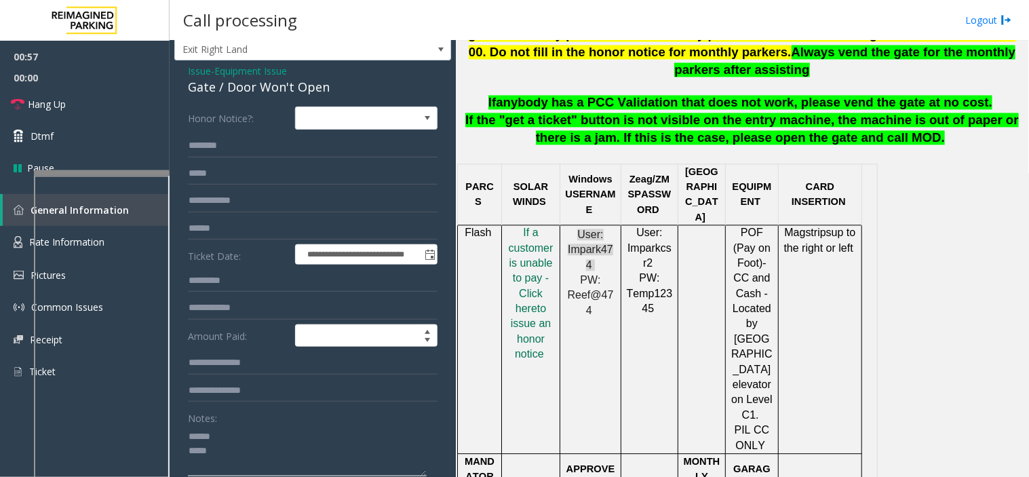
scroll to position [0, 0]
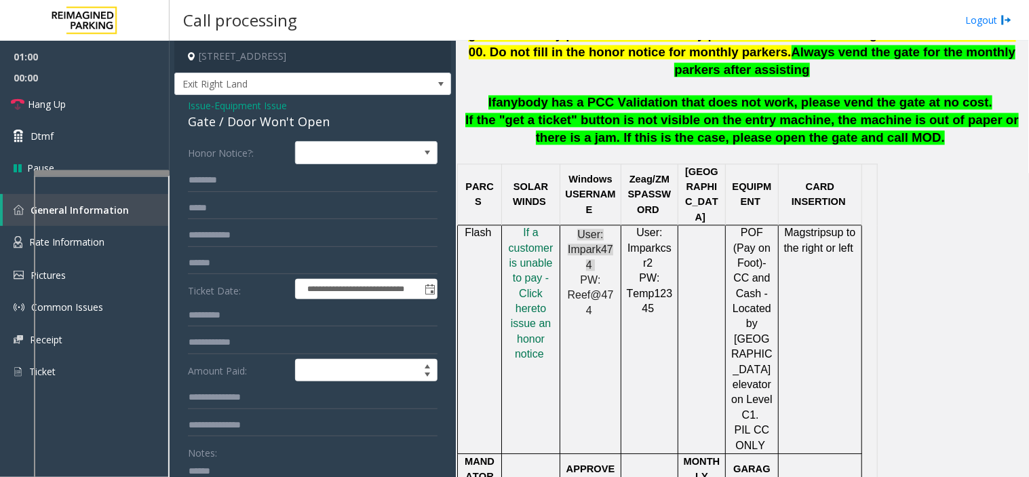
type textarea "****** ****"
click at [201, 110] on span "Issue" at bounding box center [199, 105] width 23 height 14
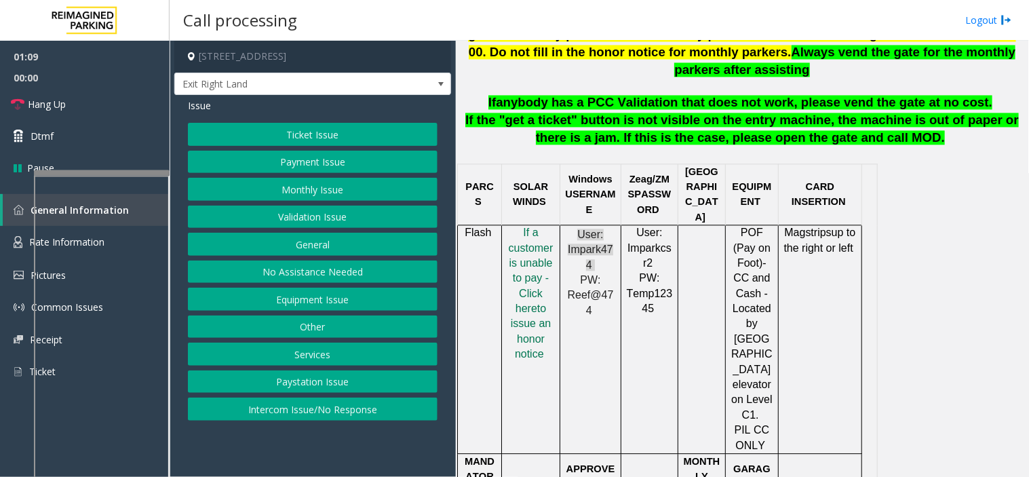
click at [301, 163] on button "Payment Issue" at bounding box center [313, 162] width 250 height 23
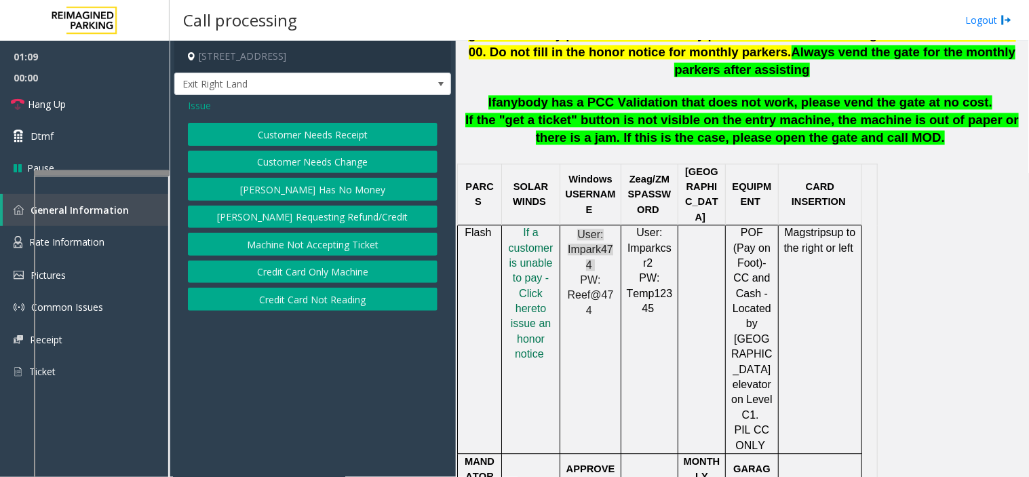
click at [312, 273] on button "Credit Card Only Machine" at bounding box center [313, 272] width 250 height 23
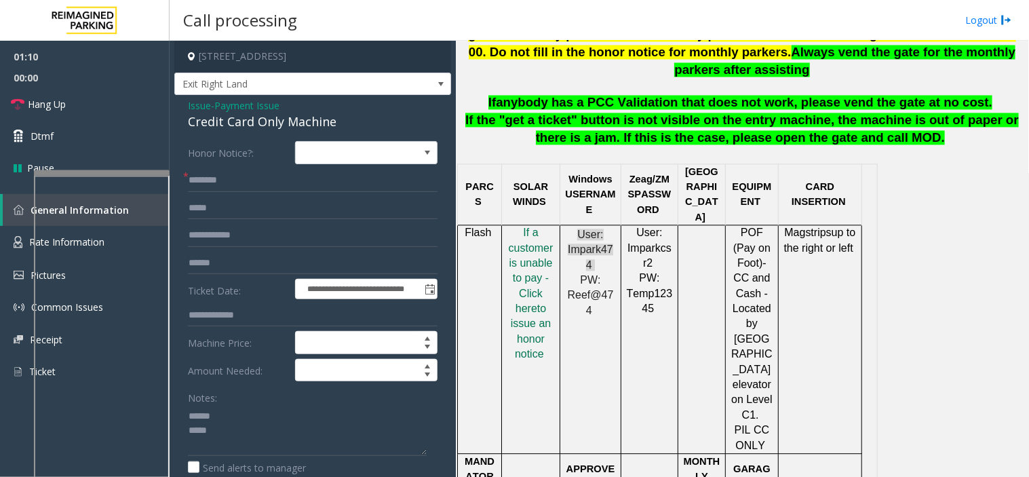
click at [261, 193] on form "**********" at bounding box center [313, 329] width 250 height 377
click at [258, 190] on input "text" at bounding box center [313, 180] width 250 height 23
type input "**"
drag, startPoint x: 354, startPoint y: 111, endPoint x: 189, endPoint y: 104, distance: 165.7
click at [189, 104] on div "Issue - Payment Issue Credit Card Only Machine" at bounding box center [313, 114] width 250 height 33
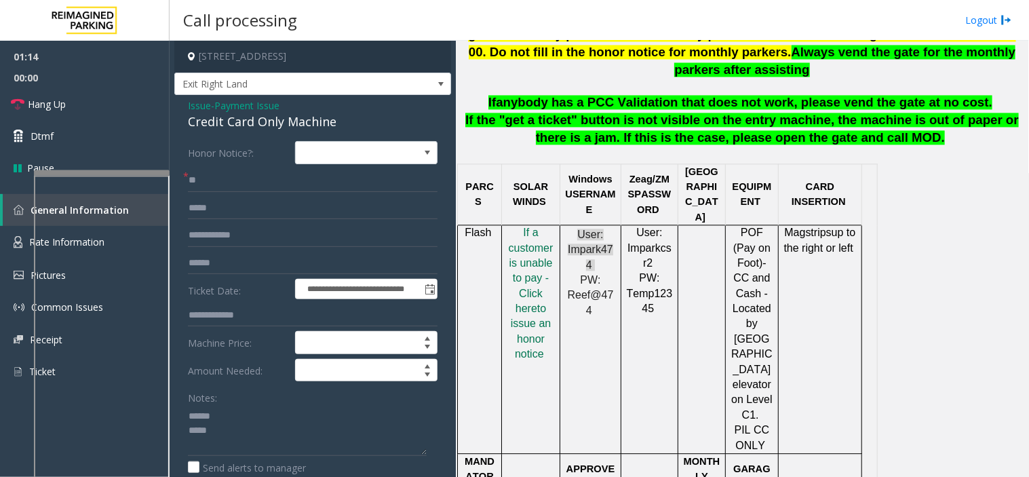
click at [370, 117] on div "Credit Card Only Machine" at bounding box center [313, 122] width 250 height 18
drag, startPoint x: 366, startPoint y: 117, endPoint x: 184, endPoint y: 104, distance: 183.0
click at [184, 104] on div "**********" at bounding box center [312, 430] width 277 height 671
click at [228, 415] on textarea at bounding box center [307, 430] width 239 height 51
paste textarea "**********"
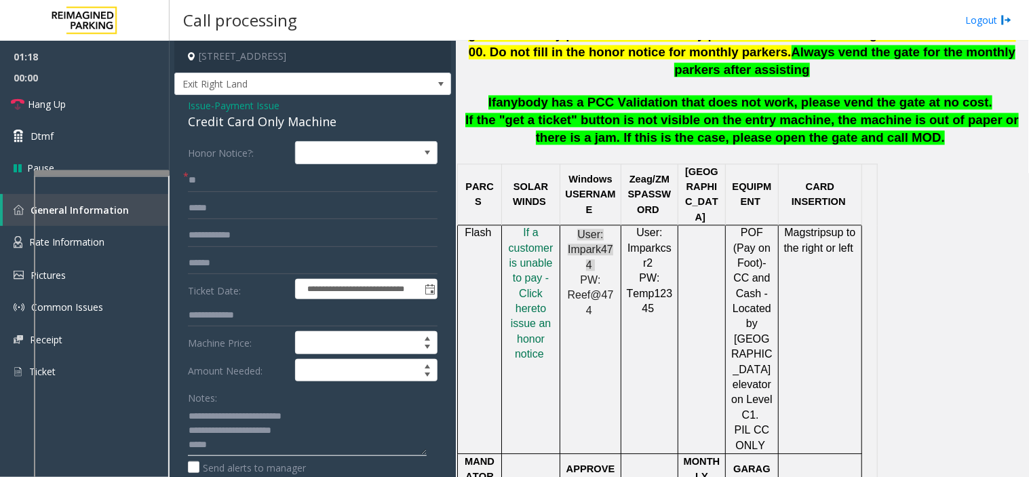
click at [208, 449] on textarea at bounding box center [307, 430] width 239 height 51
drag, startPoint x: 275, startPoint y: 449, endPoint x: 626, endPoint y: 334, distance: 370.0
click at [626, 334] on td "User: Imparkcsr2 PW: Temp12345" at bounding box center [650, 340] width 57 height 229
click at [313, 432] on textarea at bounding box center [307, 430] width 239 height 51
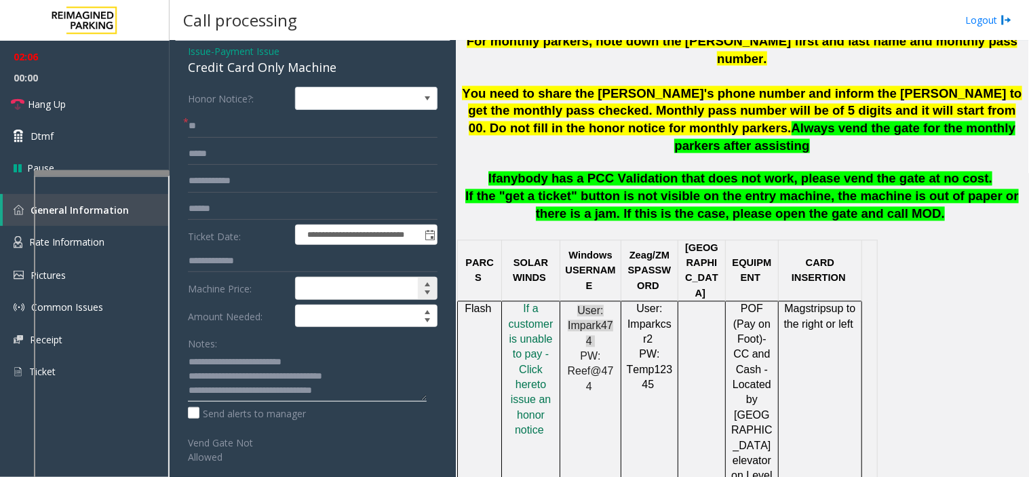
scroll to position [75, 0]
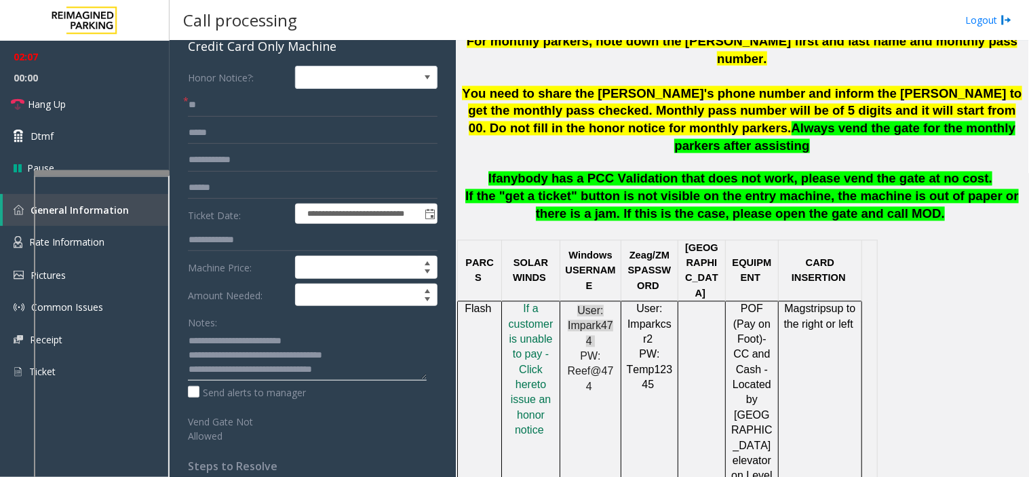
click at [213, 344] on textarea at bounding box center [307, 355] width 239 height 51
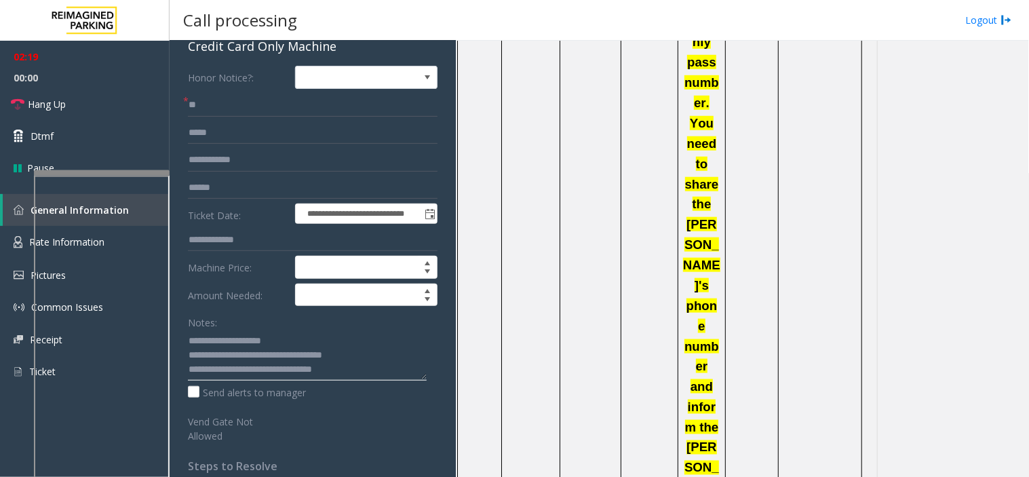
scroll to position [1884, 0]
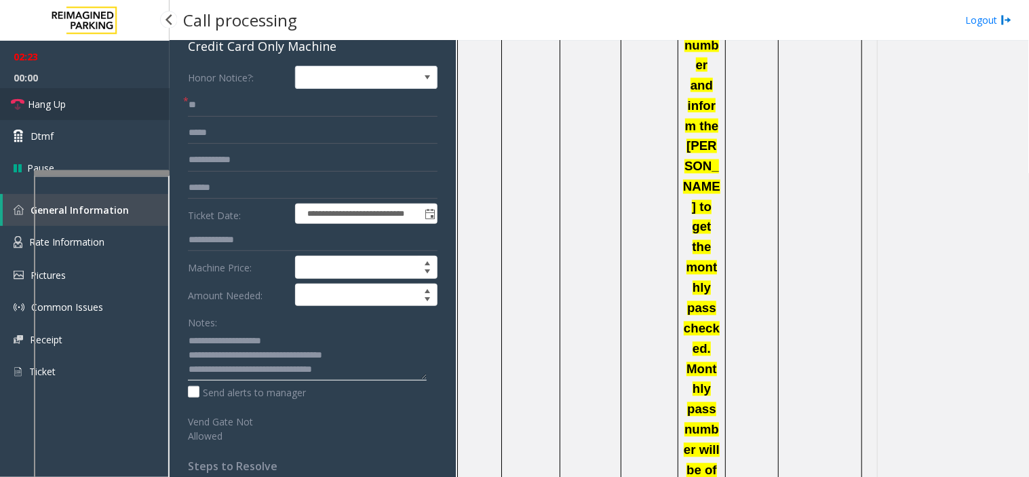
type textarea "**********"
click at [126, 117] on link "Hang Up" at bounding box center [85, 104] width 170 height 32
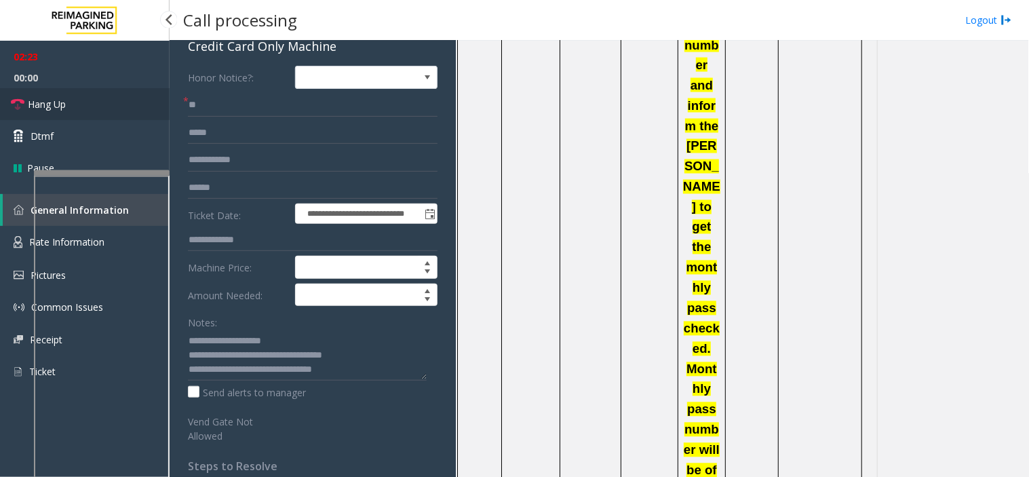
click at [126, 117] on link "Hang Up" at bounding box center [85, 104] width 170 height 32
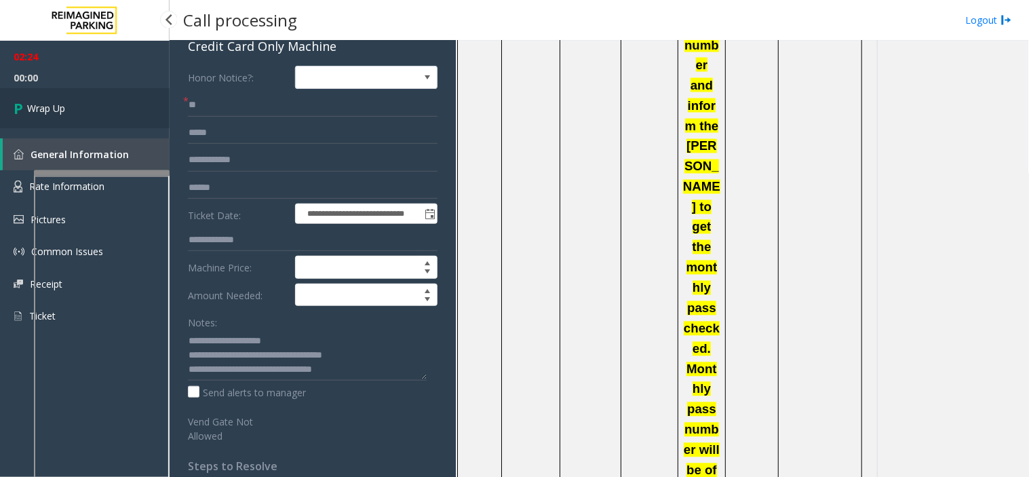
click at [126, 117] on link "Wrap Up" at bounding box center [85, 108] width 170 height 40
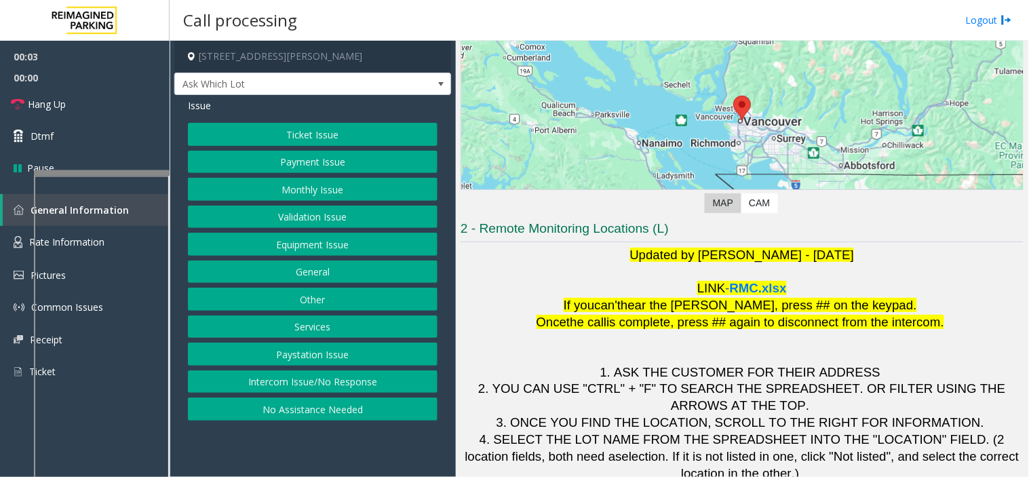
scroll to position [143, 0]
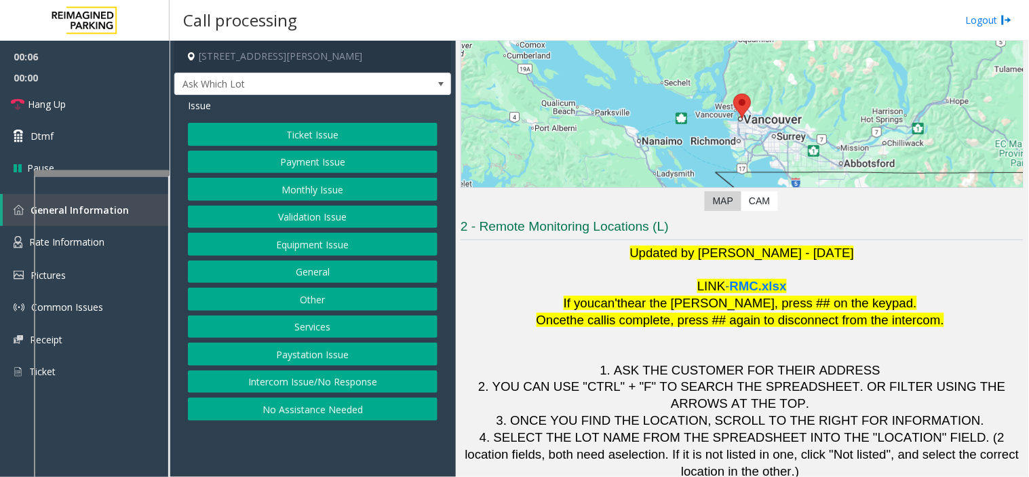
click at [328, 378] on button "Intercom Issue/No Response" at bounding box center [313, 382] width 250 height 23
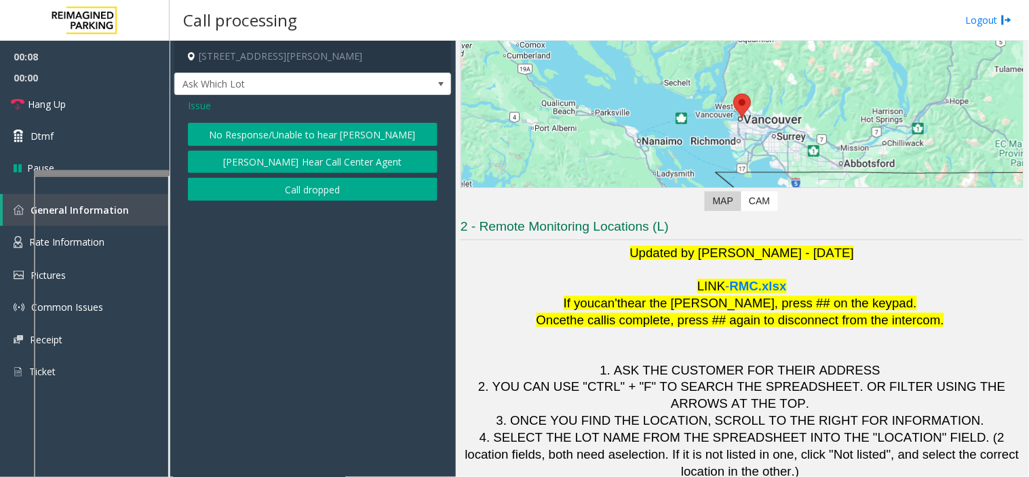
click at [244, 129] on button "No Response/Unable to hear [PERSON_NAME]" at bounding box center [313, 134] width 250 height 23
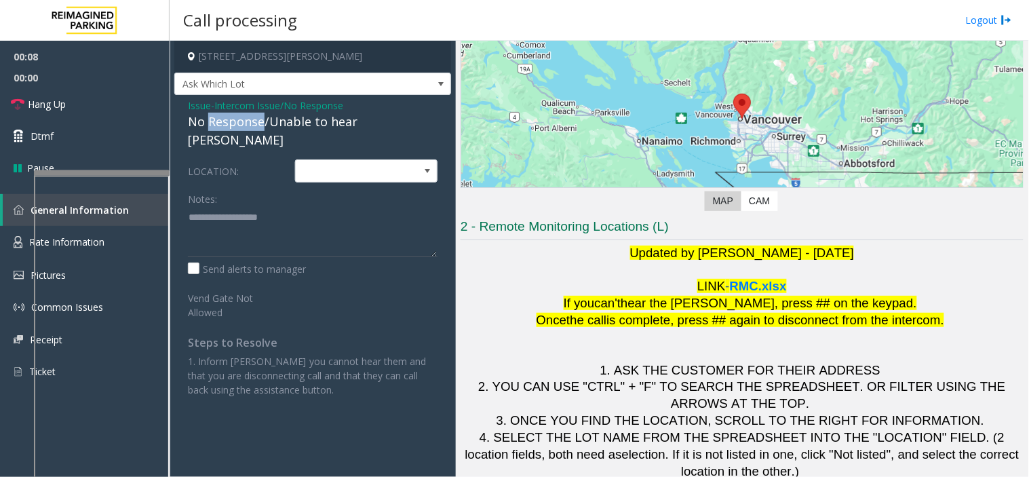
click at [244, 129] on div "No Response/Unable to hear [PERSON_NAME]" at bounding box center [313, 131] width 250 height 37
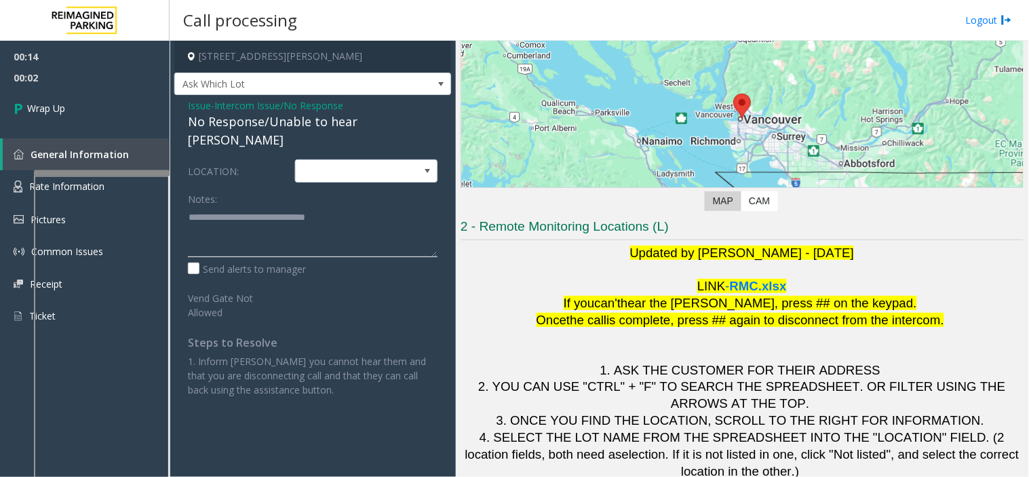
click at [370, 214] on textarea at bounding box center [313, 231] width 250 height 51
type textarea "**********"
click at [134, 102] on link "Wrap Up" at bounding box center [85, 108] width 170 height 40
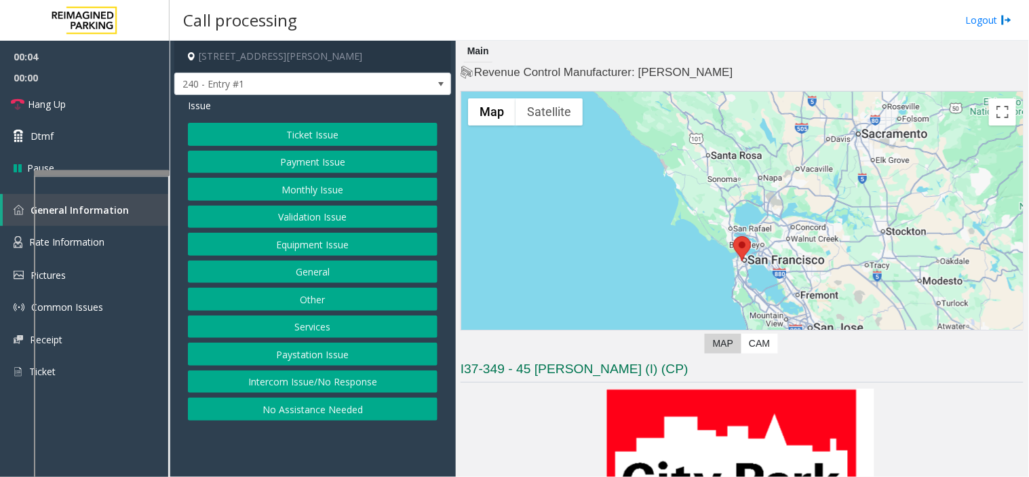
click at [327, 383] on button "Intercom Issue/No Response" at bounding box center [313, 382] width 250 height 23
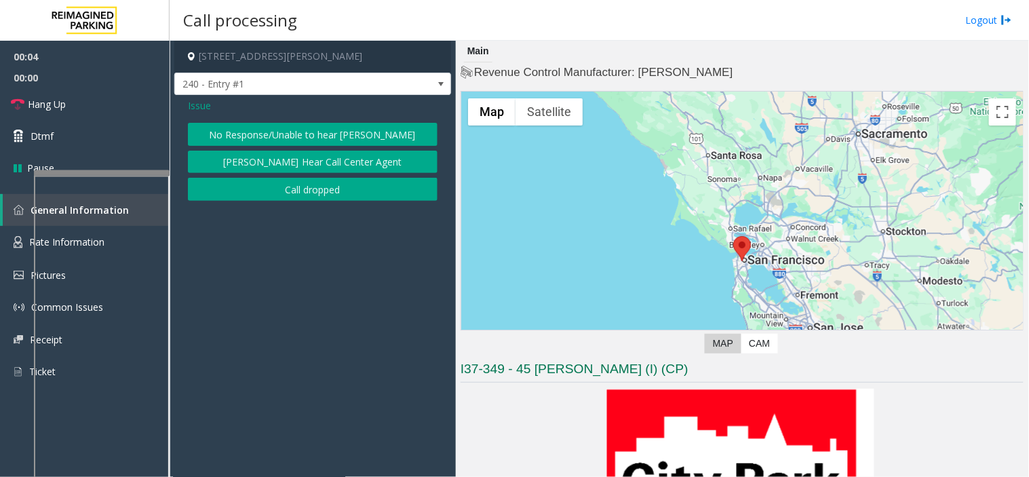
click at [261, 122] on div "Issue No Response/Unable to hear parker Parker Cannot Hear Call Center Agent Ca…" at bounding box center [312, 151] width 277 height 113
click at [261, 127] on button "No Response/Unable to hear [PERSON_NAME]" at bounding box center [313, 134] width 250 height 23
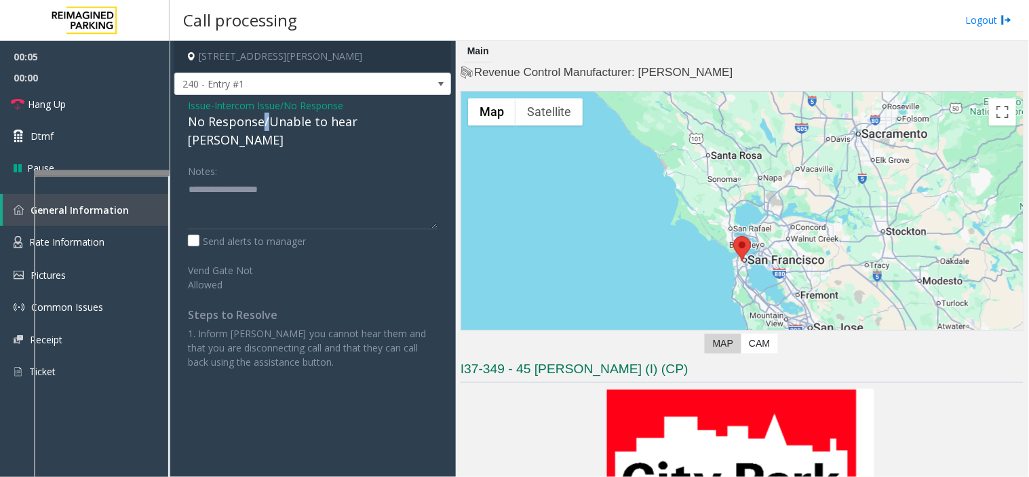
click at [261, 127] on div "No Response/Unable to hear [PERSON_NAME]" at bounding box center [313, 131] width 250 height 37
type textarea "**********"
click at [102, 105] on link "Hang Up" at bounding box center [85, 104] width 170 height 32
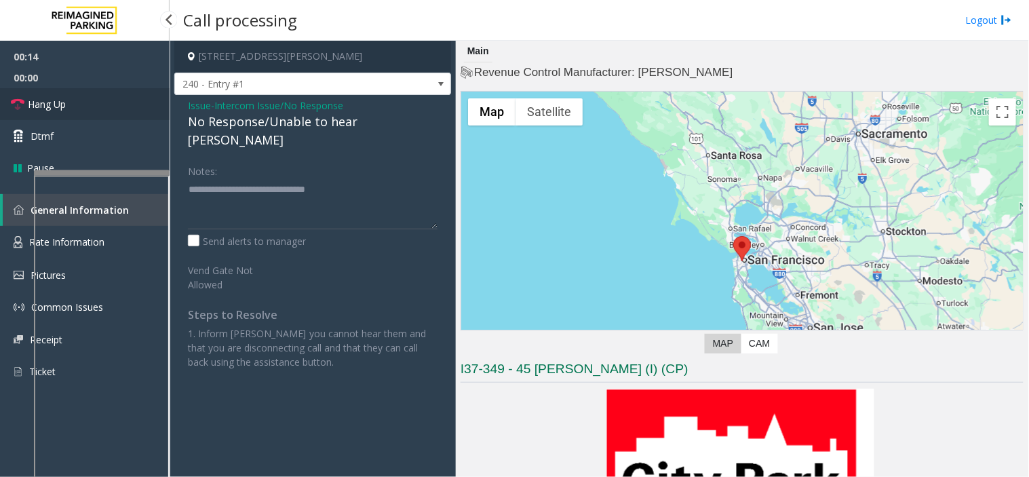
click at [102, 105] on link "Hang Up" at bounding box center [85, 104] width 170 height 32
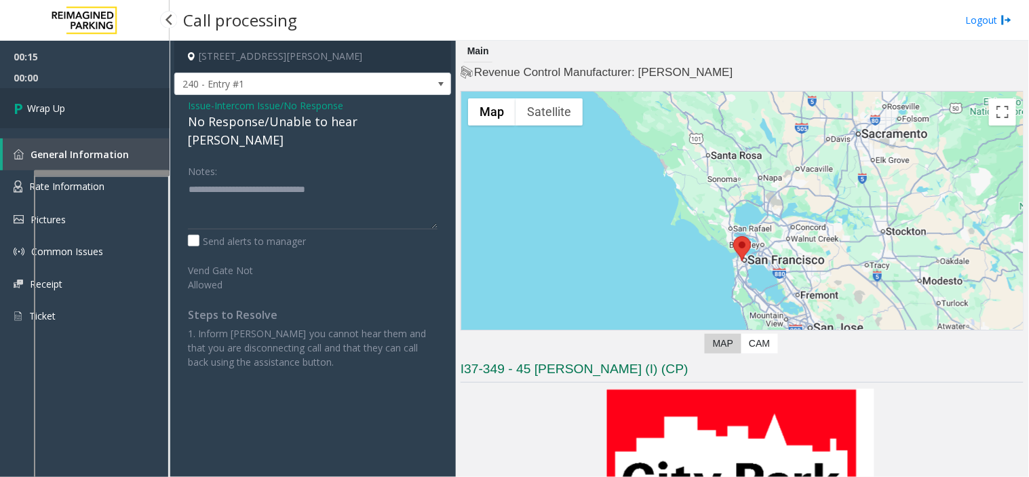
click at [102, 105] on link "Wrap Up" at bounding box center [85, 108] width 170 height 40
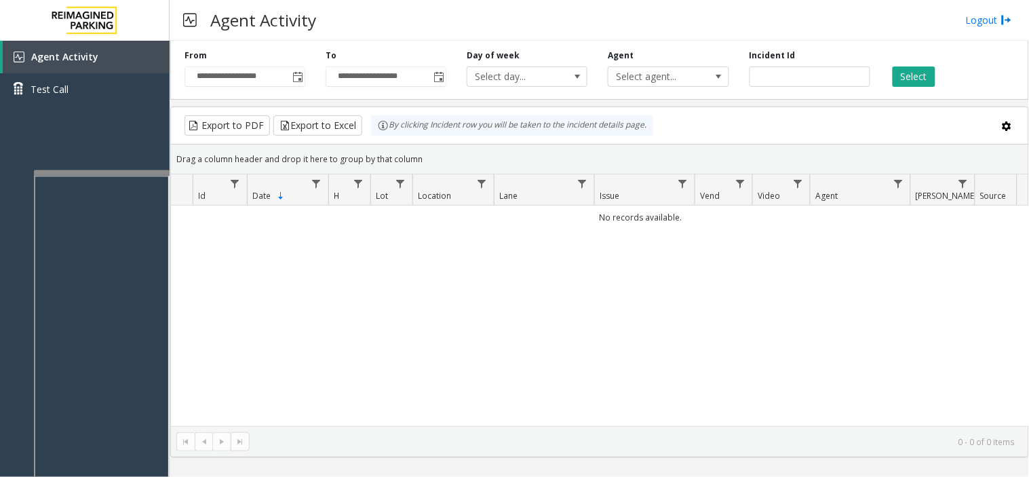
click at [313, 85] on div "**********" at bounding box center [244, 68] width 141 height 37
click at [295, 84] on span "Toggle popup" at bounding box center [297, 77] width 15 height 22
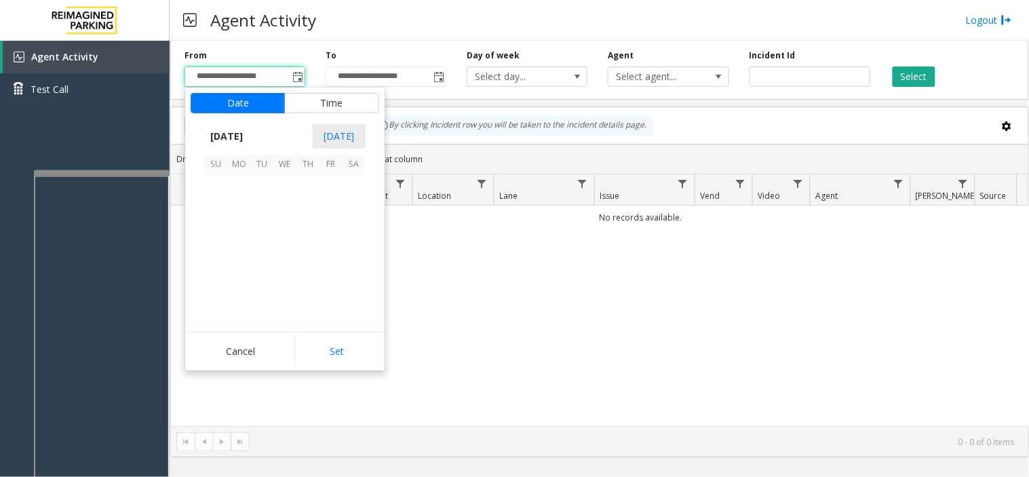
scroll to position [243335, 0]
click at [238, 236] on span "11" at bounding box center [238, 232] width 23 height 23
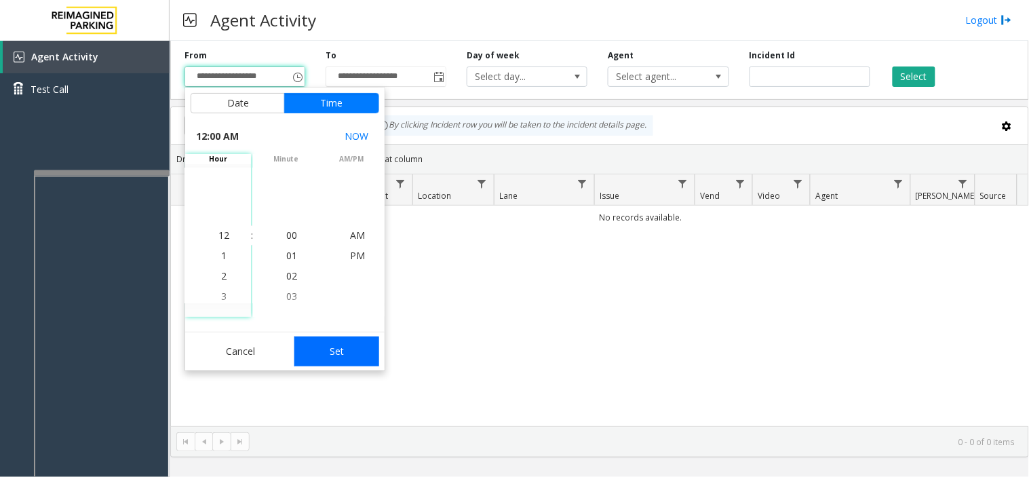
click at [333, 343] on button "Set" at bounding box center [338, 352] width 86 height 30
type input "**********"
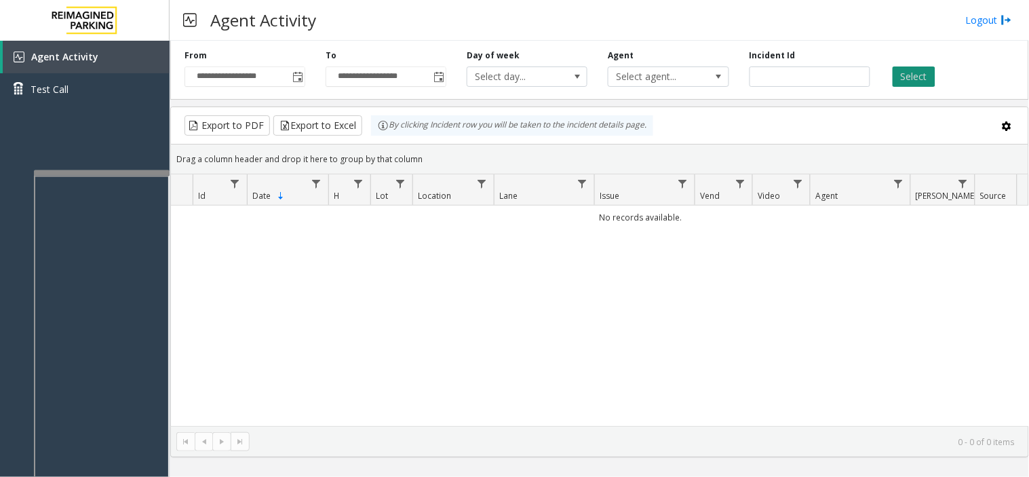
click at [926, 71] on button "Select" at bounding box center [914, 77] width 43 height 20
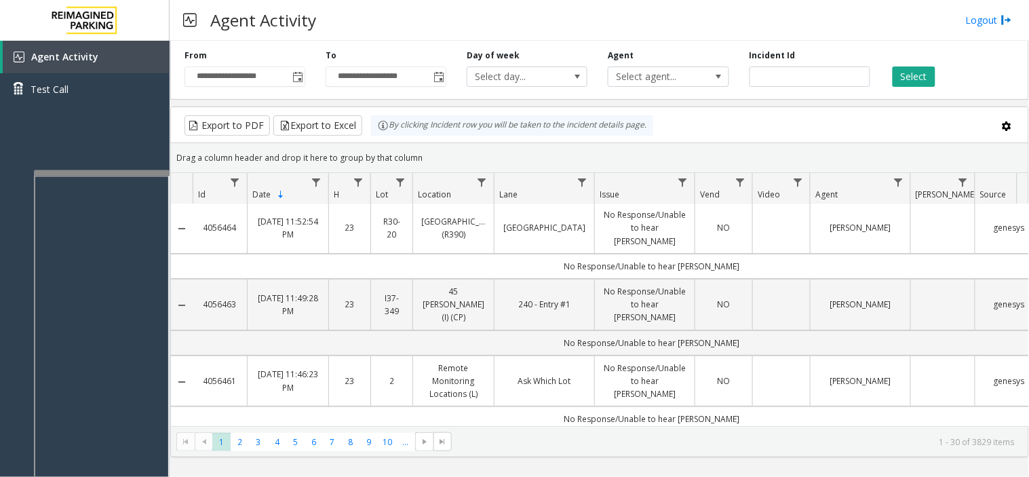
scroll to position [0, 0]
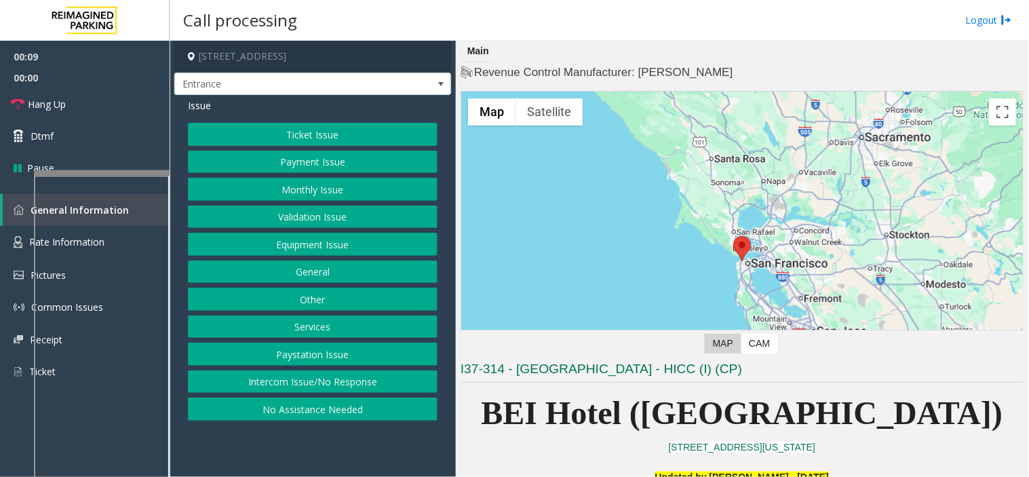
drag, startPoint x: 307, startPoint y: 383, endPoint x: 276, endPoint y: 208, distance: 177.7
click at [306, 383] on button "Intercom Issue/No Response" at bounding box center [313, 382] width 250 height 23
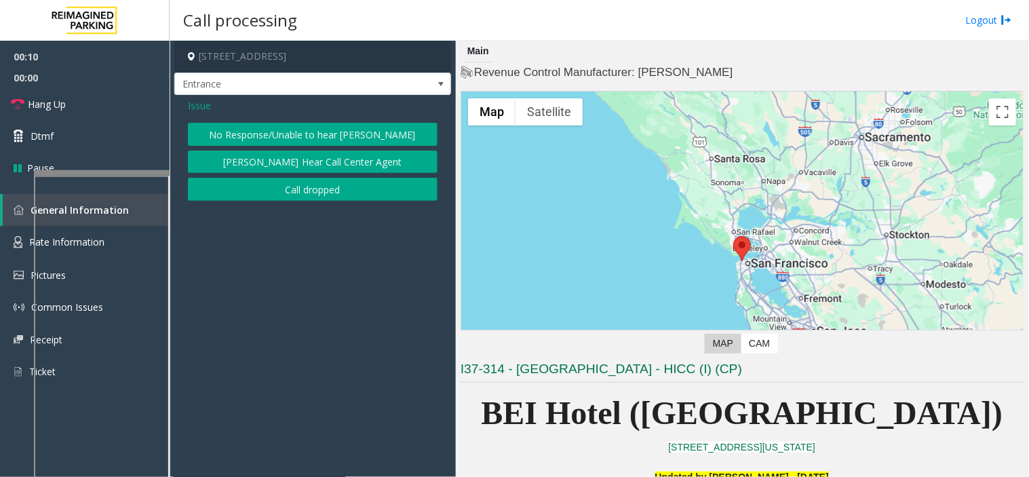
click at [254, 132] on button "No Response/Unable to hear [PERSON_NAME]" at bounding box center [313, 134] width 250 height 23
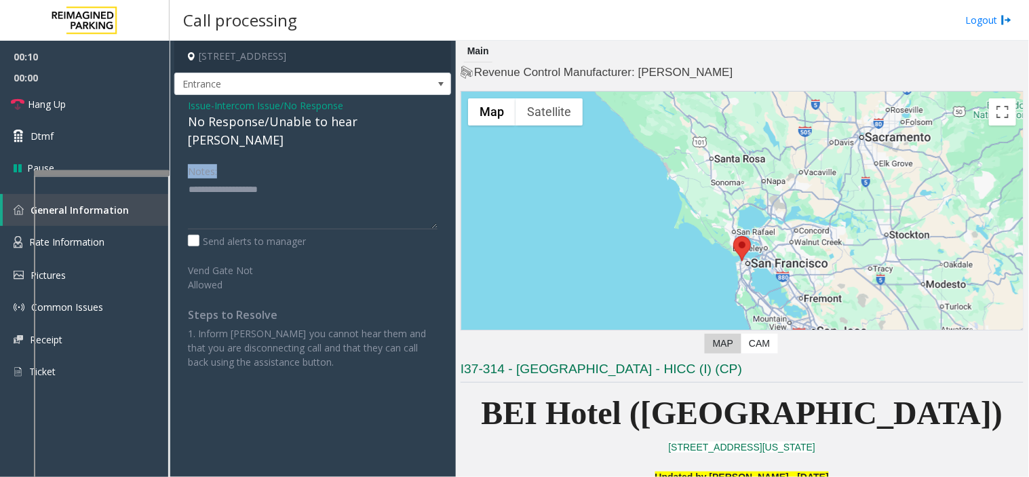
click at [254, 132] on div "Issue - Intercom Issue/No Response No Response/Unable to hear parker Notes: Sen…" at bounding box center [312, 239] width 277 height 288
click at [246, 121] on div "No Response/Unable to hear [PERSON_NAME]" at bounding box center [313, 131] width 250 height 37
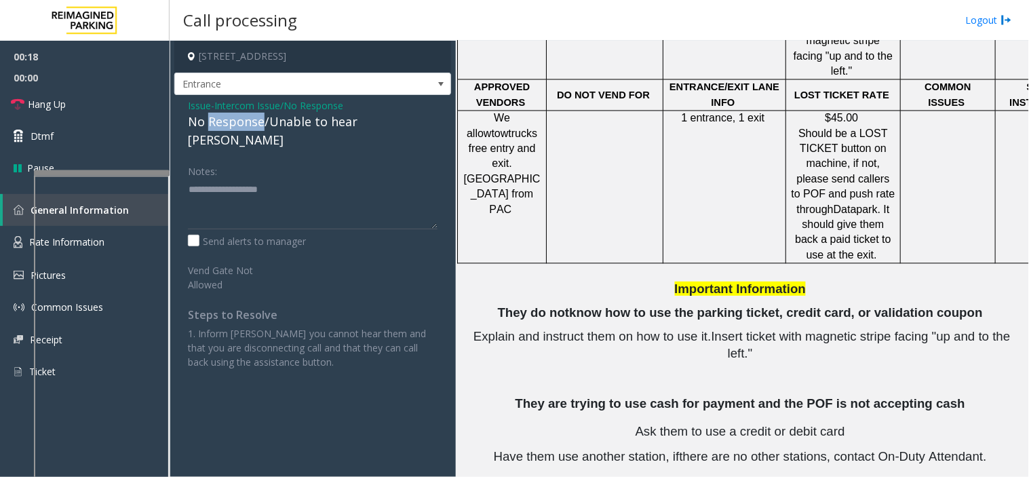
scroll to position [658, 0]
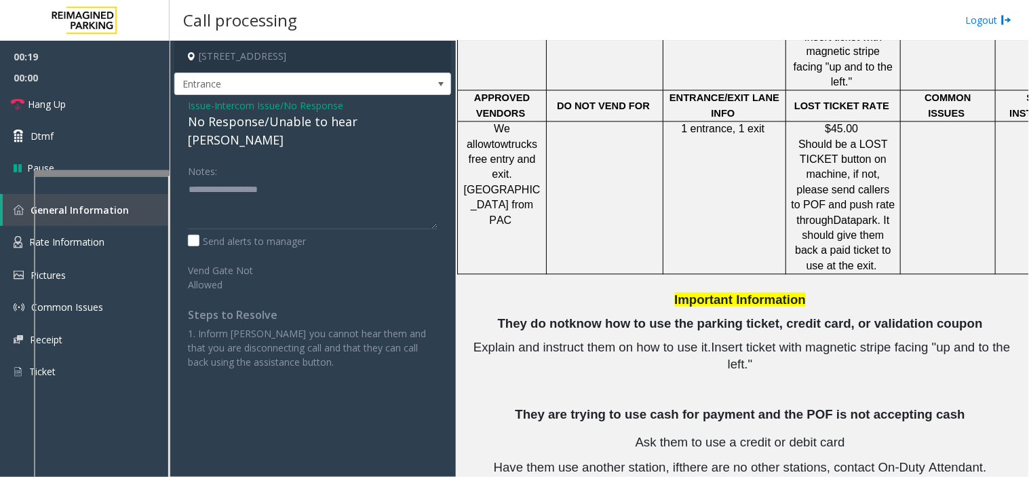
click at [286, 128] on div "No Response/Unable to hear [PERSON_NAME]" at bounding box center [313, 131] width 250 height 37
type textarea "**********"
click at [128, 107] on link "Hang Up" at bounding box center [85, 104] width 170 height 32
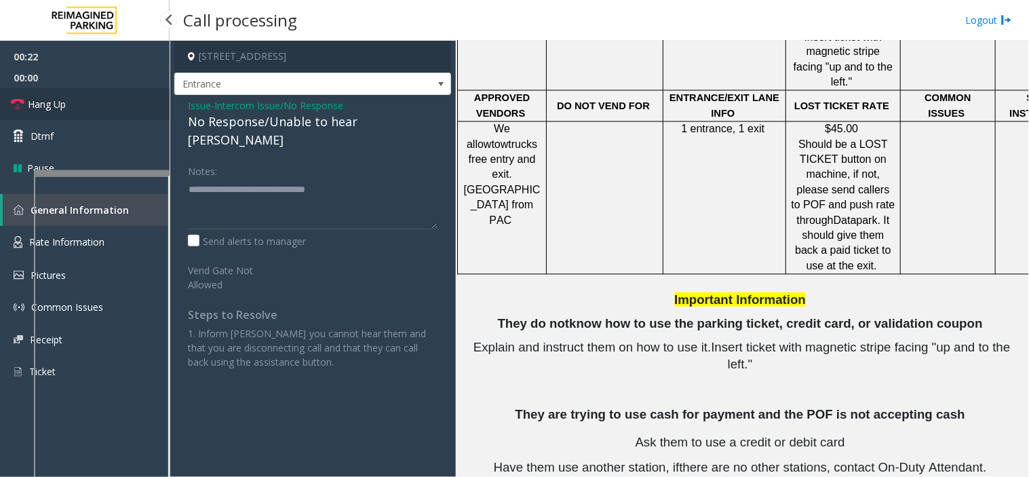
click at [128, 107] on link "Hang Up" at bounding box center [85, 104] width 170 height 32
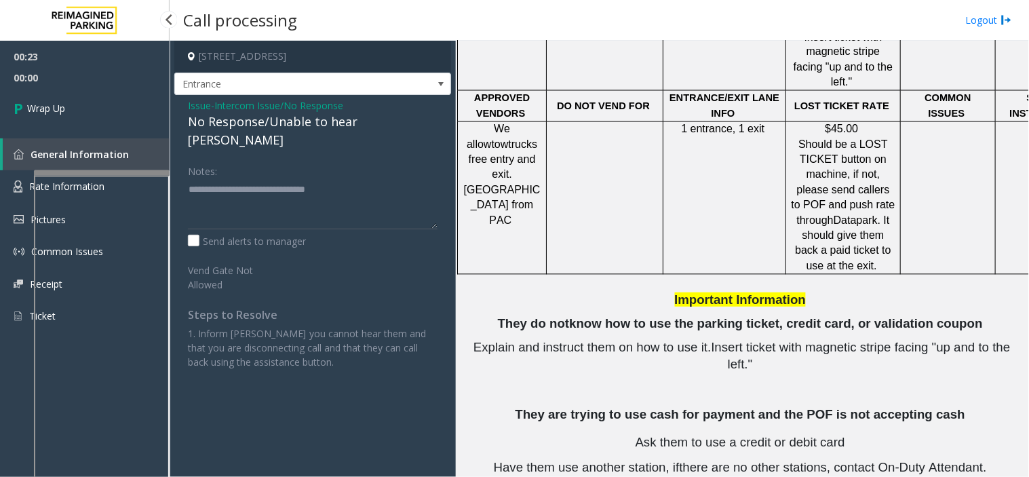
click at [128, 107] on link "Wrap Up" at bounding box center [85, 108] width 170 height 40
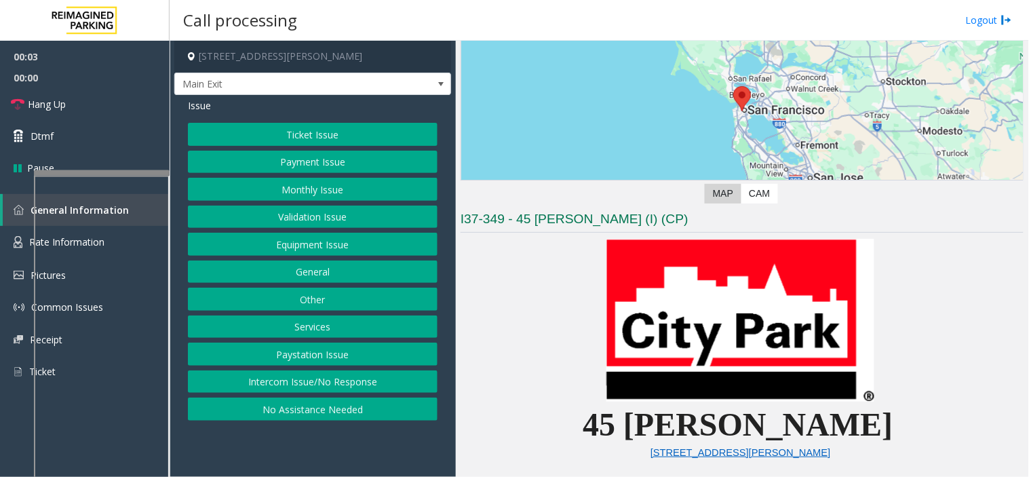
scroll to position [151, 0]
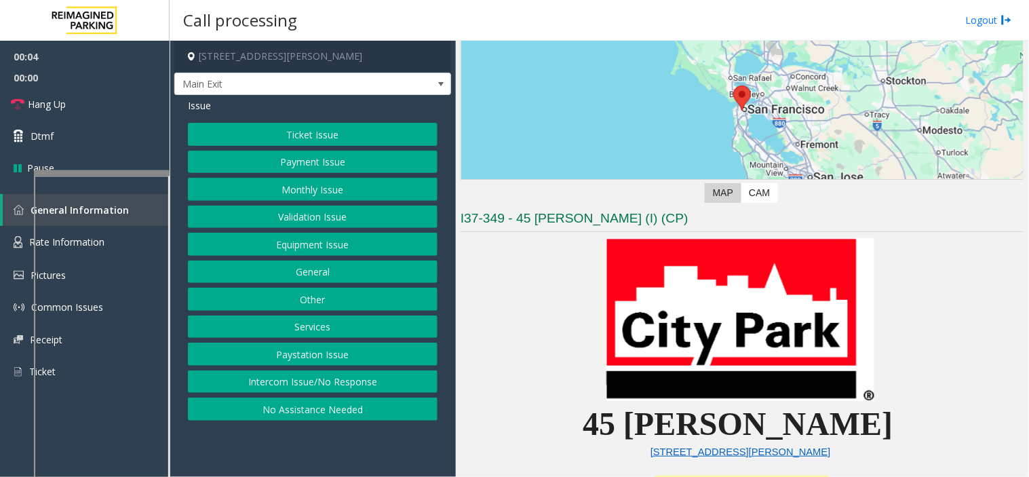
click at [275, 212] on button "Validation Issue" at bounding box center [313, 217] width 250 height 23
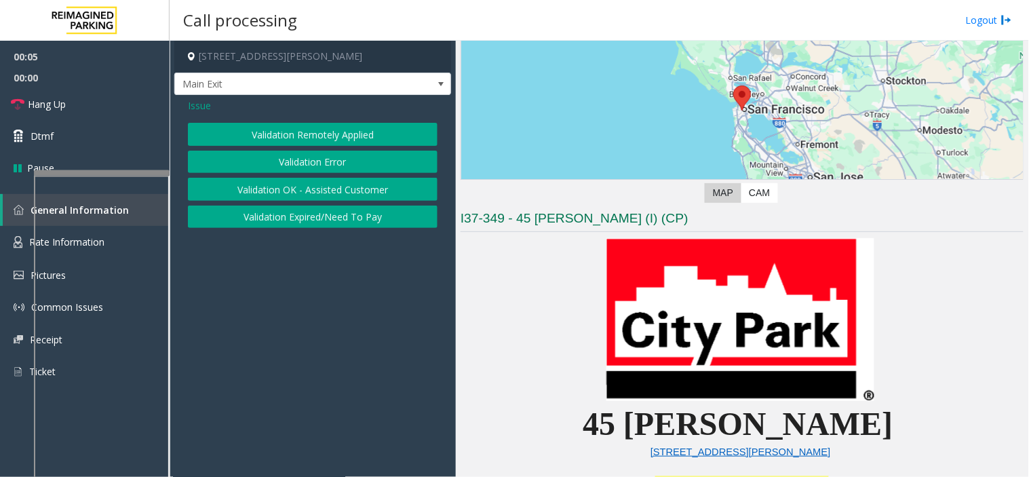
click at [310, 158] on button "Validation Error" at bounding box center [313, 162] width 250 height 23
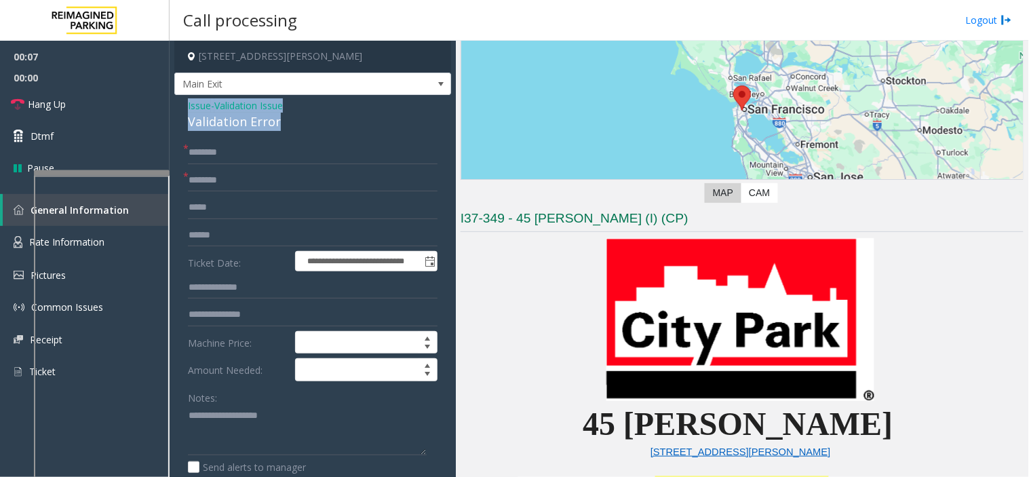
drag, startPoint x: 283, startPoint y: 129, endPoint x: 172, endPoint y: 106, distance: 113.7
click at [172, 106] on app-call-processing-form "**********" at bounding box center [313, 259] width 286 height 436
copy div "Issue - Validation Issue Validation Error"
click at [270, 452] on textarea at bounding box center [307, 430] width 239 height 51
drag, startPoint x: 209, startPoint y: 411, endPoint x: 174, endPoint y: 417, distance: 35.0
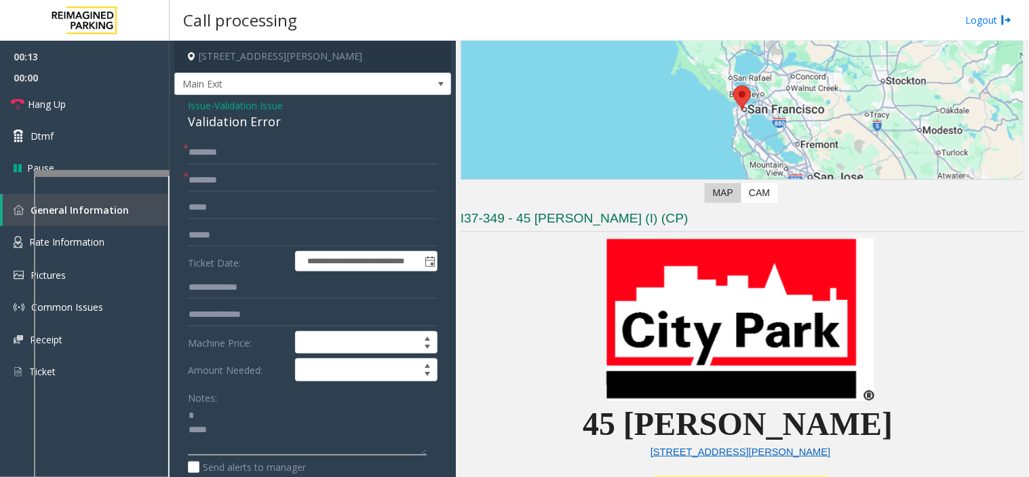
drag, startPoint x: 285, startPoint y: 119, endPoint x: 178, endPoint y: 106, distance: 107.4
copy div "Issue - Validation Issue Validation Error"
click at [251, 419] on textarea at bounding box center [307, 430] width 239 height 51
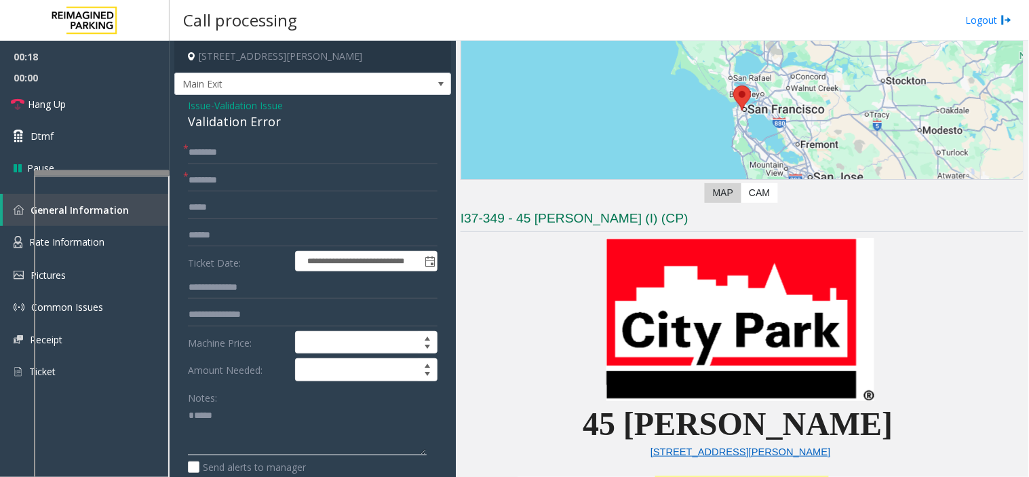
paste textarea "**********"
type textarea "**********"
click at [251, 184] on input "text" at bounding box center [313, 180] width 250 height 23
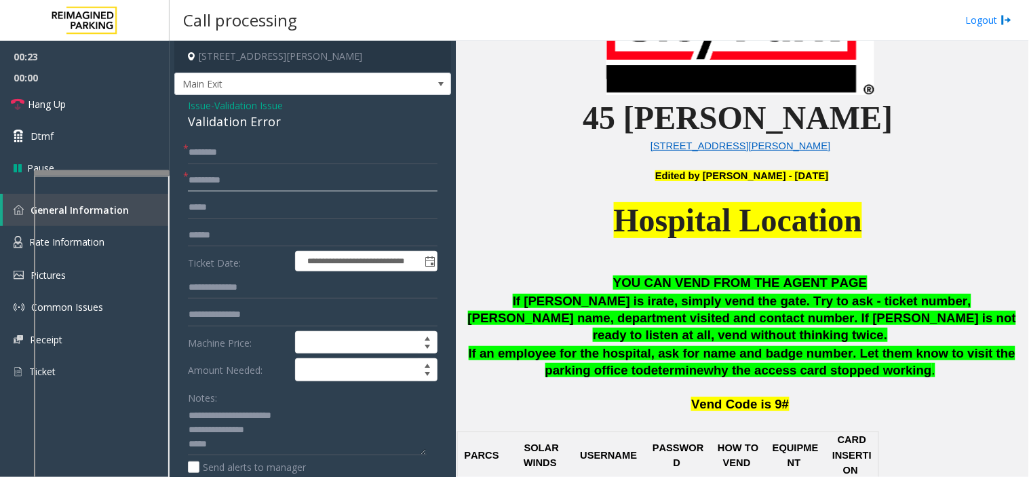
scroll to position [603, 0]
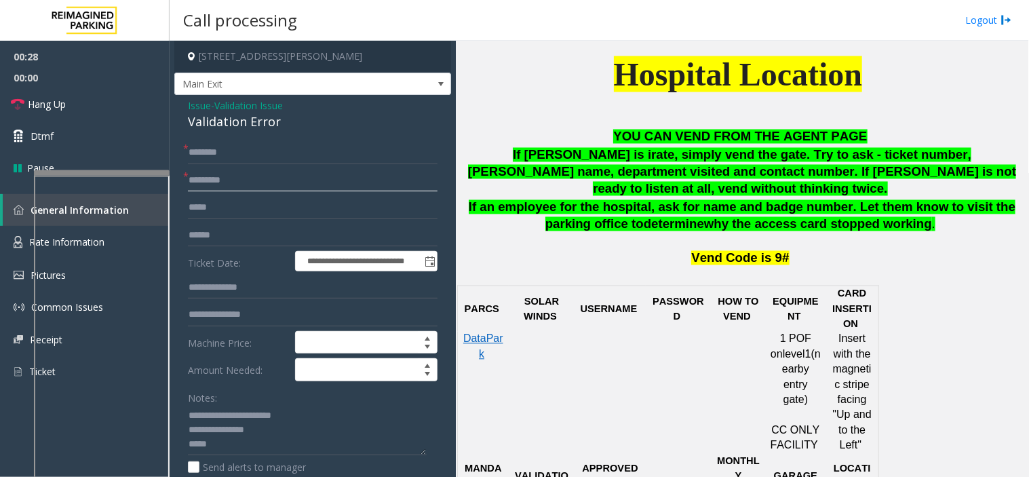
type input "********"
click at [265, 185] on input "********" at bounding box center [313, 180] width 250 height 23
click at [221, 154] on input "text" at bounding box center [313, 152] width 250 height 23
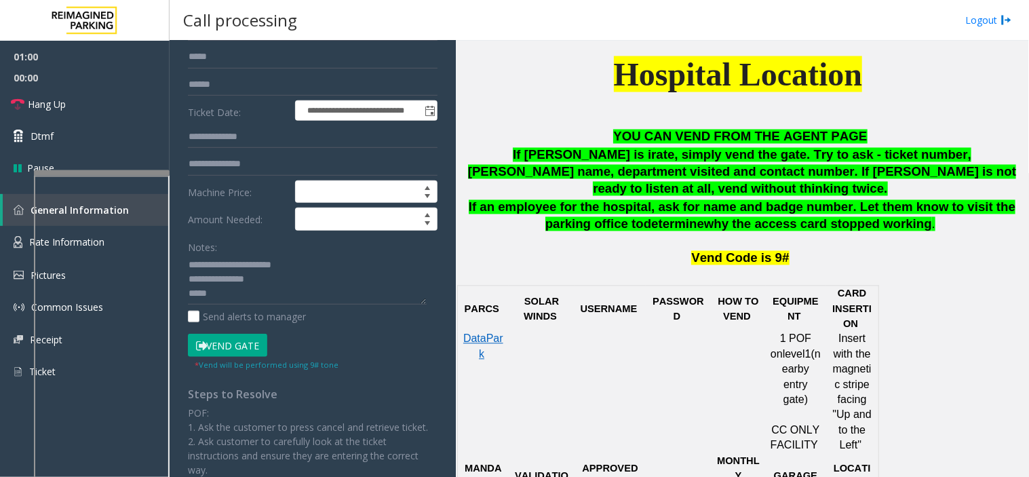
scroll to position [0, 0]
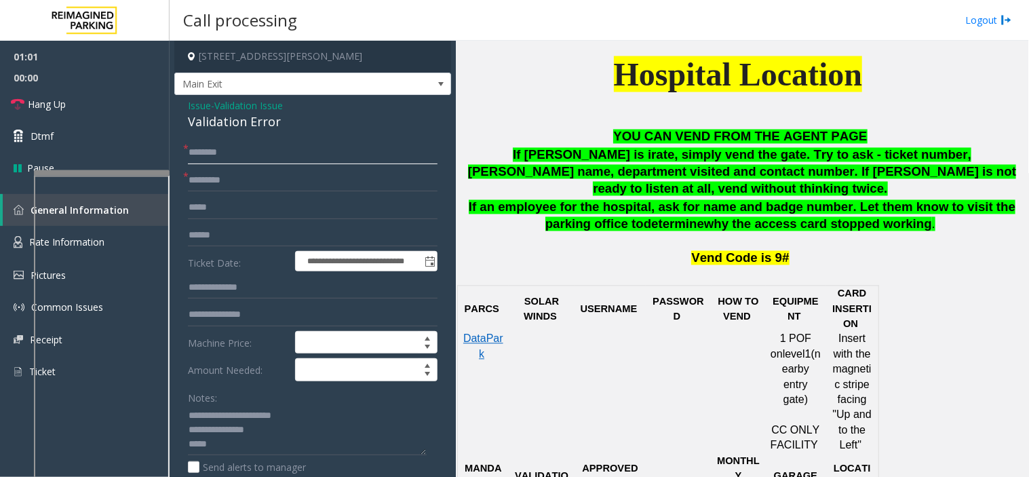
click at [278, 159] on input "text" at bounding box center [313, 152] width 250 height 23
type input "**"
click at [192, 191] on input "********" at bounding box center [313, 180] width 250 height 23
drag, startPoint x: 221, startPoint y: 186, endPoint x: 234, endPoint y: 185, distance: 13.6
click at [221, 186] on input "********" at bounding box center [313, 180] width 250 height 23
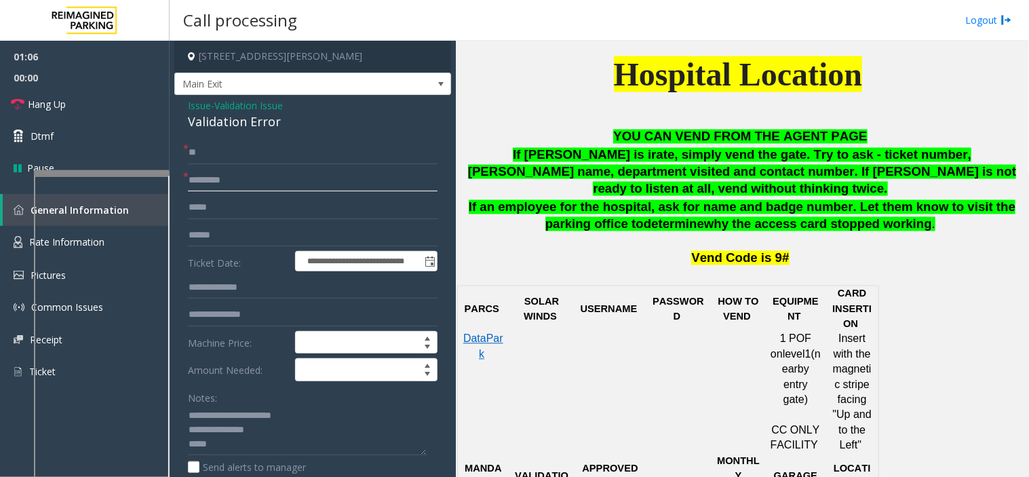
drag, startPoint x: 241, startPoint y: 185, endPoint x: 166, endPoint y: 201, distance: 76.4
click at [128, 27] on app-root "**********" at bounding box center [514, 238] width 1029 height 477
type input "**"
click at [261, 465] on label "Send alerts to manager" at bounding box center [247, 467] width 118 height 14
click at [240, 451] on textarea at bounding box center [307, 430] width 239 height 51
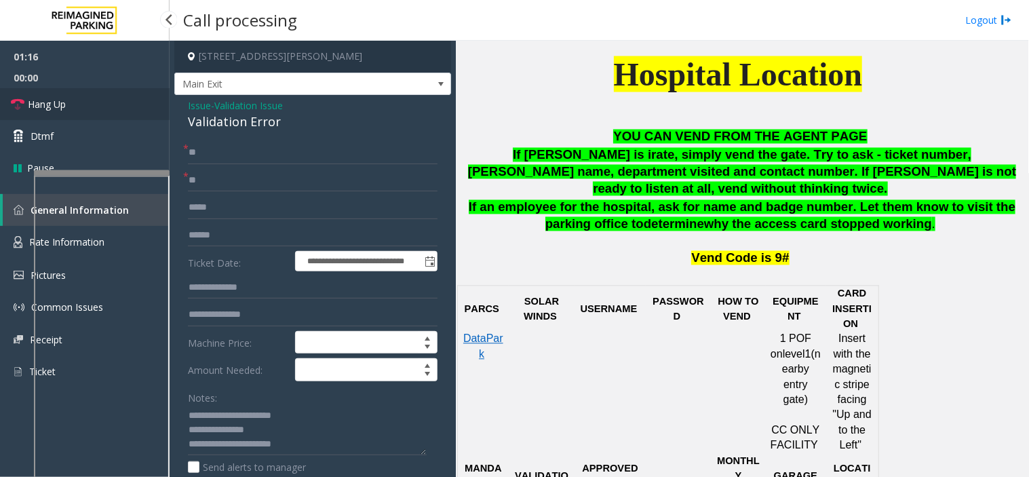
click at [84, 96] on link "Hang Up" at bounding box center [85, 104] width 170 height 32
click at [303, 453] on textarea at bounding box center [307, 430] width 239 height 51
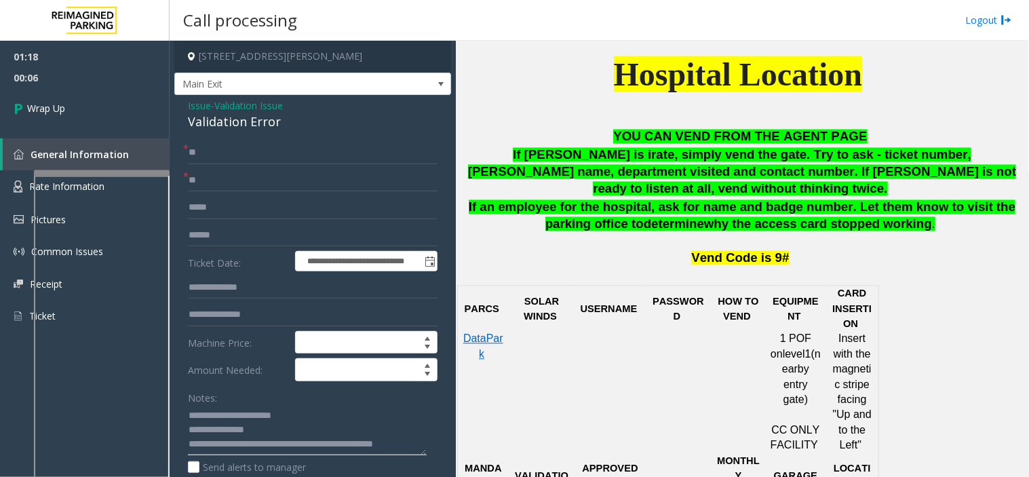
scroll to position [10, 0]
drag, startPoint x: 220, startPoint y: 438, endPoint x: 217, endPoint y: 451, distance: 12.5
drag, startPoint x: 217, startPoint y: 451, endPoint x: 231, endPoint y: 451, distance: 13.6
click at [231, 451] on textarea at bounding box center [307, 430] width 239 height 51
click at [238, 451] on textarea at bounding box center [307, 430] width 239 height 51
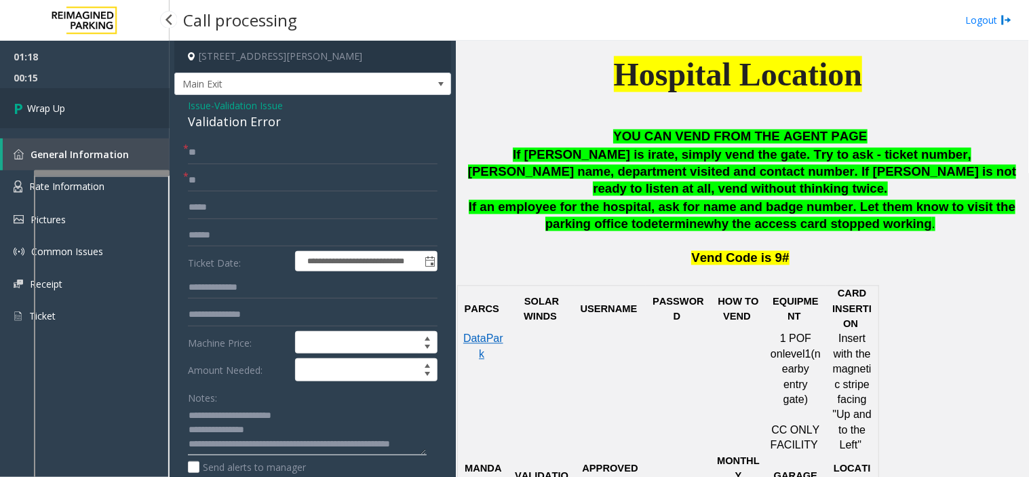
type textarea "**********"
click at [60, 98] on link "Wrap Up" at bounding box center [85, 108] width 170 height 40
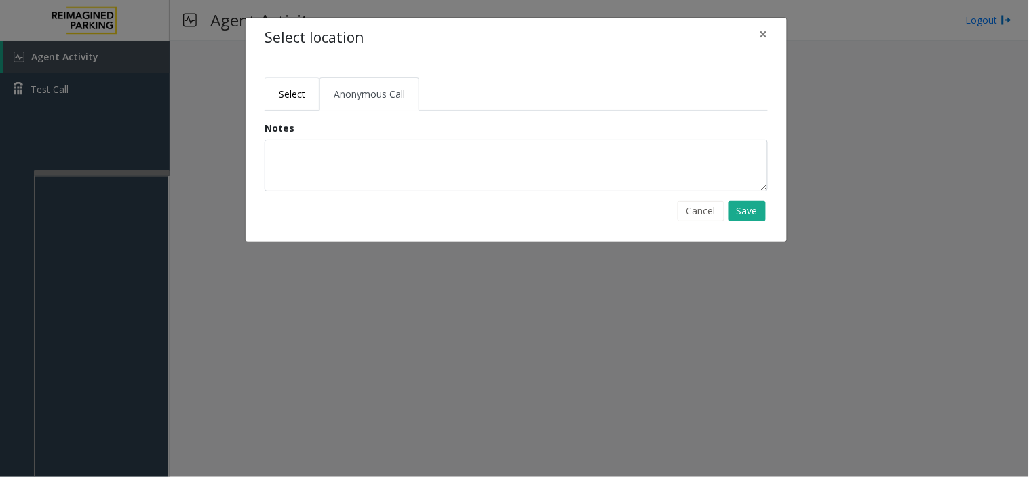
click at [280, 88] on span "Select" at bounding box center [292, 94] width 26 height 13
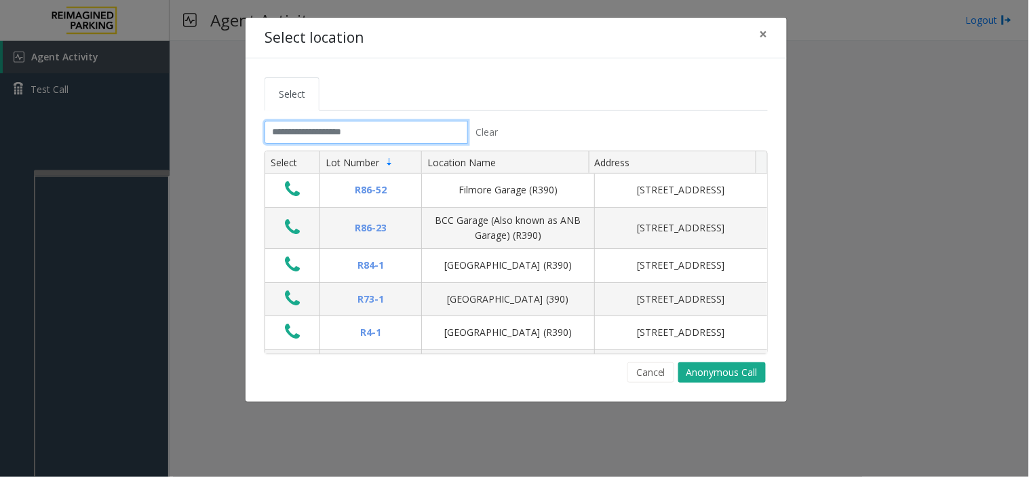
click at [301, 136] on input "text" at bounding box center [367, 132] width 204 height 23
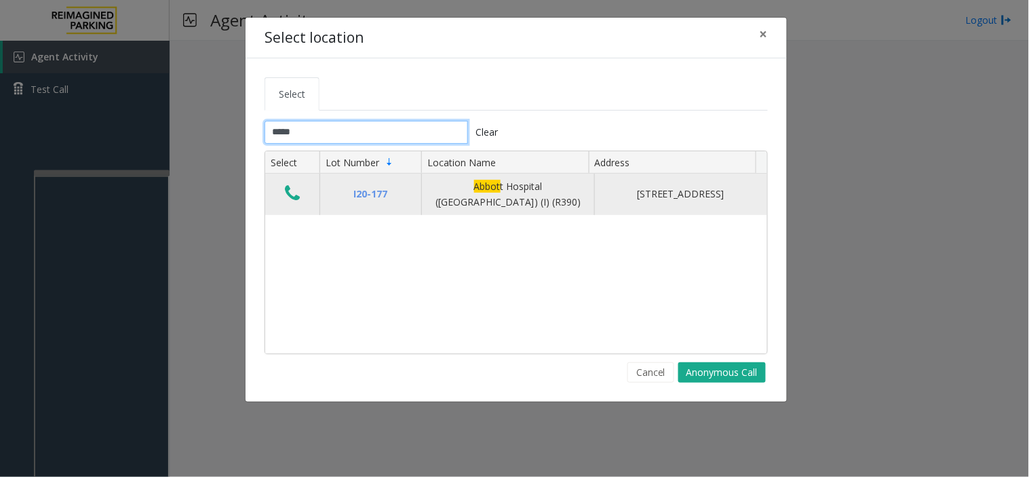
type input "*****"
click at [293, 201] on icon "Data table" at bounding box center [292, 193] width 15 height 19
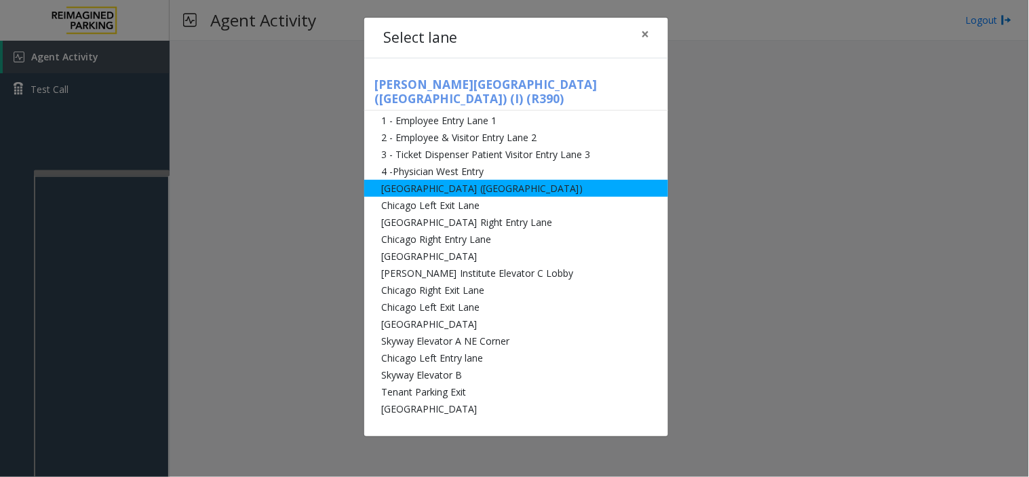
click at [442, 180] on li "[GEOGRAPHIC_DATA] ([GEOGRAPHIC_DATA])" at bounding box center [516, 188] width 304 height 17
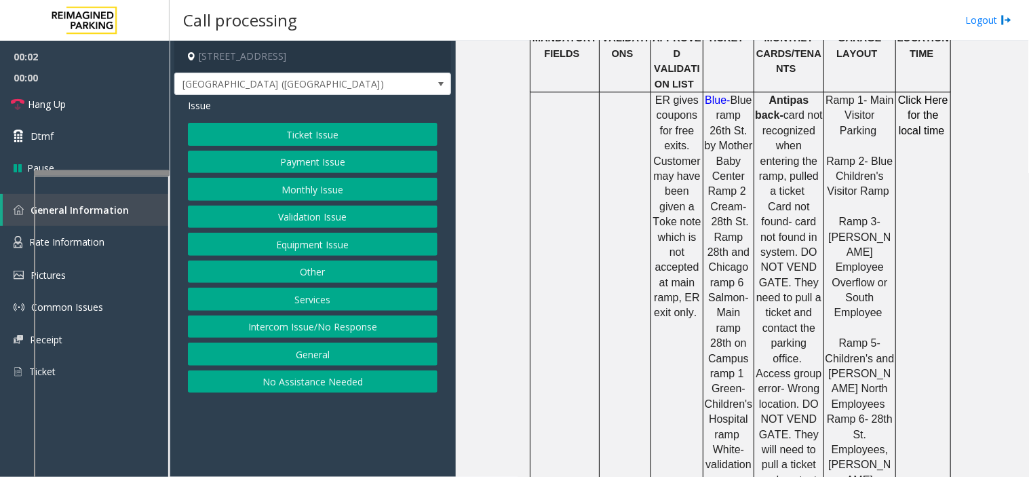
scroll to position [980, 0]
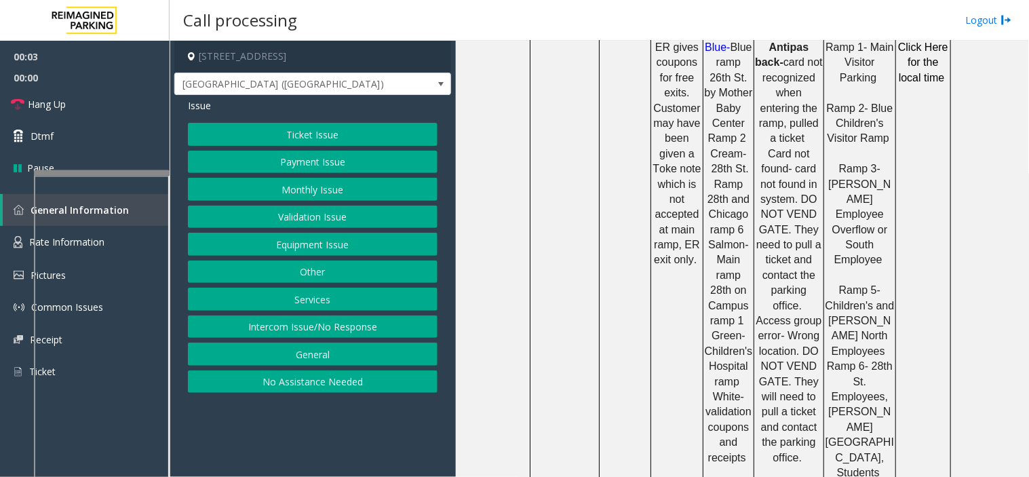
click at [319, 133] on button "Ticket Issue" at bounding box center [313, 134] width 250 height 23
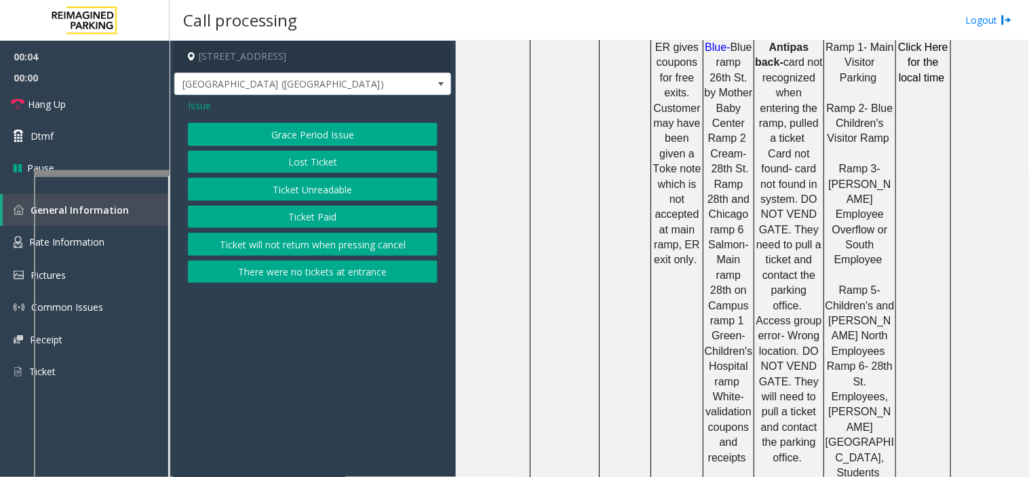
click at [312, 182] on button "Ticket Unreadable" at bounding box center [313, 189] width 250 height 23
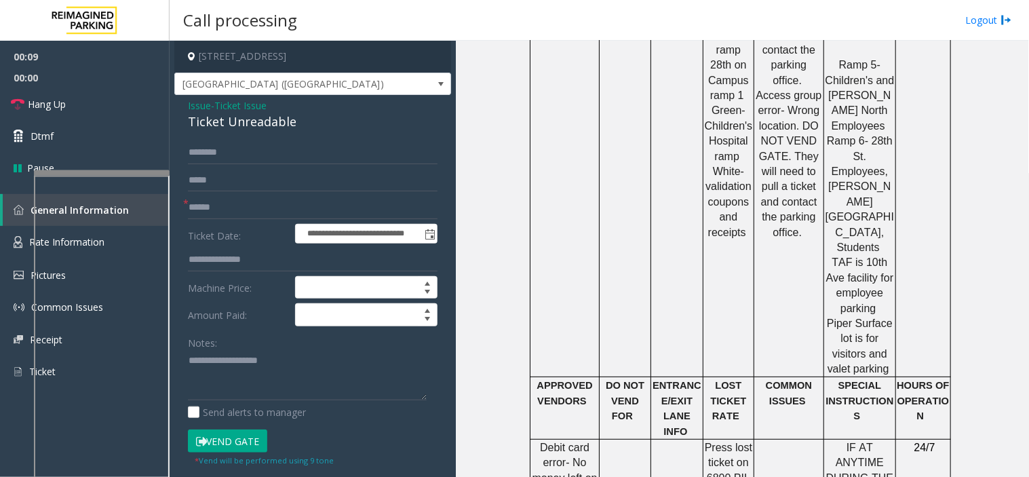
scroll to position [1281, 0]
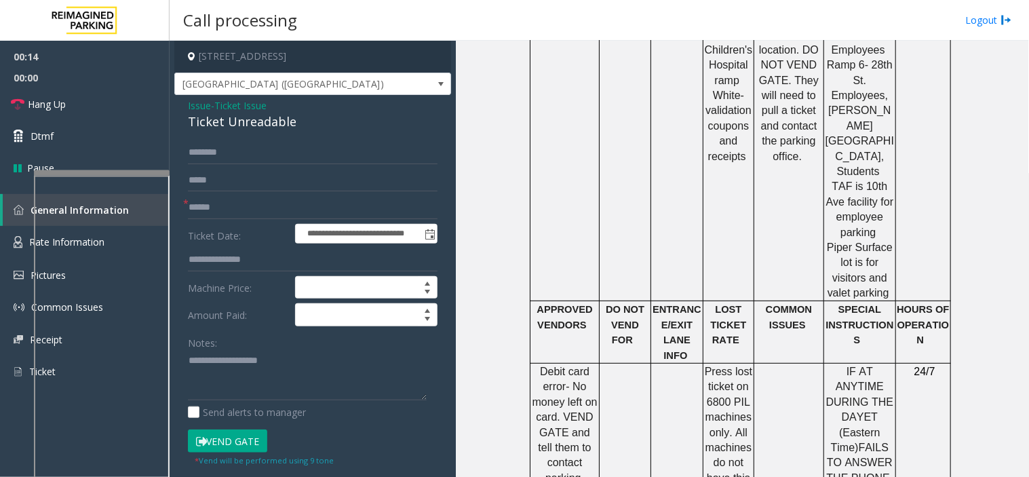
click at [199, 105] on span "Issue" at bounding box center [199, 105] width 23 height 14
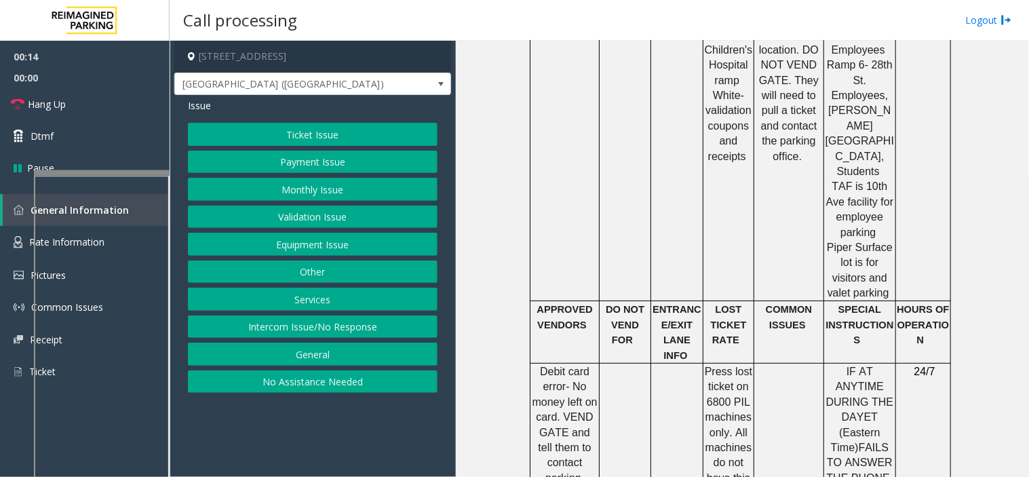
click at [245, 124] on button "Ticket Issue" at bounding box center [313, 134] width 250 height 23
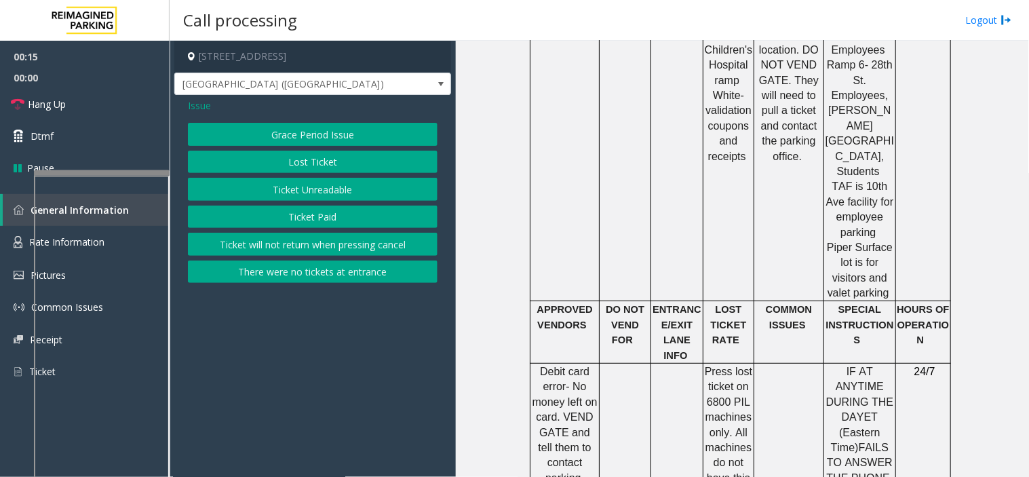
click at [284, 214] on button "Ticket Paid" at bounding box center [313, 217] width 250 height 23
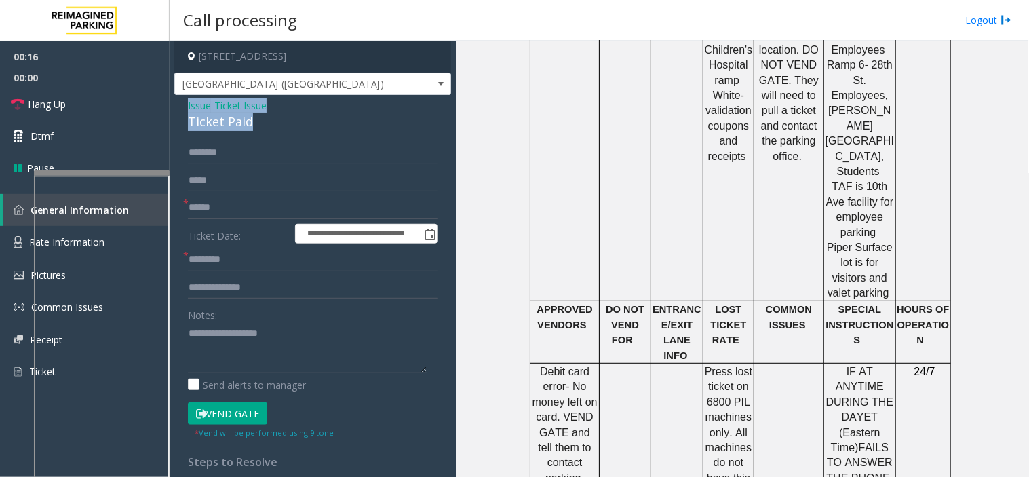
drag, startPoint x: 276, startPoint y: 121, endPoint x: 170, endPoint y: 107, distance: 106.1
click at [170, 107] on app-call-processing-form "**********" at bounding box center [313, 259] width 286 height 436
copy div "Issue - Ticket Issue Ticket Paid"
click at [256, 335] on textarea at bounding box center [307, 347] width 239 height 51
paste textarea "**********"
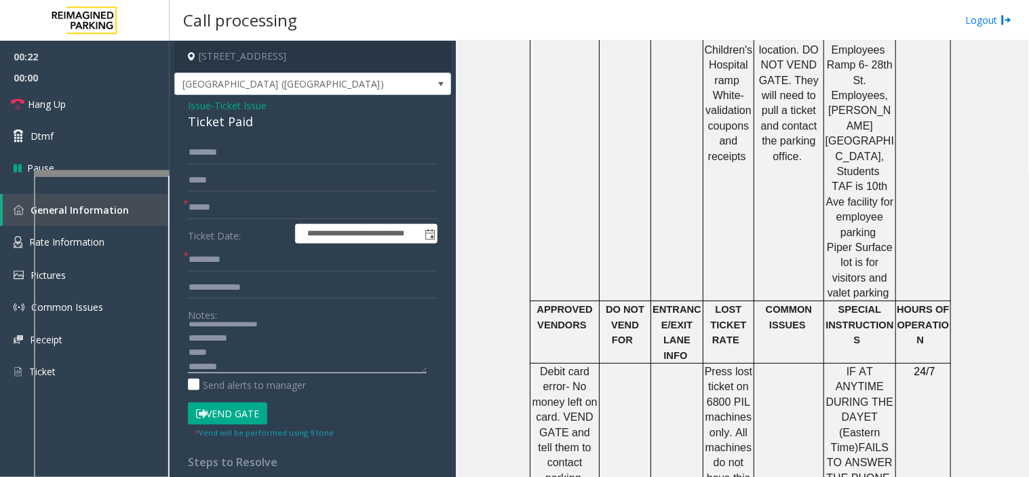
scroll to position [24, 0]
click at [265, 356] on textarea at bounding box center [307, 347] width 239 height 51
click at [256, 369] on textarea at bounding box center [307, 347] width 239 height 51
type textarea "**********"
click at [22, 240] on img at bounding box center [18, 242] width 9 height 12
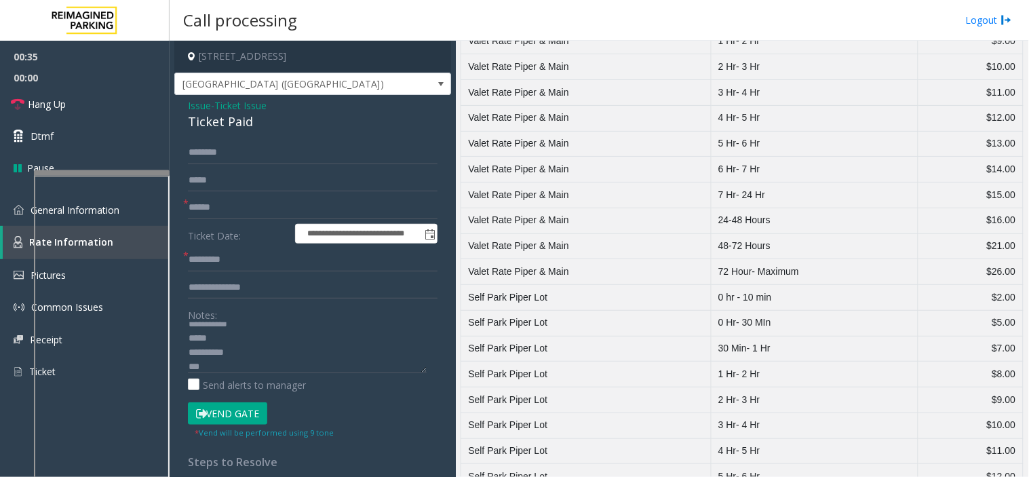
scroll to position [1131, 0]
click at [0, 213] on link "General Information" at bounding box center [85, 210] width 170 height 32
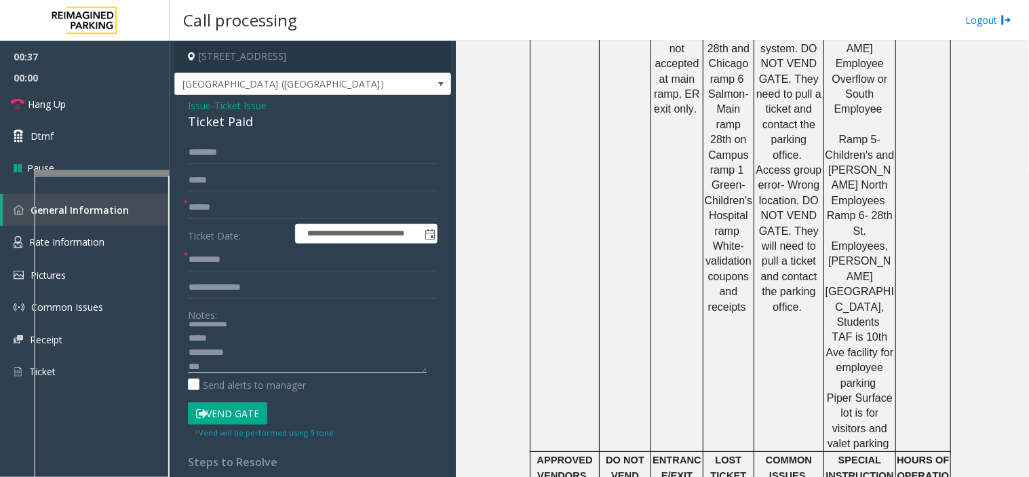
click at [220, 372] on textarea at bounding box center [307, 347] width 239 height 51
click at [212, 339] on textarea at bounding box center [307, 347] width 239 height 51
click at [221, 266] on input "text" at bounding box center [313, 259] width 250 height 23
type input "**"
click at [215, 369] on textarea at bounding box center [307, 347] width 239 height 51
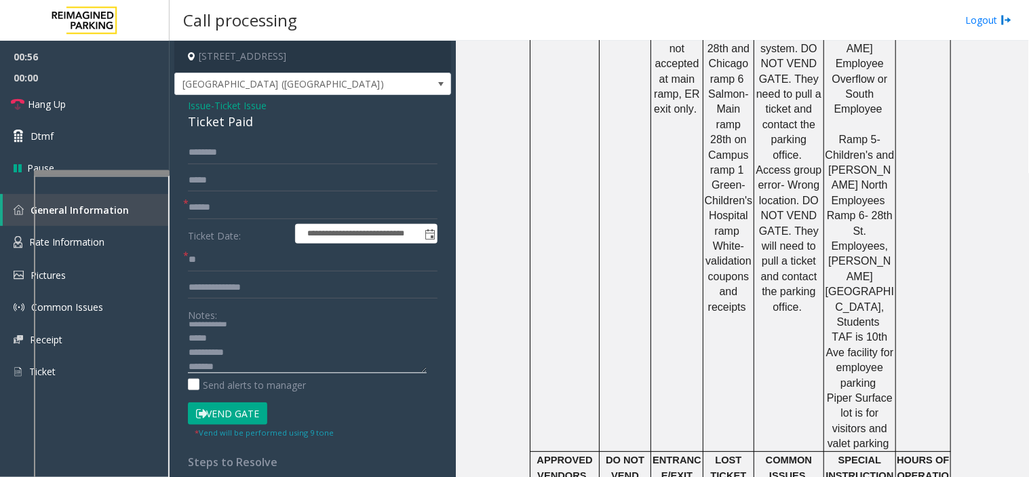
click at [236, 333] on textarea at bounding box center [307, 347] width 239 height 51
type textarea "**********"
click at [239, 212] on input "text" at bounding box center [313, 207] width 250 height 23
click at [220, 206] on input "text" at bounding box center [313, 207] width 250 height 23
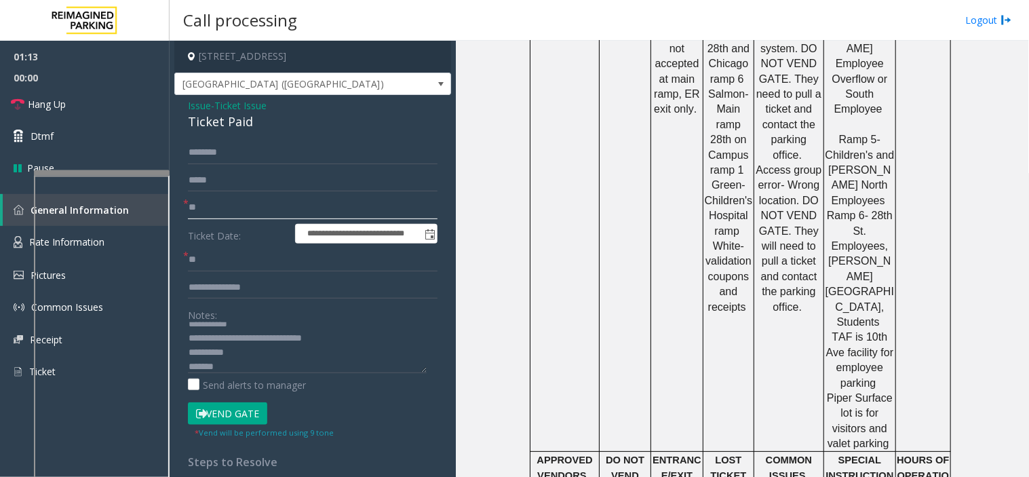
type input "*"
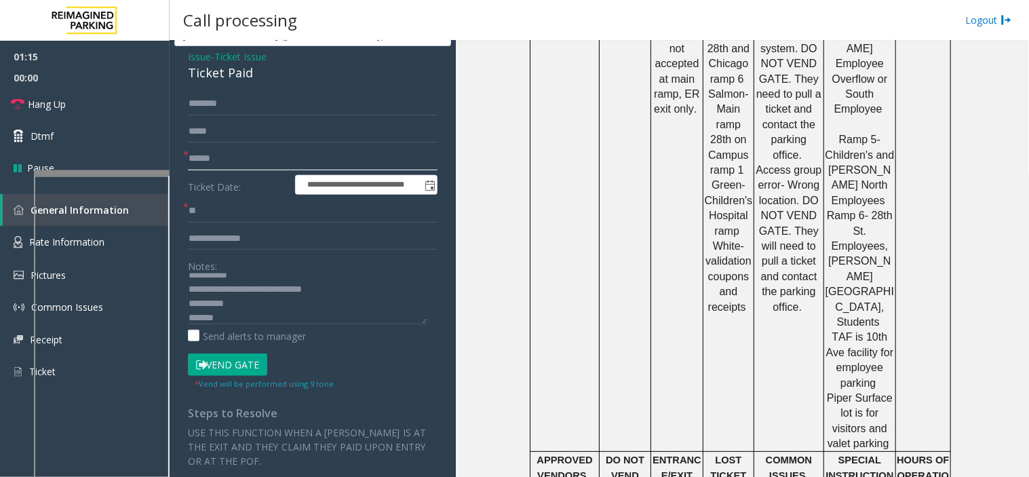
scroll to position [75, 0]
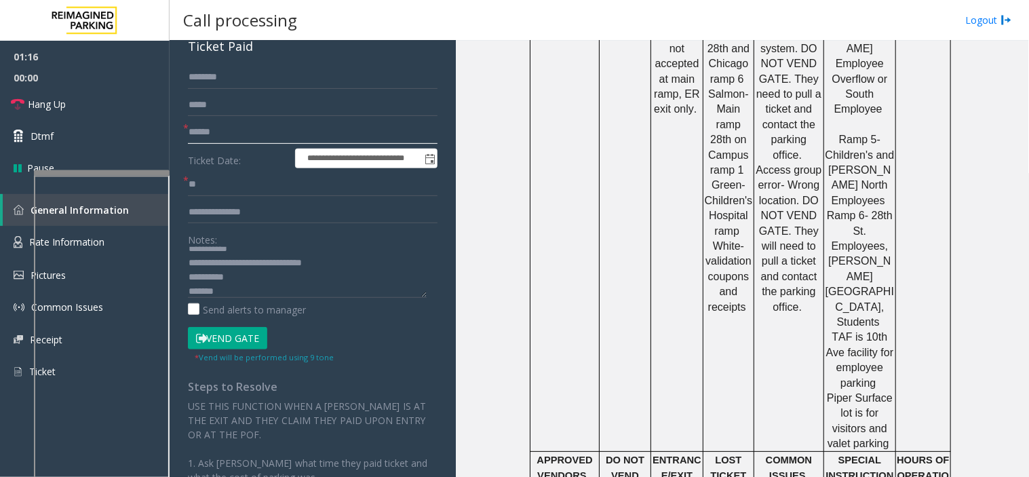
click at [228, 138] on input "text" at bounding box center [313, 132] width 250 height 23
click at [231, 133] on input "text" at bounding box center [313, 132] width 250 height 23
type input "**"
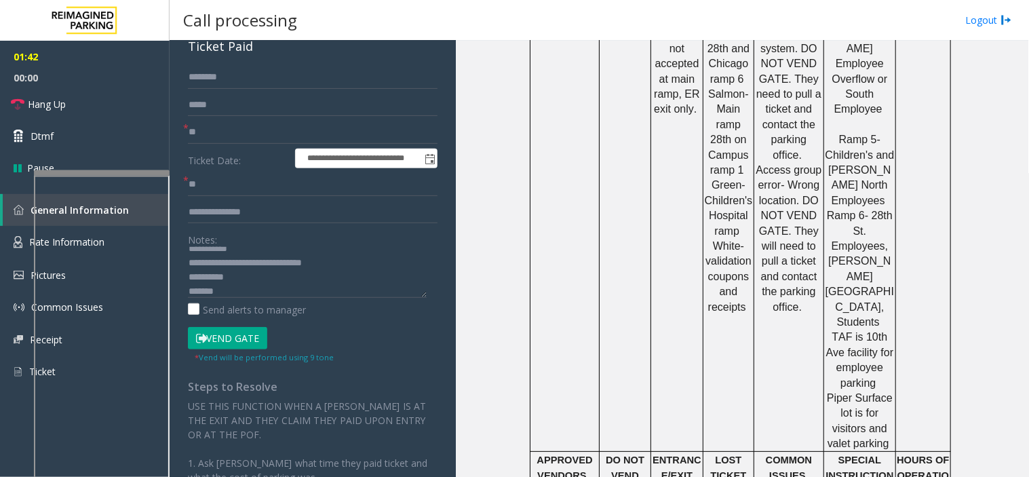
click at [317, 90] on form "**********" at bounding box center [313, 215] width 250 height 298
click at [268, 86] on input "text" at bounding box center [313, 77] width 250 height 23
drag, startPoint x: 204, startPoint y: 79, endPoint x: 233, endPoint y: 86, distance: 30.1
click at [233, 86] on input "*****" at bounding box center [313, 77] width 250 height 23
type input "*****"
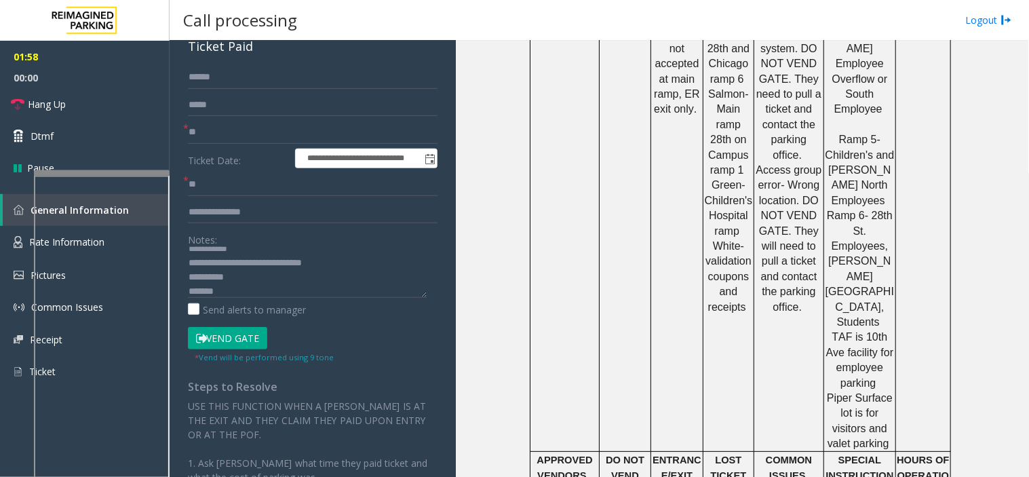
click at [240, 347] on button "Vend Gate" at bounding box center [227, 338] width 79 height 23
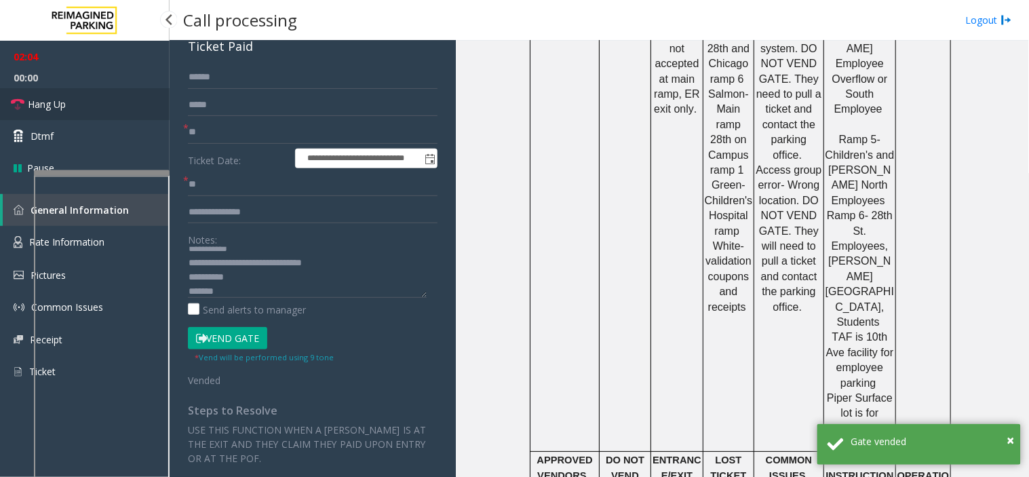
click at [124, 109] on link "Hang Up" at bounding box center [85, 104] width 170 height 32
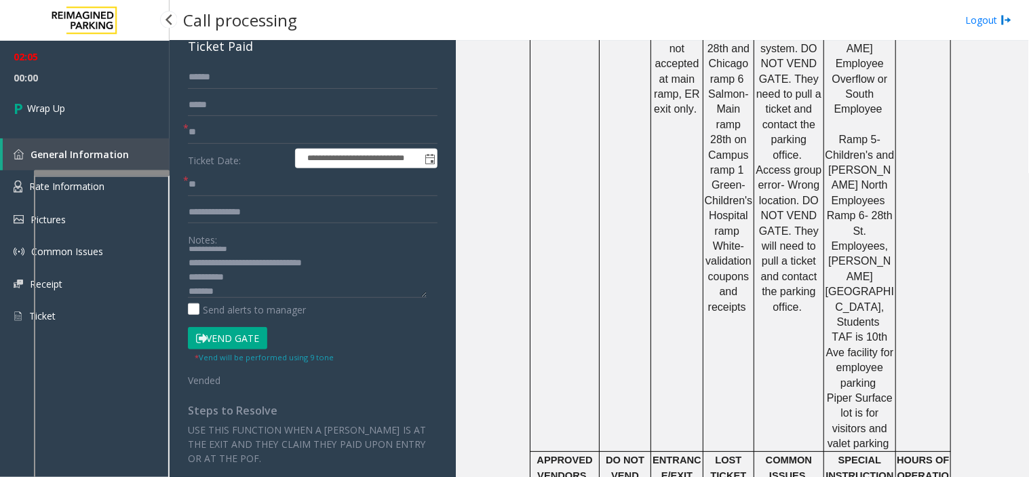
click at [124, 109] on link "Wrap Up" at bounding box center [85, 108] width 170 height 40
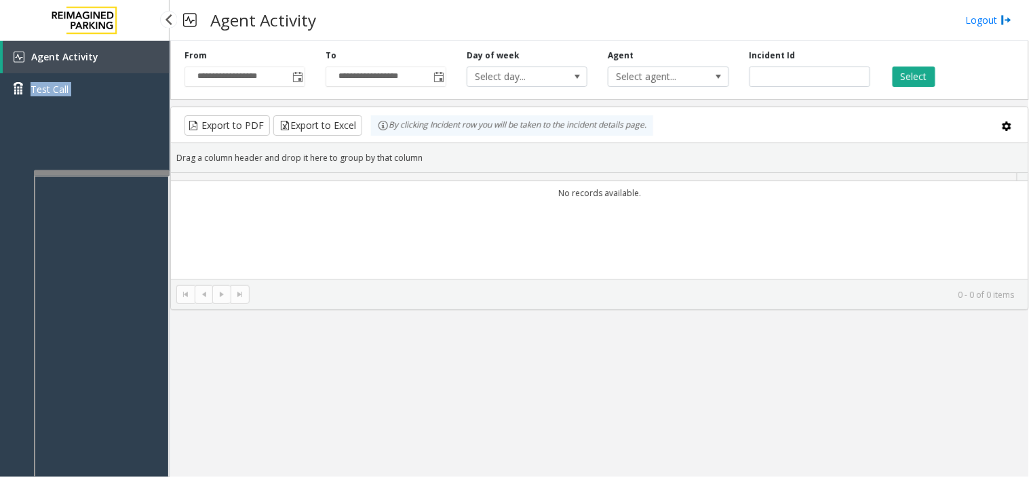
click at [124, 109] on div "Agent Activity Test Call" at bounding box center [85, 78] width 170 height 75
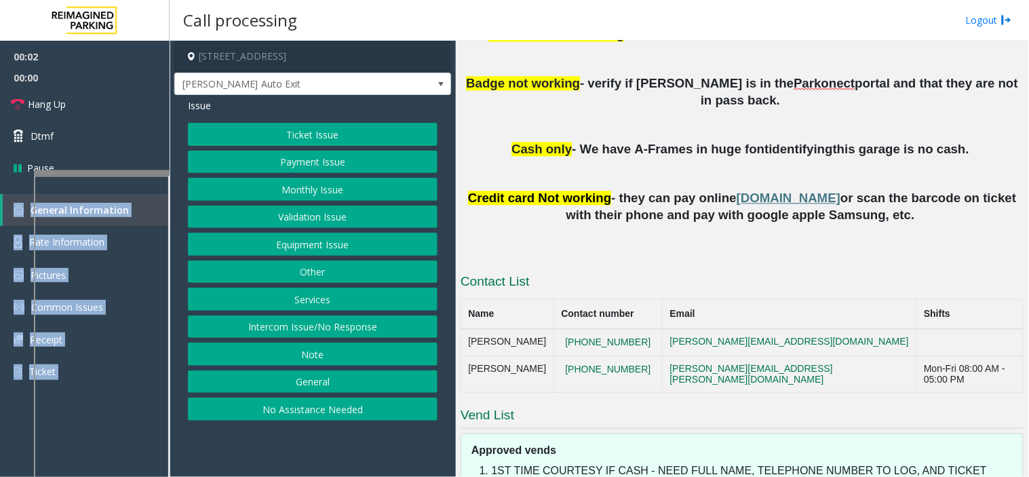
scroll to position [829, 0]
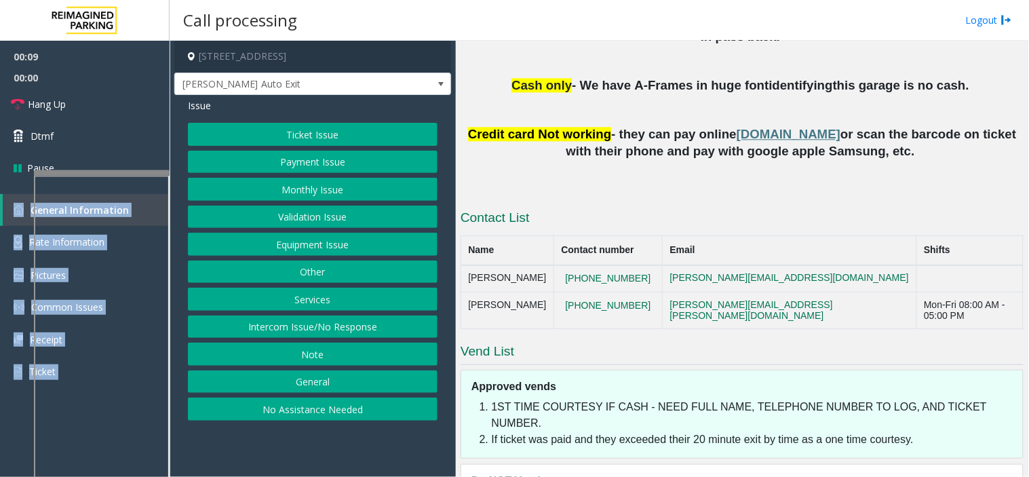
click at [372, 327] on button "Intercom Issue/No Response" at bounding box center [313, 327] width 250 height 23
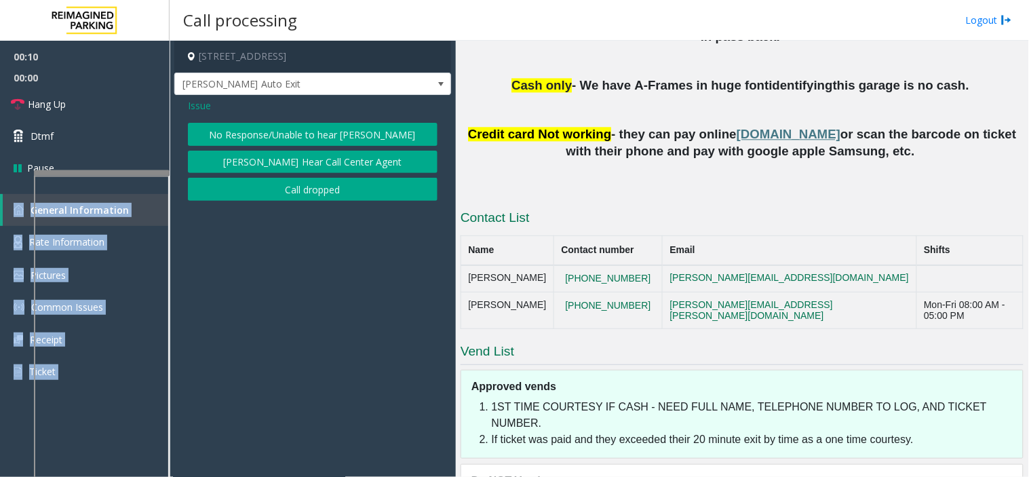
click at [229, 124] on button "No Response/Unable to hear [PERSON_NAME]" at bounding box center [313, 134] width 250 height 23
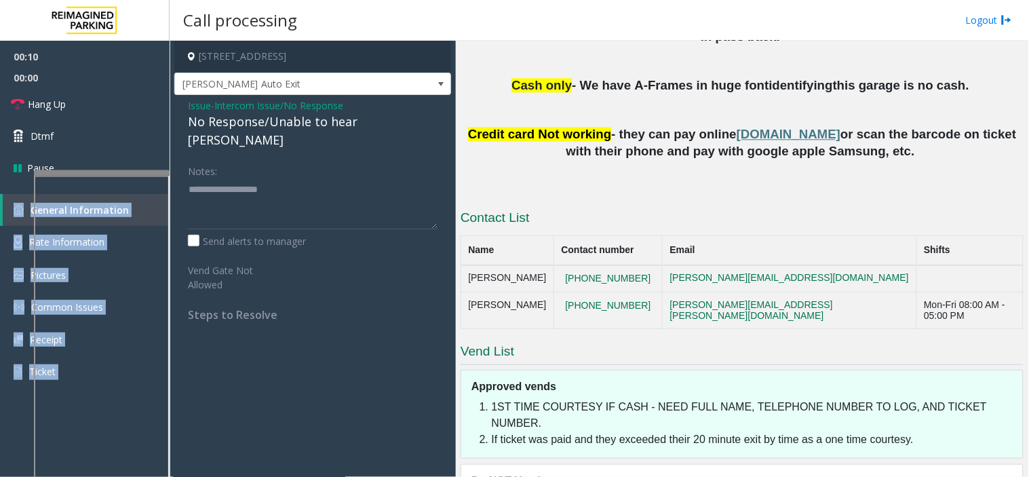
click at [229, 124] on div "No Response/Unable to hear [PERSON_NAME]" at bounding box center [313, 131] width 250 height 37
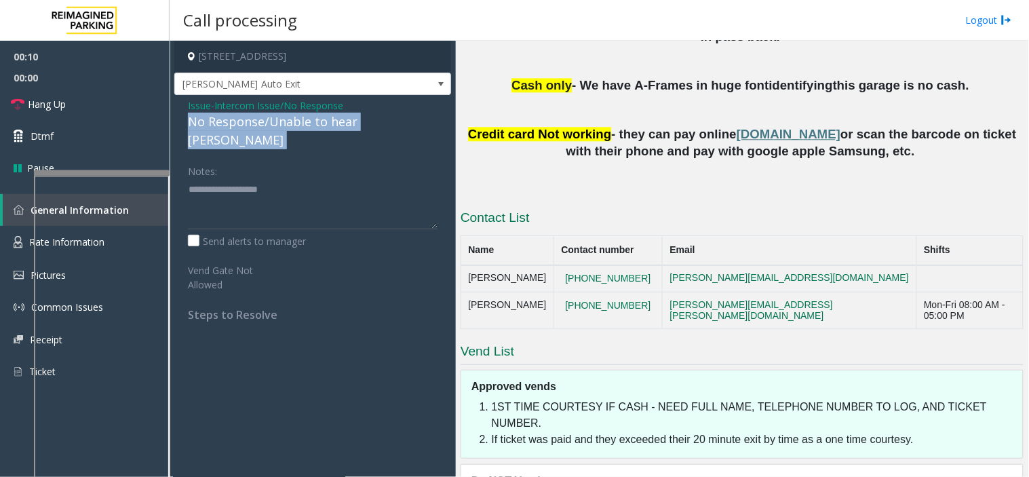
click at [229, 124] on div "No Response/Unable to hear [PERSON_NAME]" at bounding box center [313, 131] width 250 height 37
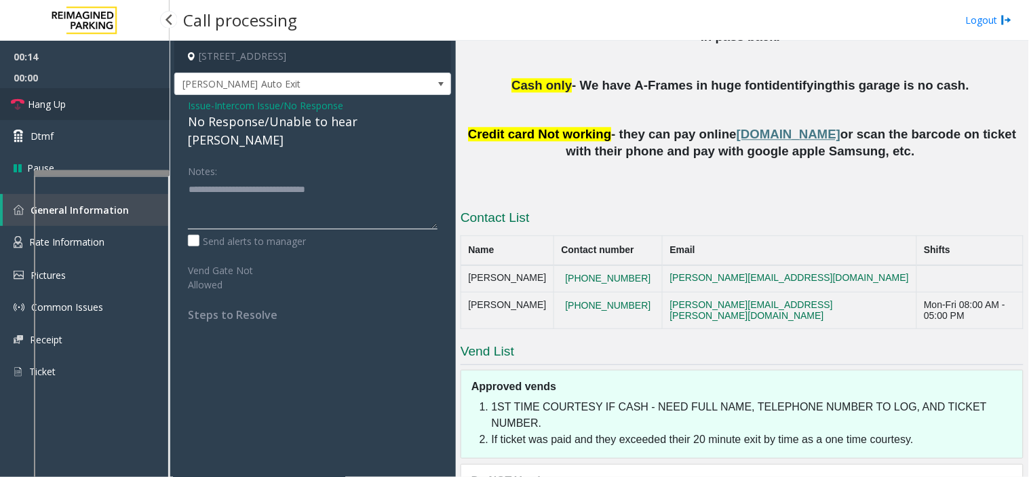
type textarea "**********"
click at [110, 100] on link "Hang Up" at bounding box center [85, 104] width 170 height 32
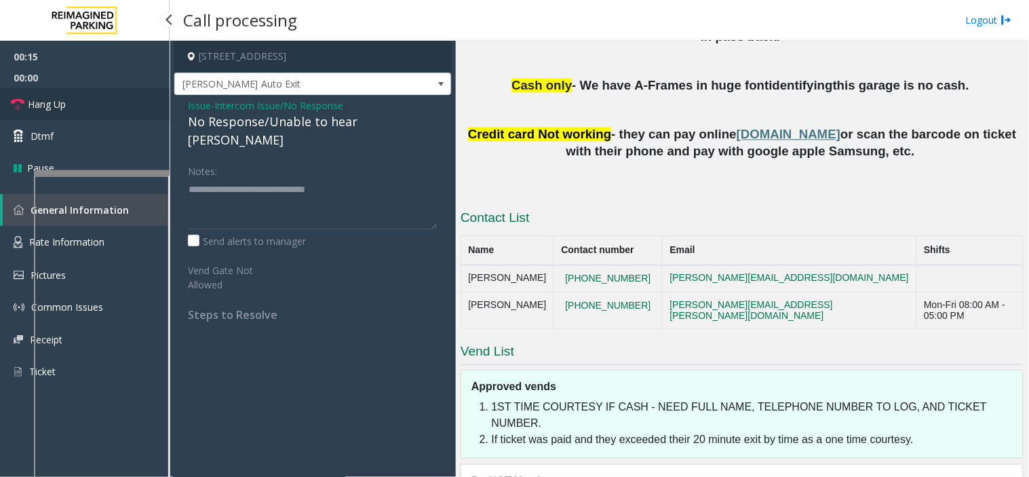
click at [110, 100] on link "Hang Up" at bounding box center [85, 104] width 170 height 32
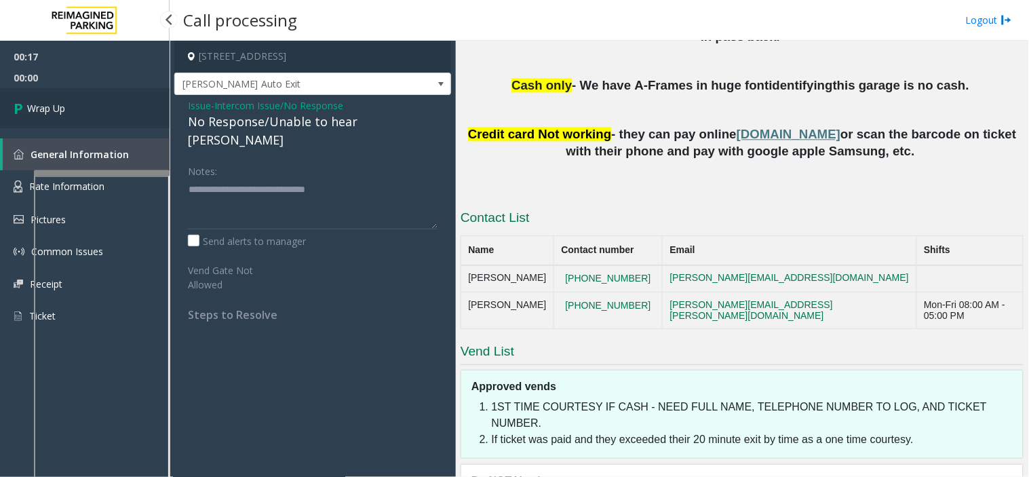
click at [110, 100] on link "Wrap Up" at bounding box center [85, 108] width 170 height 40
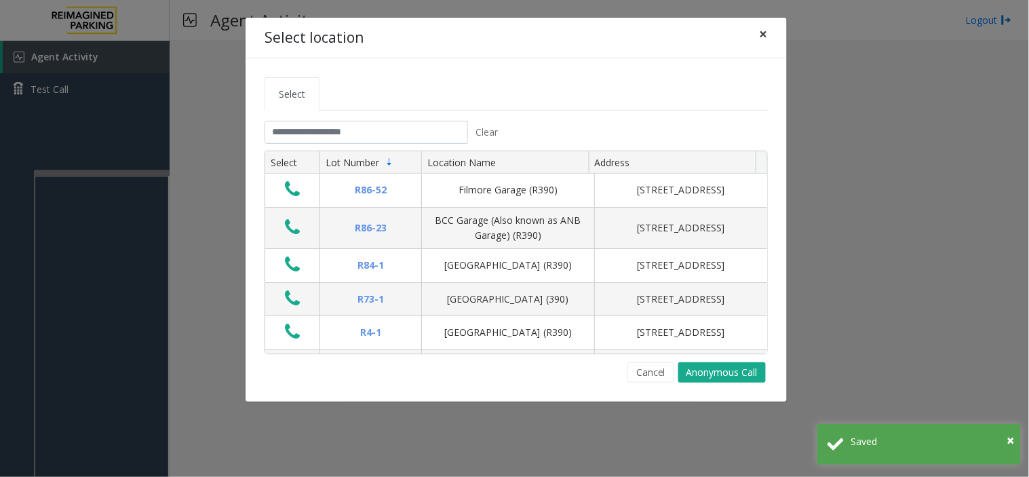
click at [769, 34] on button "×" at bounding box center [764, 34] width 27 height 33
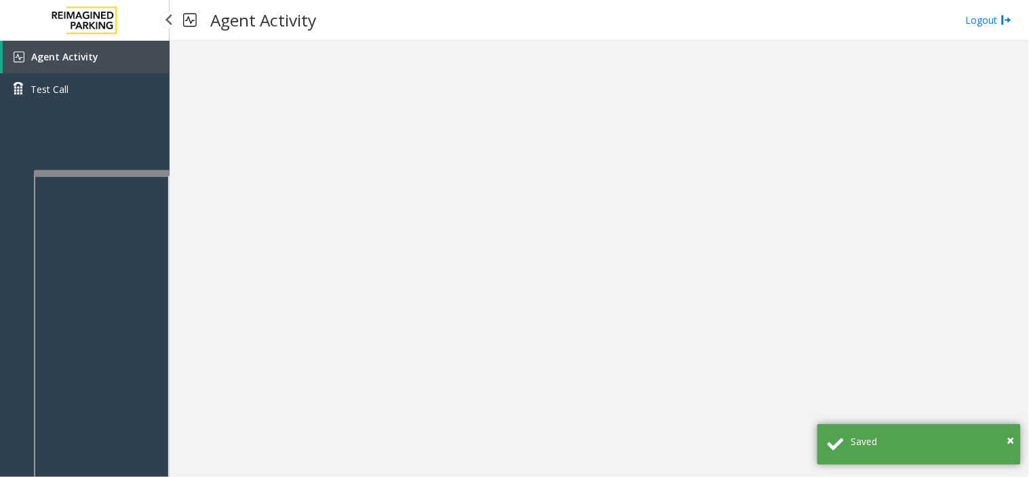
click at [124, 54] on link "Agent Activity" at bounding box center [86, 57] width 167 height 33
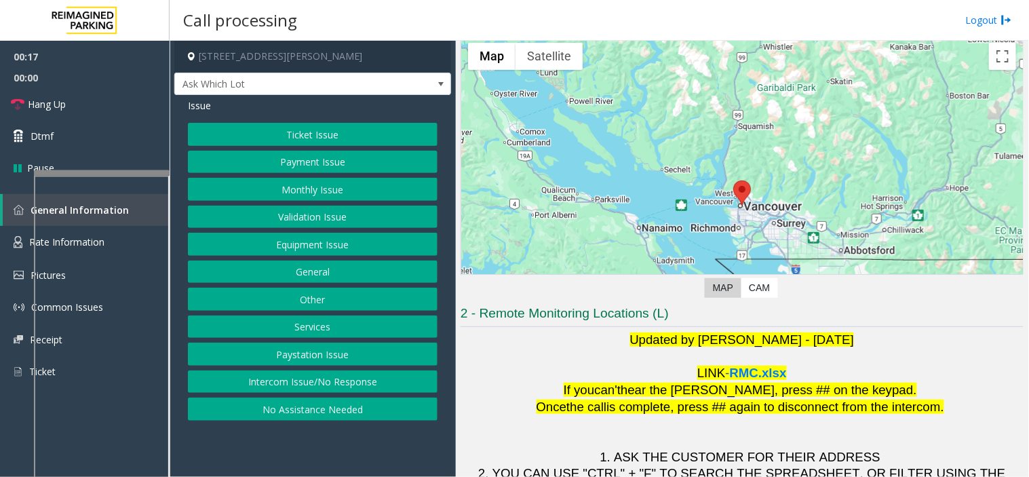
scroll to position [143, 0]
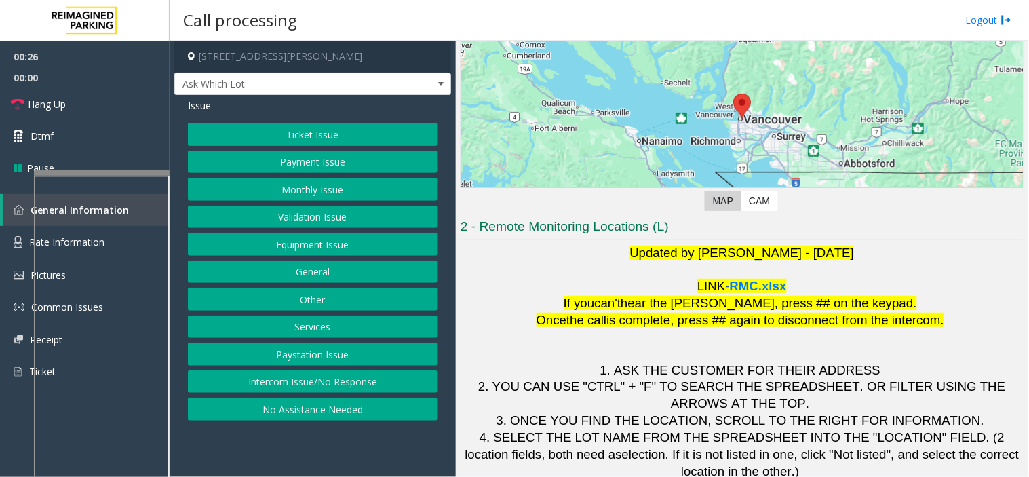
click at [310, 214] on button "Validation Issue" at bounding box center [313, 217] width 250 height 23
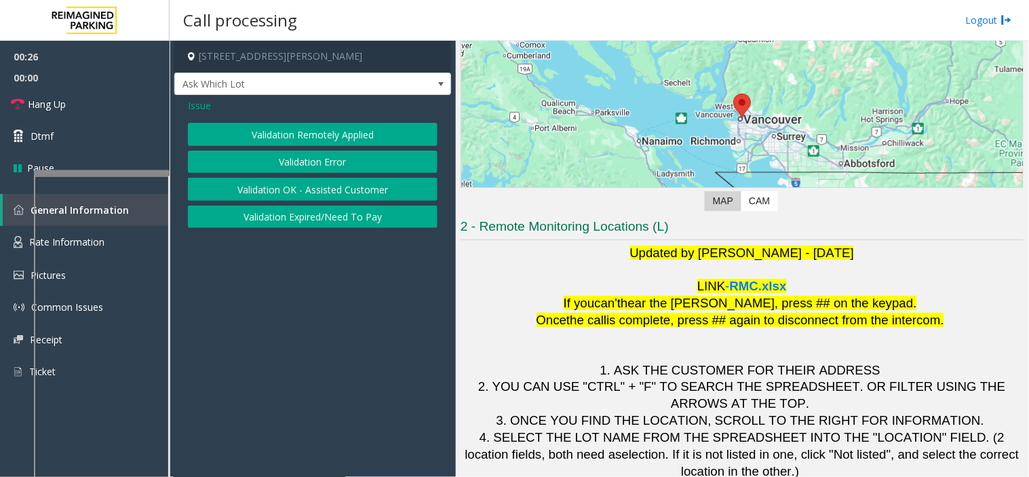
click at [305, 160] on button "Validation Error" at bounding box center [313, 162] width 250 height 23
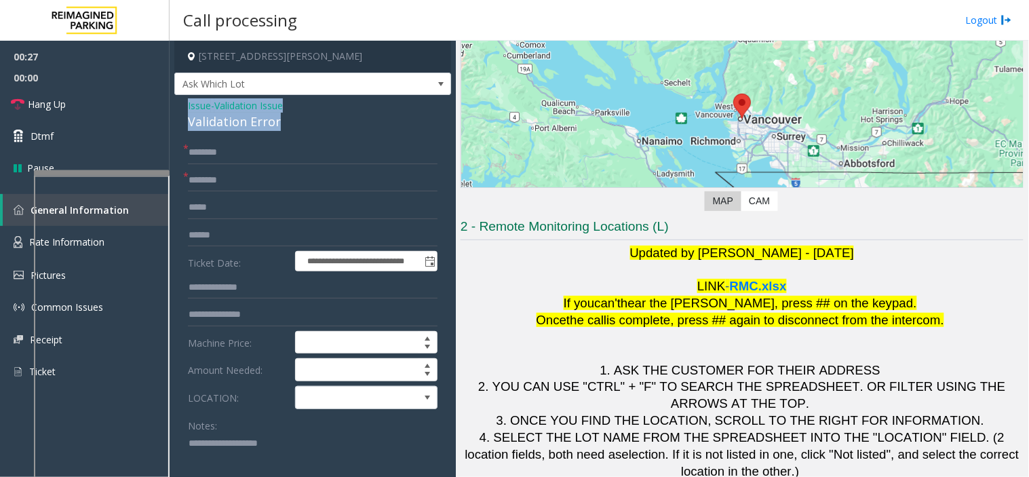
drag, startPoint x: 288, startPoint y: 126, endPoint x: 178, endPoint y: 99, distance: 113.1
click at [178, 99] on div "**********" at bounding box center [312, 482] width 277 height 774
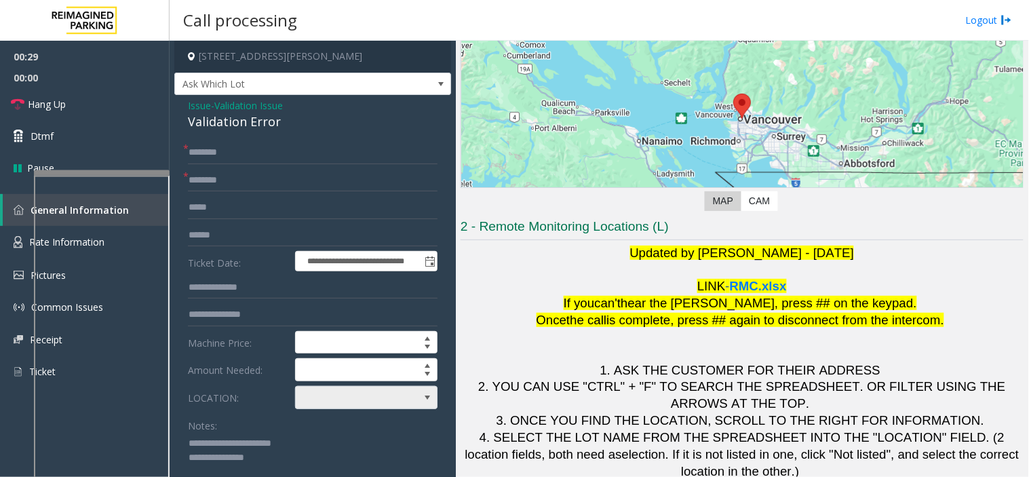
type textarea "**********"
click at [308, 409] on span at bounding box center [352, 398] width 113 height 22
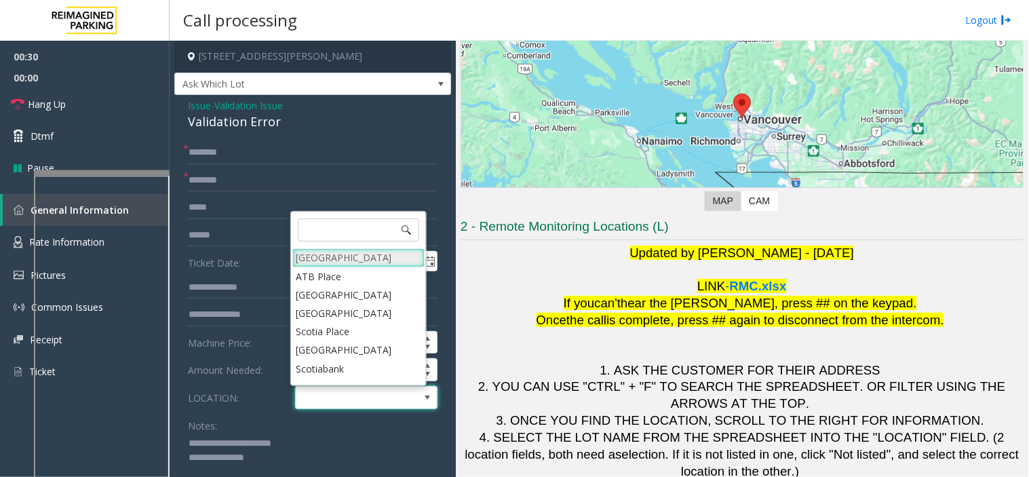
click at [323, 261] on Village "Mount Royal Village" at bounding box center [358, 257] width 132 height 18
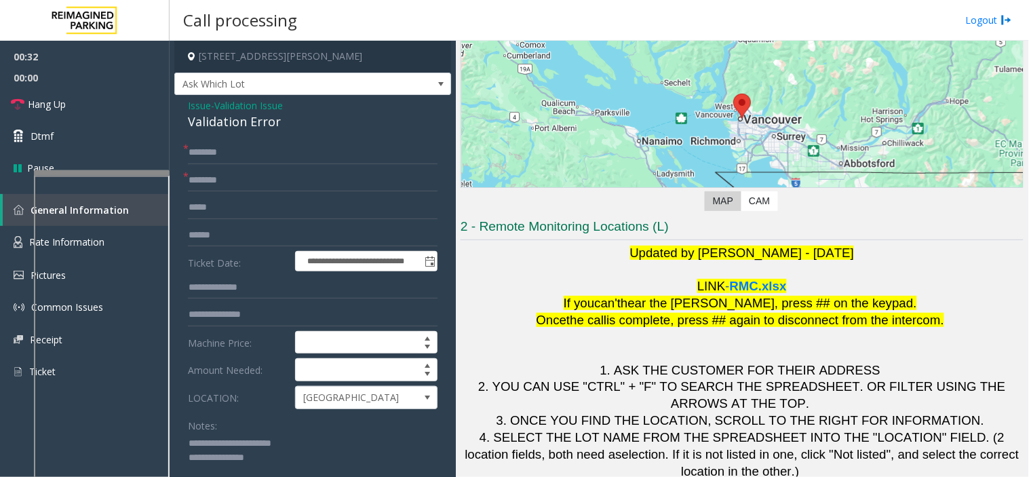
scroll to position [54, 0]
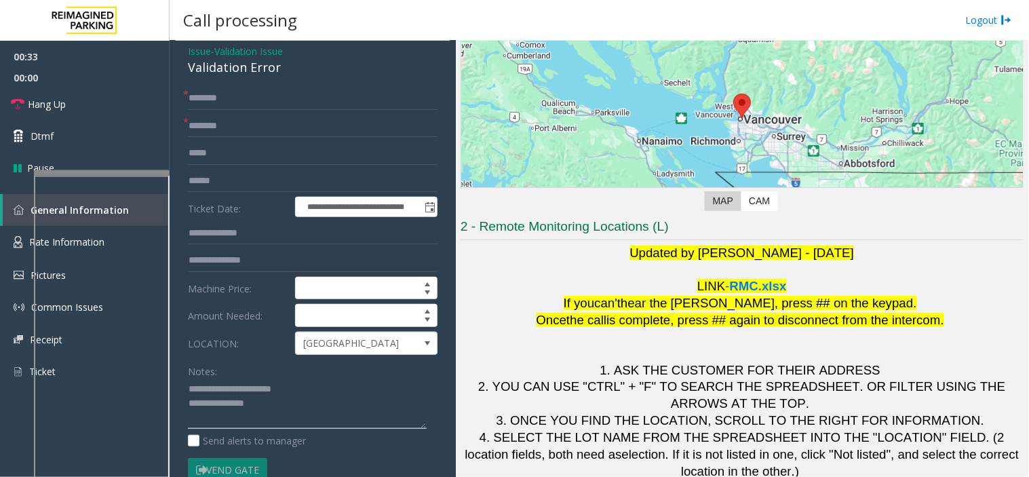
drag, startPoint x: 191, startPoint y: 451, endPoint x: 181, endPoint y: 387, distance: 65.3
click at [181, 387] on div "**********" at bounding box center [313, 444] width 270 height 714
drag, startPoint x: 275, startPoint y: 404, endPoint x: 185, endPoint y: 392, distance: 90.4
click at [185, 392] on div "**********" at bounding box center [313, 444] width 270 height 714
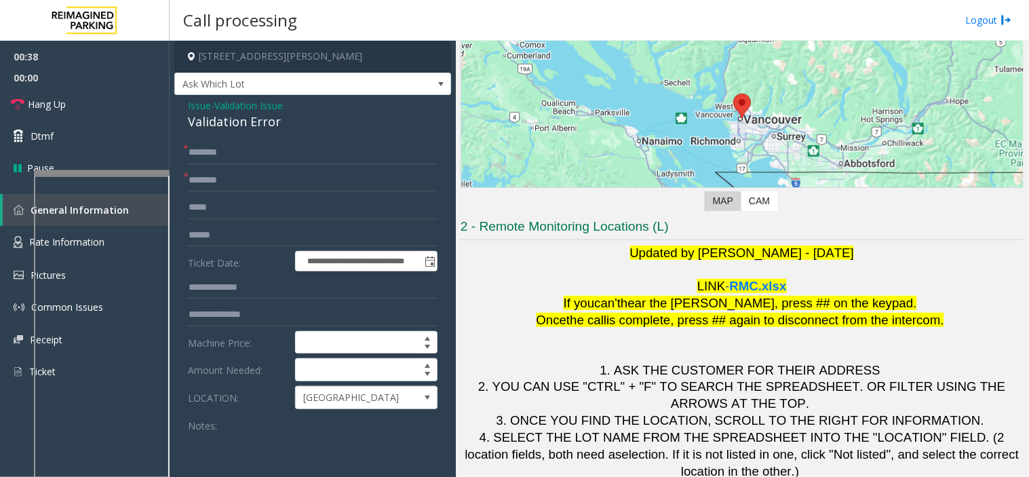
click at [206, 109] on span "Issue" at bounding box center [199, 105] width 23 height 14
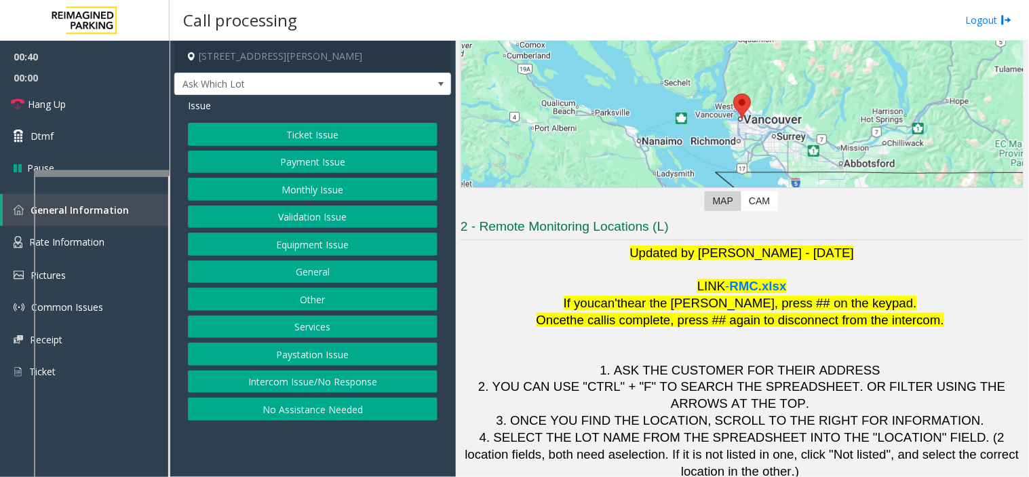
click at [294, 242] on button "Equipment Issue" at bounding box center [313, 244] width 250 height 23
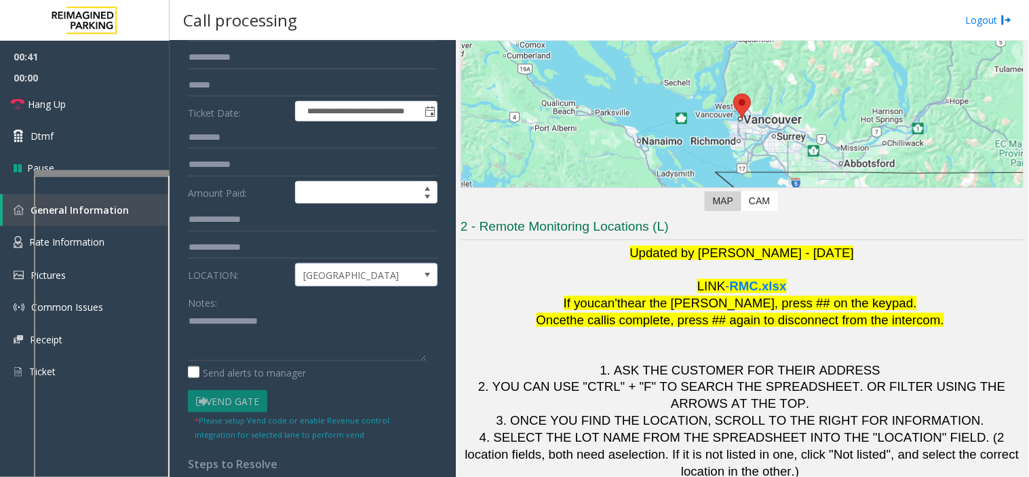
scroll to position [151, 0]
click at [254, 309] on textarea at bounding box center [307, 334] width 239 height 51
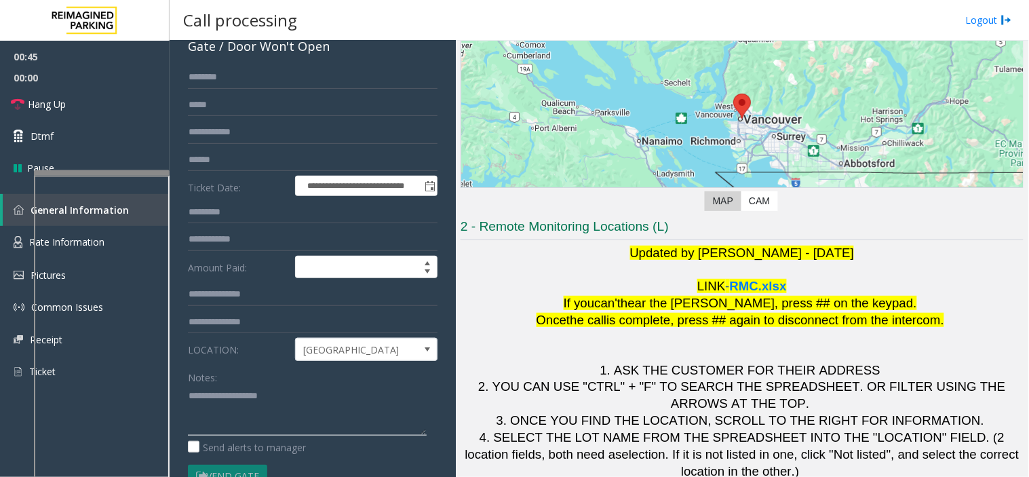
click at [235, 409] on textarea at bounding box center [307, 410] width 239 height 51
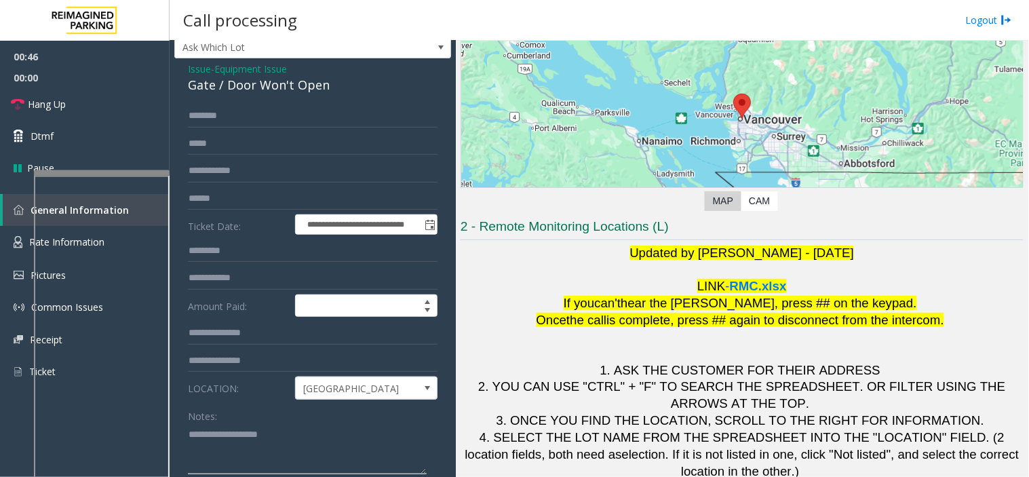
scroll to position [0, 0]
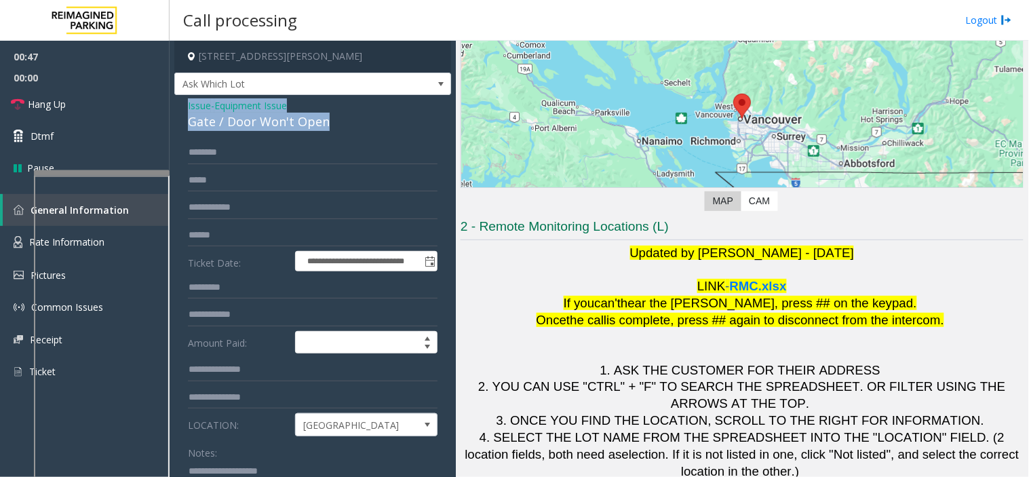
drag, startPoint x: 337, startPoint y: 128, endPoint x: 172, endPoint y: 105, distance: 166.4
click at [172, 105] on app-call-processing-form "**********" at bounding box center [313, 259] width 286 height 436
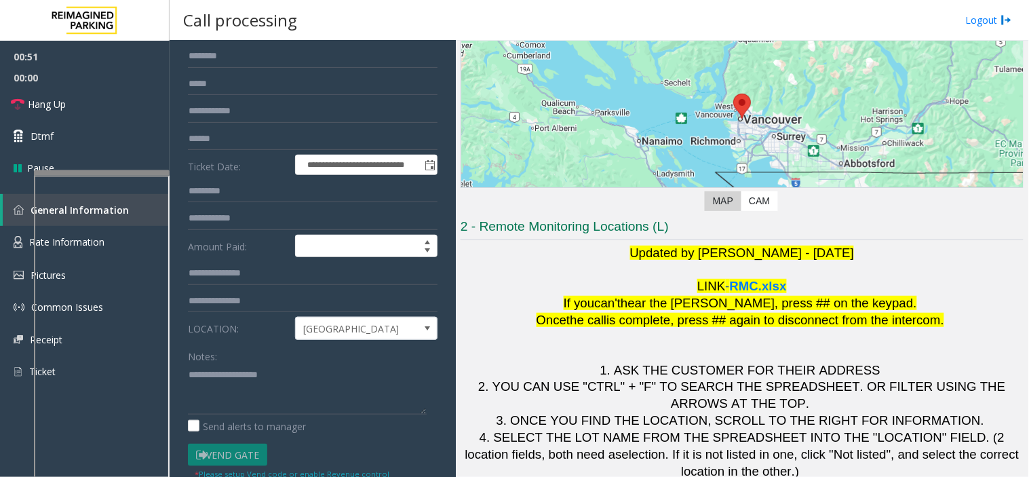
scroll to position [131, 0]
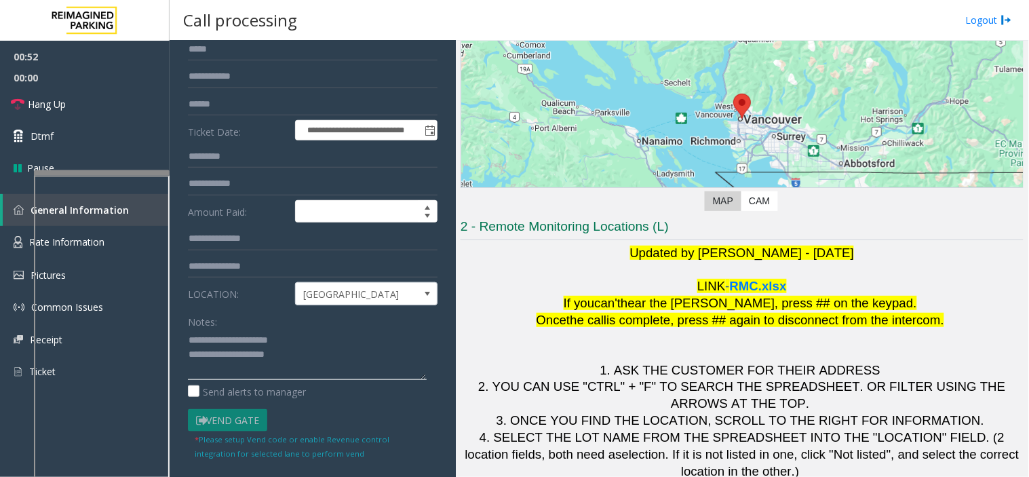
click at [320, 367] on textarea at bounding box center [307, 354] width 239 height 51
type textarea "**********"
click at [90, 111] on link "Hang Up" at bounding box center [85, 104] width 170 height 32
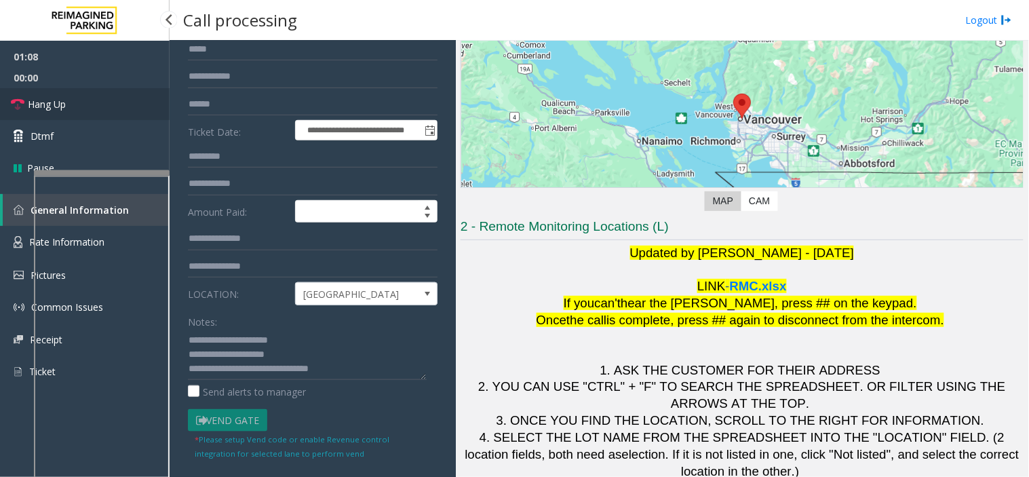
click at [90, 111] on link "Hang Up" at bounding box center [85, 104] width 170 height 32
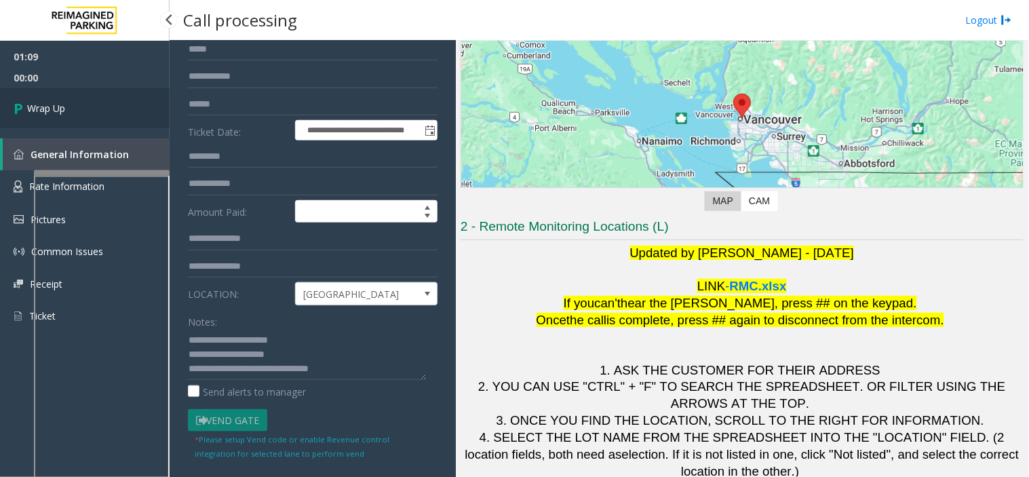
click at [90, 111] on link "Wrap Up" at bounding box center [85, 108] width 170 height 40
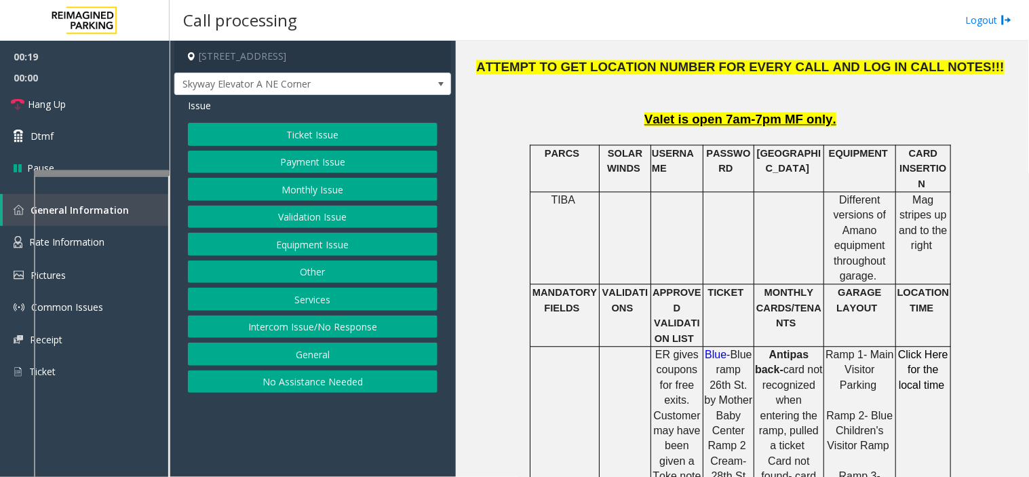
scroll to position [679, 0]
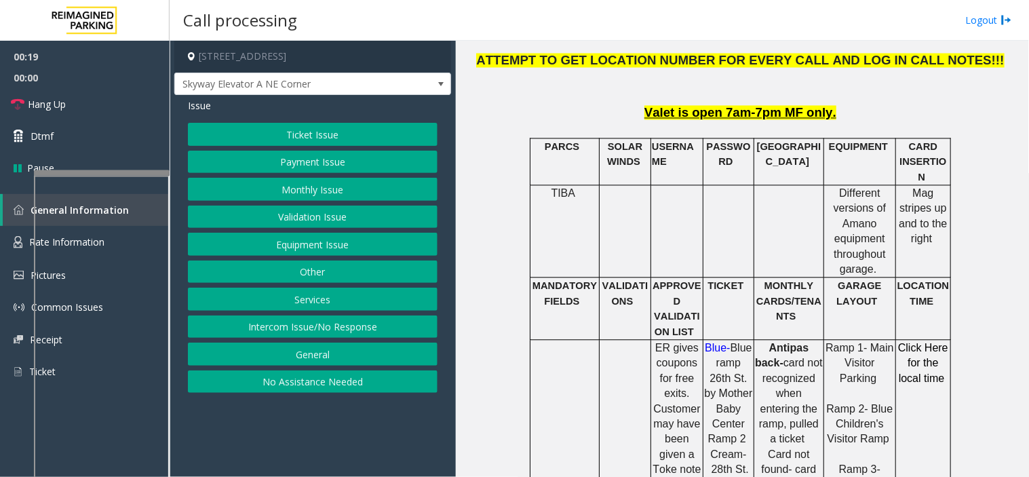
click at [347, 238] on button "Equipment Issue" at bounding box center [313, 244] width 250 height 23
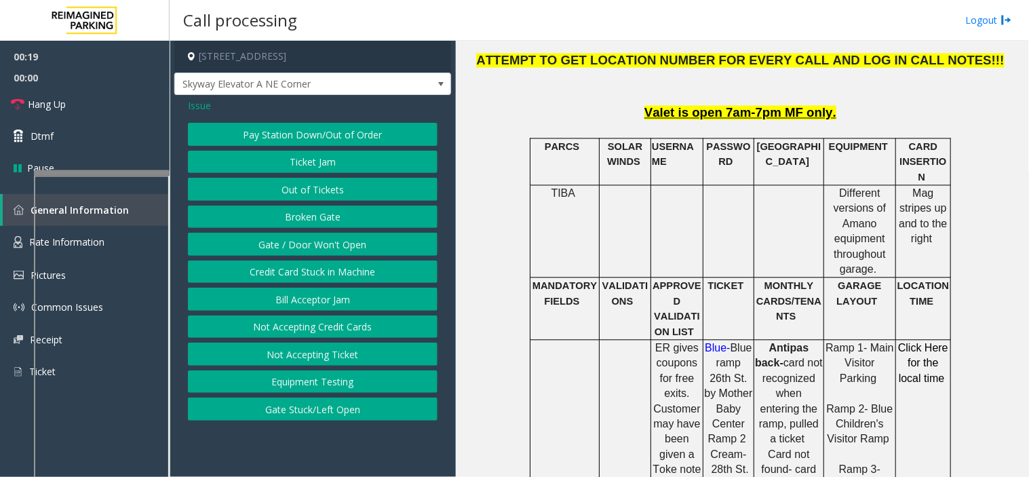
click at [347, 238] on button "Gate / Door Won't Open" at bounding box center [313, 244] width 250 height 23
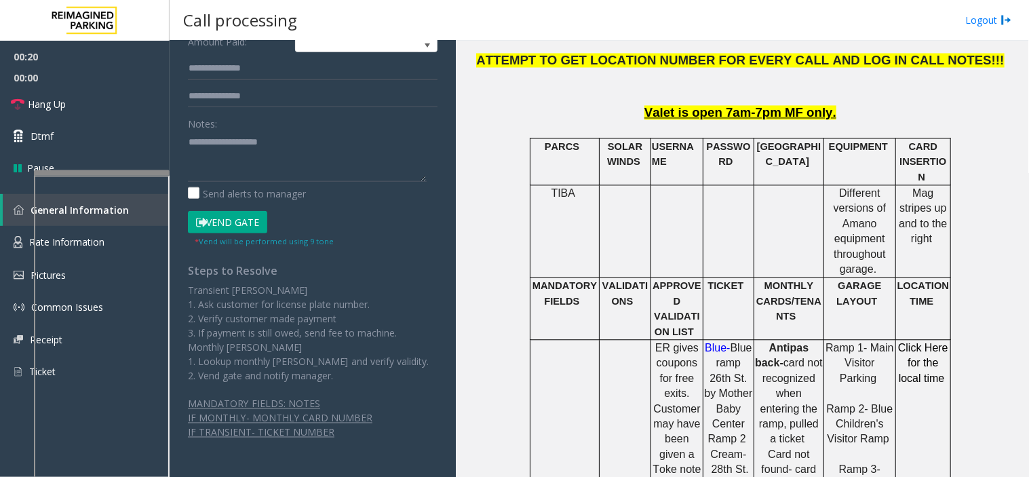
scroll to position [0, 0]
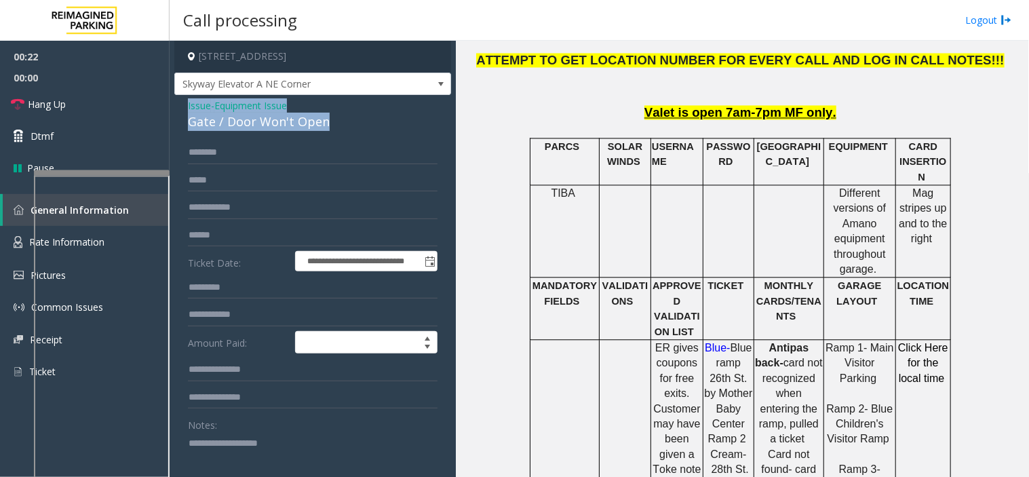
drag, startPoint x: 331, startPoint y: 123, endPoint x: 184, endPoint y: 107, distance: 148.1
click at [184, 107] on div "**********" at bounding box center [312, 438] width 277 height 687
copy div "Issue - Equipment Issue Gate / Door Won't Open"
click at [235, 440] on textarea at bounding box center [307, 457] width 239 height 51
paste textarea "**********"
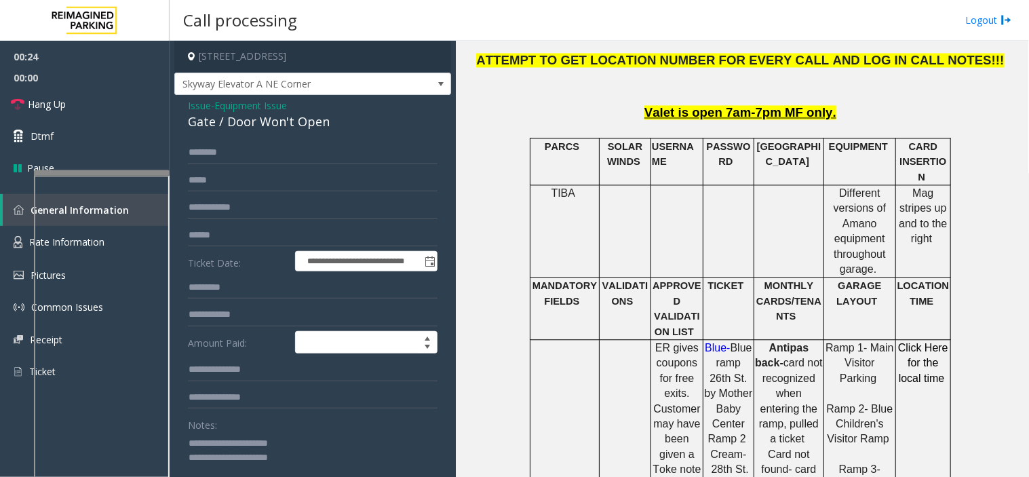
scroll to position [1, 0]
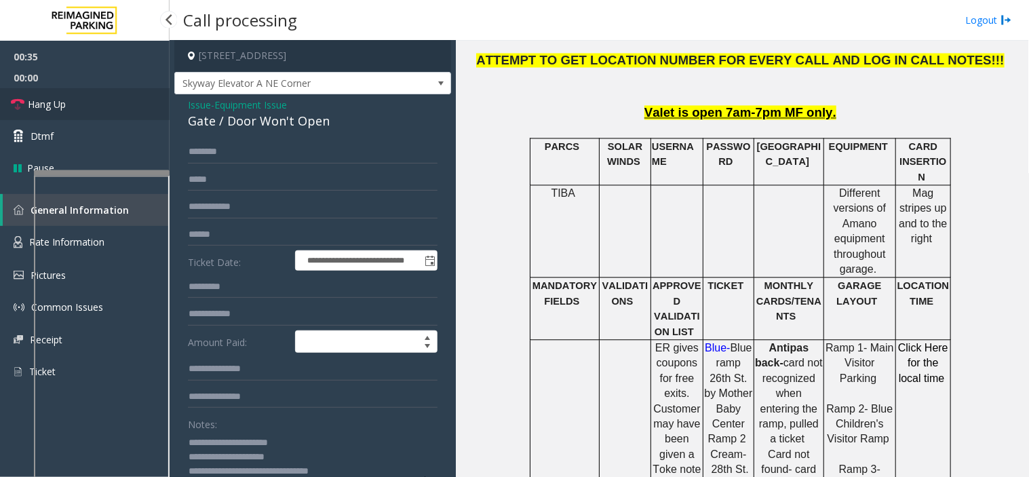
drag, startPoint x: 136, startPoint y: 114, endPoint x: 185, endPoint y: 212, distance: 109.3
click at [136, 114] on link "Hang Up" at bounding box center [85, 104] width 170 height 32
click at [346, 464] on textarea at bounding box center [307, 457] width 239 height 51
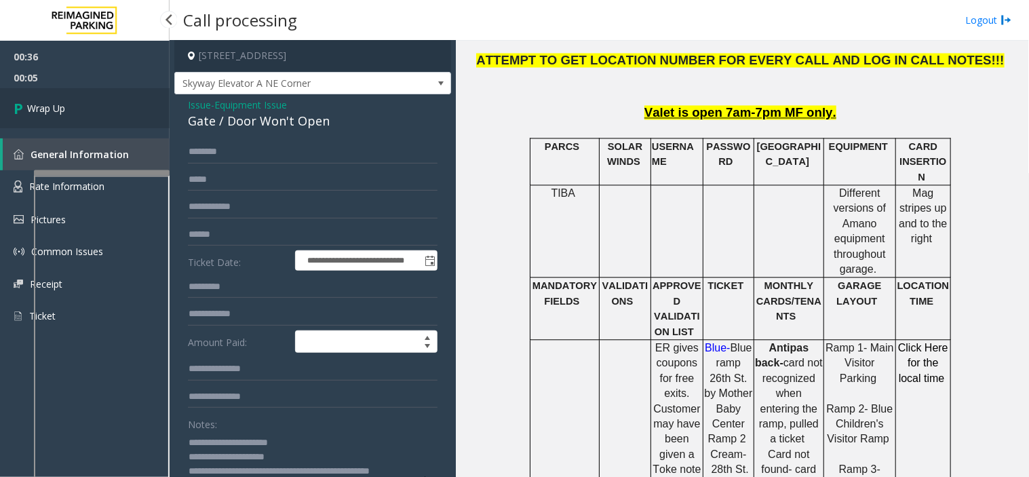
type textarea "**********"
click at [119, 118] on link "Wrap Up" at bounding box center [85, 108] width 170 height 40
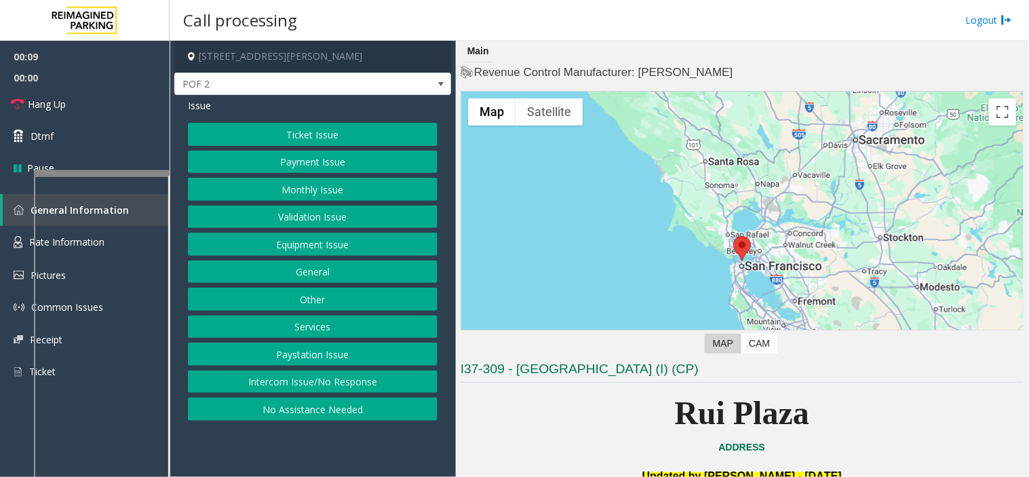
click at [261, 377] on button "Intercom Issue/No Response" at bounding box center [313, 382] width 250 height 23
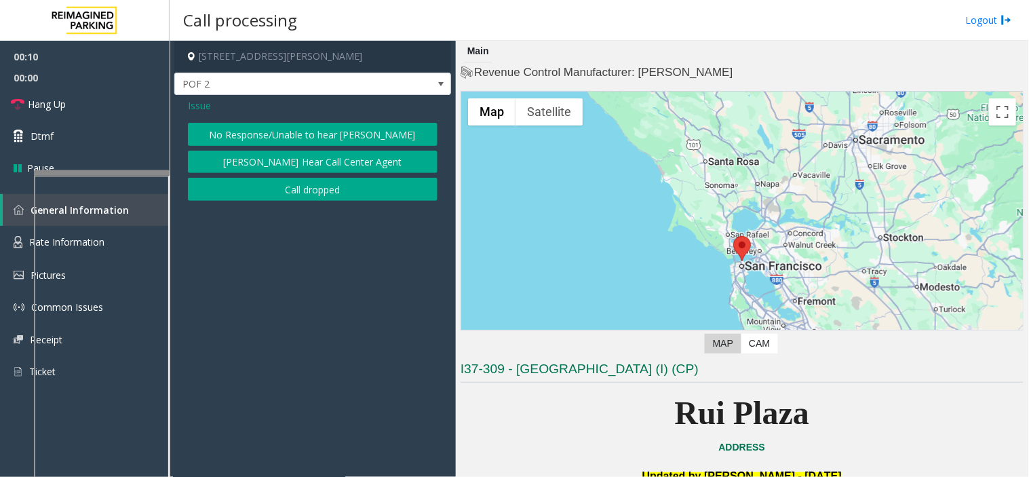
click at [240, 113] on div "Issue No Response/Unable to hear parker Parker Cannot Hear Call Center Agent Ca…" at bounding box center [312, 151] width 277 height 113
click at [235, 119] on div "Issue No Response/Unable to hear parker Parker Cannot Hear Call Center Agent Ca…" at bounding box center [312, 151] width 277 height 113
click at [238, 130] on button "No Response/Unable to hear [PERSON_NAME]" at bounding box center [313, 134] width 250 height 23
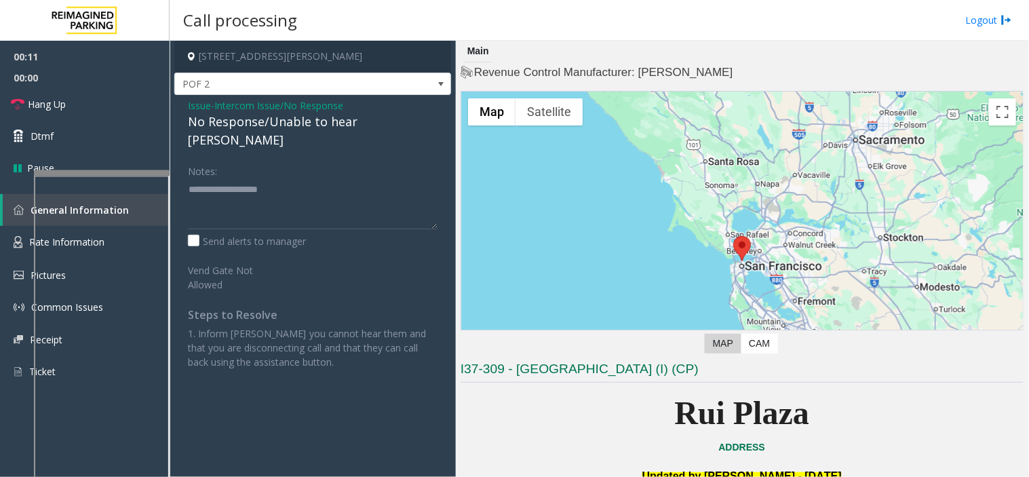
click at [238, 125] on div "No Response/Unable to hear [PERSON_NAME]" at bounding box center [313, 131] width 250 height 37
type textarea "**********"
click at [120, 109] on link "Hang Up" at bounding box center [85, 104] width 170 height 32
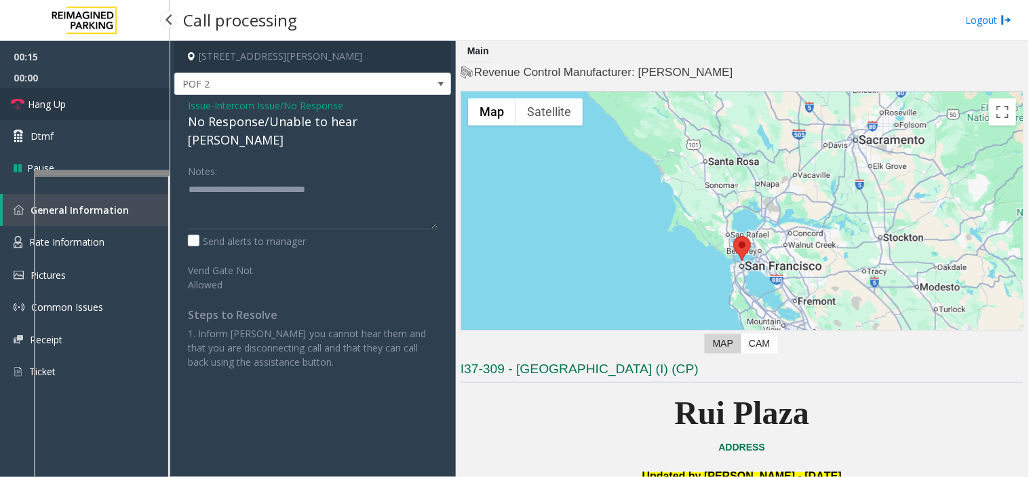
click at [120, 109] on link "Hang Up" at bounding box center [85, 104] width 170 height 32
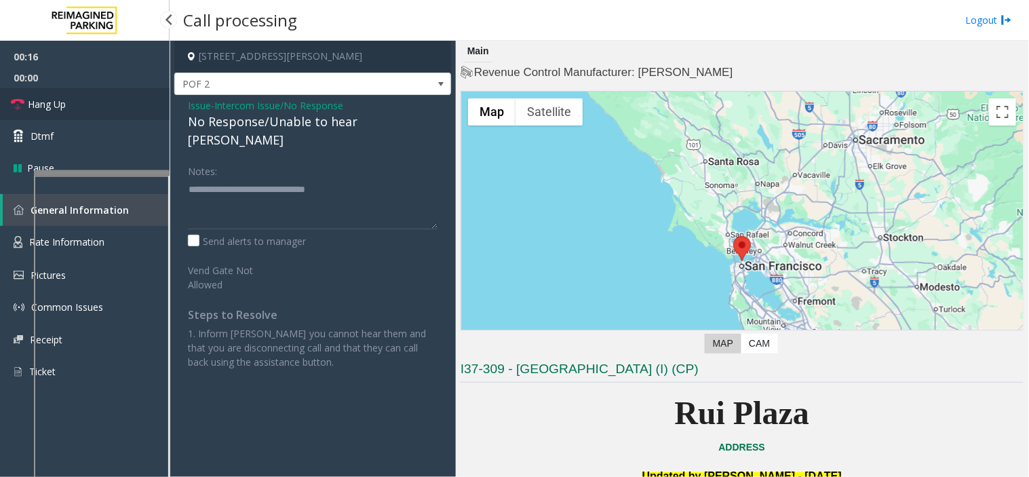
click at [120, 109] on link "Hang Up" at bounding box center [85, 104] width 170 height 32
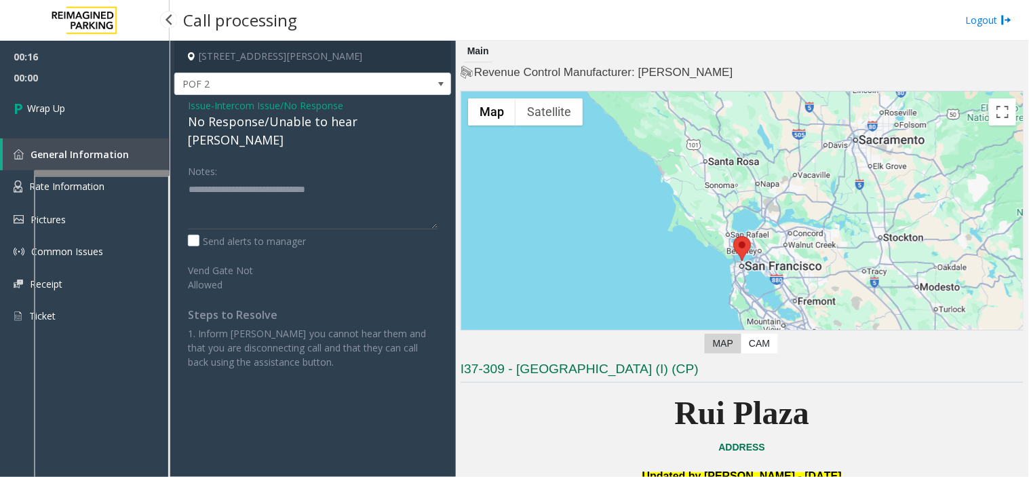
click at [120, 109] on link "Wrap Up" at bounding box center [85, 108] width 170 height 40
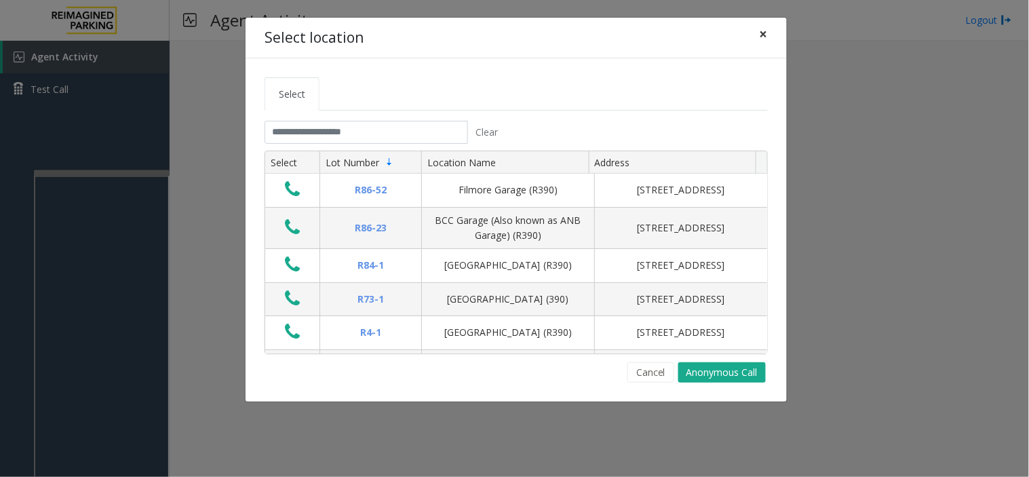
click at [772, 33] on button "×" at bounding box center [764, 34] width 27 height 33
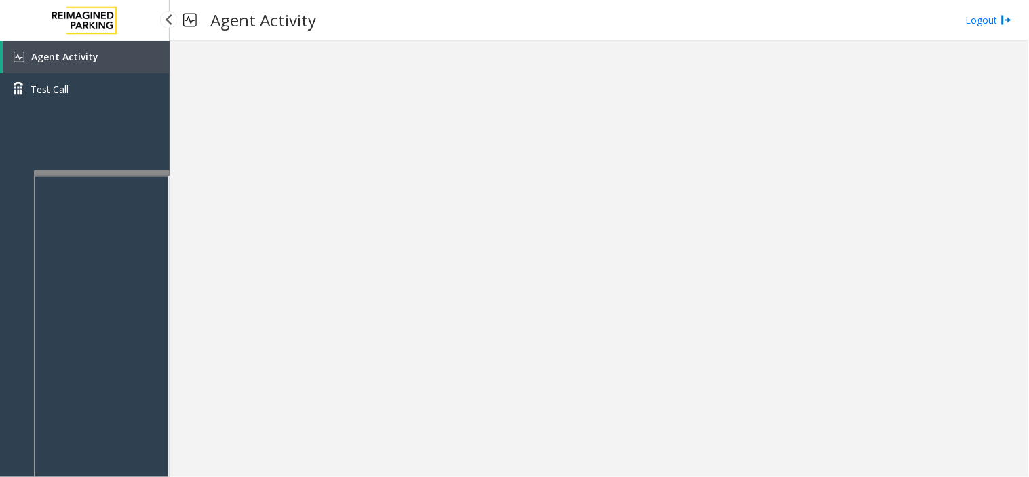
click at [96, 52] on link "Agent Activity" at bounding box center [86, 57] width 167 height 33
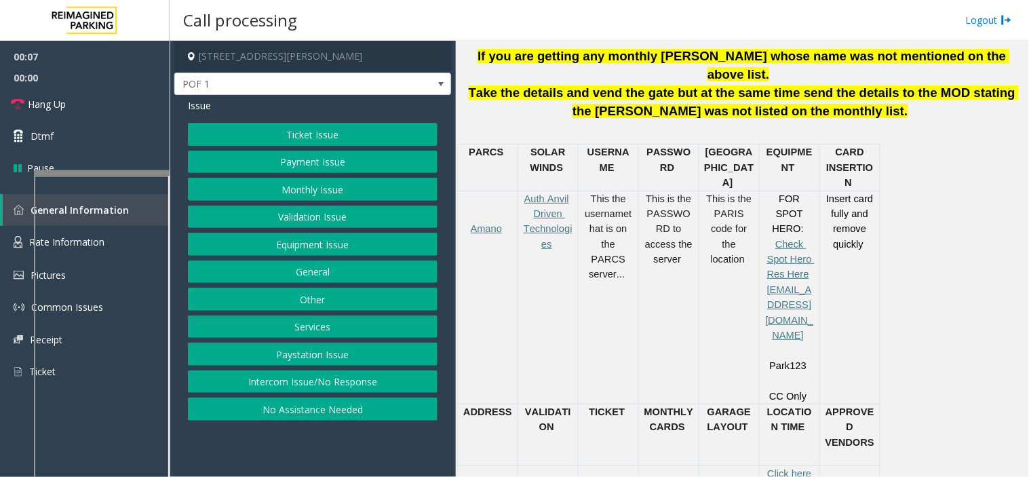
scroll to position [527, 0]
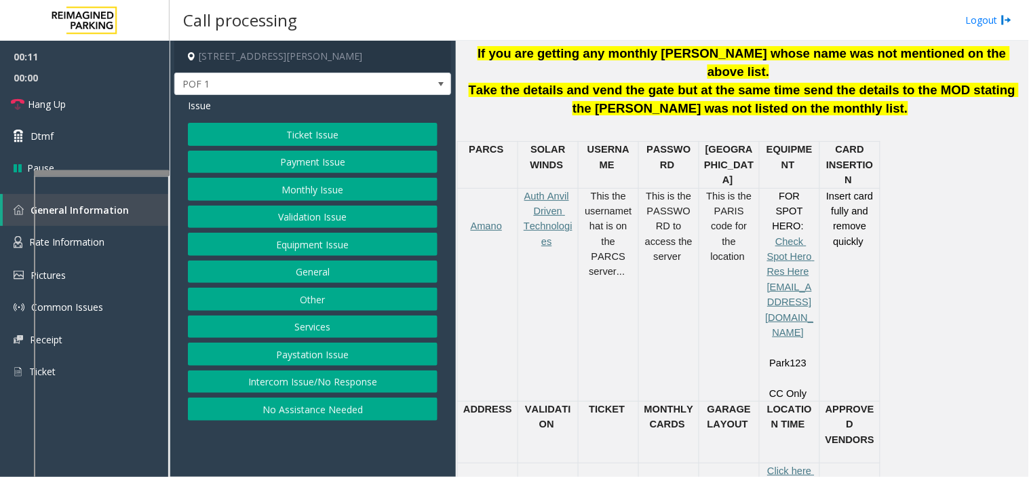
click at [312, 123] on button "Ticket Issue" at bounding box center [313, 134] width 250 height 23
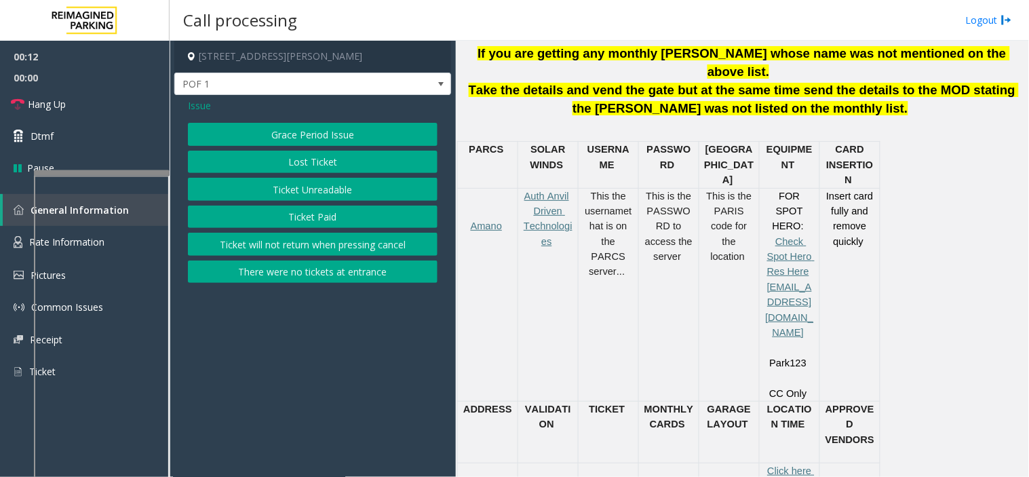
click at [311, 183] on button "Ticket Unreadable" at bounding box center [313, 189] width 250 height 23
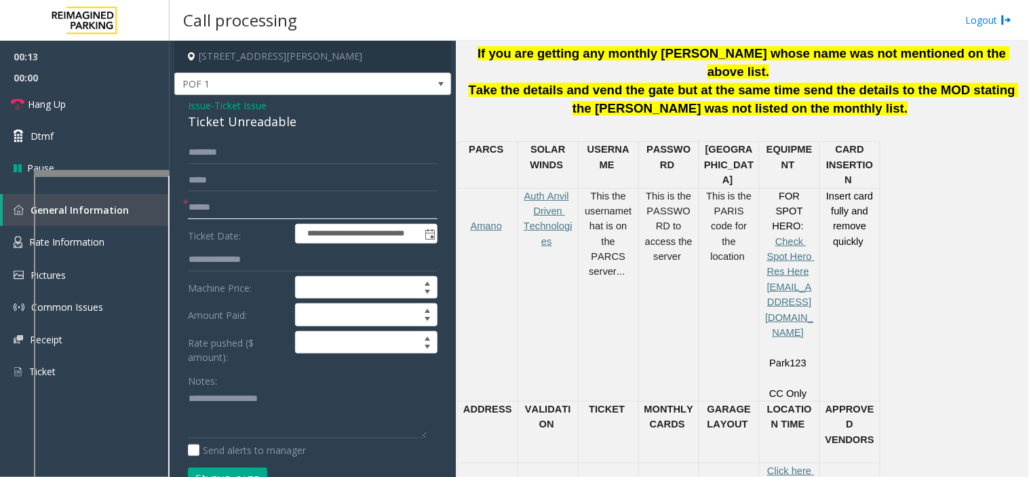
click at [246, 218] on input "text" at bounding box center [313, 207] width 250 height 23
click at [197, 109] on span "Issue" at bounding box center [199, 105] width 23 height 14
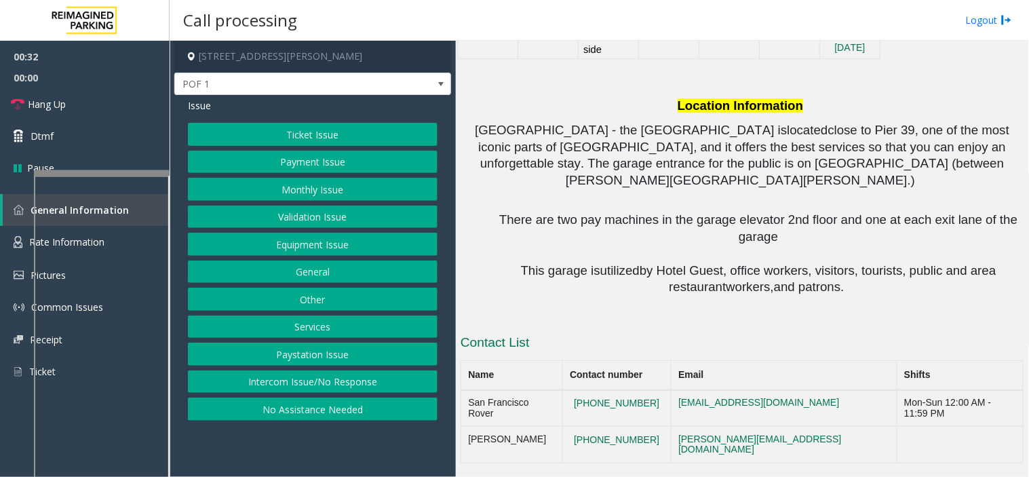
scroll to position [1240, 0]
click at [396, 244] on button "Equipment Issue" at bounding box center [313, 244] width 250 height 23
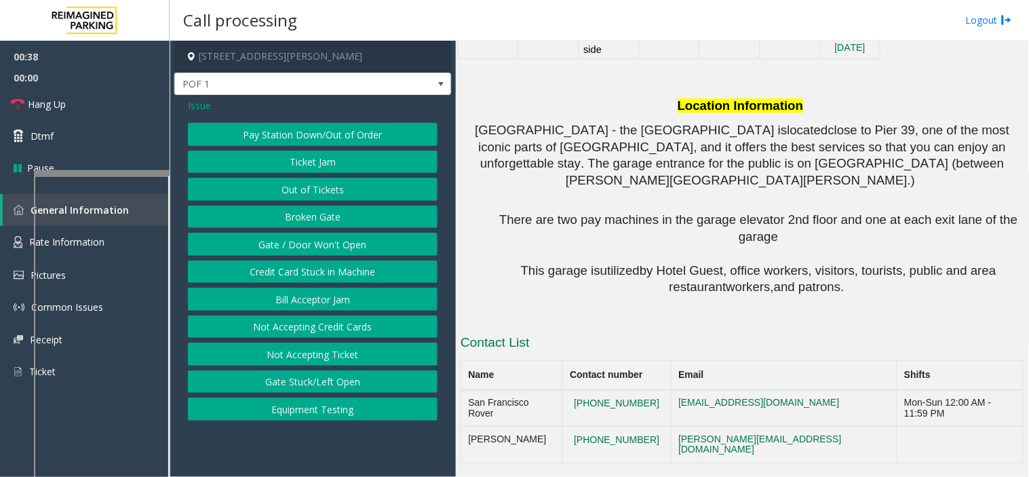
click at [348, 268] on button "Credit Card Stuck in Machine" at bounding box center [313, 272] width 250 height 23
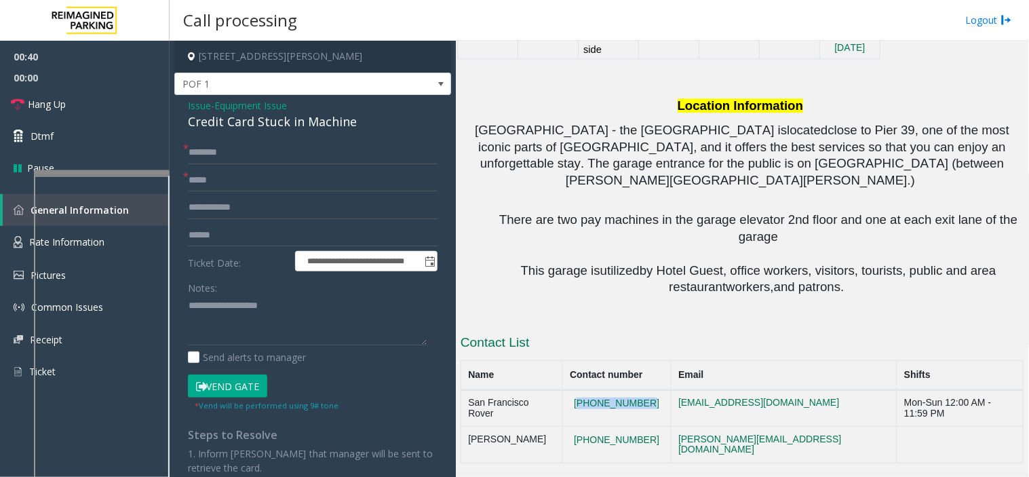
drag, startPoint x: 650, startPoint y: 423, endPoint x: 575, endPoint y: 421, distance: 74.7
click at [575, 421] on td "[PHONE_NUMBER]" at bounding box center [617, 408] width 109 height 37
copy button "[PHONE_NUMBER]"
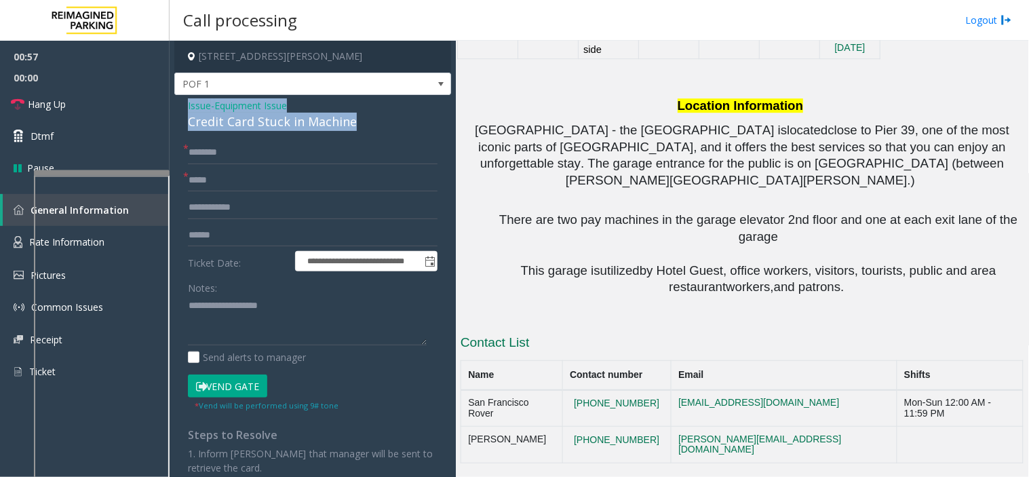
drag, startPoint x: 374, startPoint y: 123, endPoint x: 181, endPoint y: 109, distance: 193.2
click at [181, 109] on div "**********" at bounding box center [312, 349] width 277 height 508
copy div "Issue - Equipment Issue Credit Card Stuck in Machine"
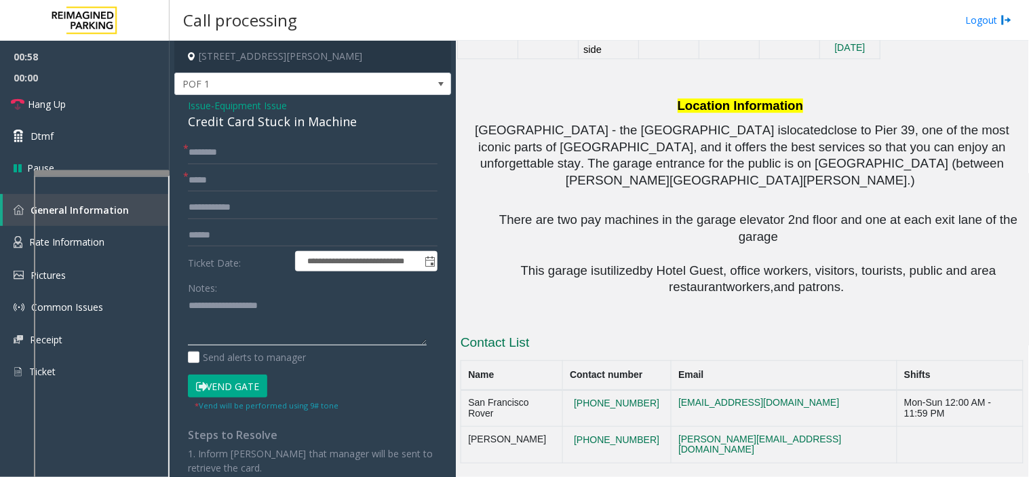
click at [266, 311] on textarea at bounding box center [307, 320] width 239 height 51
paste textarea "**********"
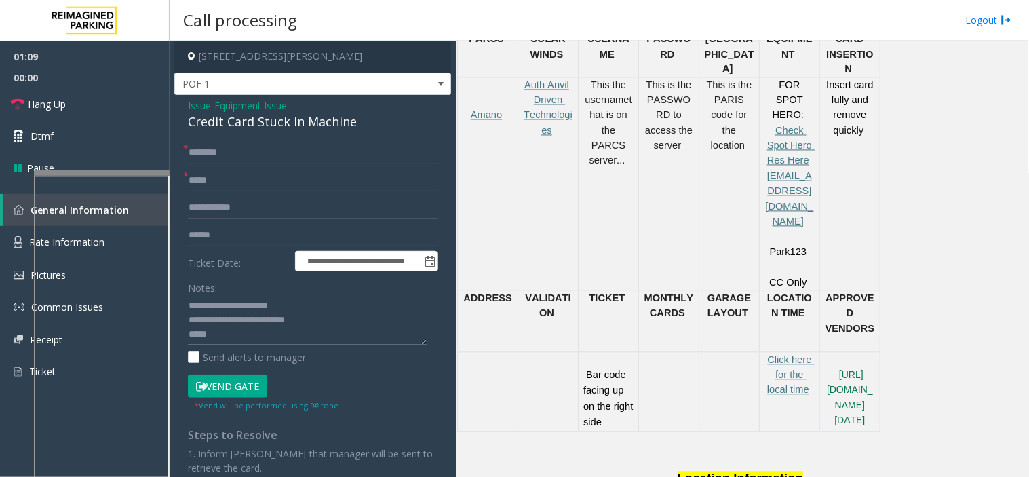
scroll to position [336, 0]
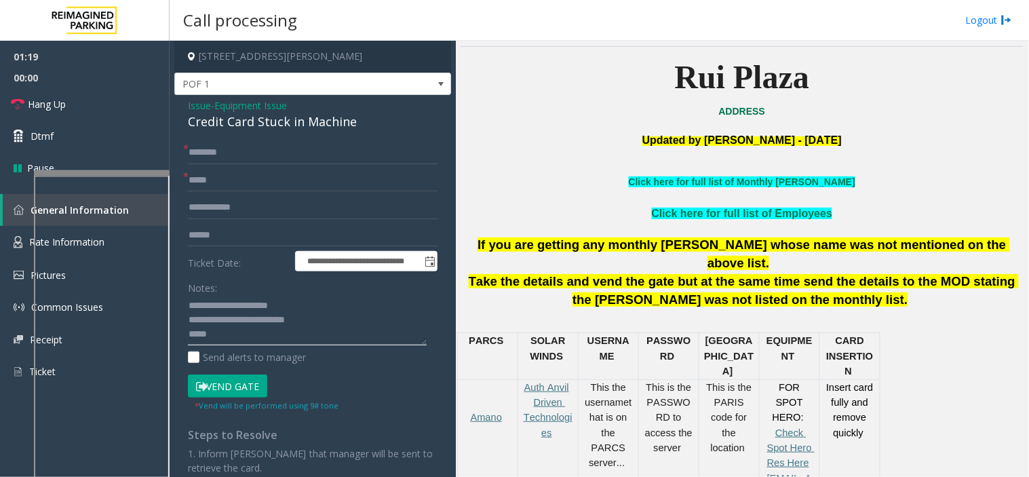
type textarea "**********"
click at [273, 175] on input "text" at bounding box center [313, 180] width 250 height 23
type input "**"
click at [253, 153] on input "text" at bounding box center [313, 152] width 250 height 23
type input "**"
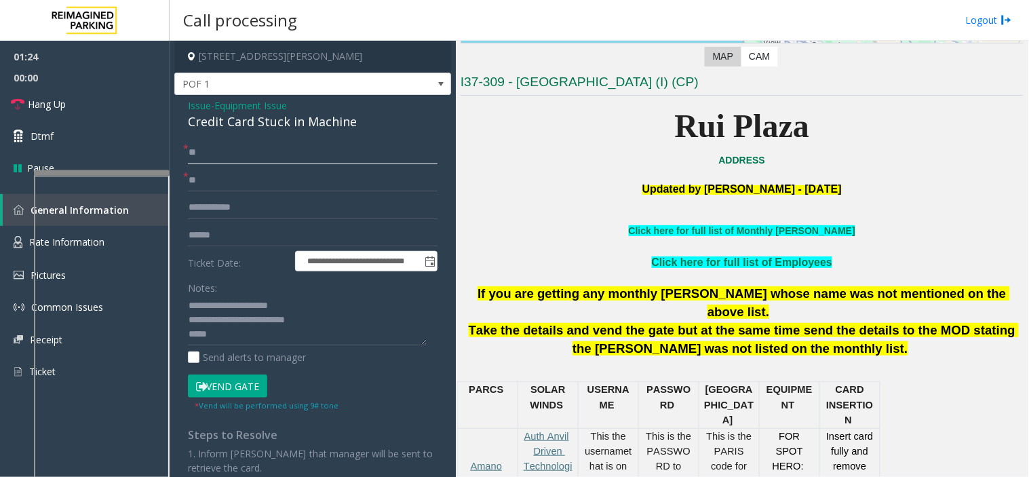
scroll to position [261, 0]
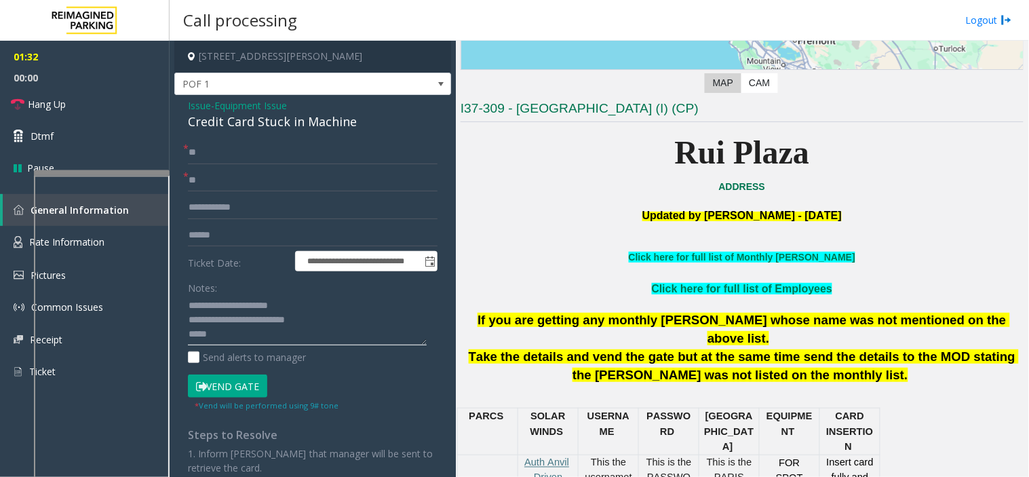
click at [261, 343] on textarea at bounding box center [307, 320] width 239 height 51
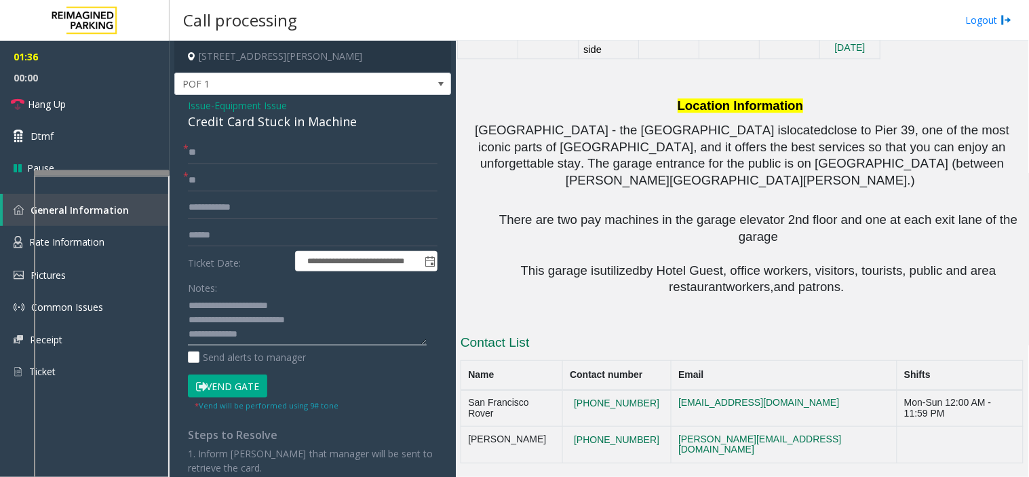
scroll to position [1240, 0]
drag, startPoint x: 566, startPoint y: 425, endPoint x: 469, endPoint y: 421, distance: 97.1
click at [469, 421] on td "San Francisco Rover" at bounding box center [512, 408] width 102 height 37
copy td "San Francisco Rover"
click at [299, 330] on textarea at bounding box center [307, 320] width 239 height 51
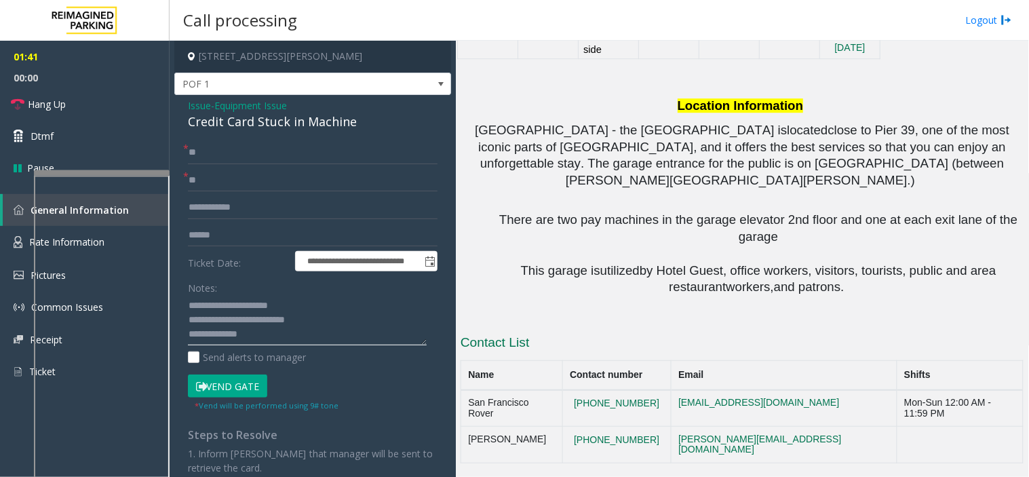
paste textarea "**********"
click at [118, 111] on link "Hang Up" at bounding box center [85, 104] width 170 height 32
click at [360, 331] on textarea at bounding box center [307, 320] width 239 height 51
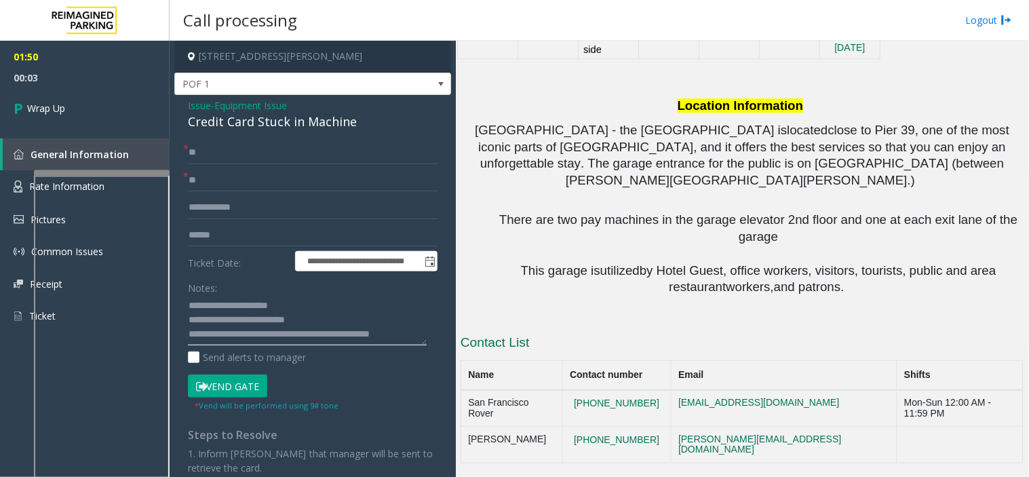
scroll to position [10, 0]
type textarea "**********"
click at [131, 119] on link "Wrap Up" at bounding box center [85, 108] width 170 height 40
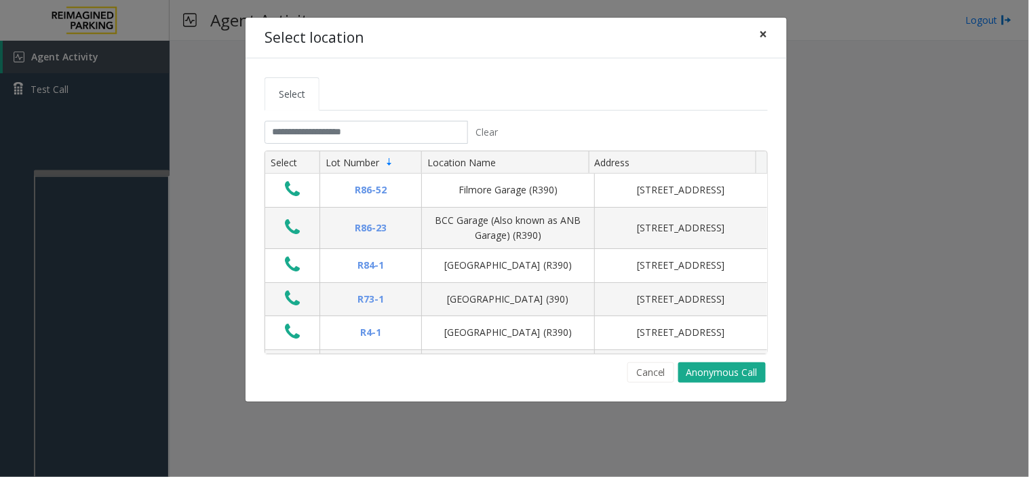
click at [769, 39] on button "×" at bounding box center [764, 34] width 27 height 33
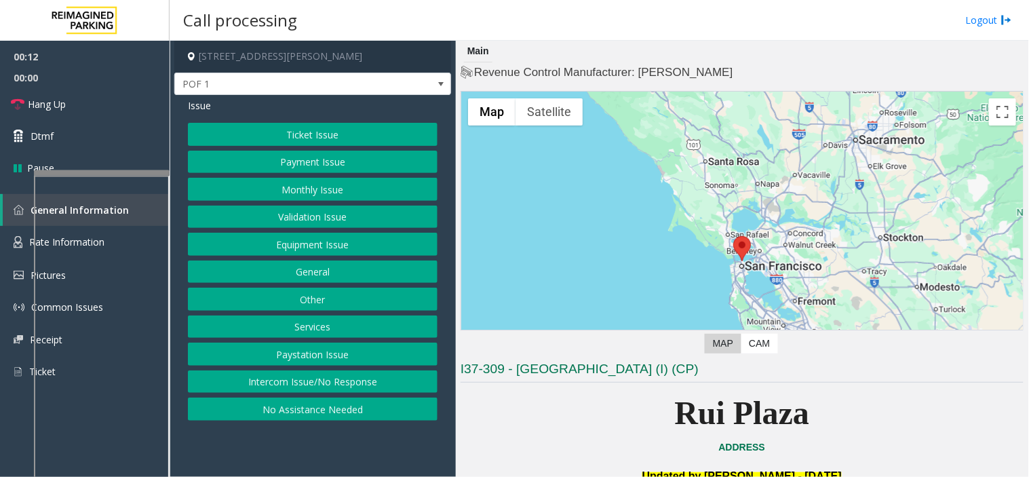
click at [314, 246] on button "Equipment Issue" at bounding box center [313, 244] width 250 height 23
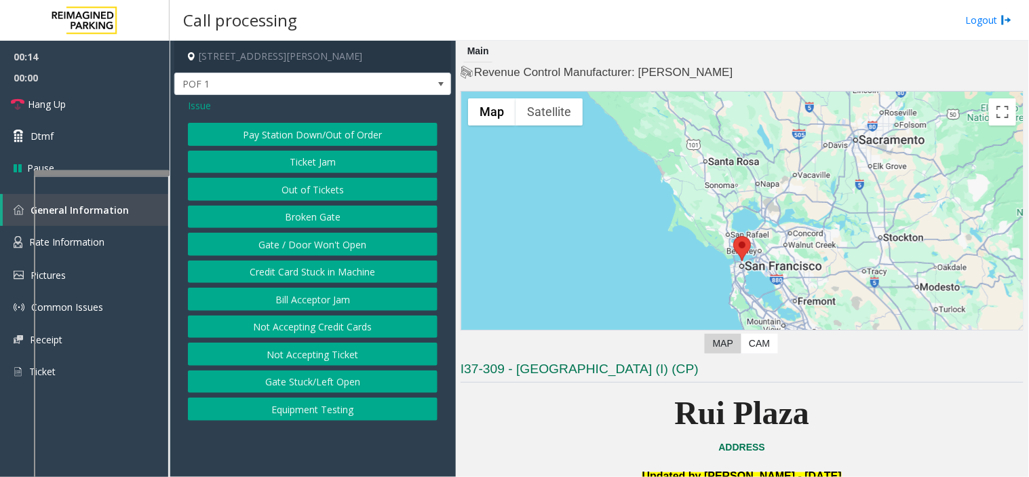
click at [305, 166] on button "Ticket Jam" at bounding box center [313, 162] width 250 height 23
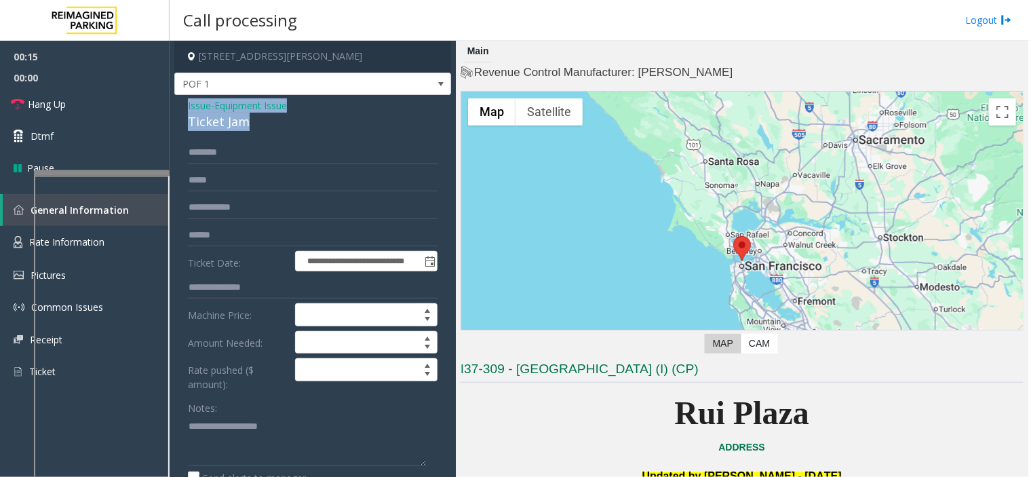
drag, startPoint x: 262, startPoint y: 129, endPoint x: 180, endPoint y: 107, distance: 84.9
click at [180, 107] on div "**********" at bounding box center [312, 430] width 277 height 670
copy div "Issue - Equipment Issue Ticket Jam"
click at [226, 428] on textarea at bounding box center [307, 440] width 239 height 51
paste textarea "**********"
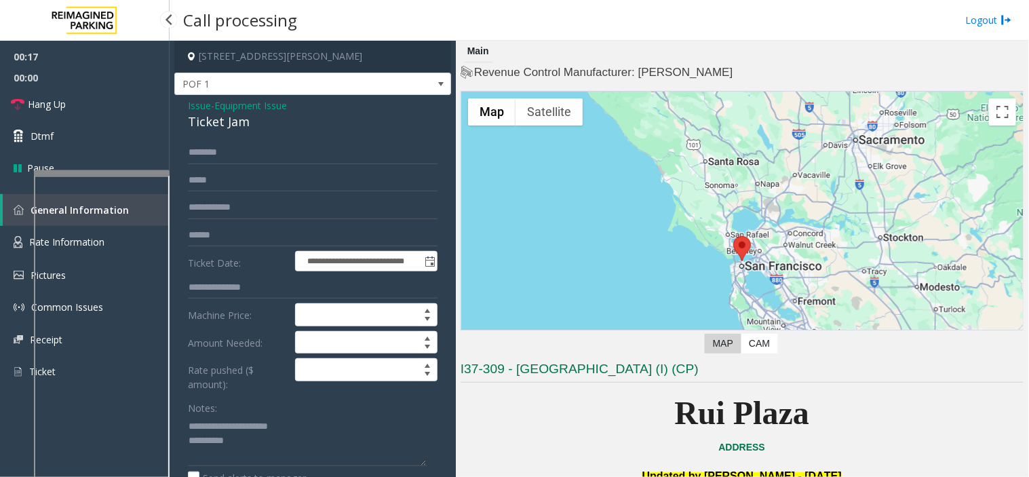
click at [119, 86] on span "00:00" at bounding box center [85, 77] width 170 height 21
click at [117, 112] on link "Hang Up" at bounding box center [85, 104] width 170 height 32
click at [254, 461] on textarea at bounding box center [307, 440] width 239 height 51
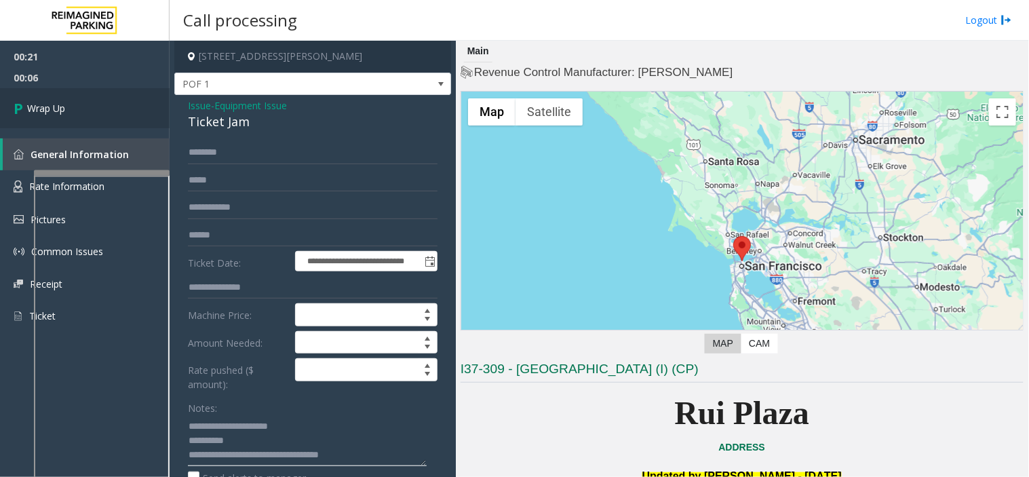
type textarea "**********"
click at [111, 92] on link "Wrap Up" at bounding box center [85, 108] width 170 height 40
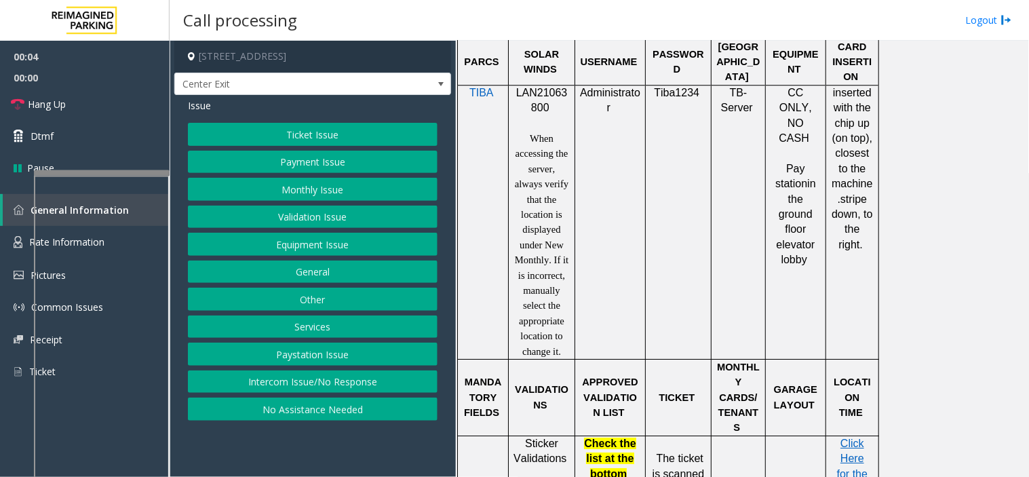
scroll to position [980, 0]
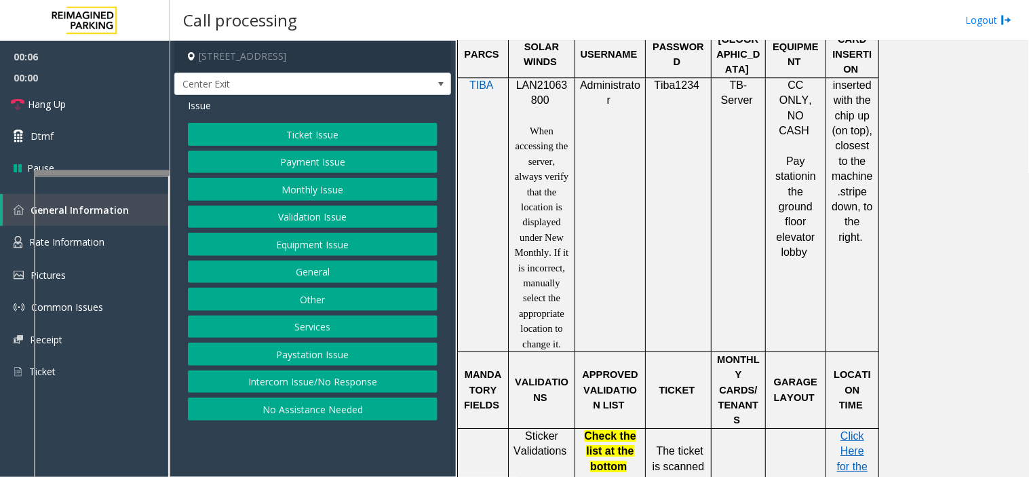
click at [538, 100] on span "LAN21063800" at bounding box center [542, 92] width 52 height 26
copy p "LAN21063800"
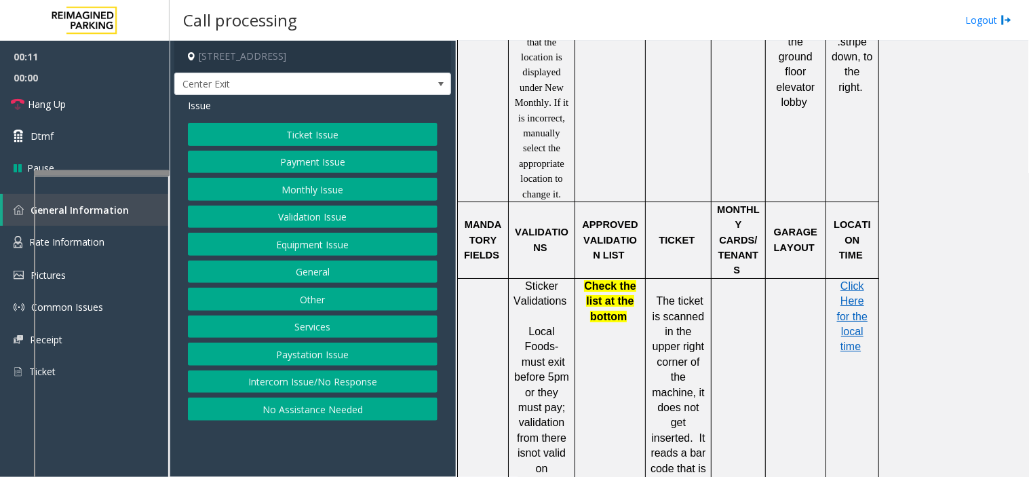
scroll to position [1131, 0]
click at [326, 208] on button "Validation Issue" at bounding box center [313, 217] width 250 height 23
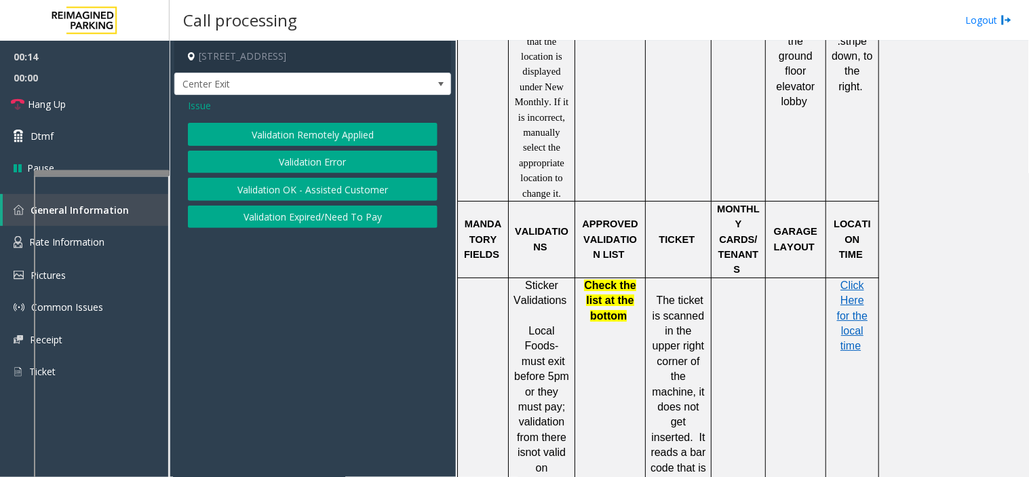
click at [321, 159] on button "Validation Error" at bounding box center [313, 162] width 250 height 23
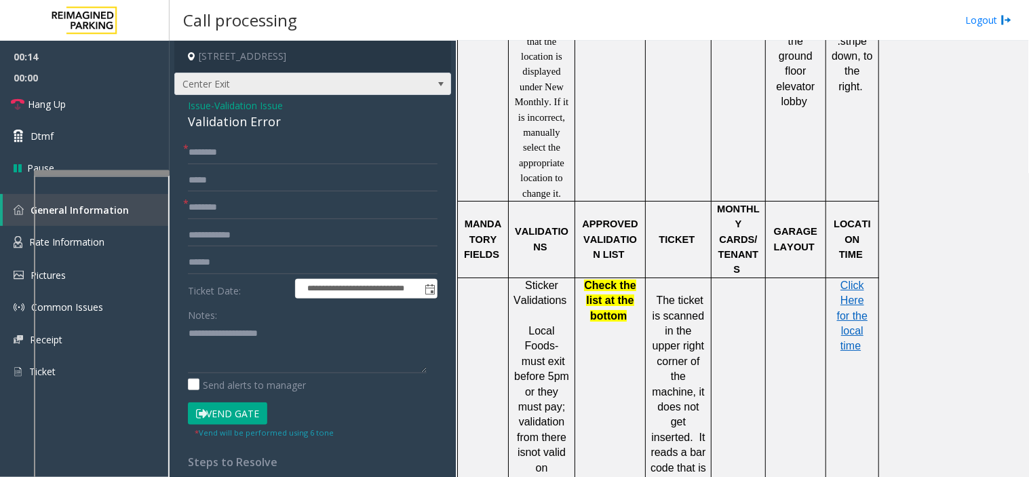
drag, startPoint x: 294, startPoint y: 136, endPoint x: 186, endPoint y: 91, distance: 116.8
click at [186, 91] on div "**********" at bounding box center [312, 343] width 277 height 604
click at [273, 126] on div "Validation Error" at bounding box center [313, 122] width 250 height 18
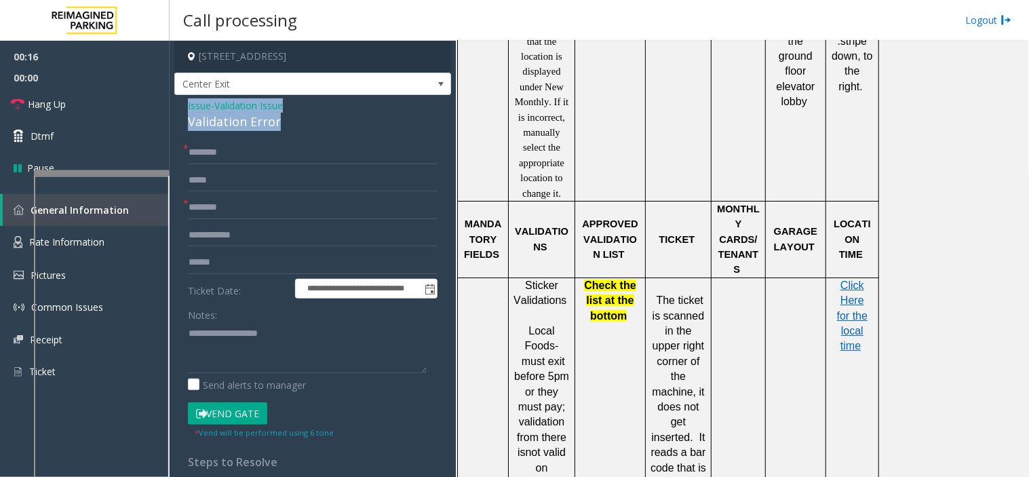
drag, startPoint x: 284, startPoint y: 126, endPoint x: 181, endPoint y: 111, distance: 103.5
click at [181, 111] on div "**********" at bounding box center [312, 369] width 277 height 549
copy div "Issue - Validation Issue Validation Error"
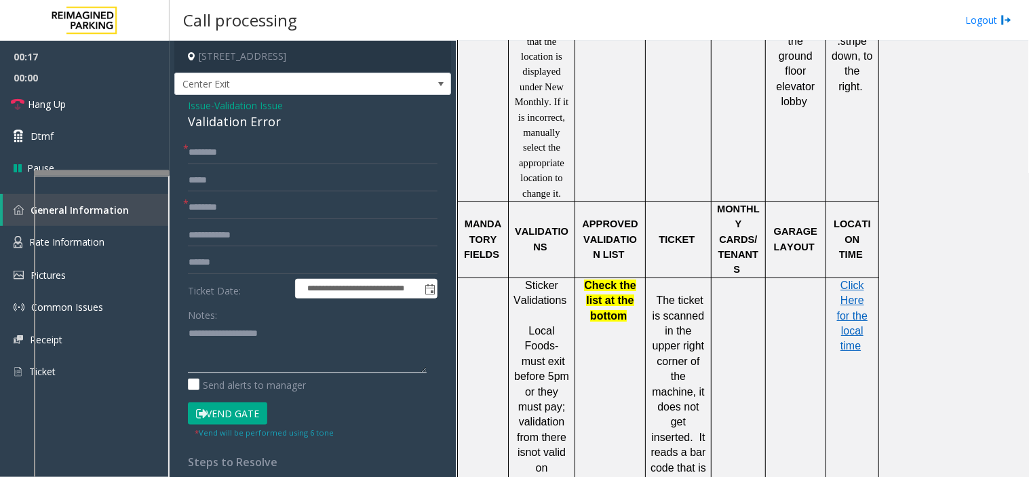
click at [221, 322] on textarea at bounding box center [307, 347] width 239 height 51
paste textarea "**********"
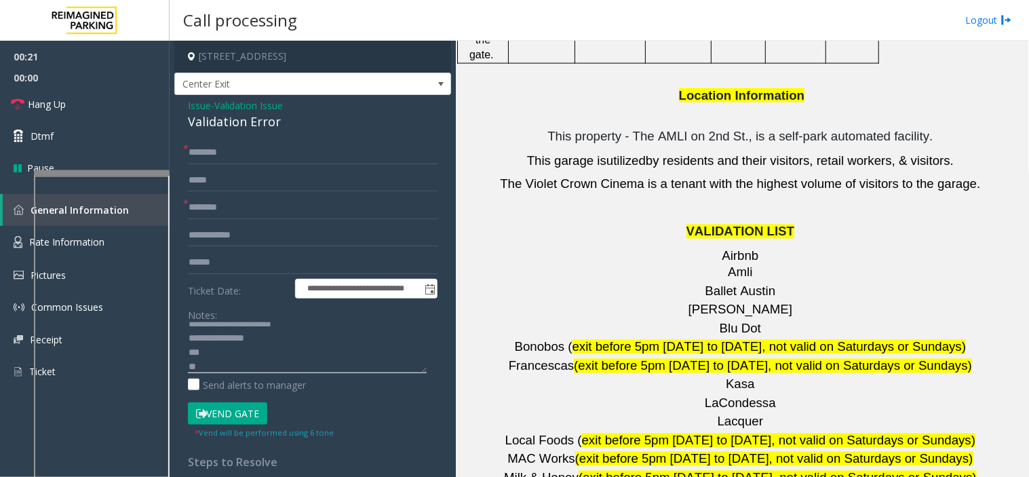
scroll to position [1884, 0]
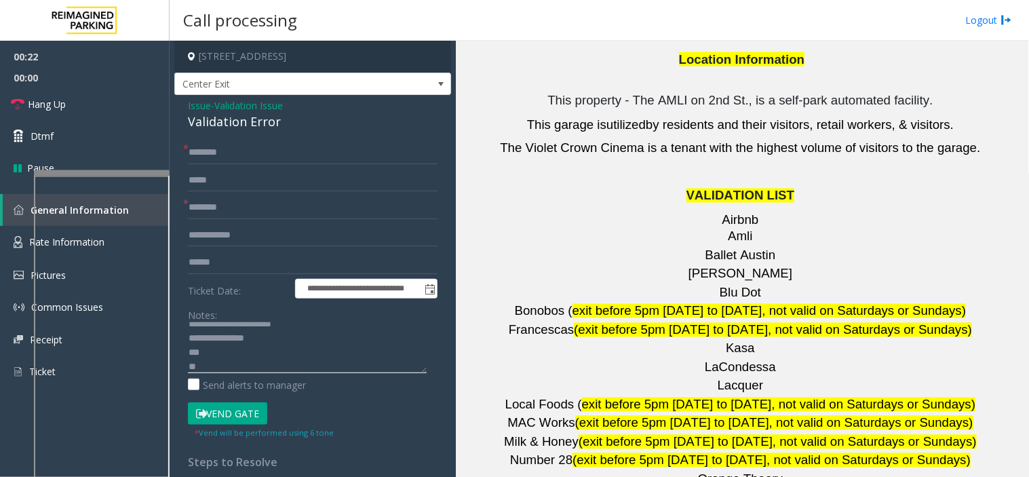
type textarea "**********"
drag, startPoint x: 580, startPoint y: 318, endPoint x: 537, endPoint y: 323, distance: 43.8
click at [537, 398] on span "Local Foods (" at bounding box center [544, 405] width 77 height 14
click at [550, 416] on span "MAC Works" at bounding box center [542, 423] width 68 height 14
drag, startPoint x: 582, startPoint y: 324, endPoint x: 520, endPoint y: 322, distance: 62.5
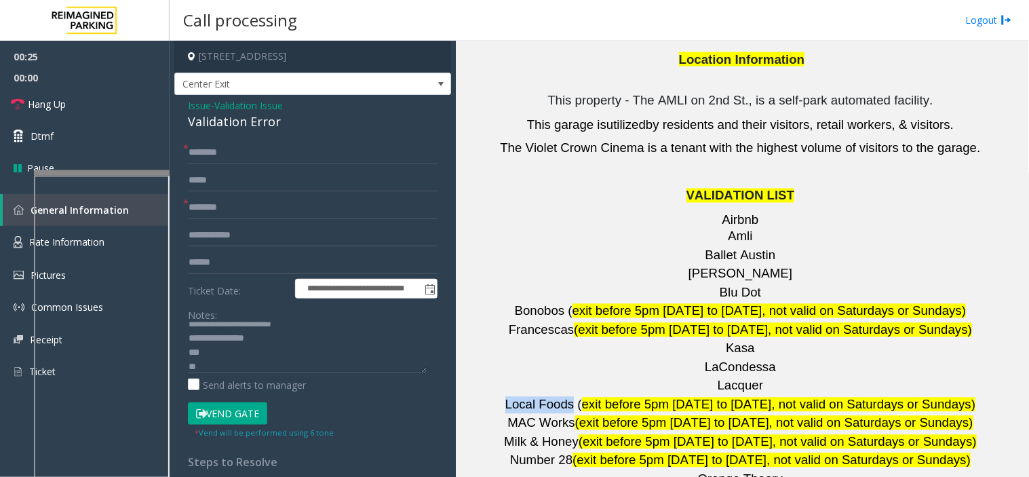
click at [520, 397] on p "Local Foods ( exit before 5pm Monday to Friday, not valid on Saturdays or Sunda…" at bounding box center [742, 405] width 563 height 17
click at [275, 204] on input "text" at bounding box center [313, 207] width 250 height 23
paste input "**********"
type input "**********"
click at [205, 364] on textarea at bounding box center [307, 347] width 239 height 51
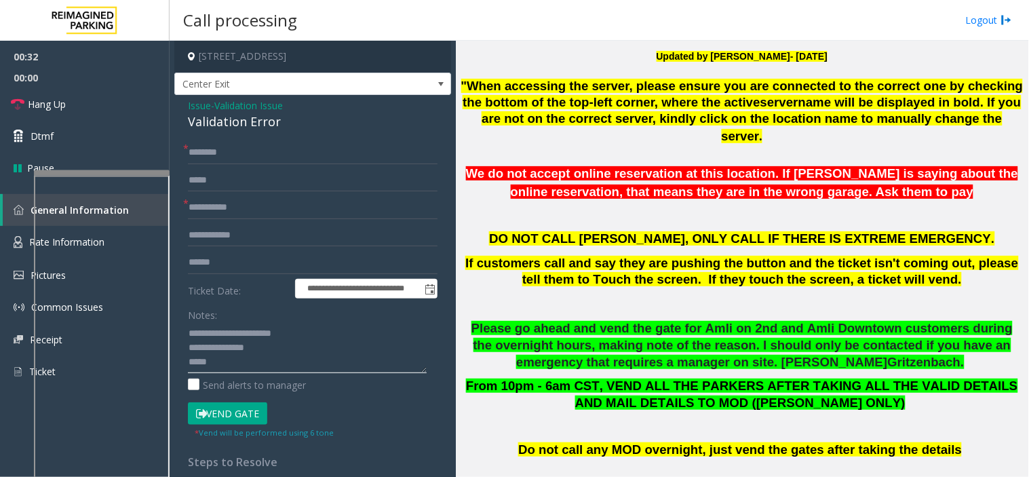
scroll to position [0, 0]
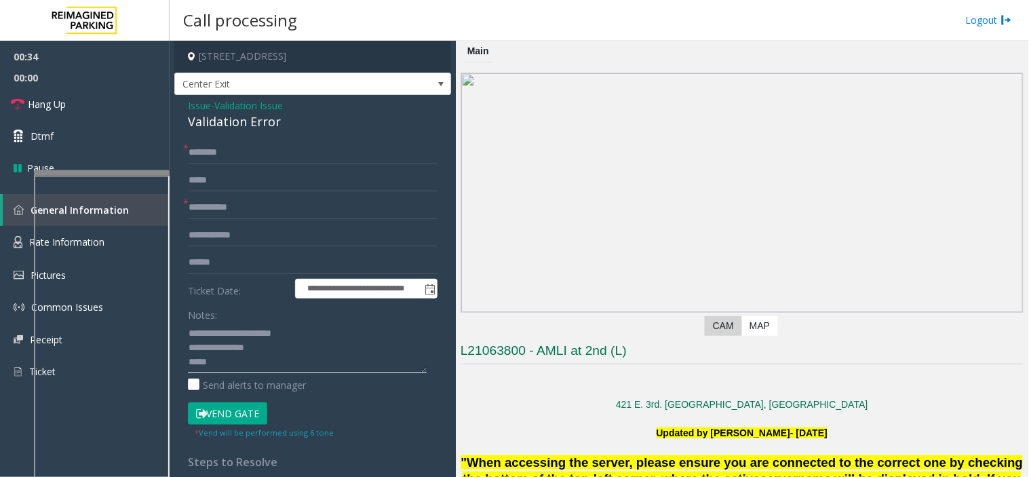
type textarea "**********"
click at [257, 199] on input "**********" at bounding box center [313, 207] width 250 height 23
click at [246, 254] on input "text" at bounding box center [313, 262] width 250 height 23
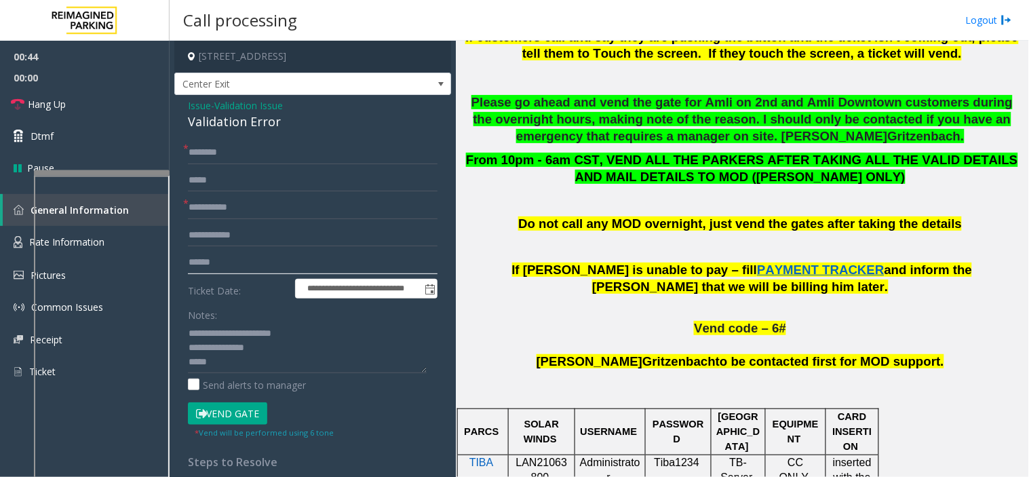
scroll to position [905, 0]
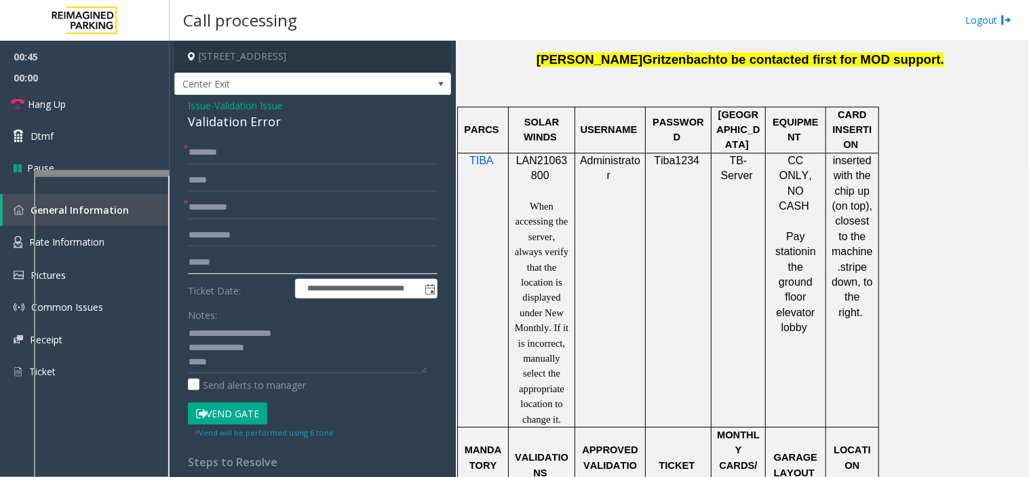
click at [227, 267] on input "text" at bounding box center [313, 262] width 250 height 23
type input "*"
click at [215, 255] on input "text" at bounding box center [313, 262] width 250 height 23
type input "******"
click at [290, 168] on form "**********" at bounding box center [313, 290] width 250 height 298
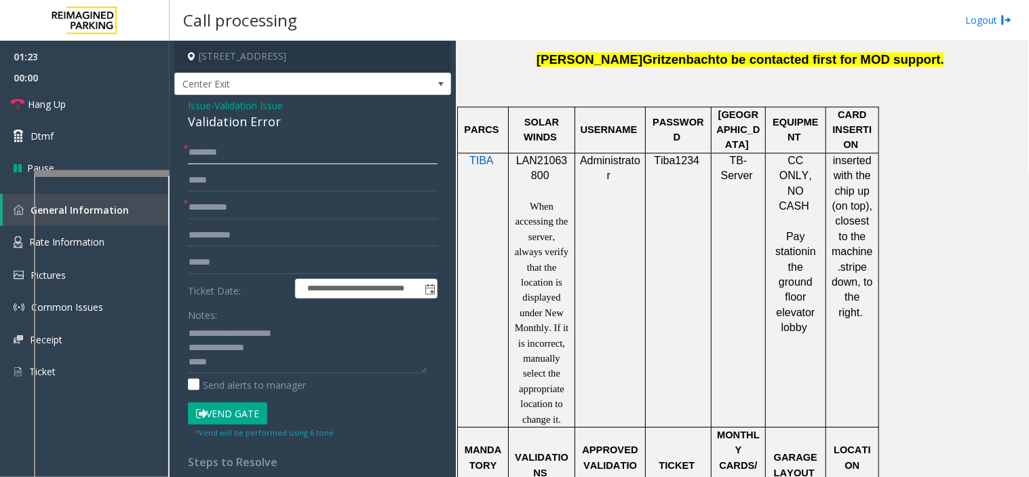
click at [261, 156] on input "text" at bounding box center [313, 152] width 250 height 23
type input "*****"
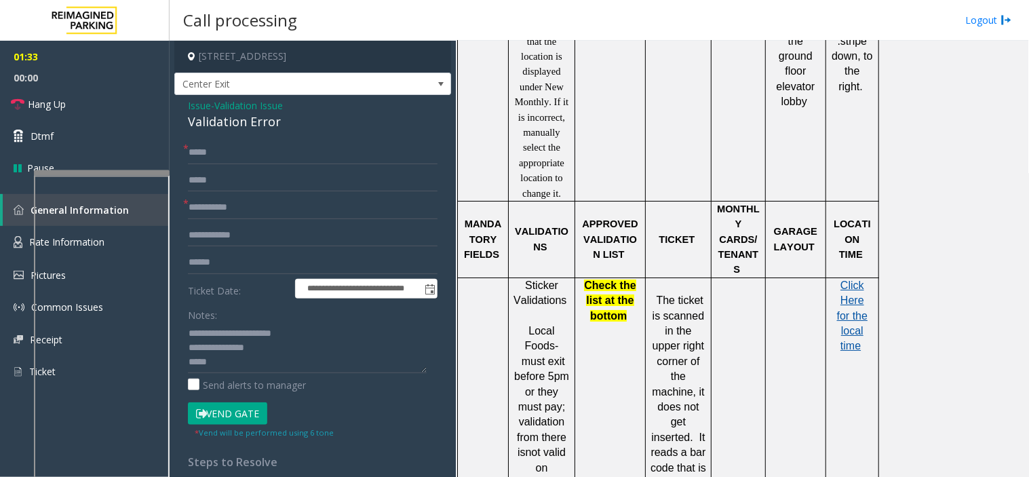
click at [850, 292] on span "Click Here for the local time" at bounding box center [852, 316] width 31 height 73
click at [270, 212] on input "**********" at bounding box center [313, 207] width 250 height 23
click at [244, 267] on input "******" at bounding box center [313, 262] width 250 height 23
click at [221, 358] on textarea at bounding box center [307, 347] width 239 height 51
type textarea "**********"
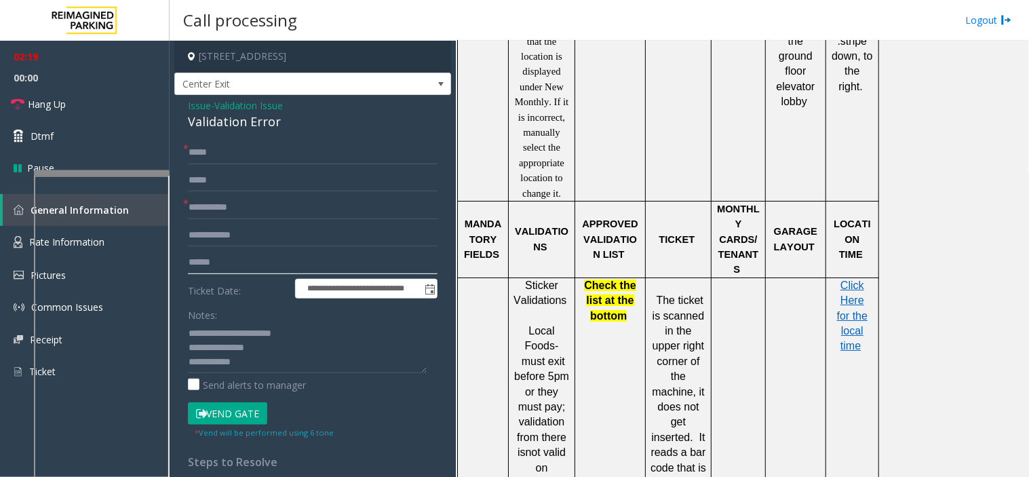
click at [212, 267] on input "******" at bounding box center [313, 262] width 250 height 23
click at [212, 266] on input "******" at bounding box center [313, 262] width 250 height 23
click at [228, 266] on input "******" at bounding box center [313, 262] width 250 height 23
type input "******"
click at [250, 411] on button "Vend Gate" at bounding box center [227, 413] width 79 height 23
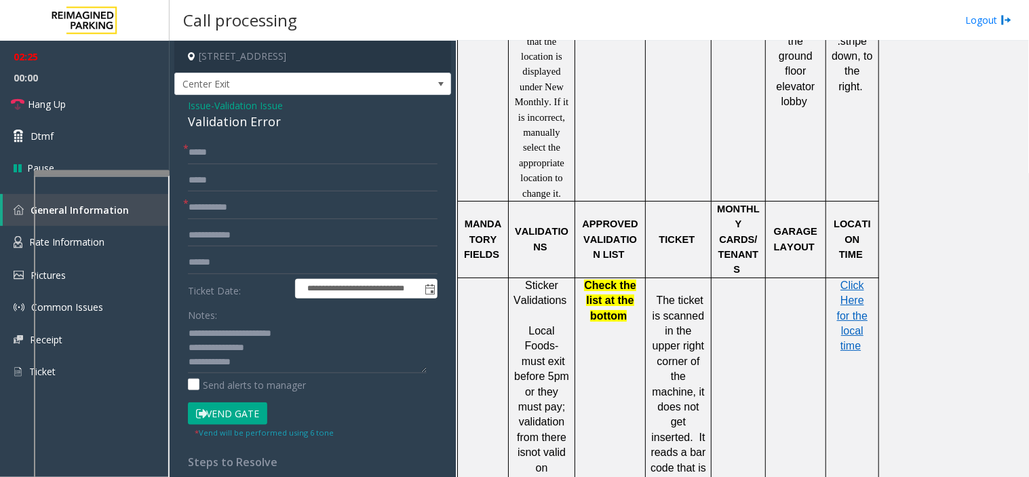
click at [250, 411] on button "Vend Gate" at bounding box center [227, 413] width 79 height 23
click at [260, 365] on textarea at bounding box center [307, 347] width 239 height 51
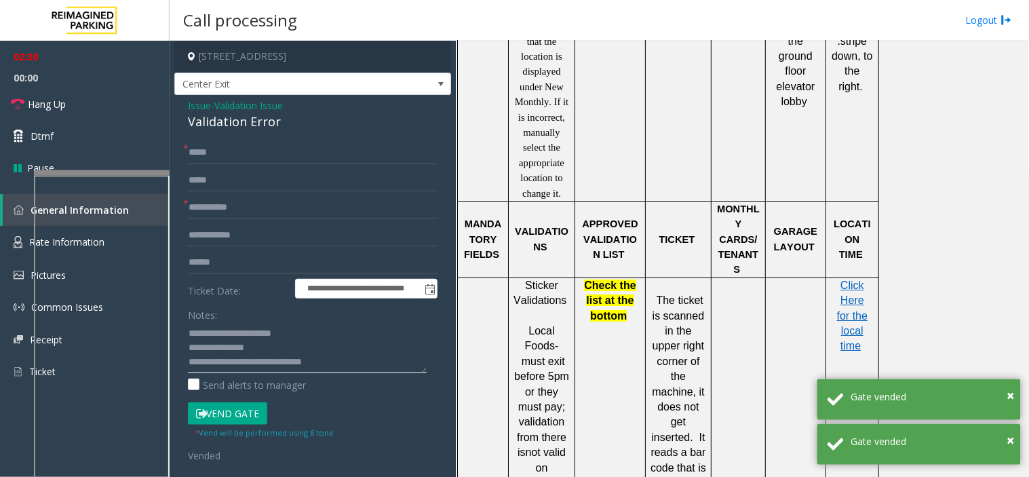
type textarea "**********"
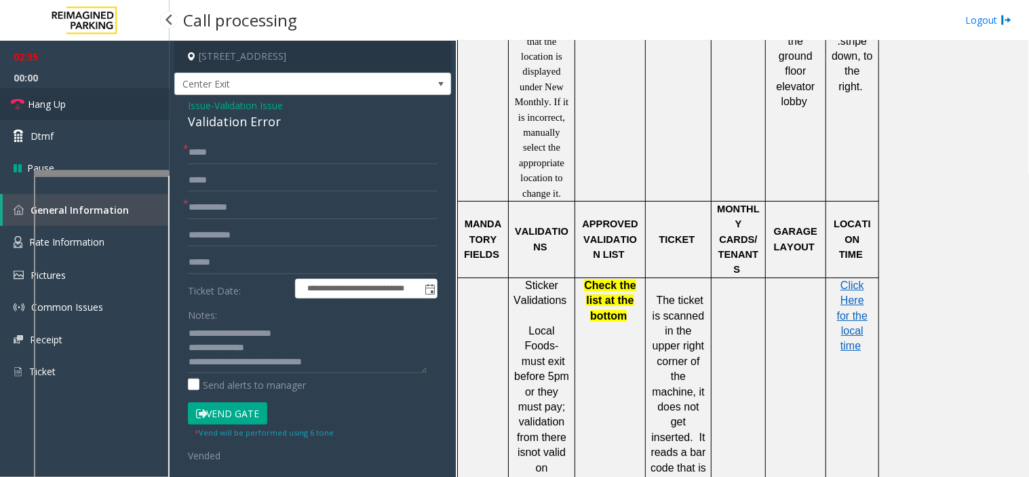
click at [124, 113] on link "Hang Up" at bounding box center [85, 104] width 170 height 32
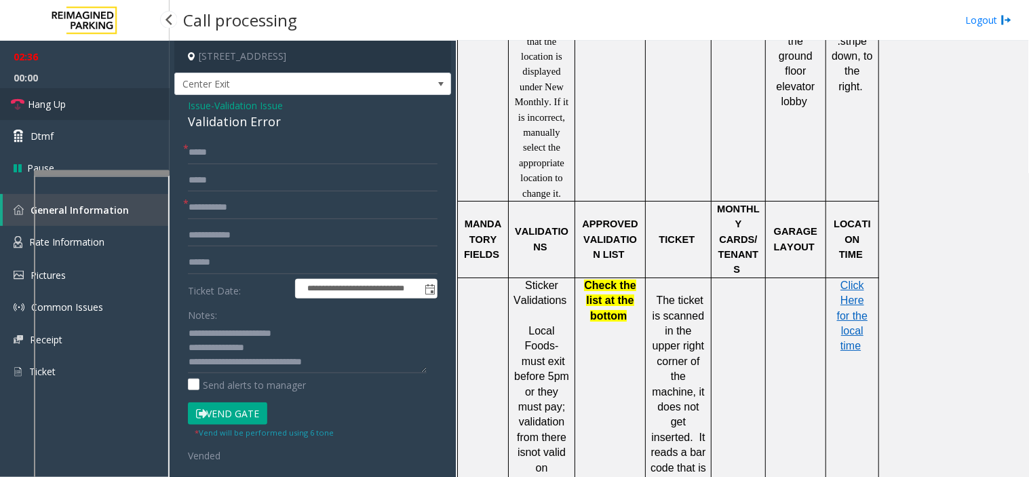
click at [124, 113] on link "Hang Up" at bounding box center [85, 104] width 170 height 32
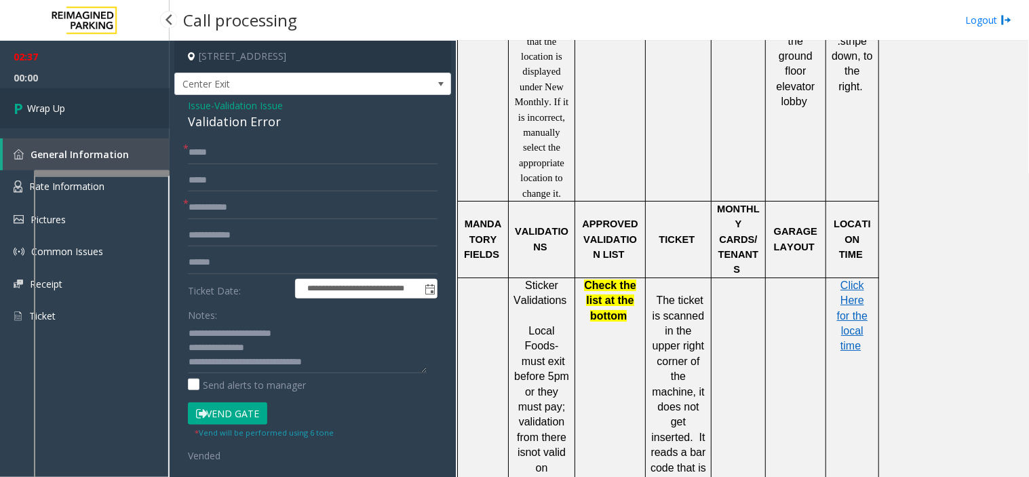
click at [124, 113] on link "Wrap Up" at bounding box center [85, 108] width 170 height 40
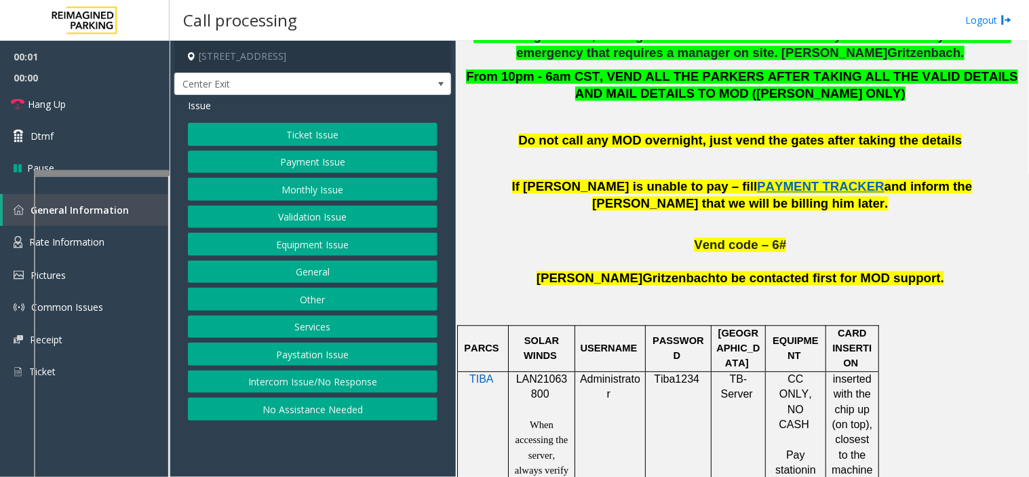
scroll to position [829, 0]
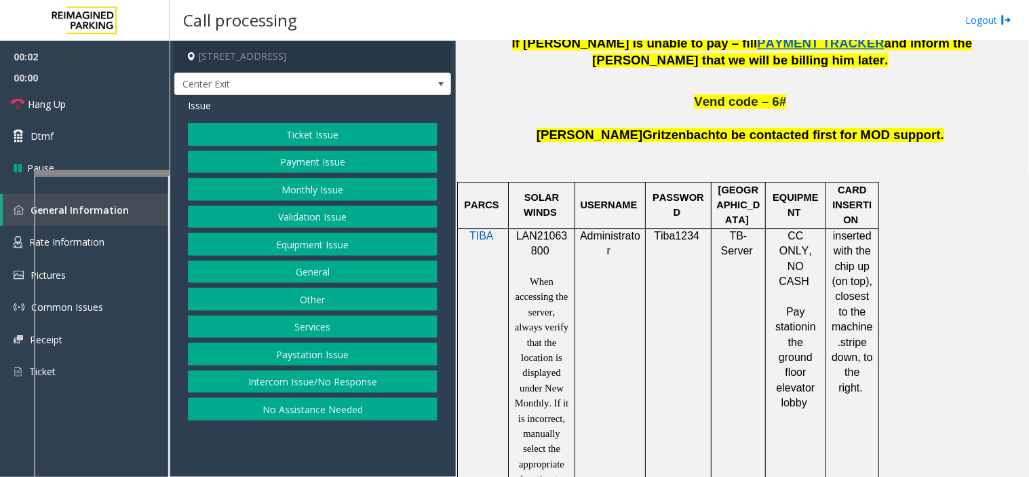
click at [530, 246] on p "LAN21063800" at bounding box center [542, 244] width 56 height 31
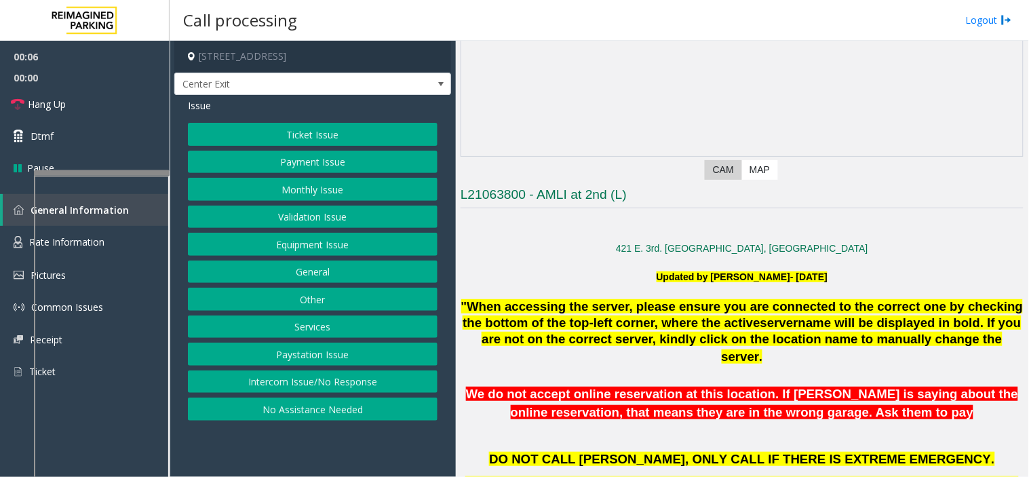
scroll to position [151, 0]
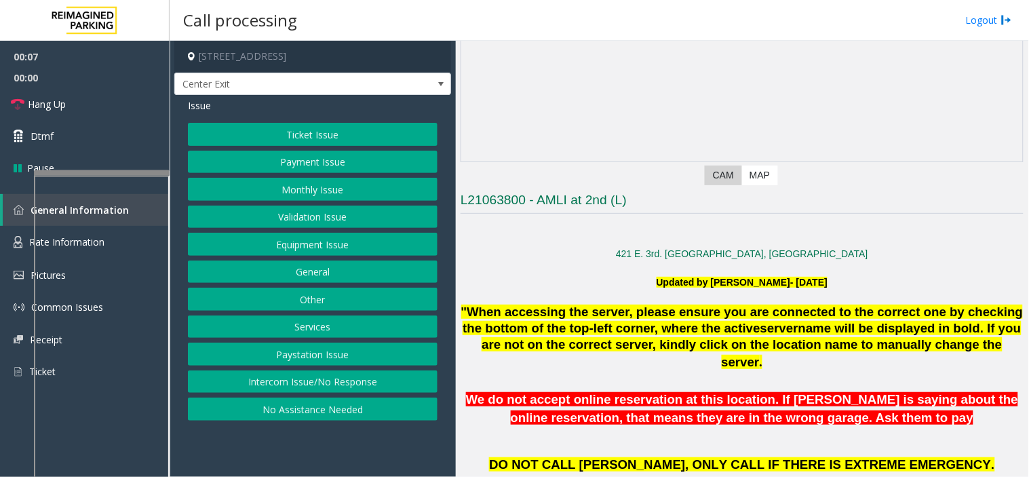
click at [301, 212] on button "Validation Issue" at bounding box center [313, 217] width 250 height 23
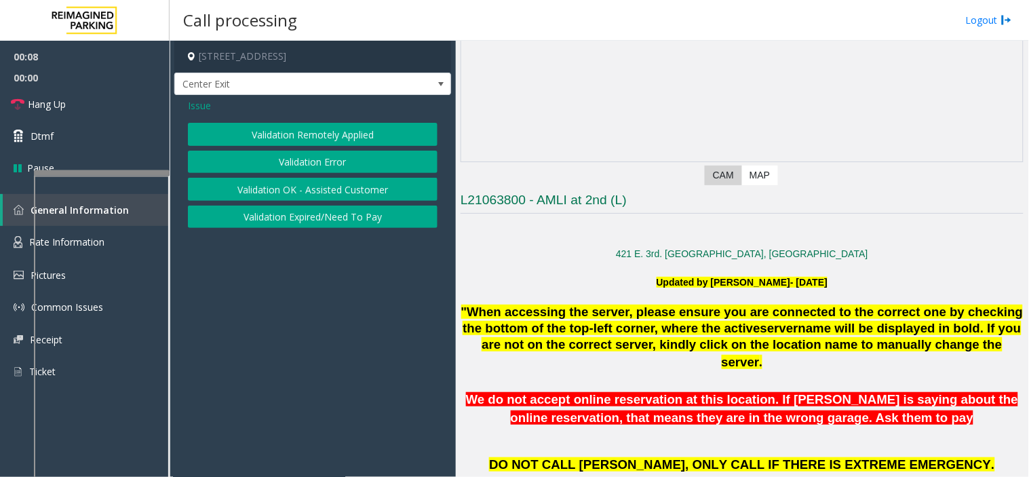
click at [297, 166] on button "Validation Error" at bounding box center [313, 162] width 250 height 23
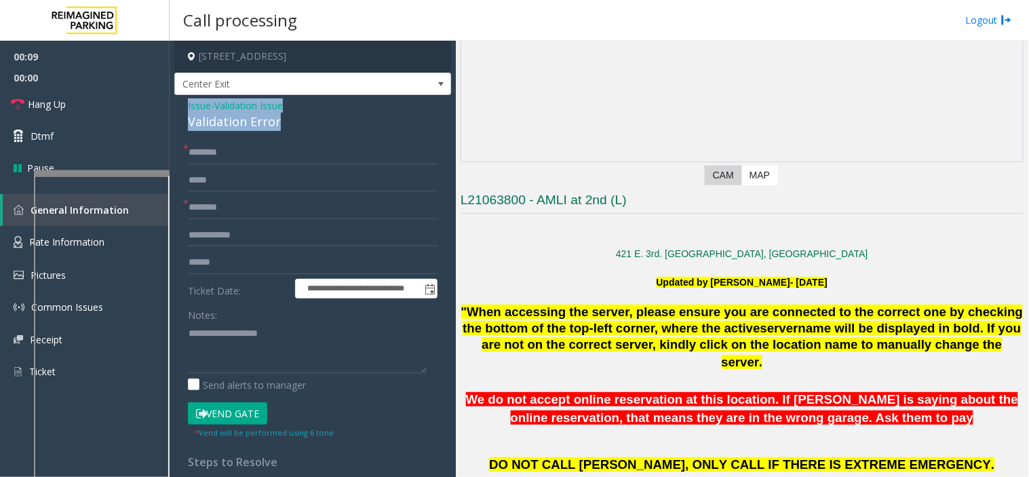
drag, startPoint x: 267, startPoint y: 124, endPoint x: 178, endPoint y: 102, distance: 92.3
click at [178, 102] on div "**********" at bounding box center [312, 369] width 277 height 549
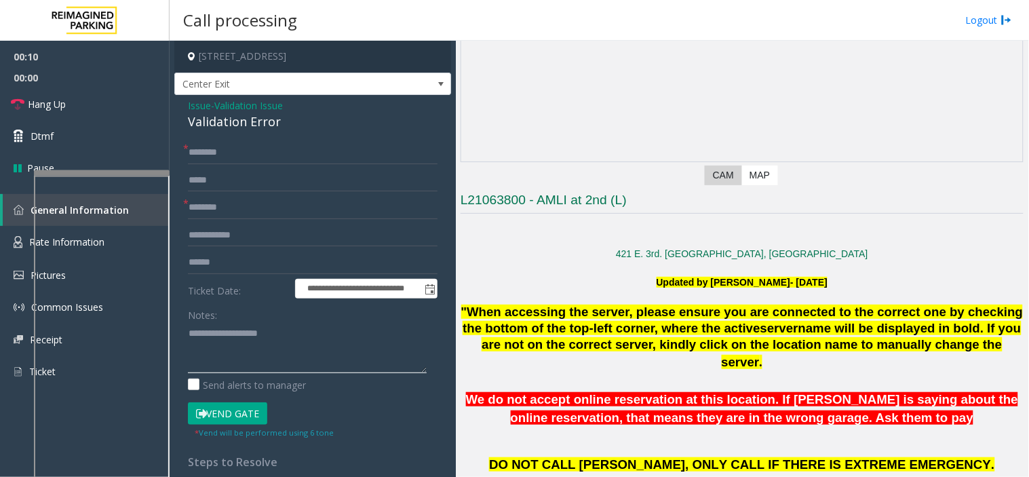
click at [210, 334] on textarea at bounding box center [307, 347] width 239 height 51
paste textarea "**********"
type textarea "**********"
click at [204, 186] on input "text" at bounding box center [313, 180] width 250 height 23
click at [206, 193] on form "**********" at bounding box center [313, 290] width 250 height 298
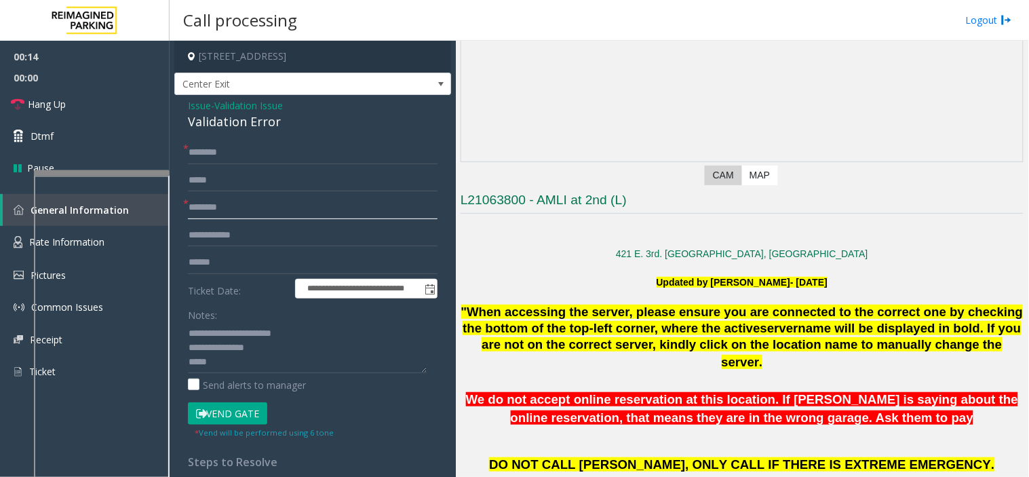
click at [242, 216] on input "text" at bounding box center [313, 207] width 250 height 23
type input "**********"
click at [225, 233] on input "text" at bounding box center [313, 235] width 250 height 23
click at [219, 255] on input "text" at bounding box center [313, 262] width 250 height 23
click at [220, 266] on input "*******" at bounding box center [313, 262] width 250 height 23
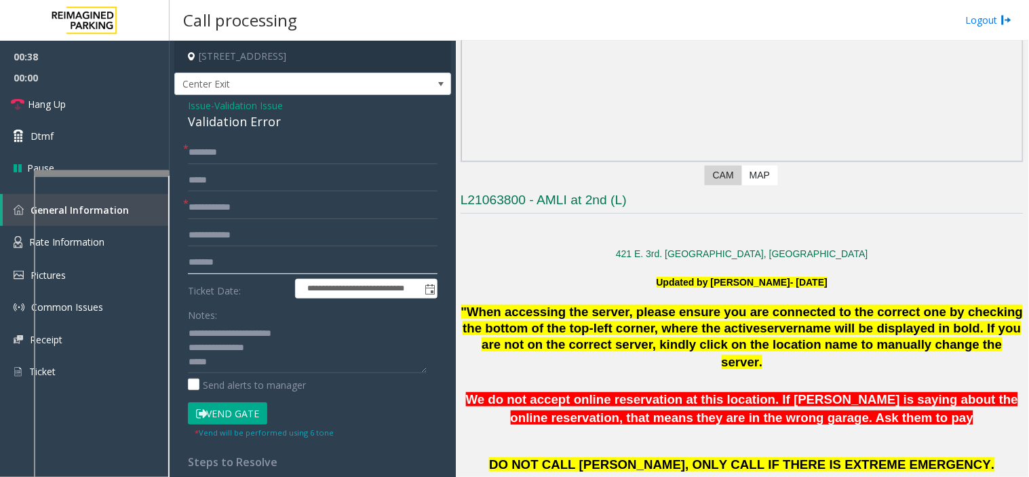
type input "*******"
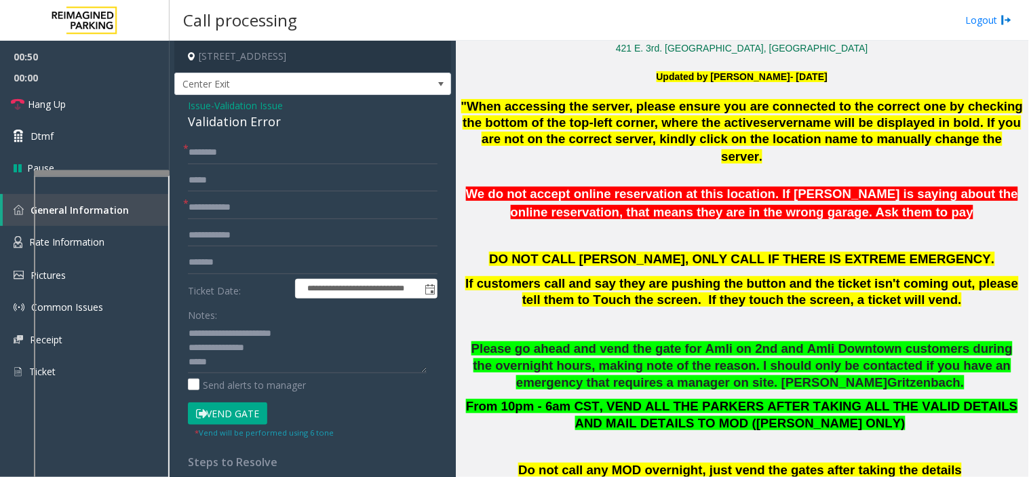
scroll to position [603, 0]
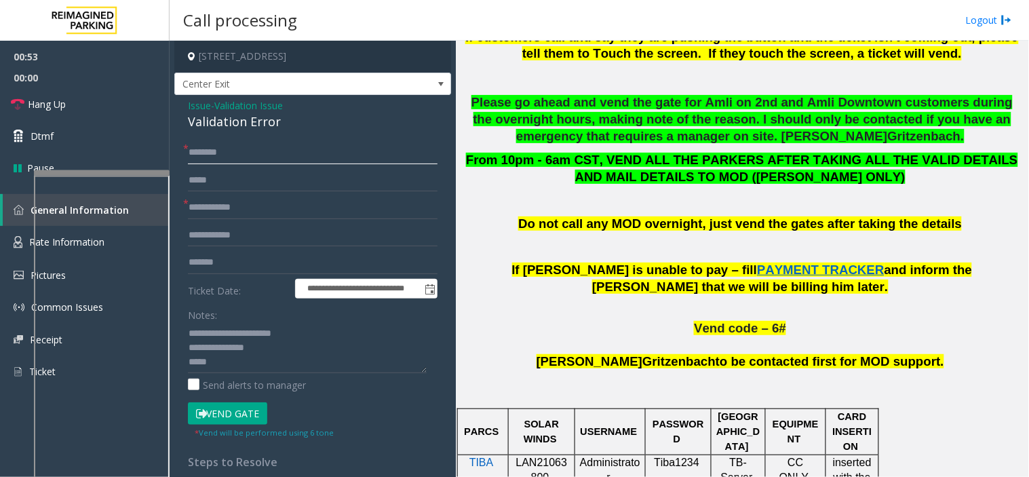
click at [273, 153] on input "text" at bounding box center [313, 152] width 250 height 23
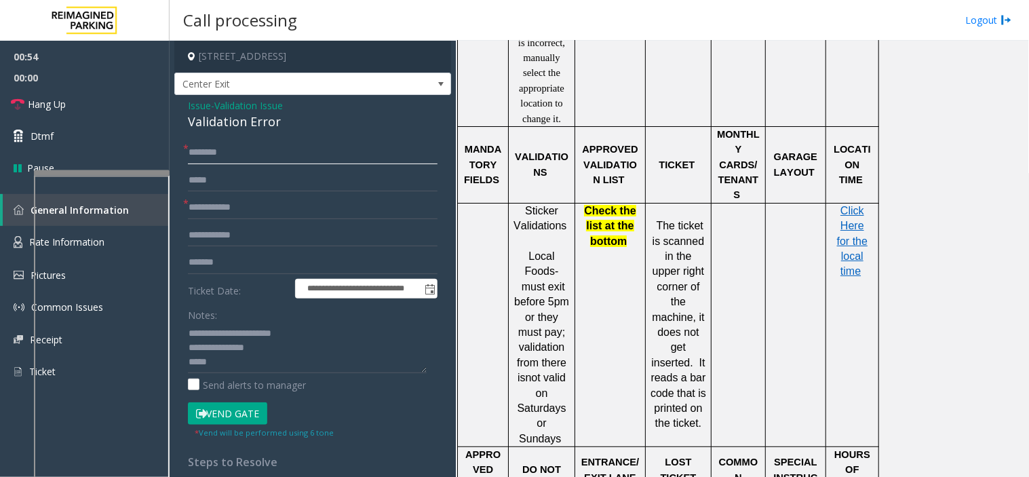
scroll to position [1206, 0]
click at [837, 210] on span "Click Here for the local time" at bounding box center [852, 240] width 31 height 73
click at [224, 153] on input "text" at bounding box center [313, 152] width 250 height 23
type input "******"
click at [219, 414] on button "Vend Gate" at bounding box center [227, 413] width 79 height 23
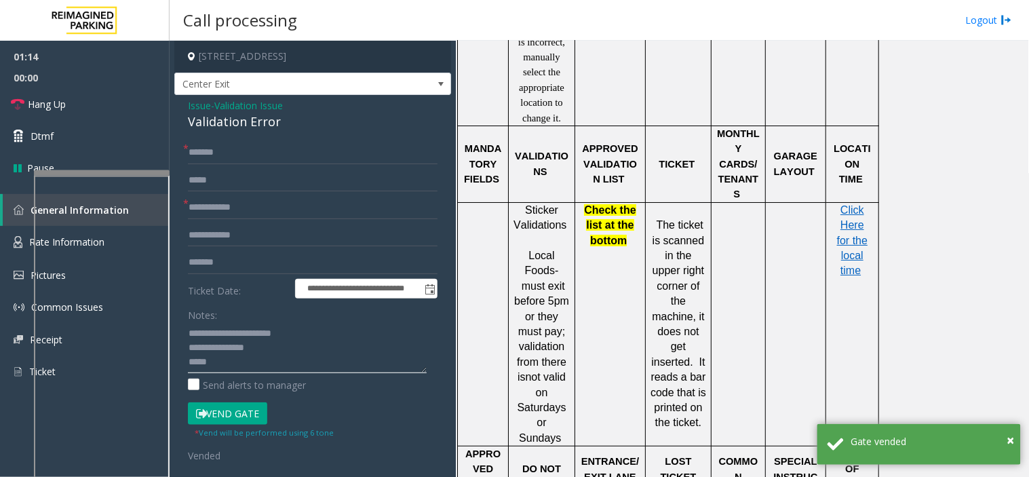
click at [216, 367] on textarea at bounding box center [307, 347] width 239 height 51
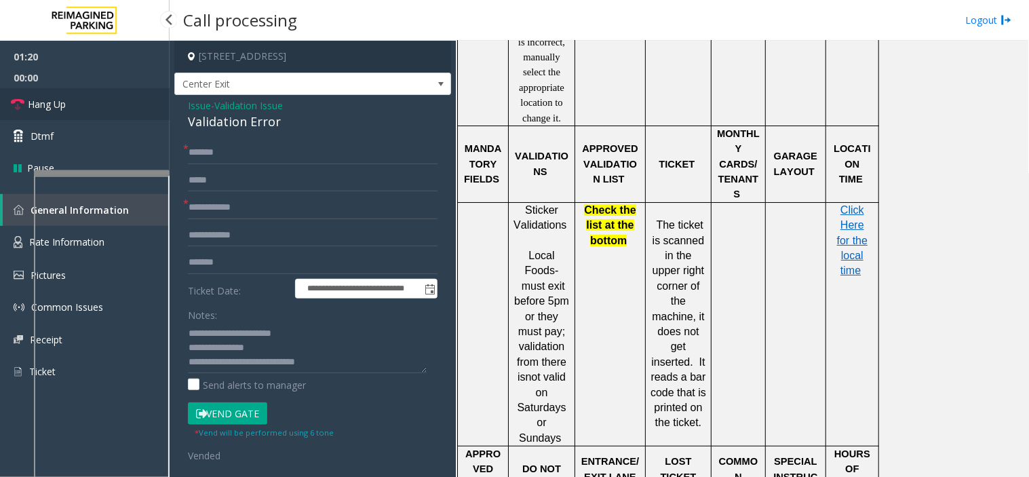
click at [90, 92] on link "Hang Up" at bounding box center [85, 104] width 170 height 32
drag, startPoint x: 280, startPoint y: 360, endPoint x: 286, endPoint y: 382, distance: 23.2
click at [281, 360] on textarea at bounding box center [307, 347] width 239 height 51
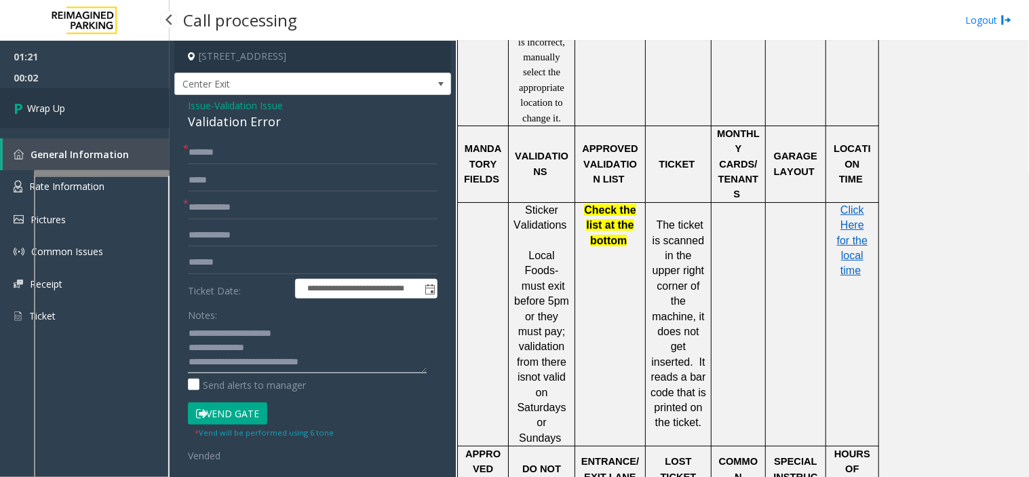
type textarea "**********"
click at [126, 115] on link "Wrap Up" at bounding box center [85, 108] width 170 height 40
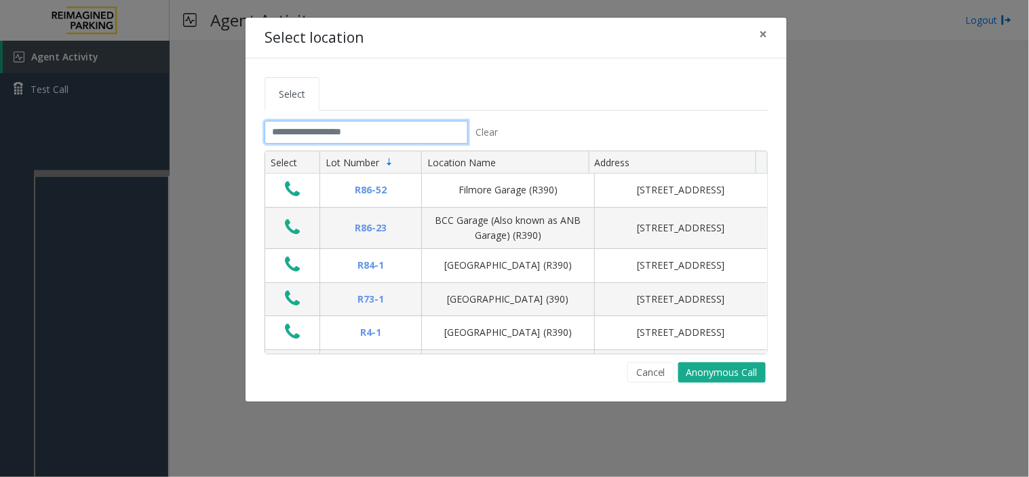
click at [344, 124] on input "text" at bounding box center [367, 132] width 204 height 23
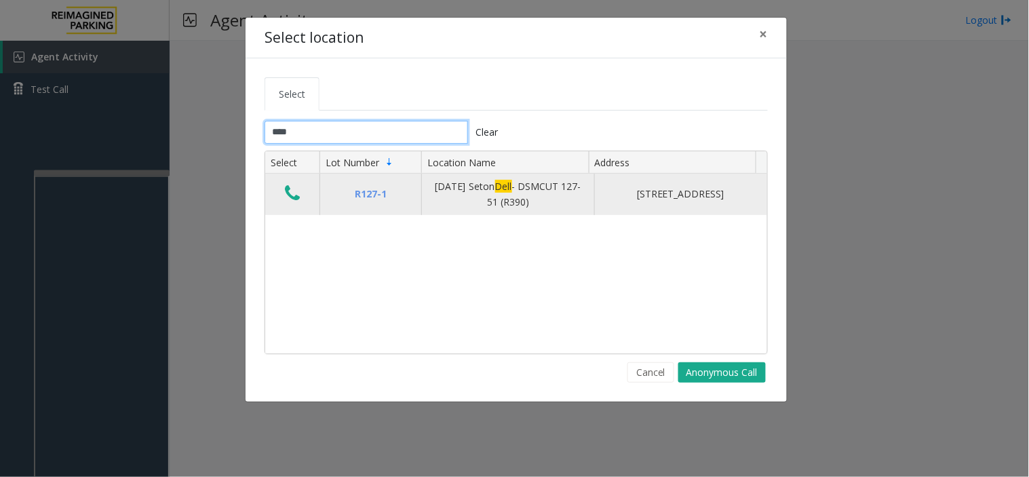
type input "****"
click at [294, 199] on icon "Data table" at bounding box center [292, 193] width 15 height 19
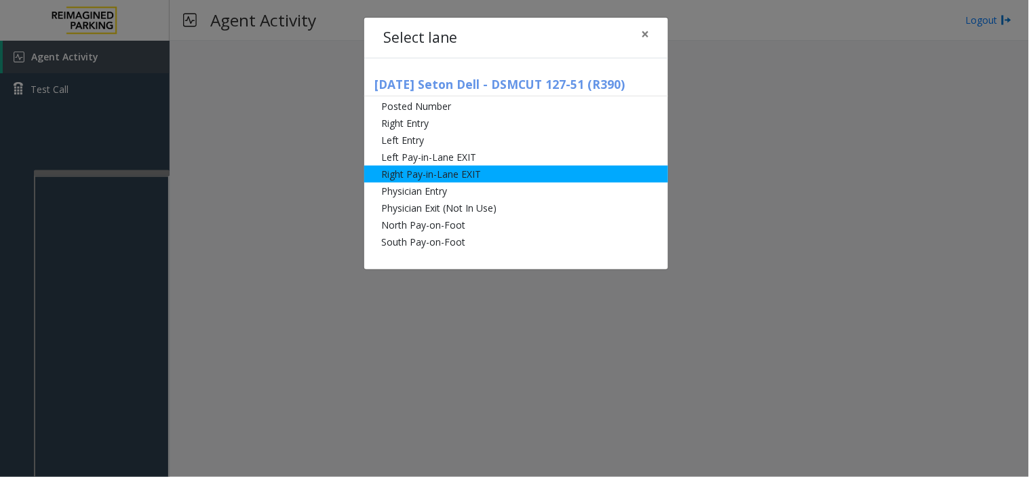
click at [426, 172] on li "Right Pay-in-Lane EXIT" at bounding box center [516, 174] width 304 height 17
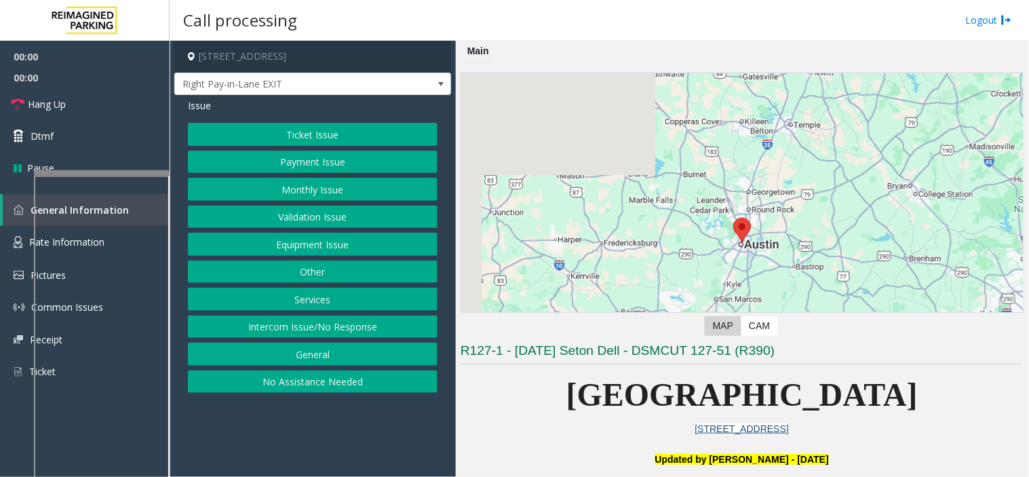
click at [290, 189] on button "Monthly Issue" at bounding box center [313, 189] width 250 height 23
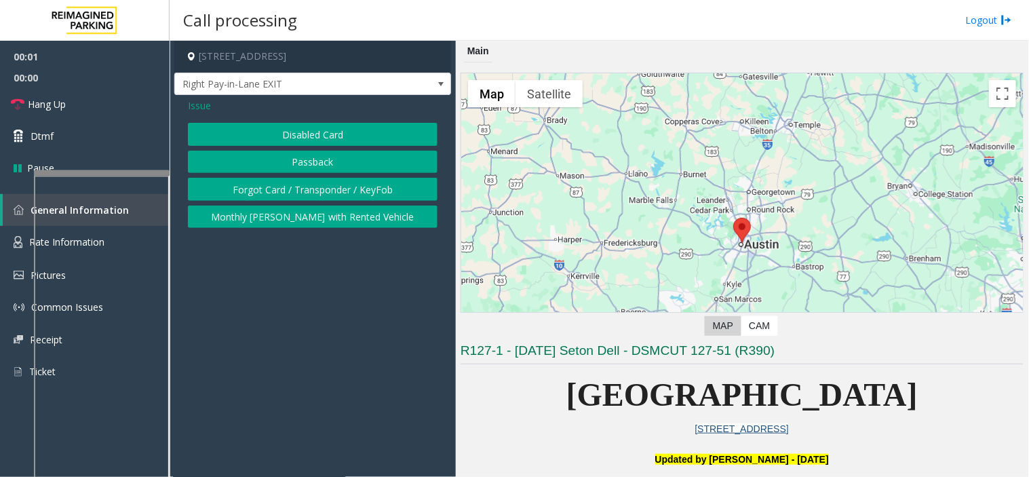
click at [285, 182] on button "Forgot Card / Transponder / KeyFob" at bounding box center [313, 189] width 250 height 23
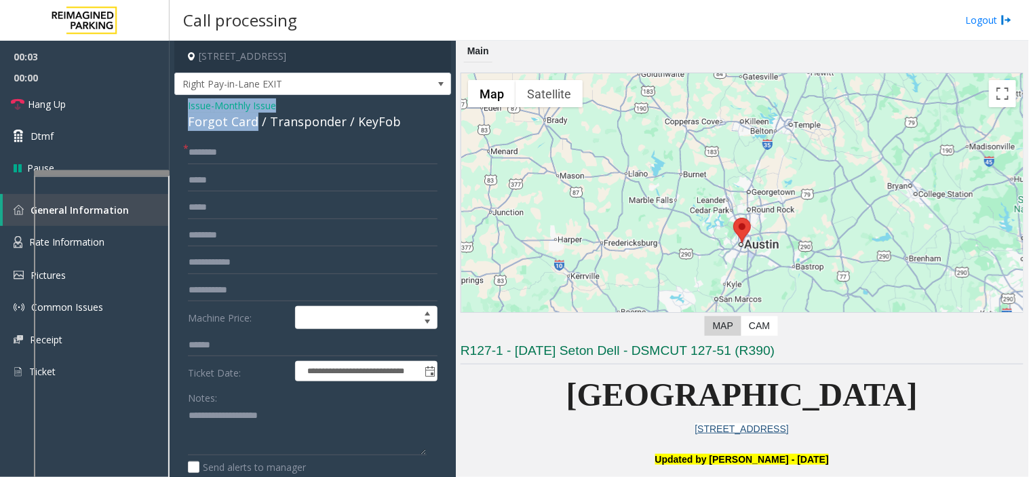
drag, startPoint x: 256, startPoint y: 122, endPoint x: 229, endPoint y: 102, distance: 33.5
click at [178, 105] on div "**********" at bounding box center [312, 382] width 277 height 575
type textarea "**********"
click at [210, 156] on input "text" at bounding box center [313, 152] width 250 height 23
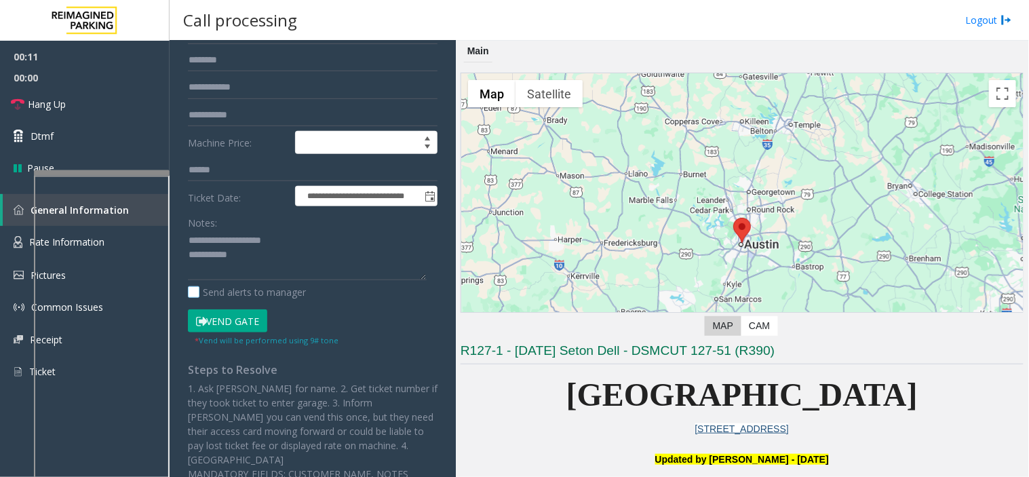
scroll to position [178, 0]
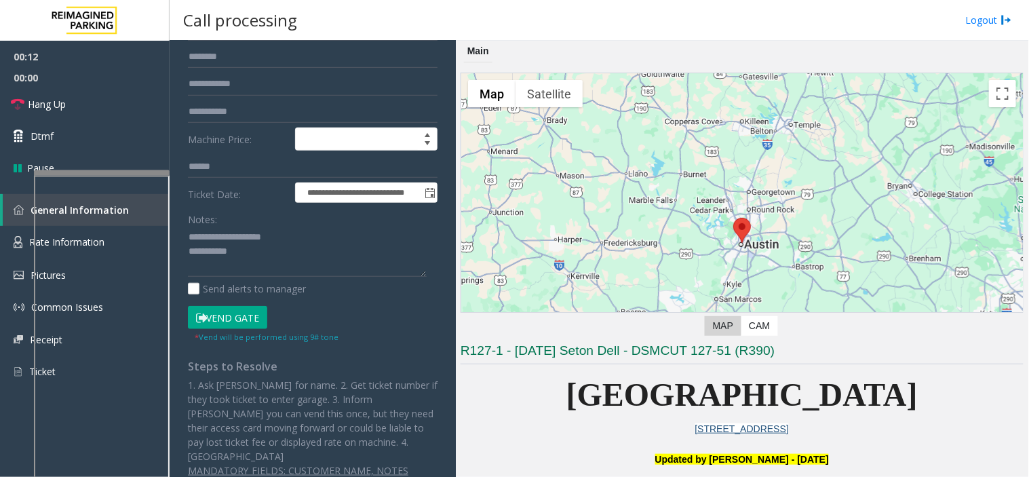
type input "*********"
click at [219, 322] on button "Vend Gate" at bounding box center [227, 317] width 79 height 23
click at [254, 271] on textarea at bounding box center [307, 252] width 239 height 51
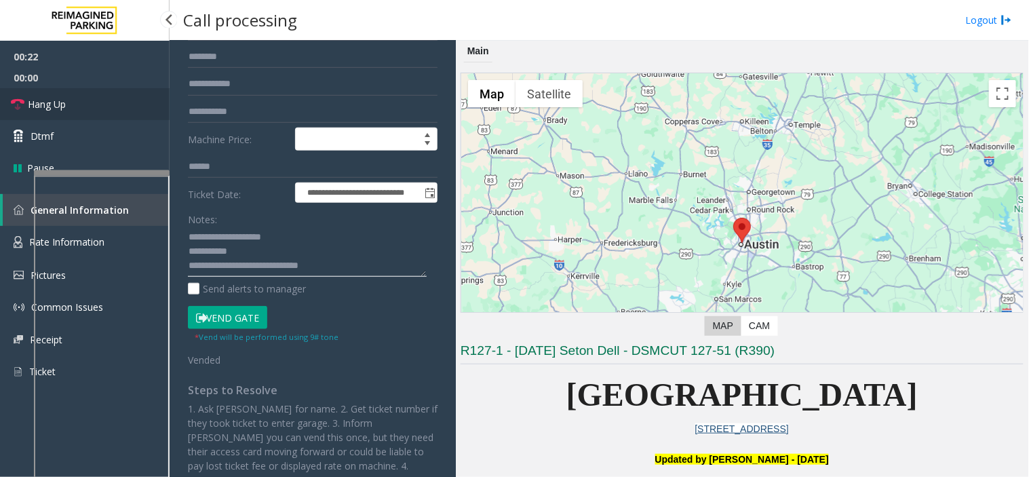
type textarea "**********"
click at [98, 102] on link "Hang Up" at bounding box center [85, 104] width 170 height 32
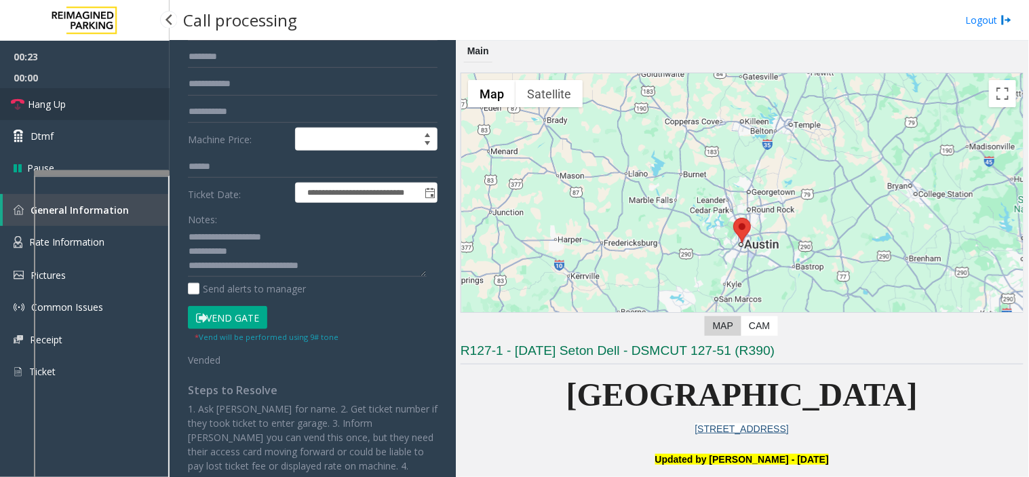
click at [98, 102] on link "Hang Up" at bounding box center [85, 104] width 170 height 32
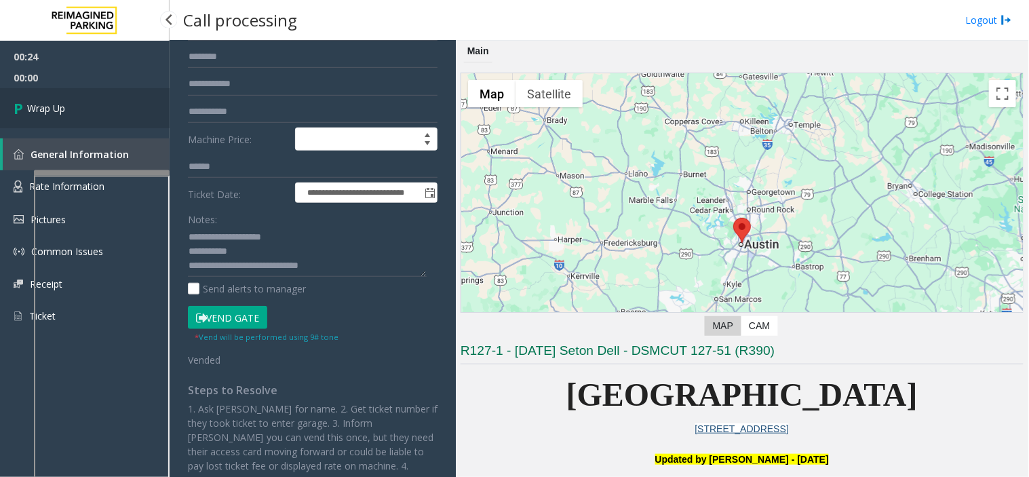
click at [98, 102] on link "Wrap Up" at bounding box center [85, 108] width 170 height 40
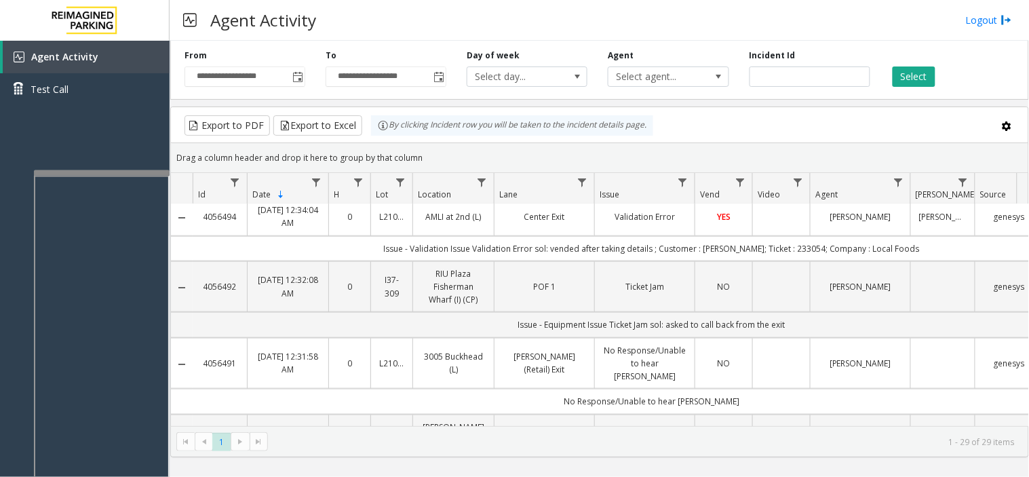
scroll to position [301, 0]
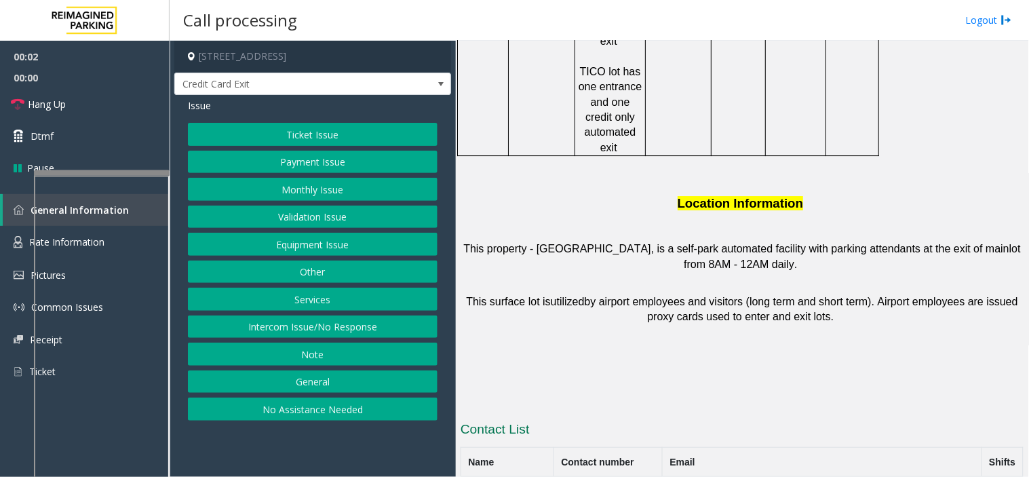
scroll to position [1314, 0]
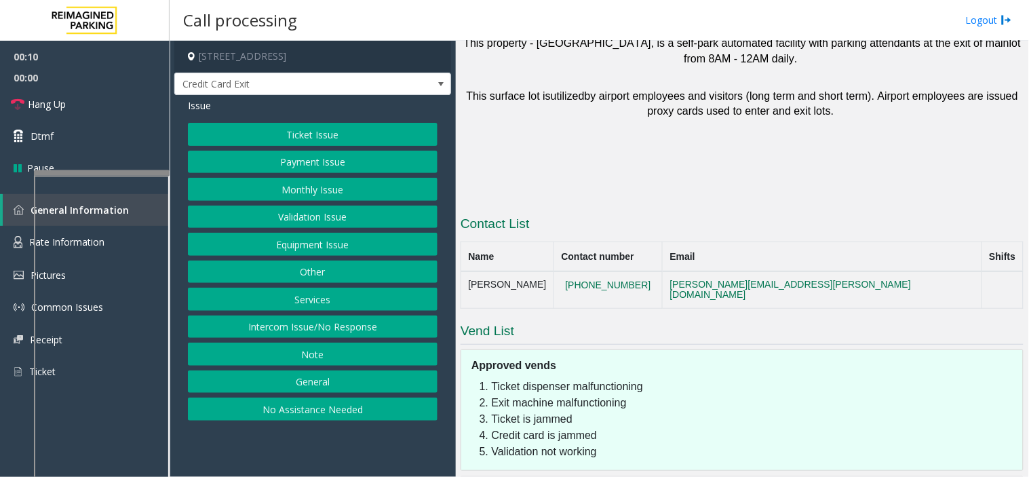
click at [362, 323] on button "Intercom Issue/No Response" at bounding box center [313, 327] width 250 height 23
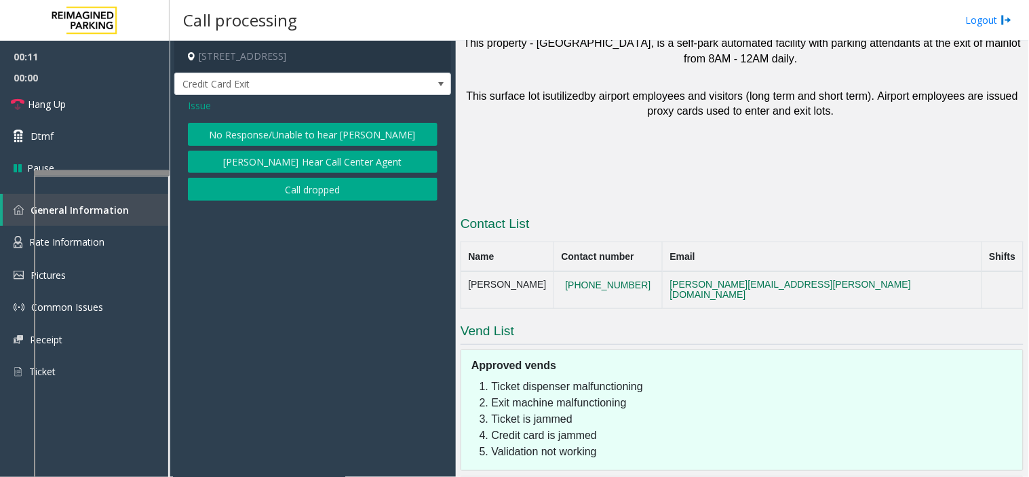
click at [242, 121] on div "Issue No Response/Unable to hear parker Parker Cannot Hear Call Center Agent Ca…" at bounding box center [312, 151] width 277 height 113
click at [242, 123] on button "No Response/Unable to hear [PERSON_NAME]" at bounding box center [313, 134] width 250 height 23
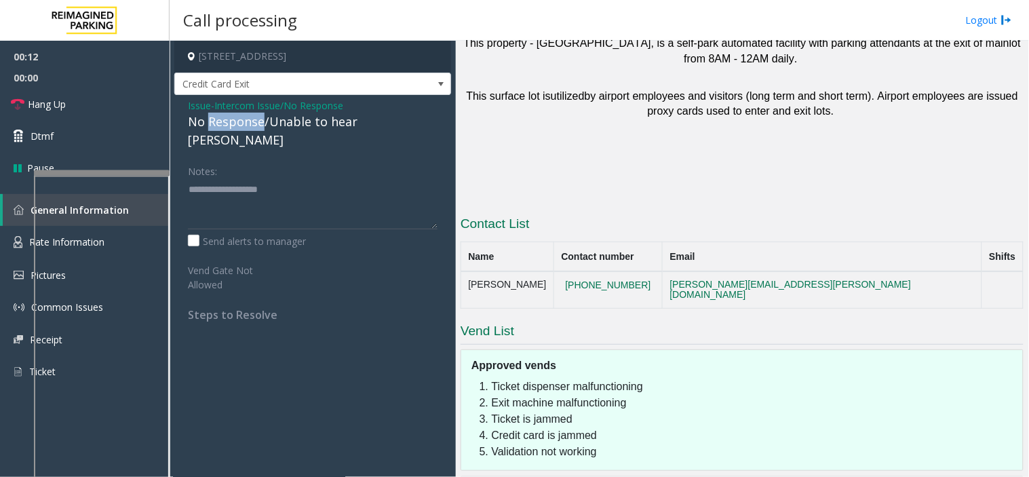
click at [242, 123] on div "No Response/Unable to hear [PERSON_NAME]" at bounding box center [313, 131] width 250 height 37
type textarea "**********"
click at [126, 104] on link "Hang Up" at bounding box center [85, 104] width 170 height 32
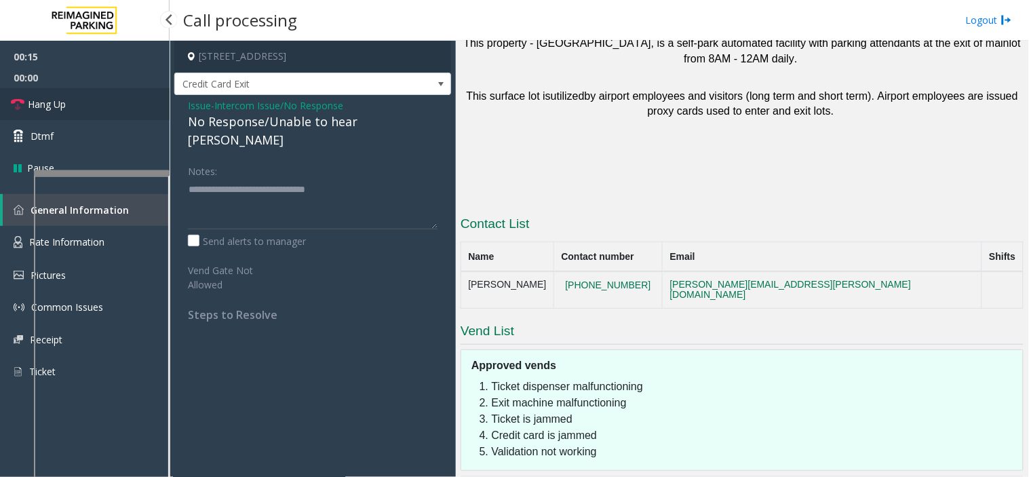
click at [126, 104] on link "Hang Up" at bounding box center [85, 104] width 170 height 32
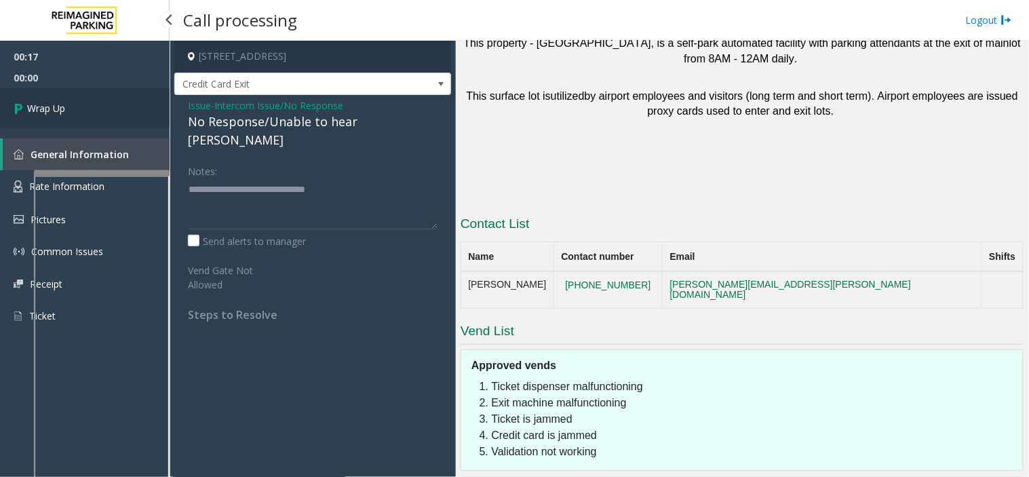
click at [126, 104] on link "Wrap Up" at bounding box center [85, 108] width 170 height 40
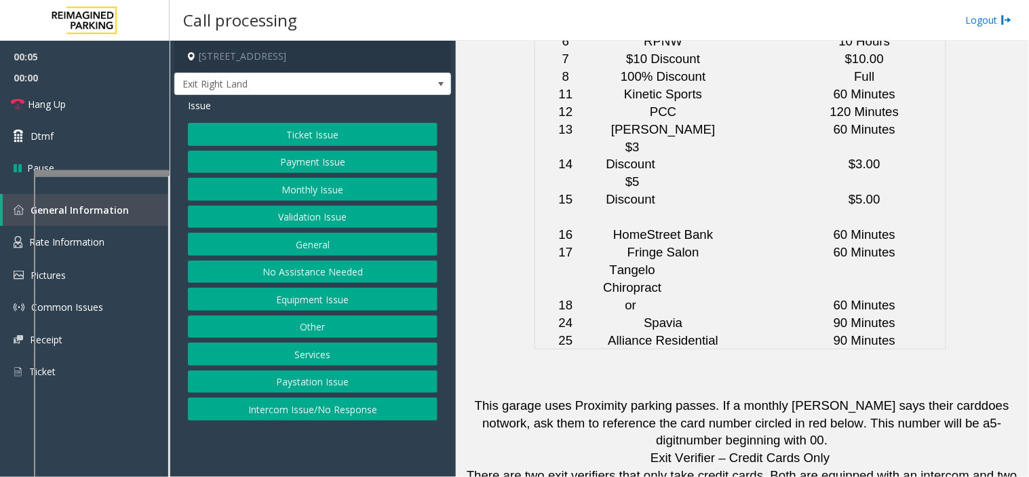
scroll to position [3513, 0]
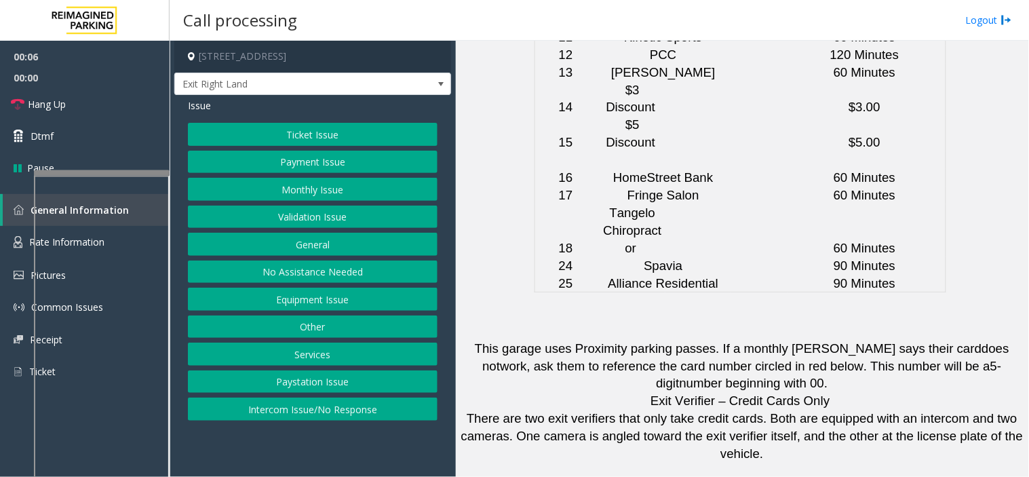
click at [329, 191] on button "Monthly Issue" at bounding box center [313, 189] width 250 height 23
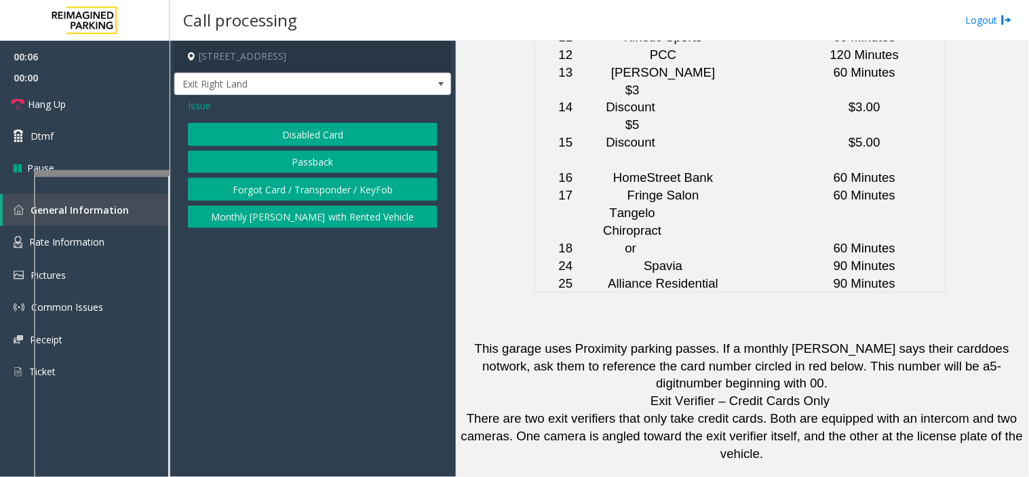
click at [279, 188] on button "Forgot Card / Transponder / KeyFob" at bounding box center [313, 189] width 250 height 23
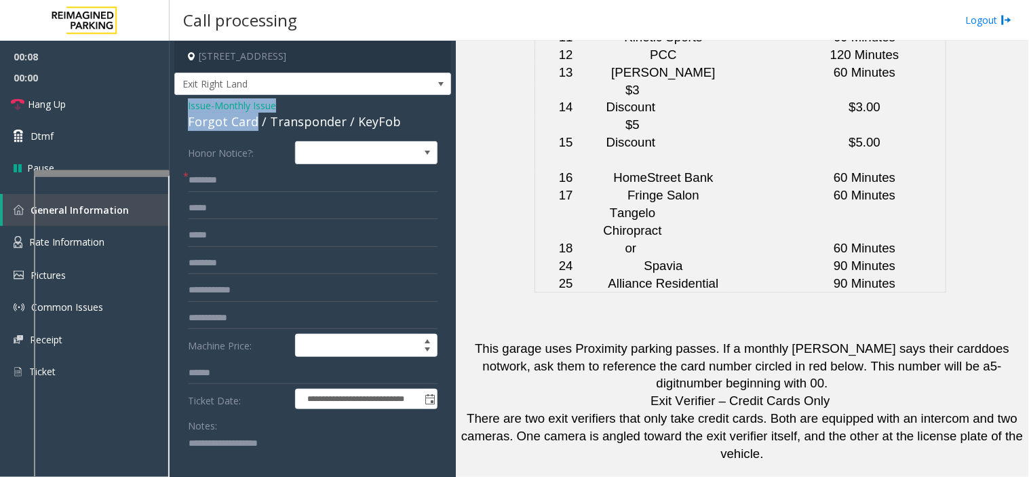
drag, startPoint x: 254, startPoint y: 124, endPoint x: 181, endPoint y: 106, distance: 76.2
click at [181, 106] on div "**********" at bounding box center [312, 439] width 277 height 688
click at [222, 183] on input "text" at bounding box center [313, 180] width 250 height 23
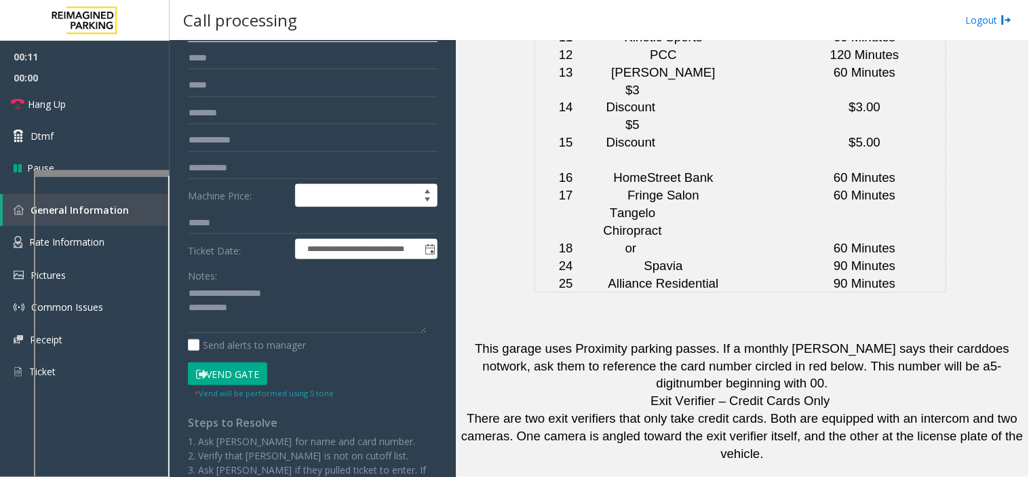
scroll to position [151, 0]
click at [289, 309] on textarea at bounding box center [307, 307] width 239 height 51
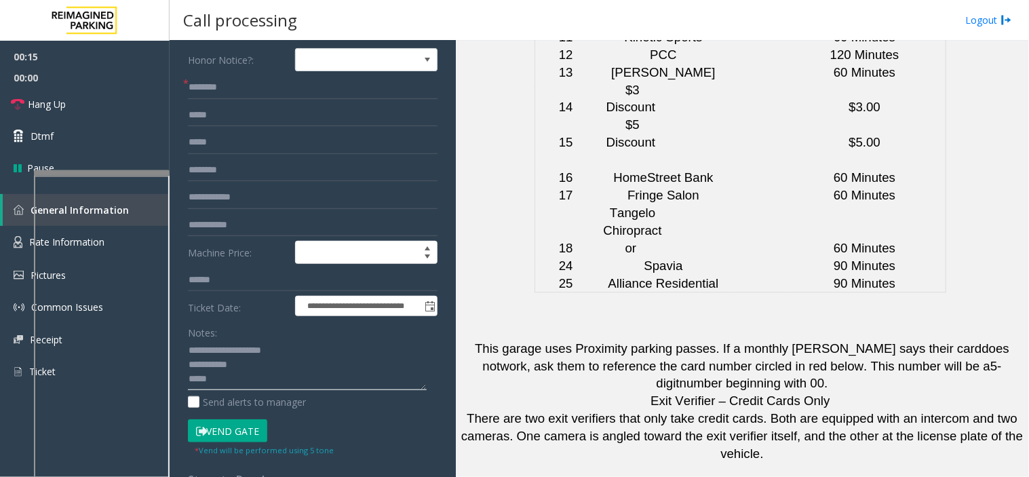
scroll to position [0, 0]
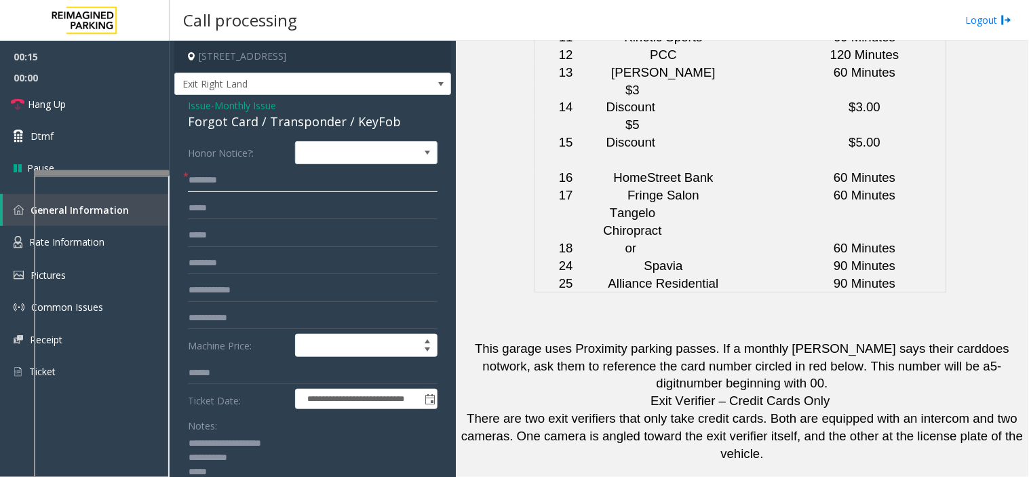
click at [254, 178] on input "text" at bounding box center [313, 180] width 250 height 23
click at [242, 473] on textarea at bounding box center [307, 458] width 239 height 51
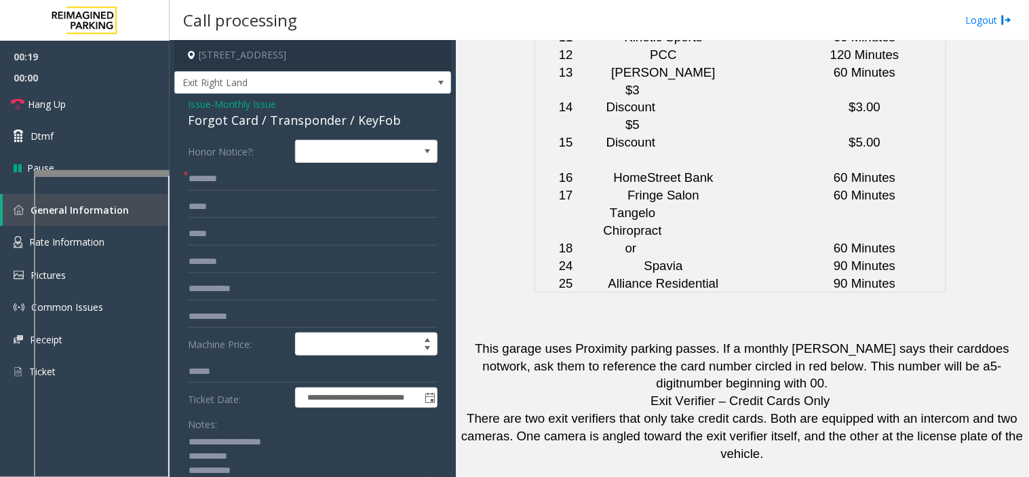
type textarea "**********"
click at [252, 183] on input "text" at bounding box center [313, 179] width 250 height 23
click at [240, 178] on input "*******" at bounding box center [313, 179] width 250 height 23
click at [215, 183] on input "*******" at bounding box center [313, 179] width 250 height 23
click at [283, 185] on input "********" at bounding box center [313, 179] width 250 height 23
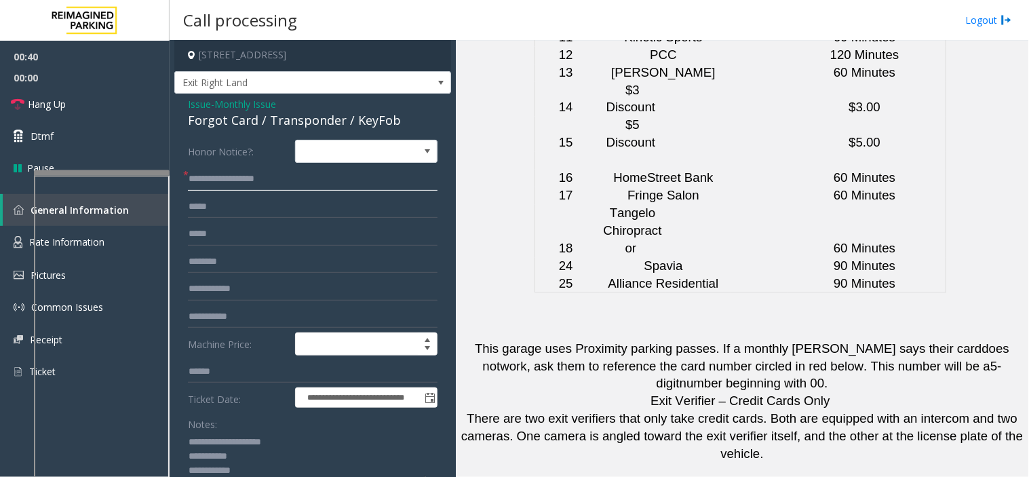
scroll to position [227, 0]
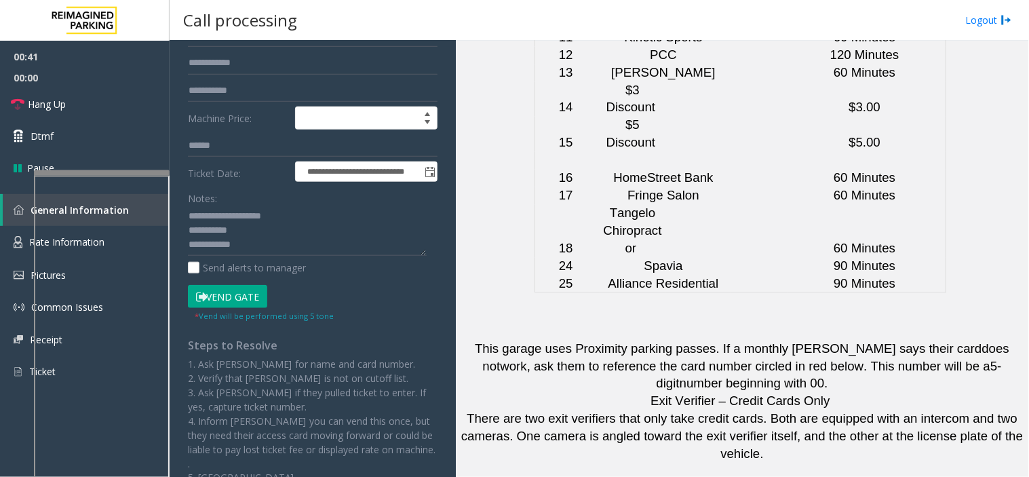
type input "**********"
click at [221, 304] on button "Vend Gate" at bounding box center [227, 296] width 79 height 23
click at [233, 297] on button "Vend Gate" at bounding box center [227, 296] width 79 height 23
click at [252, 251] on textarea at bounding box center [307, 231] width 239 height 51
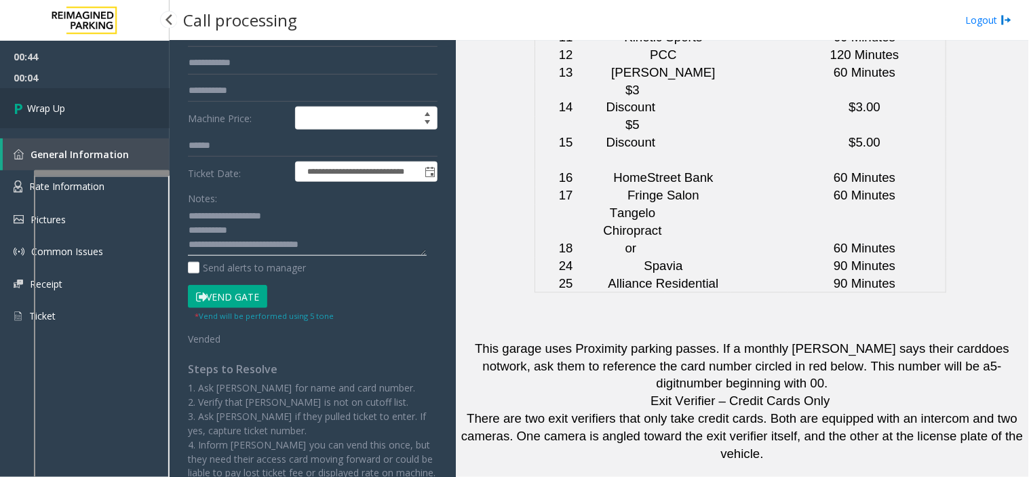
type textarea "**********"
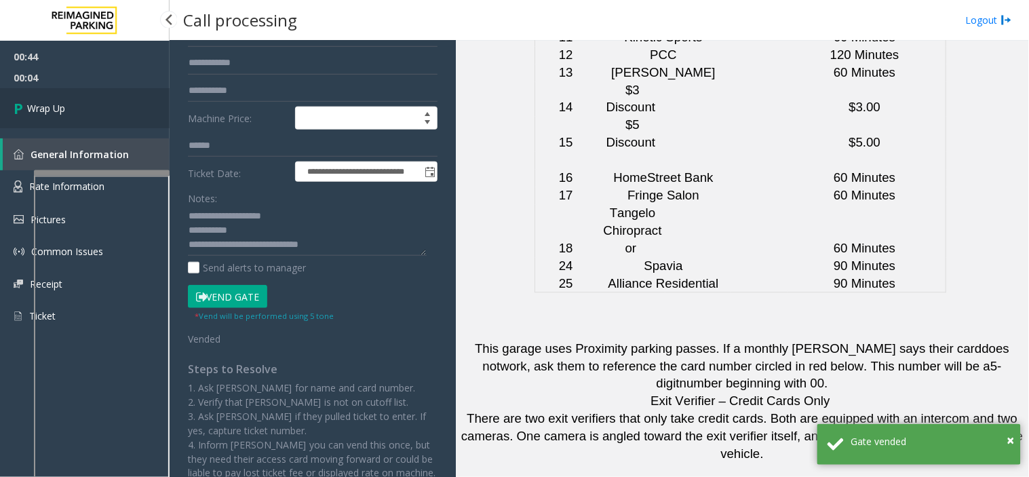
click at [100, 95] on link "Wrap Up" at bounding box center [85, 108] width 170 height 40
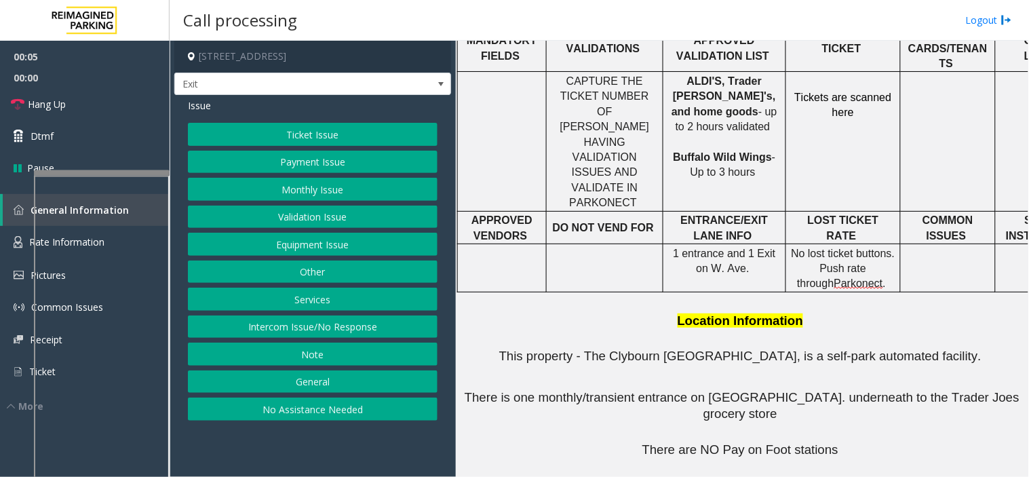
scroll to position [603, 0]
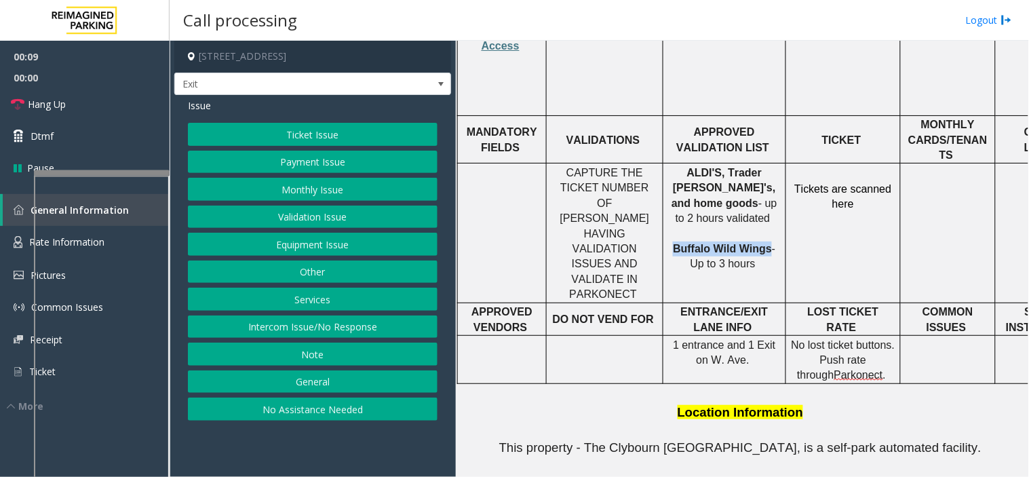
drag, startPoint x: 757, startPoint y: 186, endPoint x: 674, endPoint y: 181, distance: 83.6
click at [674, 243] on span "Buffalo Wild Wings" at bounding box center [722, 249] width 99 height 12
copy span "Buffalo Wild Wings"
click at [304, 206] on button "Validation Issue" at bounding box center [313, 217] width 250 height 23
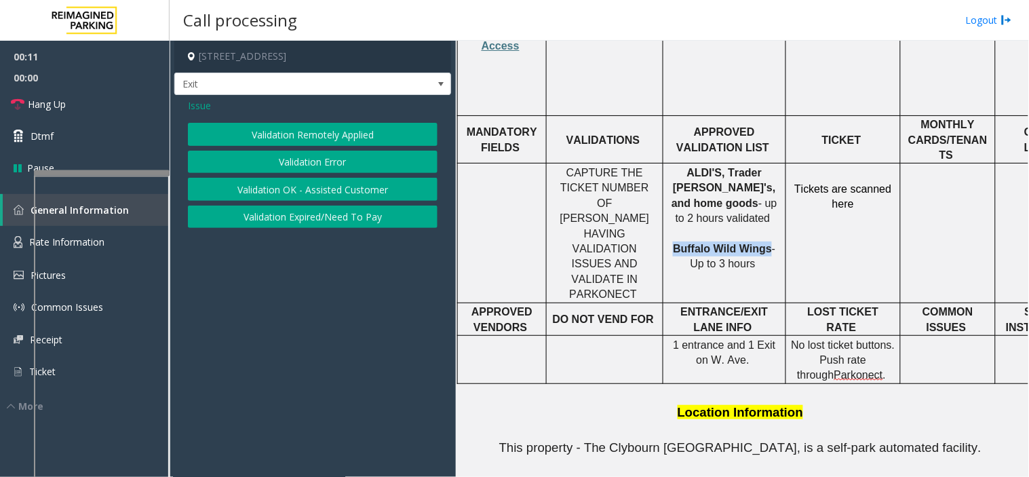
click at [297, 159] on button "Validation Error" at bounding box center [313, 162] width 250 height 23
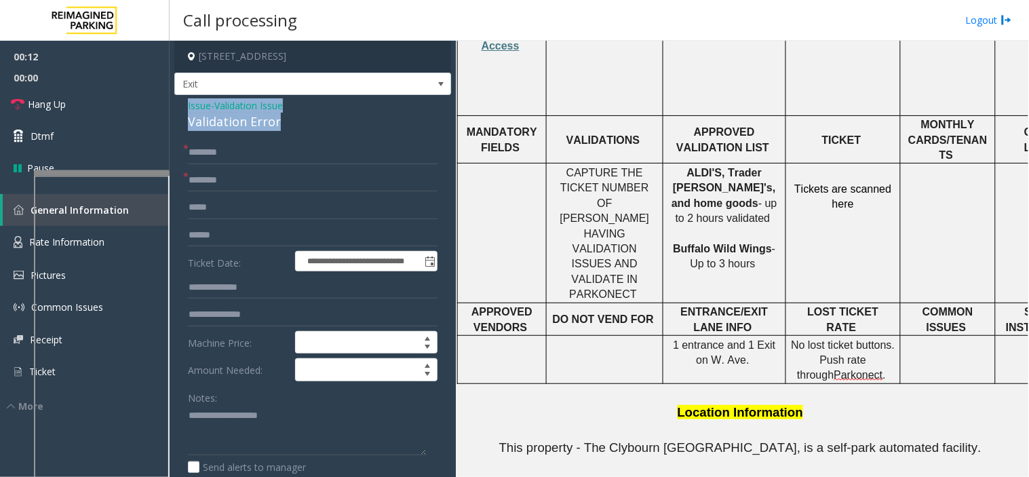
drag, startPoint x: 273, startPoint y: 122, endPoint x: 183, endPoint y: 105, distance: 91.3
copy div "Issue - Validation Issue Validation Error"
click at [227, 185] on input "text" at bounding box center [313, 180] width 250 height 23
paste input "**********"
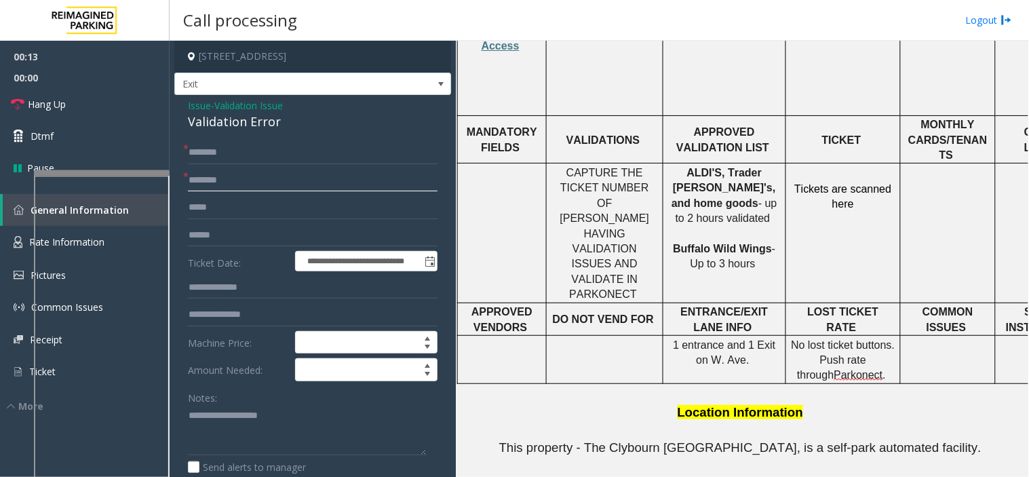
type input "**********"
drag, startPoint x: 189, startPoint y: 178, endPoint x: 397, endPoint y: 189, distance: 208.6
click at [397, 189] on input "**********" at bounding box center [313, 180] width 250 height 23
type textarea "**********"
drag, startPoint x: 757, startPoint y: 187, endPoint x: 675, endPoint y: 178, distance: 82.7
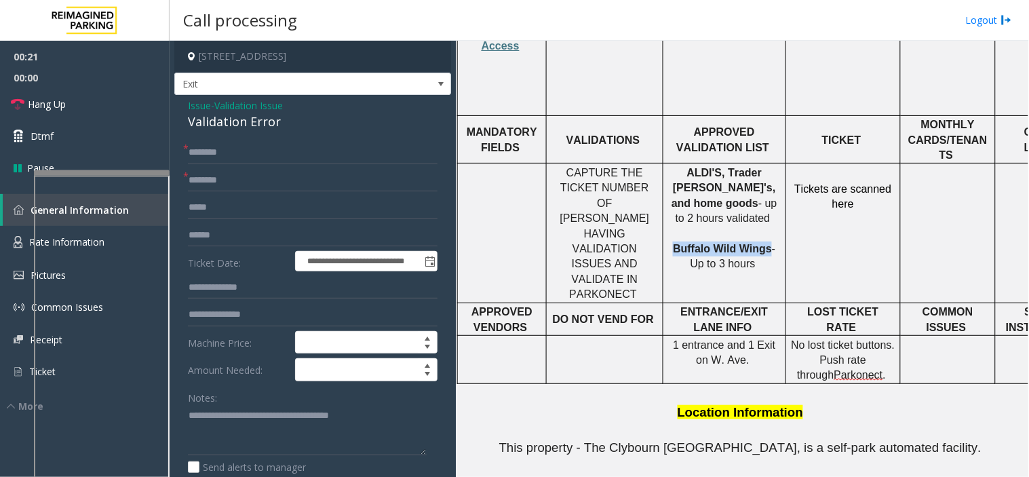
click at [675, 243] on span "Buffalo Wild Wings" at bounding box center [722, 249] width 99 height 12
copy span "Buffalo Wild Wings"
click at [311, 183] on input "text" at bounding box center [313, 180] width 250 height 23
paste input "**********"
type input "**********"
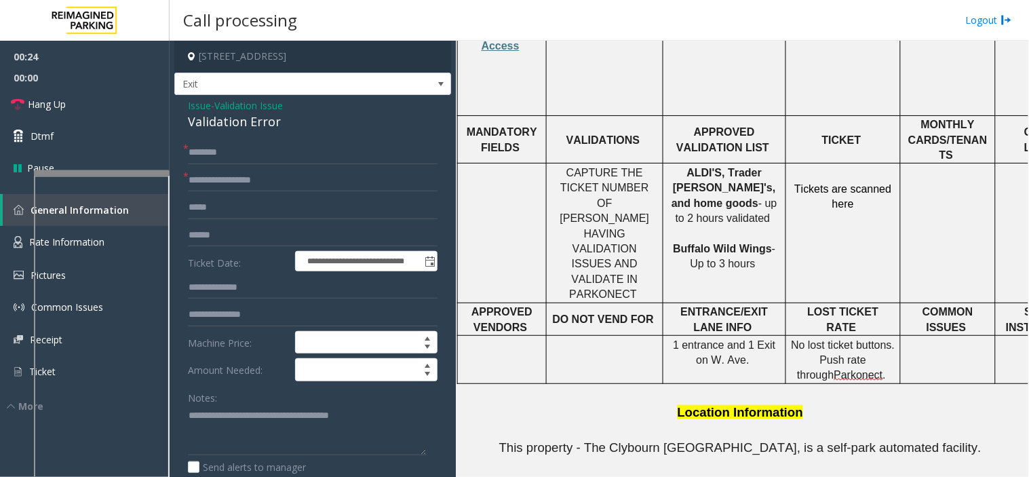
click at [297, 221] on form "**********" at bounding box center [313, 331] width 250 height 381
click at [299, 227] on input "text" at bounding box center [313, 235] width 250 height 23
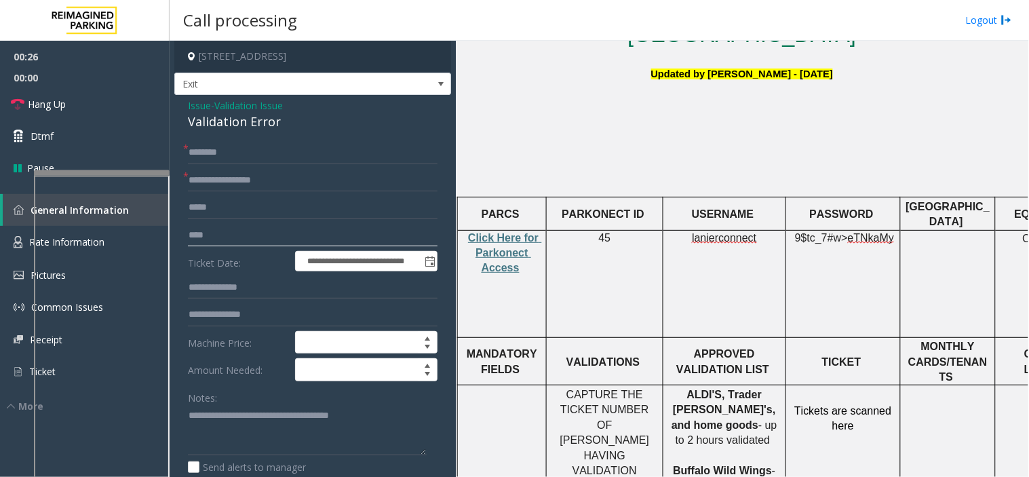
scroll to position [301, 0]
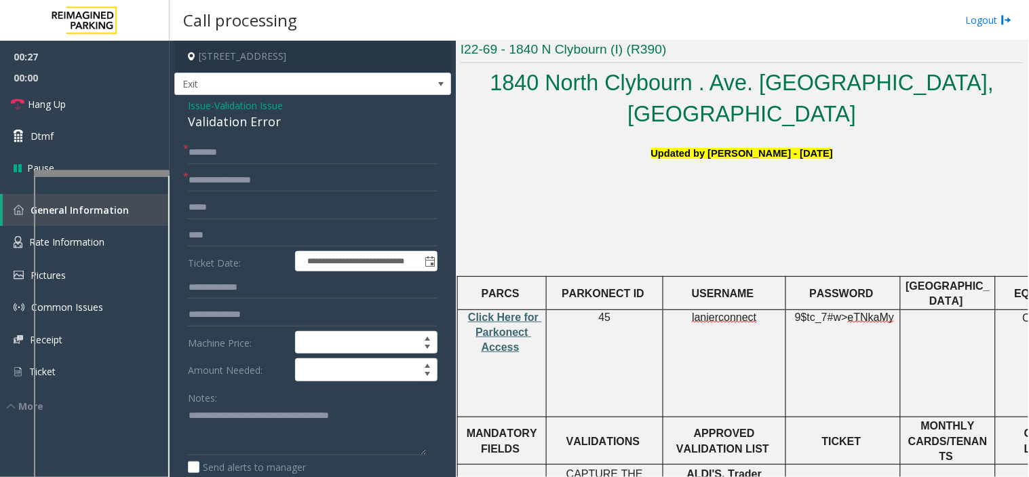
click at [489, 311] on span "Click Here for Parkonect Access" at bounding box center [505, 332] width 74 height 42
click at [238, 252] on label "Ticket Date:" at bounding box center [238, 261] width 107 height 20
click at [238, 235] on input "****" at bounding box center [313, 235] width 250 height 23
type input "**********"
click at [720, 309] on td "lanierconnect" at bounding box center [725, 362] width 123 height 107
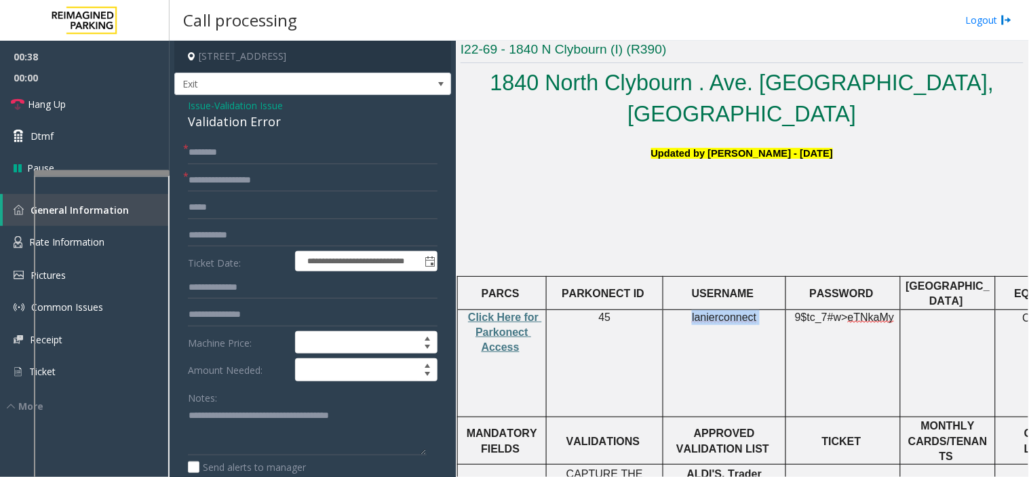
click at [720, 309] on td "lanierconnect" at bounding box center [725, 362] width 123 height 107
copy p "lanierconnect"
click at [220, 157] on input "text" at bounding box center [313, 152] width 250 height 23
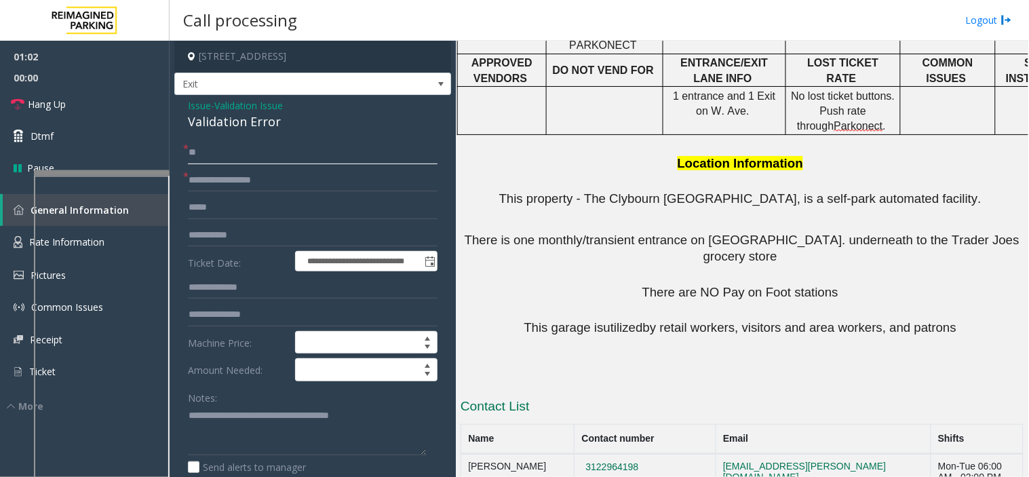
scroll to position [776, 0]
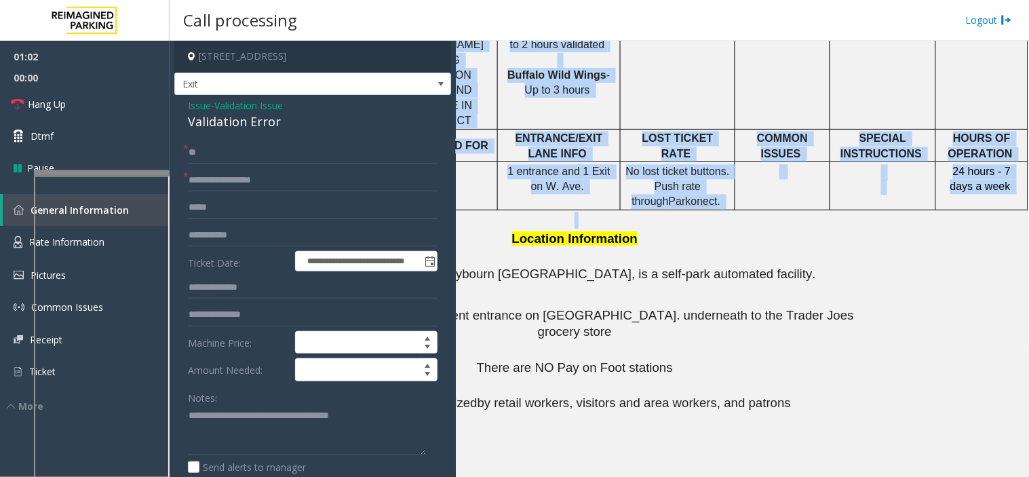
drag, startPoint x: 843, startPoint y: 126, endPoint x: 1029, endPoint y: 112, distance: 186.4
click at [1029, 112] on div "Main ← Move left → Move right ↑ Move up ↓ Move down + Zoom in - Zoom out Home J…" at bounding box center [742, 259] width 573 height 436
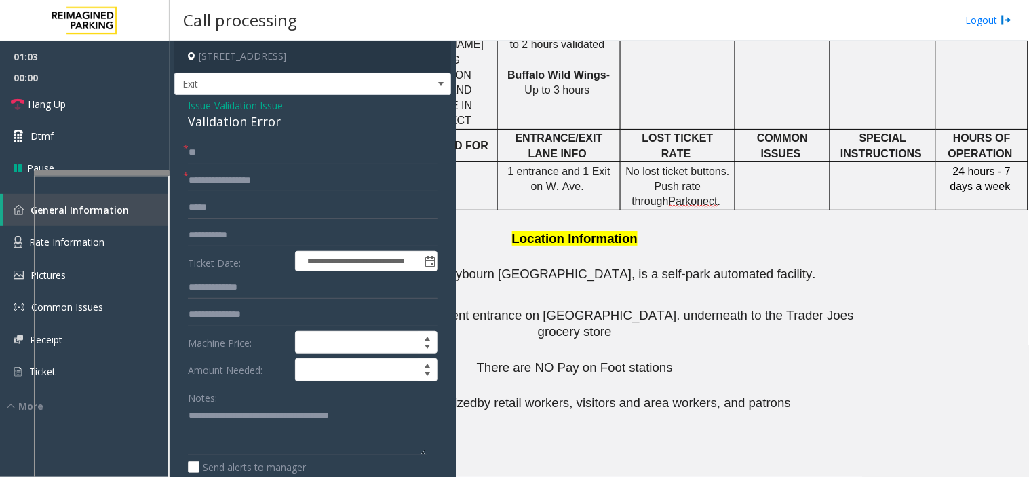
click at [940, 162] on td "24 hours - 7 days a week" at bounding box center [982, 186] width 92 height 48
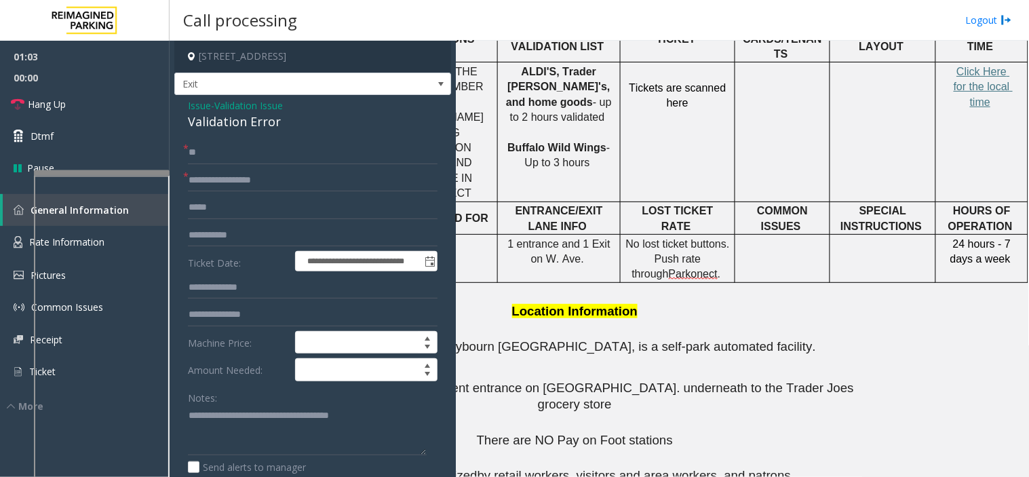
scroll to position [626, 176]
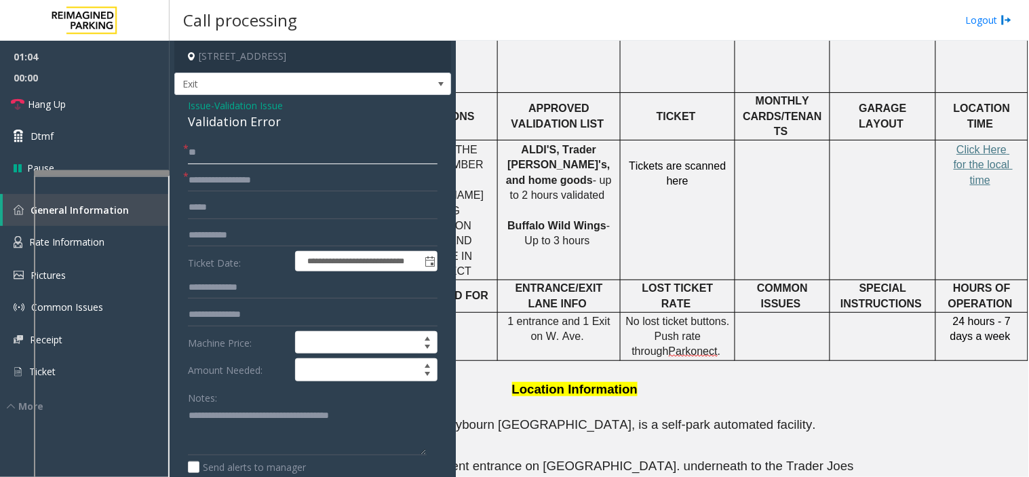
click at [309, 147] on input "**" at bounding box center [313, 152] width 250 height 23
drag, startPoint x: 202, startPoint y: 156, endPoint x: 421, endPoint y: 143, distance: 218.9
click at [421, 143] on input "******" at bounding box center [313, 152] width 250 height 23
type input "******"
click at [977, 144] on span "Click Here for the local time" at bounding box center [983, 165] width 59 height 42
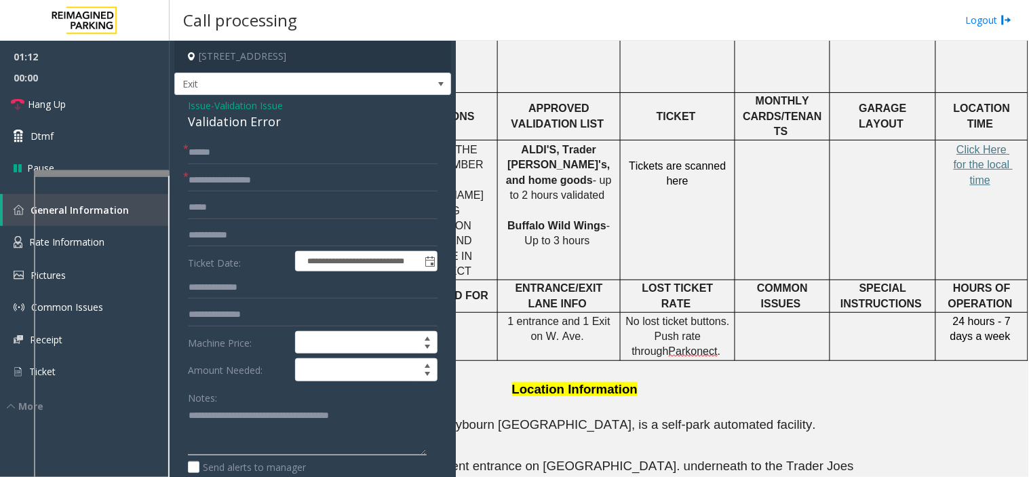
click at [405, 425] on textarea at bounding box center [307, 430] width 239 height 51
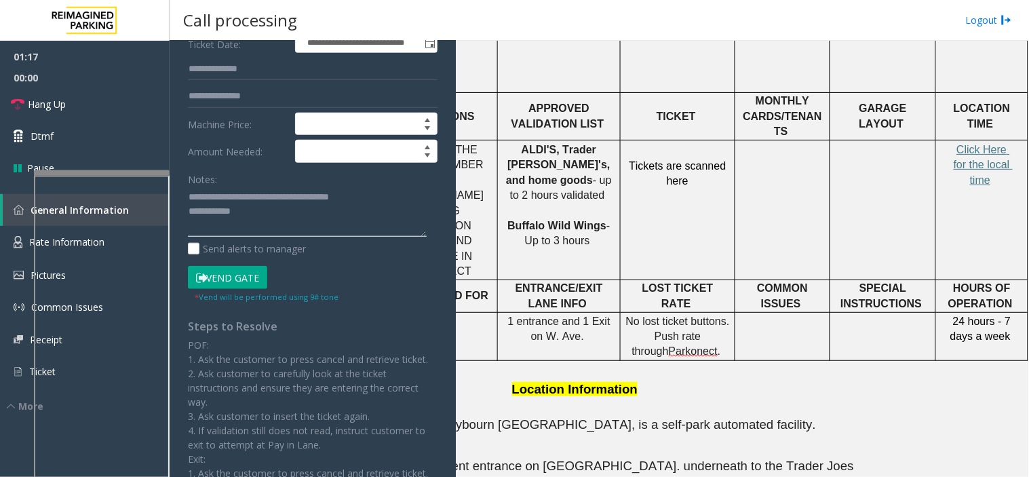
scroll to position [226, 0]
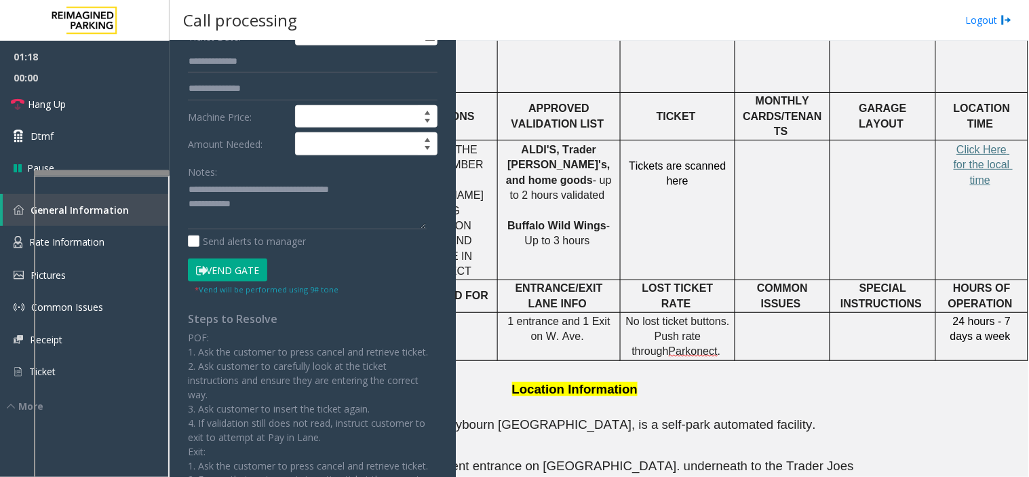
click at [224, 267] on button "Vend Gate" at bounding box center [227, 270] width 79 height 23
click at [243, 206] on textarea at bounding box center [307, 204] width 239 height 51
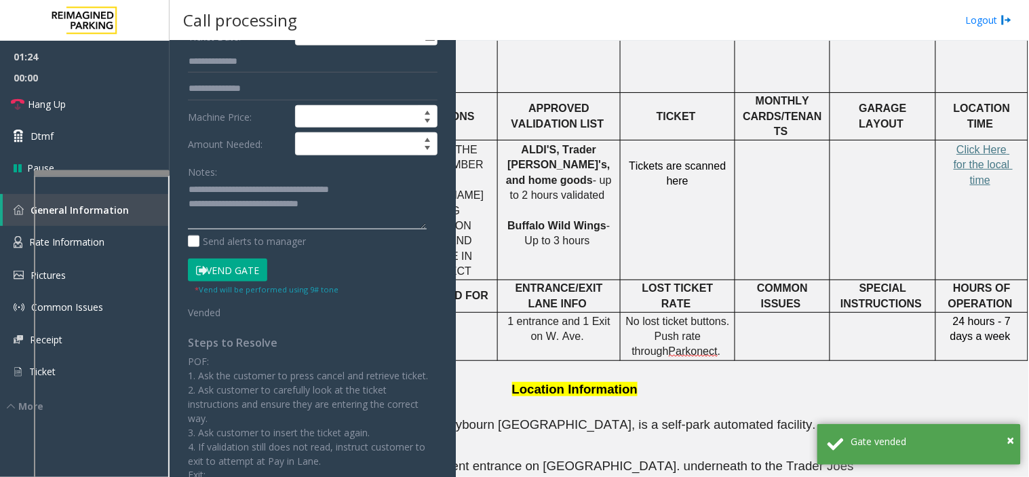
click at [261, 210] on textarea at bounding box center [307, 204] width 239 height 51
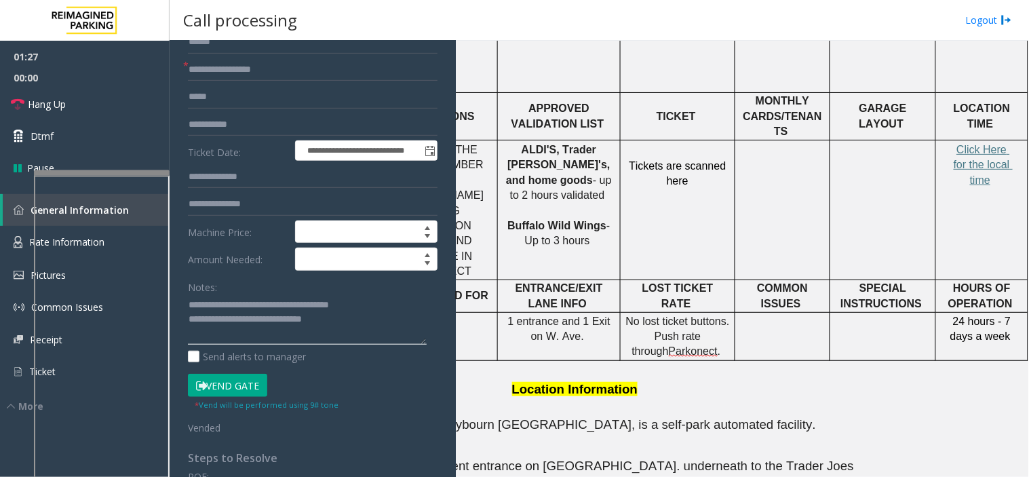
scroll to position [75, 0]
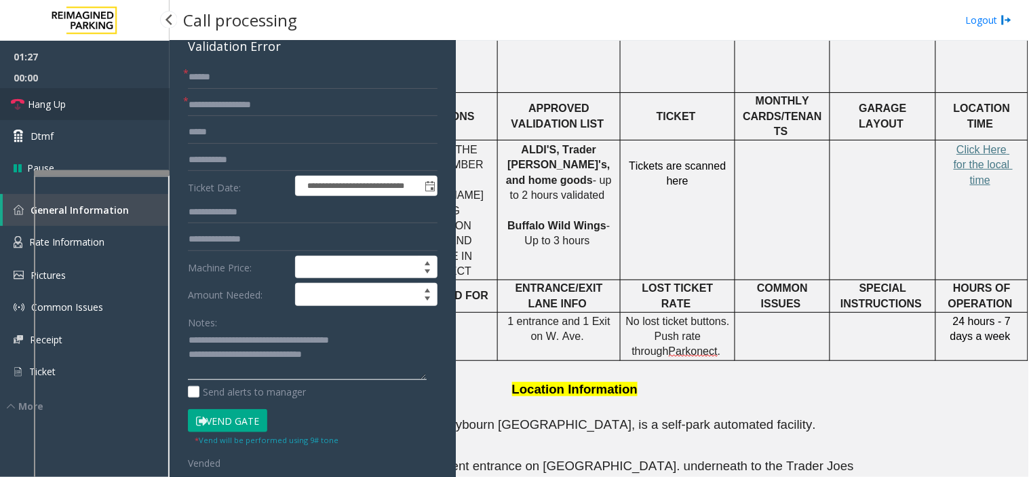
type textarea "**********"
click at [122, 106] on link "Hang Up" at bounding box center [85, 104] width 170 height 32
click at [124, 106] on link "Hang Up" at bounding box center [85, 104] width 170 height 32
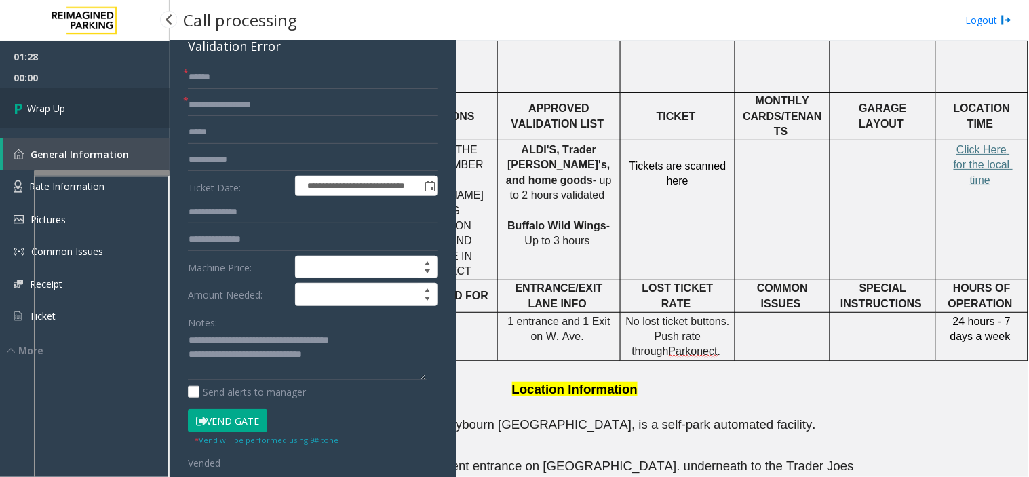
click at [124, 106] on link "Wrap Up" at bounding box center [85, 108] width 170 height 40
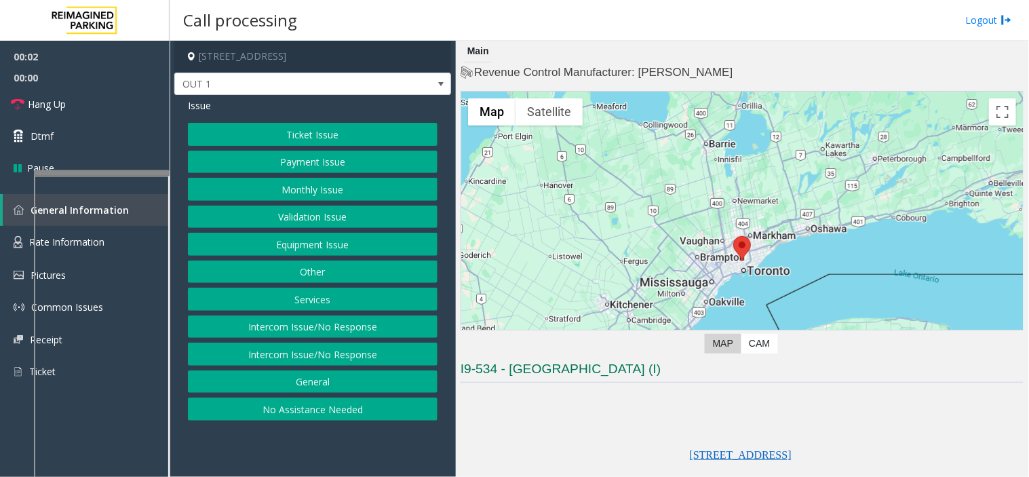
click at [276, 244] on button "Equipment Issue" at bounding box center [313, 244] width 250 height 23
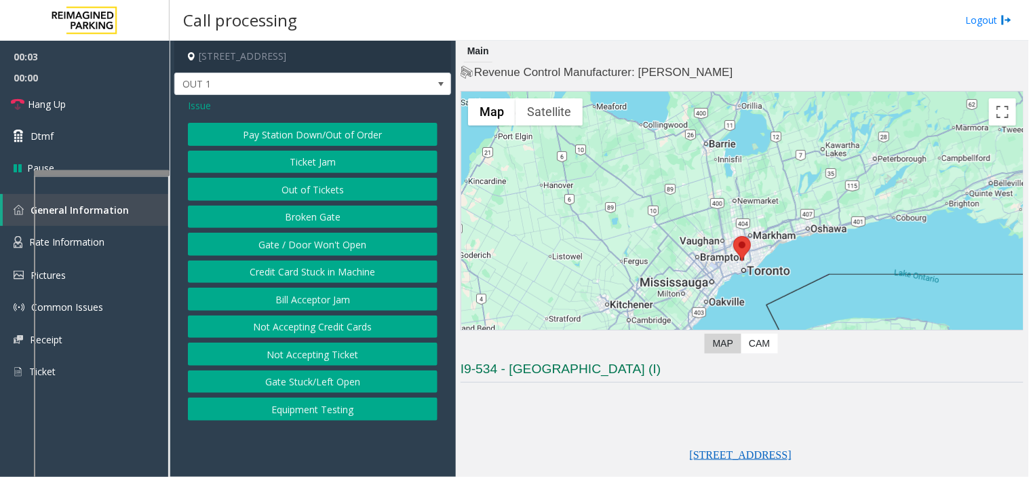
click at [276, 239] on button "Gate / Door Won't Open" at bounding box center [313, 244] width 250 height 23
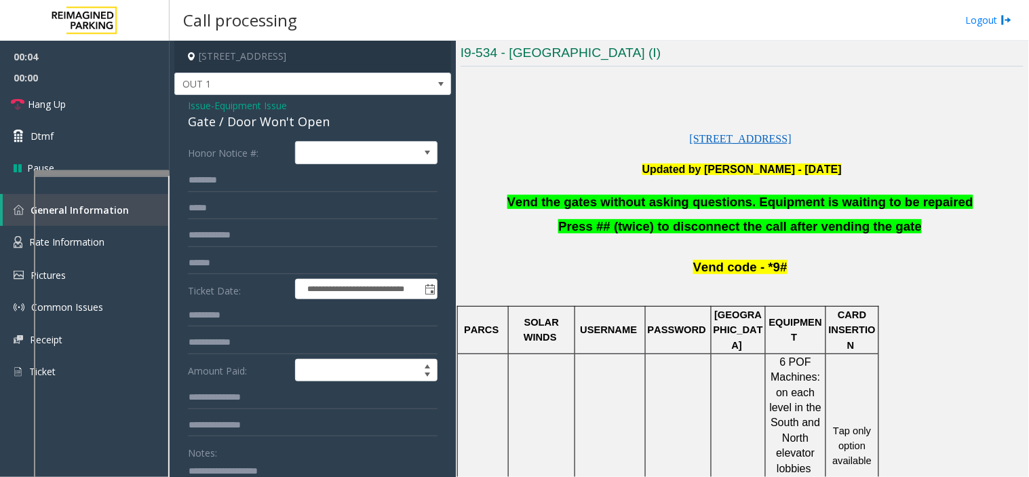
scroll to position [377, 0]
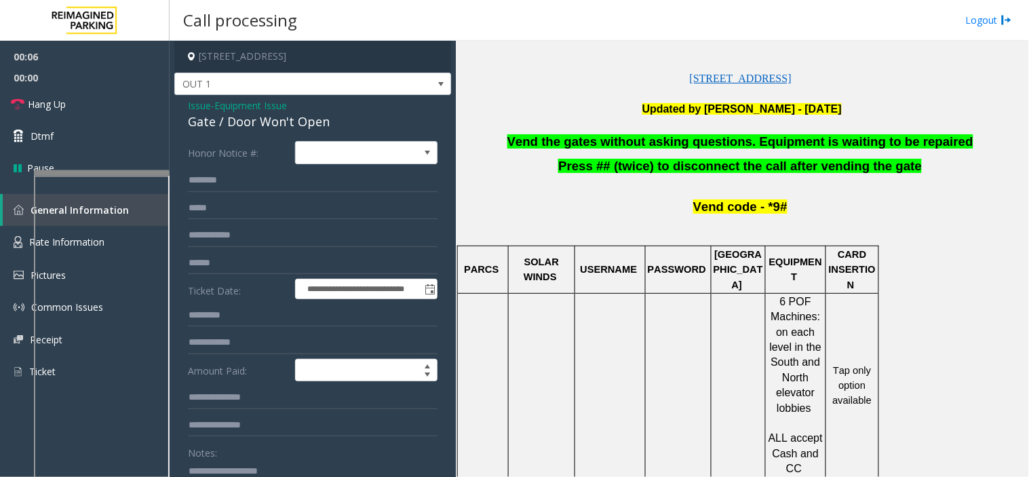
click at [571, 140] on span "Vend the gates without asking questions. Equipment is waiting to be repaired" at bounding box center [741, 141] width 466 height 14
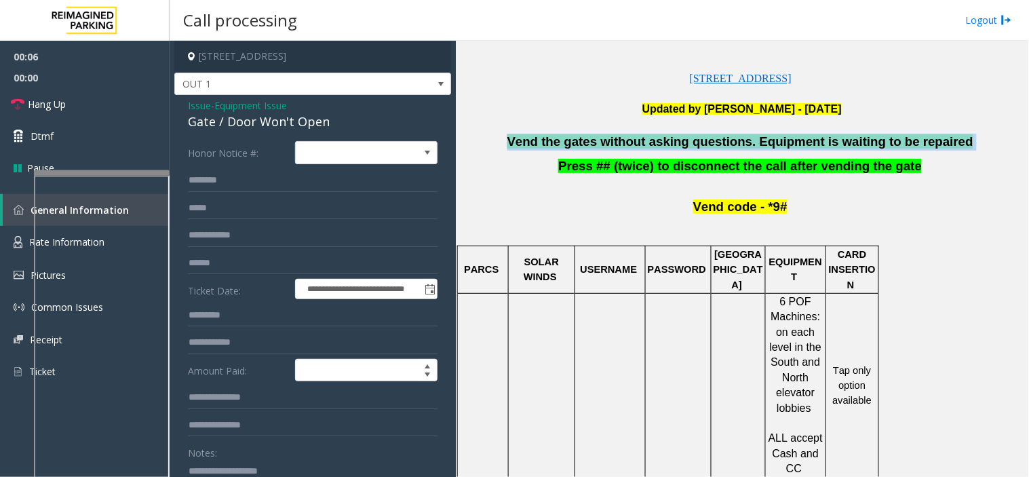
click at [571, 140] on span "Vend the gates without asking questions. Equipment is waiting to be repaired" at bounding box center [741, 141] width 466 height 14
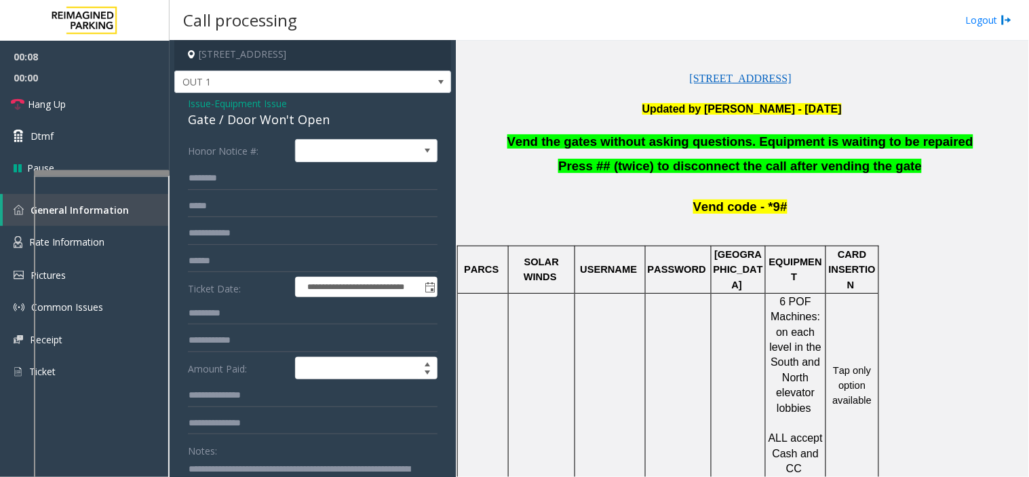
scroll to position [14, 0]
type textarea "**********"
click at [66, 140] on link "Dtmf" at bounding box center [85, 136] width 170 height 32
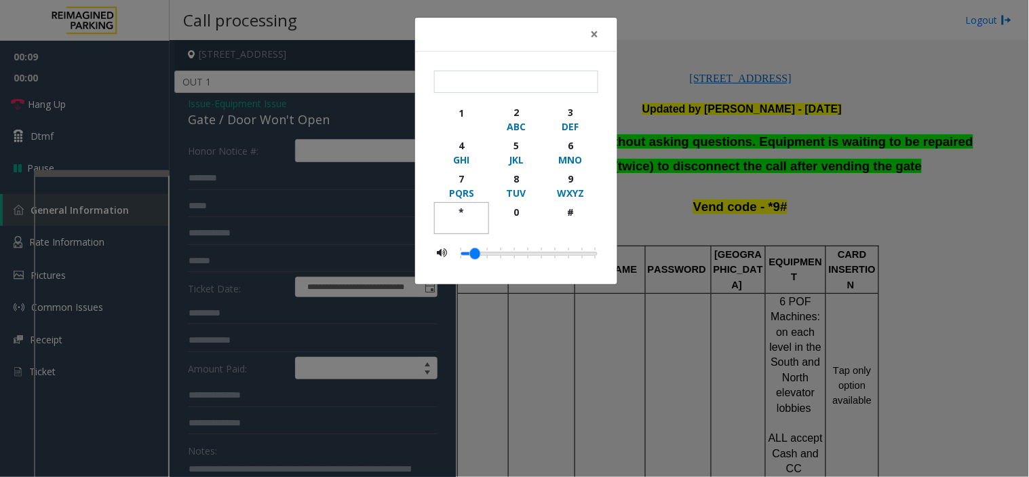
click at [465, 212] on div "*" at bounding box center [461, 212] width 37 height 14
click at [577, 181] on div "9" at bounding box center [570, 179] width 37 height 14
click at [573, 202] on button "#" at bounding box center [571, 218] width 55 height 32
type input "***"
click at [592, 37] on span "×" at bounding box center [594, 33] width 8 height 19
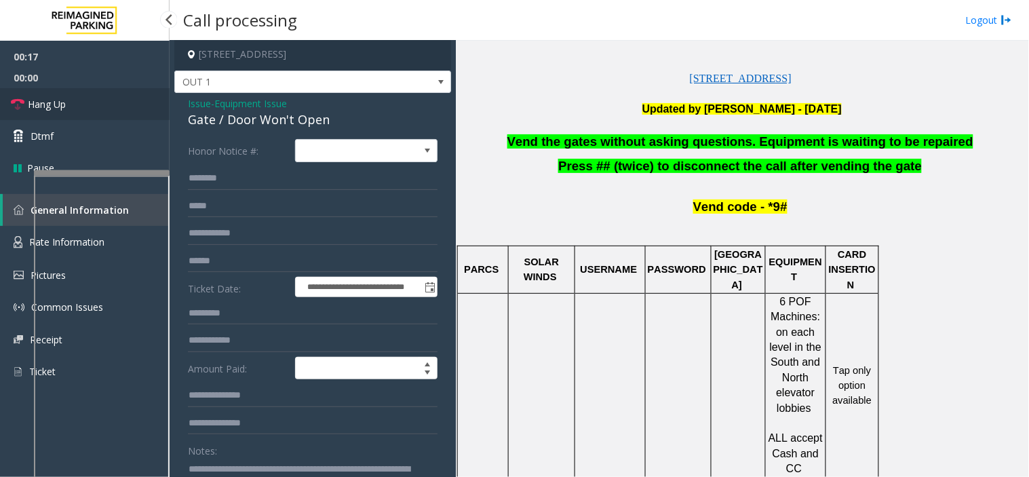
click at [113, 98] on link "Hang Up" at bounding box center [85, 104] width 170 height 32
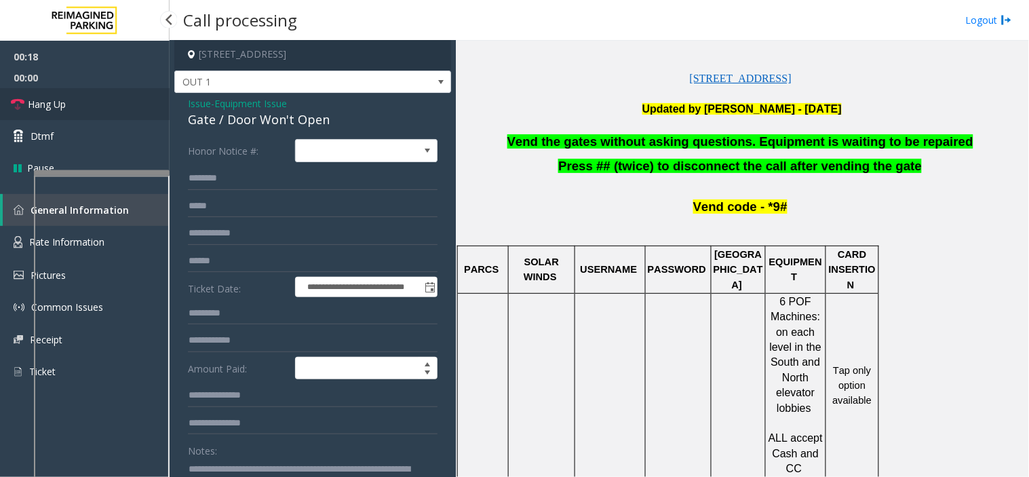
click at [113, 98] on link "Hang Up" at bounding box center [85, 104] width 170 height 32
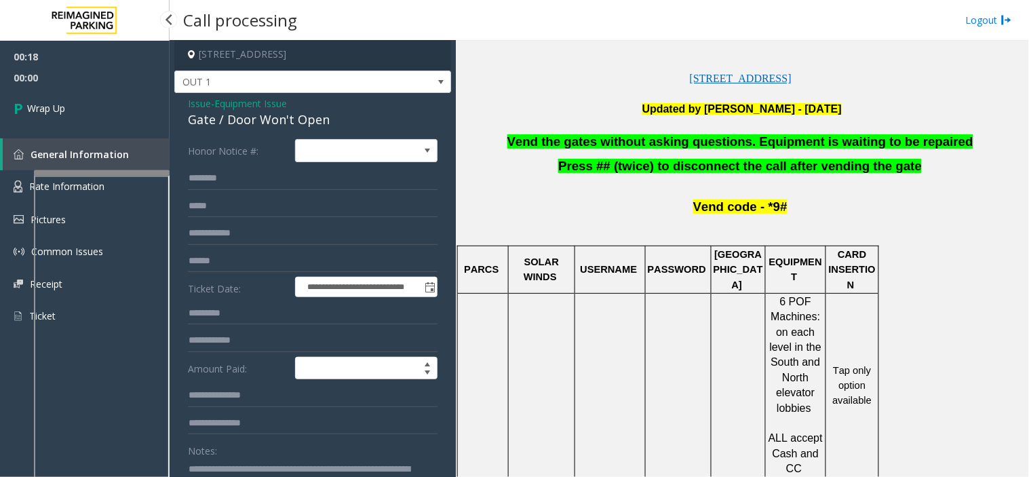
click at [113, 98] on link "Wrap Up" at bounding box center [85, 108] width 170 height 40
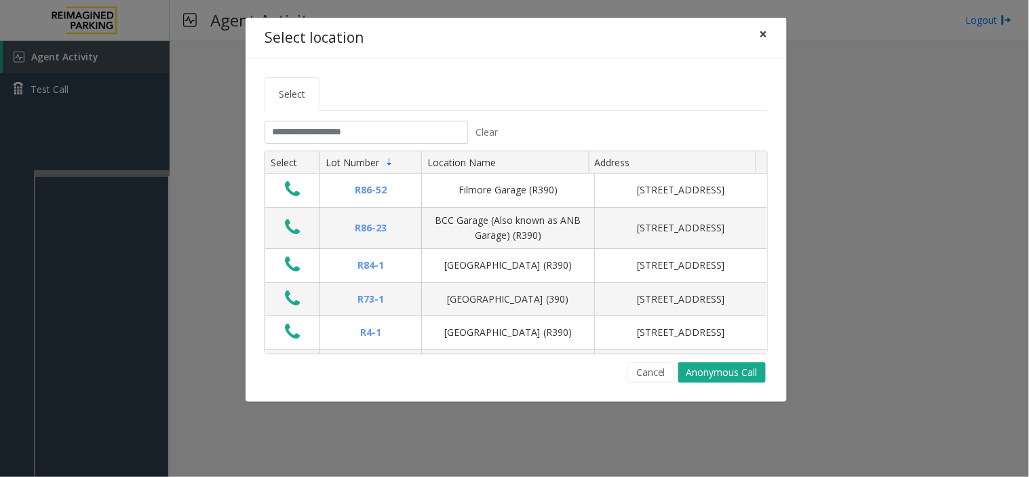
click at [770, 31] on button "×" at bounding box center [764, 34] width 27 height 33
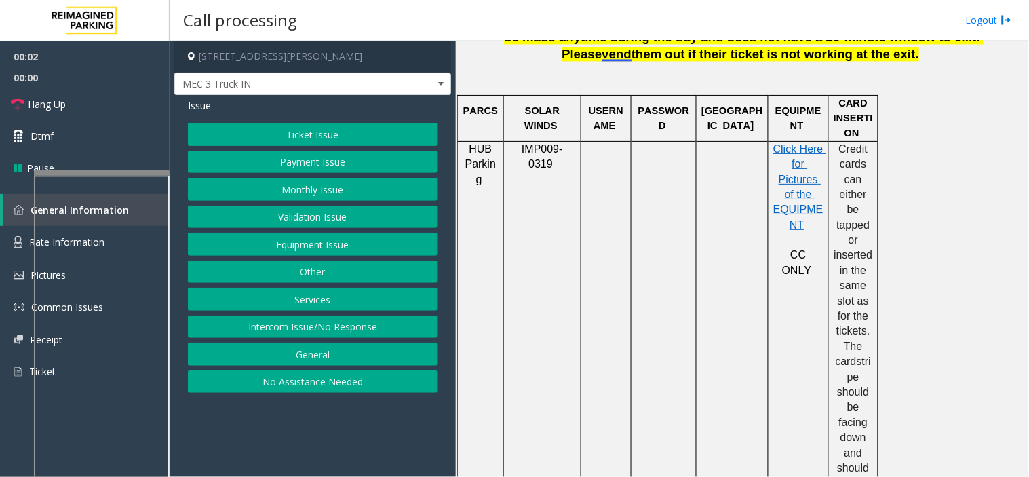
scroll to position [905, 0]
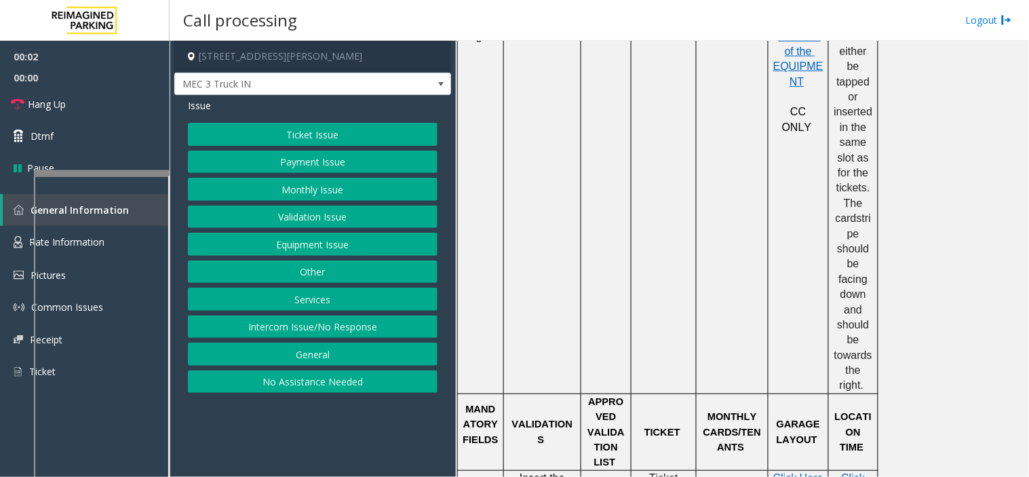
click at [377, 244] on button "Equipment Issue" at bounding box center [313, 244] width 250 height 23
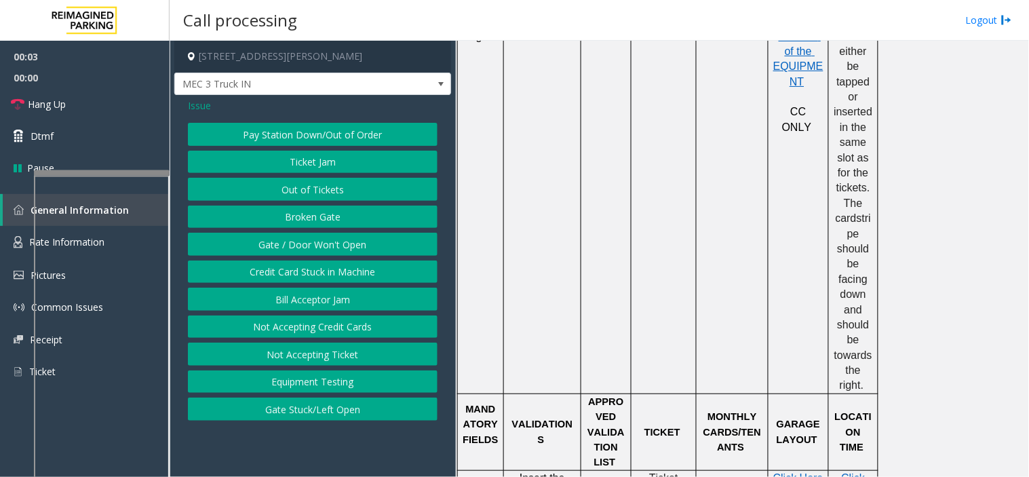
click at [377, 244] on button "Gate / Door Won't Open" at bounding box center [313, 244] width 250 height 23
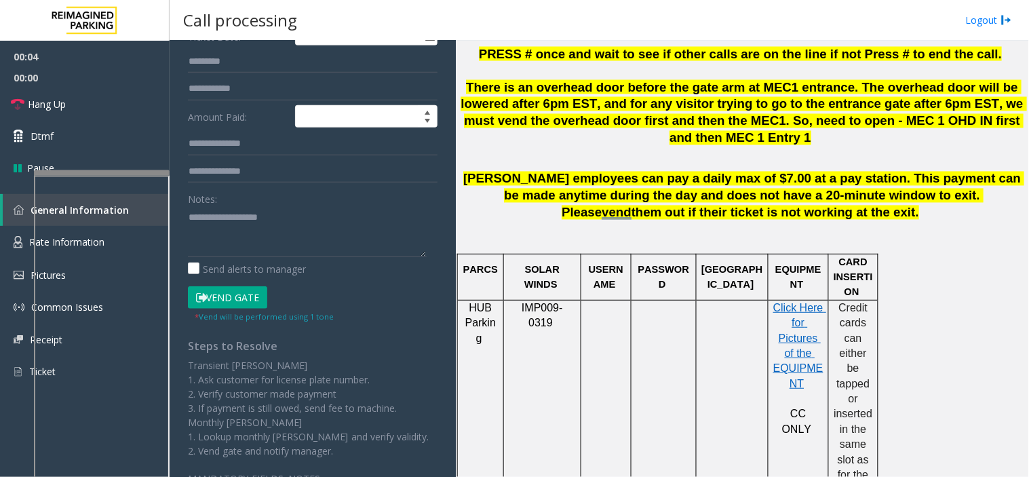
scroll to position [301, 0]
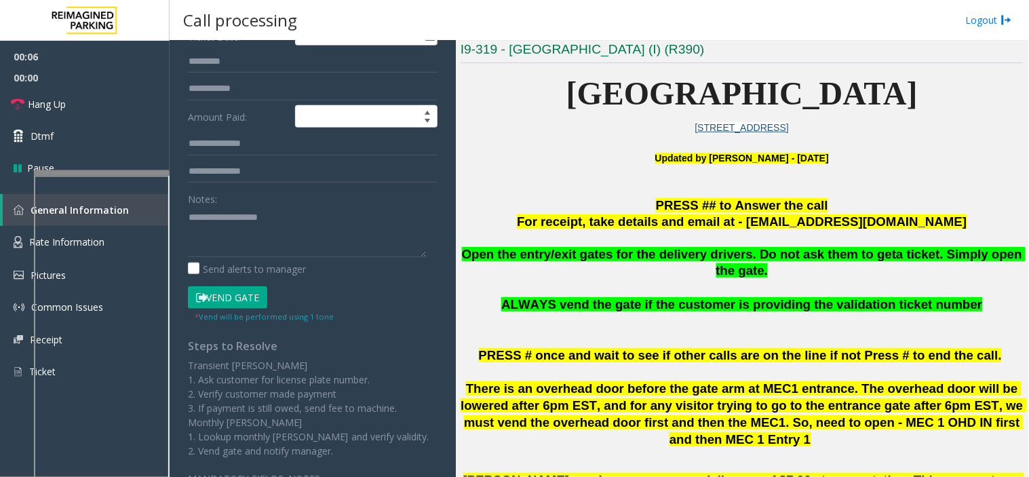
click at [591, 252] on span "Open the entry/exit gates for the delivery drivers. Do not ask them to get" at bounding box center [679, 254] width 435 height 14
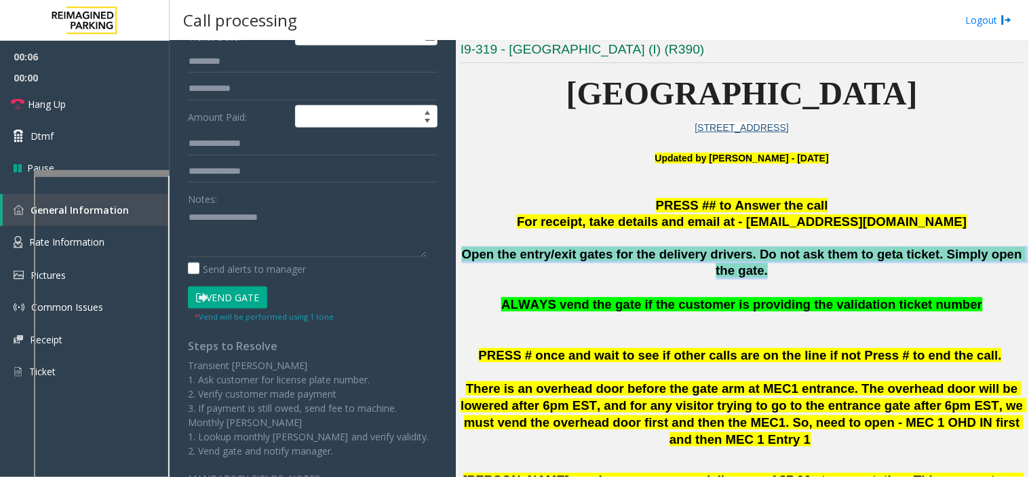
click at [591, 252] on span "Open the entry/exit gates for the delivery drivers. Do not ask them to get" at bounding box center [679, 254] width 435 height 14
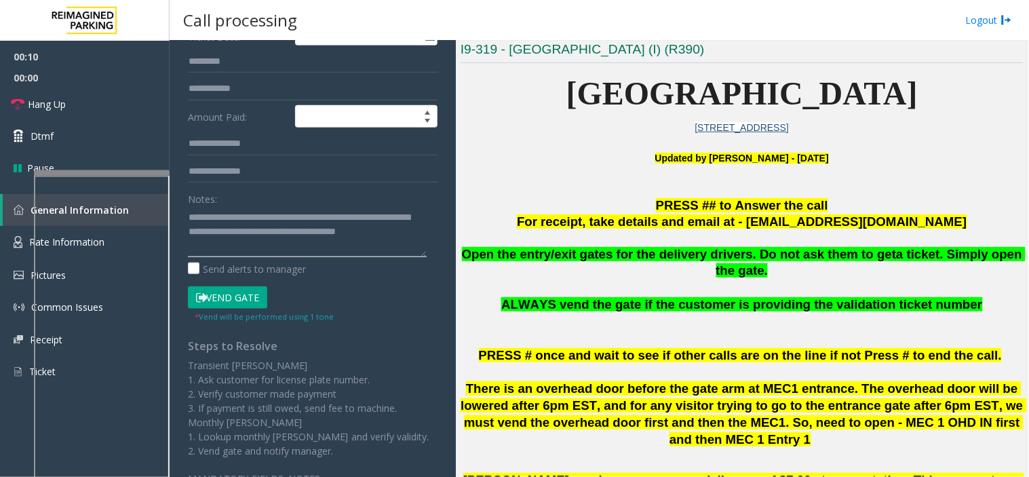
type textarea "**********"
click at [235, 293] on button "Vend Gate" at bounding box center [227, 297] width 79 height 23
click at [252, 231] on textarea at bounding box center [307, 231] width 239 height 51
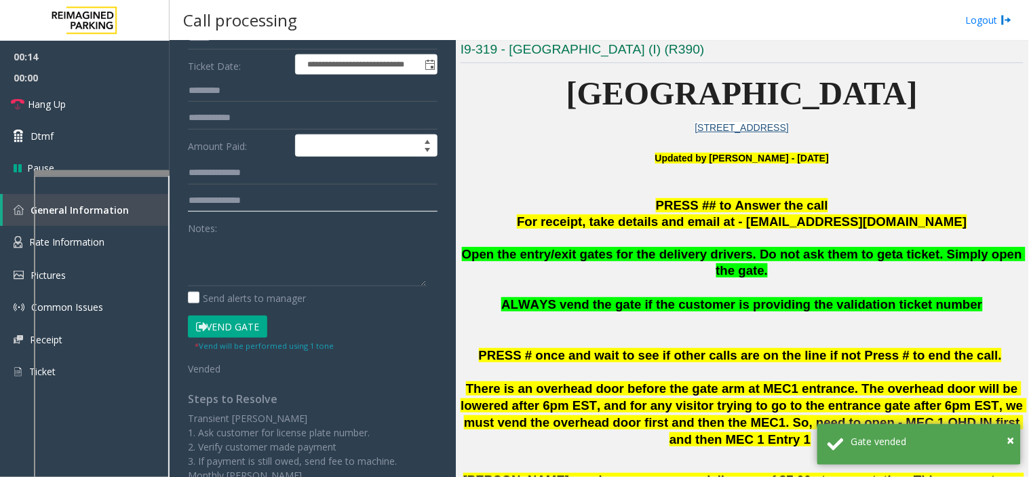
scroll to position [0, 0]
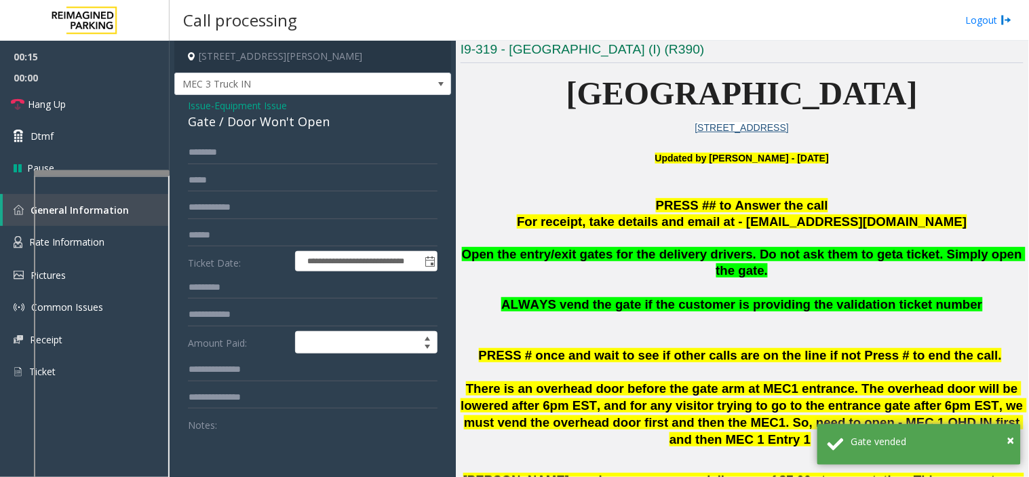
click at [210, 100] on span "Issue" at bounding box center [199, 105] width 23 height 14
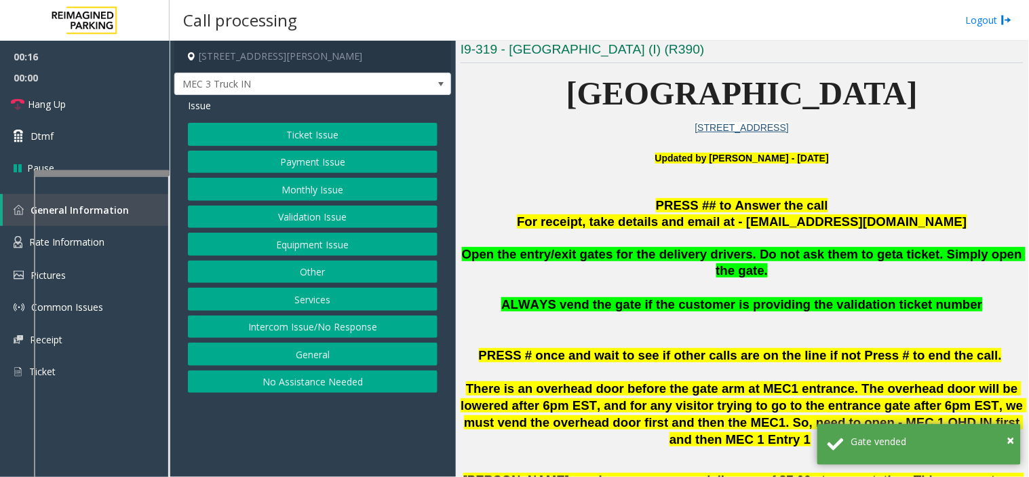
click at [301, 265] on button "Other" at bounding box center [313, 272] width 250 height 23
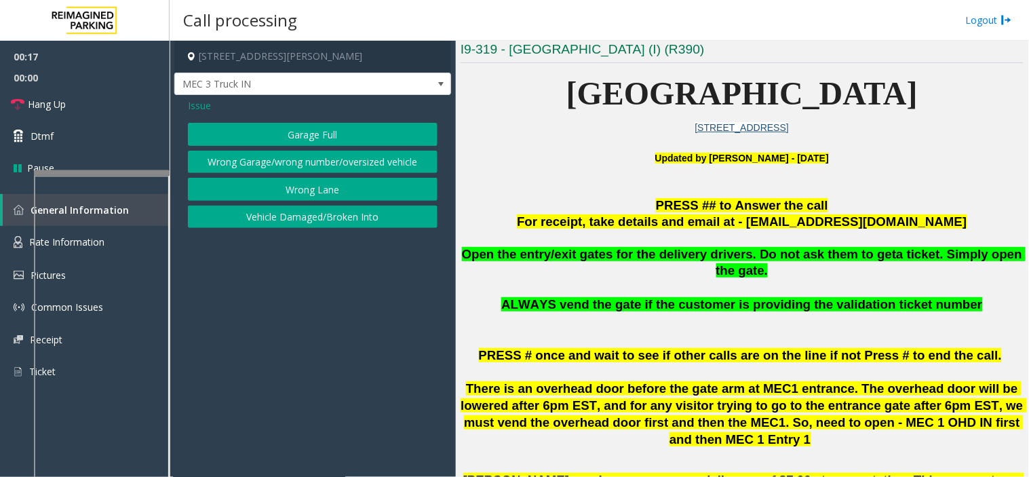
click at [205, 105] on span "Issue" at bounding box center [199, 105] width 23 height 14
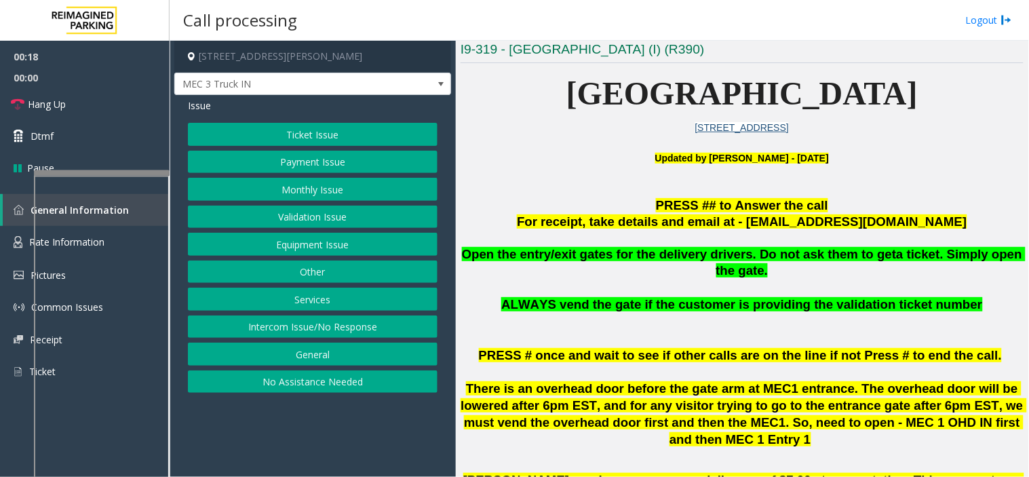
click at [299, 302] on button "Services" at bounding box center [313, 299] width 250 height 23
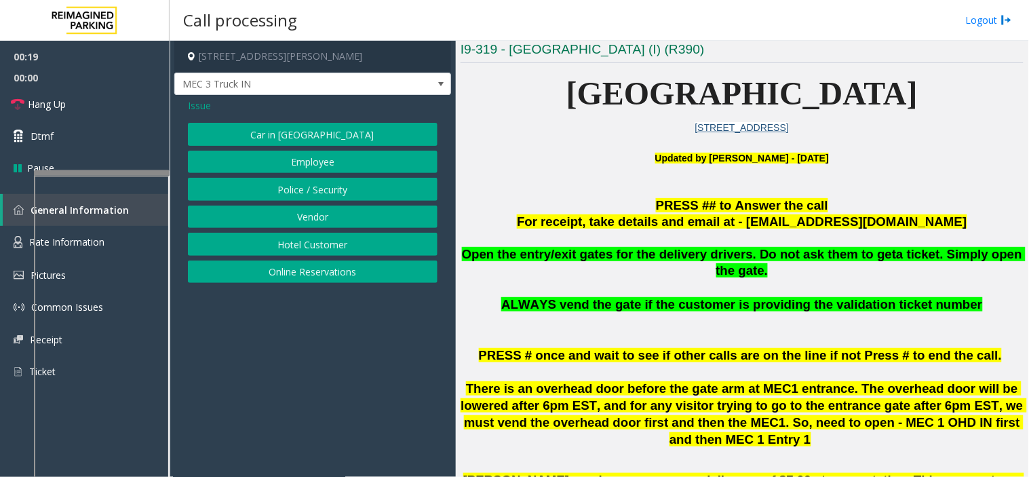
click at [293, 219] on button "Vendor" at bounding box center [313, 217] width 250 height 23
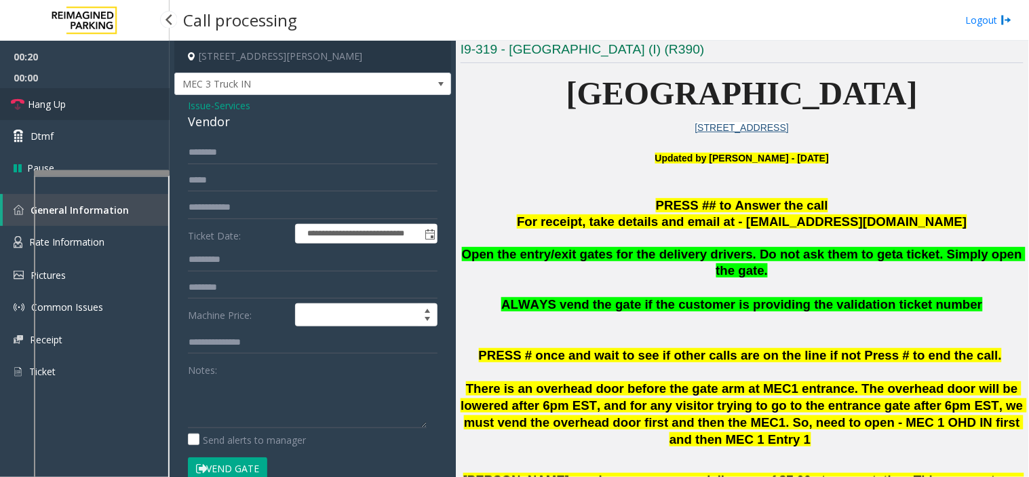
drag, startPoint x: 132, startPoint y: 113, endPoint x: 168, endPoint y: 110, distance: 36.1
click at [132, 113] on link "Hang Up" at bounding box center [85, 104] width 170 height 32
drag, startPoint x: 242, startPoint y: 125, endPoint x: 185, endPoint y: 109, distance: 59.1
click at [185, 109] on div "**********" at bounding box center [312, 354] width 277 height 518
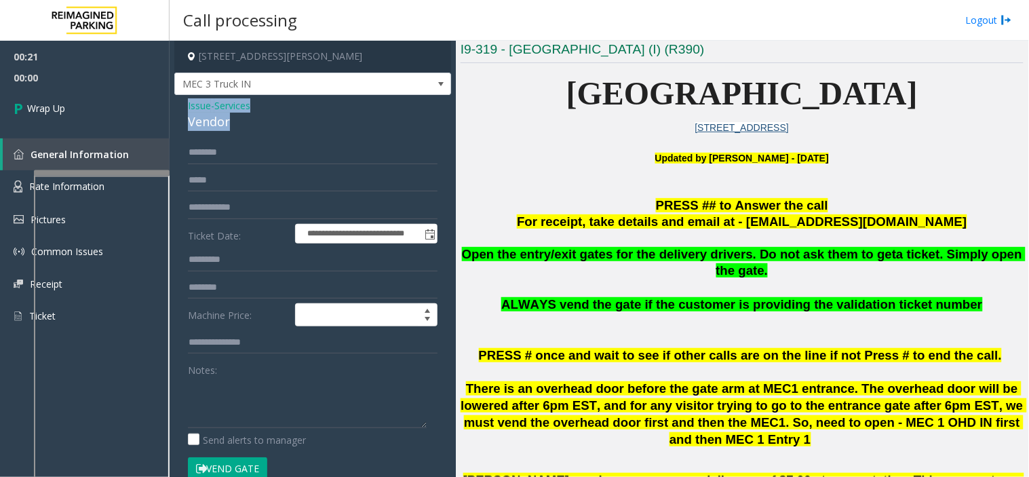
copy div "Issue - Services Vendor"
click at [219, 410] on textarea at bounding box center [307, 402] width 239 height 51
paste textarea "**********"
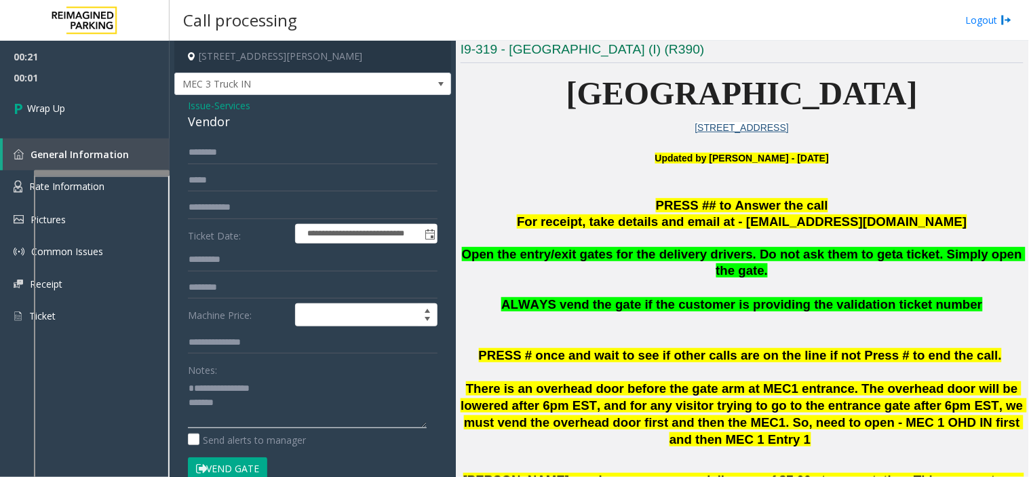
scroll to position [10, 0]
type textarea "**********"
click at [94, 107] on link "Wrap Up" at bounding box center [85, 108] width 170 height 40
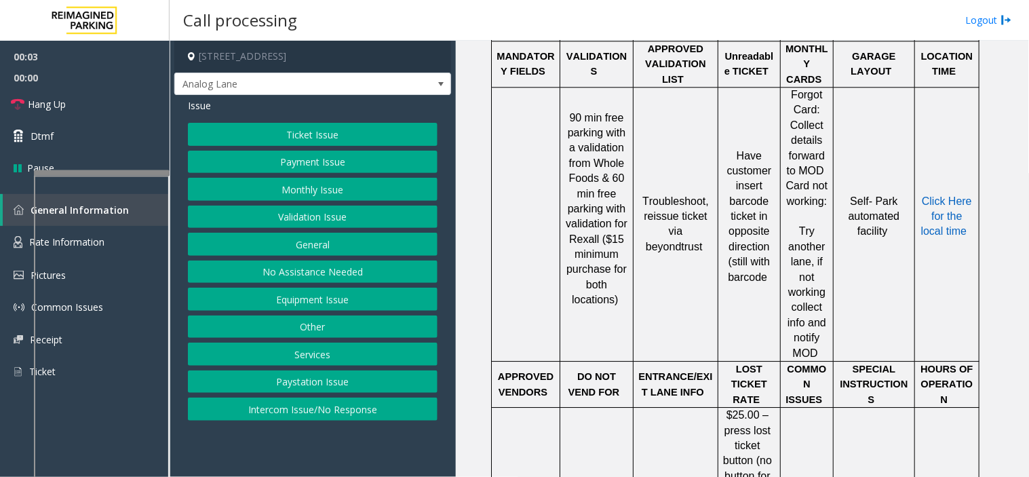
scroll to position [517, 0]
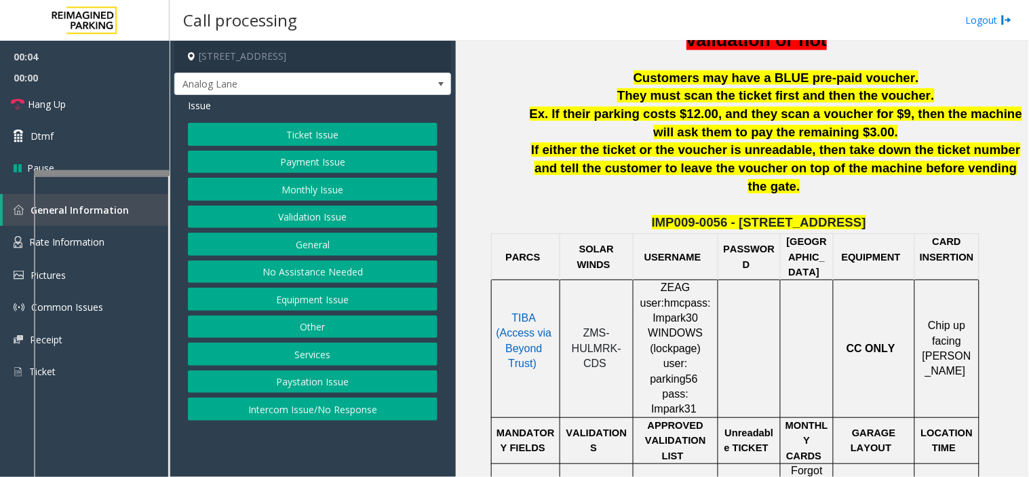
click at [595, 327] on span "ZMS-HULMRK-CDS" at bounding box center [597, 348] width 50 height 42
copy p "ZMS-HULMRK-CDS"
click at [292, 164] on button "Payment Issue" at bounding box center [313, 162] width 250 height 23
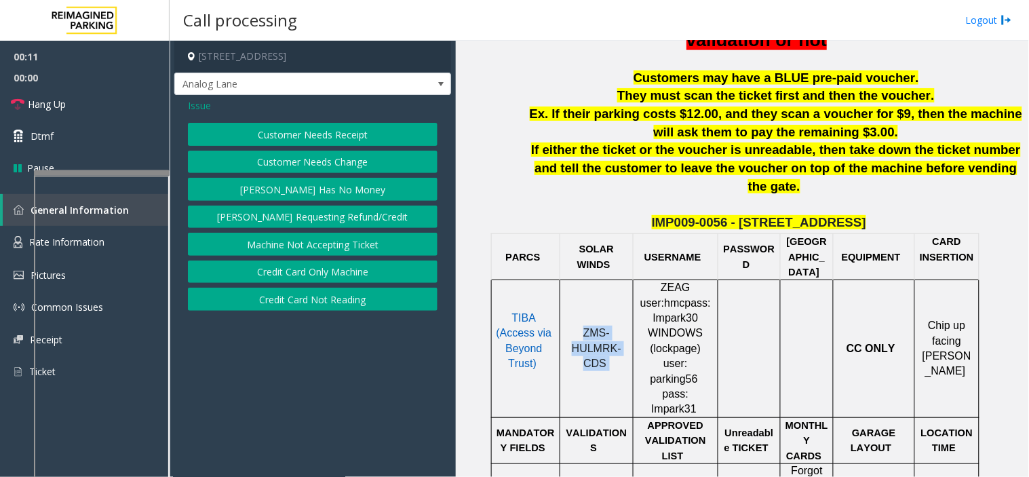
click at [290, 277] on button "Credit Card Only Machine" at bounding box center [313, 272] width 250 height 23
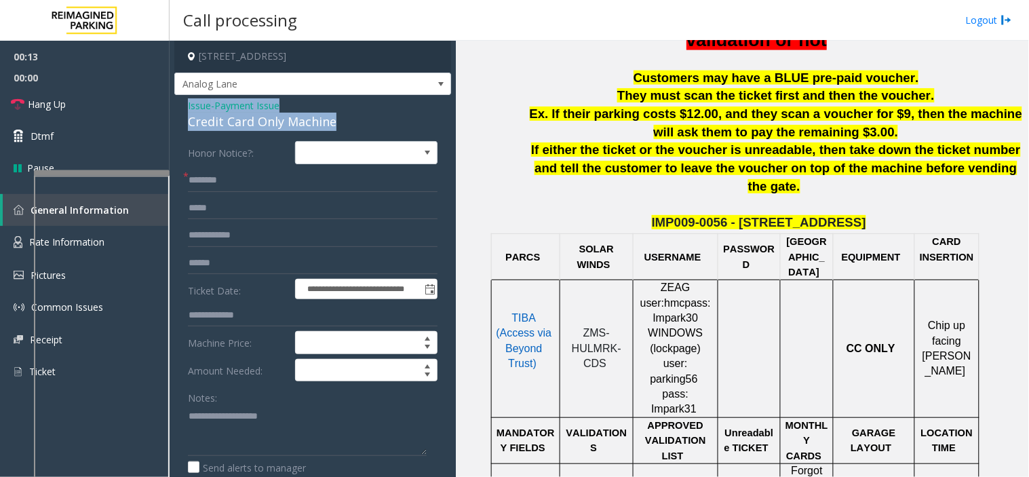
drag, startPoint x: 348, startPoint y: 118, endPoint x: 184, endPoint y: 104, distance: 164.8
click at [184, 104] on div "**********" at bounding box center [312, 430] width 277 height 671
copy div "Issue - Payment Issue Credit Card Only Machine"
click at [241, 423] on textarea at bounding box center [307, 430] width 239 height 51
paste textarea "**********"
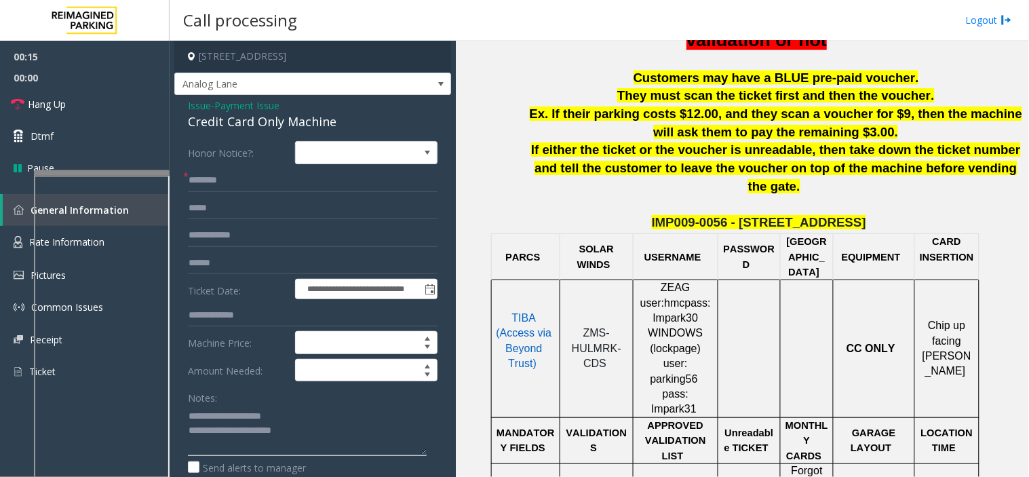
type textarea "**********"
click at [247, 259] on input "text" at bounding box center [313, 263] width 250 height 23
type input "********"
click at [322, 443] on textarea at bounding box center [307, 430] width 239 height 51
type textarea "**********"
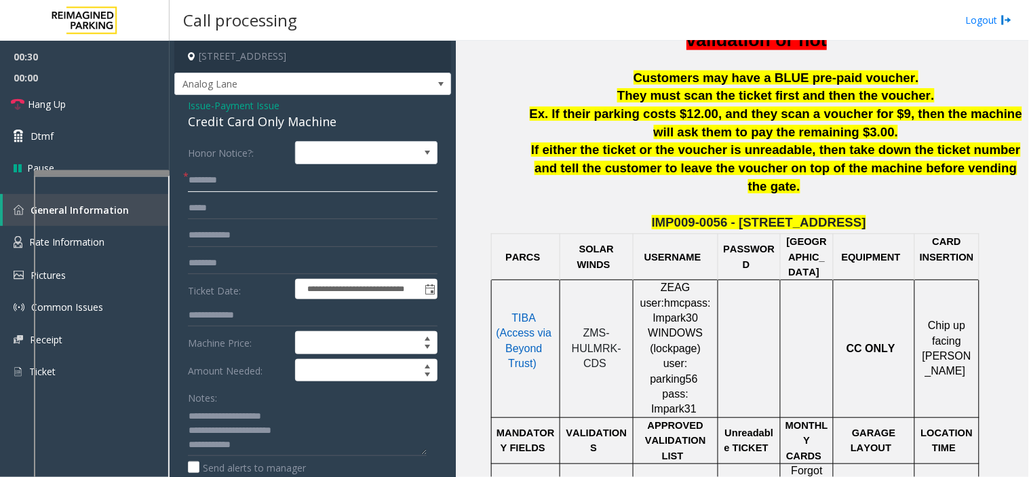
click at [244, 177] on input "text" at bounding box center [313, 180] width 250 height 23
drag, startPoint x: 195, startPoint y: 180, endPoint x: 404, endPoint y: 178, distance: 209.0
click at [403, 177] on input "******" at bounding box center [313, 180] width 250 height 23
click at [209, 185] on input "******" at bounding box center [313, 180] width 250 height 23
click at [217, 180] on input "******" at bounding box center [313, 180] width 250 height 23
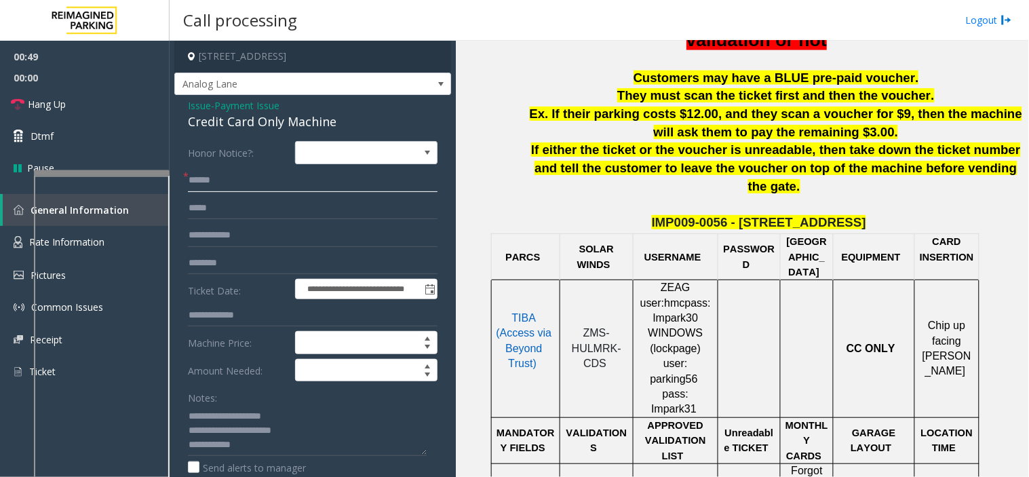
drag, startPoint x: 200, startPoint y: 183, endPoint x: 407, endPoint y: 171, distance: 208.0
click at [407, 171] on input "******" at bounding box center [313, 180] width 250 height 23
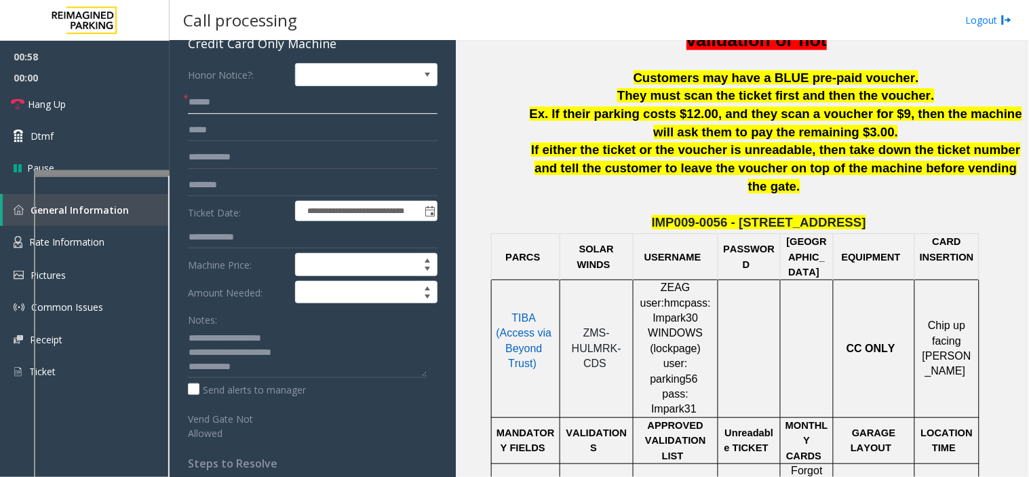
scroll to position [151, 0]
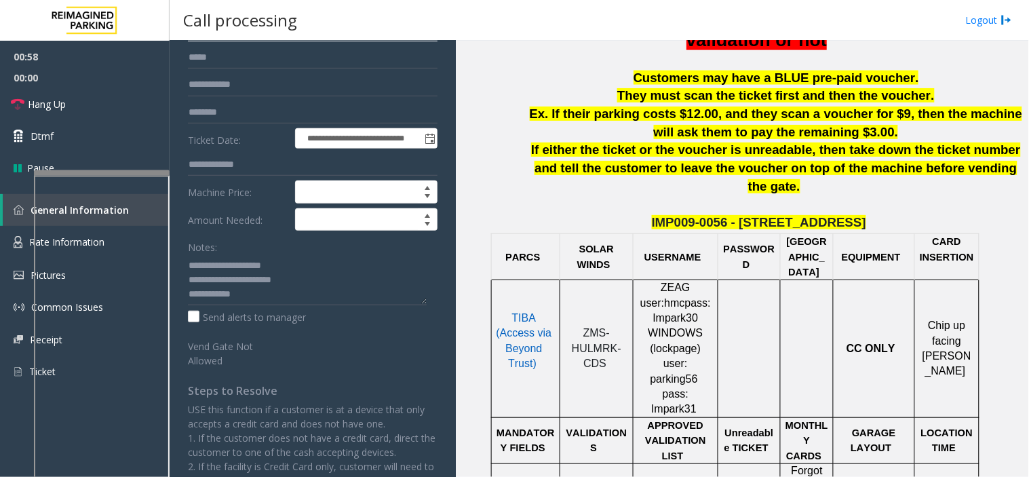
type input "******"
click at [251, 290] on textarea at bounding box center [307, 279] width 239 height 51
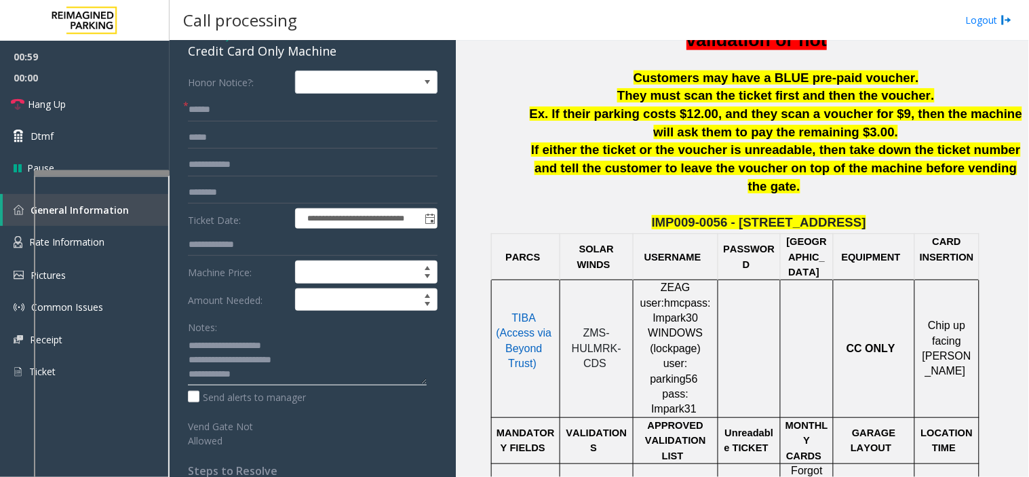
scroll to position [0, 0]
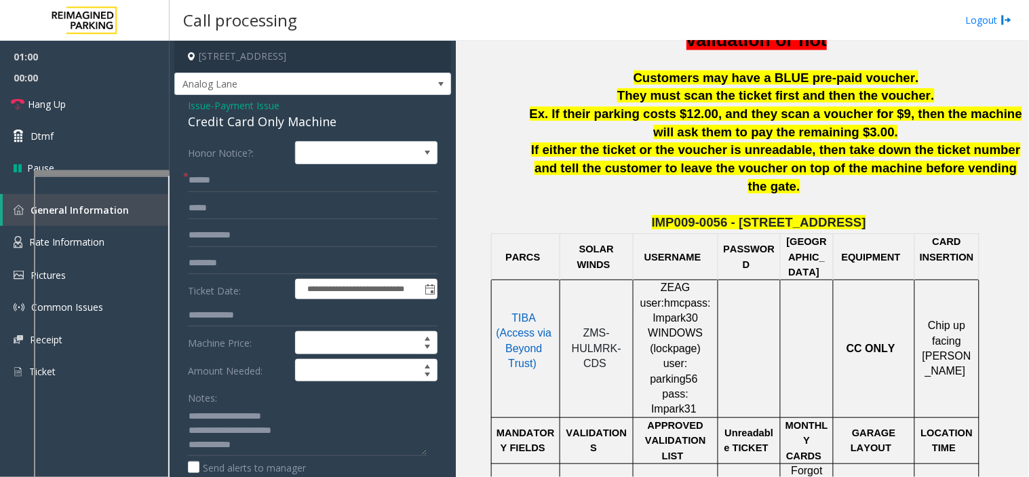
click at [208, 113] on div "Credit Card Only Machine" at bounding box center [313, 122] width 250 height 18
click at [201, 111] on span "Issue" at bounding box center [199, 105] width 23 height 14
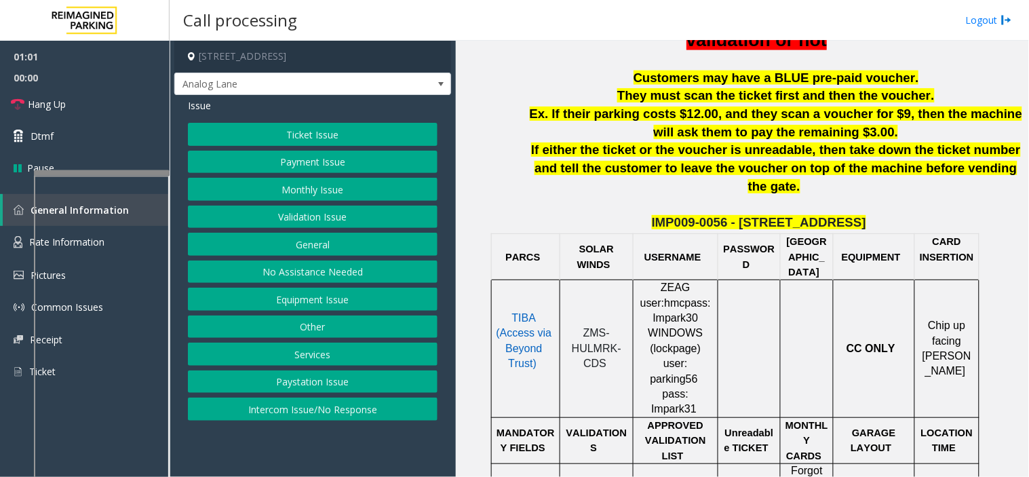
click at [232, 140] on button "Ticket Issue" at bounding box center [313, 134] width 250 height 23
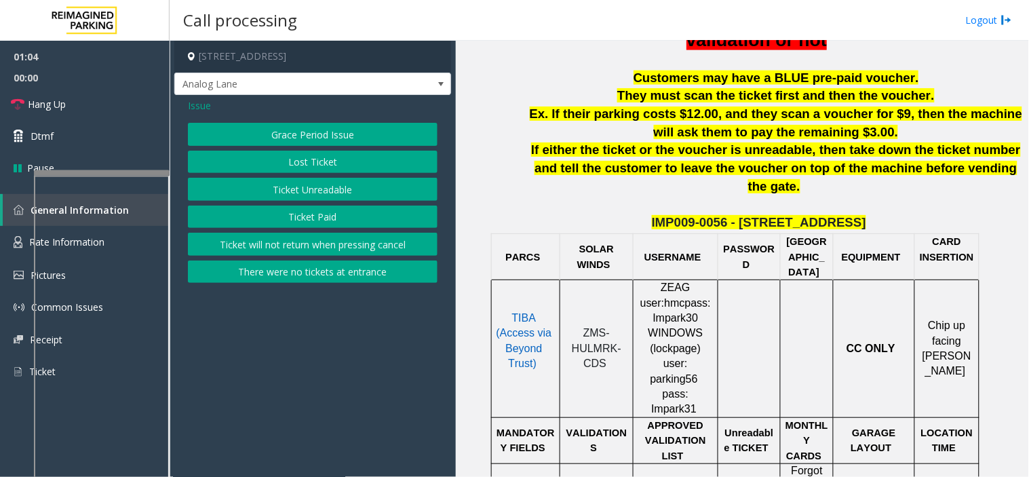
click at [263, 211] on button "Ticket Paid" at bounding box center [313, 217] width 250 height 23
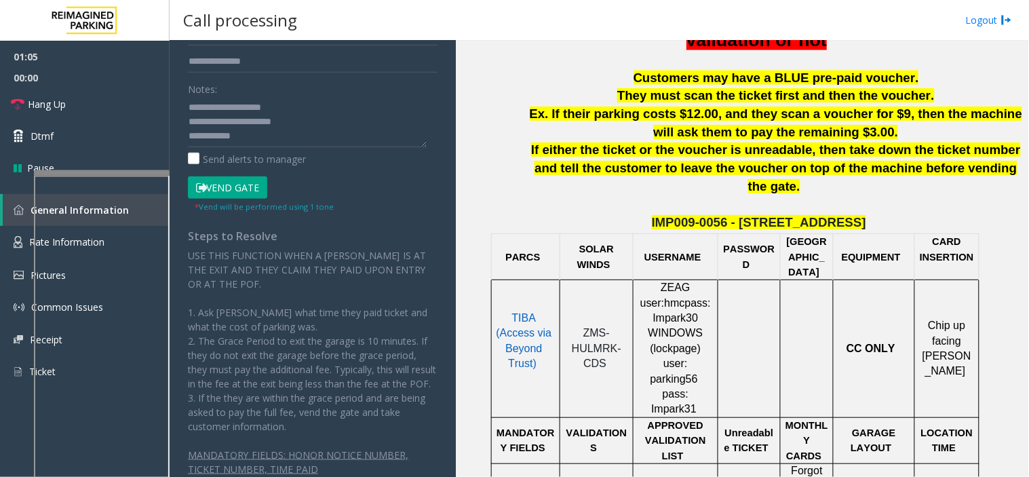
click at [238, 195] on button "Vend Gate" at bounding box center [227, 187] width 79 height 23
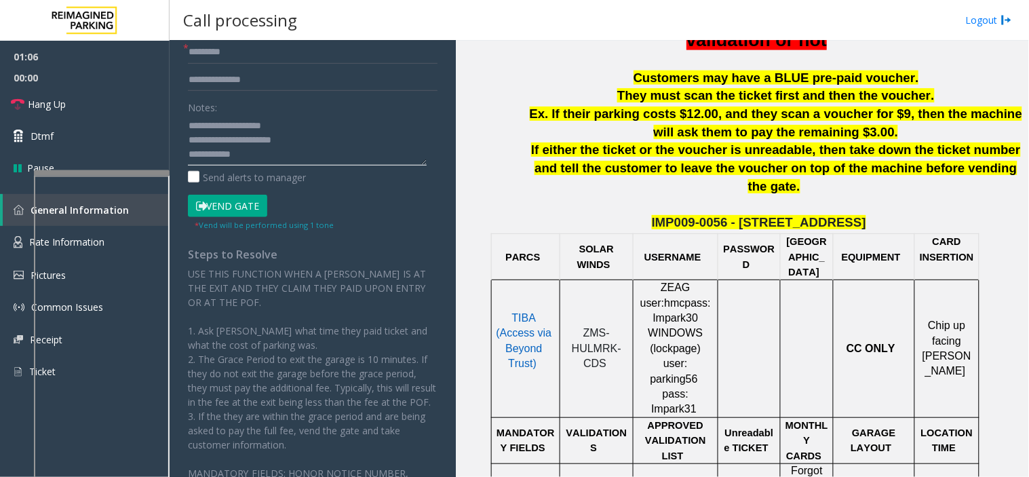
click at [273, 151] on textarea at bounding box center [307, 140] width 239 height 51
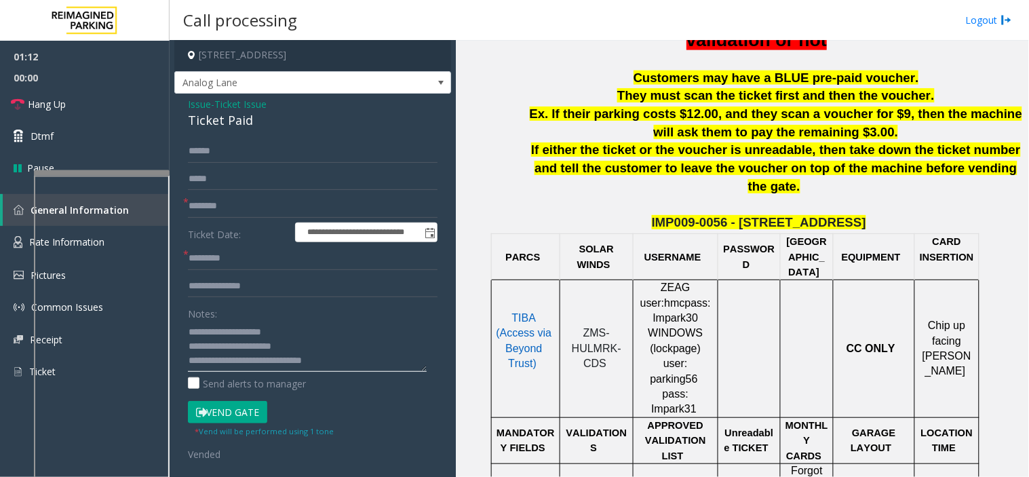
scroll to position [0, 0]
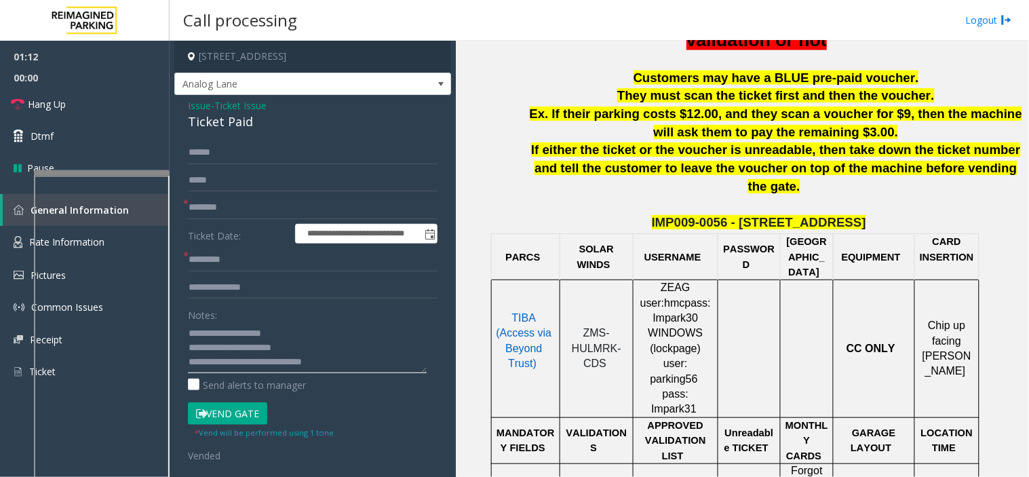
type textarea "**********"
click at [194, 107] on span "Issue" at bounding box center [199, 105] width 23 height 14
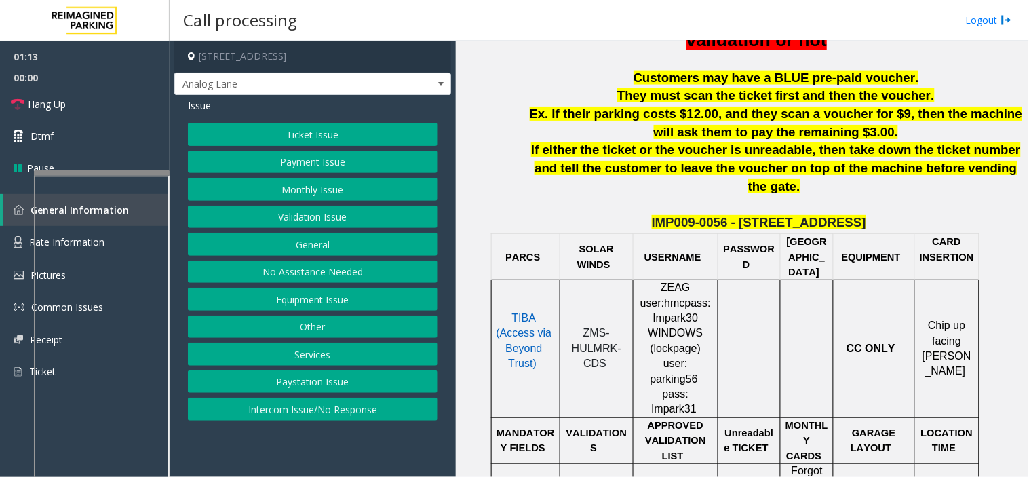
click at [263, 140] on button "Ticket Issue" at bounding box center [313, 134] width 250 height 23
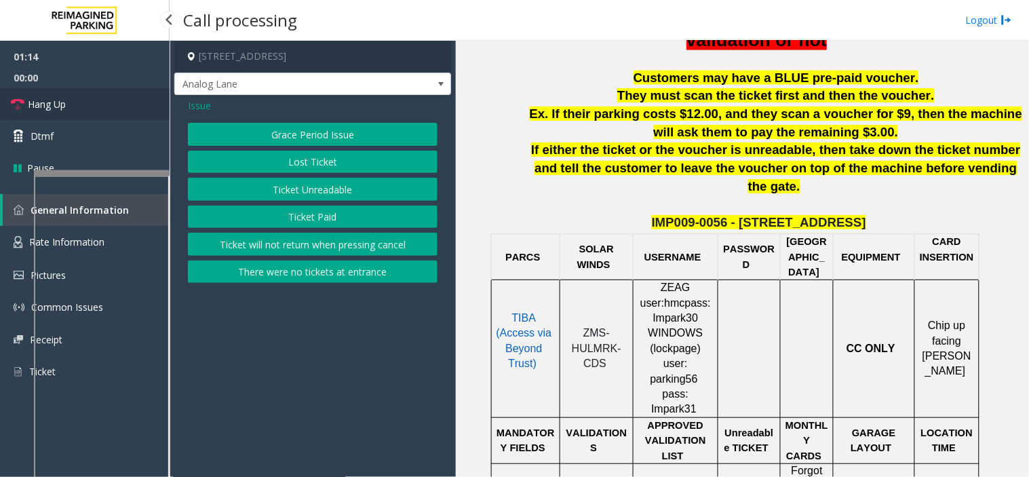
click at [130, 97] on link "Hang Up" at bounding box center [85, 104] width 170 height 32
click at [194, 107] on span "Issue" at bounding box center [199, 105] width 23 height 14
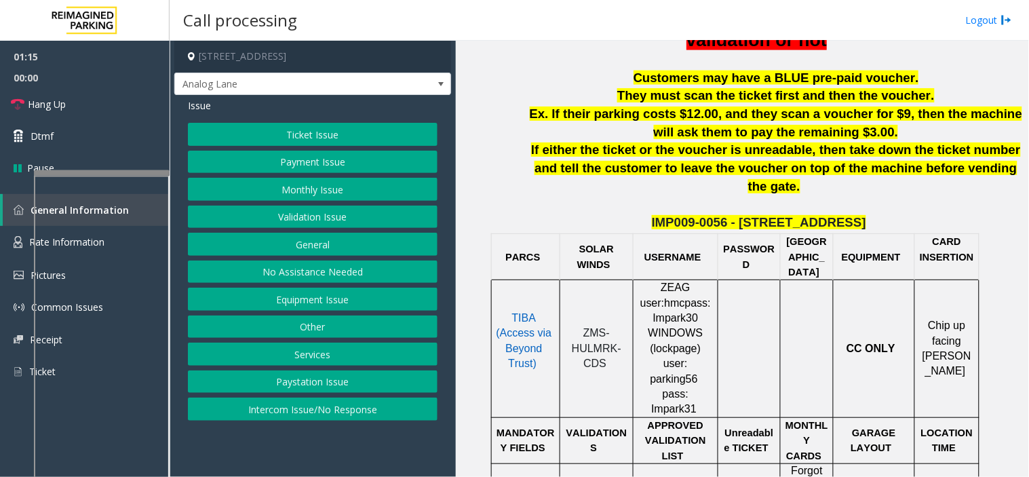
click at [277, 157] on button "Payment Issue" at bounding box center [313, 162] width 250 height 23
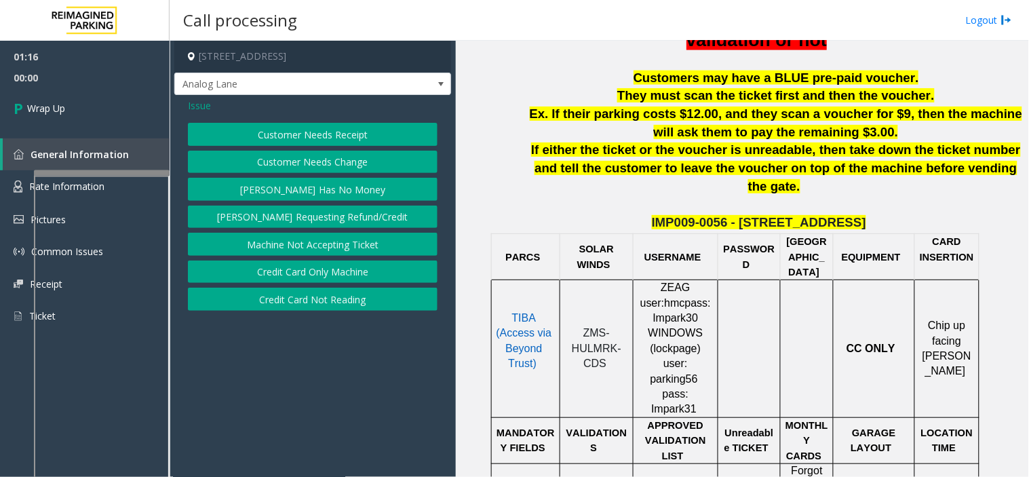
click at [304, 275] on button "Credit Card Only Machine" at bounding box center [313, 272] width 250 height 23
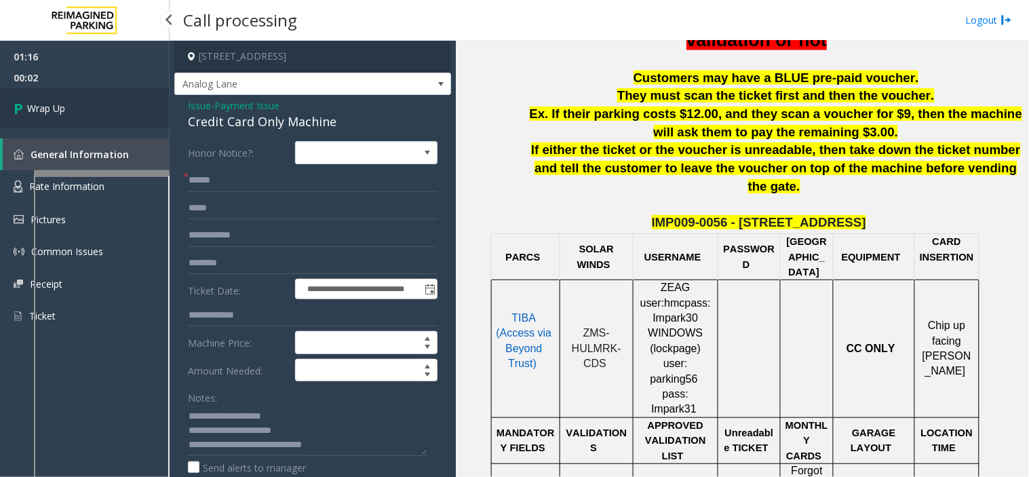
click at [96, 126] on link "Wrap Up" at bounding box center [85, 108] width 170 height 40
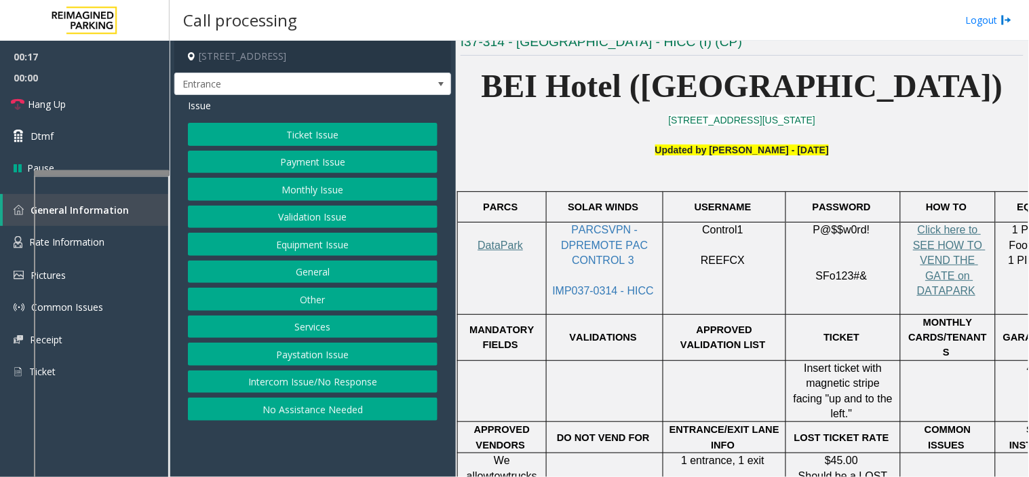
scroll to position [527, 0]
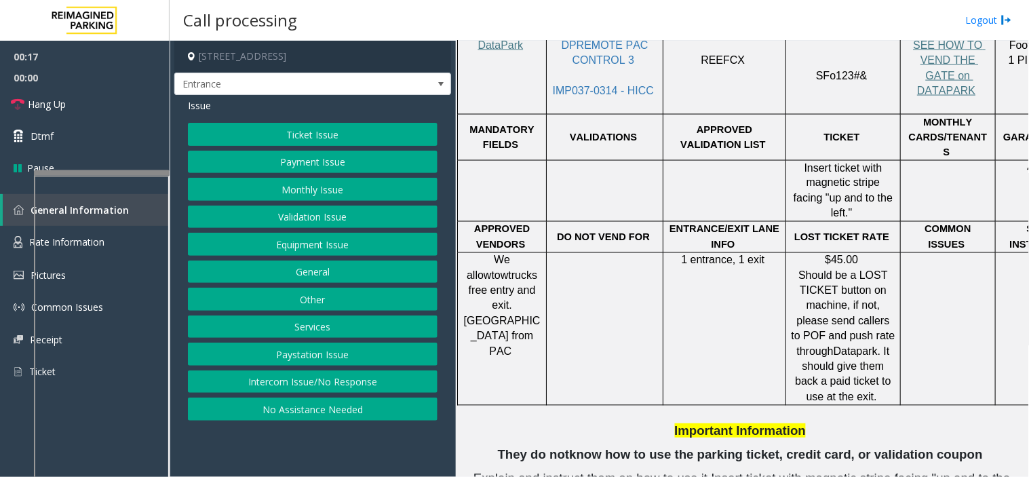
click at [297, 244] on button "Equipment Issue" at bounding box center [313, 244] width 250 height 23
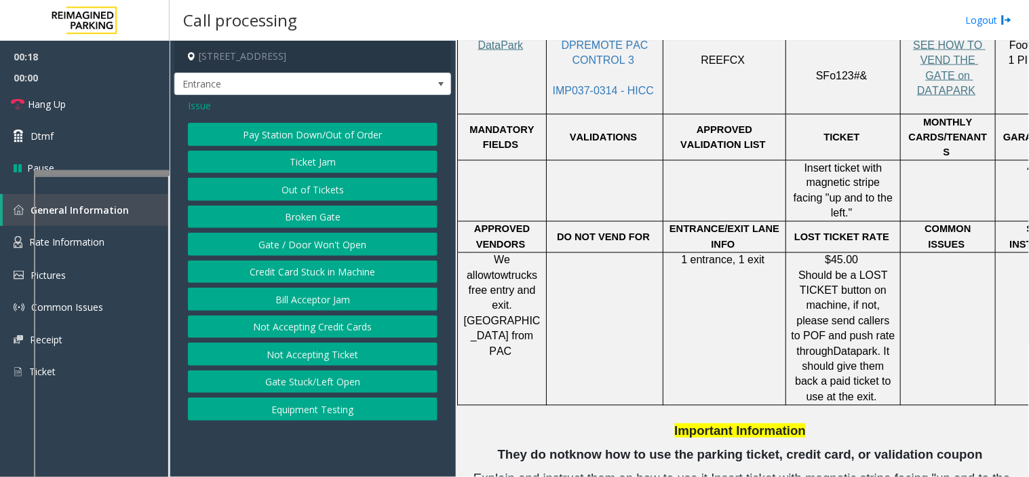
click at [297, 244] on button "Gate / Door Won't Open" at bounding box center [313, 244] width 250 height 23
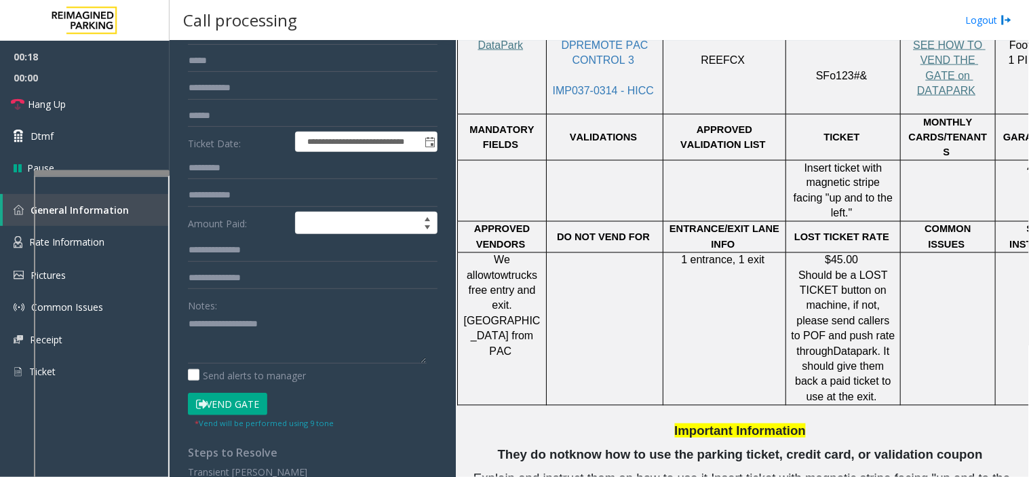
scroll to position [226, 0]
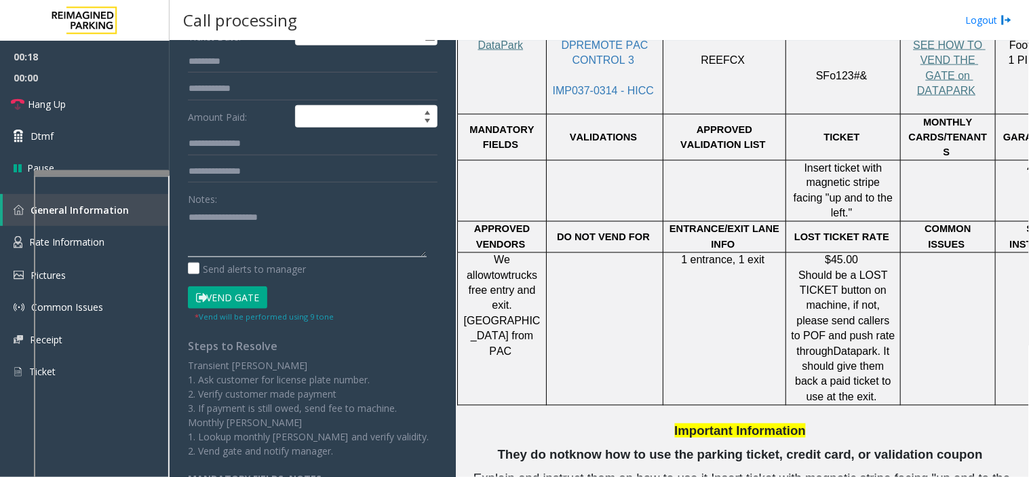
click at [261, 223] on textarea at bounding box center [307, 231] width 239 height 51
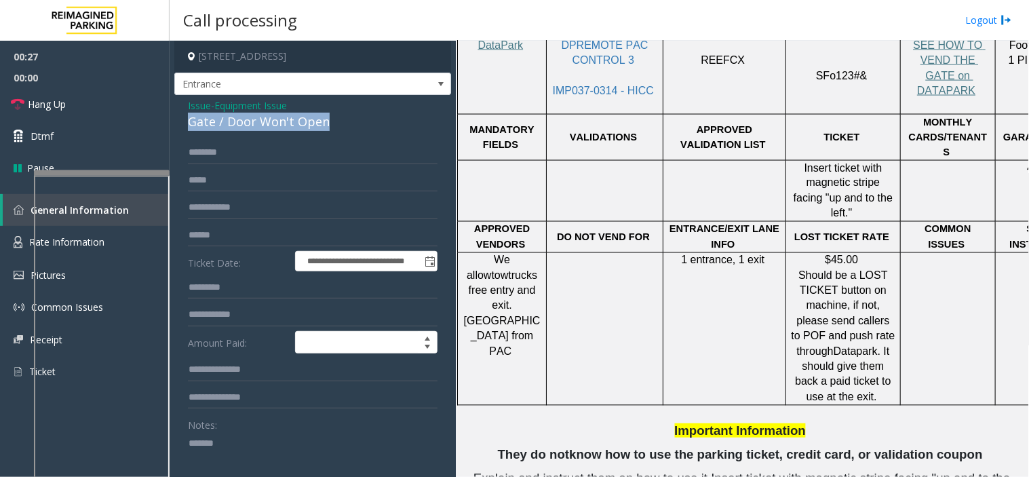
drag, startPoint x: 181, startPoint y: 125, endPoint x: 354, endPoint y: 117, distance: 173.2
click at [354, 117] on div "**********" at bounding box center [312, 431] width 277 height 673
copy div "Gate / Door Won't Open"
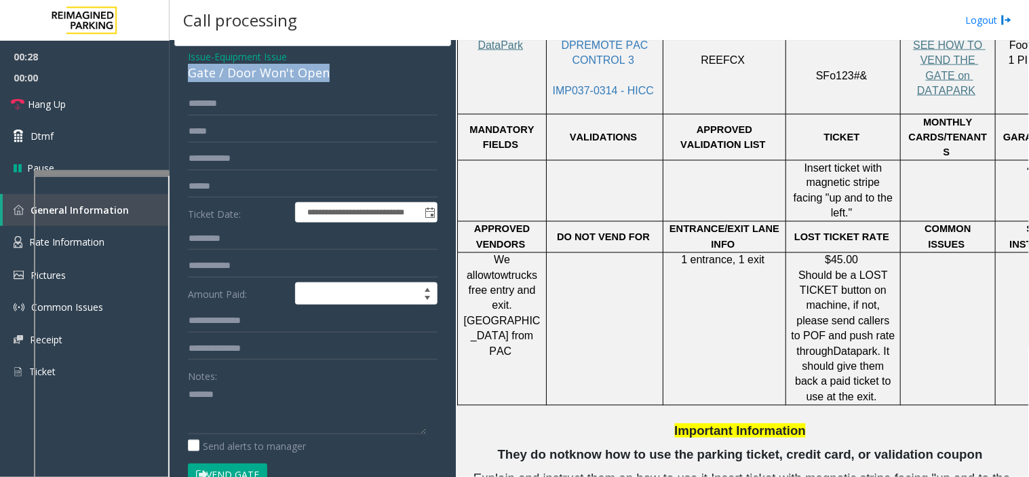
scroll to position [75, 0]
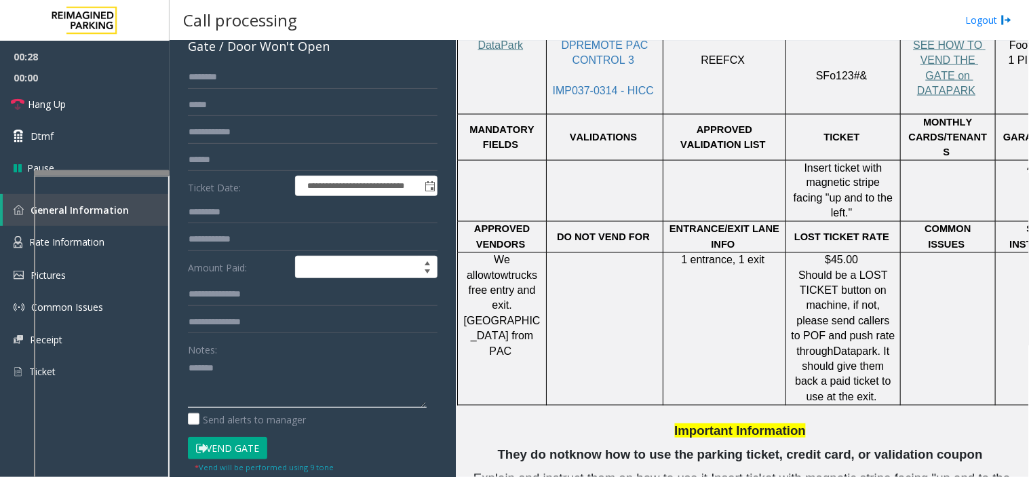
click at [267, 377] on textarea at bounding box center [307, 382] width 239 height 51
paste textarea "**********"
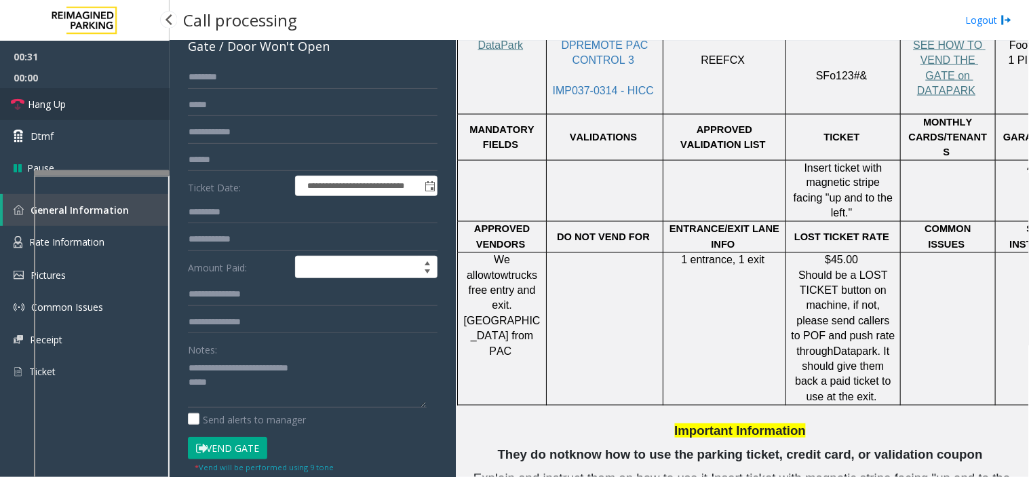
click at [123, 110] on link "Hang Up" at bounding box center [85, 104] width 170 height 32
click at [233, 385] on textarea at bounding box center [307, 382] width 239 height 51
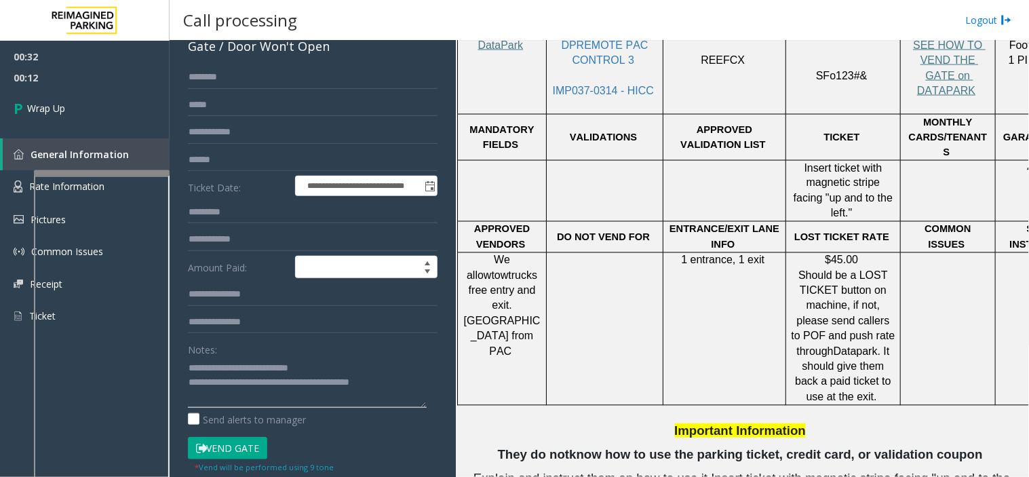
click at [350, 390] on textarea at bounding box center [307, 382] width 239 height 51
type textarea "**********"
click at [53, 103] on span "Wrap Up" at bounding box center [46, 108] width 38 height 14
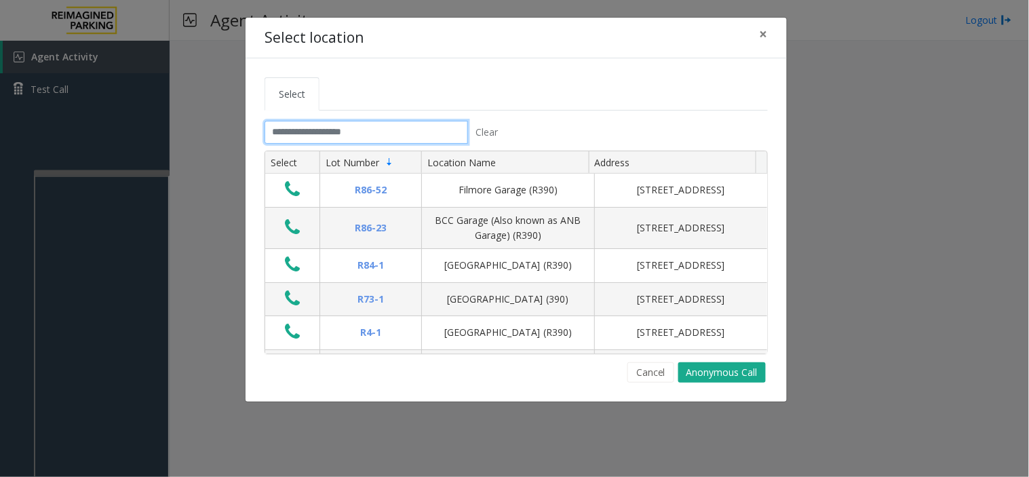
click at [294, 132] on input "text" at bounding box center [367, 132] width 204 height 23
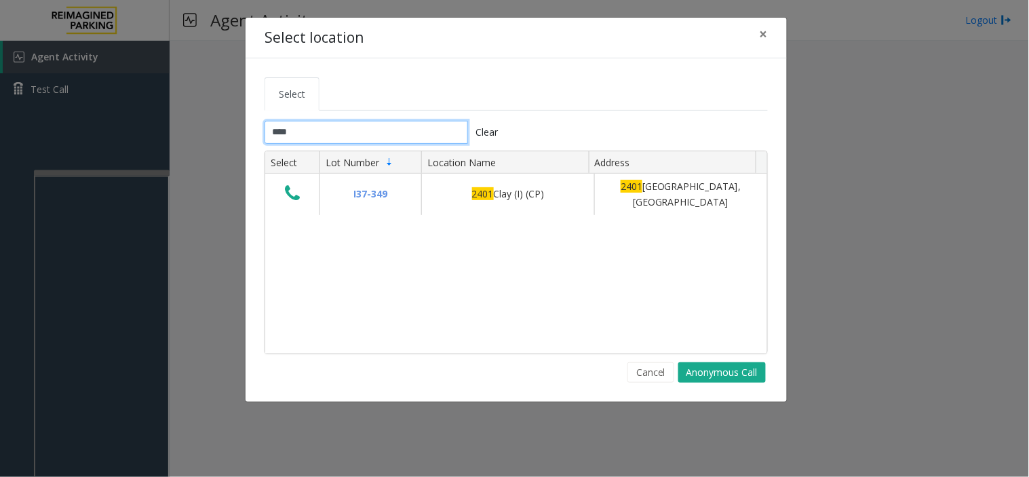
type input "****"
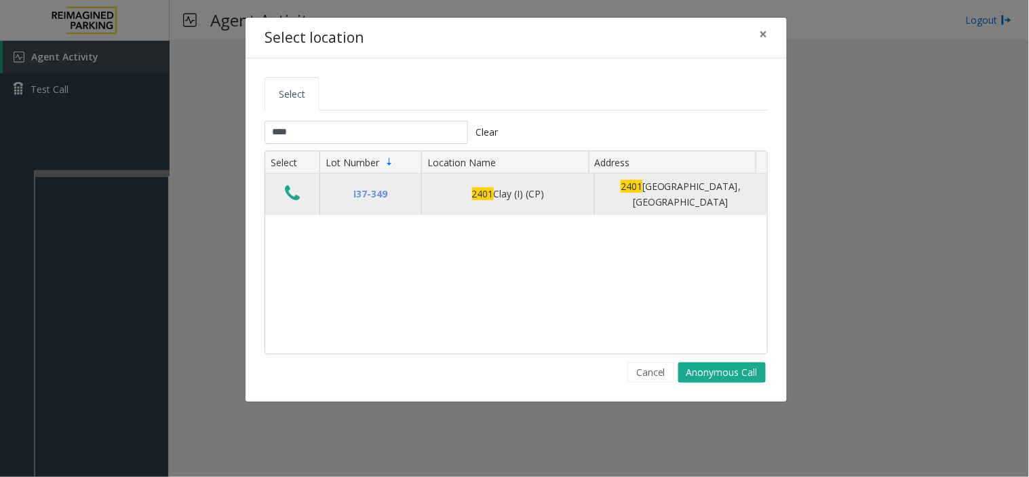
click at [292, 205] on button "Data table" at bounding box center [292, 194] width 23 height 22
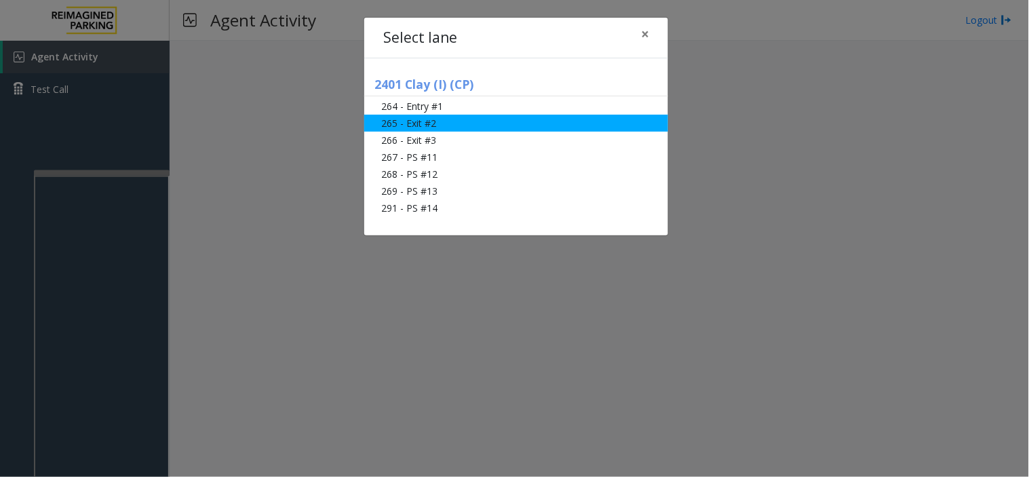
click at [428, 125] on li "265 - Exit #2" at bounding box center [516, 123] width 304 height 17
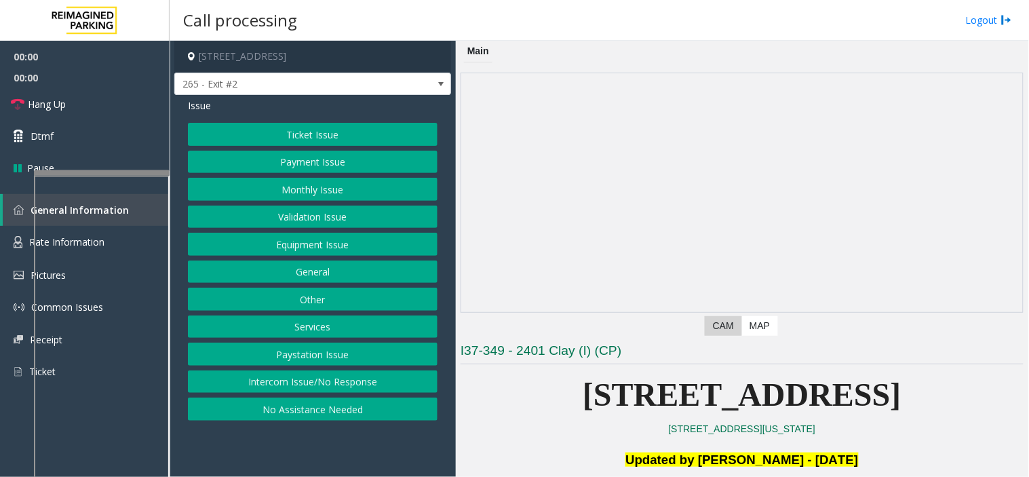
click at [324, 190] on button "Monthly Issue" at bounding box center [313, 189] width 250 height 23
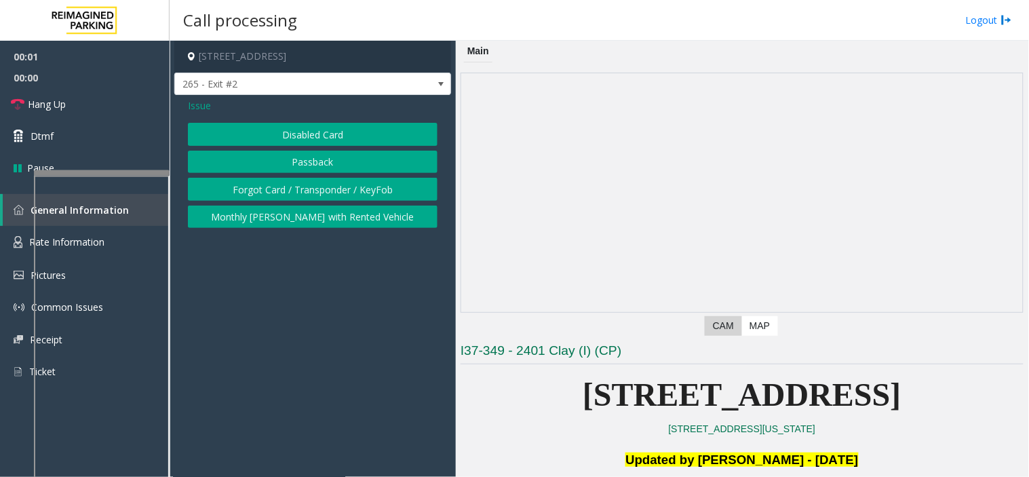
click at [300, 136] on button "Disabled Card" at bounding box center [313, 134] width 250 height 23
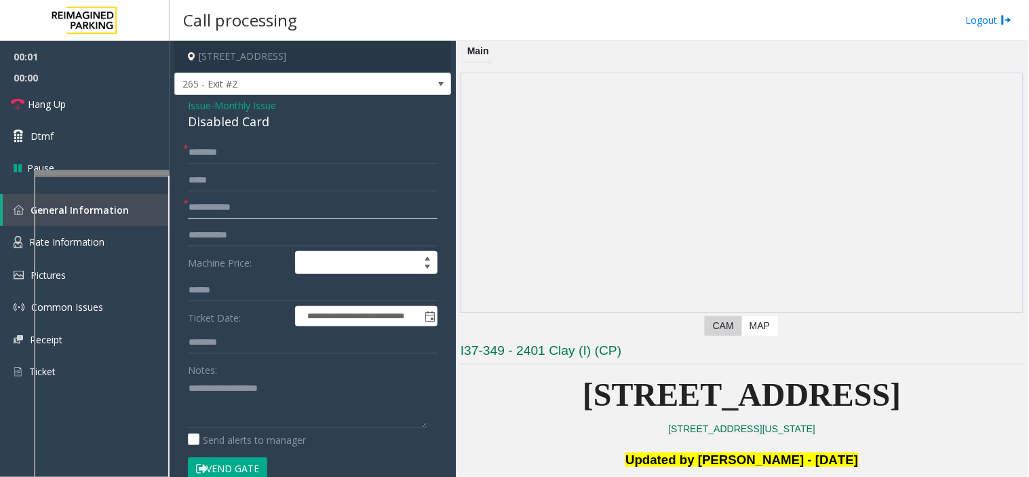
click at [250, 215] on input "text" at bounding box center [313, 207] width 250 height 23
type input "*********"
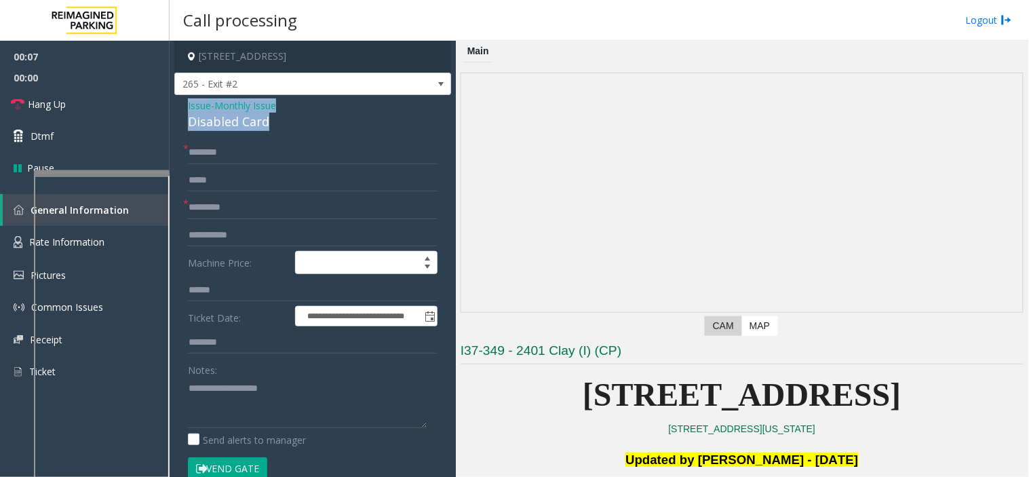
drag, startPoint x: 280, startPoint y: 118, endPoint x: 184, endPoint y: 100, distance: 97.3
click at [184, 100] on div "**********" at bounding box center [312, 482] width 277 height 775
copy div "Issue - Monthly Issue Disabled Card"
click at [221, 375] on div "Notes:" at bounding box center [313, 393] width 250 height 70
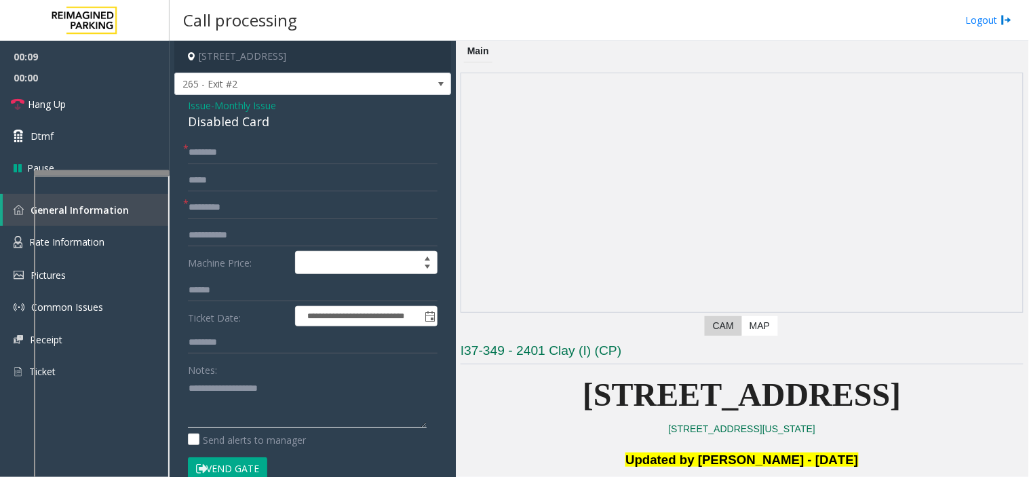
click at [225, 398] on textarea at bounding box center [307, 402] width 239 height 51
paste textarea "**********"
type textarea "**********"
click at [224, 149] on input "text" at bounding box center [313, 152] width 250 height 23
drag, startPoint x: 207, startPoint y: 156, endPoint x: 400, endPoint y: 164, distance: 193.5
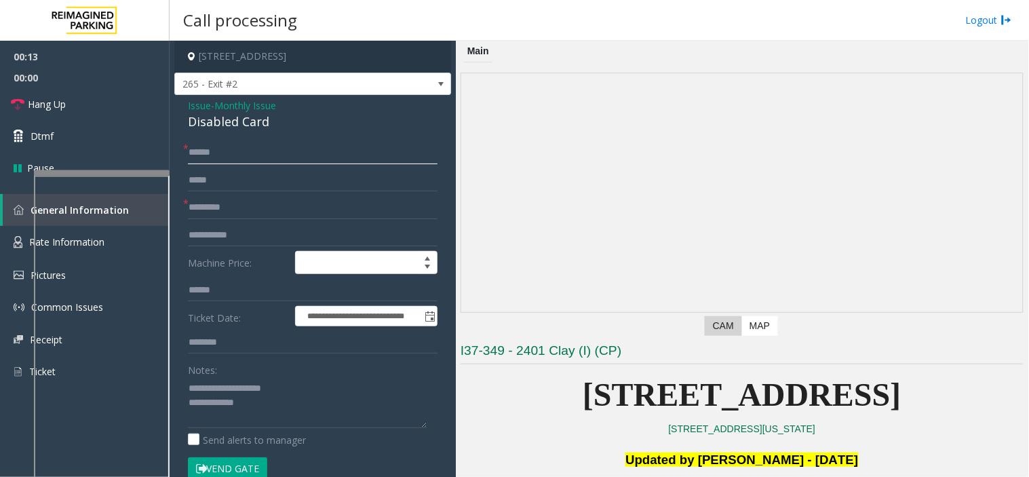
click at [400, 164] on input "******" at bounding box center [313, 152] width 250 height 23
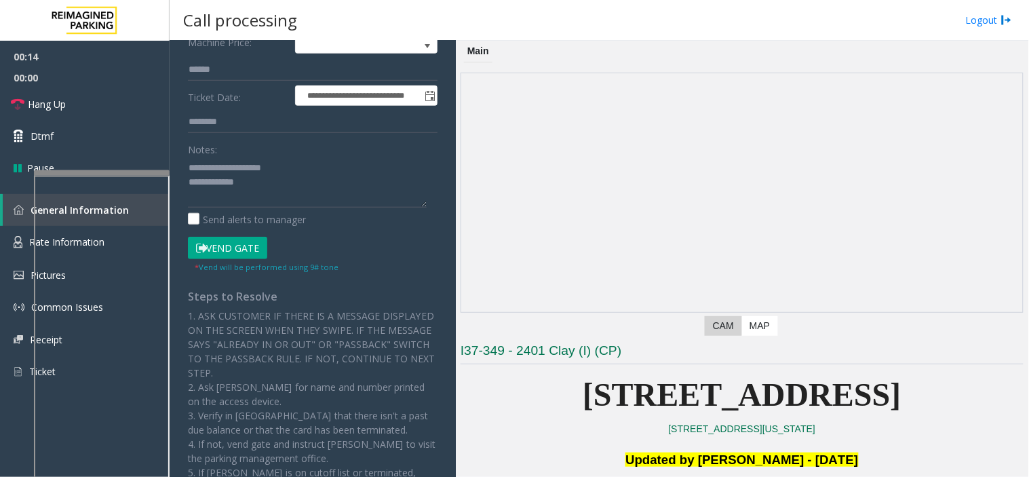
scroll to position [226, 0]
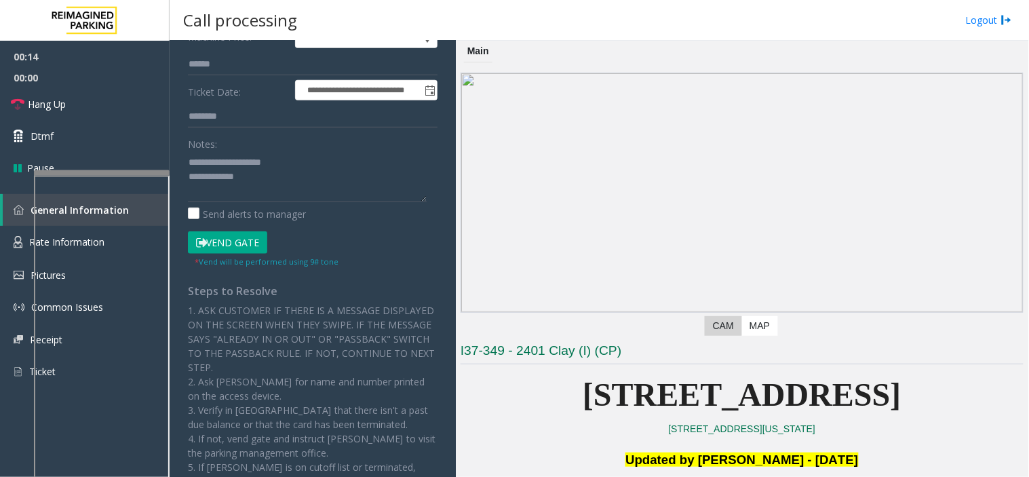
type input "******"
click at [250, 245] on button "Vend Gate" at bounding box center [227, 242] width 79 height 23
click at [269, 191] on textarea at bounding box center [307, 176] width 239 height 51
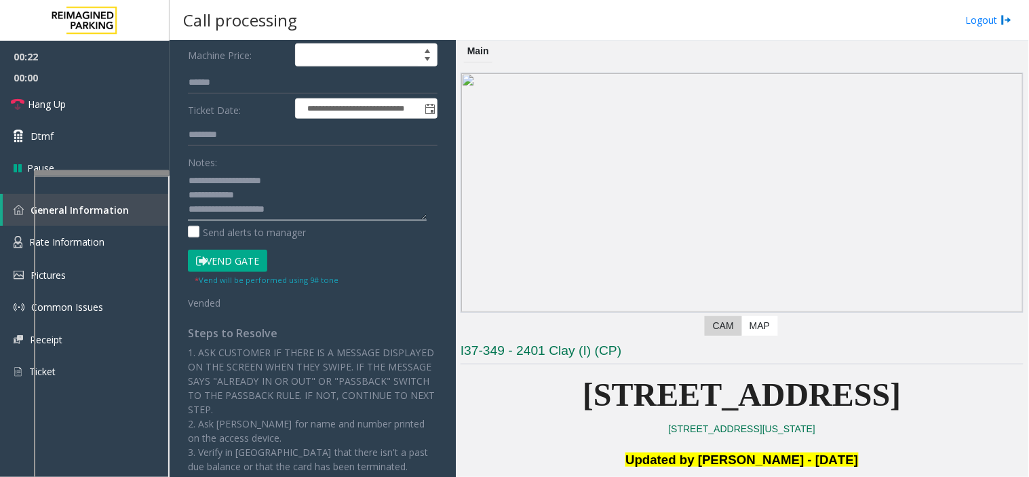
scroll to position [0, 0]
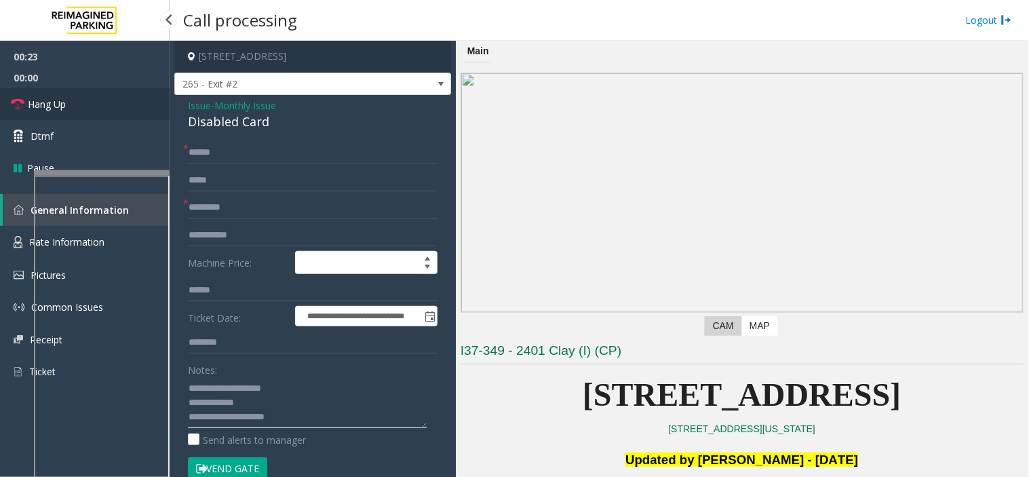
type textarea "**********"
click at [117, 113] on link "Hang Up" at bounding box center [85, 104] width 170 height 32
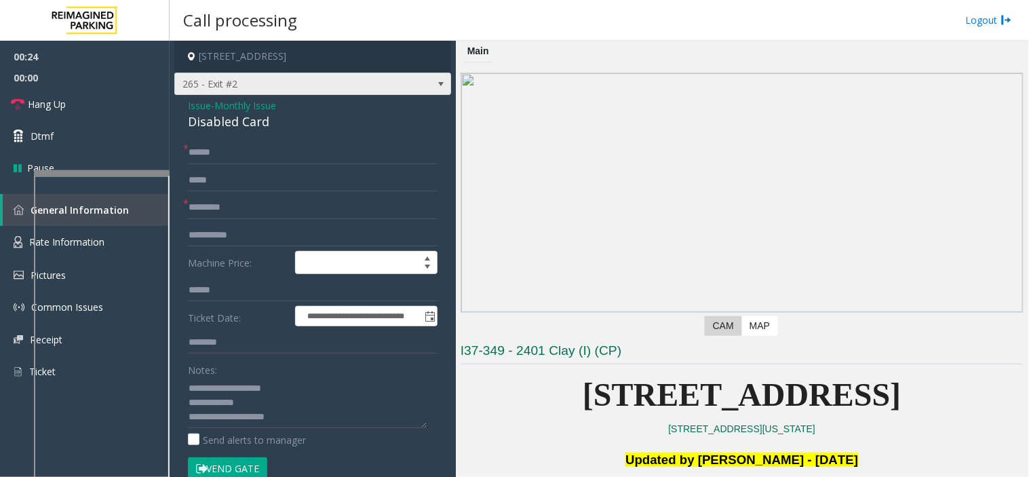
scroll to position [301, 0]
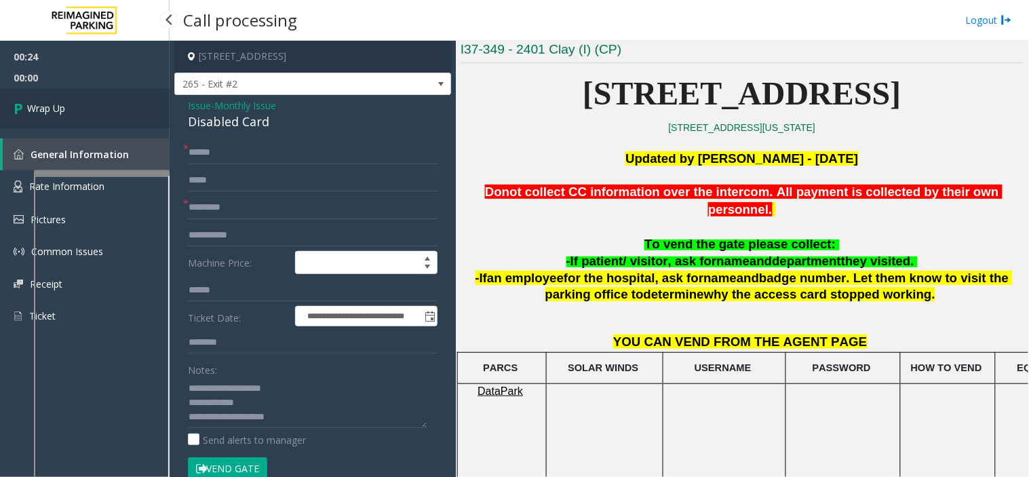
click at [43, 109] on span "Wrap Up" at bounding box center [46, 108] width 38 height 14
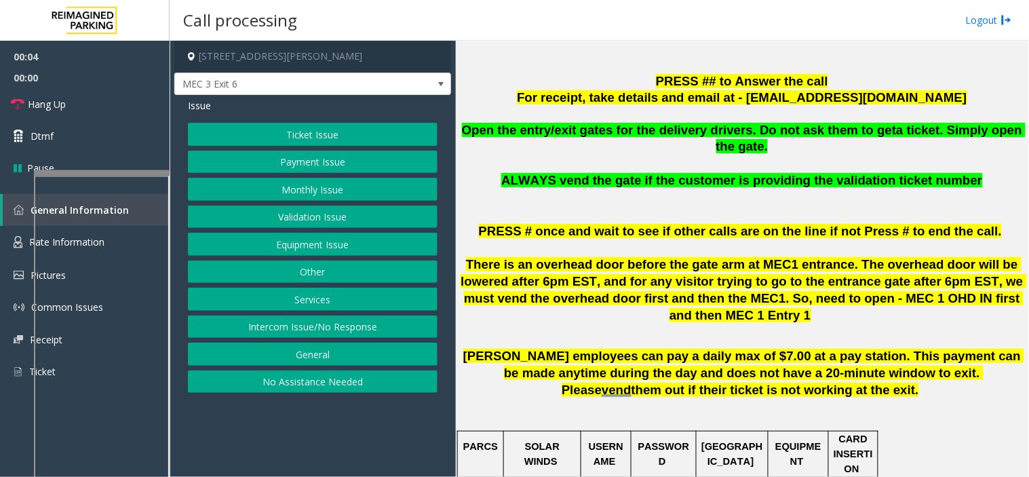
scroll to position [452, 0]
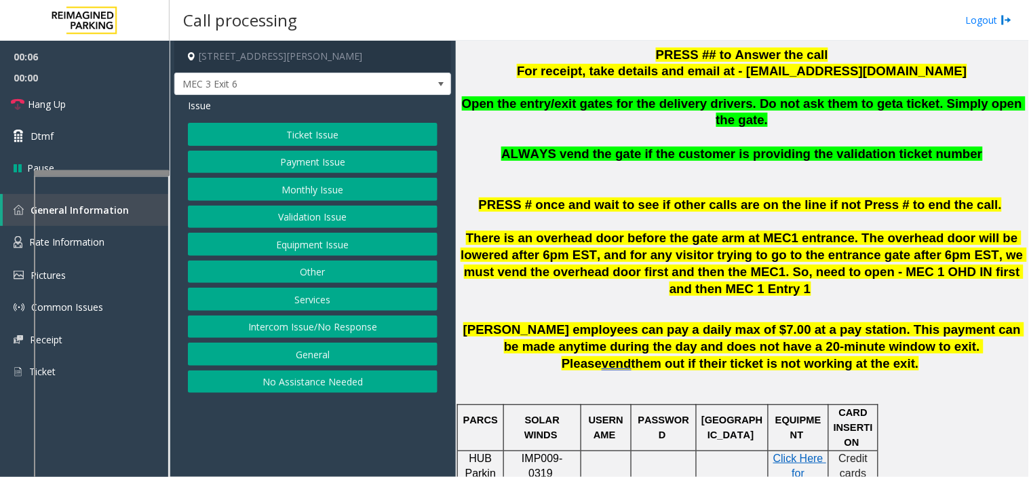
click at [350, 242] on button "Equipment Issue" at bounding box center [313, 244] width 250 height 23
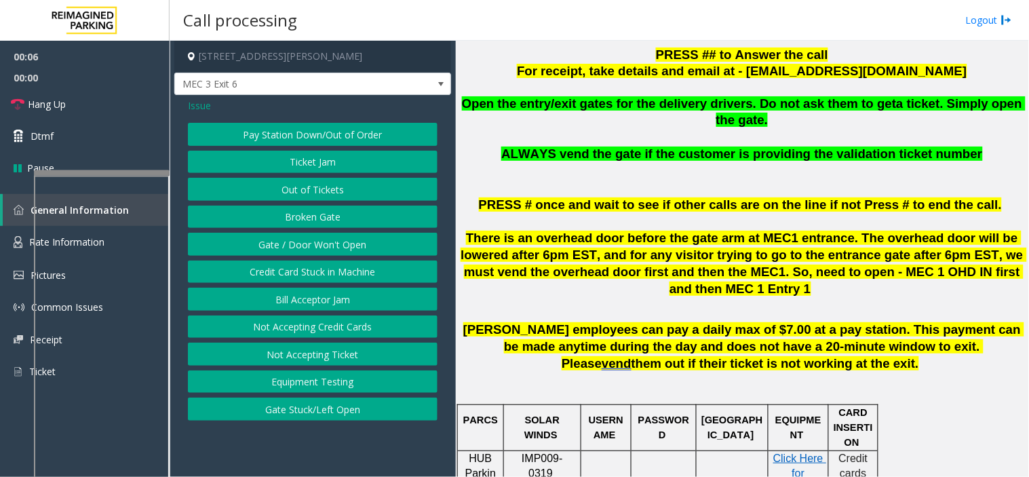
click at [350, 242] on button "Gate / Door Won't Open" at bounding box center [313, 244] width 250 height 23
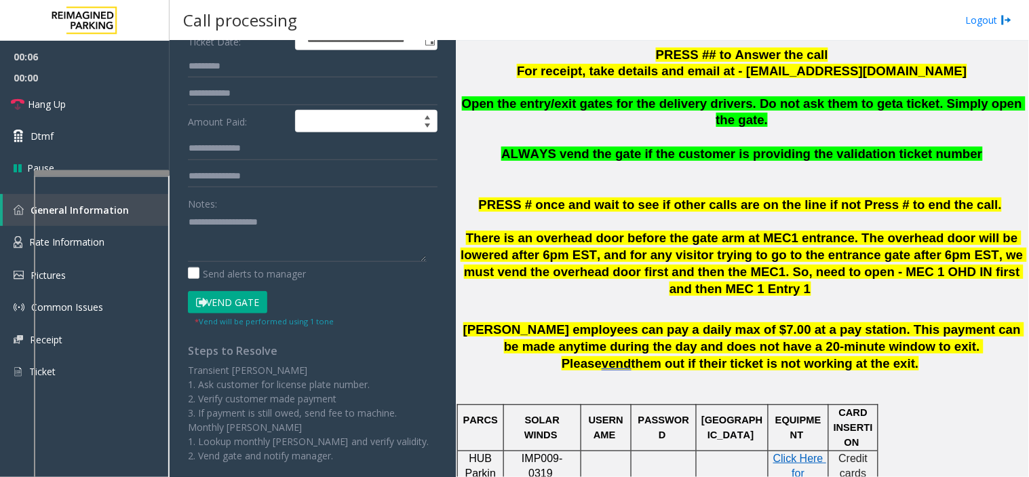
scroll to position [226, 0]
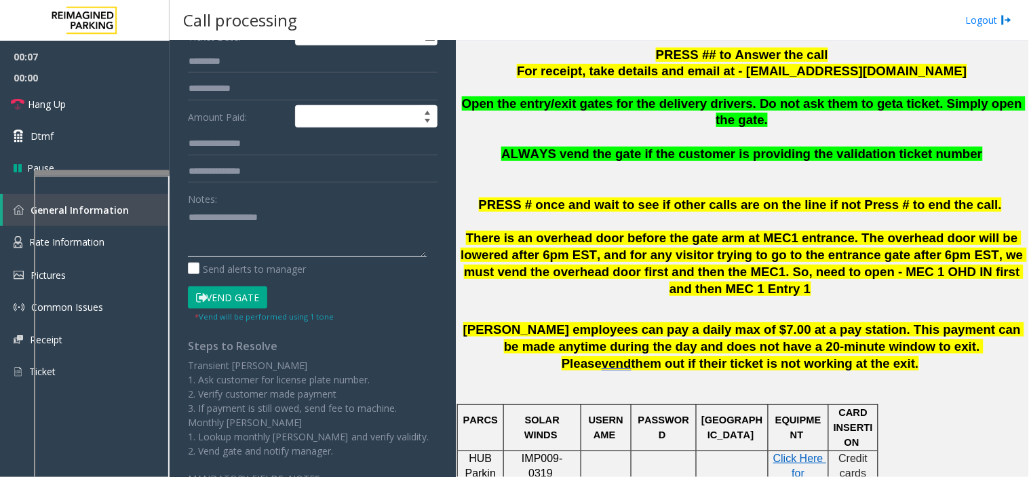
click at [275, 235] on textarea at bounding box center [307, 231] width 239 height 51
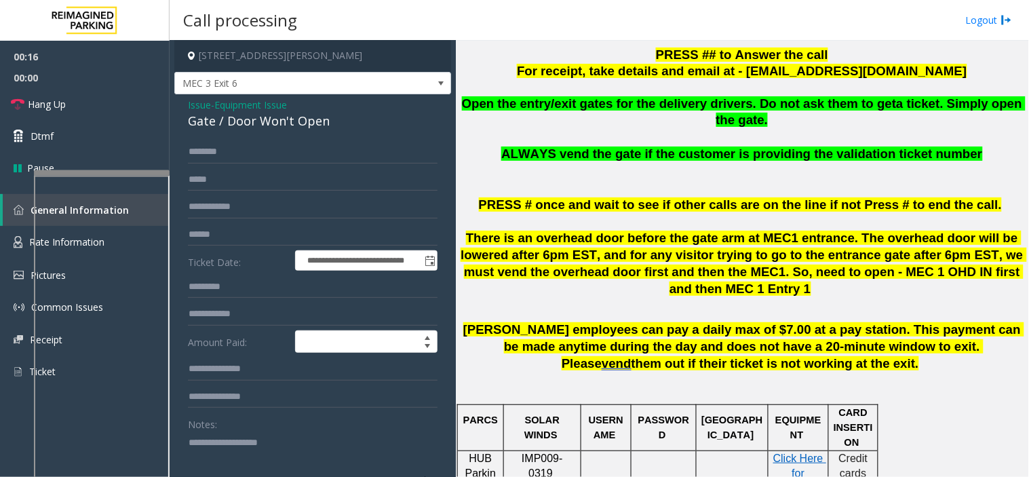
scroll to position [0, 0]
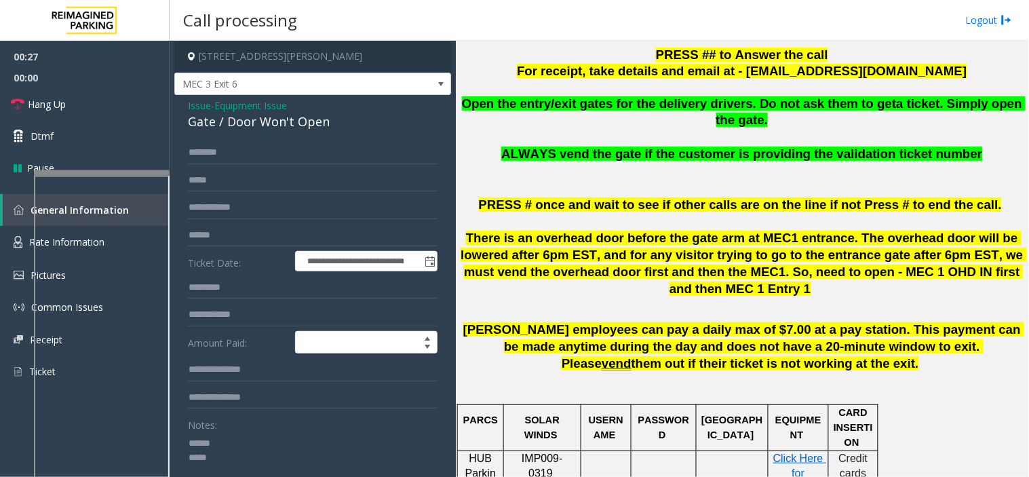
click at [226, 436] on textarea at bounding box center [307, 457] width 239 height 51
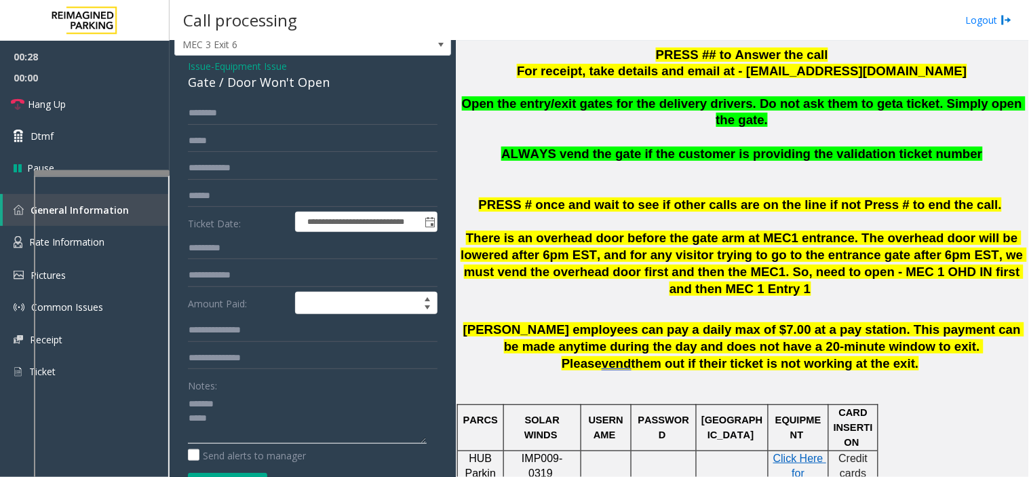
scroll to position [75, 0]
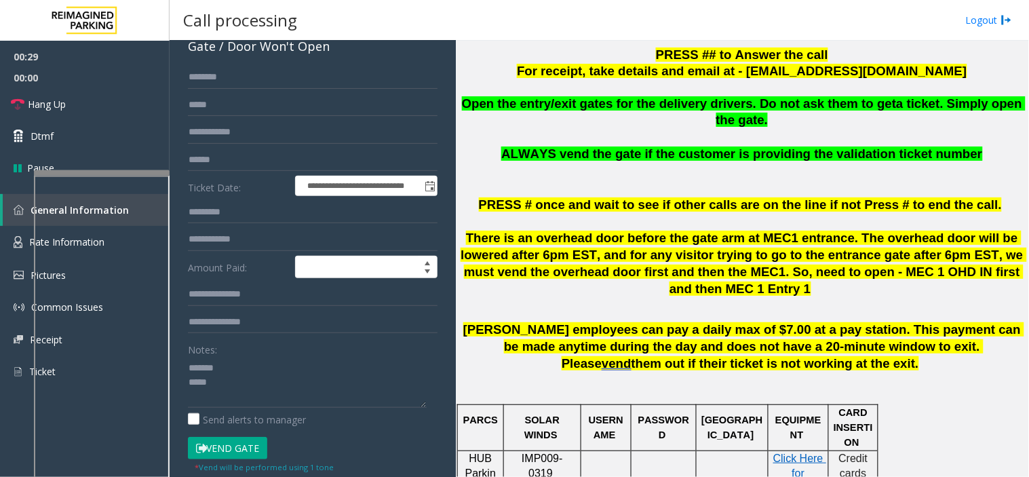
click at [233, 449] on button "Vend Gate" at bounding box center [227, 448] width 79 height 23
click at [227, 373] on textarea at bounding box center [307, 382] width 239 height 51
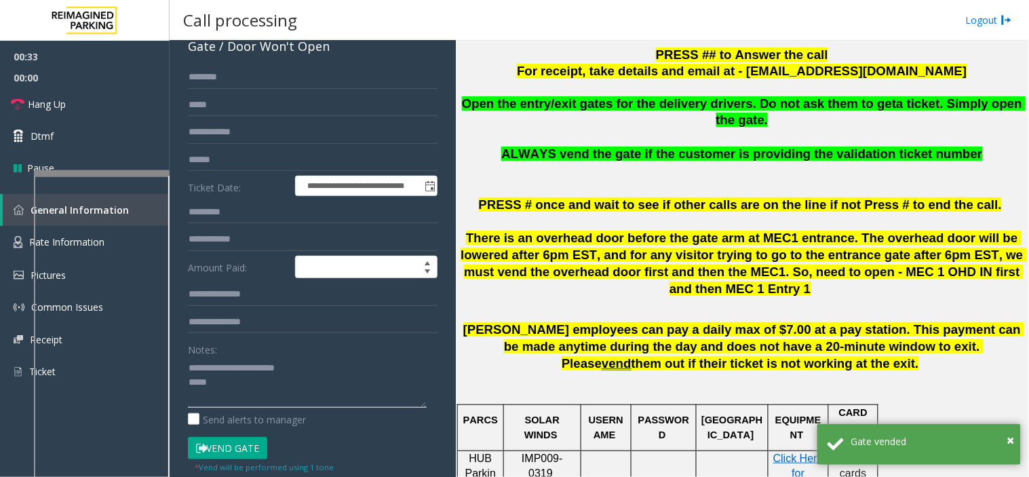
click at [220, 376] on textarea at bounding box center [307, 382] width 239 height 51
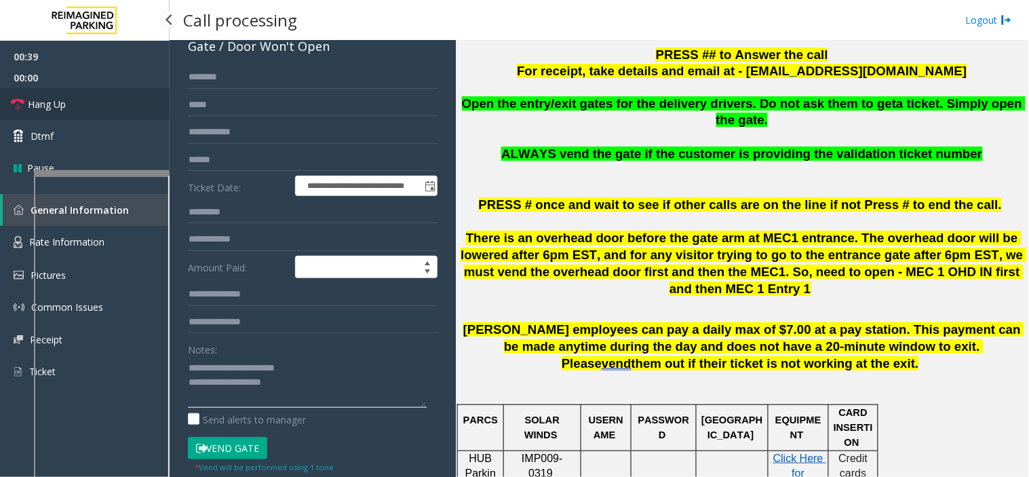
type textarea "**********"
click at [141, 98] on link "Hang Up" at bounding box center [85, 104] width 170 height 32
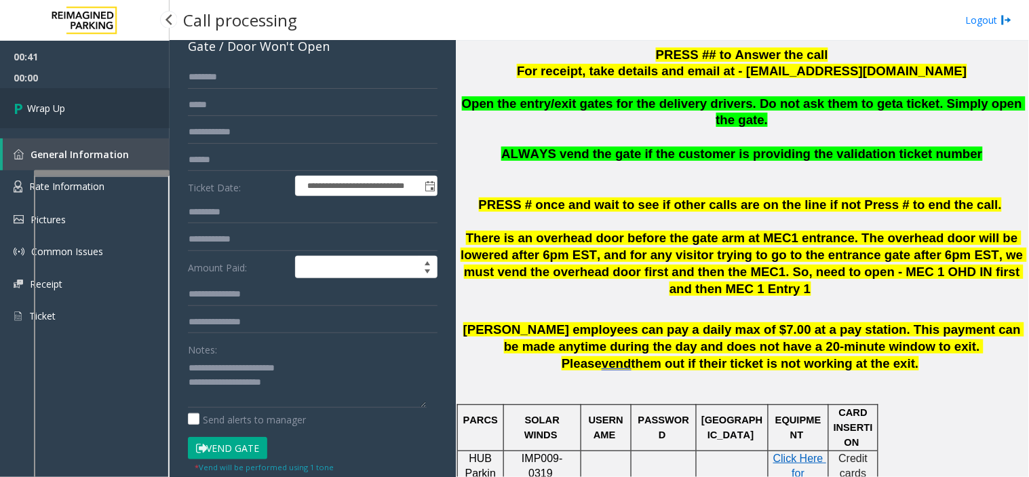
click at [141, 98] on link "Wrap Up" at bounding box center [85, 108] width 170 height 40
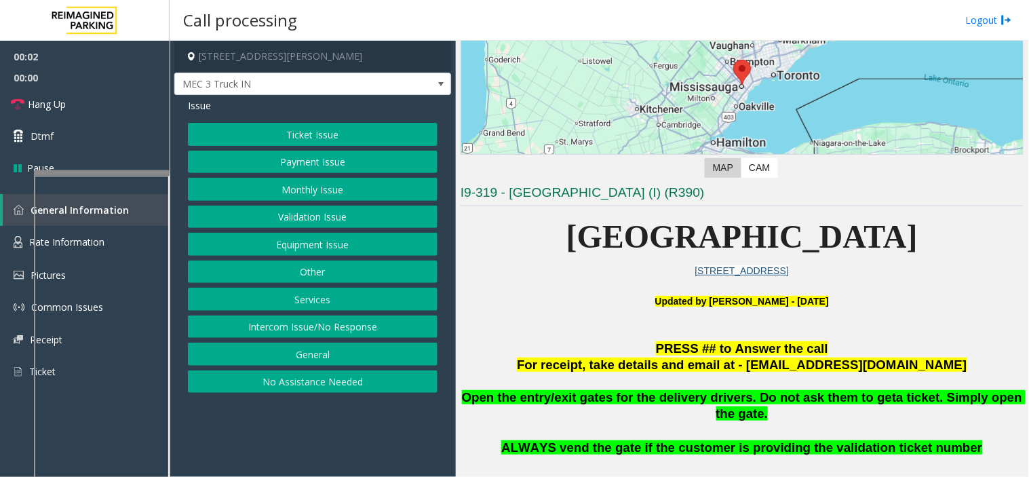
scroll to position [226, 0]
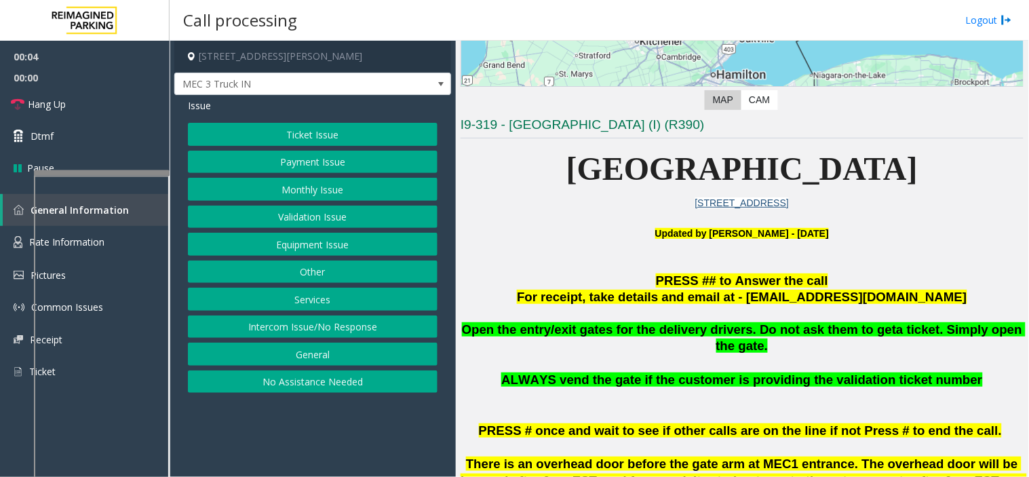
click at [328, 247] on button "Equipment Issue" at bounding box center [313, 244] width 250 height 23
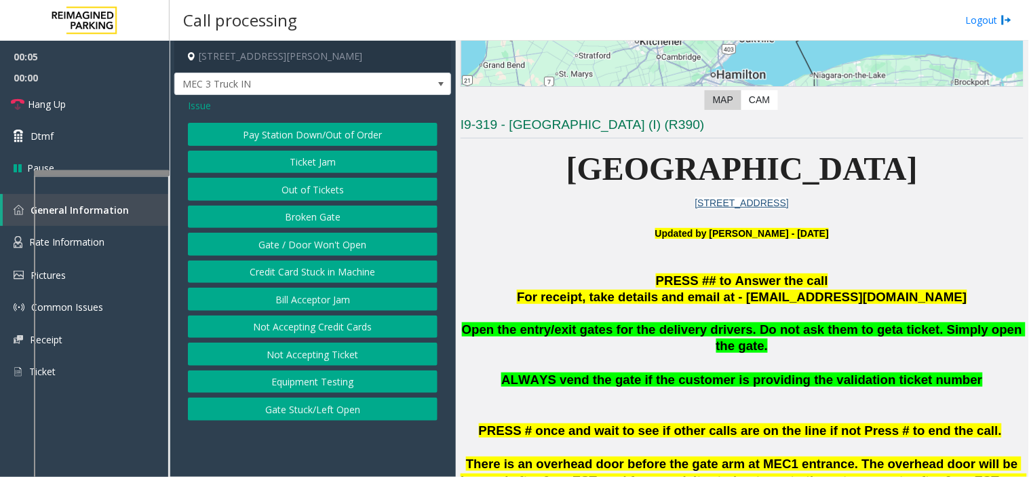
click at [324, 242] on button "Gate / Door Won't Open" at bounding box center [313, 244] width 250 height 23
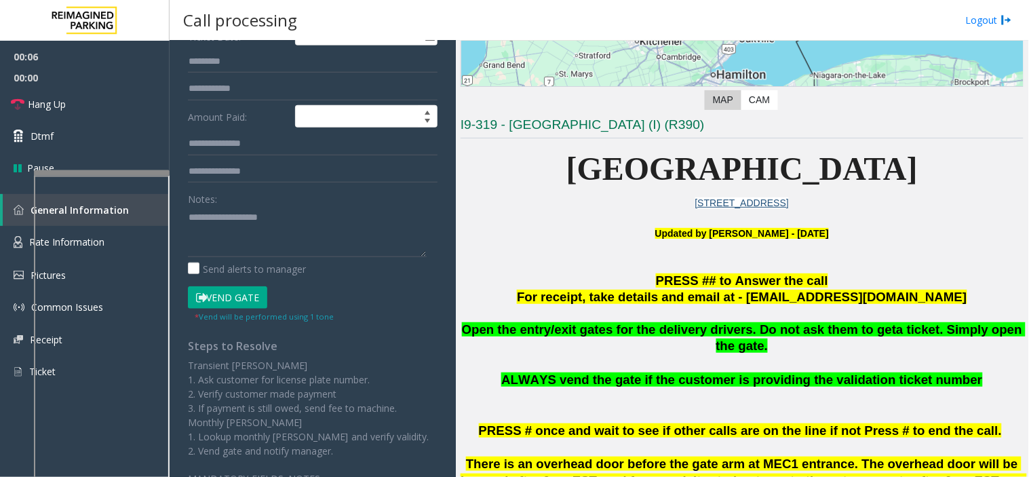
click at [227, 301] on button "Vend Gate" at bounding box center [227, 297] width 79 height 23
click at [228, 251] on textarea at bounding box center [307, 231] width 239 height 51
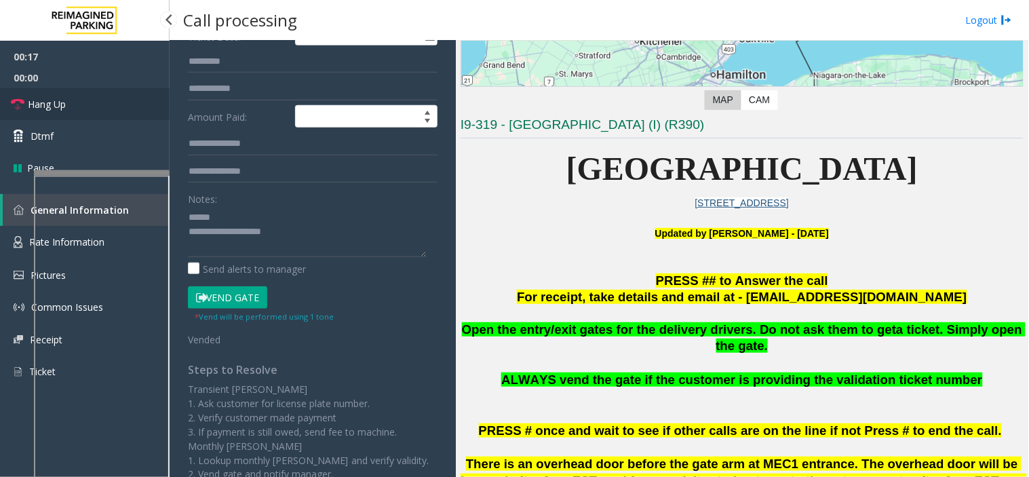
click at [121, 109] on link "Hang Up" at bounding box center [85, 104] width 170 height 32
click at [224, 214] on textarea at bounding box center [307, 231] width 239 height 51
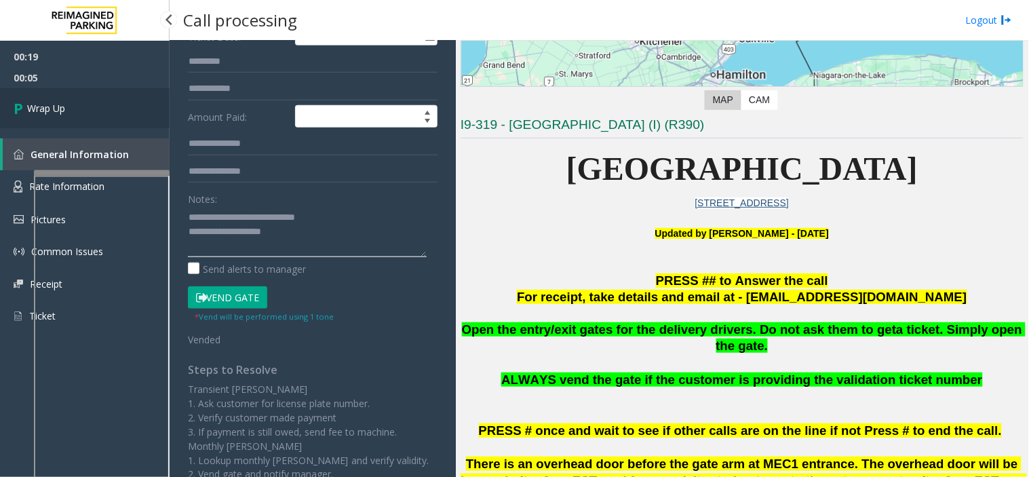
type textarea "**********"
click at [133, 97] on link "Wrap Up" at bounding box center [85, 108] width 170 height 40
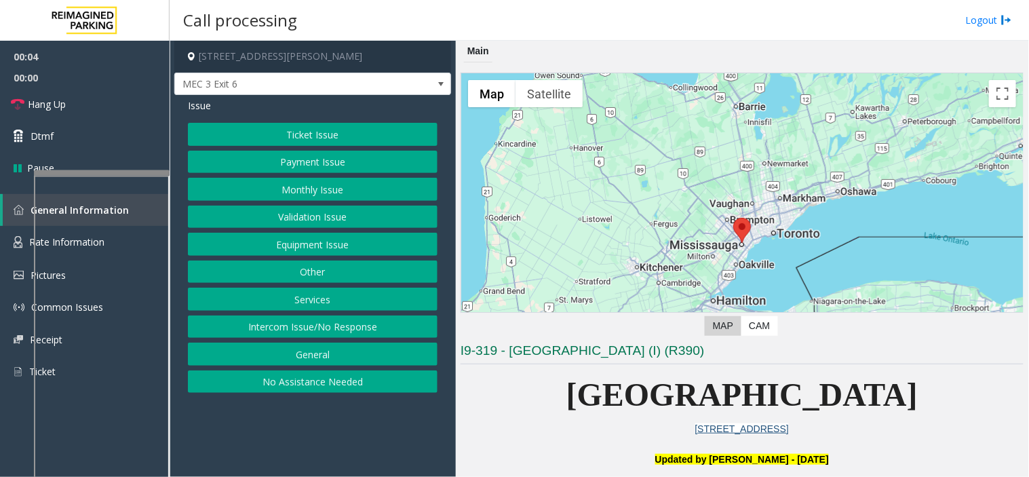
click at [347, 328] on button "Intercom Issue/No Response" at bounding box center [313, 327] width 250 height 23
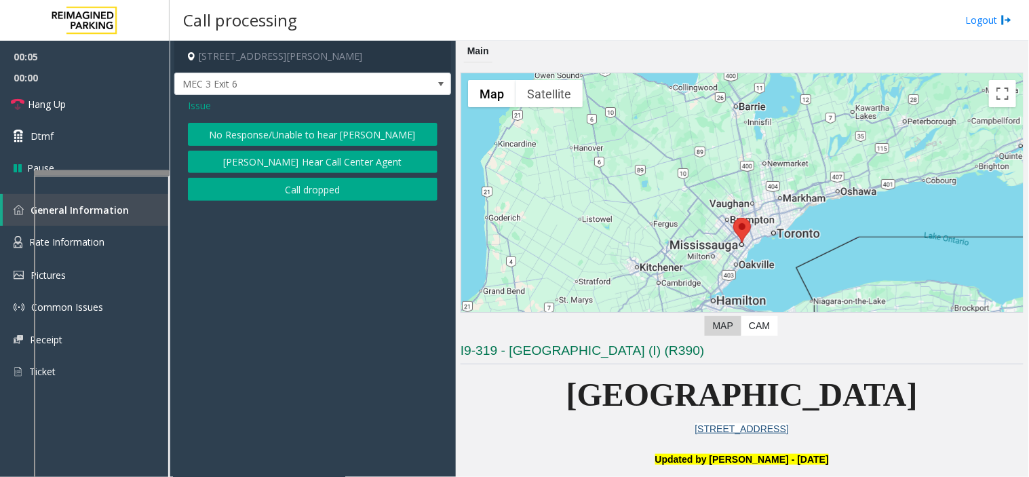
click at [249, 127] on button "No Response/Unable to hear [PERSON_NAME]" at bounding box center [313, 134] width 250 height 23
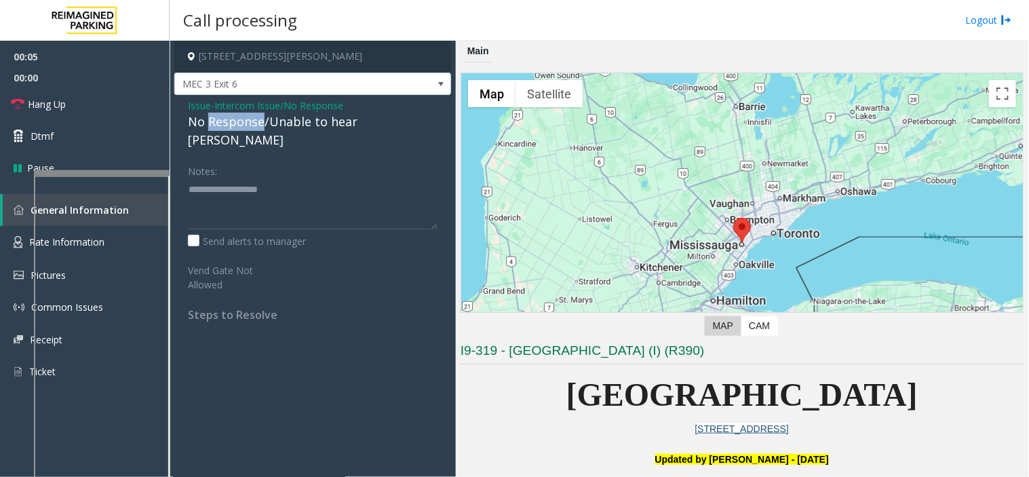
click at [249, 127] on div "No Response/Unable to hear [PERSON_NAME]" at bounding box center [313, 131] width 250 height 37
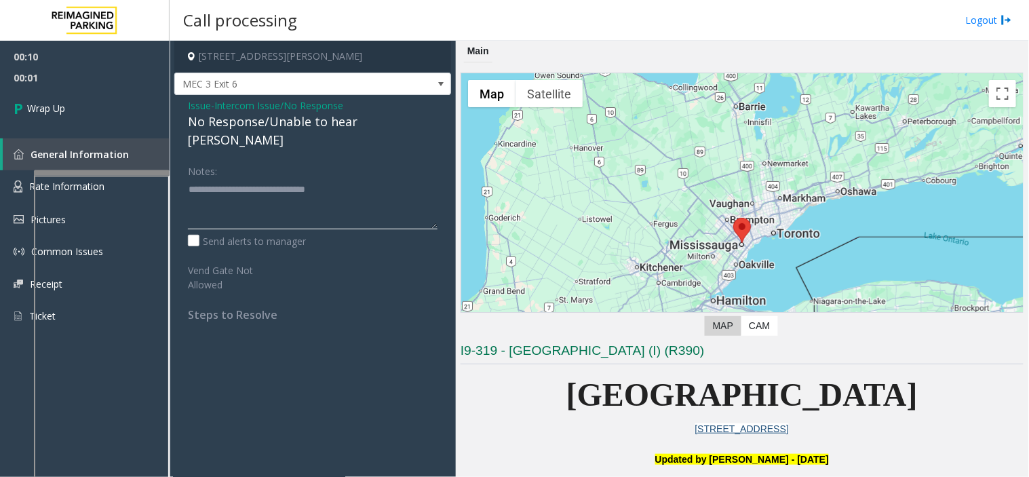
click at [394, 178] on textarea at bounding box center [313, 203] width 250 height 51
type textarea "**********"
click at [123, 125] on link "Wrap Up" at bounding box center [85, 108] width 170 height 40
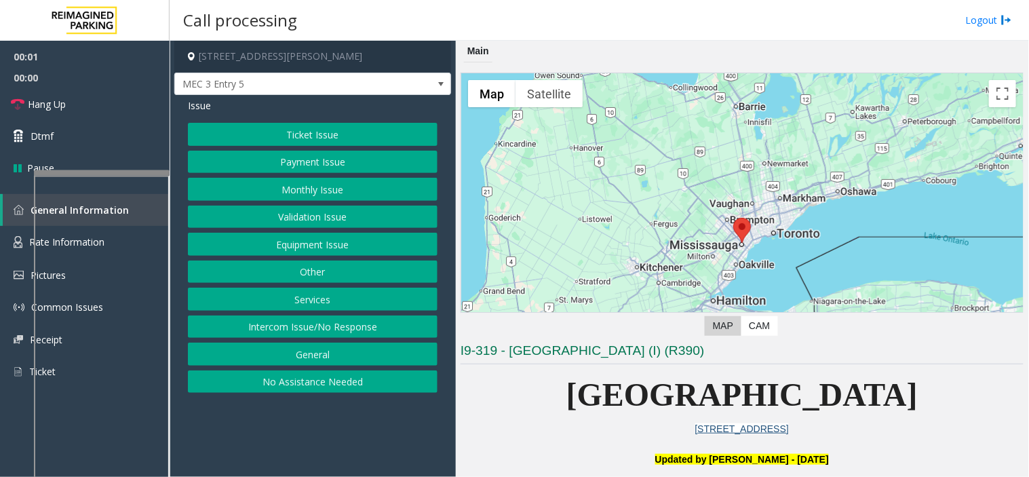
click at [316, 242] on button "Equipment Issue" at bounding box center [313, 244] width 250 height 23
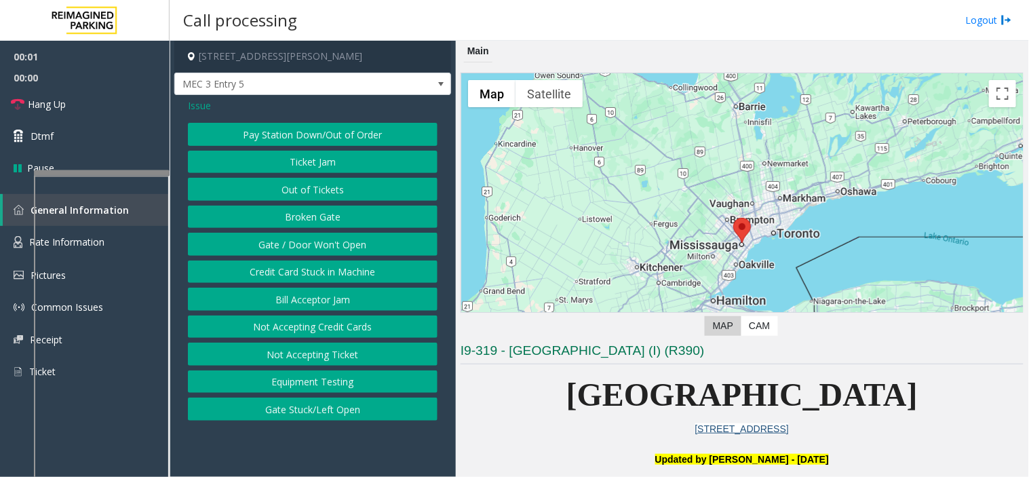
click at [316, 242] on button "Gate / Door Won't Open" at bounding box center [313, 244] width 250 height 23
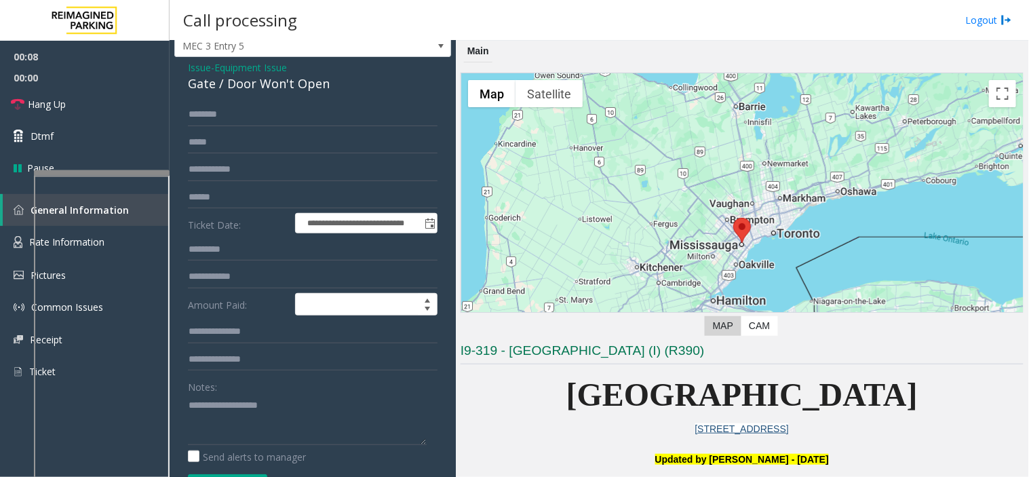
scroll to position [75, 0]
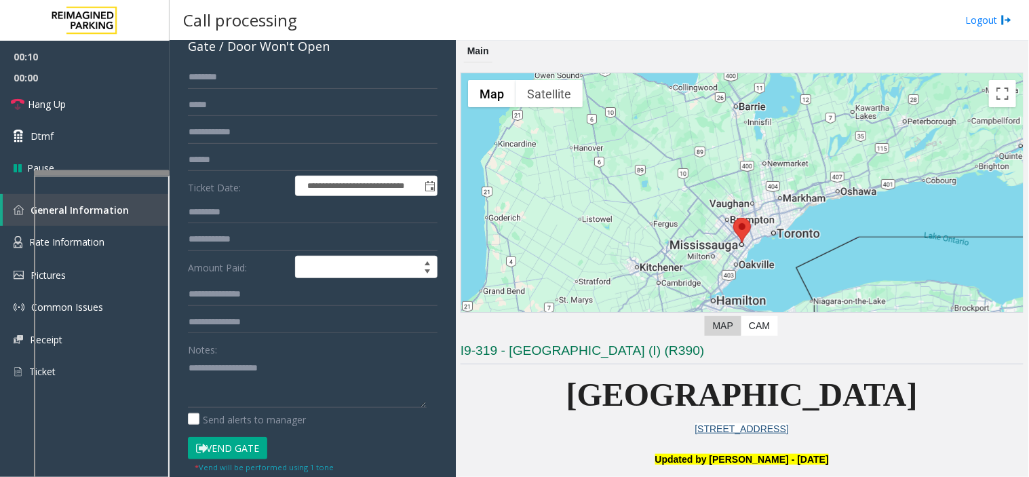
click at [220, 445] on button "Vend Gate" at bounding box center [227, 448] width 79 height 23
click at [241, 392] on textarea at bounding box center [307, 382] width 239 height 51
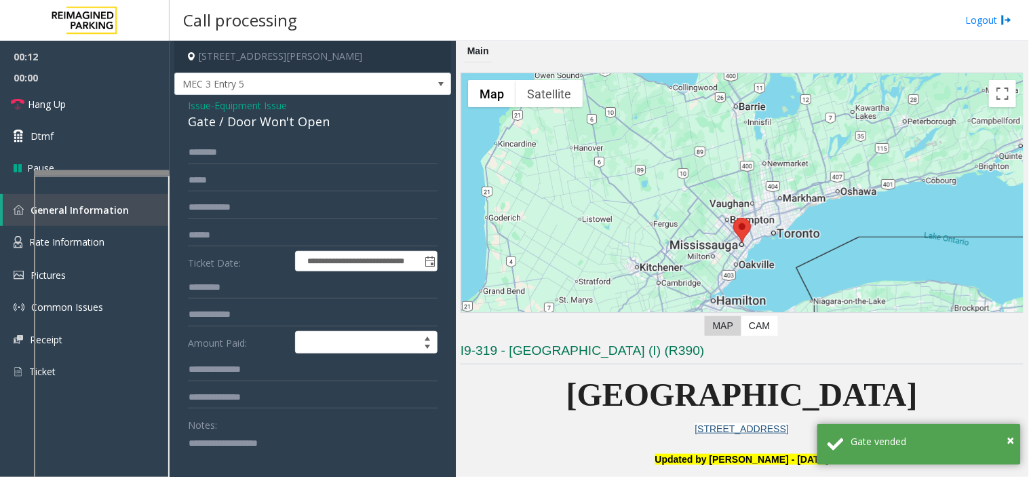
click at [194, 109] on span "Issue" at bounding box center [199, 105] width 23 height 14
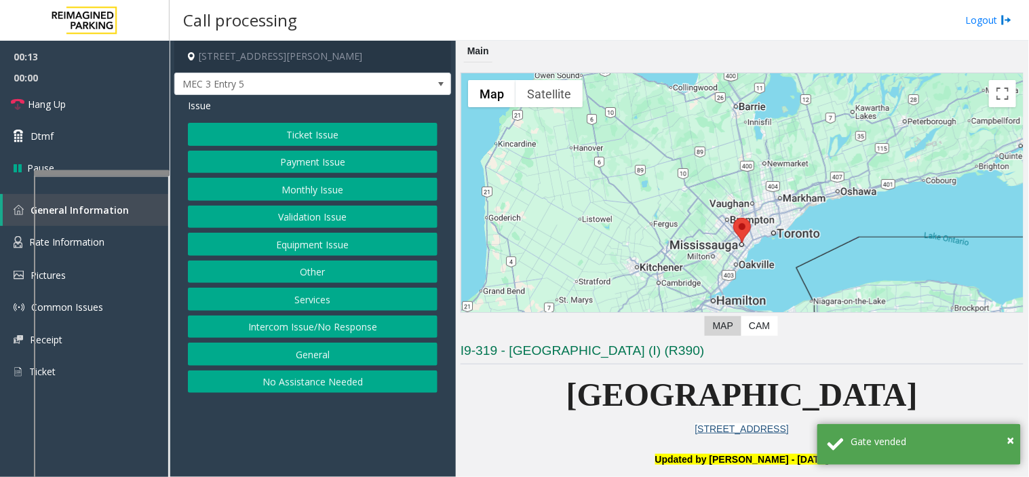
click at [307, 269] on button "Other" at bounding box center [313, 272] width 250 height 23
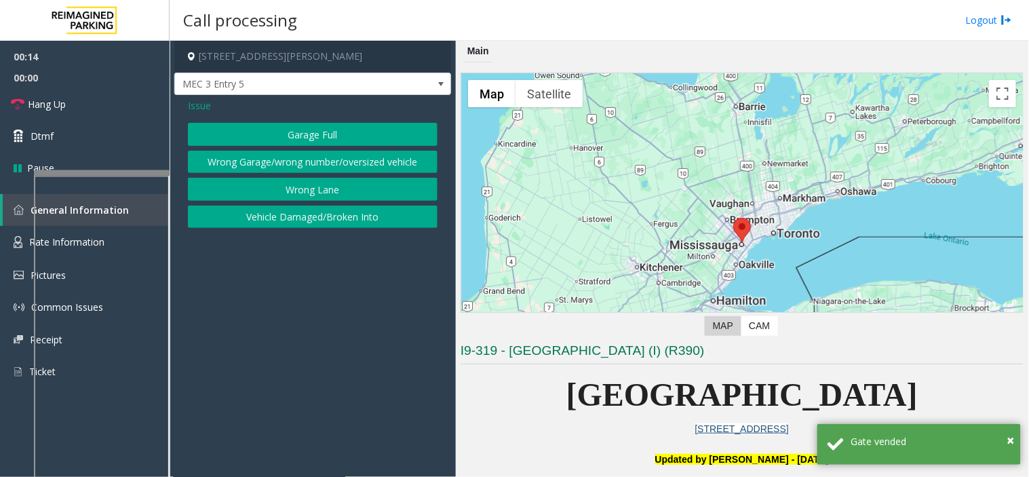
click at [199, 106] on span "Issue" at bounding box center [199, 105] width 23 height 14
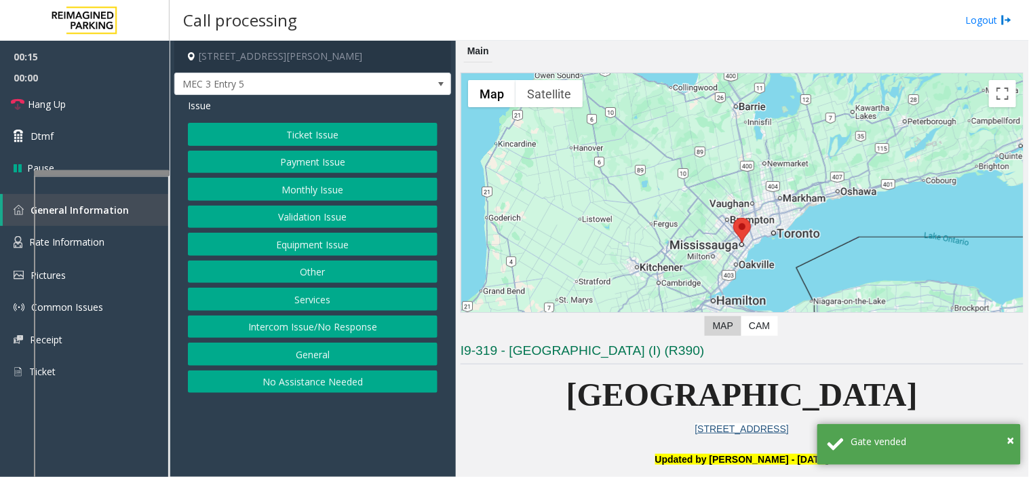
click at [300, 294] on button "Services" at bounding box center [313, 299] width 250 height 23
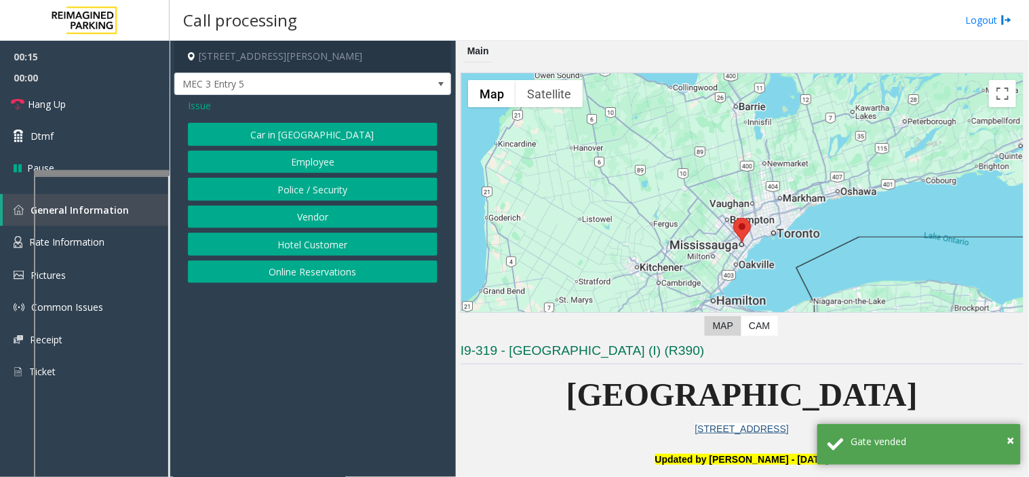
click at [295, 216] on button "Vendor" at bounding box center [313, 217] width 250 height 23
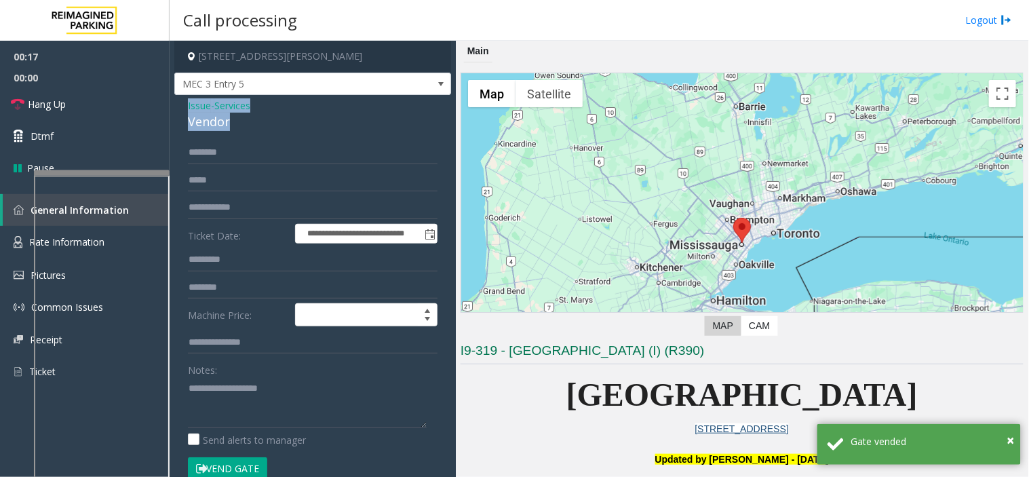
drag, startPoint x: 219, startPoint y: 118, endPoint x: 171, endPoint y: 109, distance: 49.1
click at [171, 109] on app-call-processing-form "**********" at bounding box center [313, 259] width 286 height 436
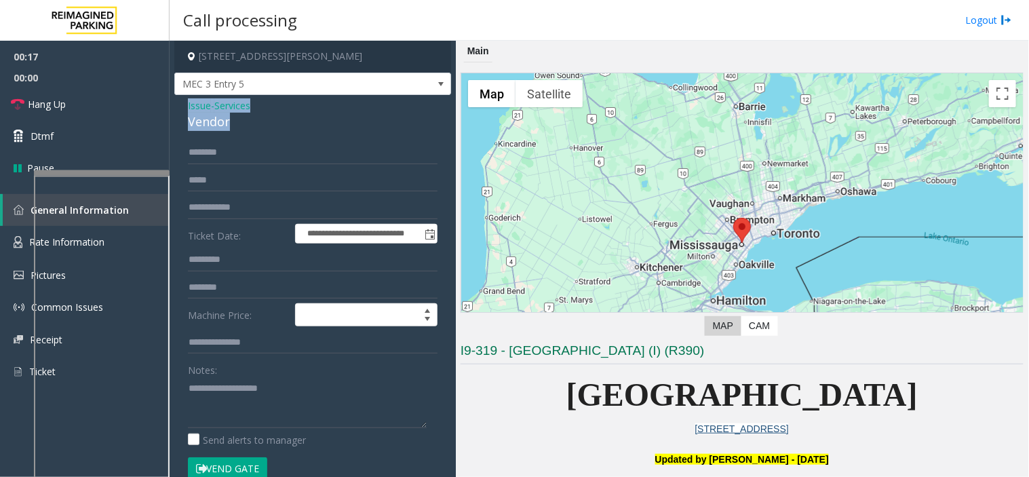
copy div "Issue - Services Vendor"
click at [271, 392] on textarea at bounding box center [307, 402] width 239 height 51
paste textarea "**********"
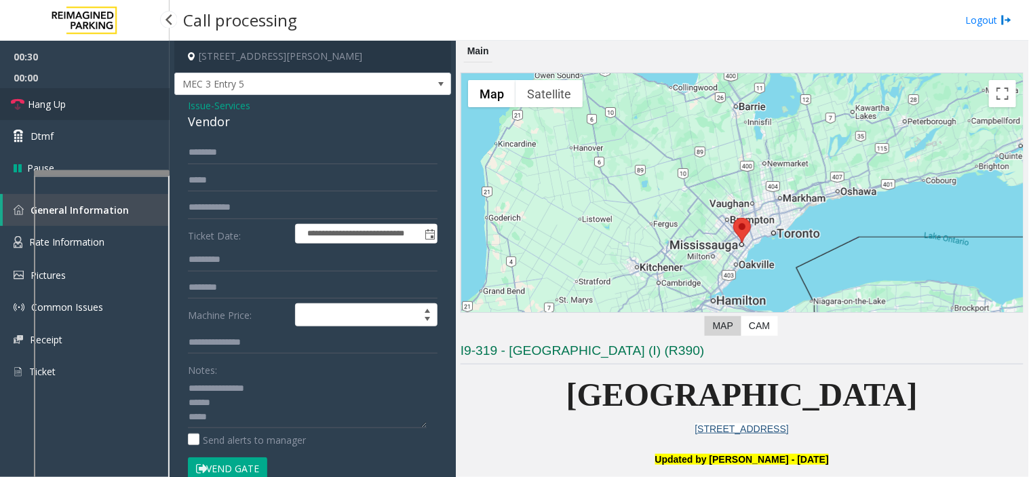
click at [126, 112] on link "Hang Up" at bounding box center [85, 104] width 170 height 32
click at [212, 423] on textarea at bounding box center [307, 402] width 239 height 51
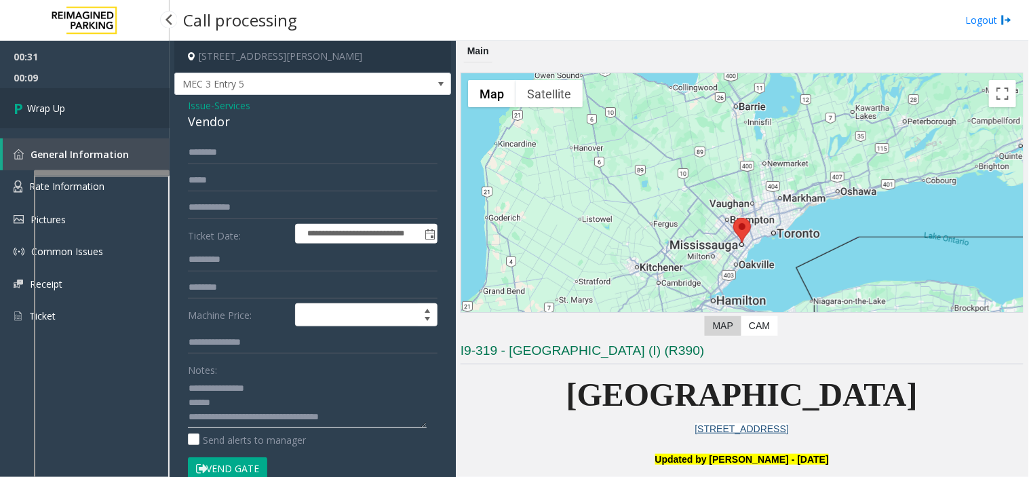
type textarea "**********"
click at [67, 95] on link "Wrap Up" at bounding box center [85, 108] width 170 height 40
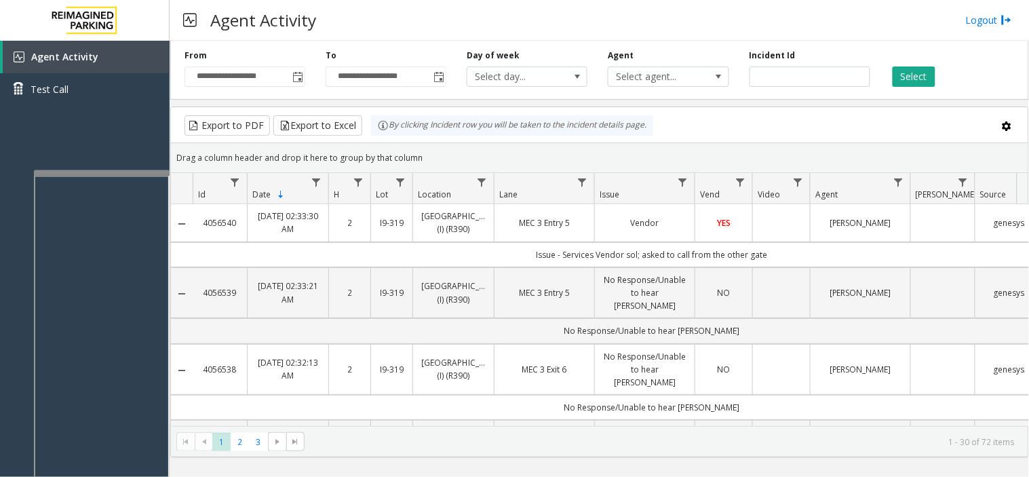
click at [791, 241] on td "Data table" at bounding box center [782, 222] width 58 height 37
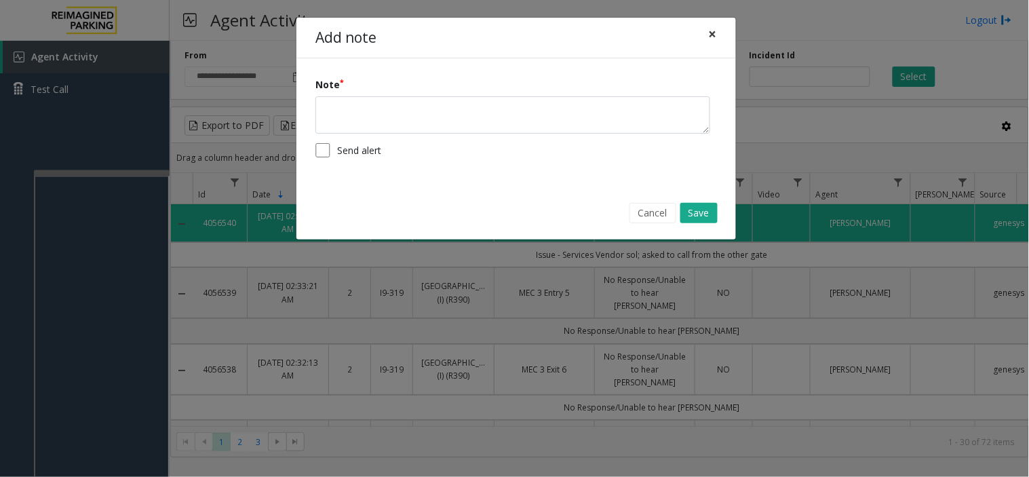
click at [717, 35] on span "×" at bounding box center [713, 33] width 8 height 19
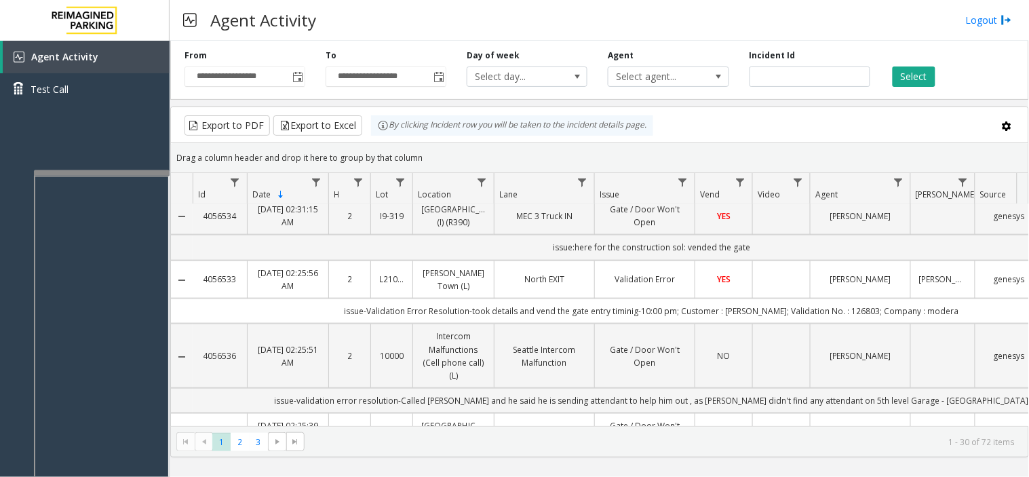
scroll to position [452, 0]
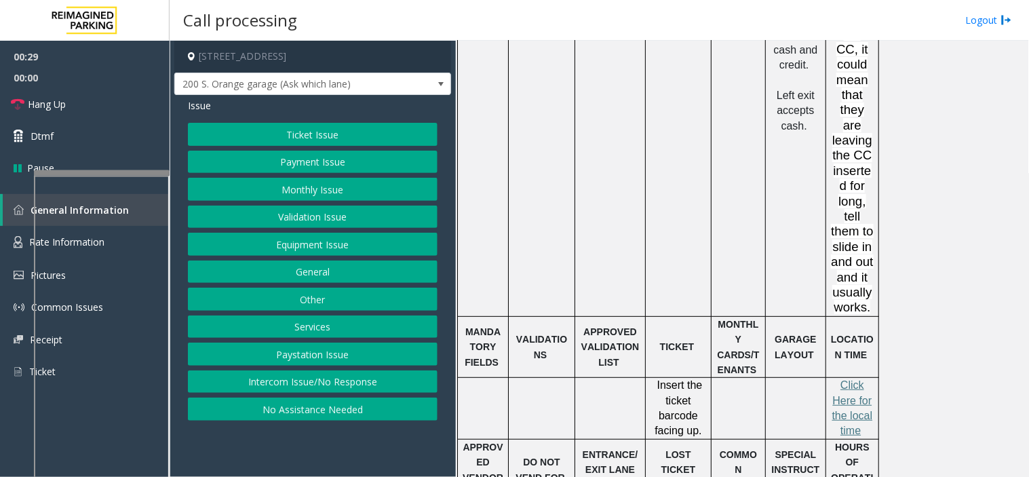
scroll to position [1123, 0]
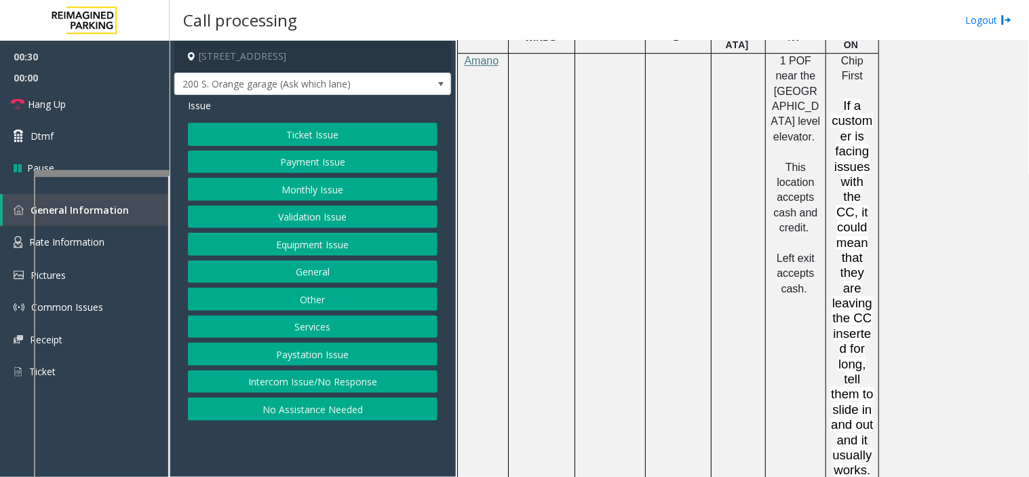
click at [252, 130] on button "Ticket Issue" at bounding box center [313, 134] width 250 height 23
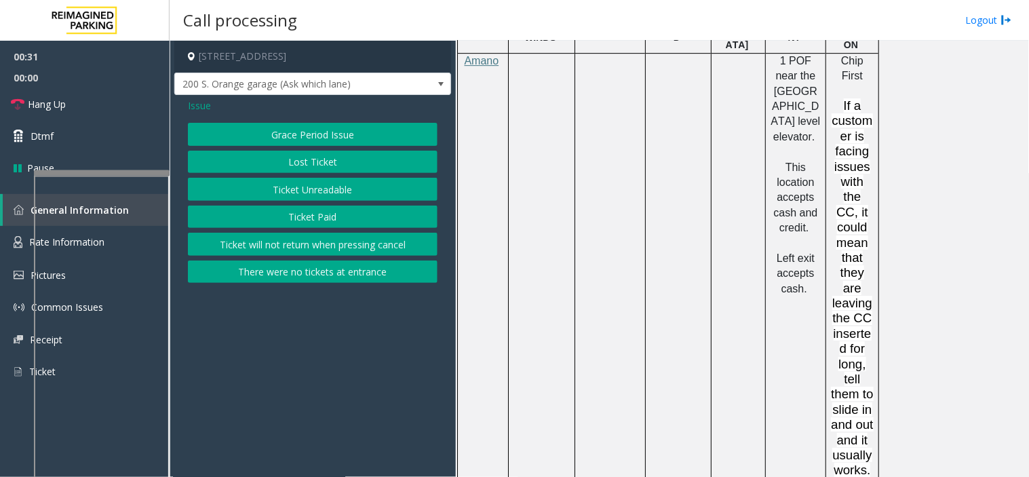
click at [281, 221] on button "Ticket Paid" at bounding box center [313, 217] width 250 height 23
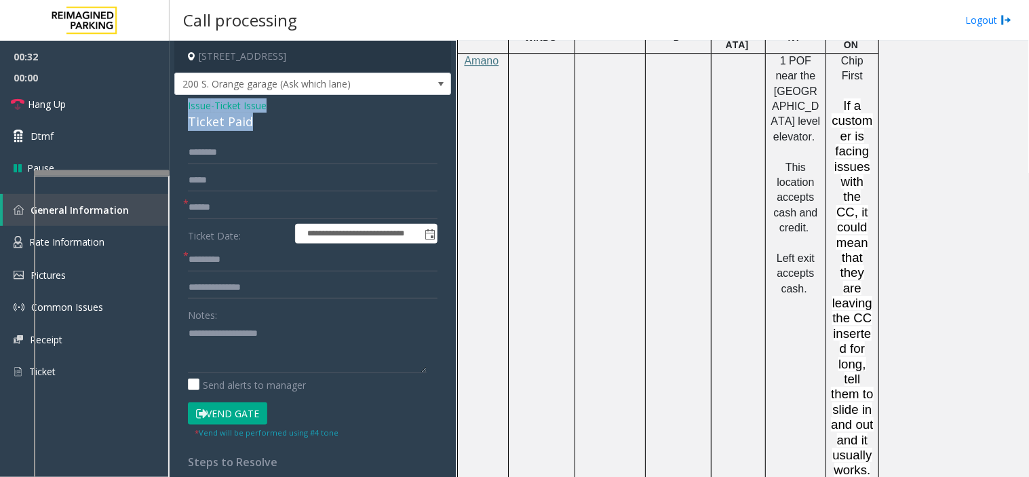
drag, startPoint x: 255, startPoint y: 124, endPoint x: 178, endPoint y: 112, distance: 78.2
click at [178, 112] on div "**********" at bounding box center [312, 412] width 277 height 634
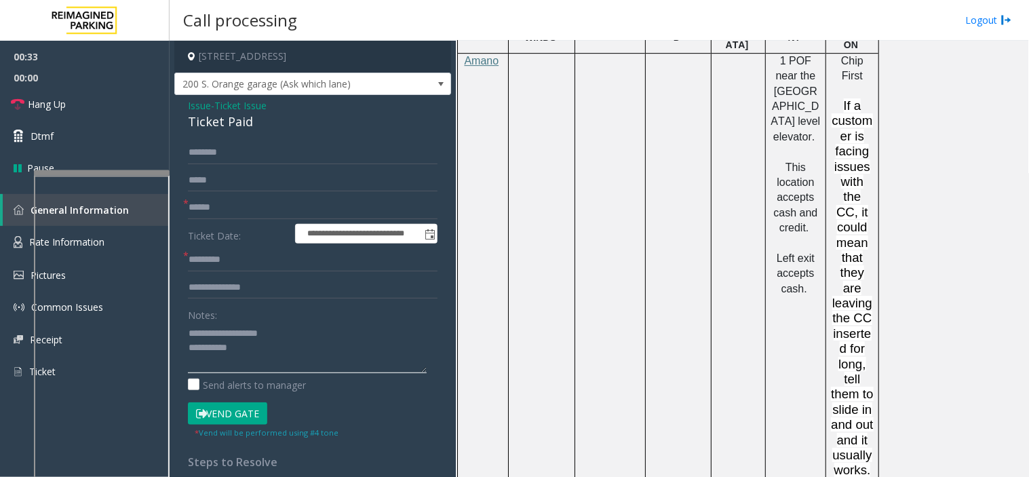
click at [252, 354] on textarea at bounding box center [307, 347] width 239 height 51
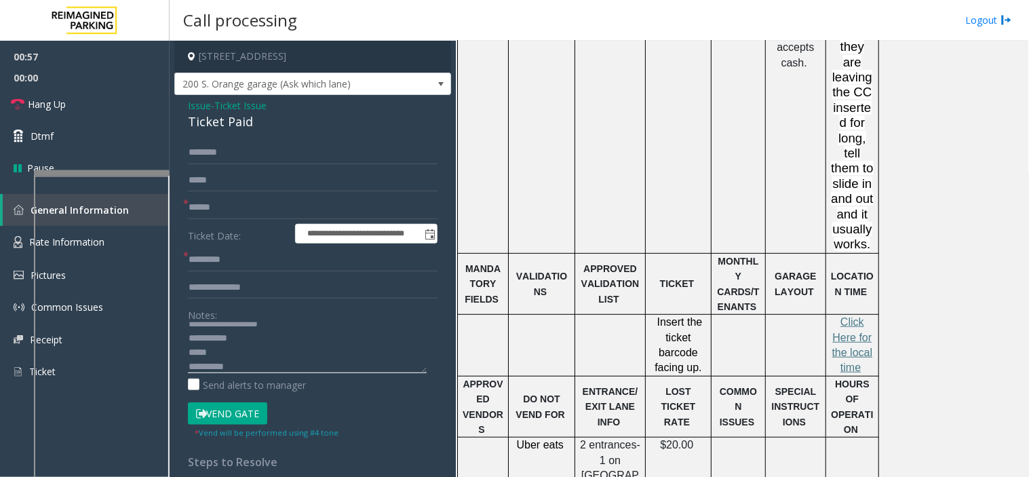
scroll to position [1500, 0]
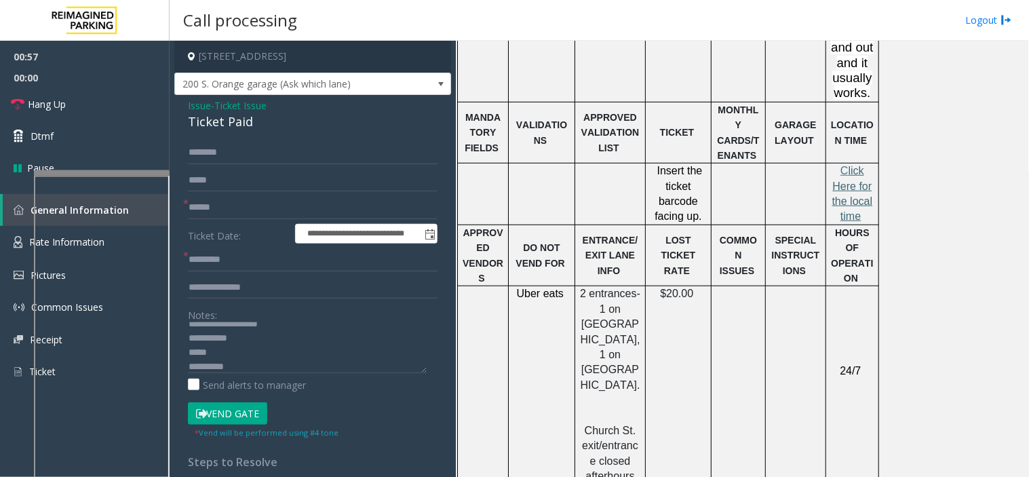
click at [842, 165] on span "lick Here for the local time" at bounding box center [853, 193] width 41 height 57
click at [257, 364] on textarea at bounding box center [307, 347] width 239 height 51
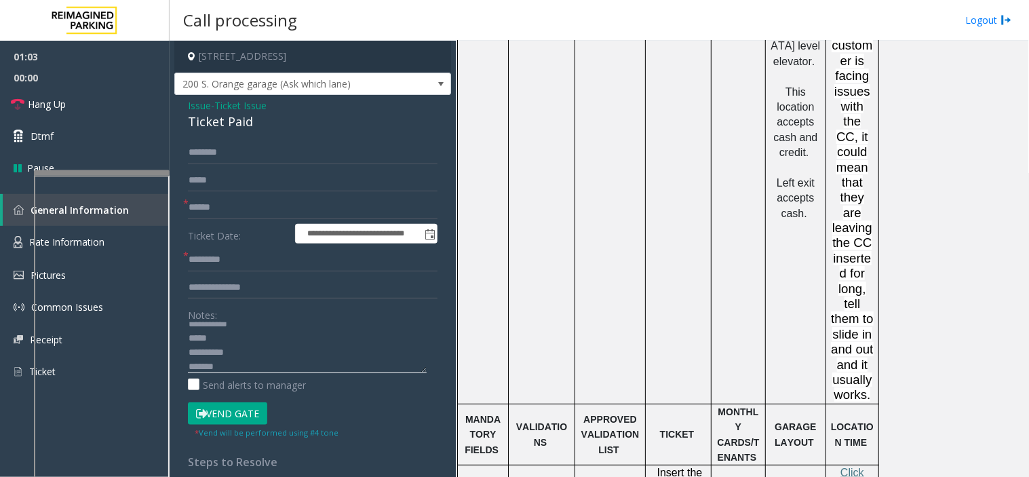
type textarea "**********"
click at [214, 147] on input "text" at bounding box center [313, 152] width 250 height 23
type input "*"
type input "*****"
click at [299, 206] on input "text" at bounding box center [313, 207] width 250 height 23
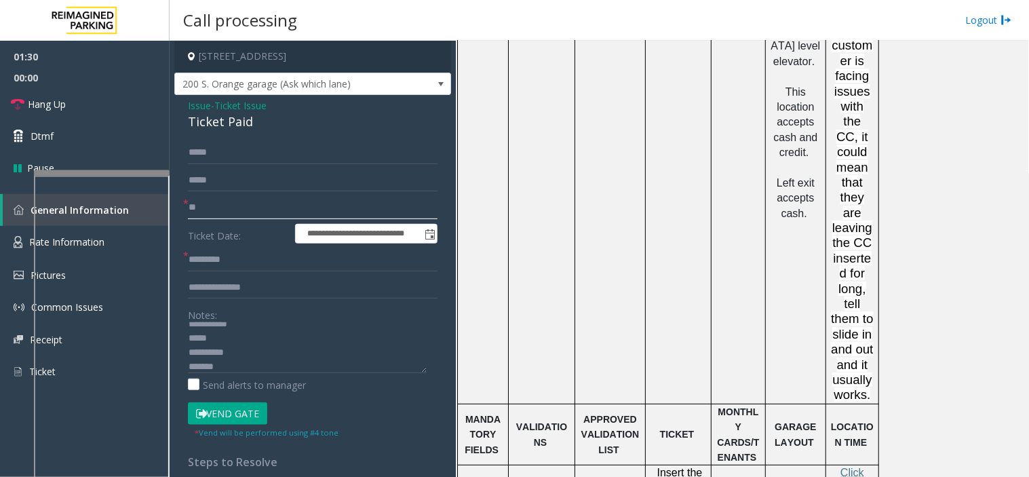
type input "**"
click at [273, 267] on input "text" at bounding box center [313, 259] width 250 height 23
type input "*"
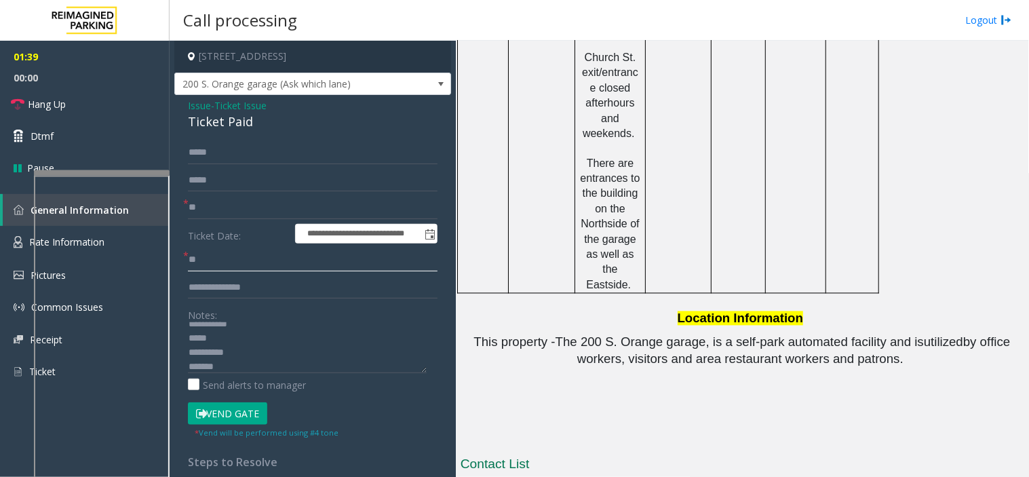
scroll to position [2104, 0]
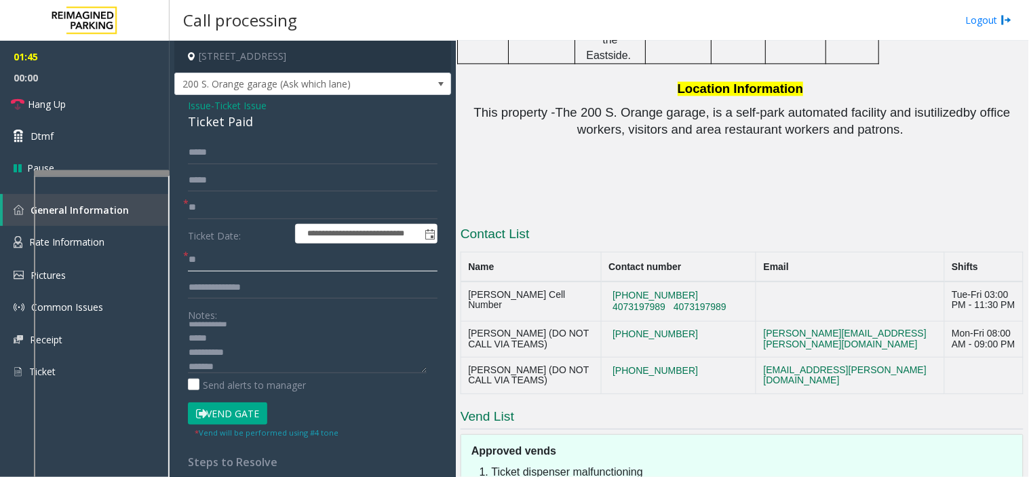
type input "**"
drag, startPoint x: 679, startPoint y: 104, endPoint x: 592, endPoint y: 103, distance: 87.5
click at [601, 282] on td "[PHONE_NUMBER] 4073197989 4073197989" at bounding box center [678, 301] width 155 height 39
click at [231, 343] on textarea at bounding box center [307, 347] width 239 height 51
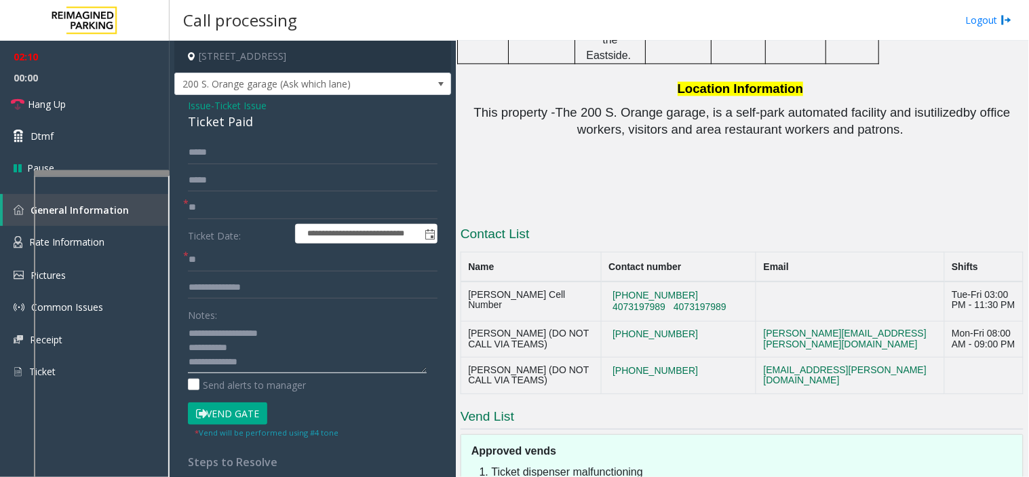
click at [259, 349] on textarea at bounding box center [307, 347] width 239 height 51
click at [323, 347] on textarea at bounding box center [307, 347] width 239 height 51
click at [314, 360] on textarea at bounding box center [307, 347] width 239 height 51
drag, startPoint x: 544, startPoint y: 106, endPoint x: 470, endPoint y: 103, distance: 74.0
click at [470, 282] on td "[PERSON_NAME] Cell Number" at bounding box center [531, 301] width 140 height 39
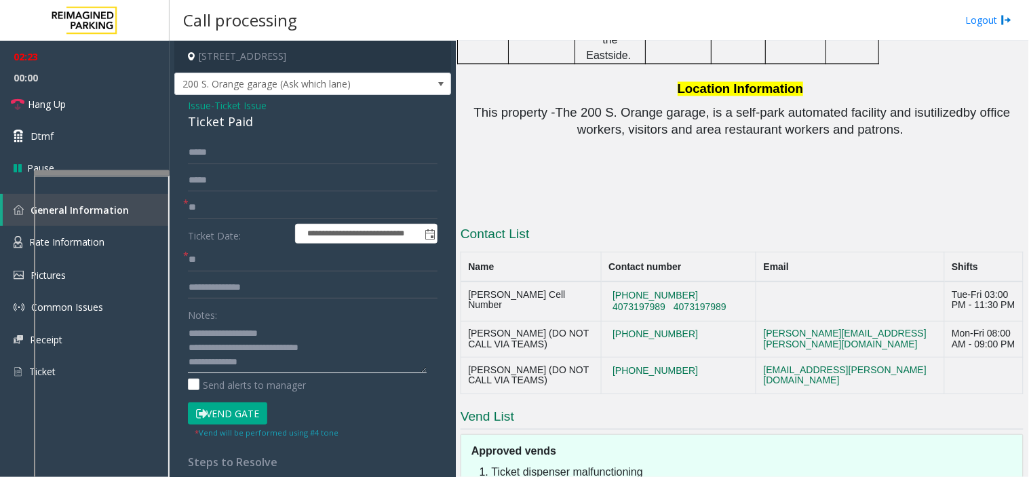
click at [288, 364] on textarea at bounding box center [307, 347] width 239 height 51
paste textarea "**********"
click at [257, 413] on button "Vend Gate" at bounding box center [227, 413] width 79 height 23
click at [327, 337] on textarea at bounding box center [307, 347] width 239 height 51
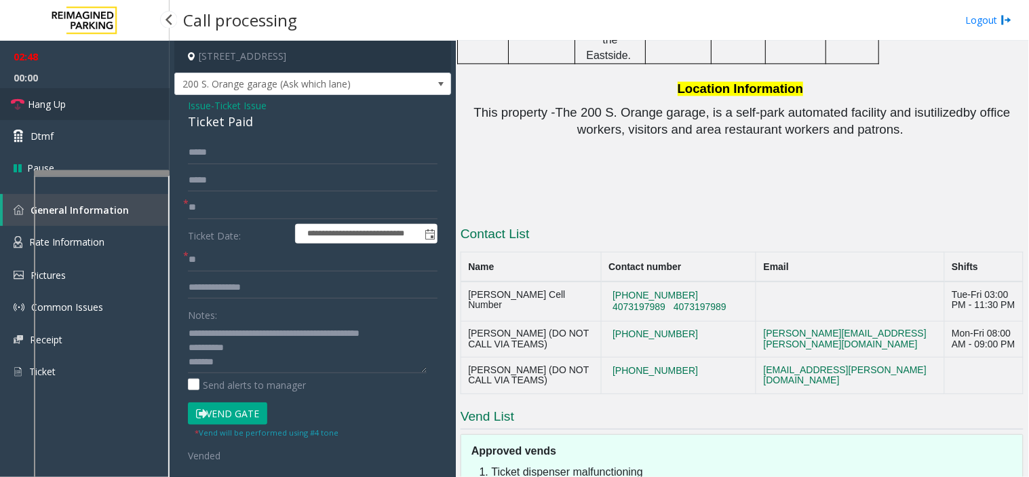
drag, startPoint x: 143, startPoint y: 112, endPoint x: 238, endPoint y: 310, distance: 219.5
click at [144, 112] on link "Hang Up" at bounding box center [85, 104] width 170 height 32
click at [208, 343] on textarea at bounding box center [307, 347] width 239 height 51
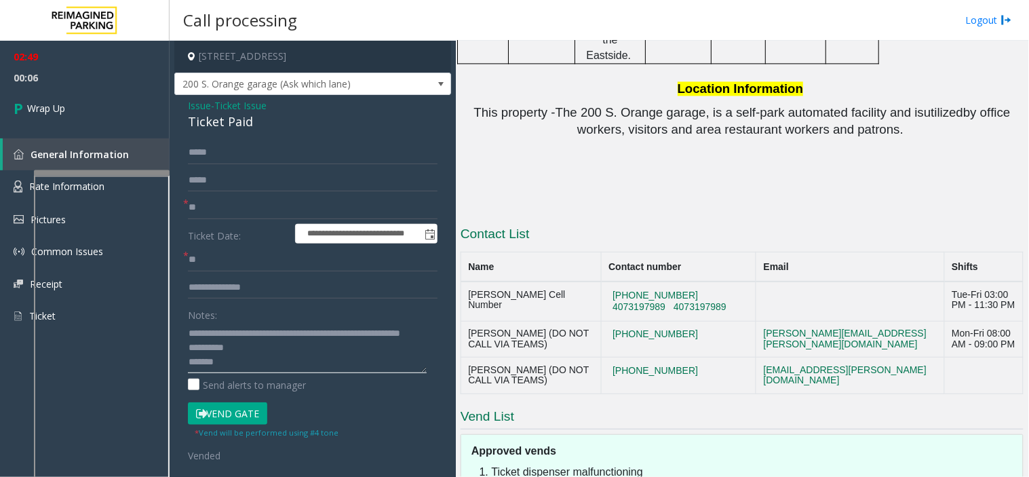
scroll to position [0, 0]
click at [327, 364] on textarea at bounding box center [307, 347] width 239 height 51
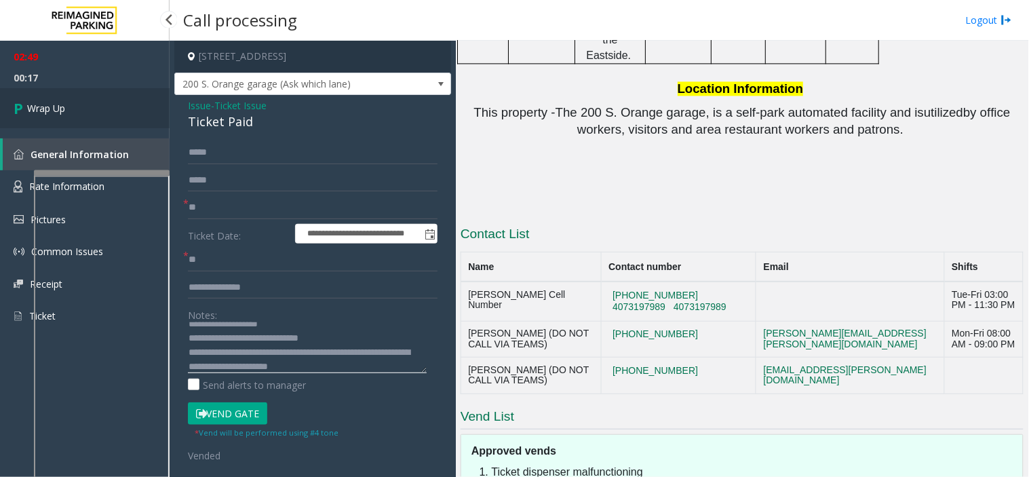
type textarea "**********"
click at [107, 127] on link "Wrap Up" at bounding box center [85, 108] width 170 height 40
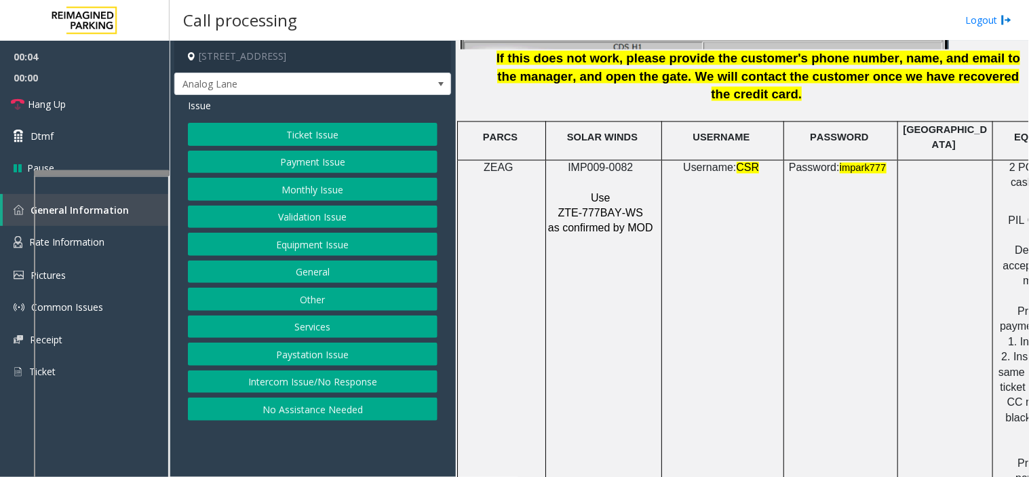
scroll to position [1884, 0]
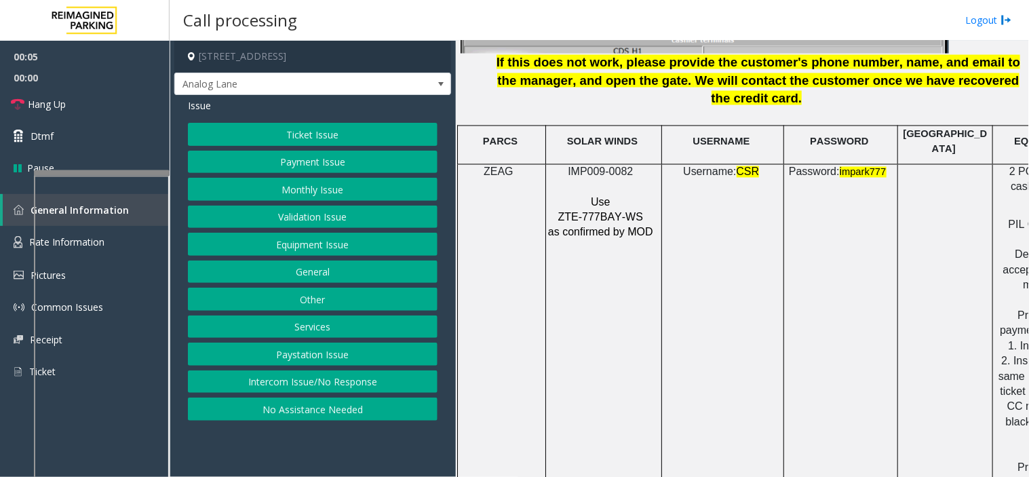
click at [589, 180] on p at bounding box center [602, 187] width 109 height 15
click at [587, 165] on p "IMP009-0082" at bounding box center [602, 172] width 109 height 15
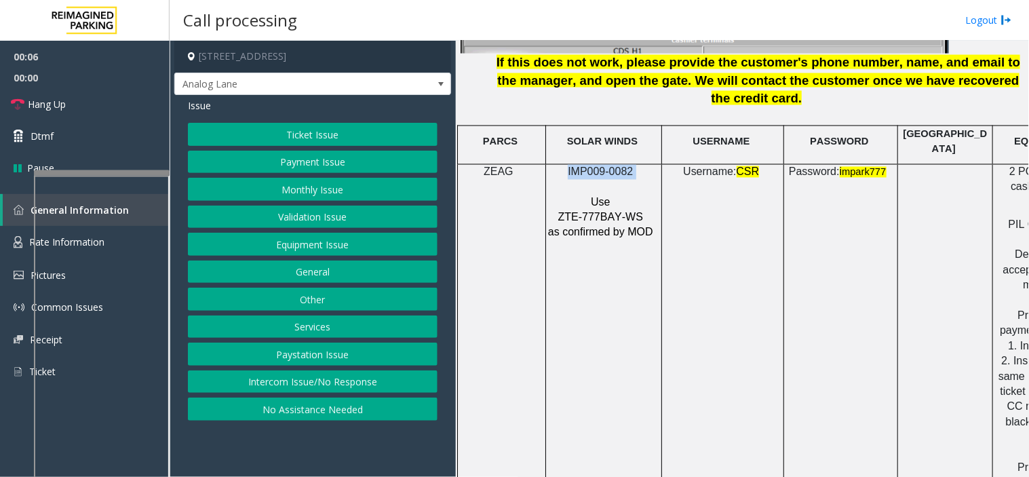
click at [587, 165] on p "IMP009-0082" at bounding box center [602, 172] width 109 height 15
click at [317, 383] on button "Intercom Issue/No Response" at bounding box center [313, 382] width 250 height 23
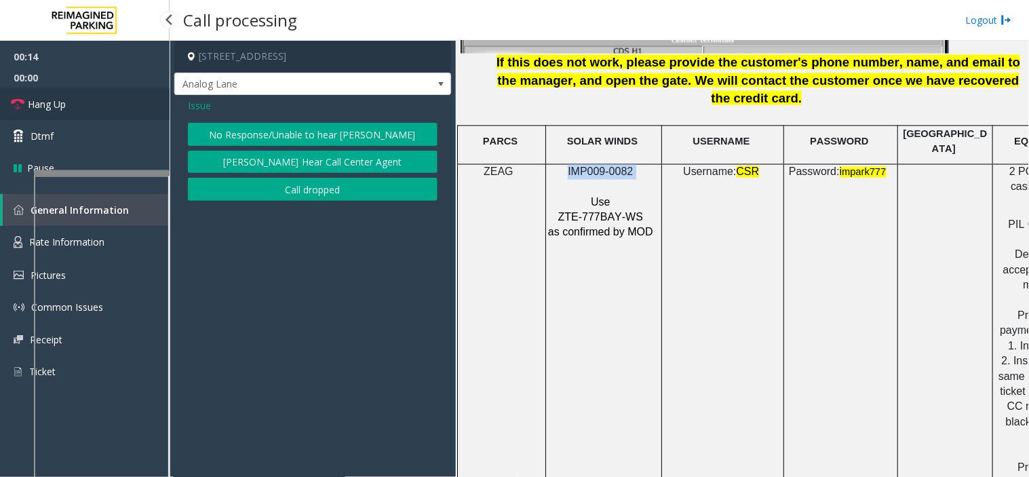
click at [138, 109] on link "Hang Up" at bounding box center [85, 104] width 170 height 32
click at [248, 131] on button "No Response/Unable to hear [PERSON_NAME]" at bounding box center [313, 134] width 250 height 23
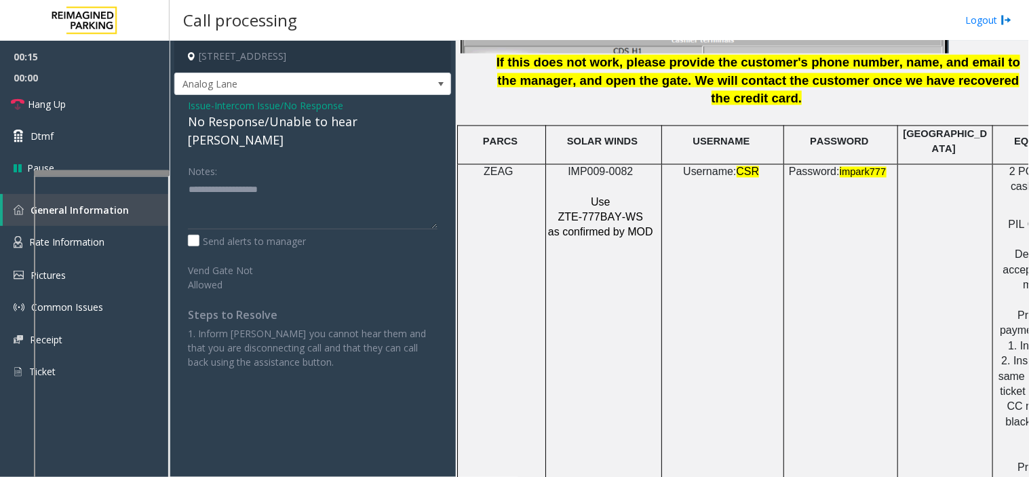
click at [247, 129] on div "No Response/Unable to hear [PERSON_NAME]" at bounding box center [313, 131] width 250 height 37
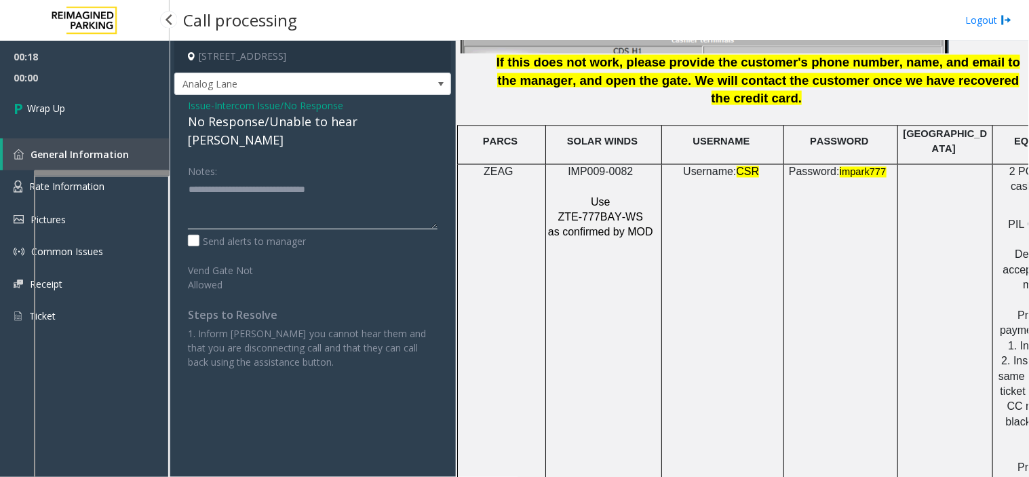
type textarea "**********"
click at [38, 109] on span "Wrap Up" at bounding box center [46, 108] width 38 height 14
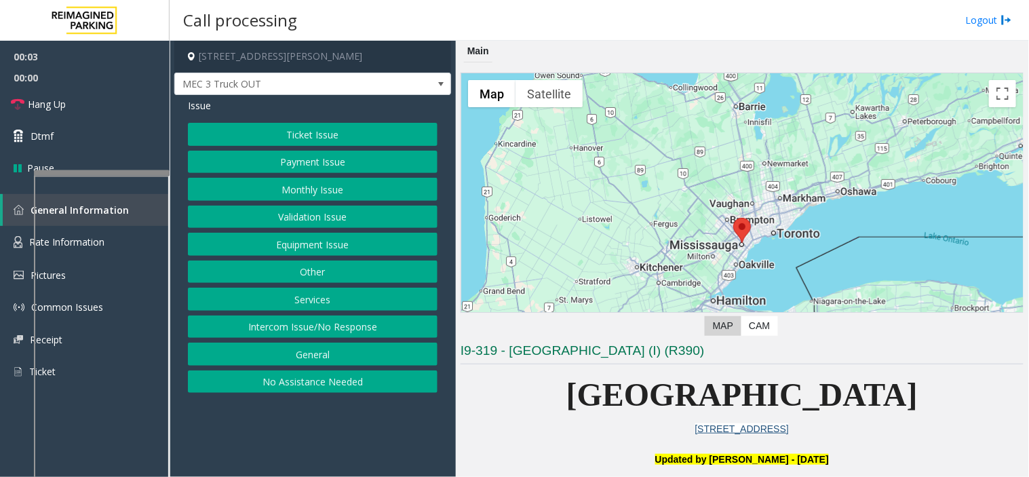
click at [355, 246] on button "Equipment Issue" at bounding box center [313, 244] width 250 height 23
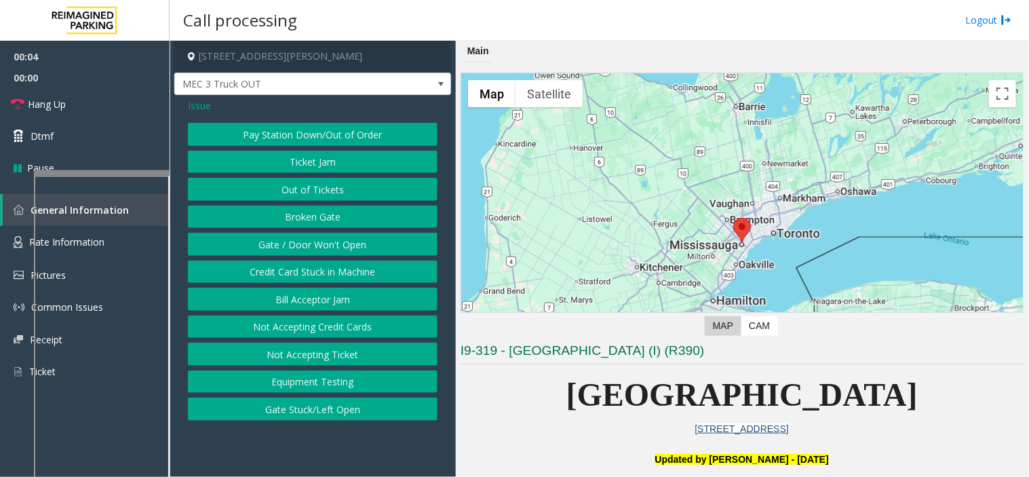
click at [347, 241] on button "Gate / Door Won't Open" at bounding box center [313, 244] width 250 height 23
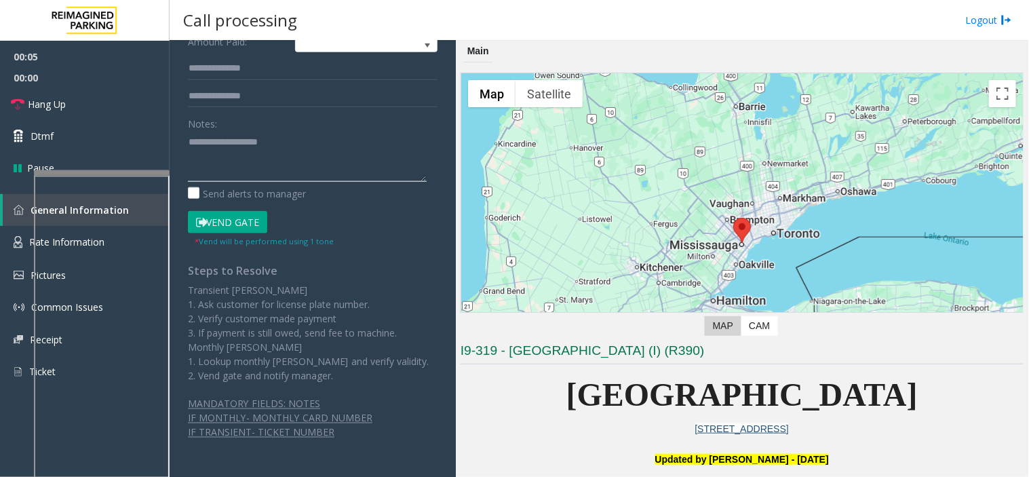
click at [252, 157] on textarea at bounding box center [307, 156] width 239 height 51
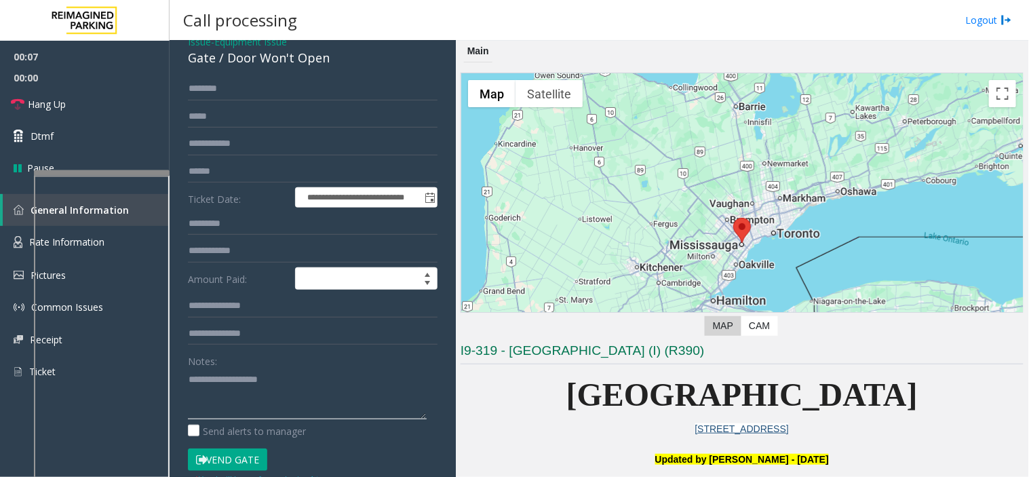
scroll to position [151, 0]
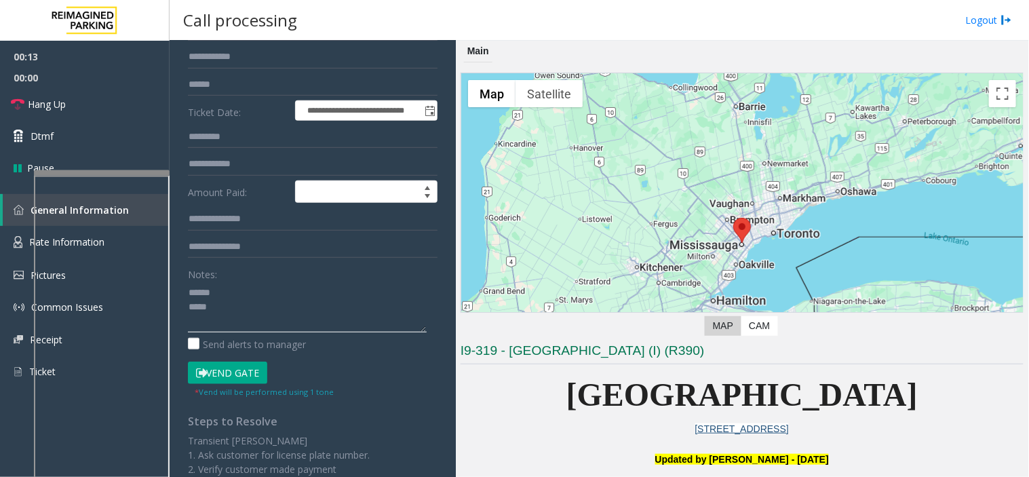
type textarea "****** ****"
click at [240, 376] on button "Vend Gate" at bounding box center [227, 373] width 79 height 23
click at [231, 296] on textarea at bounding box center [307, 307] width 239 height 51
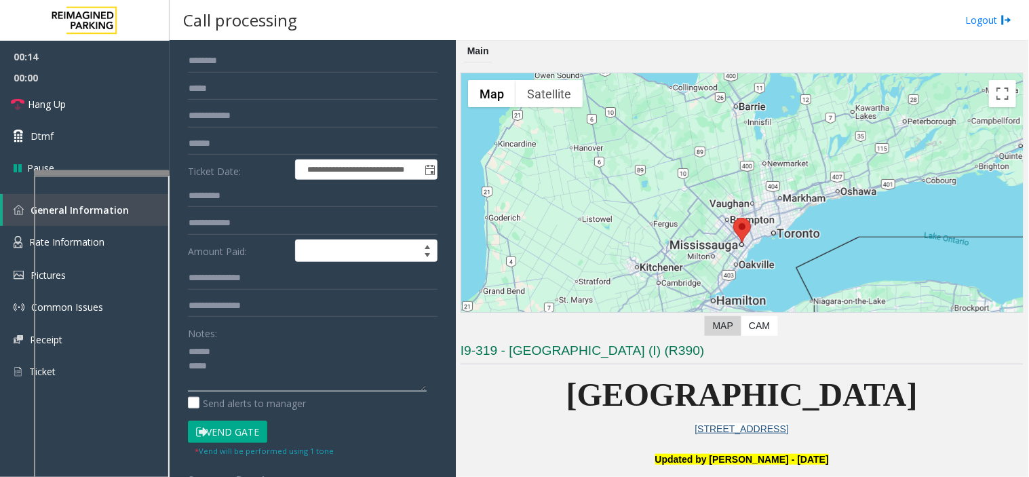
scroll to position [0, 0]
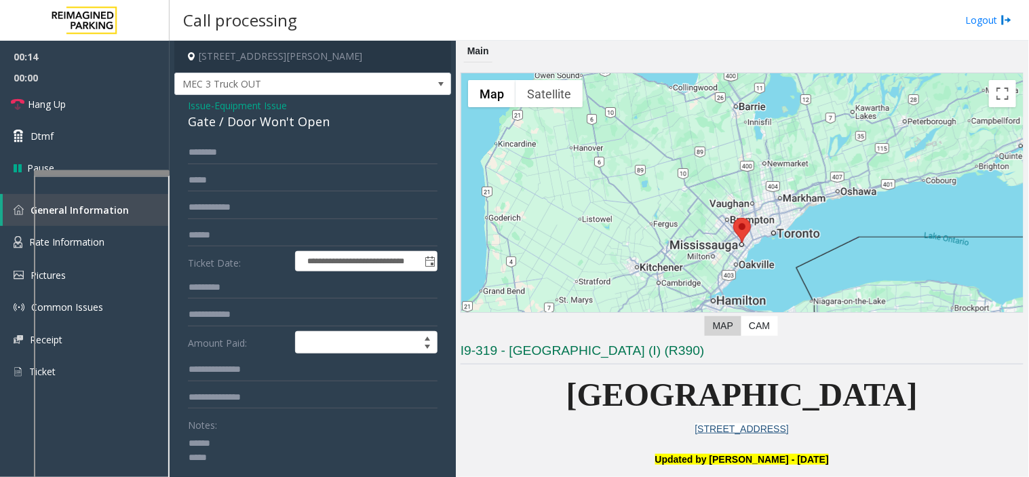
click at [200, 102] on span "Issue" at bounding box center [199, 105] width 23 height 14
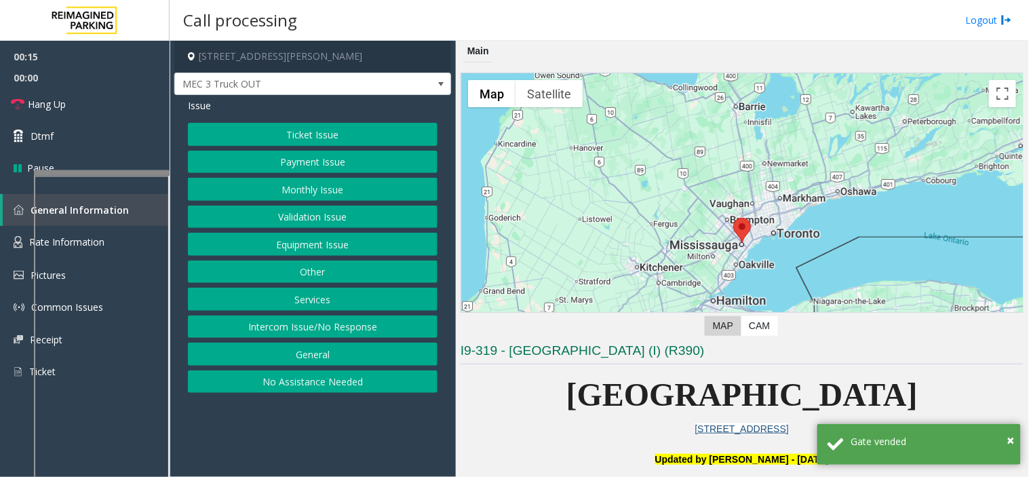
click at [308, 288] on div "Ticket Issue Payment Issue Monthly Issue Validation Issue Equipment Issue Other…" at bounding box center [313, 258] width 250 height 270
click at [309, 293] on button "Services" at bounding box center [313, 299] width 250 height 23
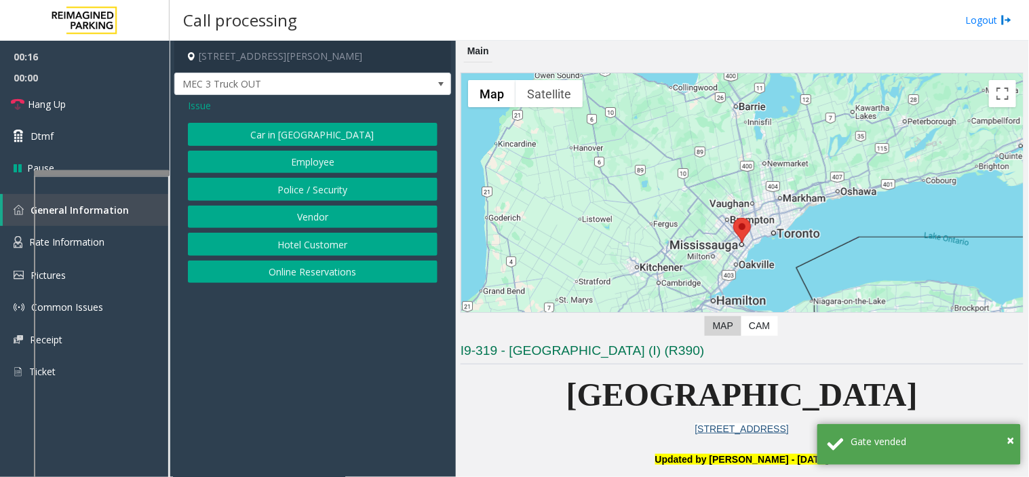
click at [290, 224] on button "Vendor" at bounding box center [313, 217] width 250 height 23
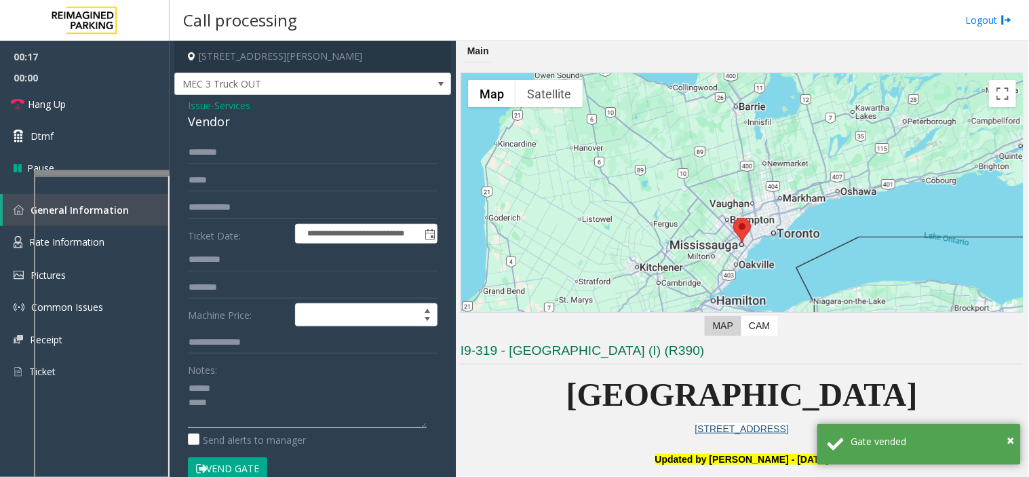
click at [251, 382] on textarea at bounding box center [307, 402] width 239 height 51
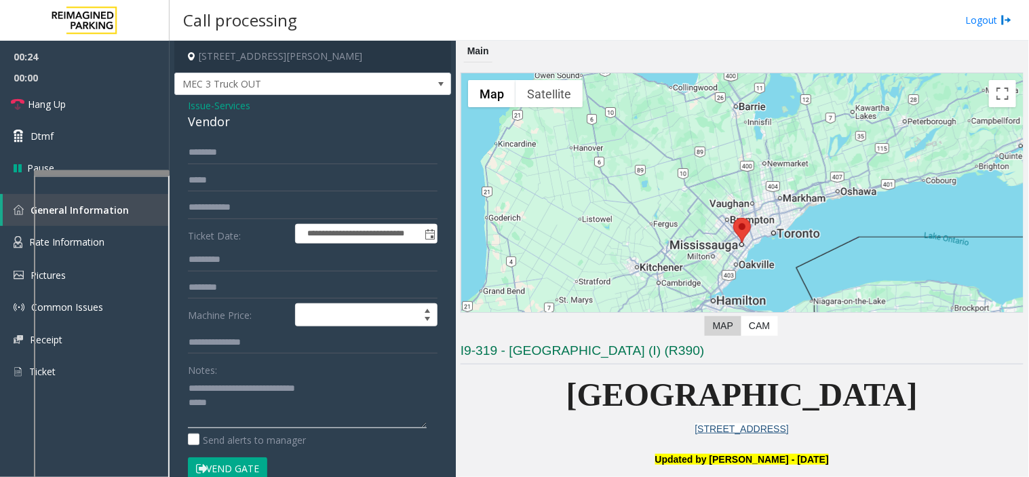
click at [251, 402] on textarea at bounding box center [307, 402] width 239 height 51
click at [110, 105] on link "Hang Up" at bounding box center [85, 104] width 170 height 32
click at [238, 414] on textarea at bounding box center [307, 402] width 239 height 51
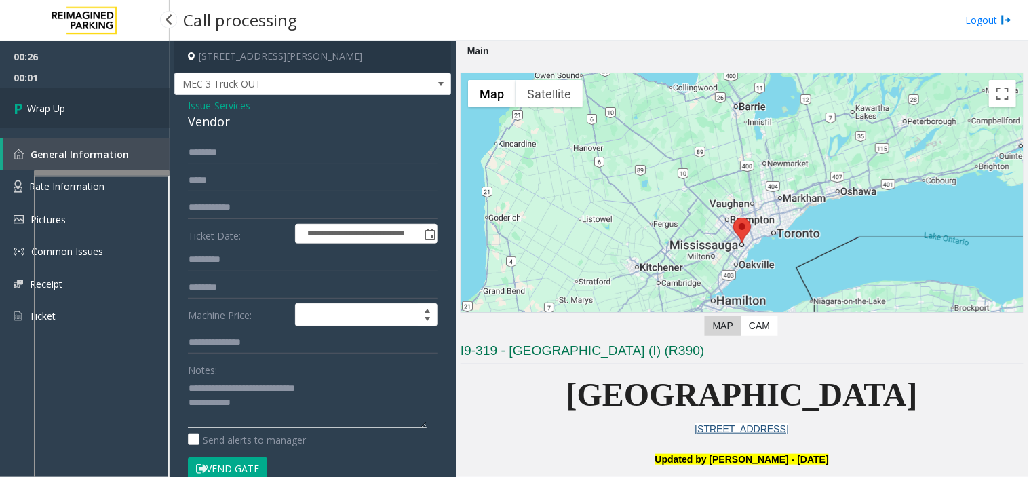
type textarea "**********"
click at [116, 124] on link "Wrap Up" at bounding box center [85, 108] width 170 height 40
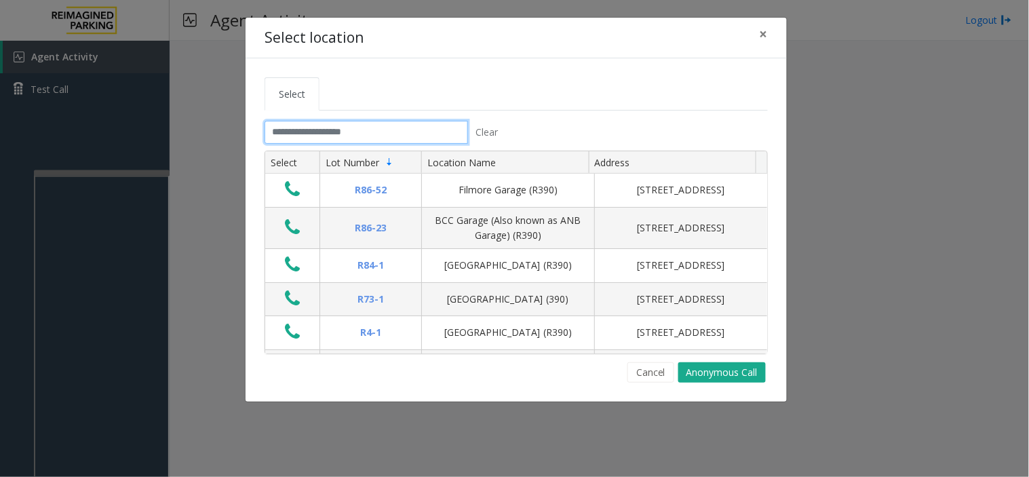
click at [338, 132] on input "text" at bounding box center [367, 132] width 204 height 23
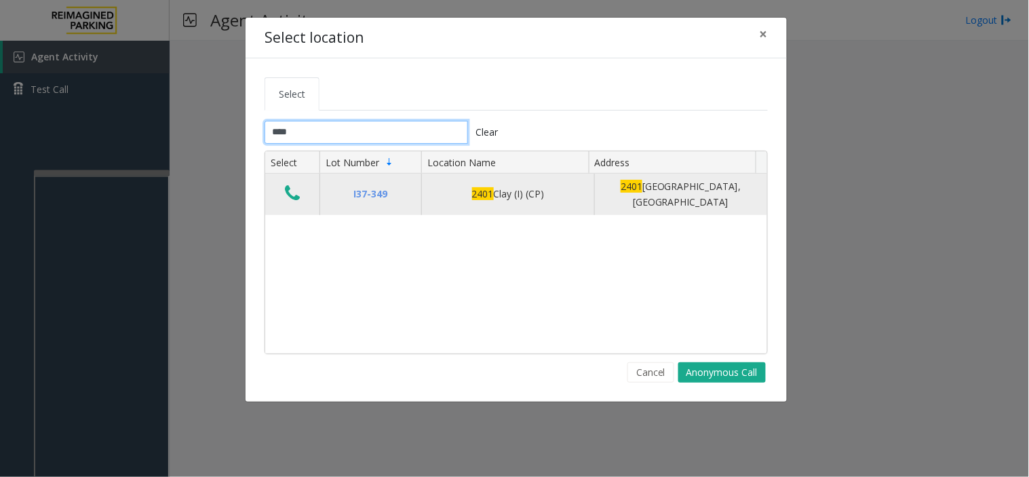
type input "****"
click at [292, 187] on icon "Data table" at bounding box center [292, 193] width 15 height 19
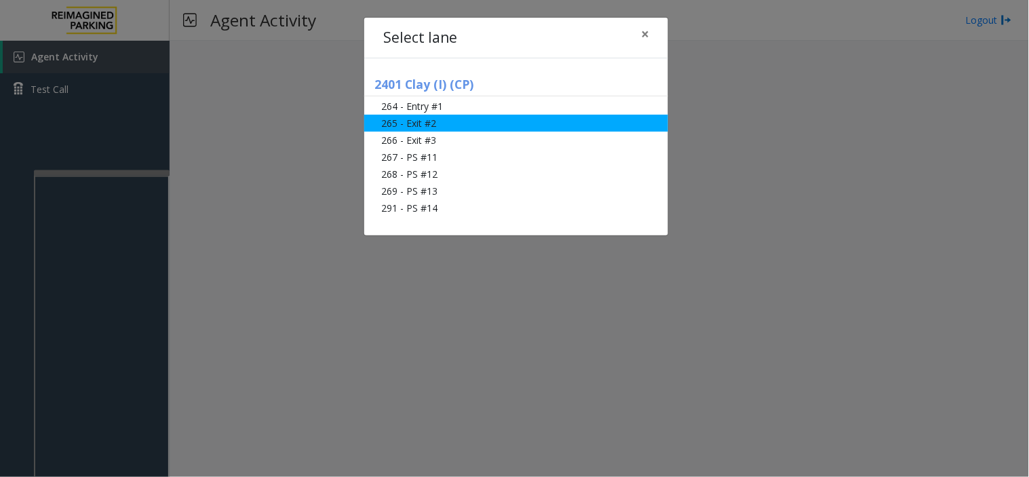
click at [444, 125] on li "265 - Exit #2" at bounding box center [516, 123] width 304 height 17
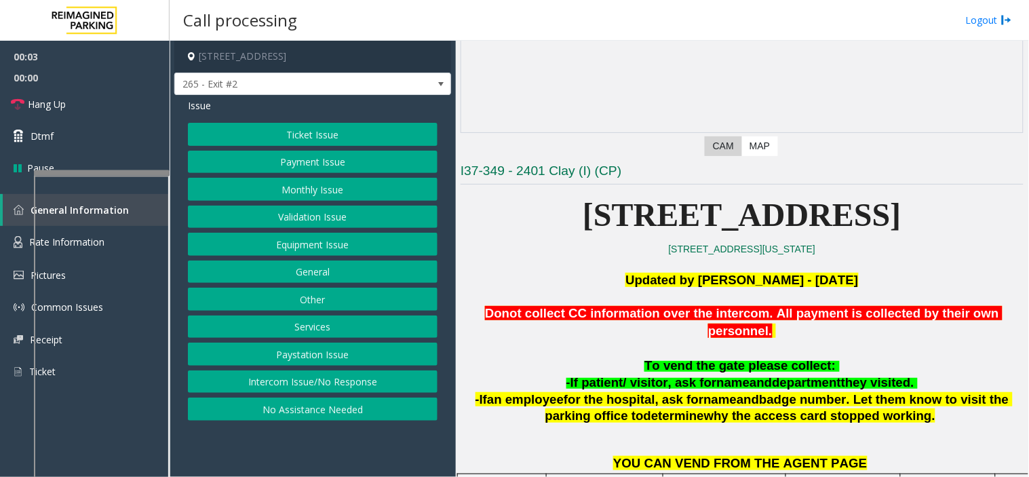
scroll to position [226, 0]
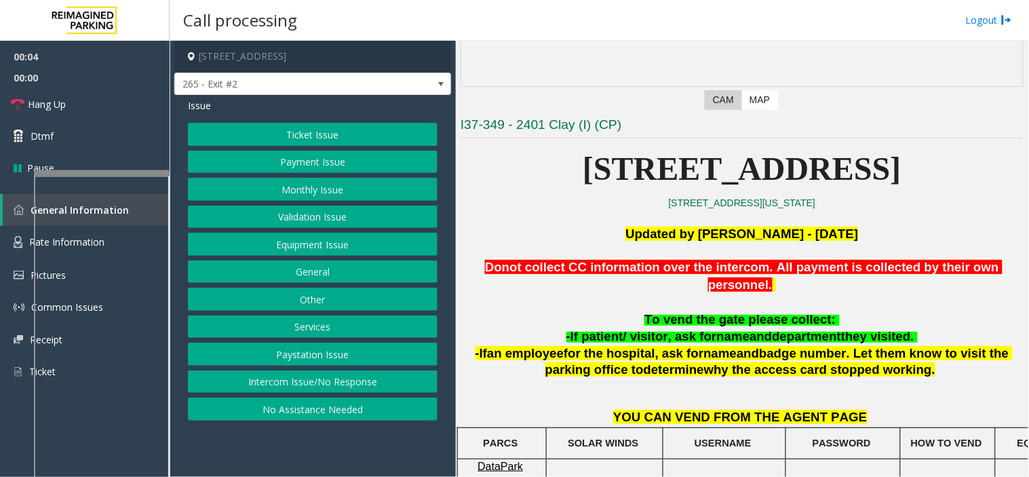
click at [303, 187] on button "Monthly Issue" at bounding box center [313, 189] width 250 height 23
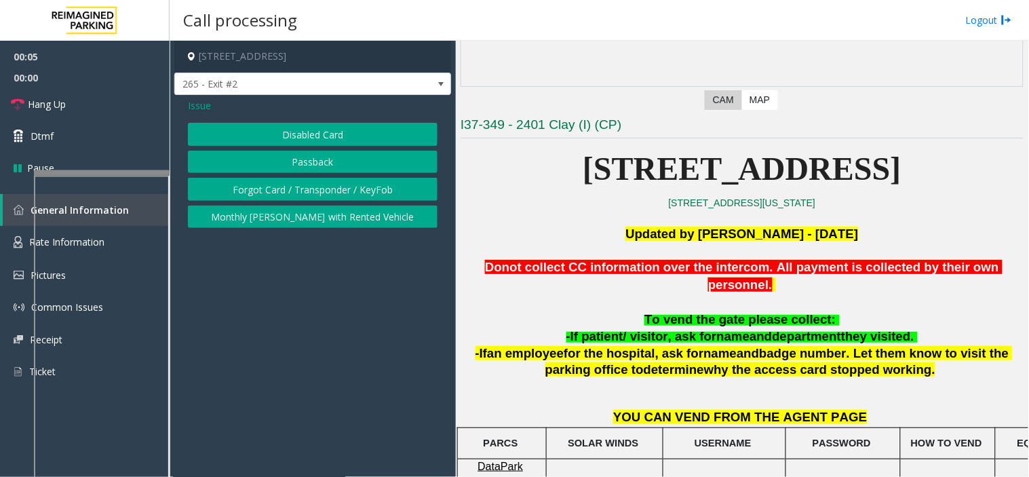
click at [295, 126] on button "Disabled Card" at bounding box center [313, 134] width 250 height 23
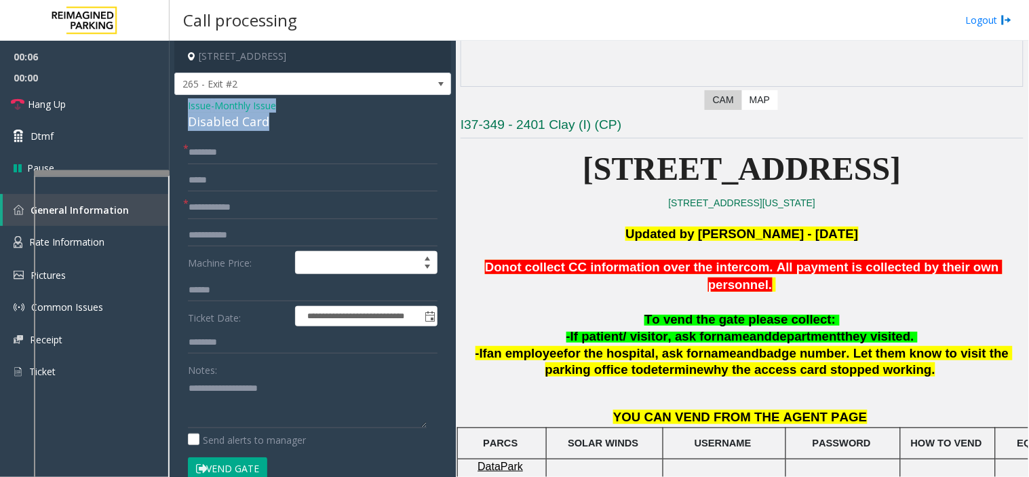
drag, startPoint x: 290, startPoint y: 126, endPoint x: 178, endPoint y: 109, distance: 112.7
click at [178, 109] on div "**********" at bounding box center [312, 482] width 277 height 775
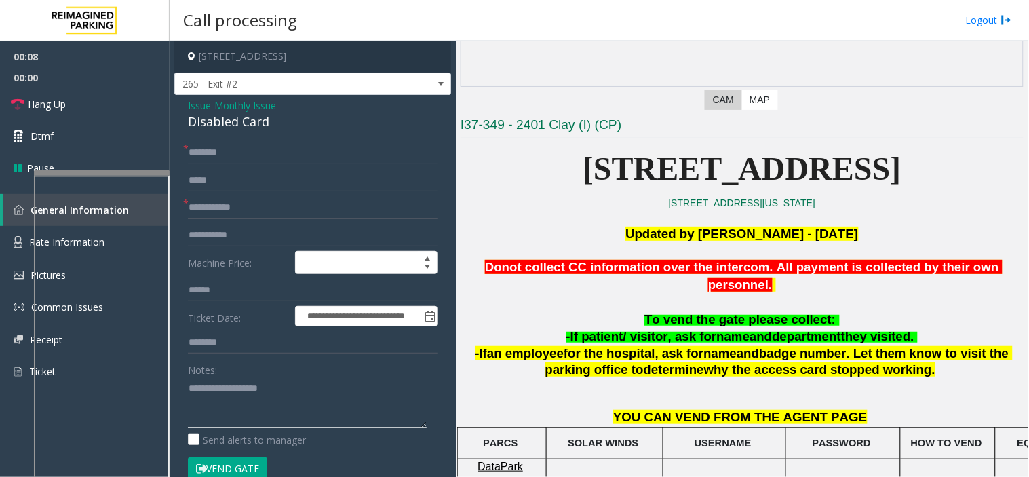
click at [270, 387] on textarea at bounding box center [307, 402] width 239 height 51
paste textarea "**********"
type textarea "**********"
click at [256, 202] on input "text" at bounding box center [313, 207] width 250 height 23
type input "**"
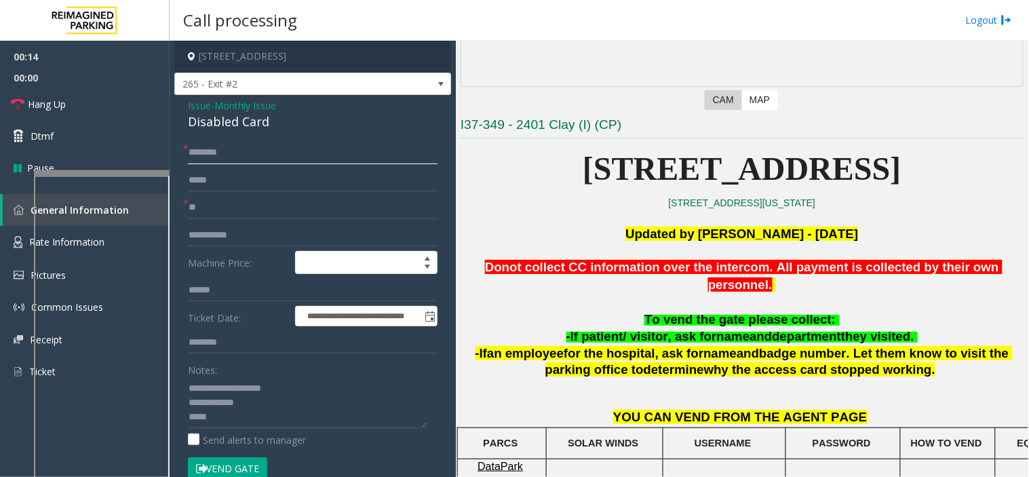
click at [245, 153] on input "text" at bounding box center [313, 152] width 250 height 23
type input "**"
click at [238, 421] on textarea at bounding box center [307, 402] width 239 height 51
click at [128, 100] on link "Hang Up" at bounding box center [85, 104] width 170 height 32
click at [263, 423] on textarea at bounding box center [307, 402] width 239 height 51
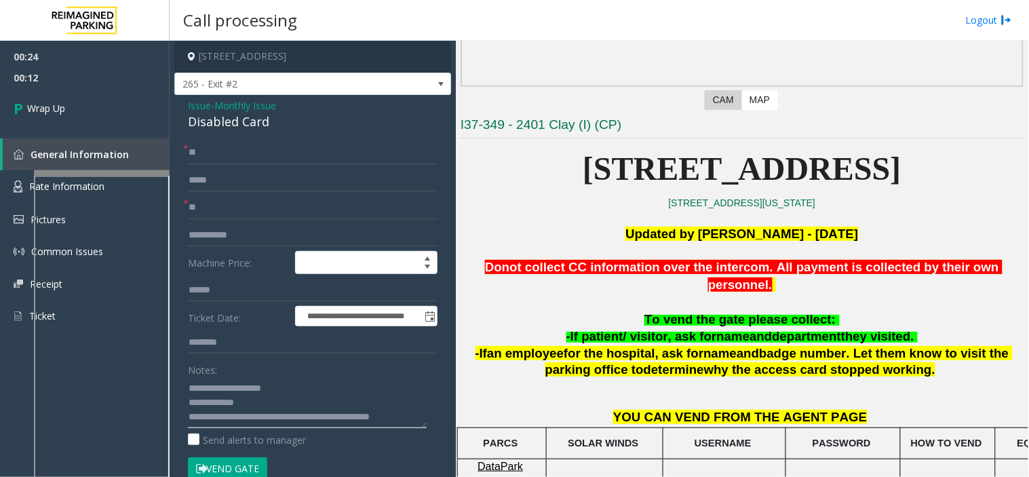
scroll to position [10, 0]
type textarea "**********"
click at [79, 96] on link "Wrap Up" at bounding box center [85, 108] width 170 height 40
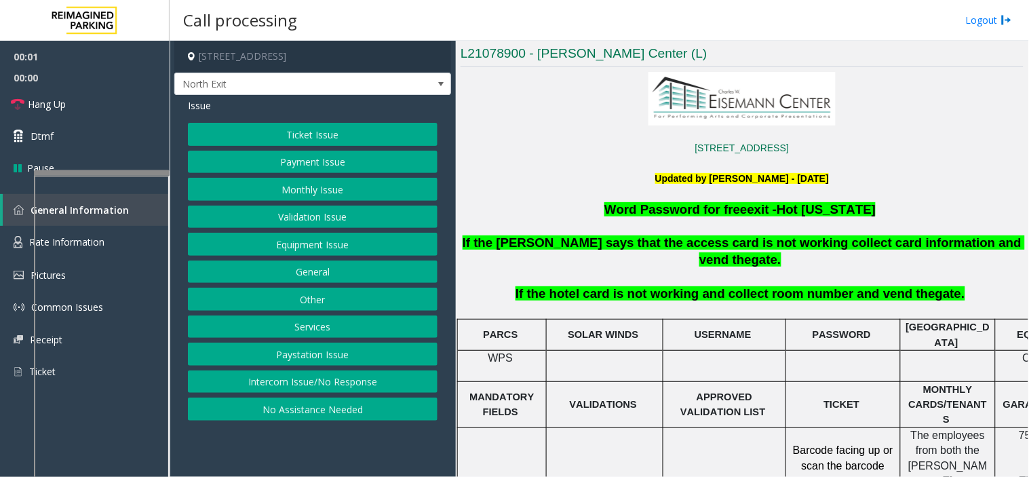
scroll to position [377, 0]
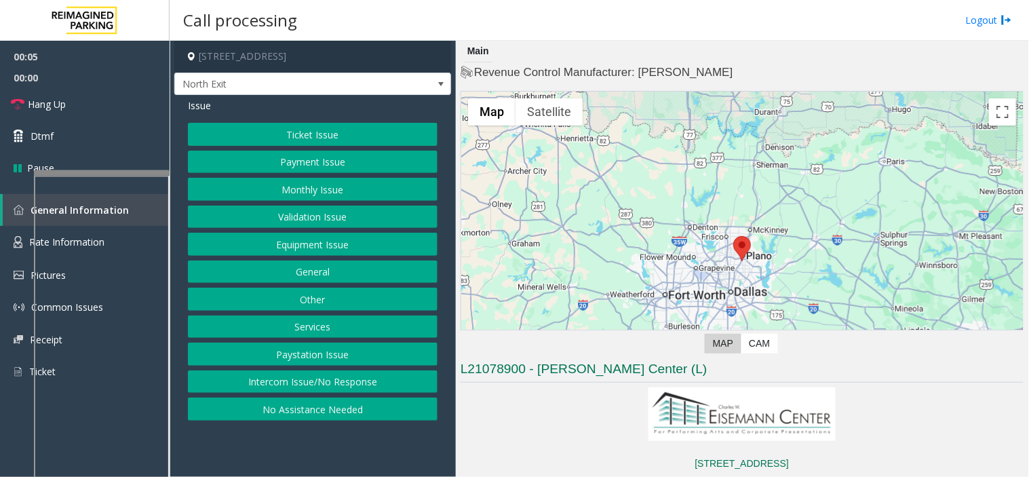
scroll to position [377, 0]
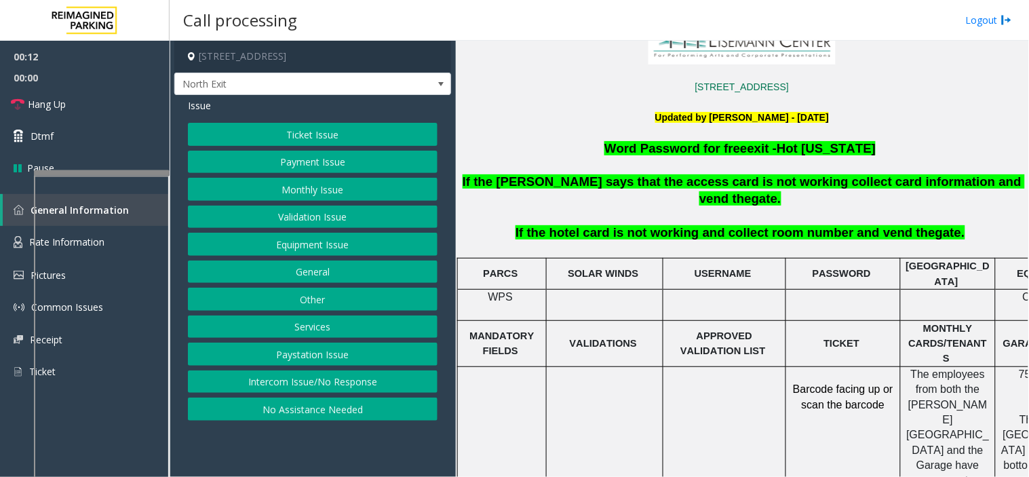
click at [289, 328] on button "Services" at bounding box center [313, 327] width 250 height 23
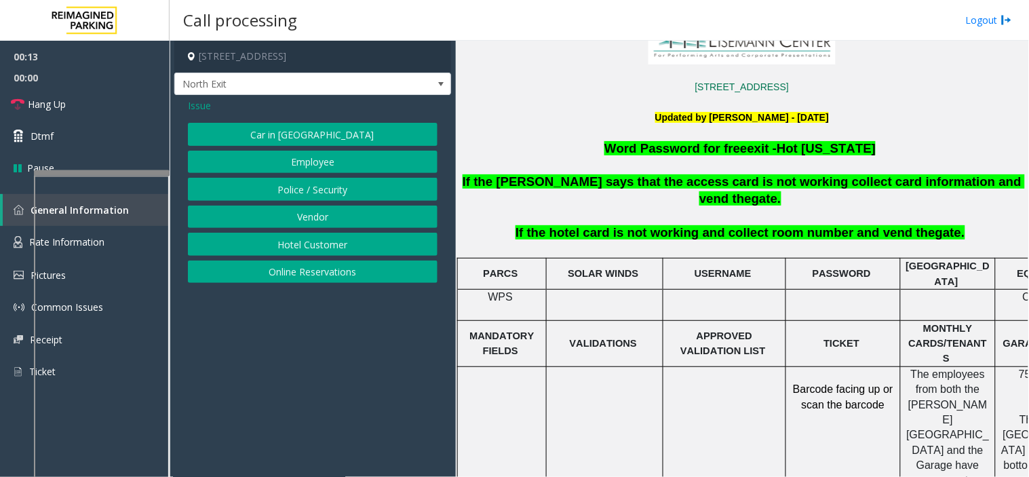
click at [292, 244] on button "Hotel Customer" at bounding box center [313, 244] width 250 height 23
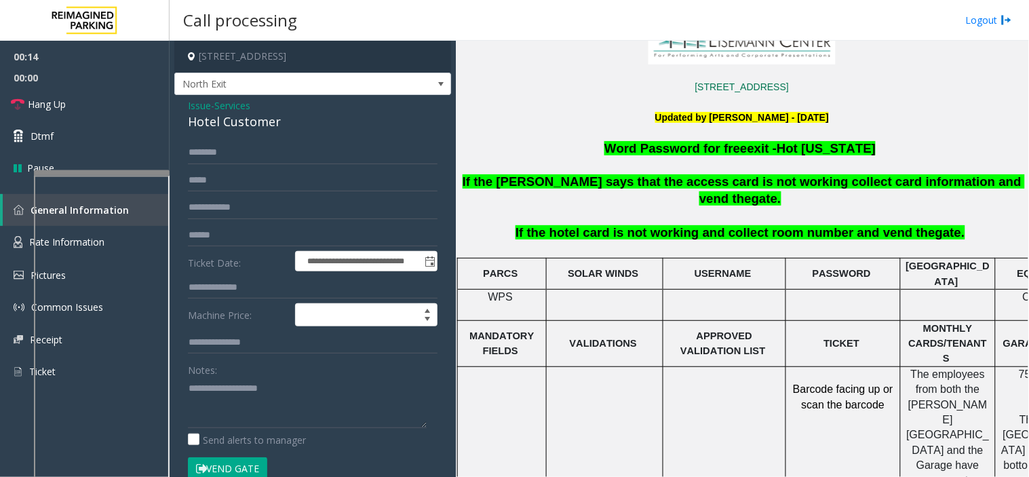
click at [269, 300] on form "**********" at bounding box center [313, 317] width 250 height 353
click at [267, 286] on input "text" at bounding box center [313, 287] width 250 height 23
click at [202, 106] on span "Issue" at bounding box center [199, 105] width 23 height 14
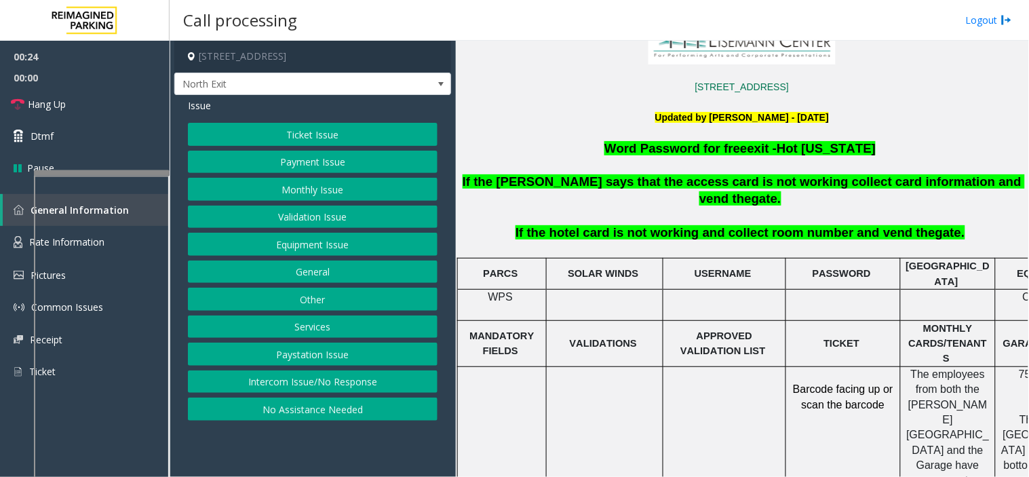
click at [227, 134] on button "Ticket Issue" at bounding box center [313, 134] width 250 height 23
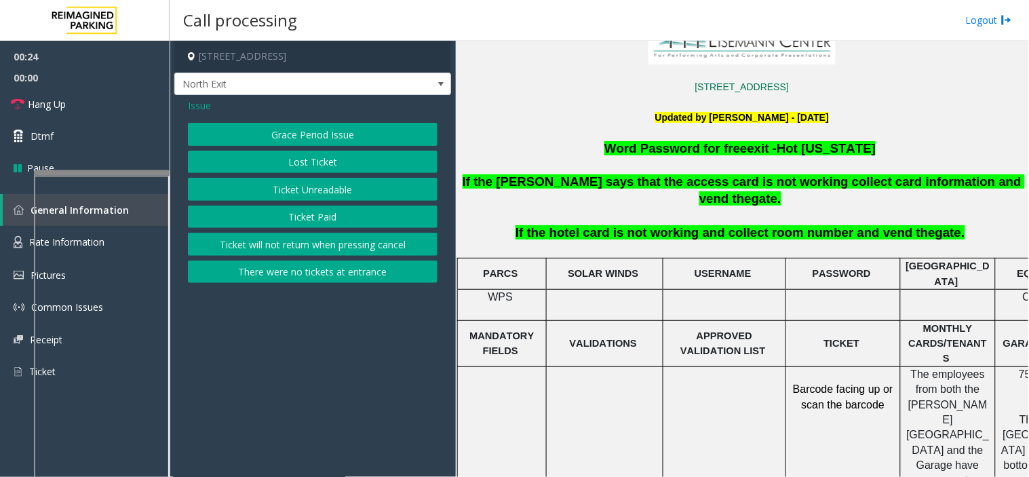
click at [275, 193] on button "Ticket Unreadable" at bounding box center [313, 189] width 250 height 23
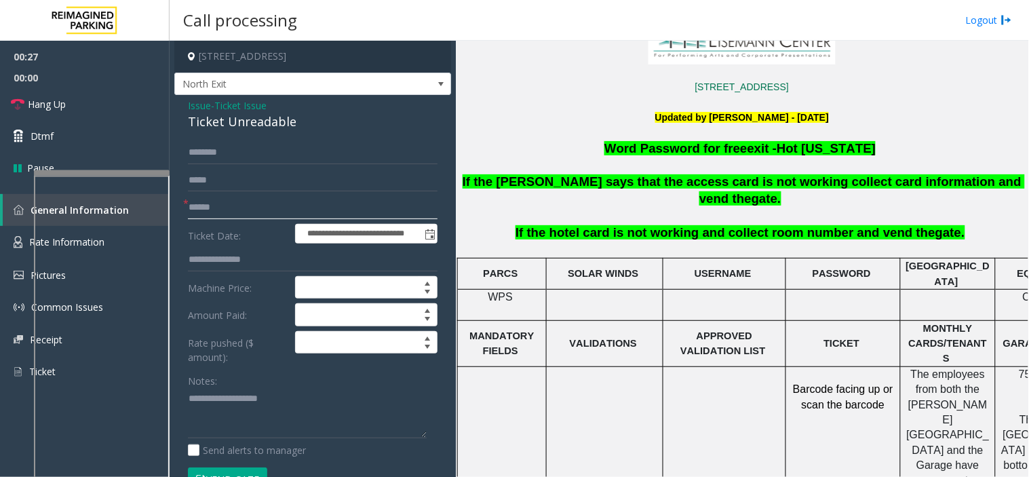
click at [253, 213] on input "text" at bounding box center [313, 207] width 250 height 23
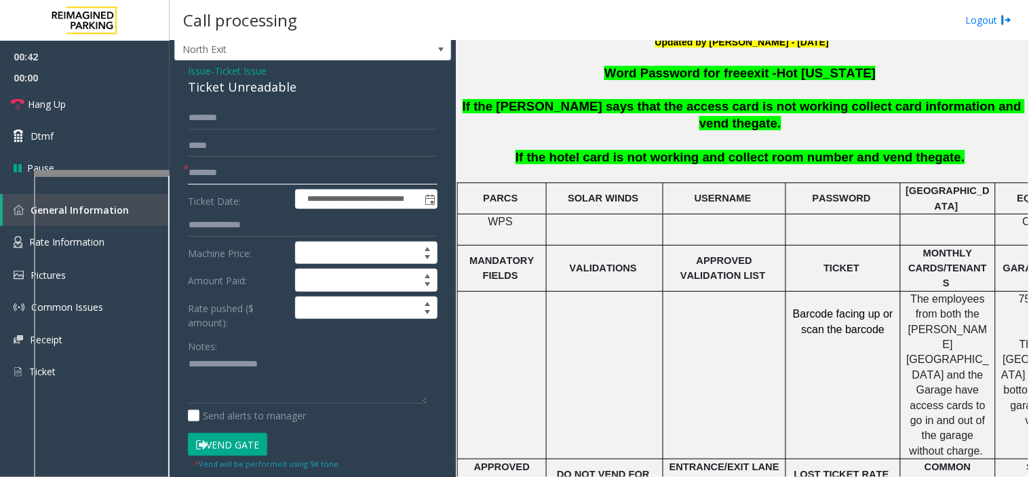
scroll to position [0, 0]
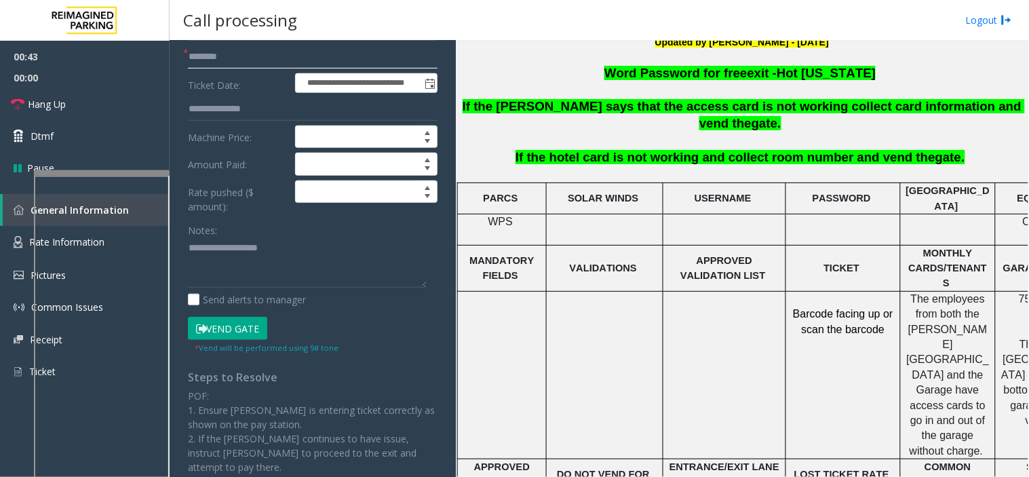
type input "********"
click at [253, 322] on button "Vend Gate" at bounding box center [227, 328] width 79 height 23
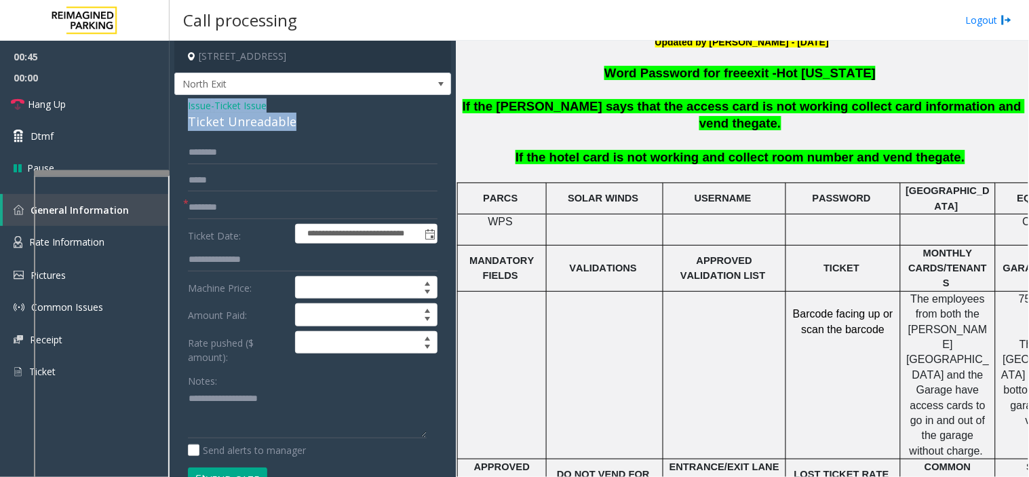
drag, startPoint x: 308, startPoint y: 121, endPoint x: 180, endPoint y: 98, distance: 130.3
click at [180, 98] on div "**********" at bounding box center [312, 459] width 277 height 729
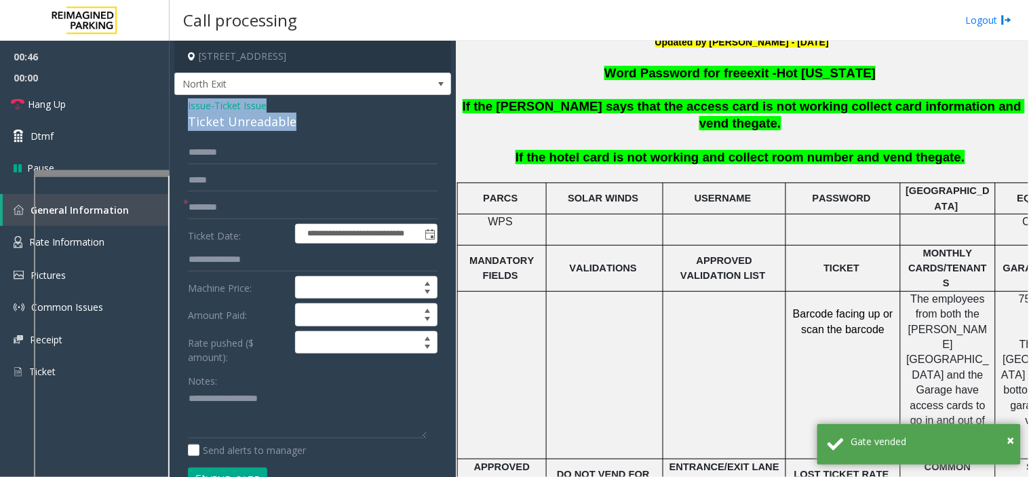
copy div "Issue - Ticket Issue Ticket Unreadable"
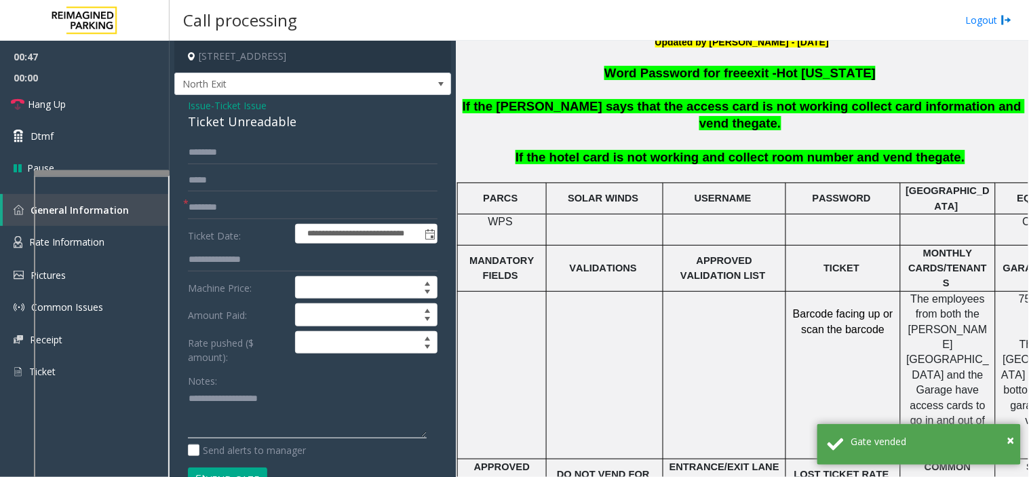
click at [234, 402] on textarea at bounding box center [307, 413] width 239 height 51
paste textarea "**********"
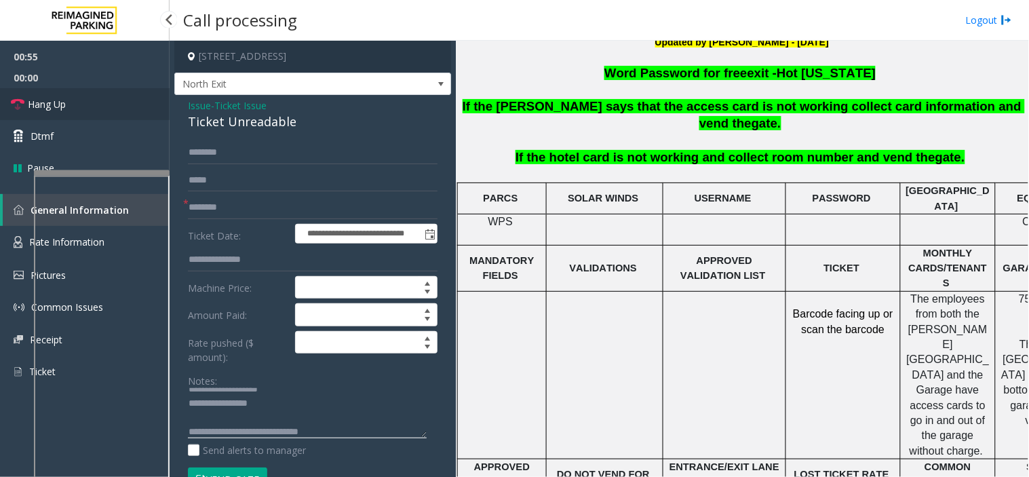
type textarea "**********"
click at [28, 105] on span "Hang Up" at bounding box center [47, 104] width 38 height 14
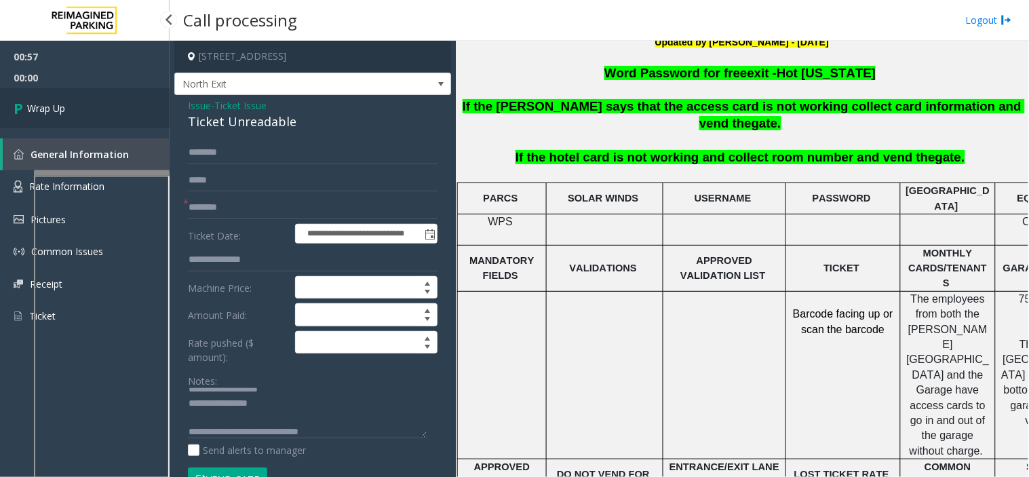
click at [28, 105] on span "Wrap Up" at bounding box center [46, 108] width 38 height 14
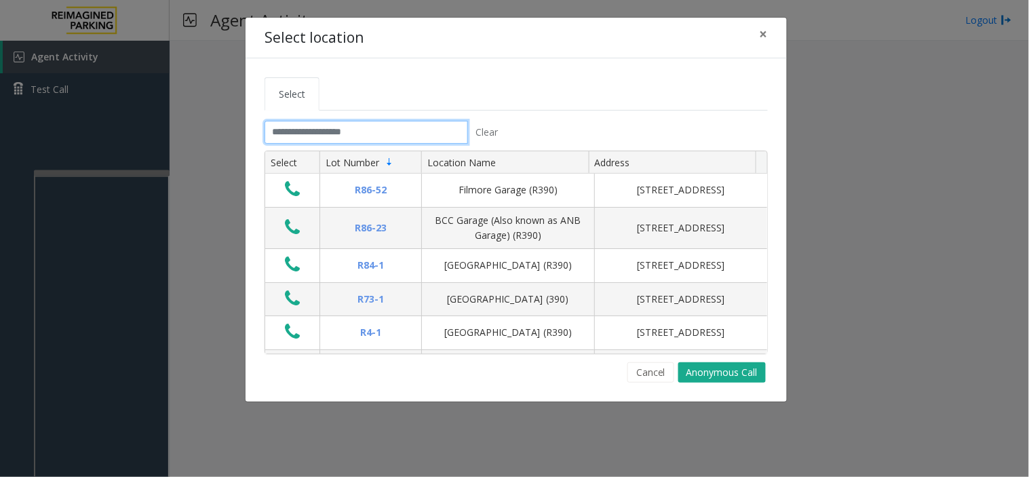
click at [381, 134] on input "text" at bounding box center [367, 132] width 204 height 23
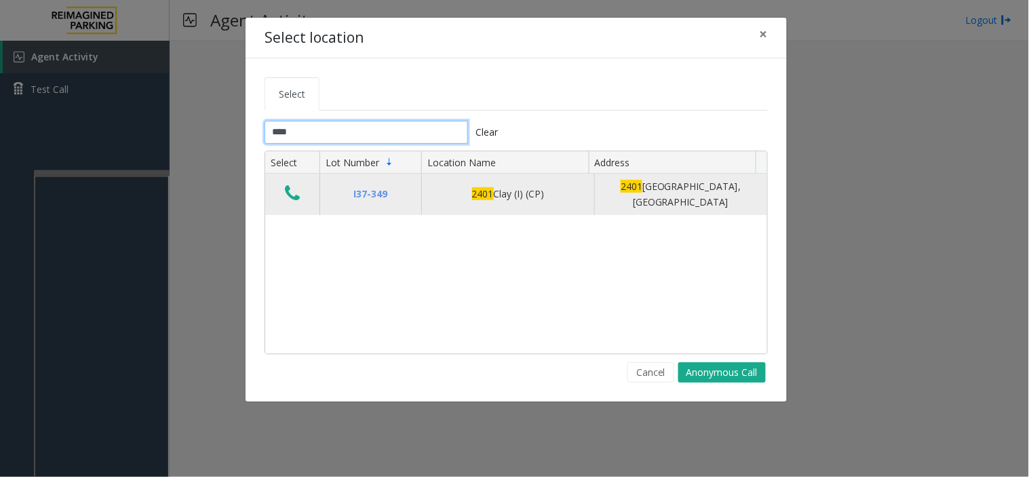
type input "****"
click at [297, 198] on icon "Data table" at bounding box center [292, 193] width 15 height 19
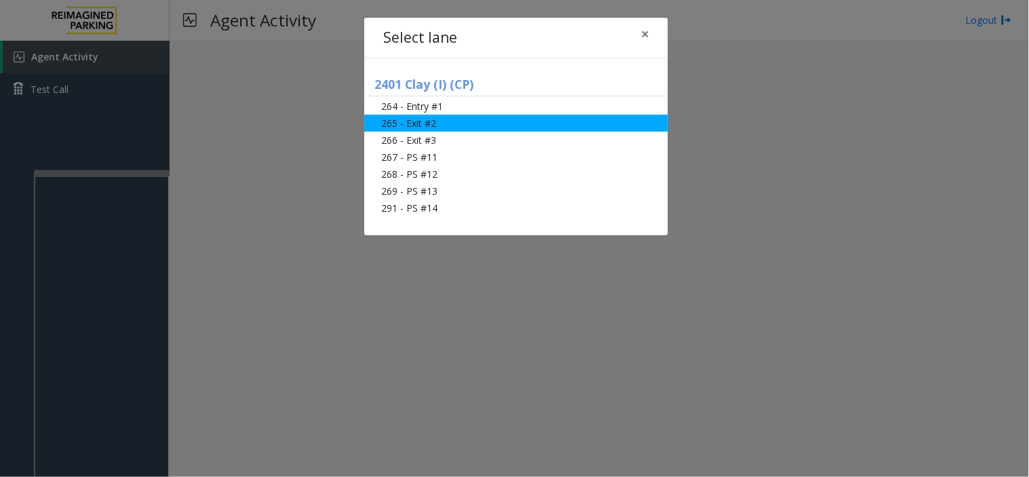
click at [432, 121] on li "265 - Exit #2" at bounding box center [516, 123] width 304 height 17
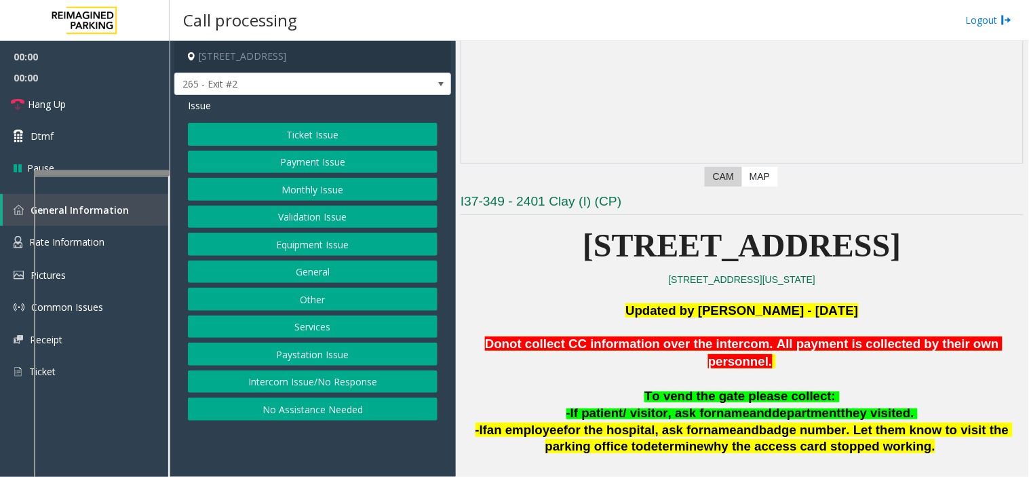
scroll to position [151, 0]
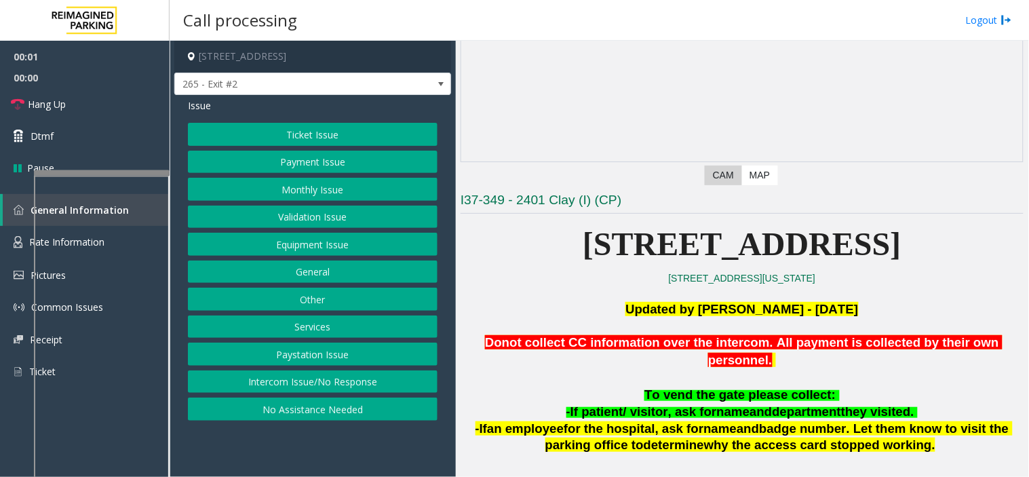
click at [323, 177] on div "Ticket Issue Payment Issue Monthly Issue Validation Issue Equipment Issue Gener…" at bounding box center [313, 272] width 250 height 298
click at [318, 181] on button "Monthly Issue" at bounding box center [313, 189] width 250 height 23
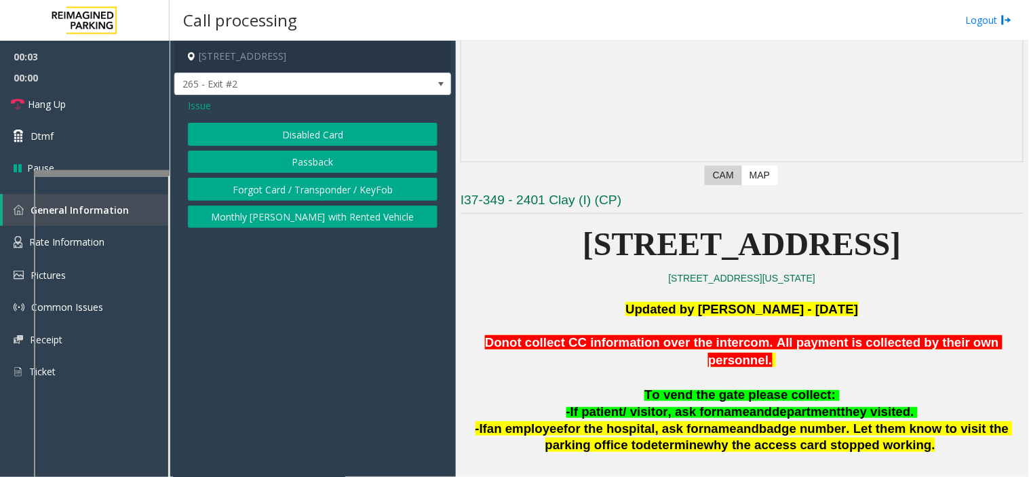
click at [301, 137] on button "Disabled Card" at bounding box center [313, 134] width 250 height 23
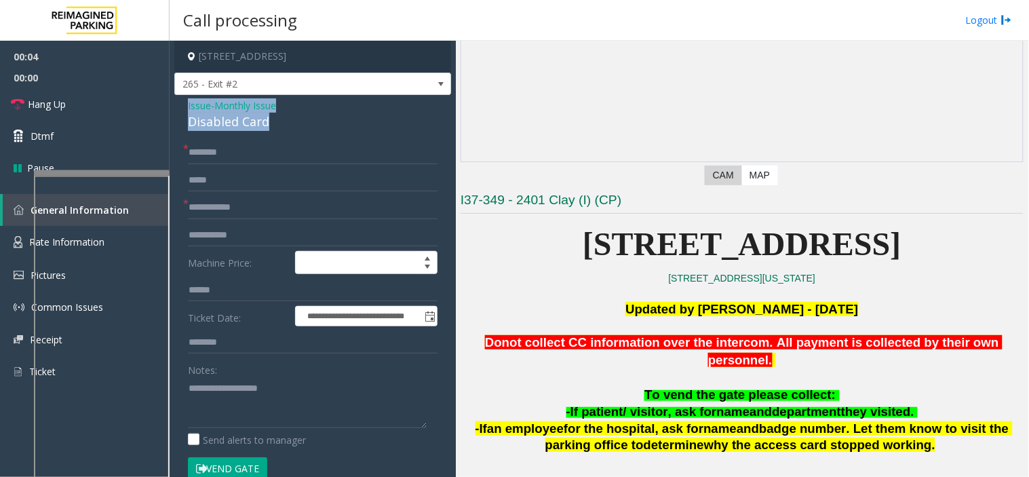
drag, startPoint x: 273, startPoint y: 128, endPoint x: 176, endPoint y: 97, distance: 101.7
click at [176, 97] on div "**********" at bounding box center [312, 482] width 277 height 775
copy div "Issue - Monthly Issue Disabled Card"
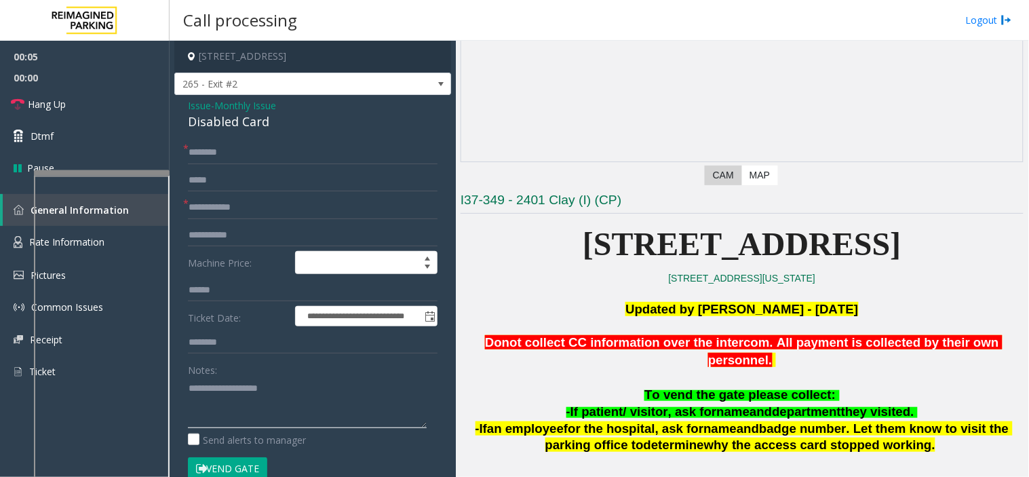
click at [212, 396] on textarea at bounding box center [307, 402] width 239 height 51
paste textarea "**********"
click at [229, 210] on input "text" at bounding box center [313, 207] width 250 height 23
click at [265, 416] on textarea at bounding box center [307, 402] width 239 height 51
type textarea "**********"
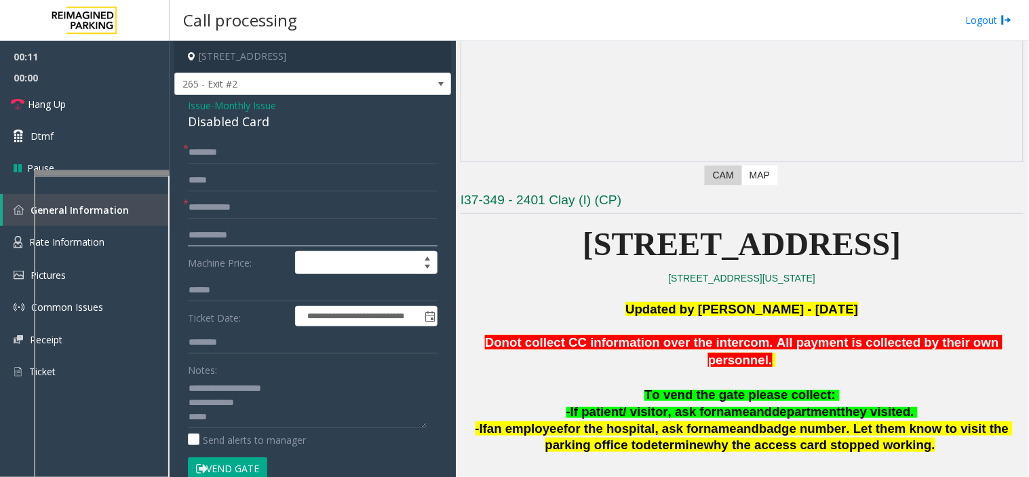
click at [210, 224] on input "text" at bounding box center [313, 235] width 250 height 23
click at [214, 212] on input "text" at bounding box center [313, 207] width 250 height 23
type input "**********"
click at [221, 419] on textarea at bounding box center [307, 402] width 239 height 51
type textarea "**********"
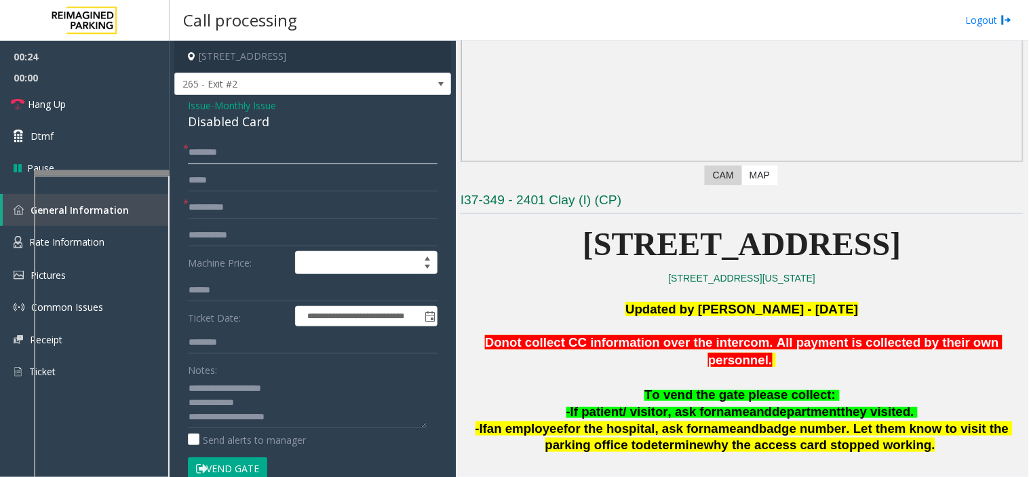
click at [226, 164] on input "text" at bounding box center [313, 152] width 250 height 23
type input "********"
drag, startPoint x: 214, startPoint y: 154, endPoint x: 204, endPoint y: 139, distance: 18.1
click at [204, 139] on div "**********" at bounding box center [312, 482] width 277 height 775
drag, startPoint x: 238, startPoint y: 154, endPoint x: 170, endPoint y: 158, distance: 68.0
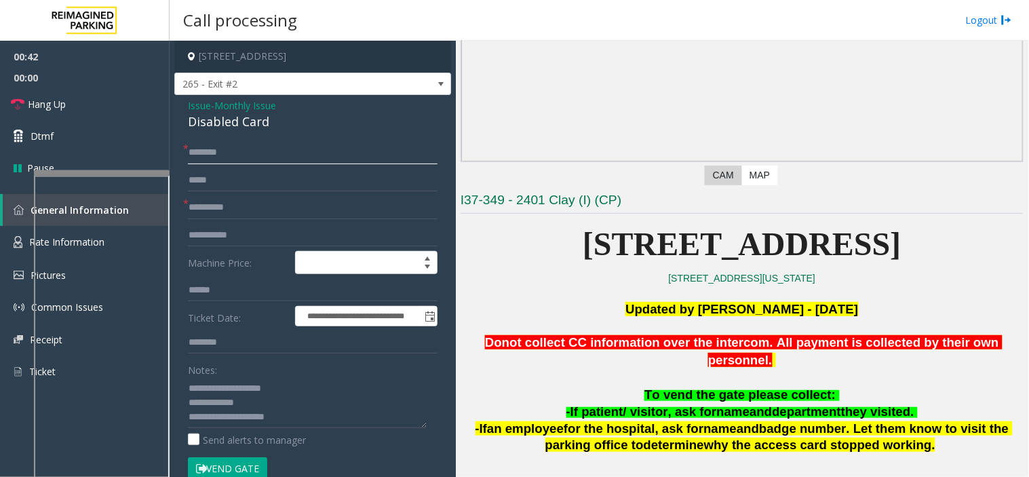
click at [170, 158] on div "**********" at bounding box center [600, 259] width 860 height 436
click at [200, 157] on input "********" at bounding box center [313, 152] width 250 height 23
click at [224, 155] on input "********" at bounding box center [313, 152] width 250 height 23
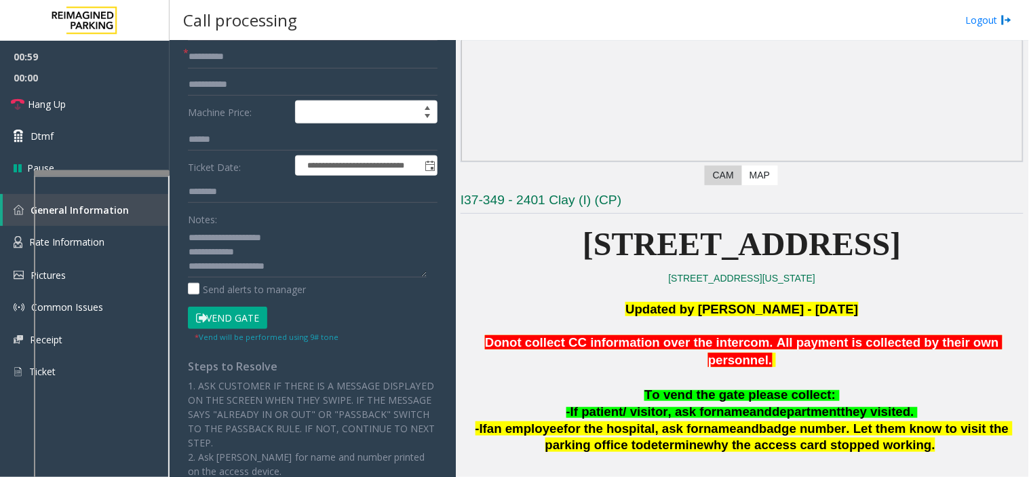
click at [229, 326] on button "Vend Gate" at bounding box center [227, 318] width 79 height 23
click at [229, 324] on button "Vend Gate" at bounding box center [227, 318] width 79 height 23
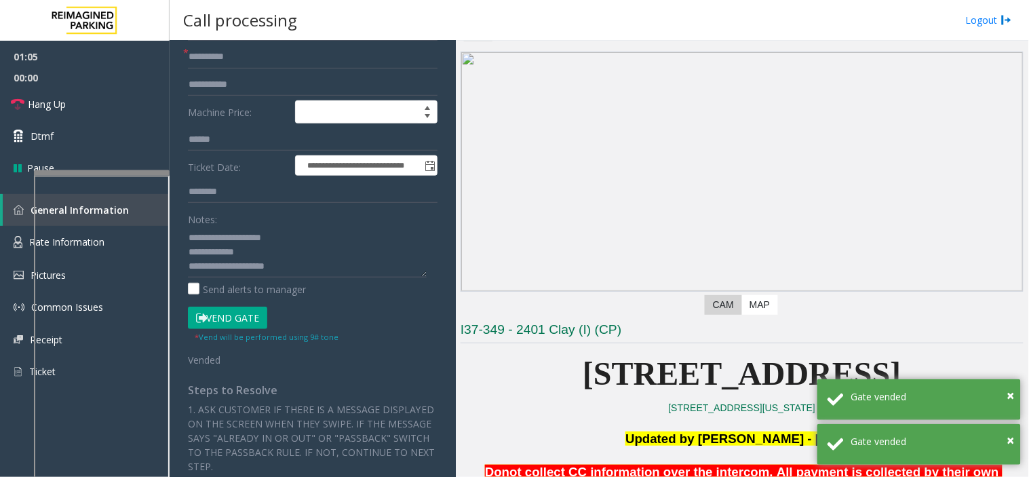
scroll to position [0, 0]
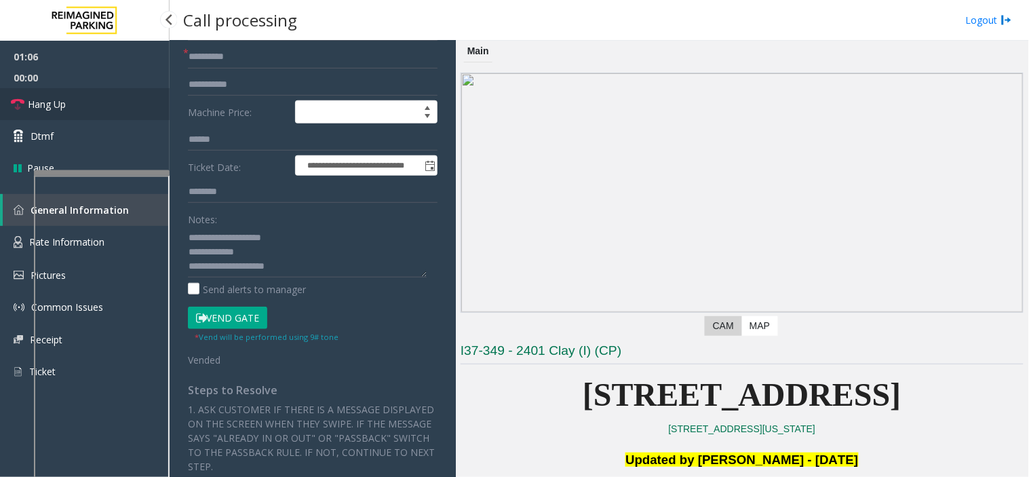
click at [93, 113] on link "Hang Up" at bounding box center [85, 104] width 170 height 32
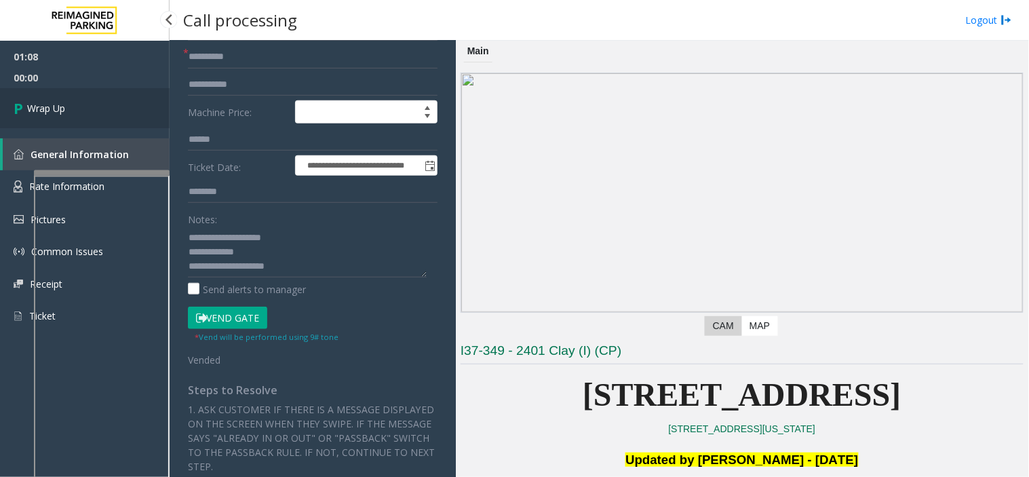
click at [93, 113] on link "Wrap Up" at bounding box center [85, 108] width 170 height 40
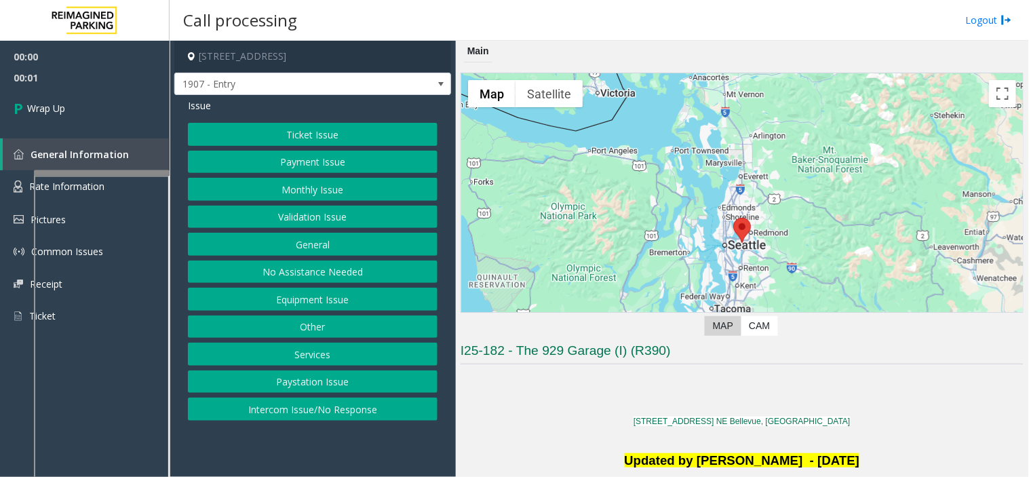
drag, startPoint x: 361, startPoint y: 412, endPoint x: 354, endPoint y: 392, distance: 21.7
click at [361, 412] on button "Intercom Issue/No Response" at bounding box center [313, 409] width 250 height 23
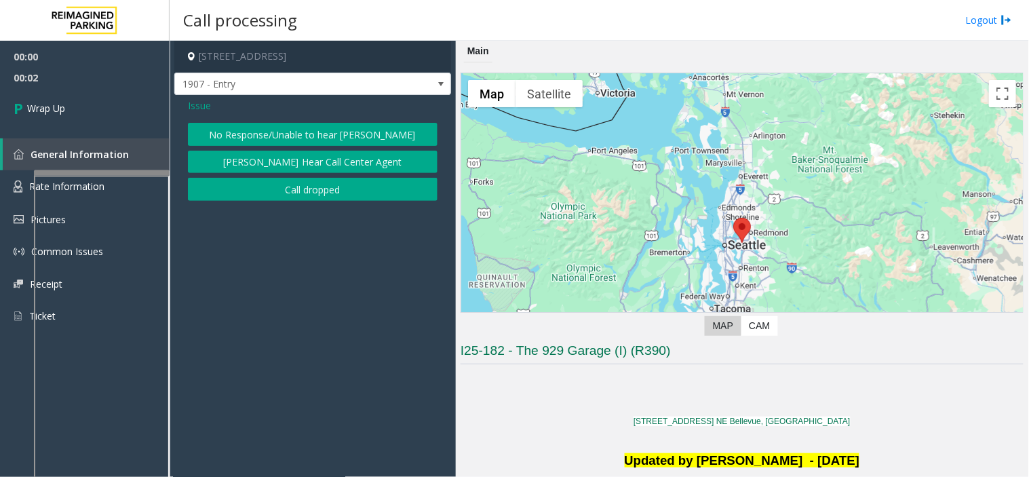
click at [310, 195] on button "Call dropped" at bounding box center [313, 189] width 250 height 23
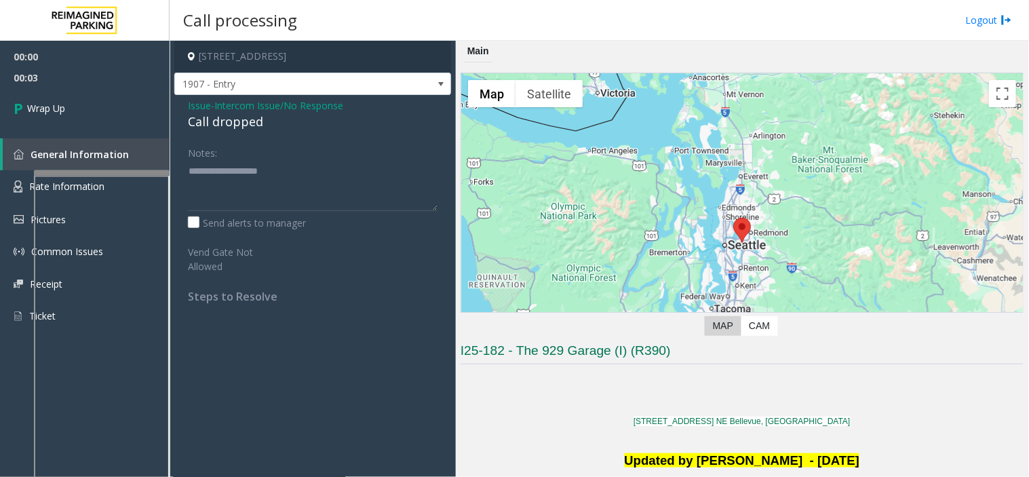
click at [246, 126] on div "Call dropped" at bounding box center [313, 122] width 250 height 18
type textarea "**********"
click at [111, 102] on link "Wrap Up" at bounding box center [85, 108] width 170 height 40
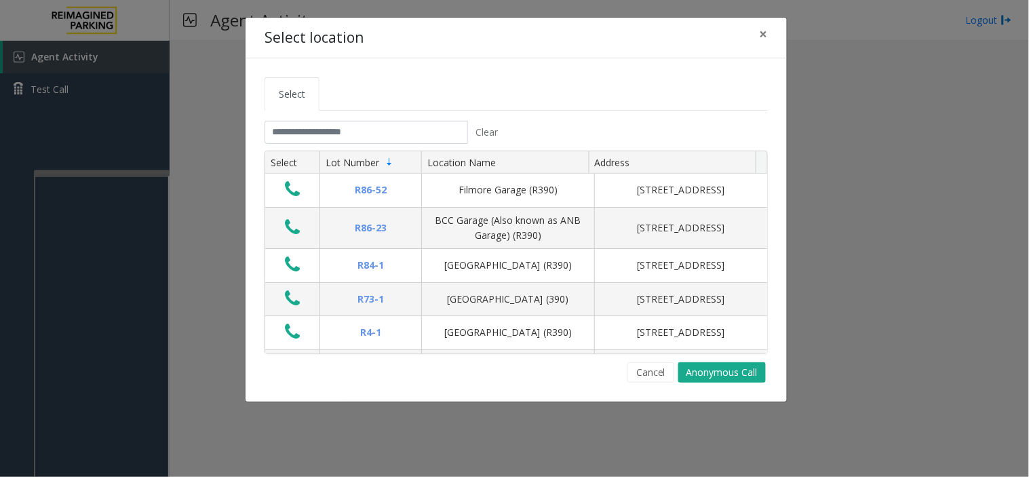
drag, startPoint x: 184, startPoint y: 48, endPoint x: 208, endPoint y: 107, distance: 64.5
click at [181, 116] on div "Select location × Select Clear Select Lot Number Location Name Address R86-52 F…" at bounding box center [514, 238] width 1029 height 477
click at [276, 131] on input "text" at bounding box center [367, 132] width 204 height 23
click at [326, 131] on input "text" at bounding box center [367, 132] width 204 height 23
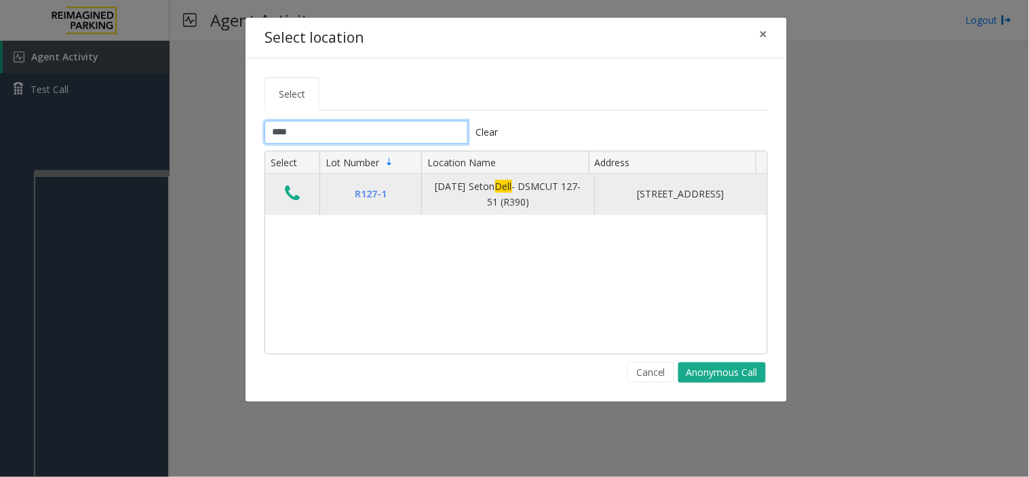
type input "****"
click at [295, 202] on icon "Data table" at bounding box center [292, 193] width 15 height 19
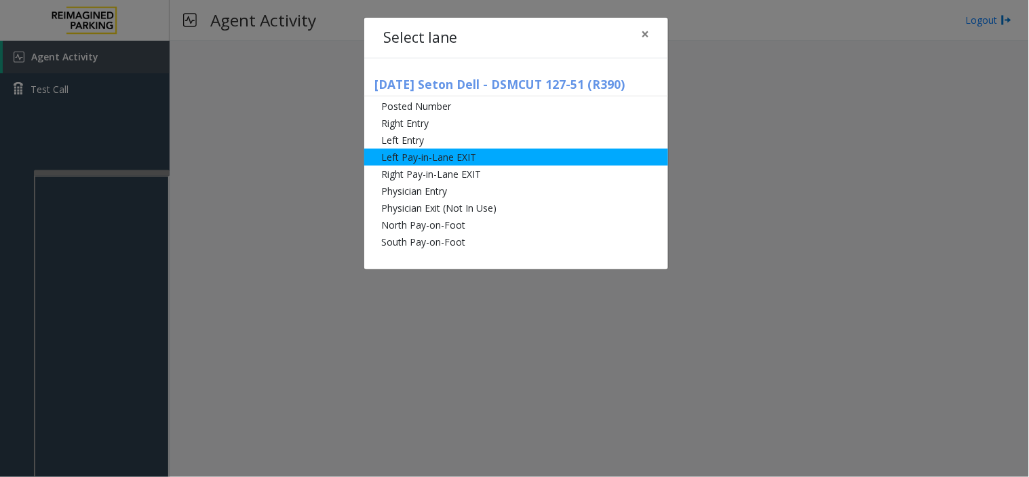
click at [430, 156] on li "Left Pay-in-Lane EXIT" at bounding box center [516, 157] width 304 height 17
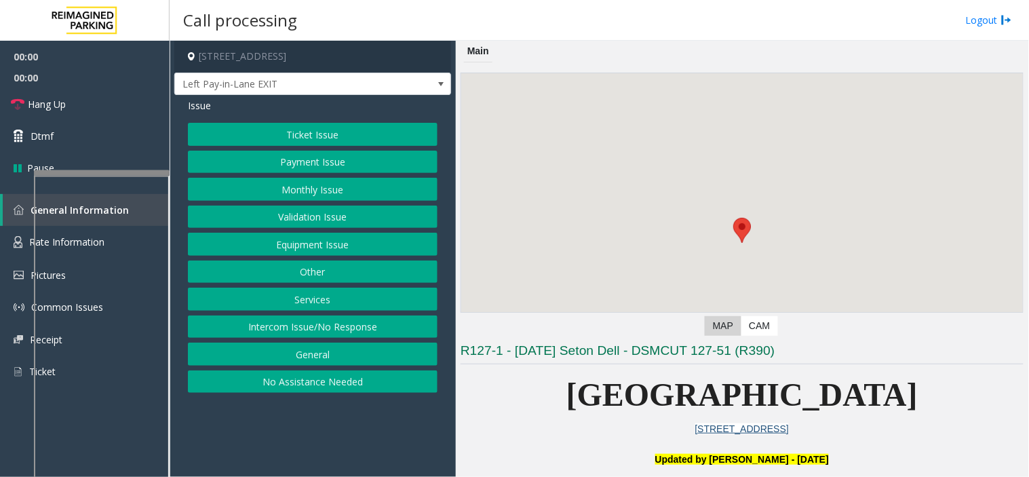
click at [319, 297] on button "Services" at bounding box center [313, 299] width 250 height 23
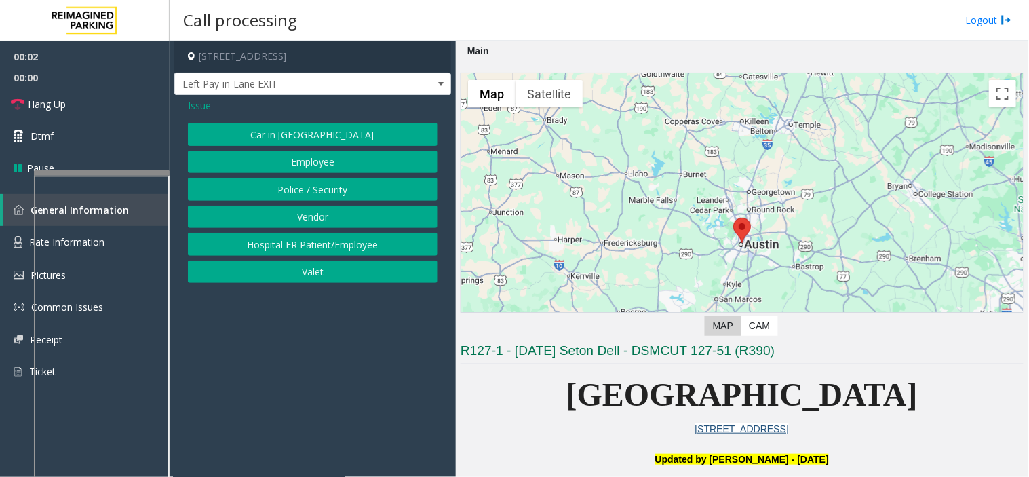
click at [307, 191] on button "Police / Security" at bounding box center [313, 189] width 250 height 23
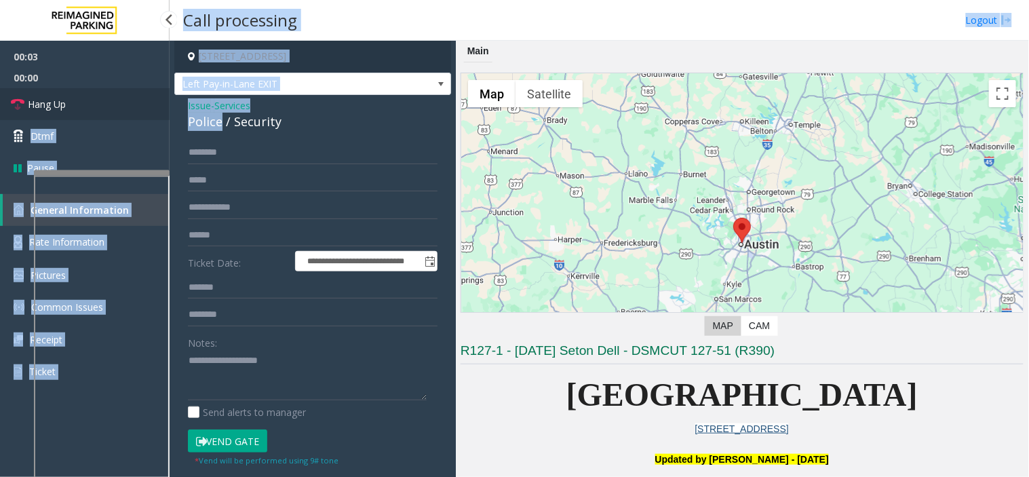
drag, startPoint x: 220, startPoint y: 125, endPoint x: 167, endPoint y: 109, distance: 55.2
click at [167, 109] on app-root "**********" at bounding box center [514, 238] width 1029 height 477
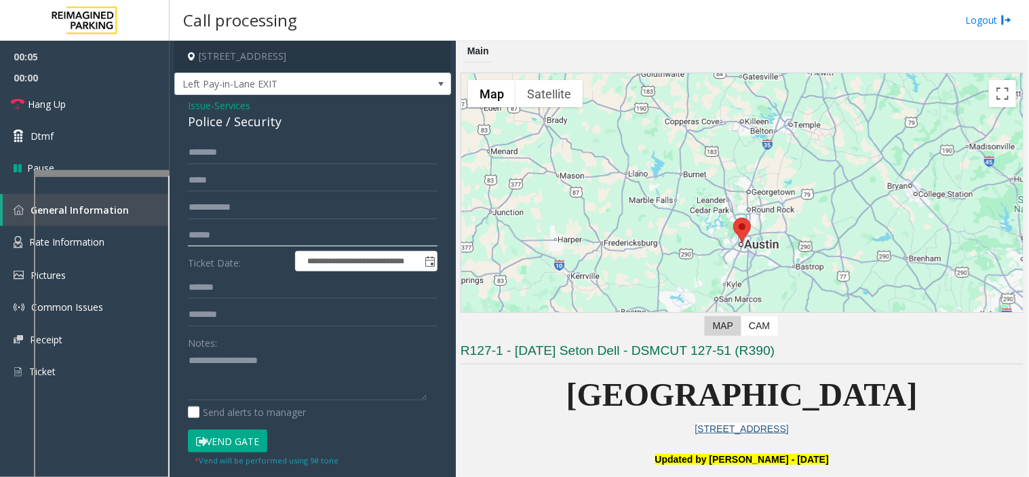
click at [219, 231] on input "text" at bounding box center [313, 235] width 250 height 23
type input "****"
drag, startPoint x: 224, startPoint y: 121, endPoint x: 179, endPoint y: 109, distance: 46.4
click at [179, 109] on div "**********" at bounding box center [312, 319] width 277 height 449
copy div "Issue - Services Police"
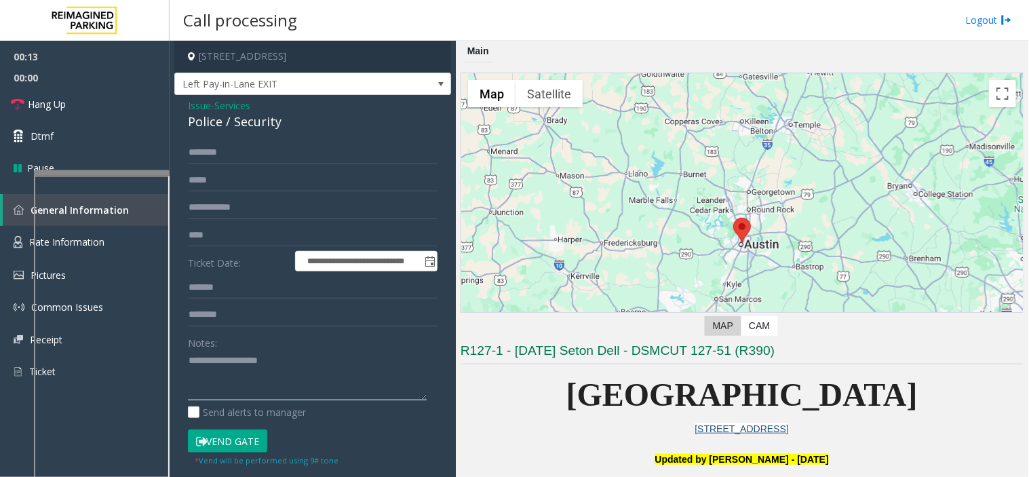
click at [215, 375] on textarea at bounding box center [307, 375] width 239 height 51
paste textarea "**********"
type textarea "**********"
click at [235, 432] on button "Vend Gate" at bounding box center [227, 441] width 79 height 23
click at [225, 225] on input "****" at bounding box center [313, 235] width 250 height 23
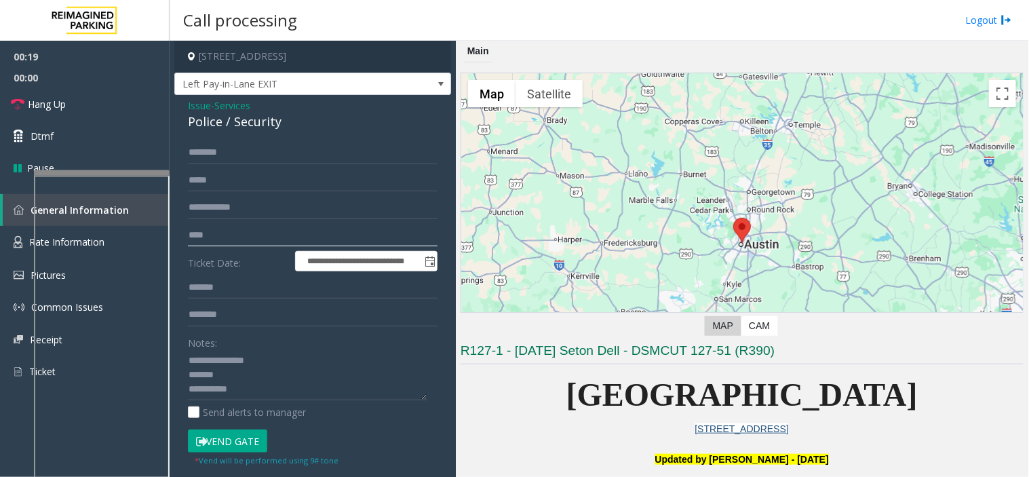
type input "****"
click at [234, 442] on button "Vend Gate" at bounding box center [227, 441] width 79 height 23
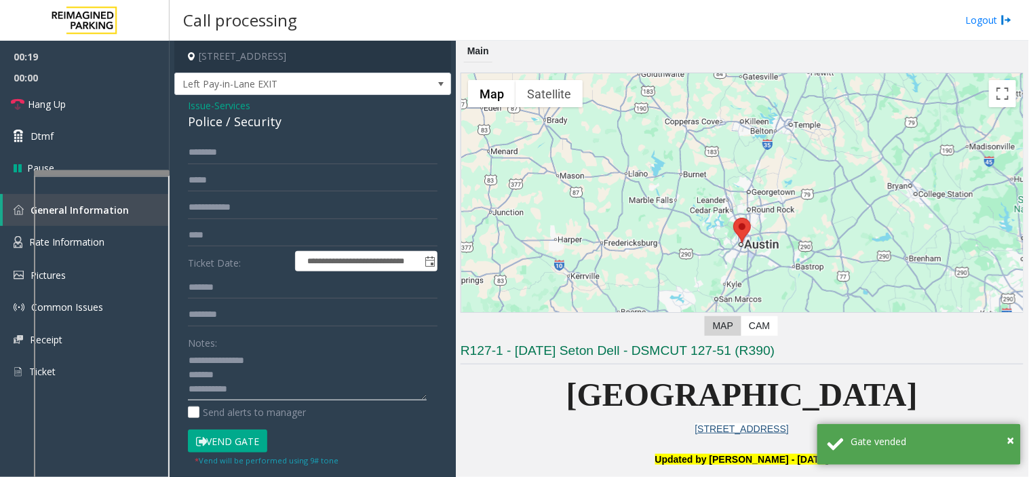
click at [267, 390] on textarea at bounding box center [307, 375] width 239 height 51
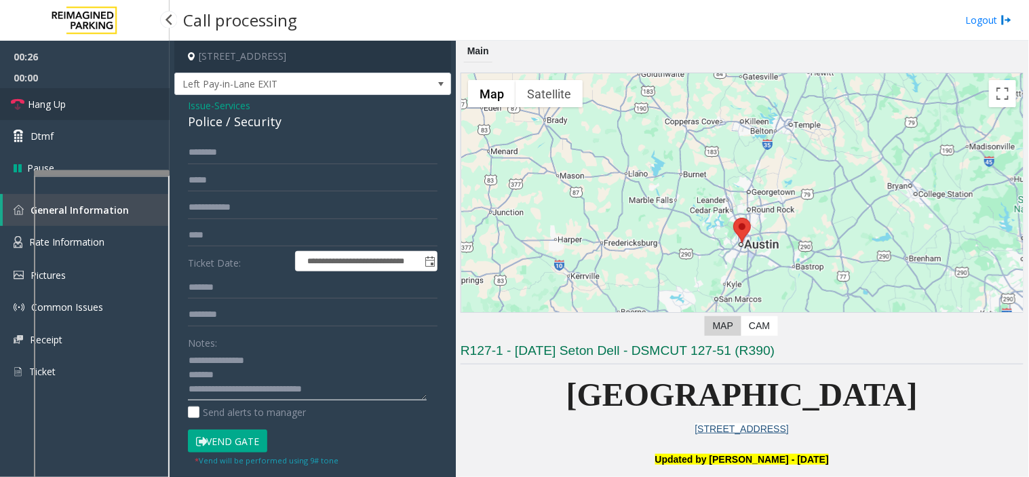
type textarea "**********"
click at [132, 105] on link "Hang Up" at bounding box center [85, 104] width 170 height 32
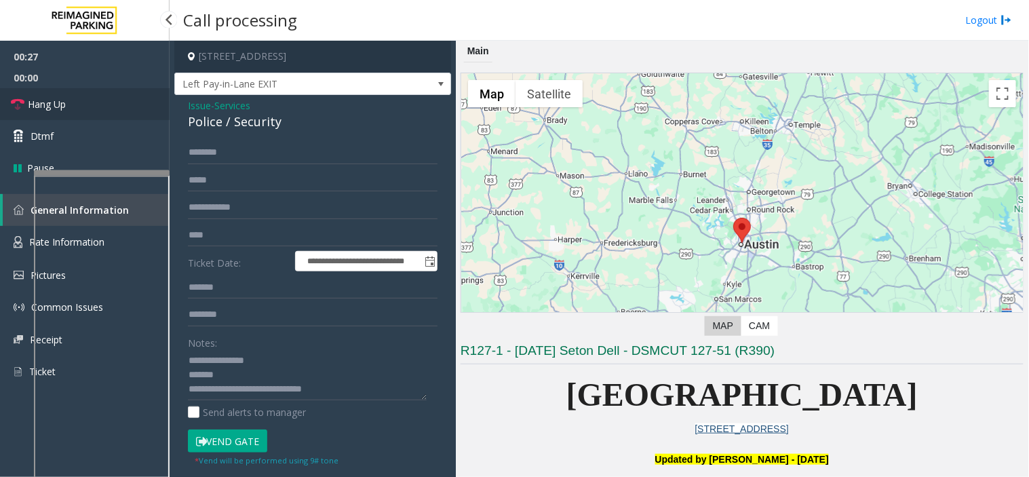
click at [132, 105] on link "Hang Up" at bounding box center [85, 104] width 170 height 32
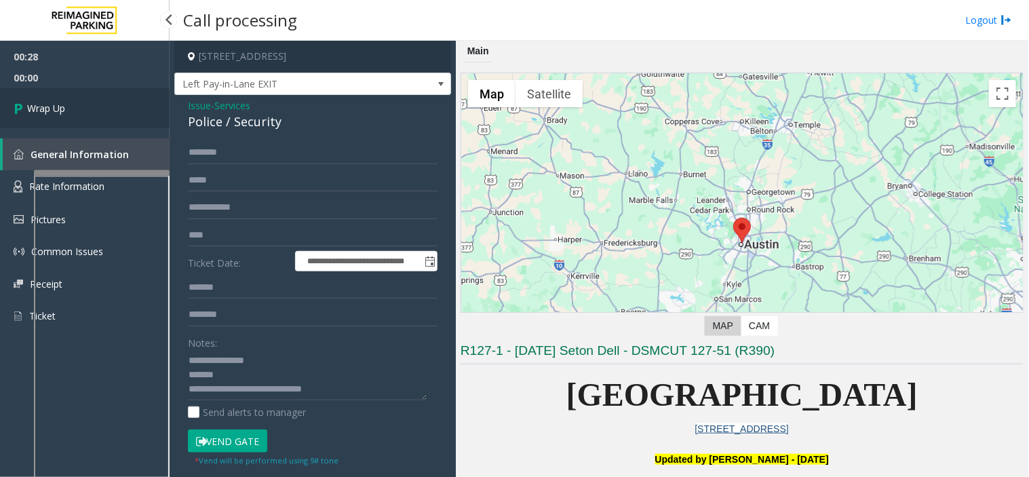
click at [132, 105] on link "Wrap Up" at bounding box center [85, 108] width 170 height 40
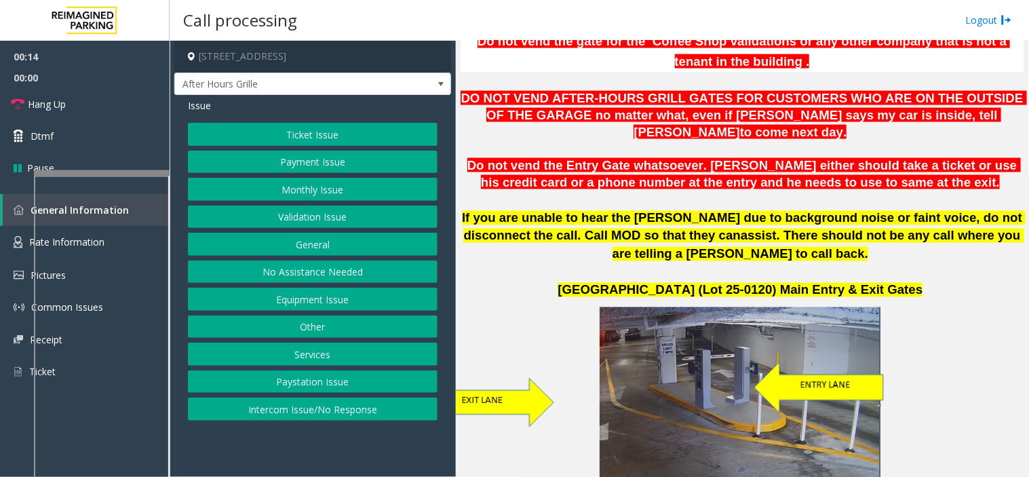
scroll to position [527, 0]
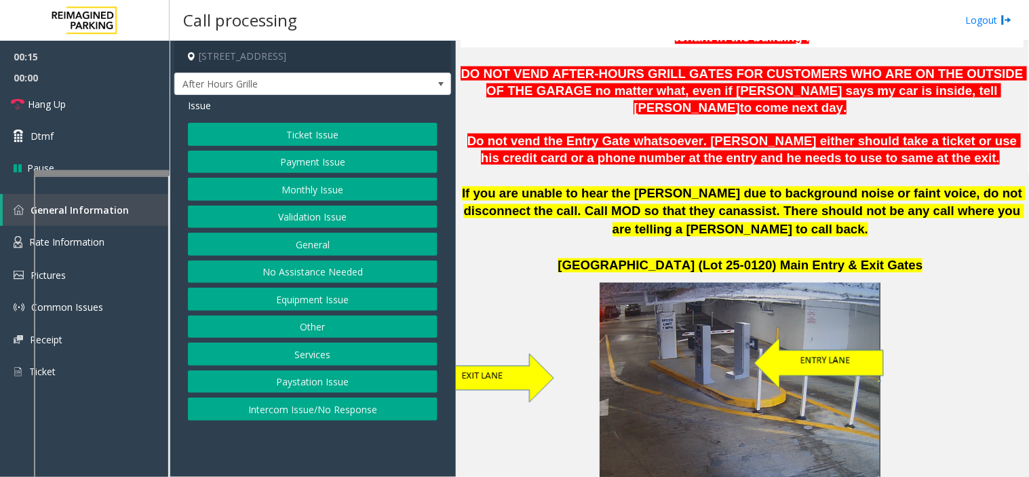
click at [341, 296] on button "Equipment Issue" at bounding box center [313, 299] width 250 height 23
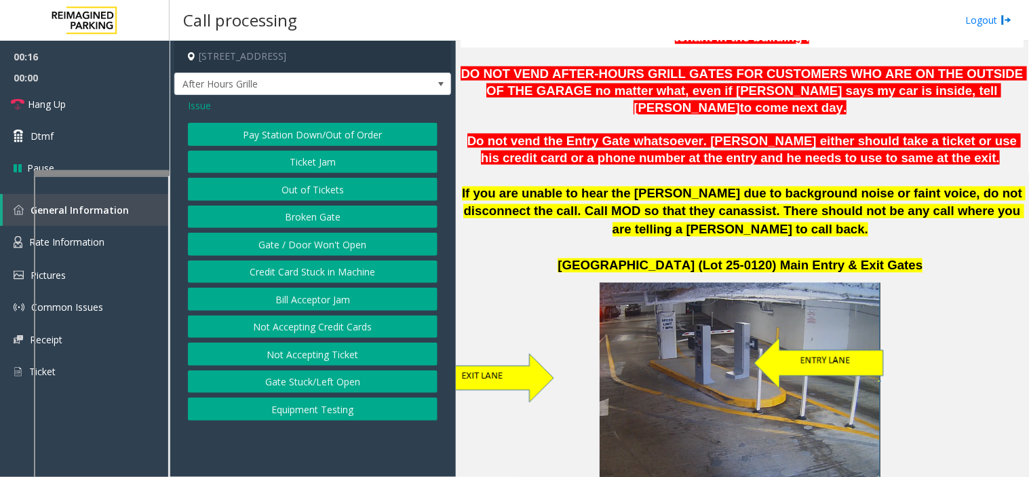
click at [319, 244] on button "Gate / Door Won't Open" at bounding box center [313, 244] width 250 height 23
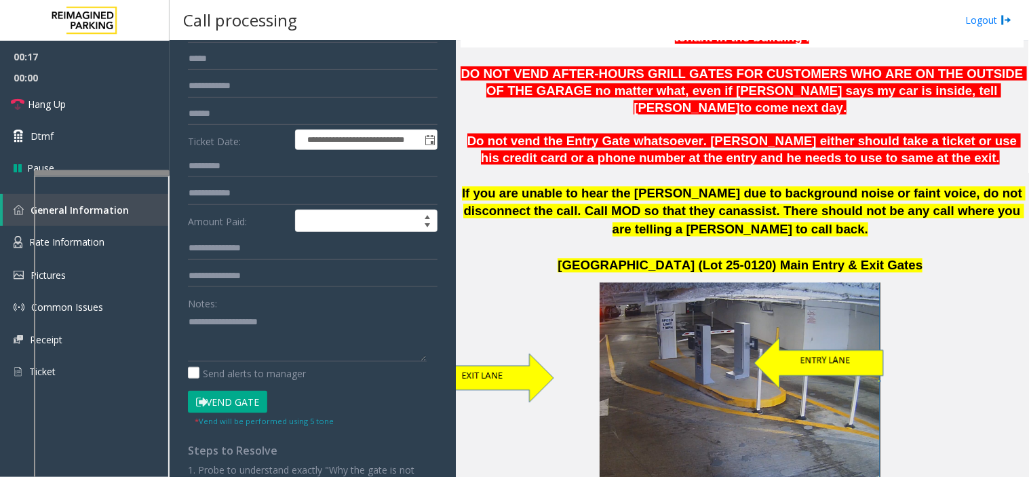
scroll to position [151, 0]
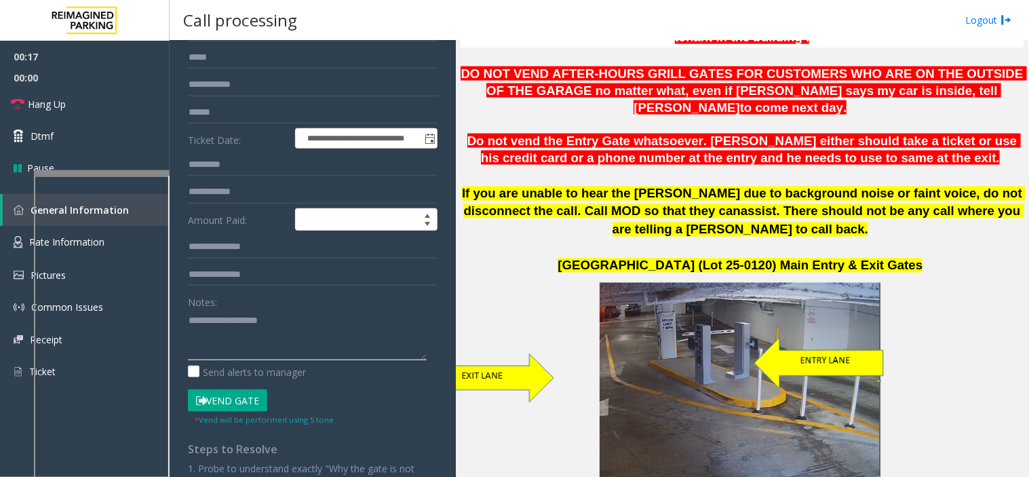
click at [279, 314] on textarea at bounding box center [307, 334] width 239 height 51
click at [299, 311] on textarea at bounding box center [307, 334] width 239 height 51
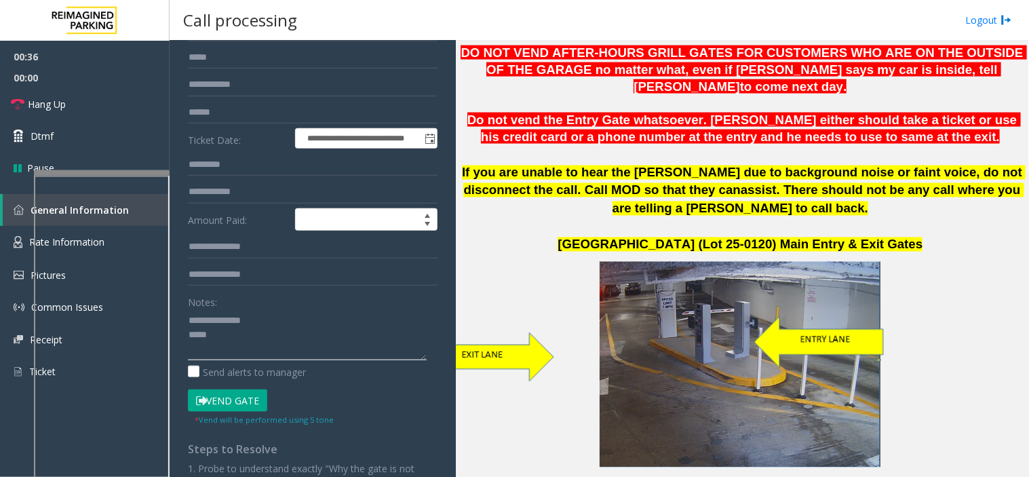
scroll to position [603, 0]
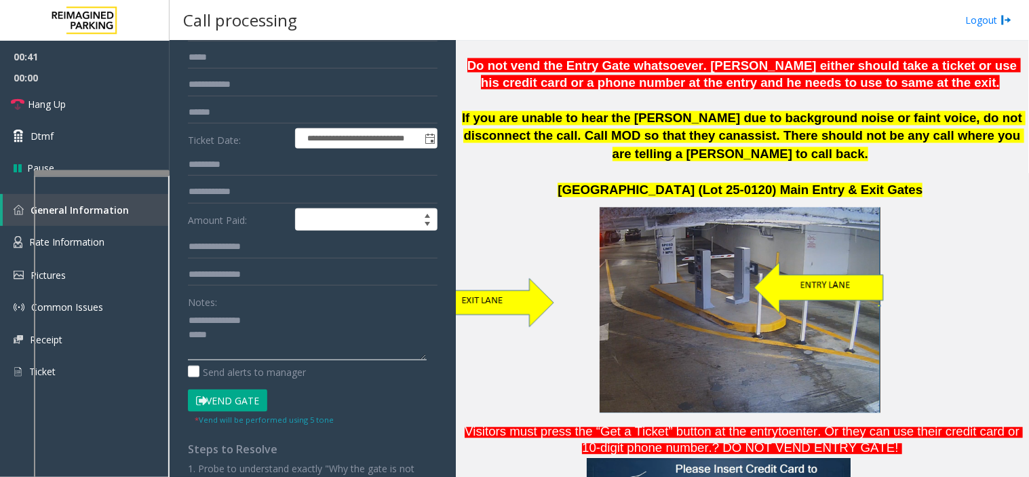
click at [364, 324] on textarea at bounding box center [307, 334] width 239 height 51
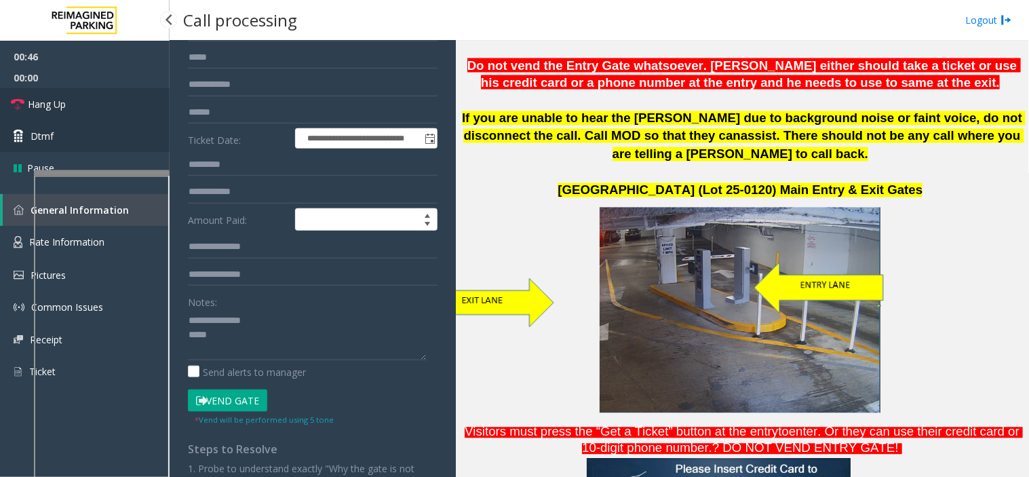
drag, startPoint x: 134, startPoint y: 113, endPoint x: 140, endPoint y: 133, distance: 20.4
click at [134, 113] on link "Hang Up" at bounding box center [85, 104] width 170 height 32
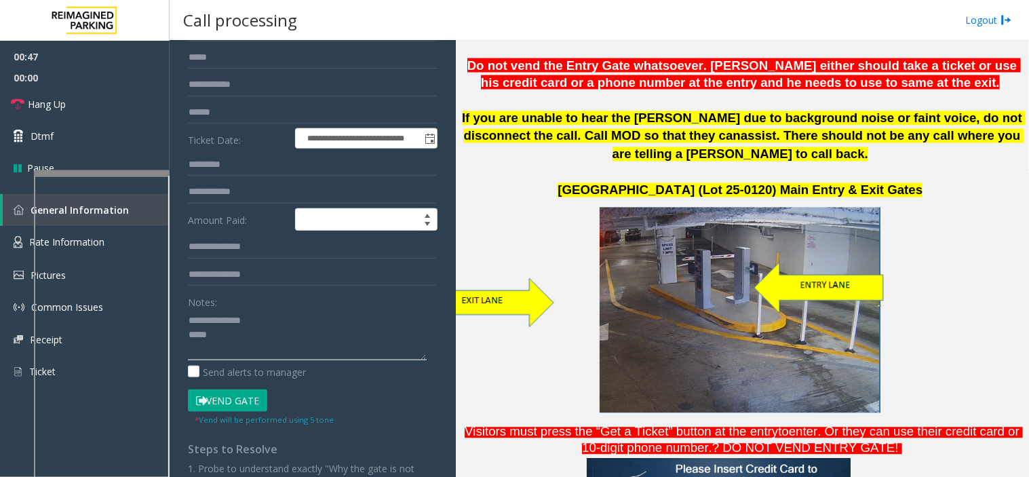
click at [289, 324] on textarea at bounding box center [307, 334] width 239 height 51
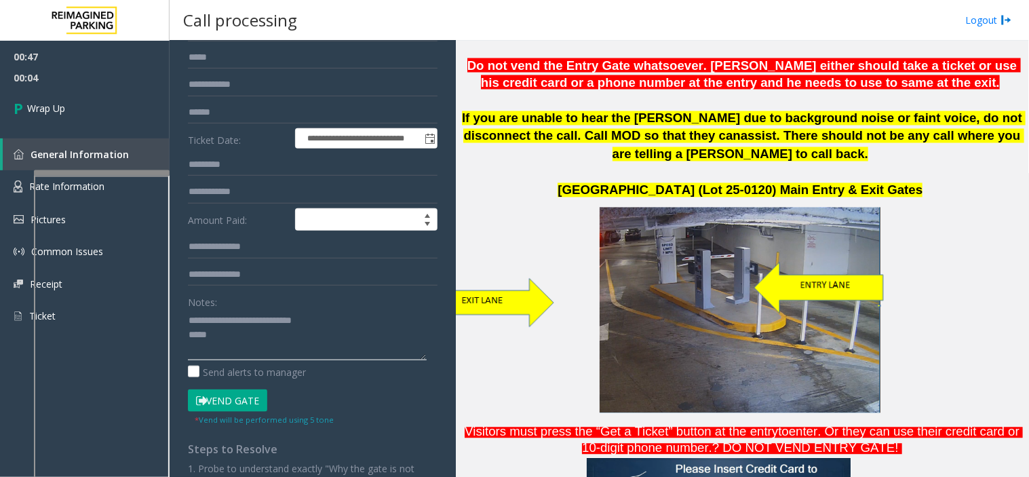
click at [273, 341] on textarea at bounding box center [307, 334] width 239 height 51
type textarea "**********"
click at [151, 112] on link "Wrap Up" at bounding box center [85, 108] width 170 height 40
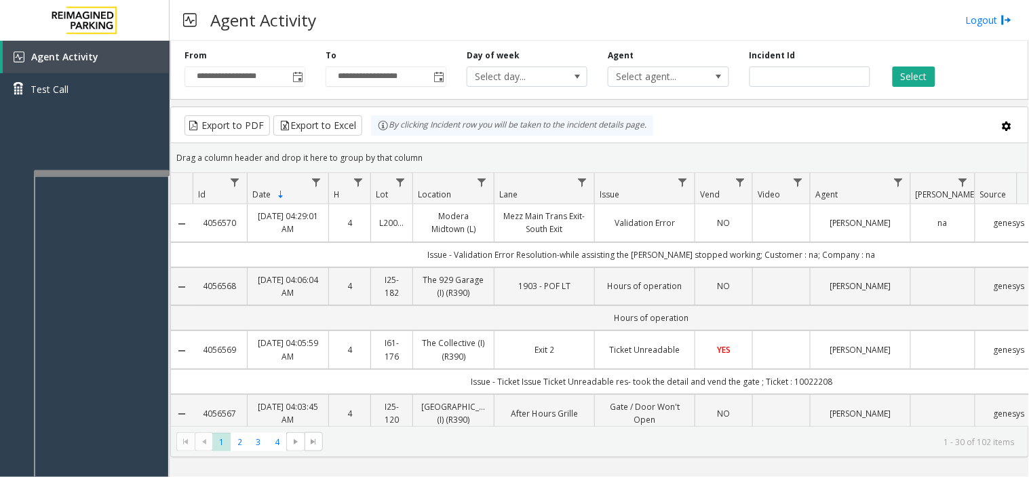
drag, startPoint x: 864, startPoint y: 126, endPoint x: 843, endPoint y: 124, distance: 21.1
click at [864, 126] on div "Export to PDF Export to Excel By clicking Incident row you will be taken to the…" at bounding box center [600, 125] width 835 height 20
